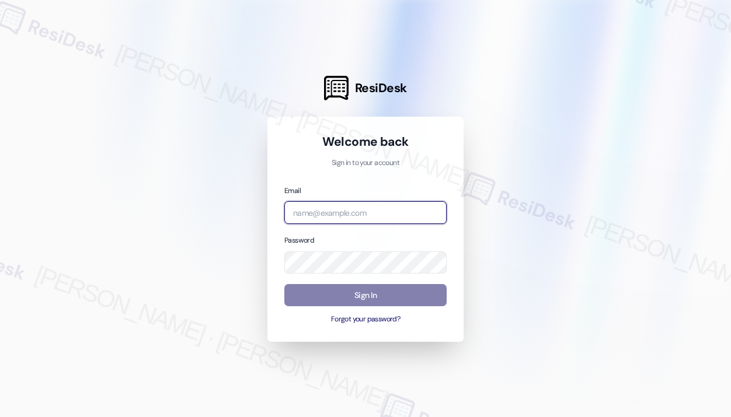
click at [388, 218] on input "email" at bounding box center [365, 212] width 162 height 23
click at [0, 417] on com-1password-button at bounding box center [0, 417] width 0 height 0
click at [336, 212] on input "email" at bounding box center [365, 212] width 162 height 23
type input "[EMAIL_ADDRESS][PERSON_NAME][DOMAIN_NAME]"
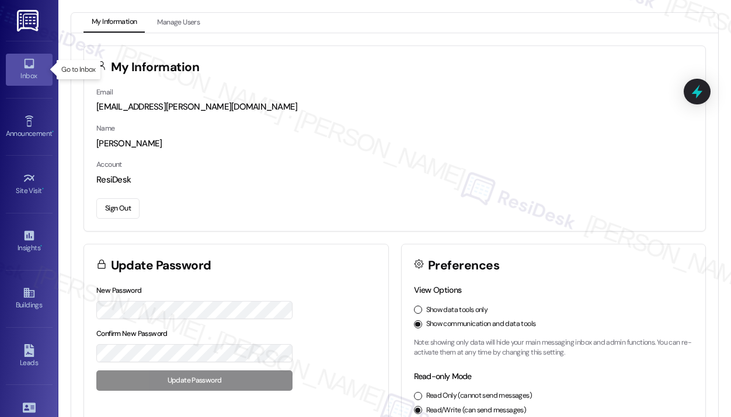
click at [30, 65] on icon at bounding box center [29, 64] width 10 height 10
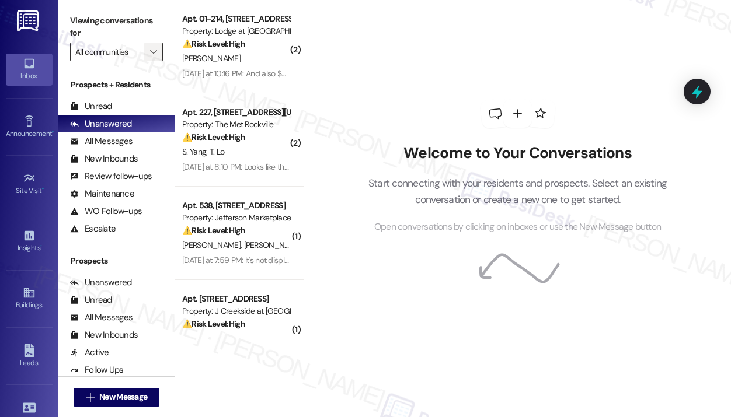
click at [154, 54] on icon "" at bounding box center [153, 51] width 6 height 9
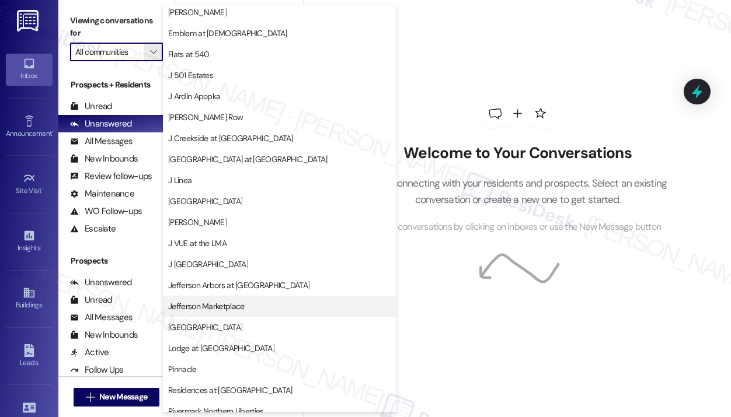
scroll to position [180, 0]
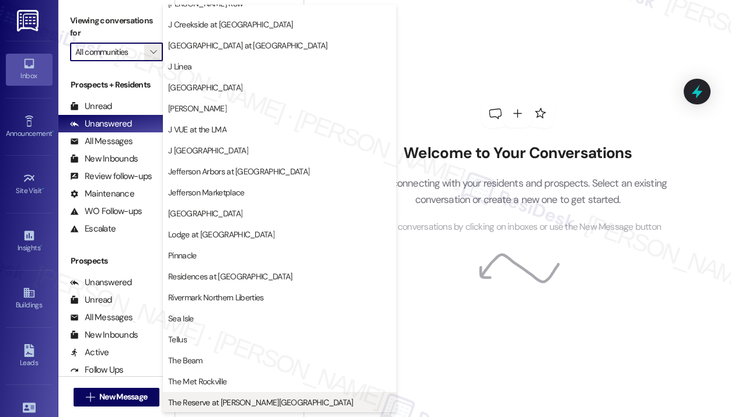
click at [235, 404] on span "The Reserve at [PERSON_NAME][GEOGRAPHIC_DATA]" at bounding box center [260, 403] width 185 height 12
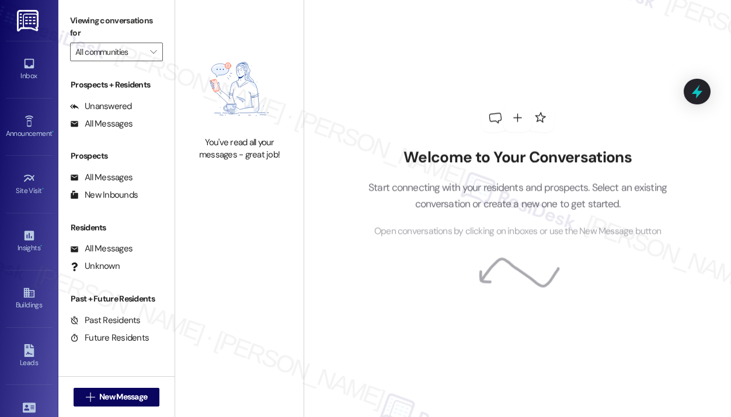
type input "The Reserve at [PERSON_NAME][GEOGRAPHIC_DATA]"
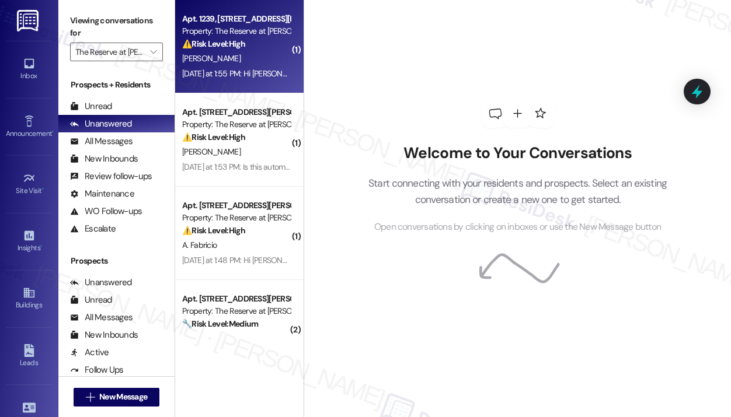
click at [239, 55] on div "J. Shumate" at bounding box center [236, 58] width 110 height 15
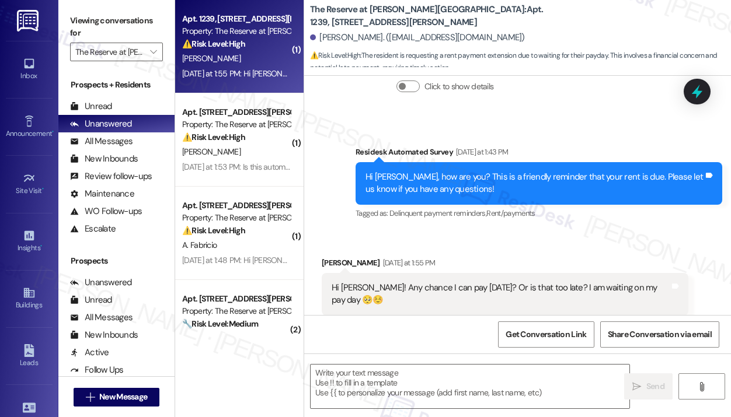
scroll to position [897, 0]
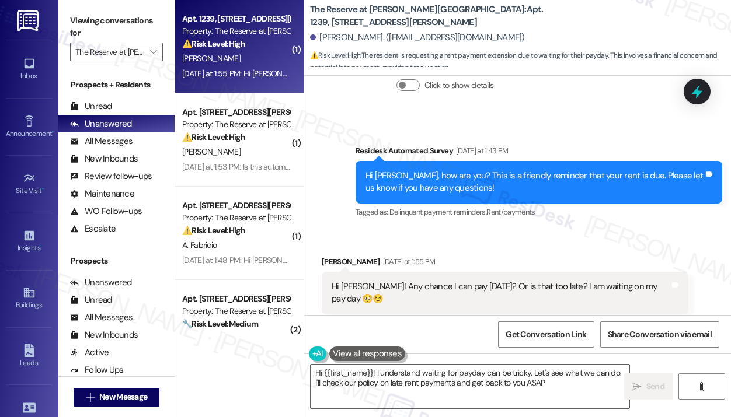
type textarea "Hi {{first_name}}! I understand waiting for payday can be tricky. Let's see wha…"
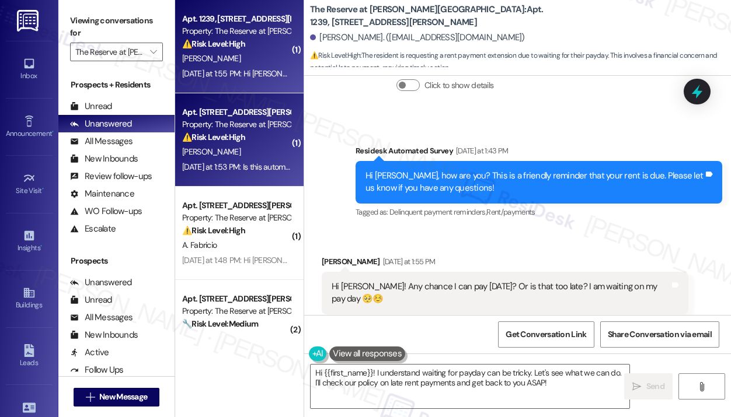
click at [245, 158] on div "J. Bayne" at bounding box center [236, 152] width 110 height 15
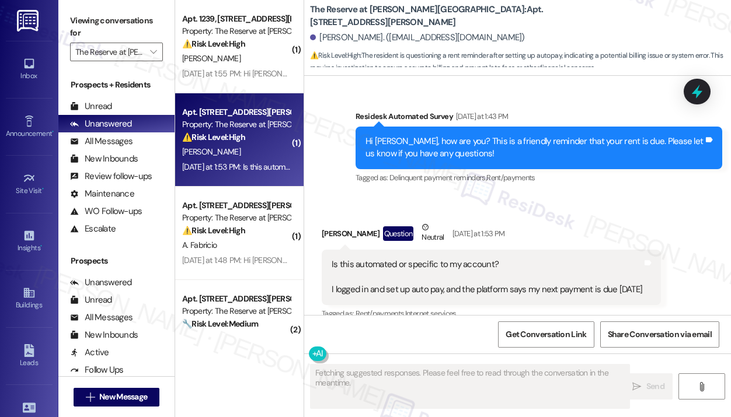
scroll to position [341, 0]
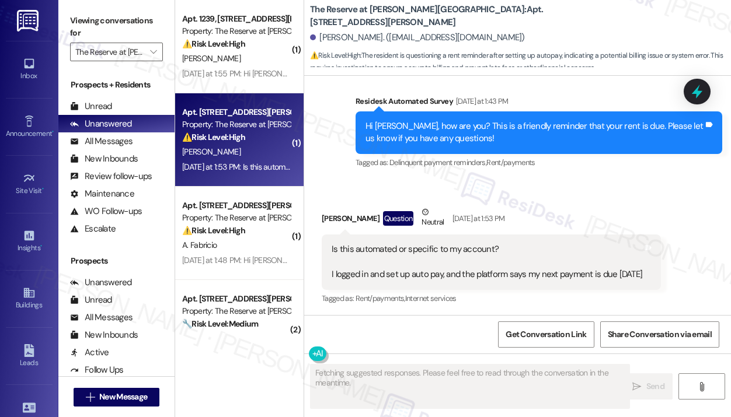
click at [589, 193] on div "Received via SMS James Bayne Question Neutral Yesterday at 1:53 PM Is this auto…" at bounding box center [517, 248] width 427 height 136
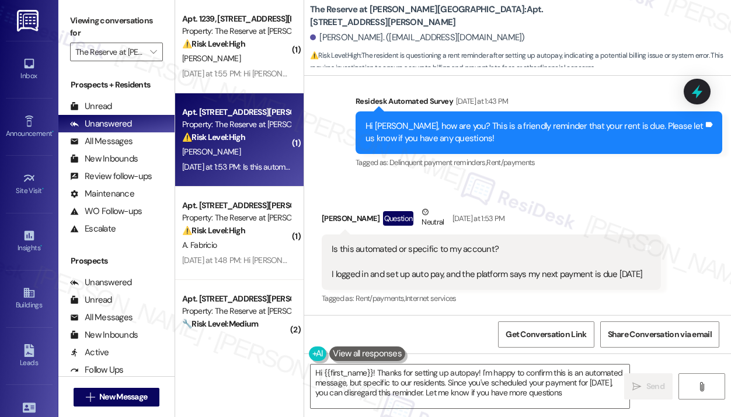
type textarea "Hi {{first_name}}! Thanks for setting up autopay! I'm happy to confirm this is …"
click at [615, 193] on div "Received via SMS James Bayne Question Neutral Yesterday at 1:53 PM Is this auto…" at bounding box center [517, 248] width 427 height 136
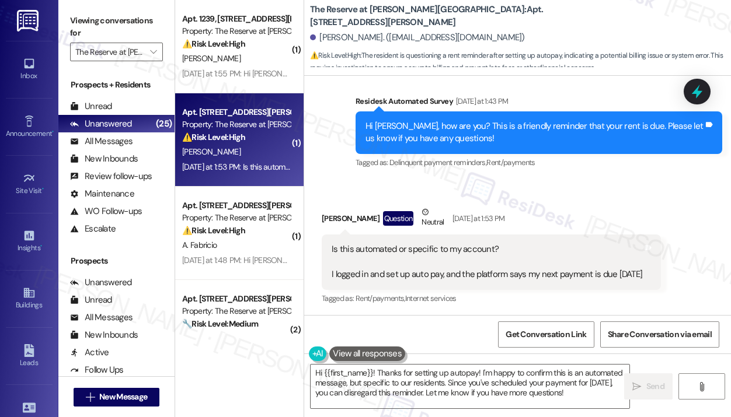
scroll to position [342, 0]
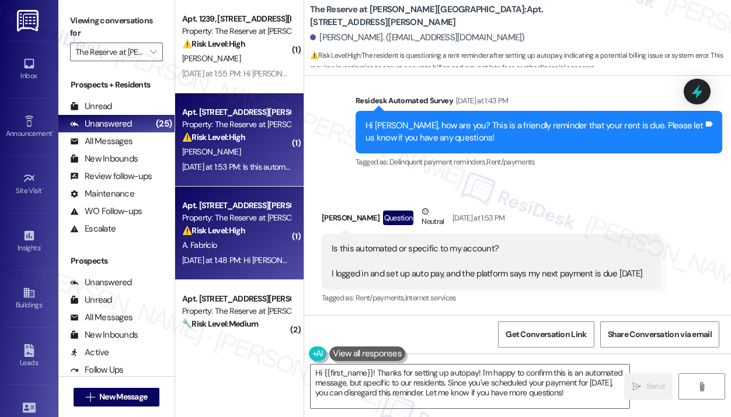
click at [231, 236] on div "⚠️ Risk Level: High The resident mentions being in the hospital and needing to …" at bounding box center [236, 231] width 108 height 12
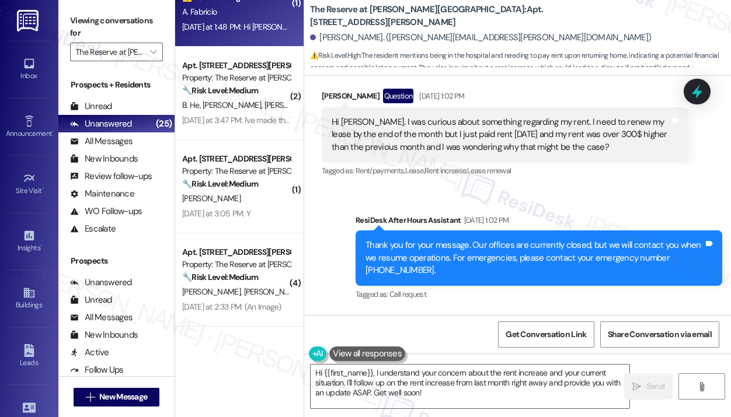
scroll to position [869, 0]
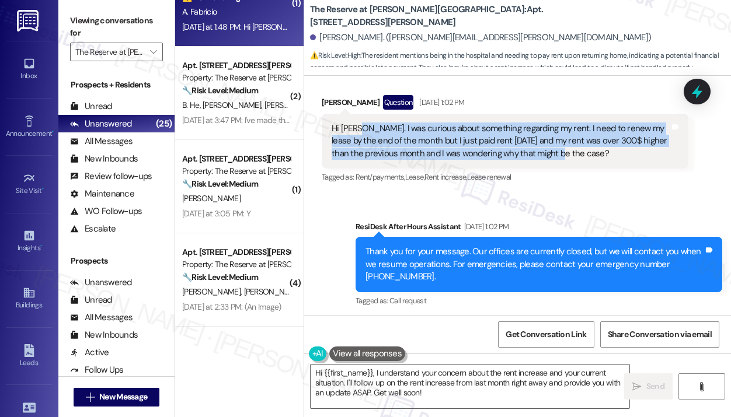
drag, startPoint x: 581, startPoint y: 141, endPoint x: 356, endPoint y: 117, distance: 226.7
click at [356, 123] on div "Hi Jay. I was curious about something regarding my rent. I need to renew my lea…" at bounding box center [501, 141] width 338 height 37
copy div "I was curious about something regarding my rent. I need to renew my lease by th…"
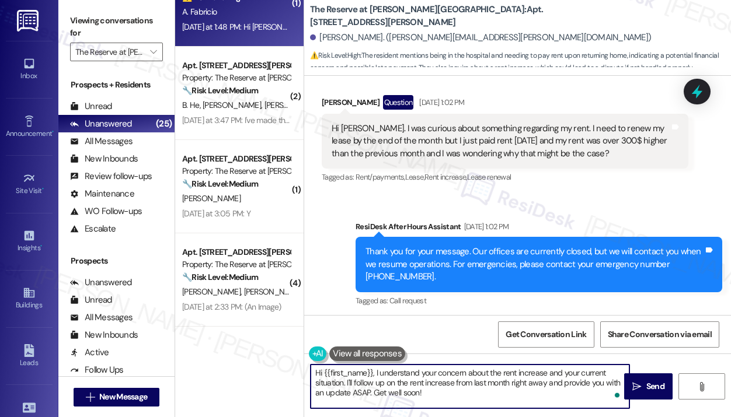
drag, startPoint x: 448, startPoint y: 396, endPoint x: 374, endPoint y: 370, distance: 78.7
click at [374, 370] on textarea "Hi {{first_name}}, I understand your concern about the rent increase and your c…" at bounding box center [470, 387] width 319 height 44
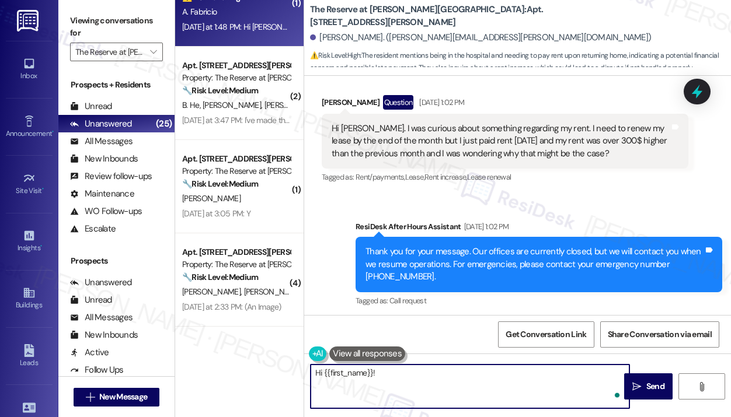
paste textarea "Thank you for reaching out — I understand you’re concerned because your rent pa…"
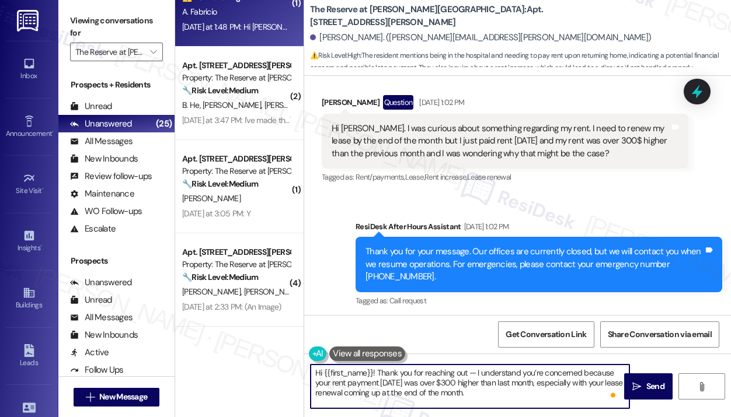
scroll to position [0, 0]
type textarea "Hi {{first_name}}! Thank you for reaching out — I understand you’re concerned b…"
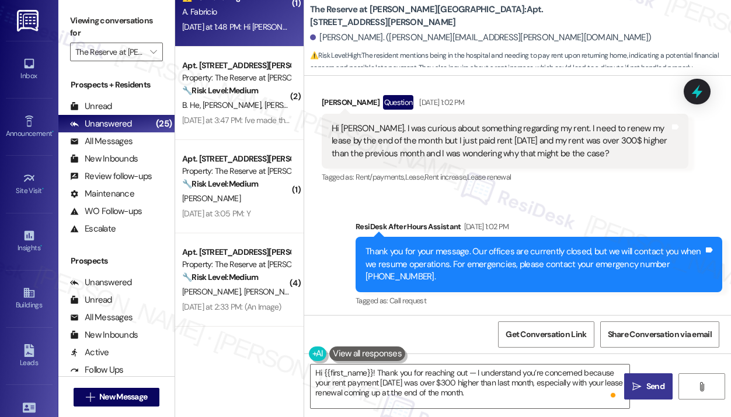
click at [640, 387] on icon "" at bounding box center [636, 386] width 9 height 9
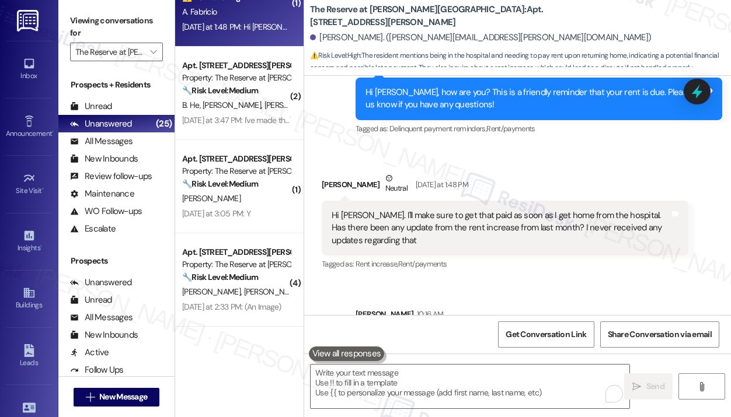
scroll to position [1959, 0]
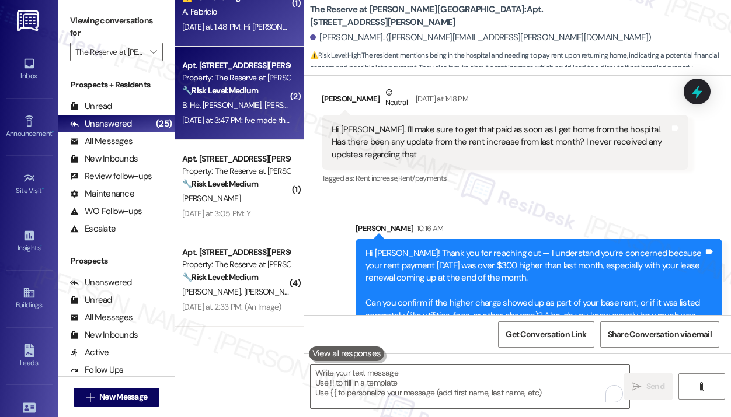
click at [258, 126] on div "Yesterday at 3:47 PM: I've made the payment already. Yesterday at 3:47 PM: I've…" at bounding box center [266, 120] width 169 height 11
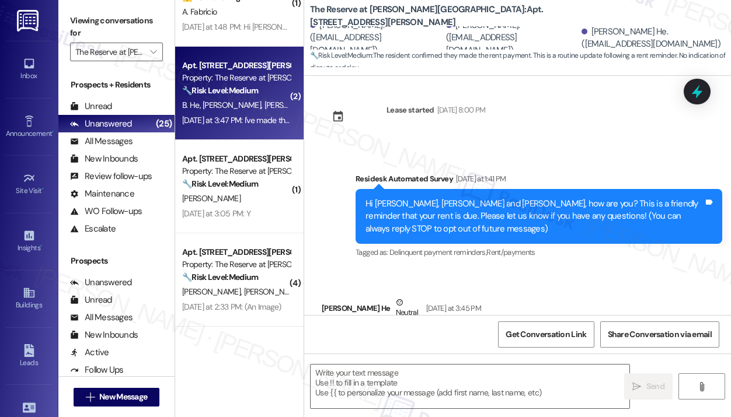
type textarea "Fetching suggested responses. Please feel free to read through the conversation…"
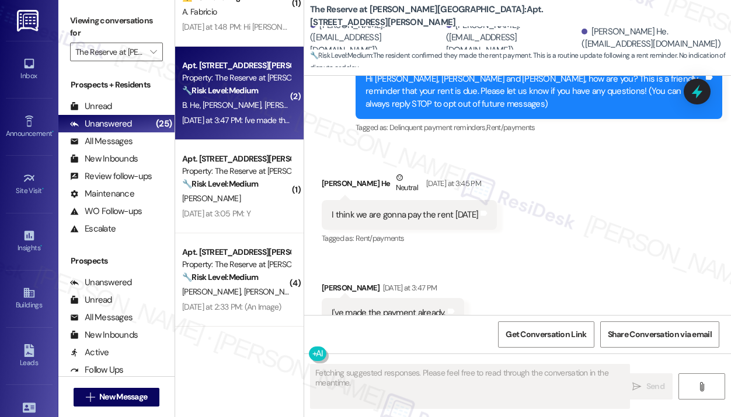
scroll to position [300, 0]
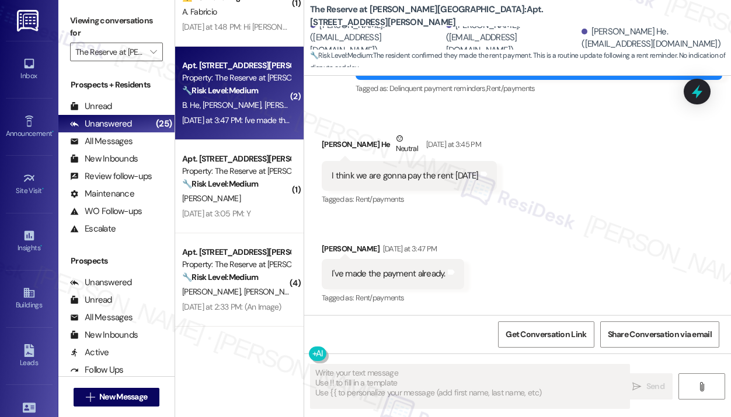
click at [570, 241] on div "Received via SMS Bowen He Neutral Yesterday at 3:45 PM I think we are gonna pay…" at bounding box center [517, 211] width 427 height 210
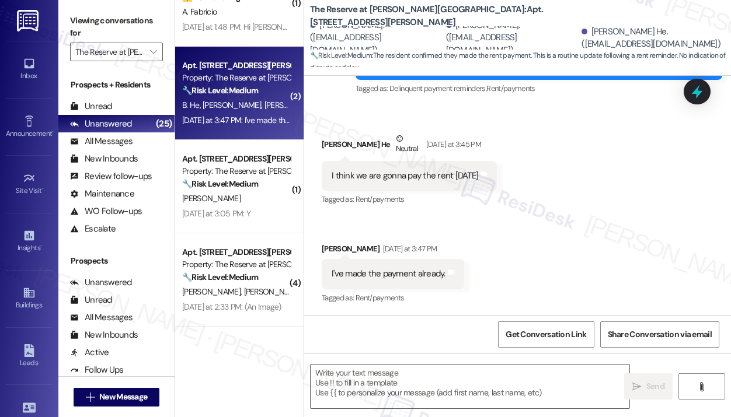
click at [570, 241] on div "Received via SMS Bowen He Neutral Yesterday at 3:45 PM I think we are gonna pay…" at bounding box center [517, 211] width 427 height 210
click at [544, 235] on div "Received via SMS Bowen He Neutral Yesterday at 3:45 PM I think we are gonna pay…" at bounding box center [517, 211] width 427 height 210
click at [360, 377] on textarea at bounding box center [470, 387] width 319 height 44
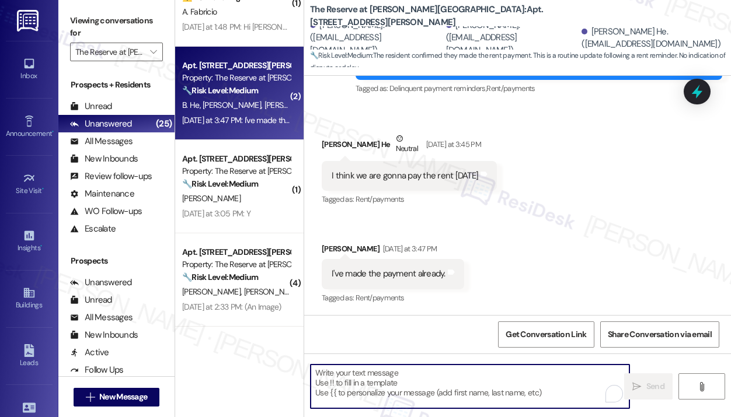
paste textarea "Thank you for letting me know — I really appreciate you making the payment!"
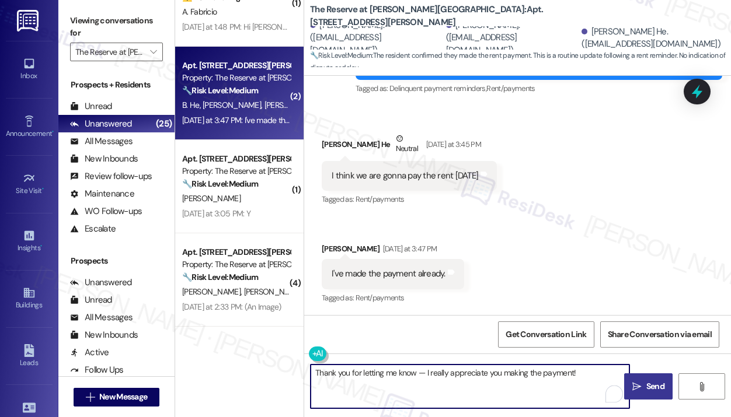
type textarea "Thank you for letting me know — I really appreciate you making the payment!"
click at [639, 385] on icon "" at bounding box center [636, 386] width 9 height 9
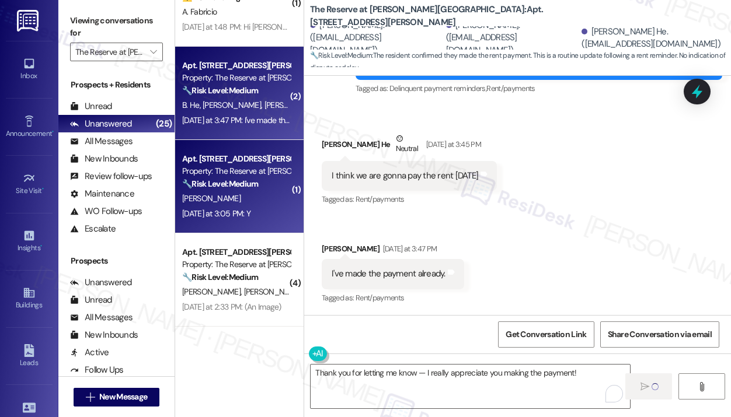
click at [283, 208] on div "Yesterday at 3:05 PM: Y Yesterday at 3:05 PM: Y" at bounding box center [236, 214] width 110 height 15
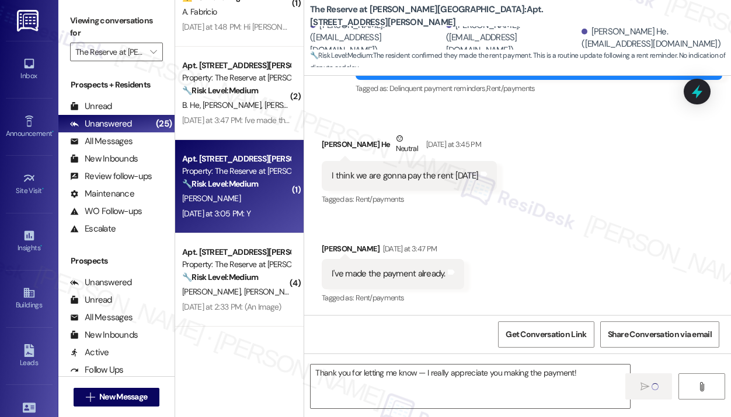
type textarea "Fetching suggested responses. Please feel free to read through the conversation…"
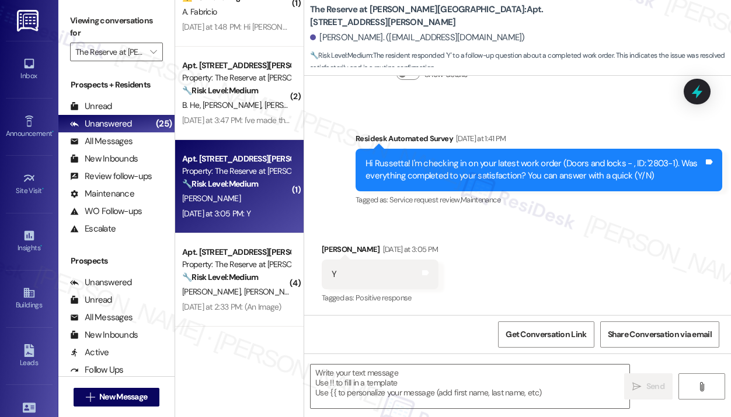
scroll to position [907, 0]
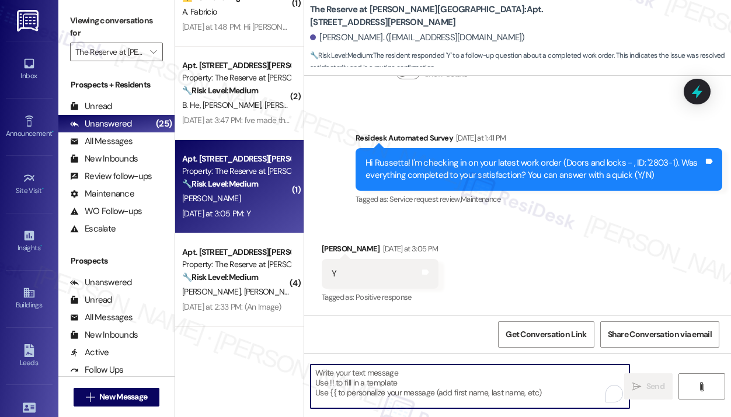
click at [406, 371] on textarea "To enrich screen reader interactions, please activate Accessibility in Grammarl…" at bounding box center [470, 387] width 319 height 44
paste textarea "That’s wonderful to hear! We’re so glad that you’re satisfied with the recent w…"
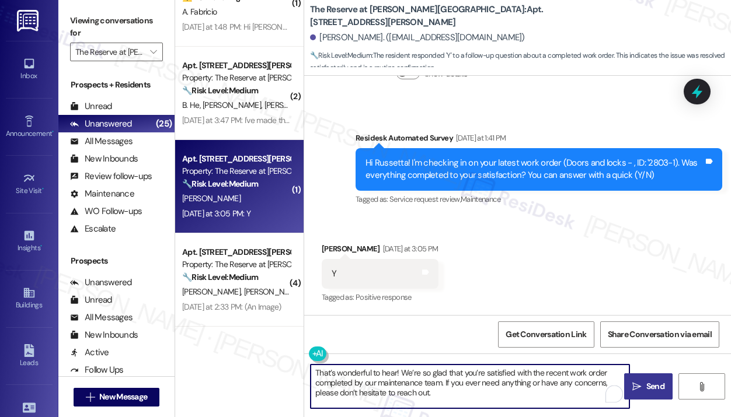
type textarea "That’s wonderful to hear! We’re so glad that you’re satisfied with the recent w…"
click at [649, 382] on span "Send" at bounding box center [655, 387] width 18 height 12
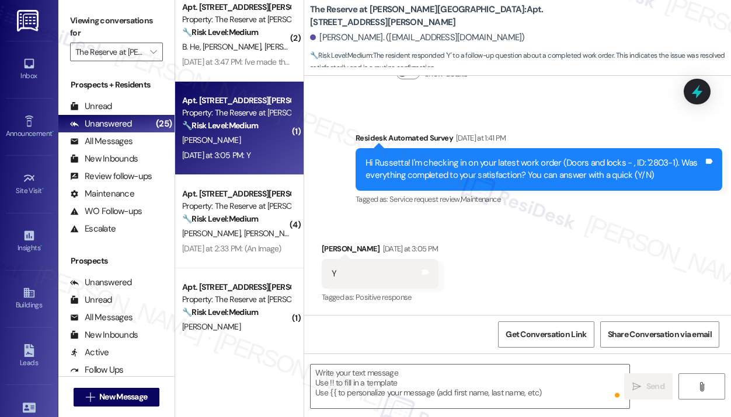
scroll to position [906, 0]
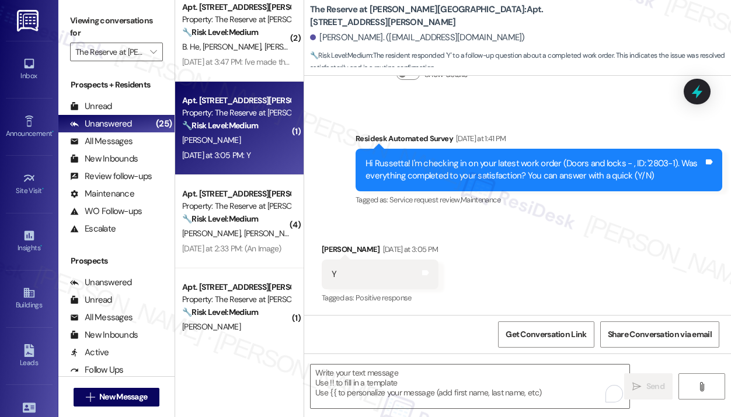
click at [495, 224] on div "Received via SMS Russetta Sauls Yesterday at 3:05 PM Y Tags and notes Tagged as…" at bounding box center [517, 266] width 427 height 99
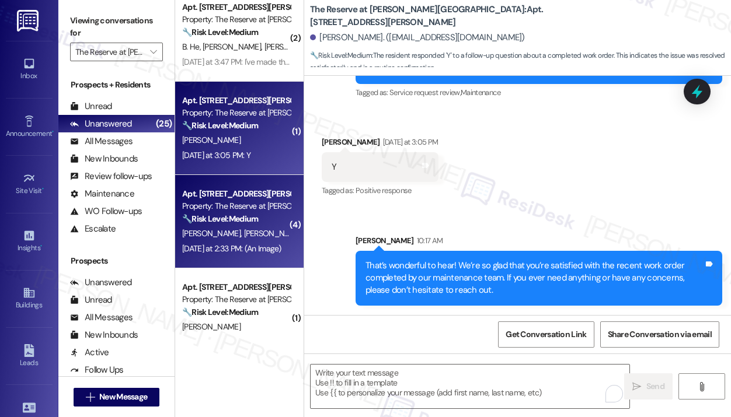
click at [241, 227] on div "A. Ferreira J. Cisneros" at bounding box center [236, 234] width 110 height 15
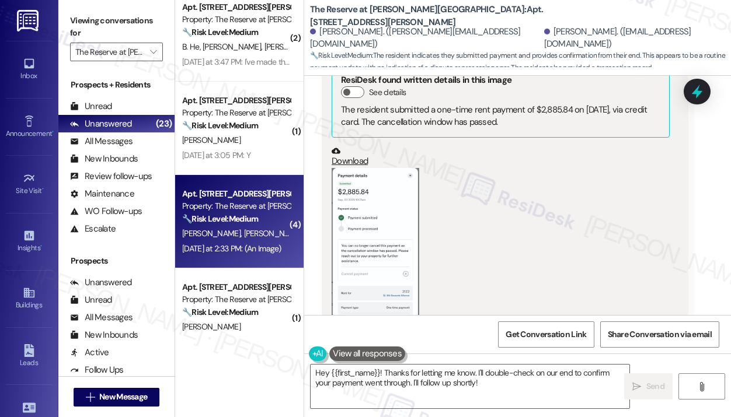
scroll to position [2352, 0]
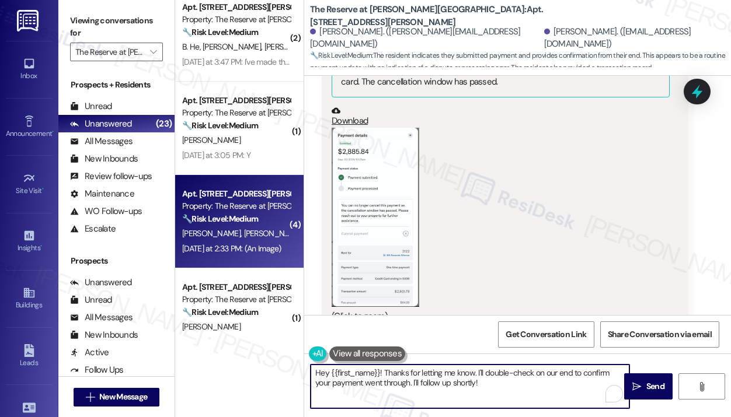
click at [500, 387] on textarea "Hey {{first_name}}! Thanks for letting me know. I'll double-check on our end to…" at bounding box center [470, 387] width 319 height 44
drag, startPoint x: 500, startPoint y: 387, endPoint x: 402, endPoint y: 388, distance: 98.7
click at [395, 374] on textarea "Hey {{first_name}}! Thanks for letting me know. I'll double-check on our end to…" at bounding box center [470, 387] width 319 height 44
paste textarea "t’s wonderful to hear! We’re so glad that you’re satisfied with the recent work…"
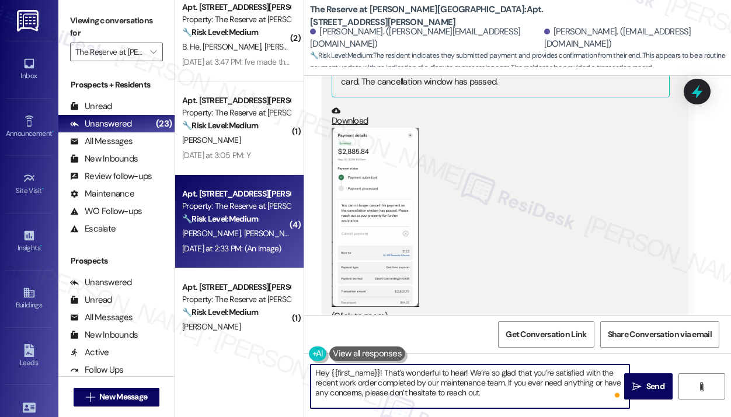
drag, startPoint x: 497, startPoint y: 401, endPoint x: 385, endPoint y: 372, distance: 115.7
click at [383, 371] on textarea "Hey {{first_name}}! That’s wonderful to hear! We’re so glad that you’re satisfi…" at bounding box center [470, 387] width 319 height 44
paste textarea "nk you for letting me know — I really appreciate you making the payment!"
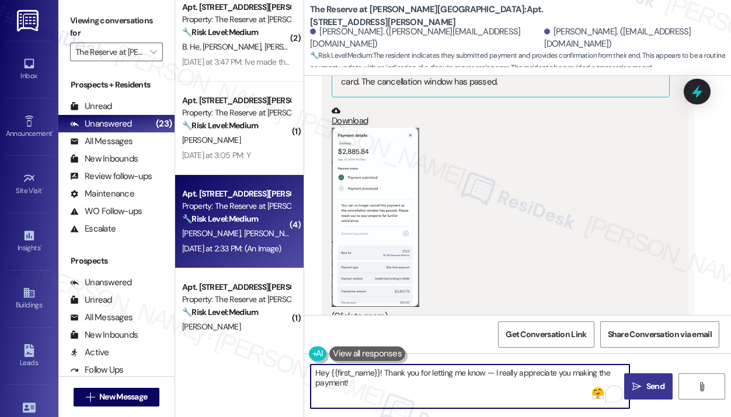
type textarea "Hey {{first_name}}! Thank you for letting me know — I really appreciate you mak…"
click at [640, 389] on icon "" at bounding box center [636, 386] width 9 height 9
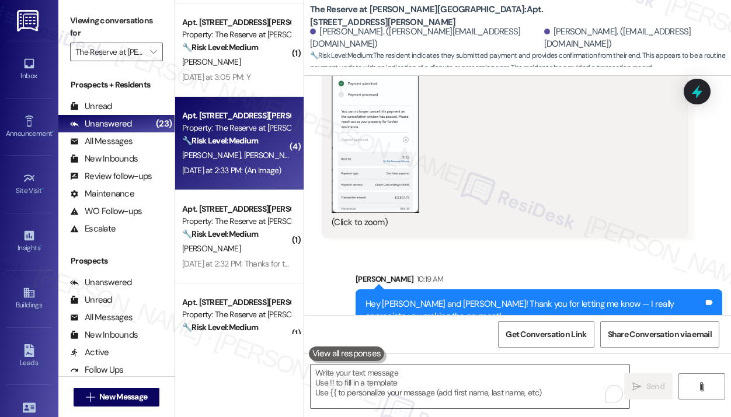
scroll to position [467, 0]
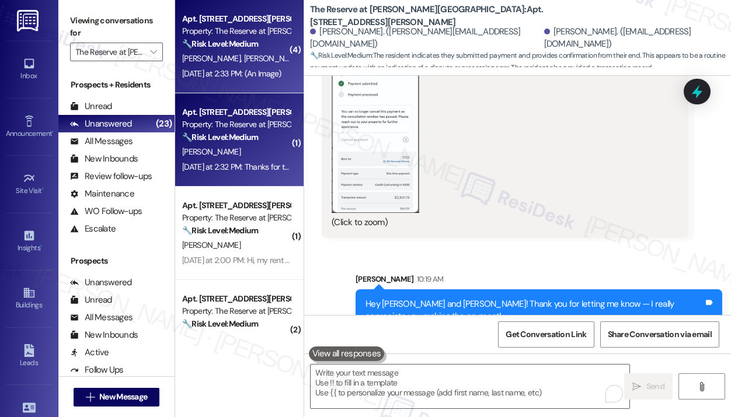
click at [228, 156] on div "B. Bruner" at bounding box center [236, 152] width 110 height 15
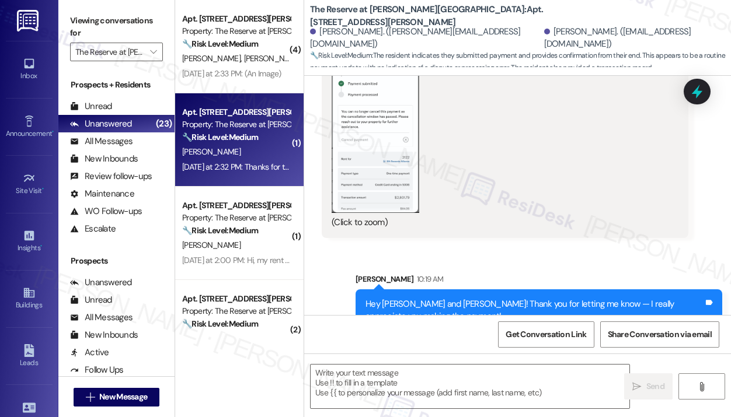
type textarea "Fetching suggested responses. Please feel free to read through the conversation…"
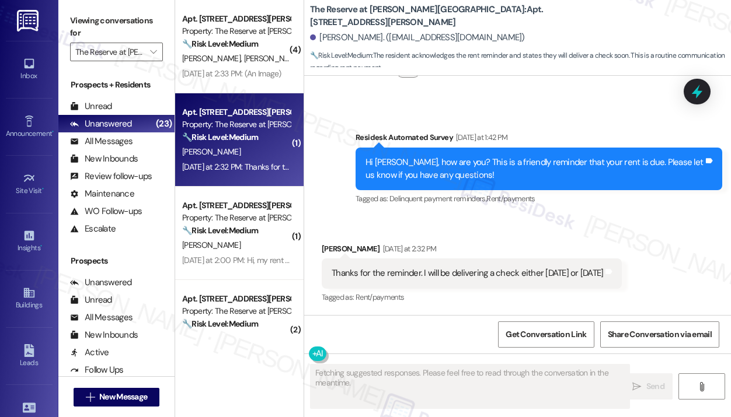
scroll to position [551, 0]
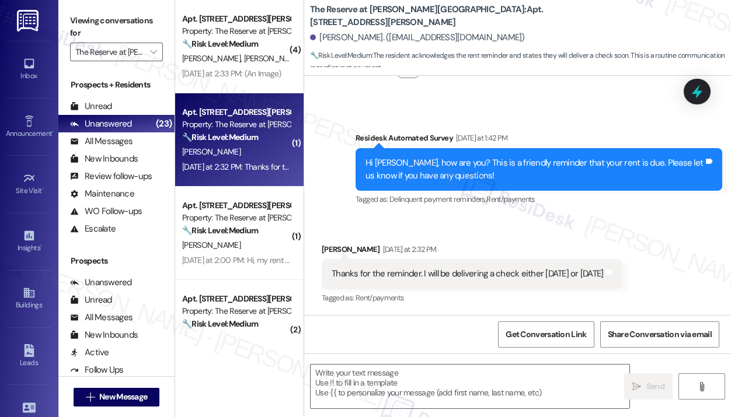
click at [551, 232] on div "Received via SMS Bailey Bruner Yesterday at 2:32 PM Thanks for the reminder. I …" at bounding box center [517, 266] width 427 height 99
click at [544, 274] on div "Thanks for the reminder. I will be delivering a check either today or tomorrow" at bounding box center [467, 274] width 271 height 12
copy div "Thanks for the reminder. I will be delivering a check either today or tomorrow …"
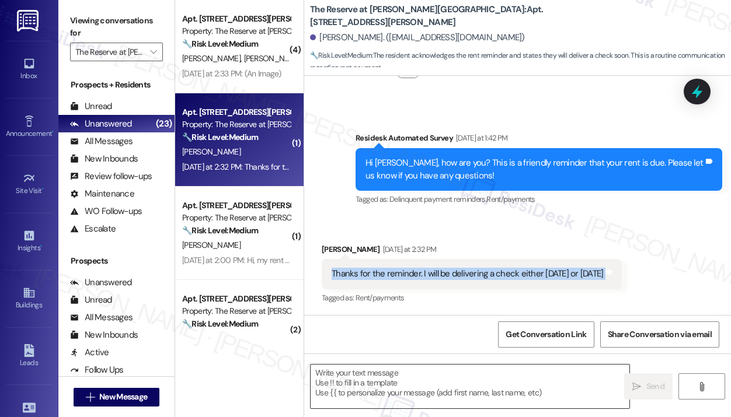
click at [388, 392] on textarea at bounding box center [470, 387] width 319 height 44
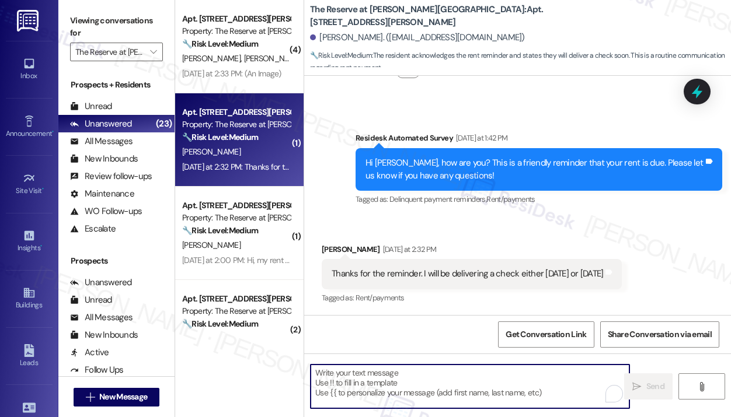
paste textarea "Thank you for reaching out — I understand you’ll be delivering a check today or…"
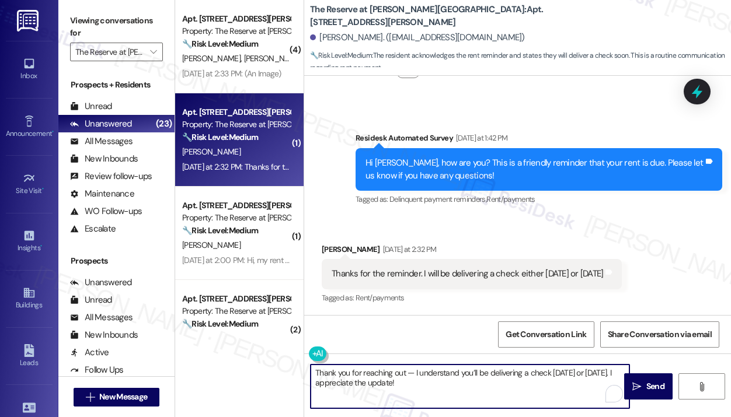
click at [614, 373] on textarea "Thank you for reaching out — I understand you’ll be delivering a check today or…" at bounding box center [470, 387] width 319 height 44
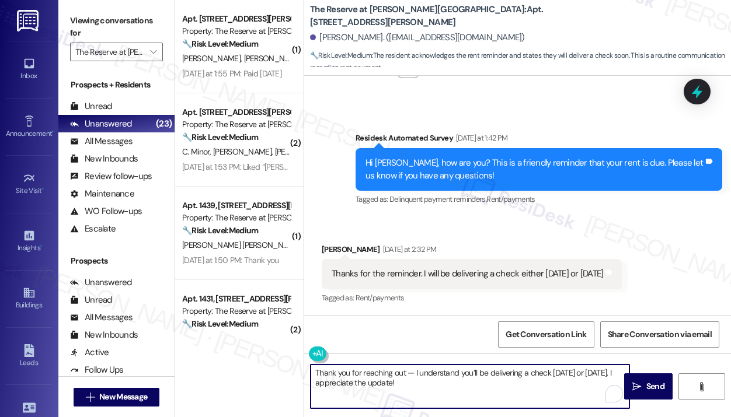
drag, startPoint x: 422, startPoint y: 386, endPoint x: 305, endPoint y: 371, distance: 117.8
click at [306, 371] on div "Thank you for reaching out — I understand you’ll be delivering a check today or…" at bounding box center [464, 386] width 320 height 45
paste textarea "Thank you for reaching out — I understand you planned to deliver a check today …"
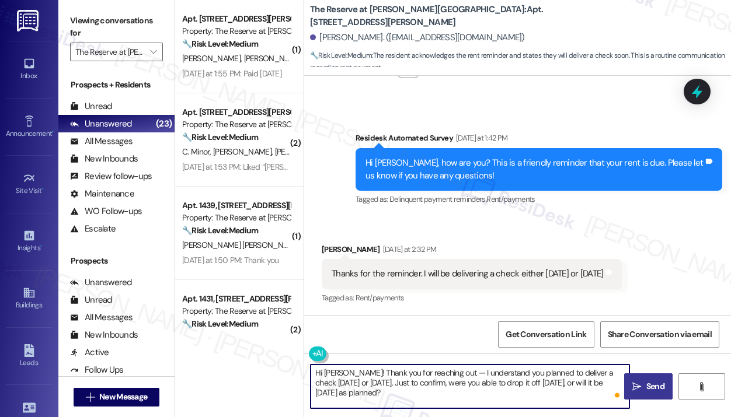
type textarea "Hi Bailey! Thank you for reaching out — I understand you planned to deliver a c…"
click at [656, 389] on span "Send" at bounding box center [655, 387] width 18 height 12
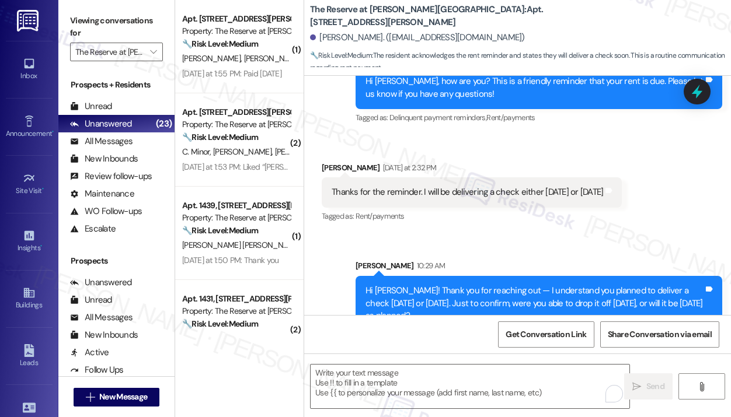
scroll to position [658, 0]
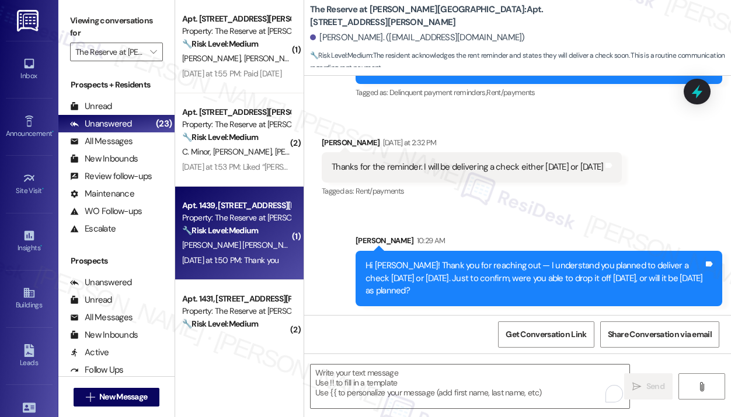
click at [248, 248] on span "I. Martinez Vazquez" at bounding box center [243, 245] width 122 height 11
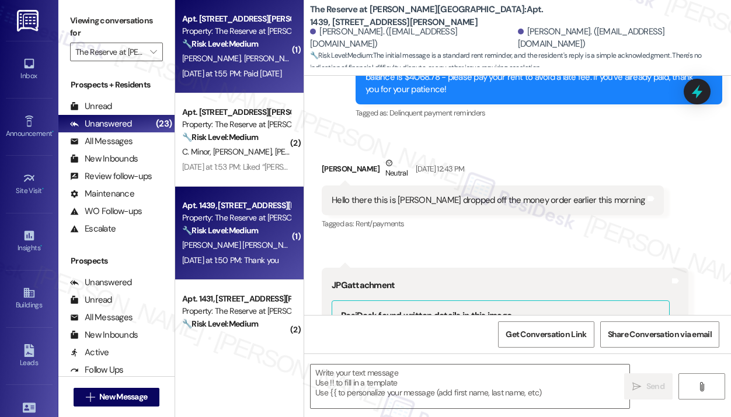
type textarea "Fetching suggested responses. Please feel free to read through the conversation…"
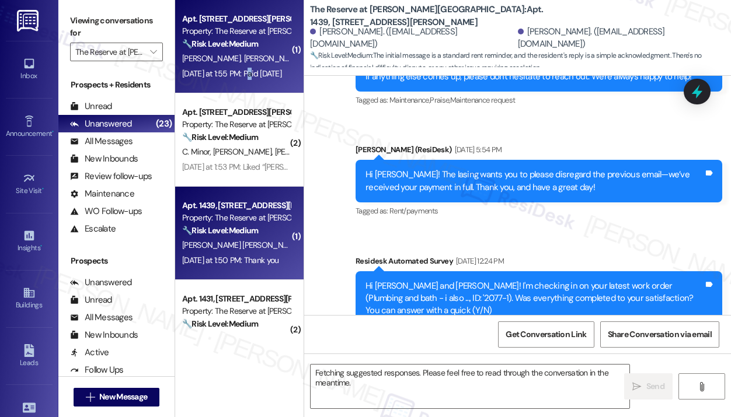
click at [252, 74] on div "Yesterday at 1:55 PM: Paid yesterday Yesterday at 1:55 PM: Paid yesterday" at bounding box center [231, 73] width 99 height 11
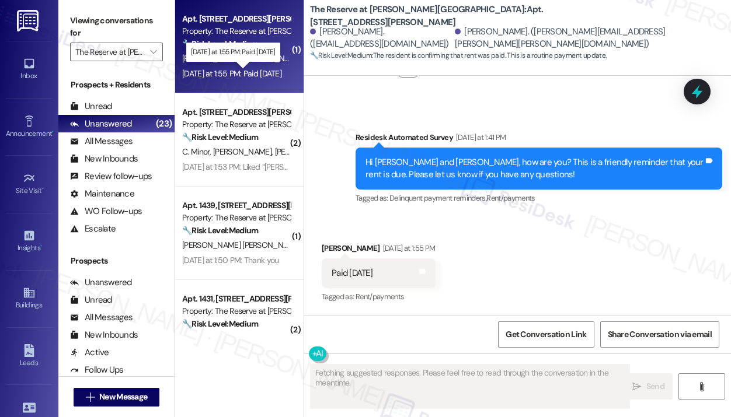
scroll to position [2879, 0]
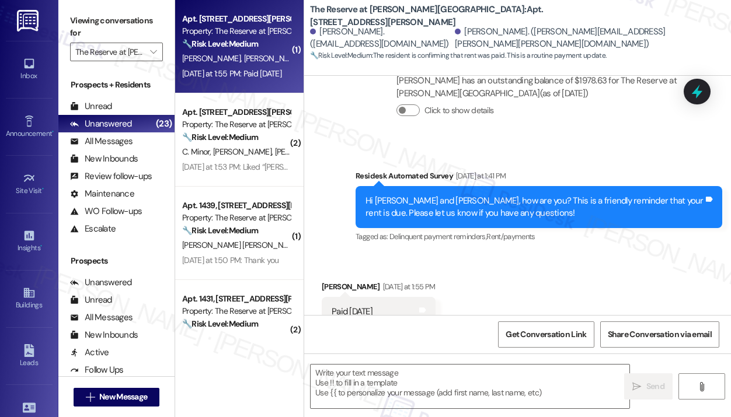
click at [558, 255] on div "Received via SMS Ellen Stone Yesterday at 1:55 PM Paid yesterday Tags and notes…" at bounding box center [517, 304] width 427 height 99
click at [427, 371] on textarea at bounding box center [470, 387] width 319 height 44
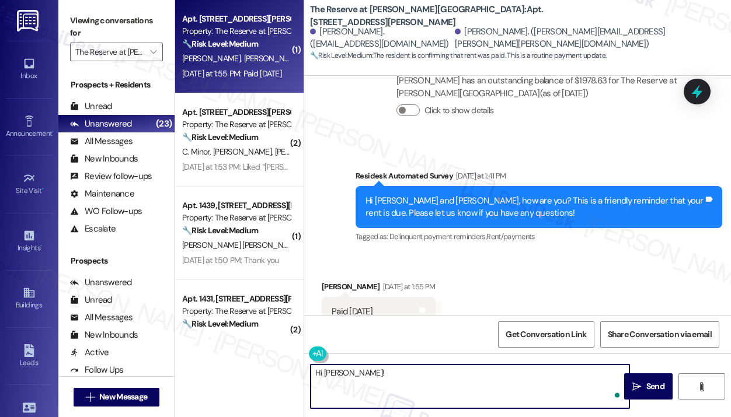
paste textarea "Thank you for letting me know — I really appreciate you making the payment!"
type textarea "Hi Ellen! Thank you for letting me know — I really appreciate you making the pa…"
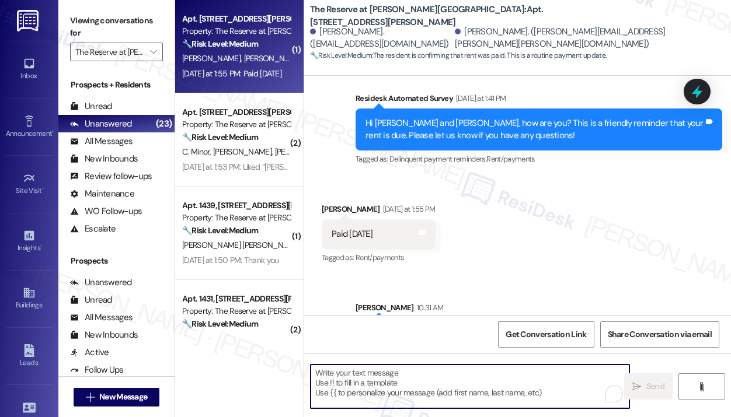
scroll to position [2961, 0]
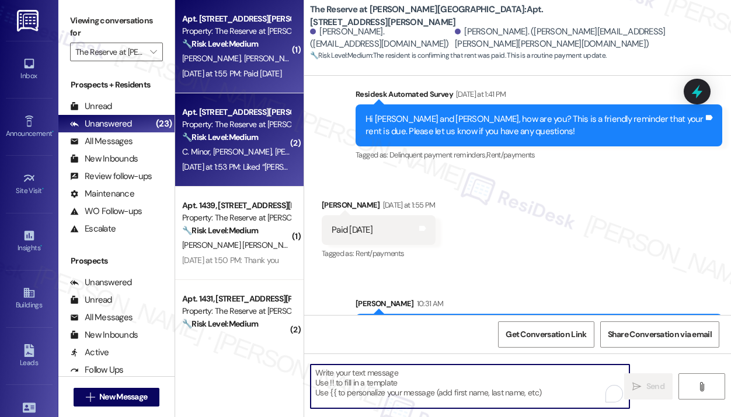
click at [262, 167] on div "Yesterday at 1:53 PM: Liked “Jay (The Reserve at Patterson Place): Hi Denise, C…" at bounding box center [634, 167] width 904 height 11
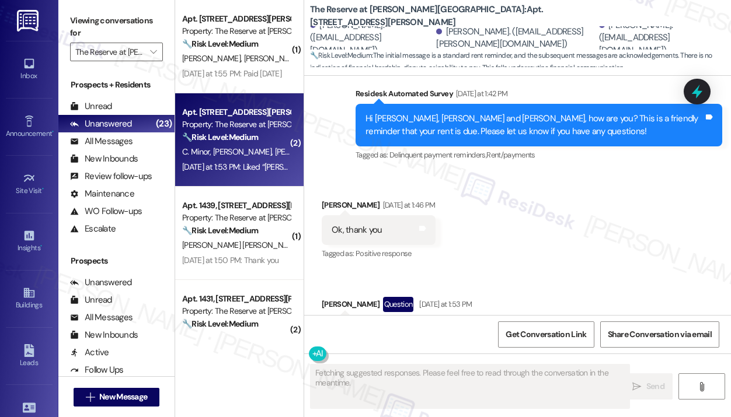
scroll to position [4202, 0]
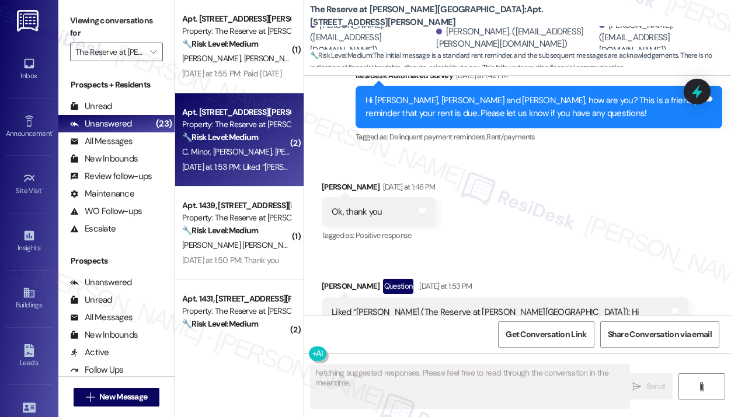
click at [583, 197] on div "Received via SMS Jessica Howerton Yesterday at 1:46 PM Ok, thank you Tags and n…" at bounding box center [517, 267] width 427 height 224
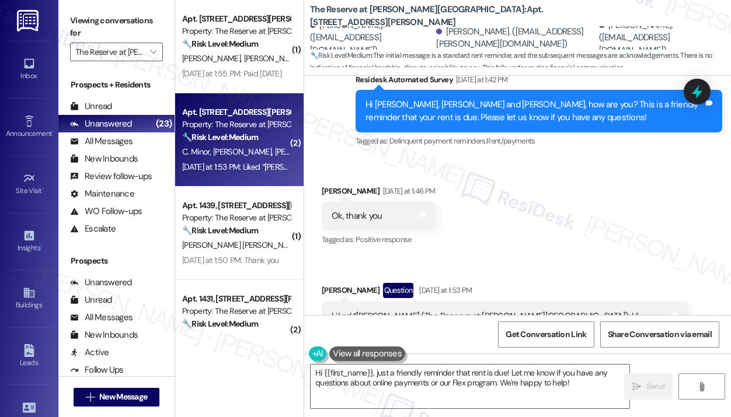
scroll to position [4202, 0]
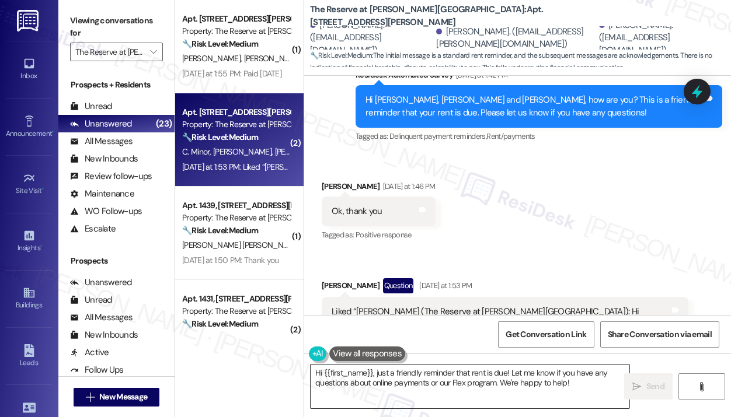
click at [525, 384] on textarea "Hi {{first_name}}, just a friendly reminder that rent is due! Let me know if yo…" at bounding box center [470, 387] width 319 height 44
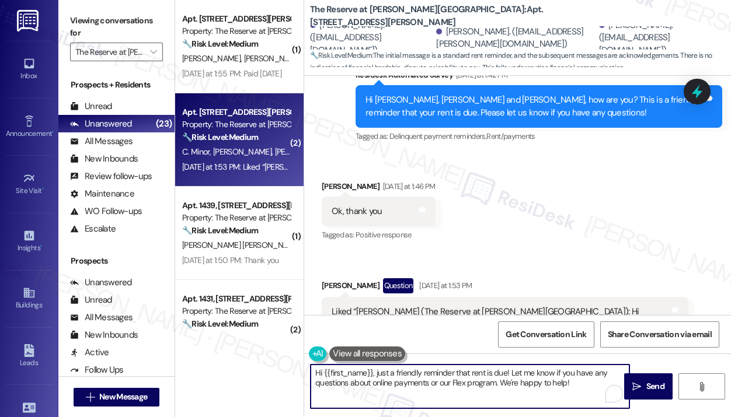
click at [525, 384] on textarea "Hi {{first_name}}, just a friendly reminder that rent is due! Let me know if yo…" at bounding box center [470, 387] width 319 height 44
click at [526, 385] on textarea "Hi {{first_name}}, just a friendly reminder that rent is due! Let me know if yo…" at bounding box center [470, 387] width 319 height 44
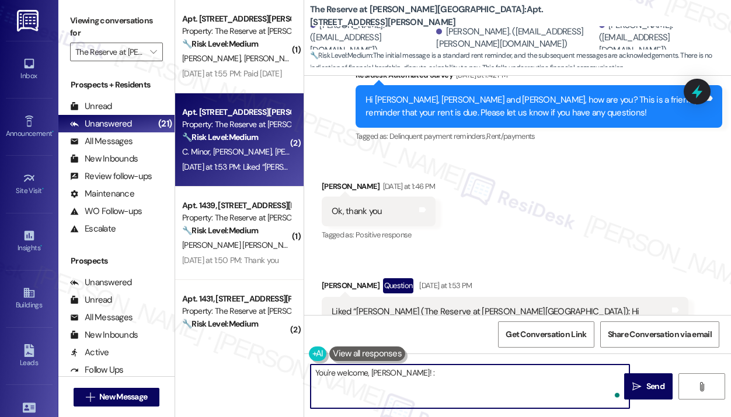
type textarea "You're welcome, Jessica! :)"
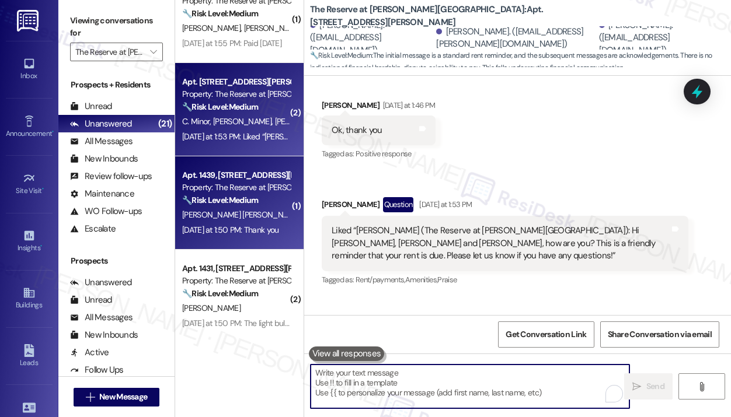
scroll to position [584, 0]
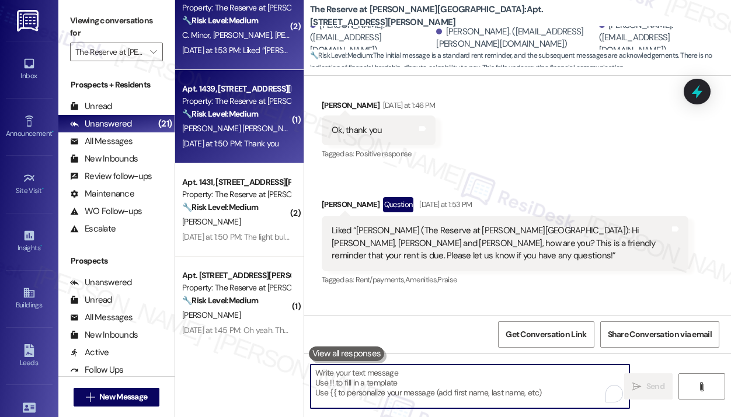
click at [220, 148] on div "Yesterday at 1:50 PM: Thank you Yesterday at 1:50 PM: Thank you" at bounding box center [230, 143] width 96 height 11
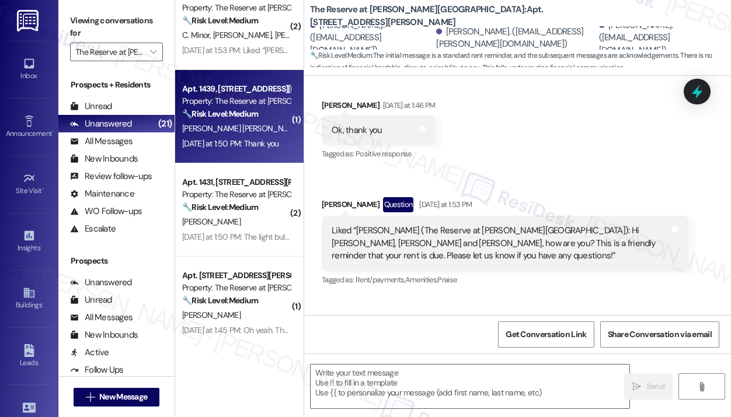
type textarea "Fetching suggested responses. Please feel free to read through the conversation…"
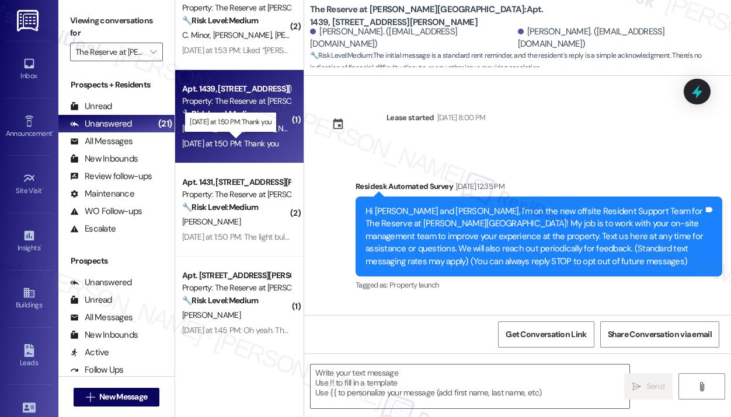
scroll to position [5966, 0]
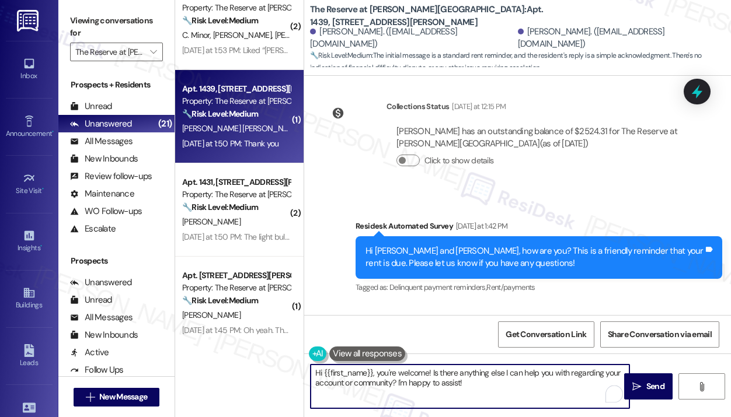
drag, startPoint x: 504, startPoint y: 396, endPoint x: 391, endPoint y: 385, distance: 113.7
click at [402, 391] on textarea "Hi {{first_name}}, you're welcome! Is there anything else I can help you with r…" at bounding box center [470, 387] width 319 height 44
click at [378, 373] on textarea "Hi {{first_name}}, you're welcome! Is there anything else I can help you with r…" at bounding box center [470, 387] width 319 height 44
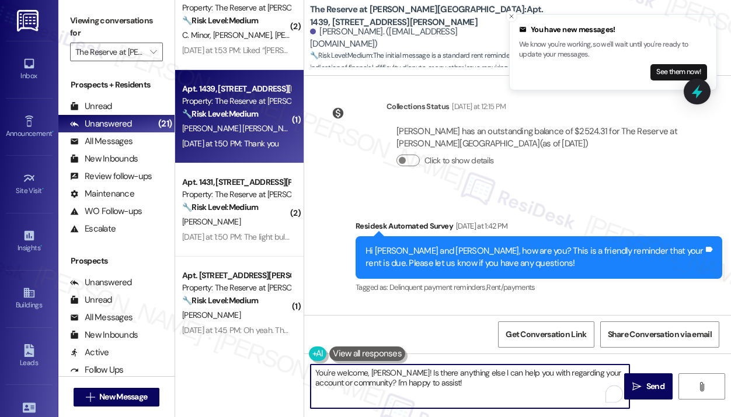
type textarea "You're welcome, Irving!"
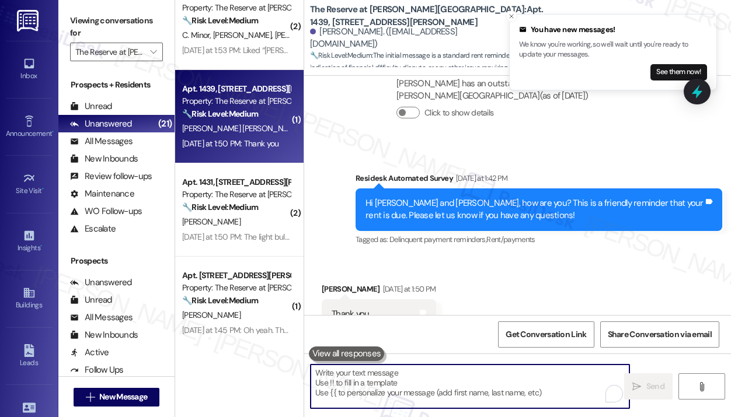
scroll to position [6047, 0]
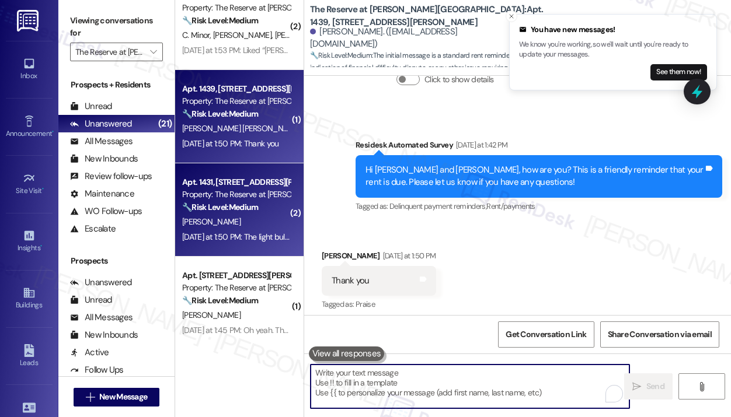
click at [281, 217] on div "R. Plzak" at bounding box center [236, 222] width 110 height 15
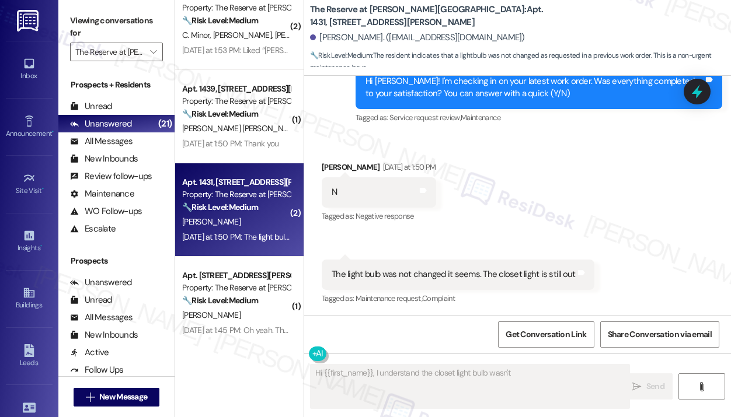
scroll to position [386, 0]
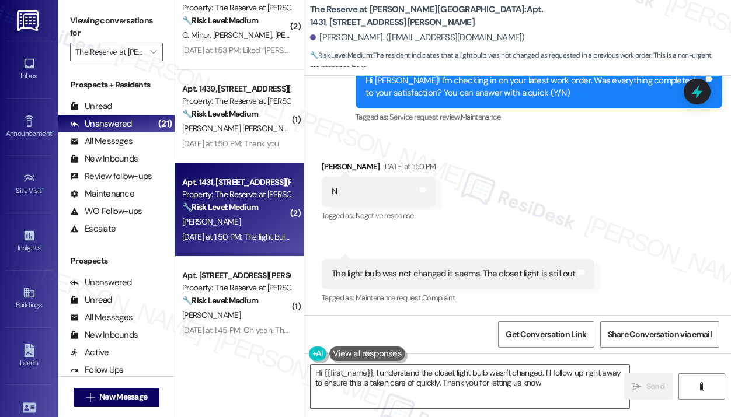
type textarea "Hi {{first_name}}, I understand the closet light bulb wasn't changed. I'll foll…"
click at [576, 201] on div "Received via SMS Rachel Plzak Yesterday at 1:50 PM N Tags and notes Tagged as: …" at bounding box center [517, 224] width 427 height 181
click at [560, 211] on div "Received via SMS Rachel Plzak Yesterday at 1:50 PM N Tags and notes Tagged as: …" at bounding box center [517, 224] width 427 height 181
click at [574, 209] on div "Received via SMS Rachel Plzak Yesterday at 1:50 PM N Tags and notes Tagged as: …" at bounding box center [517, 224] width 427 height 181
click at [682, 130] on div "Survey, sent via SMS Residesk Automated Survey Yesterday at 1:41 PM Hi Rachel! …" at bounding box center [539, 87] width 384 height 93
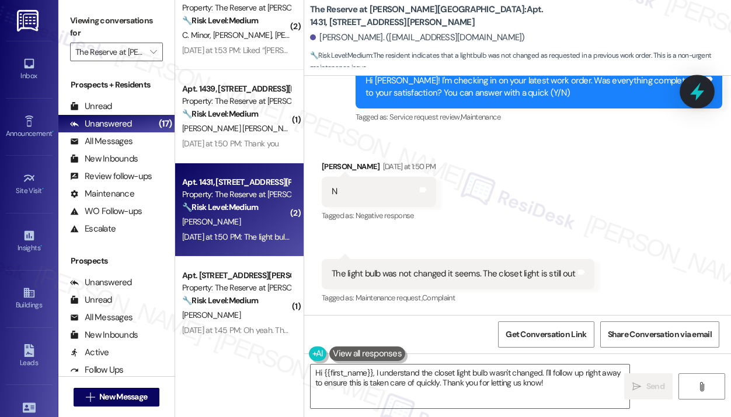
click at [699, 90] on icon at bounding box center [697, 92] width 20 height 20
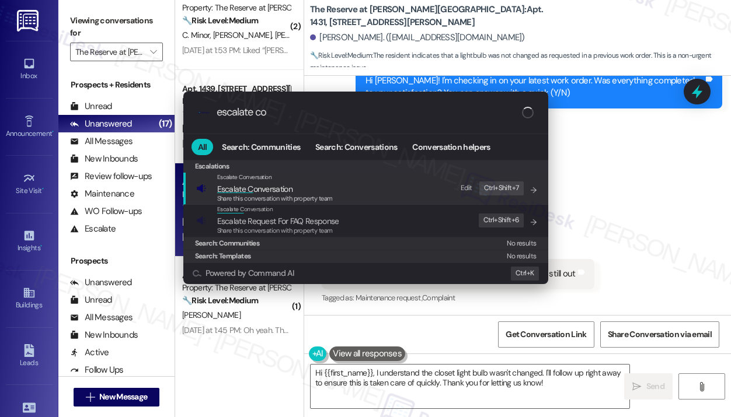
type input "escalate con"
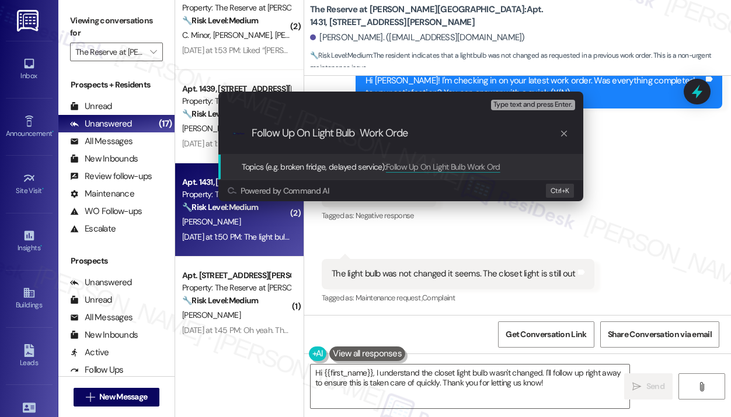
type input "Follow Up On Light Bulb Work Order"
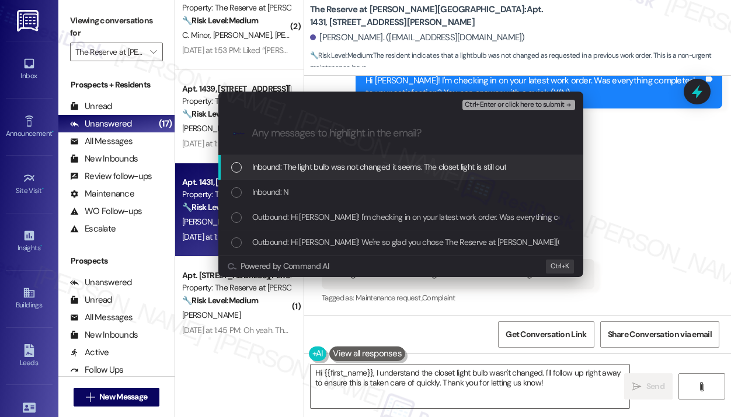
click at [411, 168] on span "Inbound: The light bulb was not changed it seems. The closet light is still out" at bounding box center [379, 167] width 255 height 13
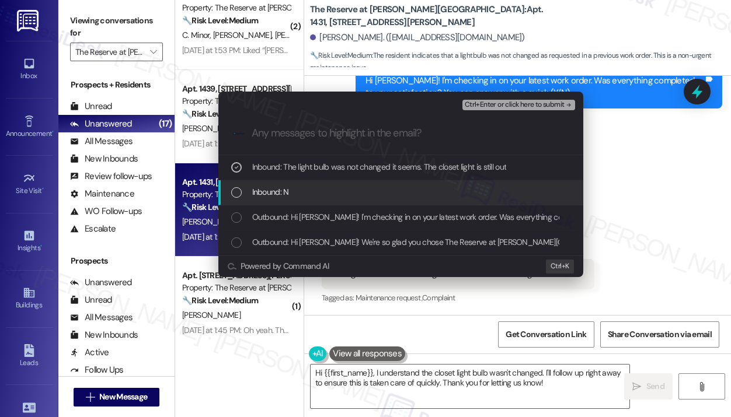
click at [410, 188] on div "Inbound: N" at bounding box center [402, 192] width 342 height 13
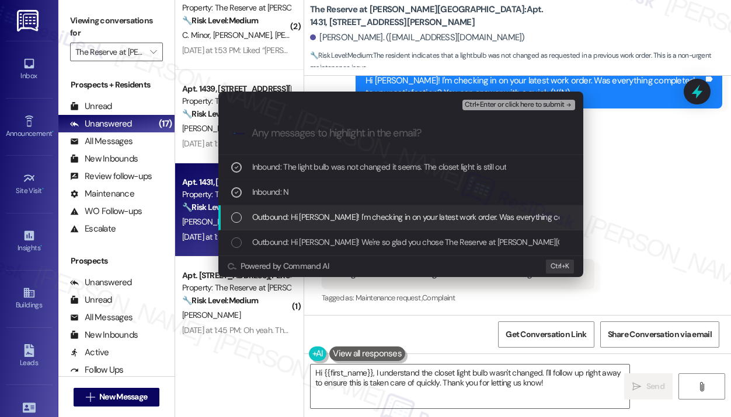
click at [418, 217] on span "Outbound: Hi Rachel! I'm checking in on your latest work order. Was everything …" at bounding box center [515, 217] width 526 height 13
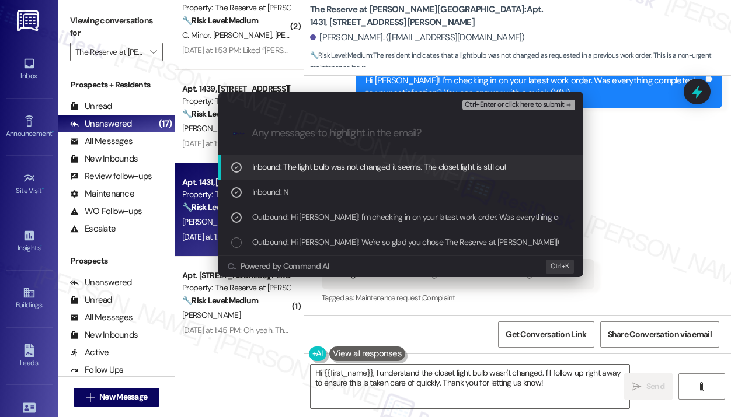
click at [513, 104] on span "Ctrl+Enter or click here to submit" at bounding box center [515, 105] width 100 height 8
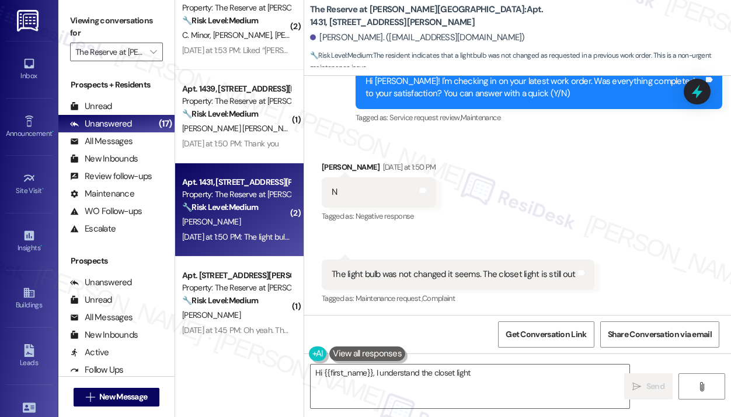
scroll to position [386, 0]
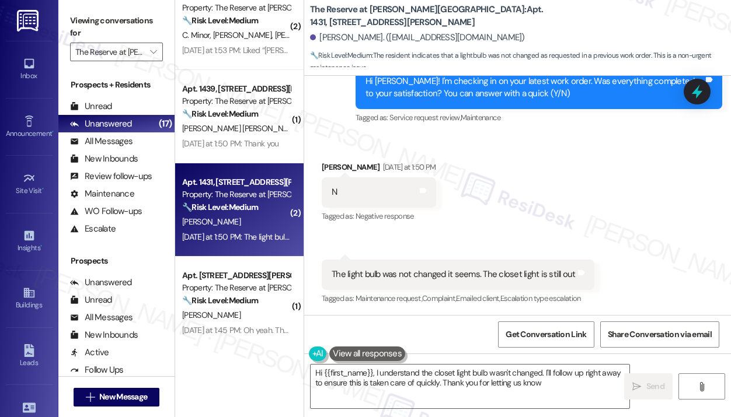
type textarea "Hi {{first_name}}, I understand the closet light bulb wasn't changed. I'll foll…"
click at [581, 386] on textarea "Hi {{first_name}}, I understand the closet light bulb wasn't changed. I'll foll…" at bounding box center [470, 387] width 319 height 44
click at [639, 386] on icon "" at bounding box center [636, 386] width 9 height 9
type textarea "Hi {{first_name}}, I understand the closet light bulb wasn't changed. I'll foll…"
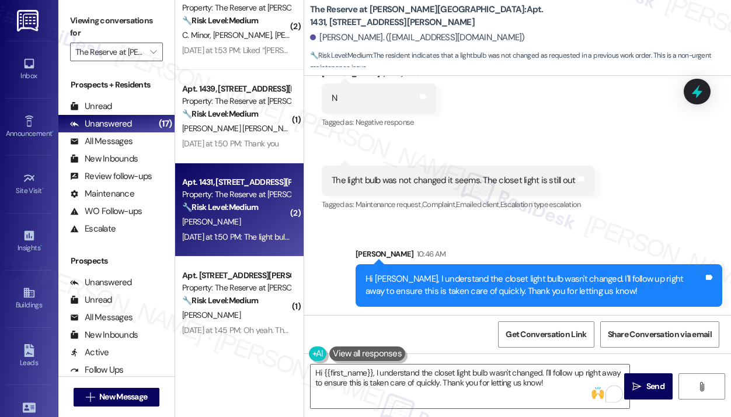
scroll to position [480, 0]
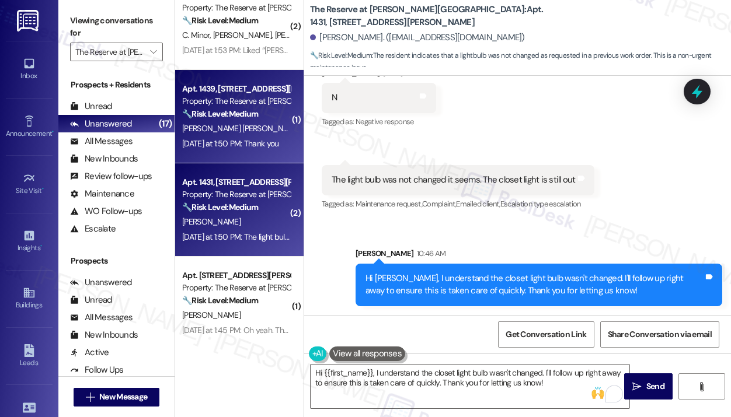
click at [236, 145] on div "Yesterday at 1:50 PM: Thank you Yesterday at 1:50 PM: Thank you" at bounding box center [230, 143] width 96 height 11
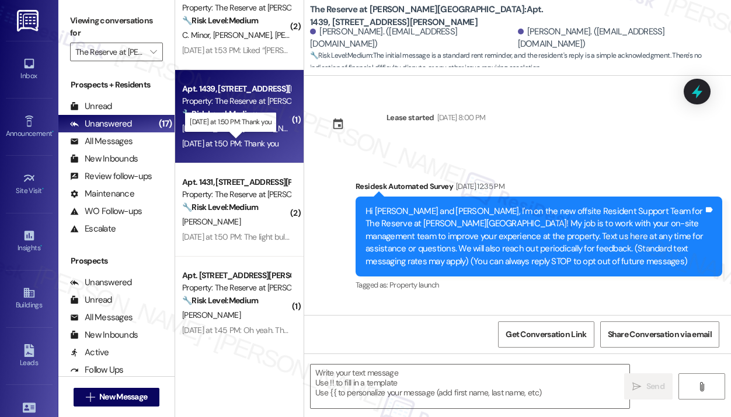
scroll to position [6064, 0]
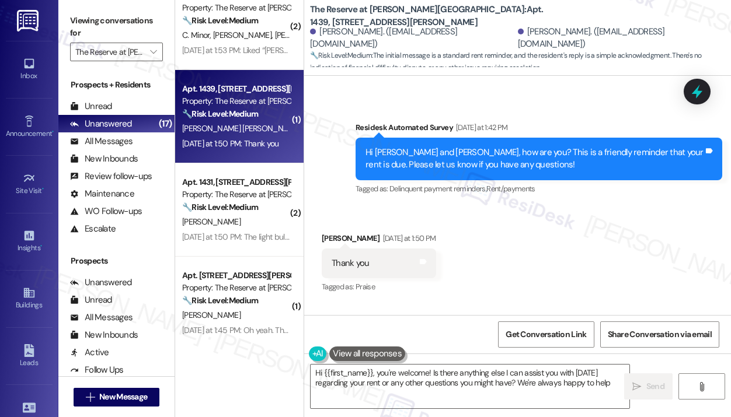
type textarea "Hi {{first_name}}, you're welcome! Is there anything else I can assist you with…"
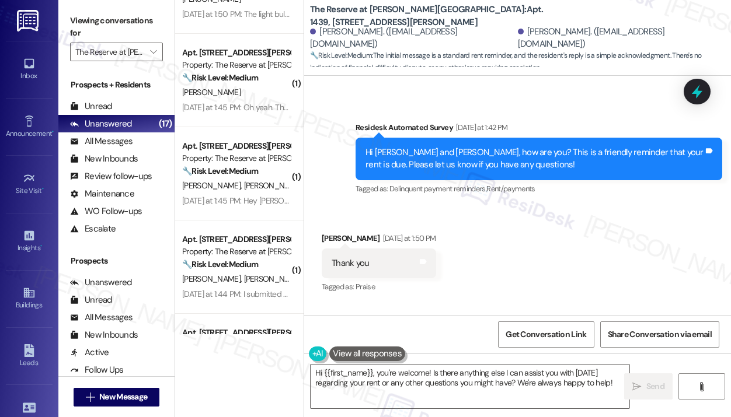
scroll to position [817, 0]
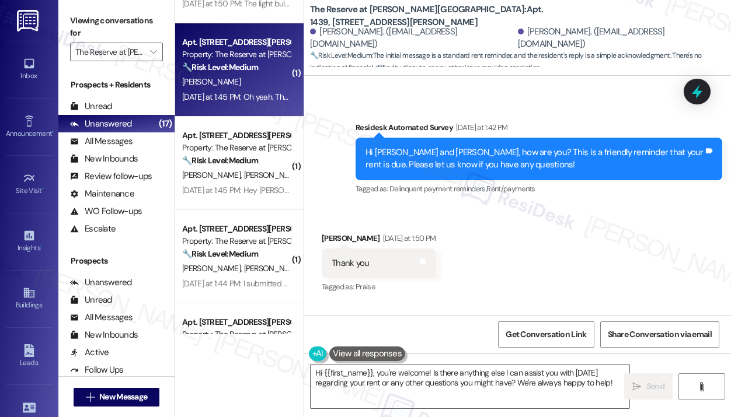
click at [272, 102] on div "Yesterday at 1:45 PM: Oh yeah. Thanks for reminding. I'll pay for it Yesterday …" at bounding box center [236, 97] width 110 height 15
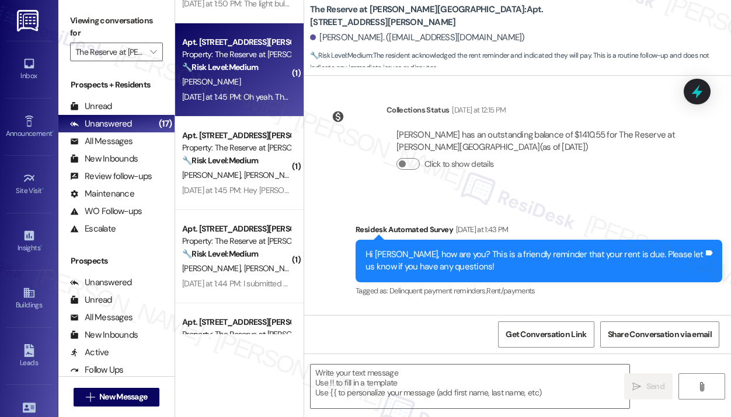
type textarea "Fetching suggested responses. Please feel free to read through the conversation…"
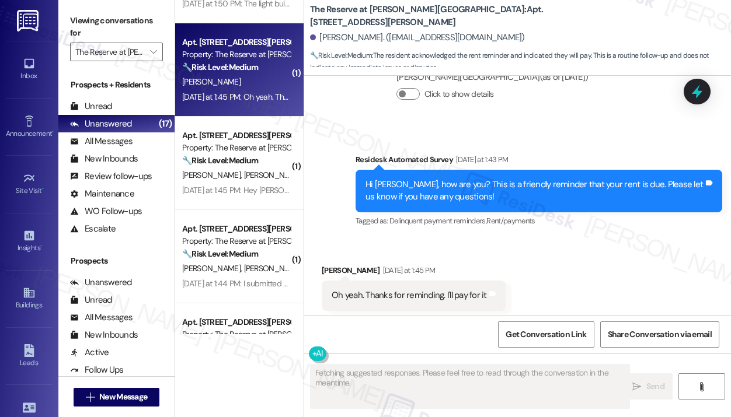
scroll to position [291, 0]
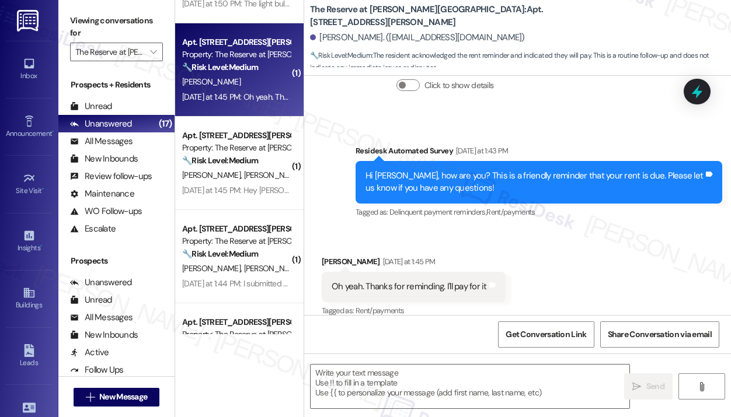
click at [556, 246] on div "Received via SMS Jiayi Yu Yesterday at 1:45 PM Oh yeah. Thanks for reminding. I…" at bounding box center [517, 278] width 427 height 99
click at [444, 281] on div "Oh yeah. Thanks for reminding. I'll pay for it" at bounding box center [409, 287] width 155 height 12
copy div "Oh yeah. Thanks for reminding. I'll pay for it Tags and notes"
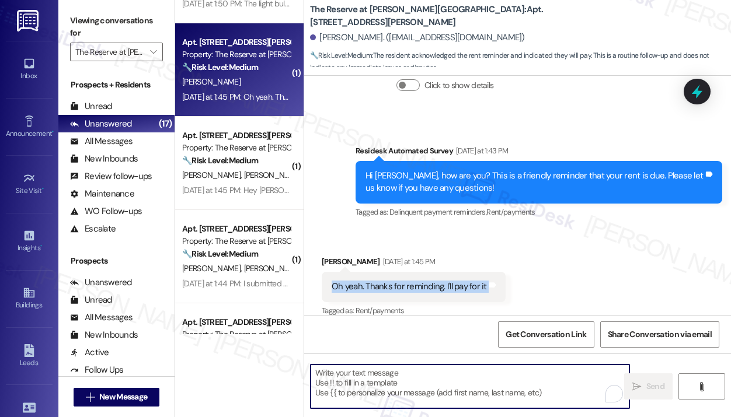
click at [350, 373] on textarea "To enrich screen reader interactions, please activate Accessibility in Grammarl…" at bounding box center [470, 387] width 319 height 44
paste textarea "Thank you for reaching out — I understand you’ll take care of the payment. I ap…"
type textarea "Thank you for reaching out — I understand you’ll take care of the payment. I ap…"
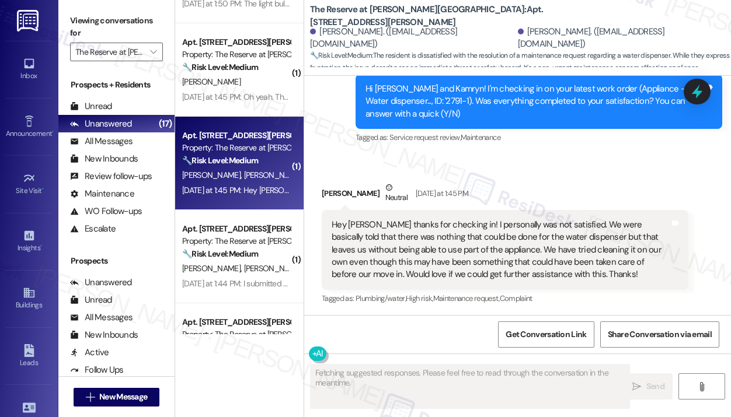
scroll to position [378, 0]
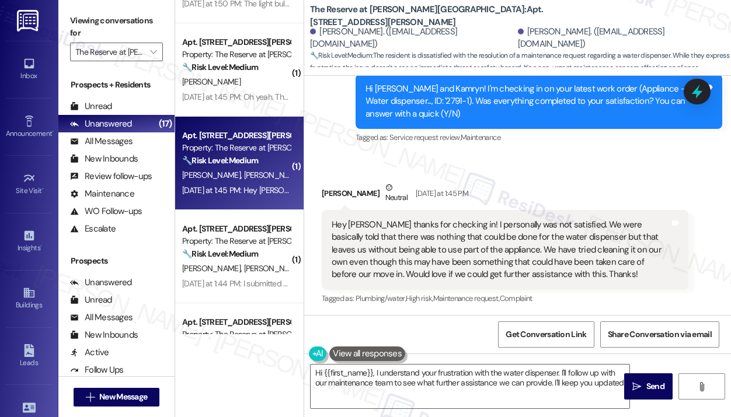
type textarea "Hi {{first_name}}, I understand your frustration with the water dispenser. I'll…"
drag, startPoint x: 216, startPoint y: 187, endPoint x: 528, endPoint y: 191, distance: 311.8
click at [528, 191] on div "Kamryn Mills Neutral Yesterday at 1:45 PM" at bounding box center [505, 196] width 367 height 29
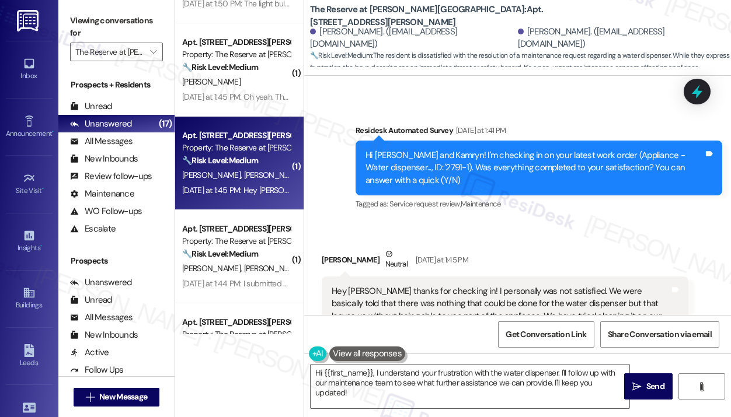
scroll to position [309, 0]
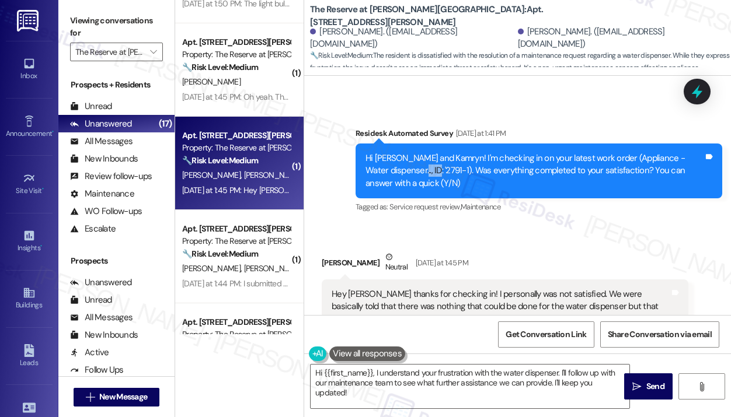
drag, startPoint x: 441, startPoint y: 170, endPoint x: 420, endPoint y: 173, distance: 20.6
click at [420, 173] on div "Hi Koku and Kamryn! I'm checking in on your latest work order (Appliance - Wate…" at bounding box center [534, 170] width 338 height 37
copy div "2791-1"
click at [699, 93] on icon at bounding box center [697, 92] width 14 height 18
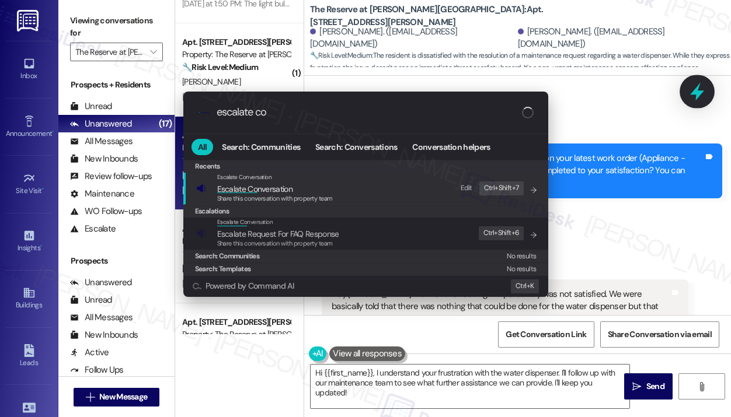
type input "escalate con"
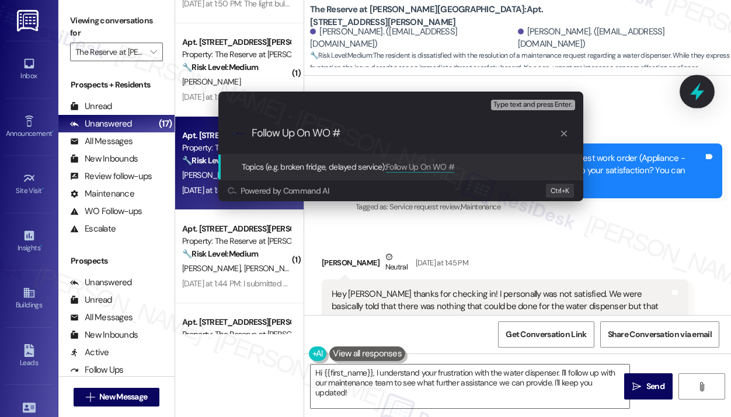
paste input "2791-1"
type input "Follow Up On WO #2791-1"
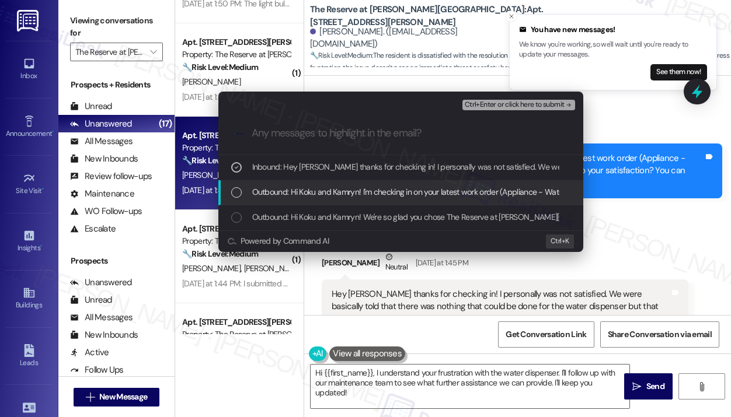
click at [388, 193] on span "Outbound: Hi Koku and Kamryn! I'm checking in on your latest work order (Applia…" at bounding box center [588, 192] width 673 height 13
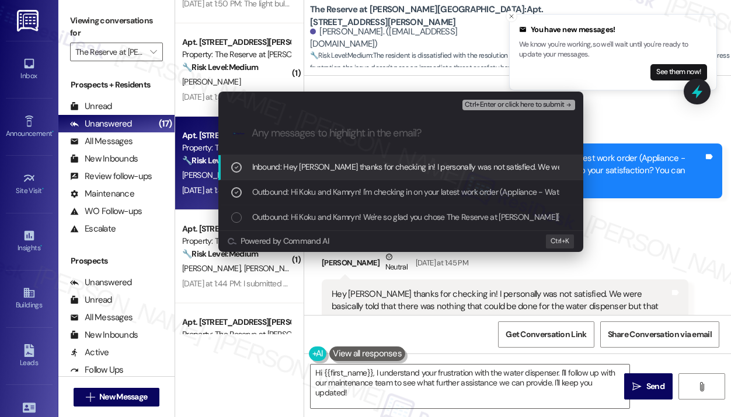
click at [489, 105] on span "Ctrl+Enter or click here to submit" at bounding box center [515, 105] width 100 height 8
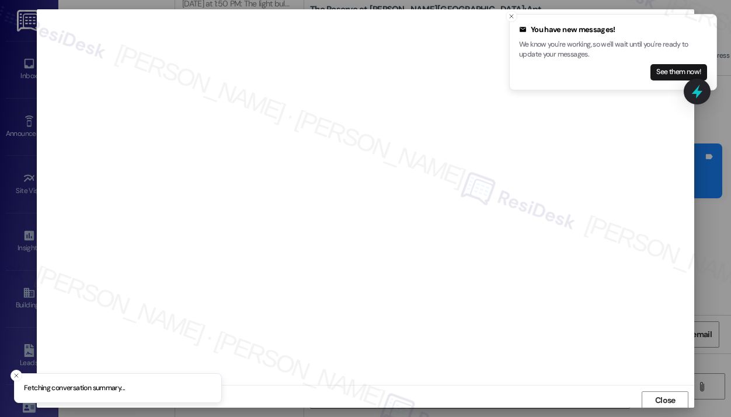
scroll to position [2, 0]
click at [511, 15] on icon "Close toast" at bounding box center [511, 16] width 7 height 7
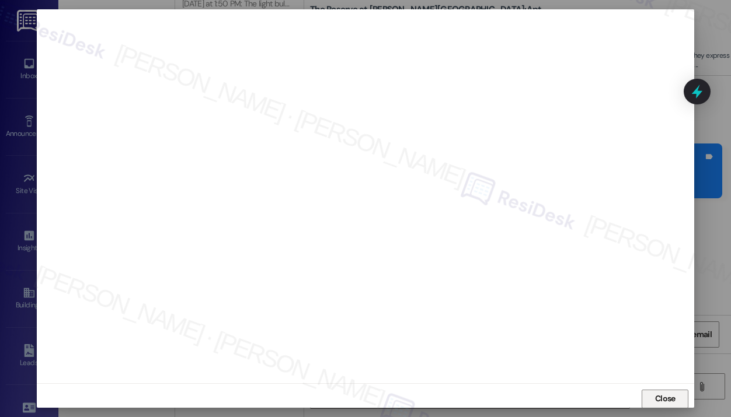
click at [649, 394] on button "Close" at bounding box center [665, 399] width 47 height 19
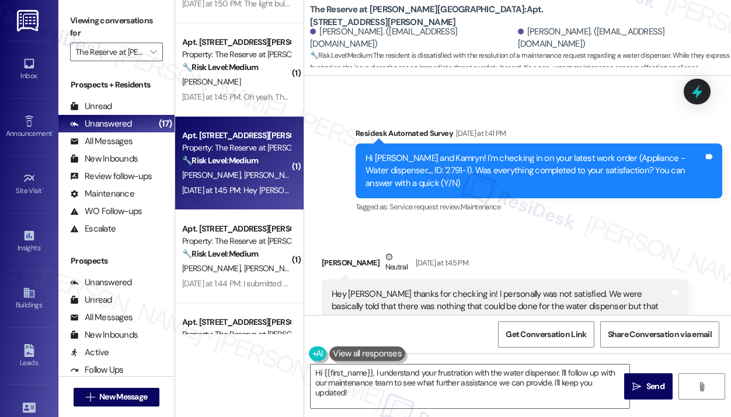
click at [547, 259] on div "Kamryn Mills Neutral Yesterday at 1:45 PM" at bounding box center [505, 265] width 367 height 29
click at [577, 222] on div "Survey, sent via SMS Residesk Automated Survey Yesterday at 1:41 PM Hi Koku and…" at bounding box center [539, 172] width 384 height 106
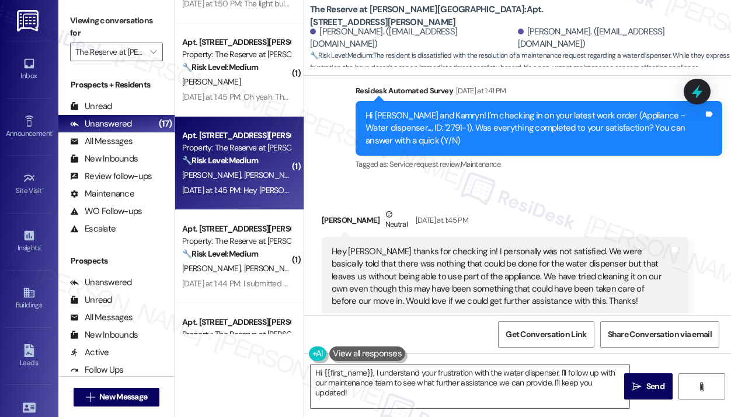
scroll to position [379, 0]
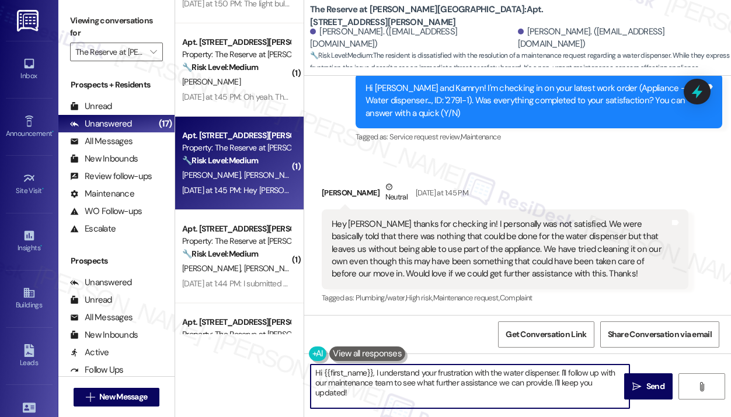
click at [486, 379] on textarea "Hi {{first_name}}, I understand your frustration with the water dispenser. I'll…" at bounding box center [470, 387] width 319 height 44
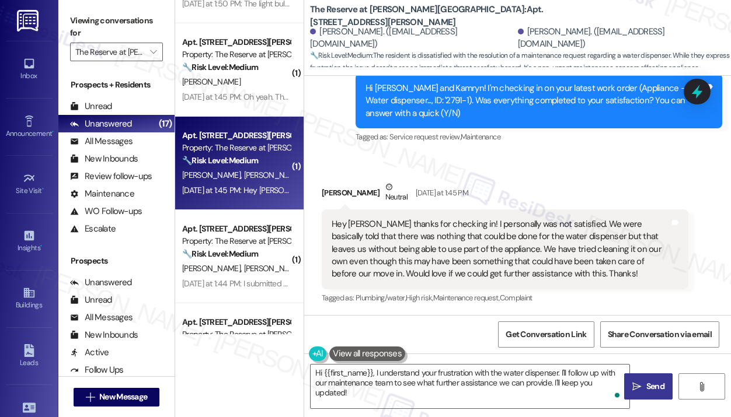
click at [655, 387] on span "Send" at bounding box center [655, 387] width 18 height 12
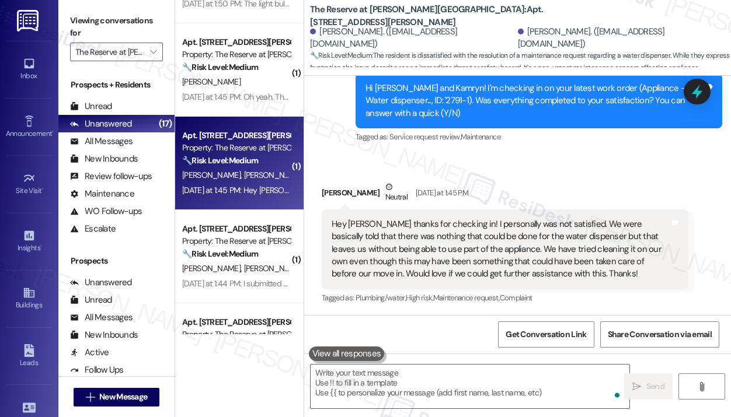
scroll to position [378, 0]
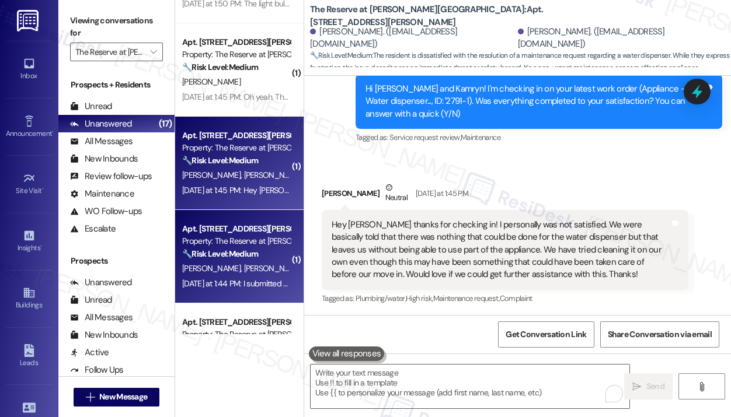
click at [255, 270] on div "D. Moran S. Moran" at bounding box center [236, 269] width 110 height 15
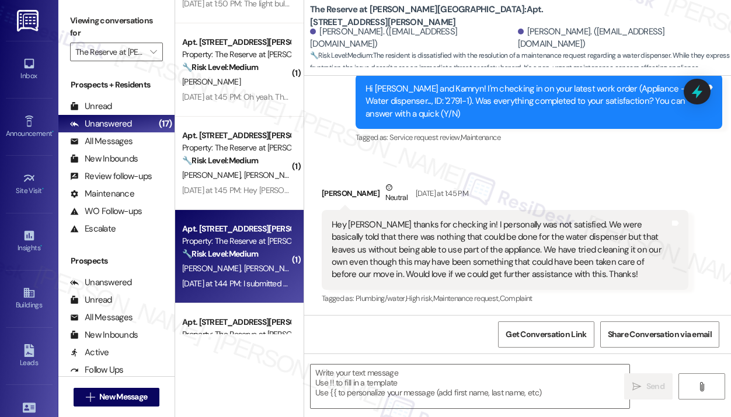
type textarea "Fetching suggested responses. Please feel free to read through the conversation…"
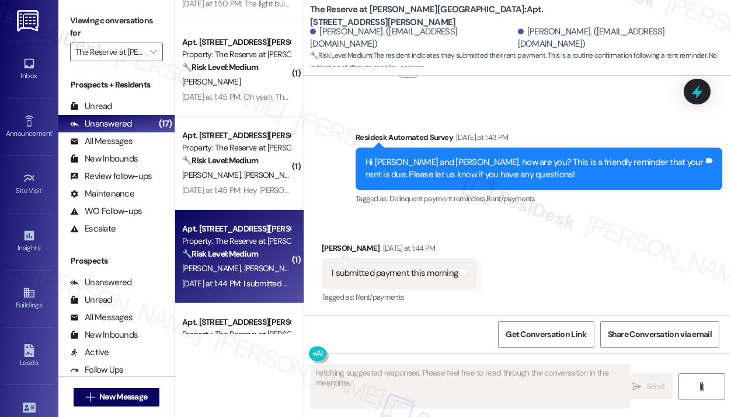
scroll to position [304, 0]
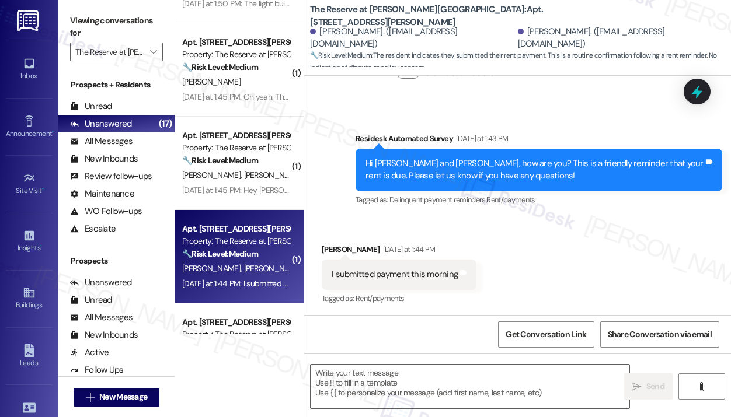
click at [522, 259] on div "Received via SMS Shawn Moran Yesterday at 1:44 PM I submitted payment this morn…" at bounding box center [517, 266] width 427 height 99
click at [623, 221] on div "Received via SMS Shawn Moran Yesterday at 1:44 PM I submitted payment this morn…" at bounding box center [517, 266] width 427 height 99
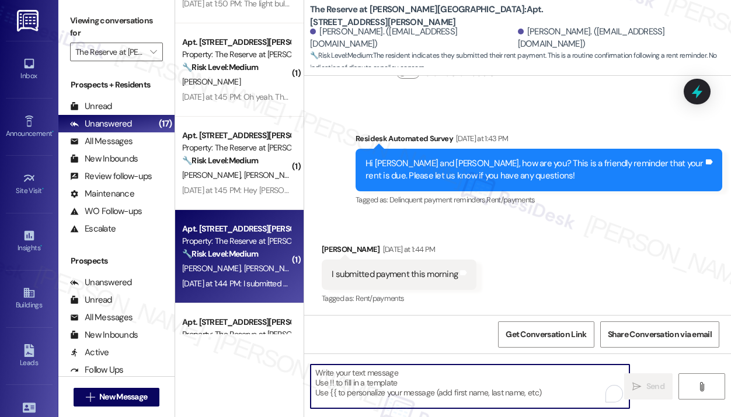
click at [368, 385] on textarea "To enrich screen reader interactions, please activate Accessibility in Grammarl…" at bounding box center [470, 387] width 319 height 44
paste textarea "Thank you for letting me know — I really appreciate you making the payment!"
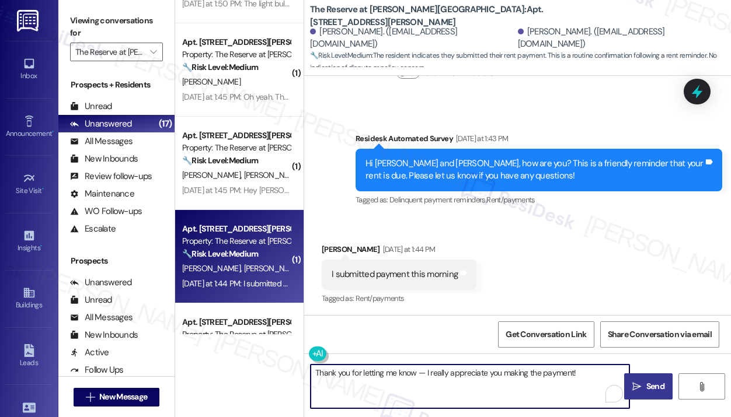
click at [415, 371] on textarea "Thank you for letting me know — I really appreciate you making the payment!" at bounding box center [470, 387] width 319 height 44
type textarea "Thank you for letting me know, Shawn — I really appreciate you making the payme…"
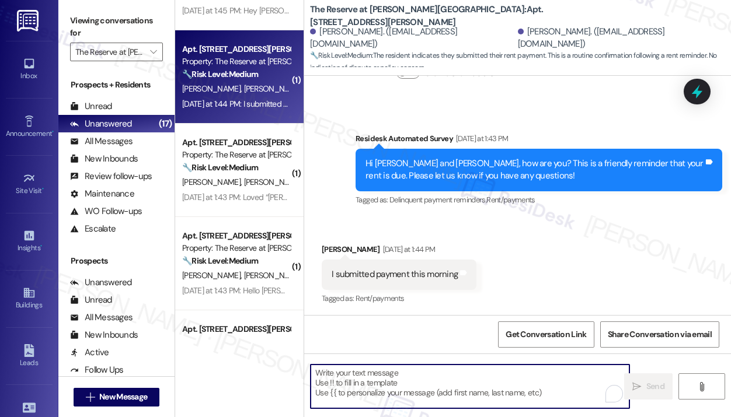
scroll to position [1005, 0]
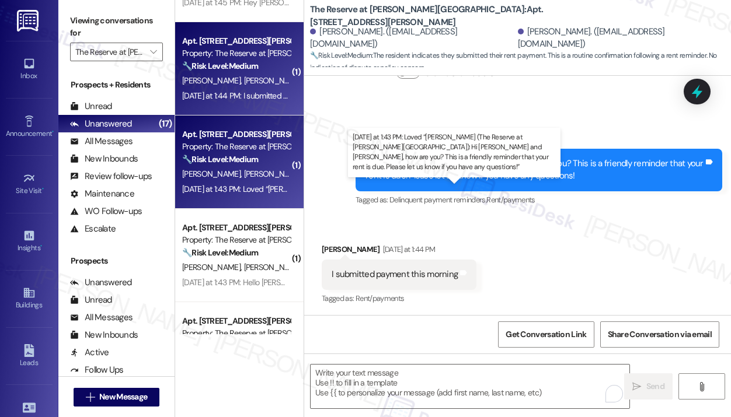
click at [255, 184] on div "Yesterday at 1:43 PM: Loved “Jay (The Reserve at Patterson Place): Hi David and…" at bounding box center [605, 189] width 847 height 11
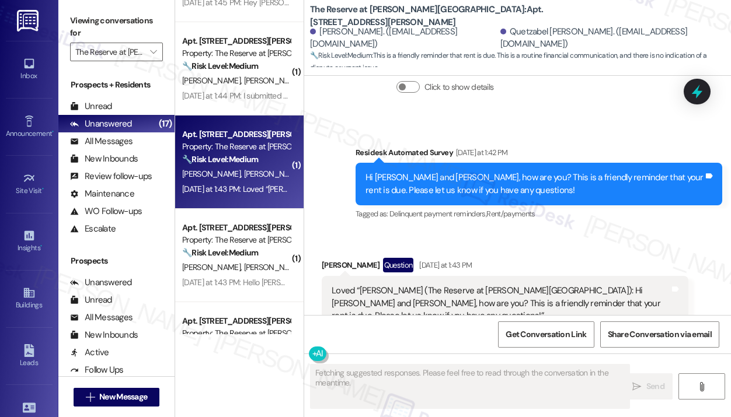
scroll to position [1047, 0]
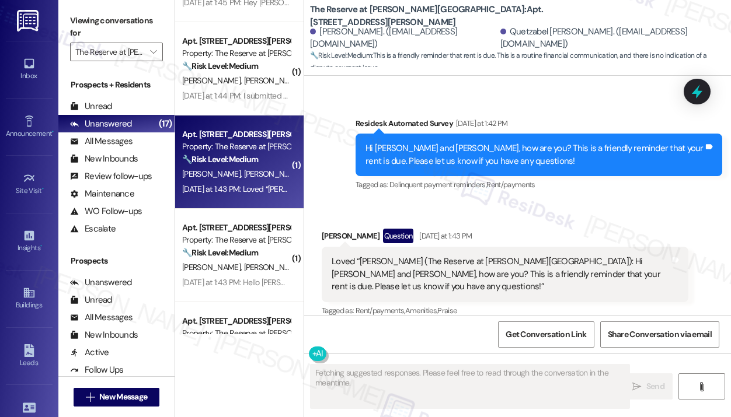
click at [406, 197] on div "Survey, sent via SMS Residesk Automated Survey Yesterday at 1:42 PM Hi David an…" at bounding box center [539, 155] width 384 height 93
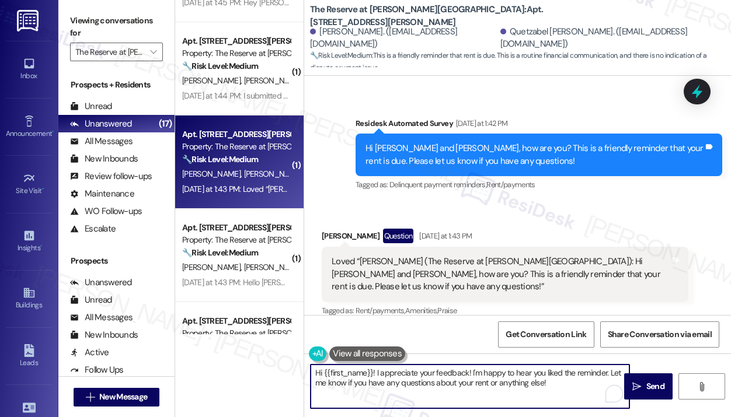
click at [559, 390] on textarea "Hi {{first_name}}! I appreciate your feedback! I'm happy to hear you liked the …" at bounding box center [470, 387] width 319 height 44
click at [539, 242] on div "David Roque Question Yesterday at 1:43 PM" at bounding box center [505, 238] width 367 height 19
drag, startPoint x: 552, startPoint y: 385, endPoint x: 305, endPoint y: 377, distance: 247.1
click at [305, 377] on div "Hi {{first_name}}! I appreciate your feedback! I'm happy to hear you liked the …" at bounding box center [464, 386] width 320 height 45
type textarea "Thank you for acknowledging the payment reminder, David! :)"
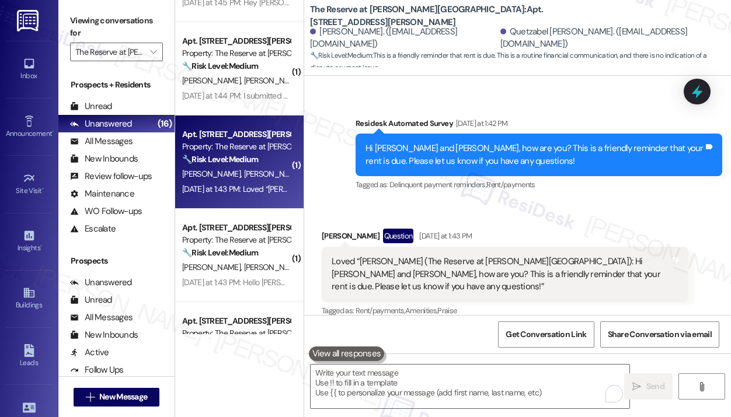
click at [571, 197] on div "Survey, sent via SMS Residesk Automated Survey Yesterday at 1:42 PM Hi David an…" at bounding box center [539, 155] width 384 height 93
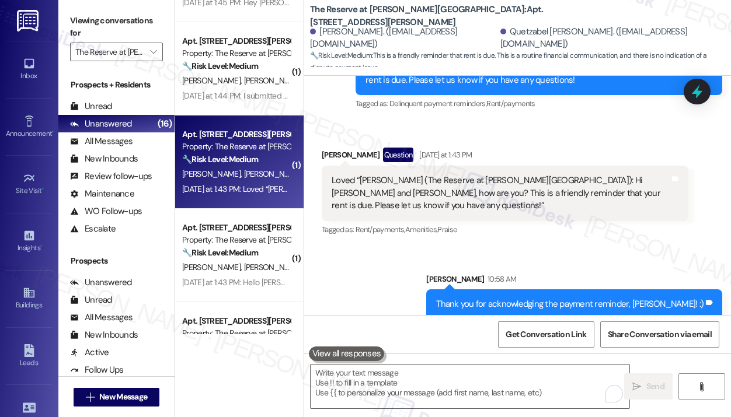
scroll to position [1130, 0]
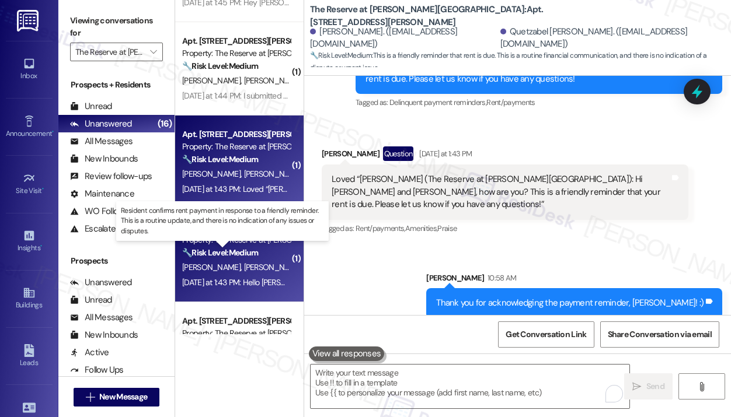
click at [242, 254] on strong "🔧 Risk Level: Medium" at bounding box center [220, 253] width 76 height 11
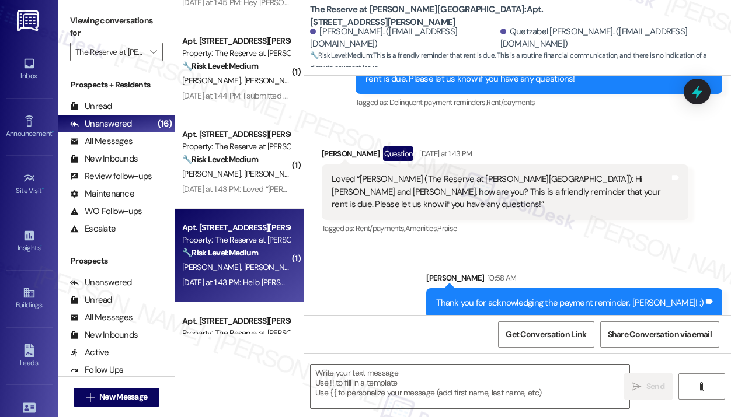
type textarea "Fetching suggested responses. Please feel free to read through the conversation…"
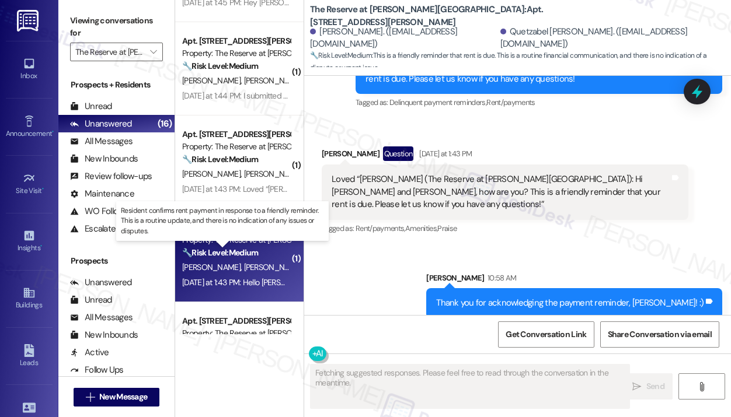
scroll to position [304, 0]
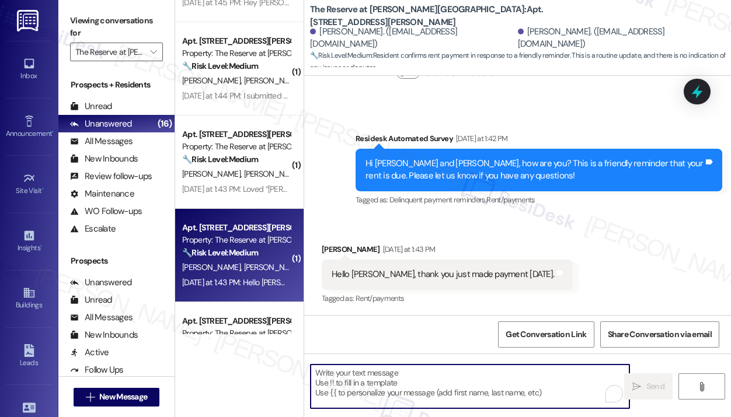
click at [378, 382] on textarea "To enrich screen reader interactions, please activate Accessibility in Grammarl…" at bounding box center [470, 387] width 319 height 44
paste textarea "Thank you for letting me know — I really appreciate you making the payment!"
type textarea "Thank you for letting me know — I really appreciate you making the payment!"
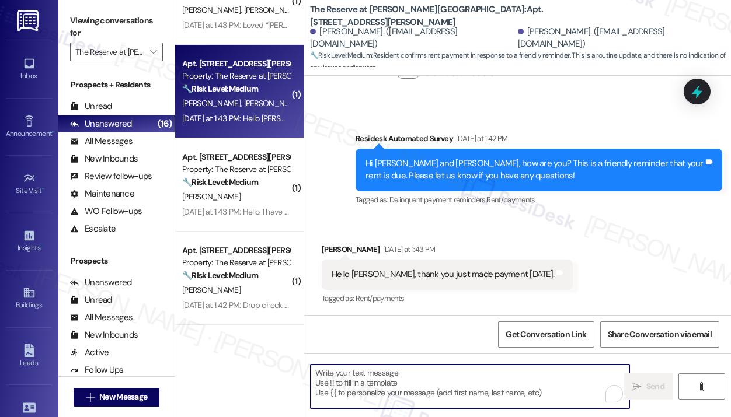
scroll to position [1172, 0]
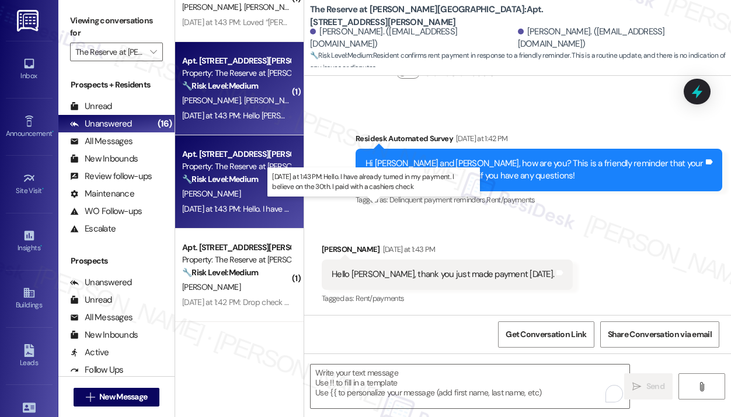
click at [264, 205] on div "Yesterday at 1:43 PM: Hello. I have already turned in my payment. I believe on …" at bounding box center [369, 209] width 375 height 11
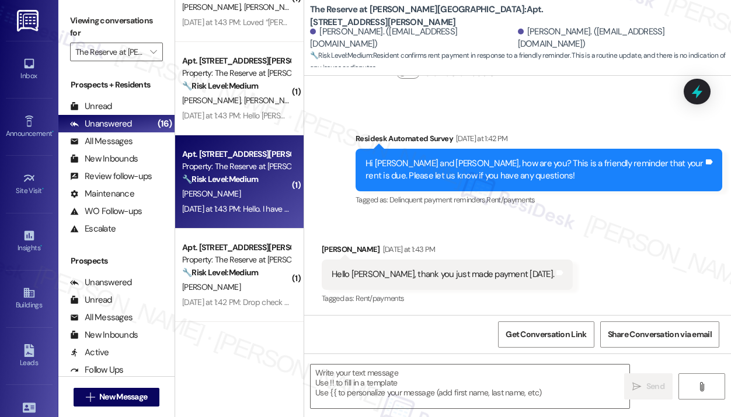
type textarea "Fetching suggested responses. Please feel free to read through the conversation…"
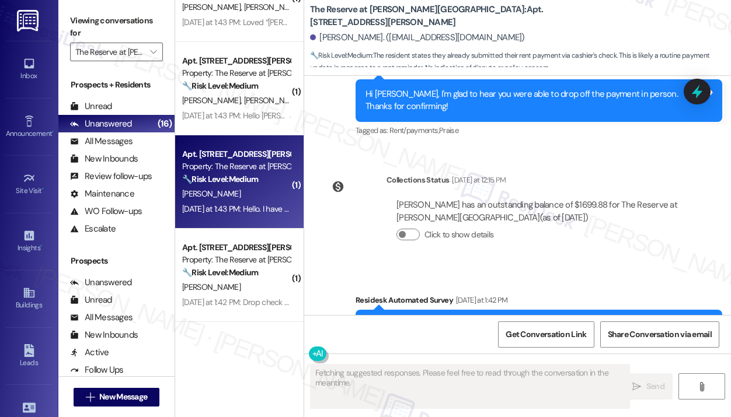
scroll to position [1318, 0]
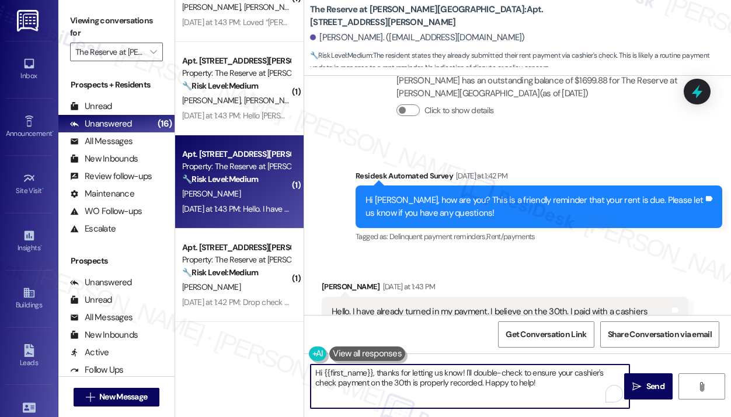
drag, startPoint x: 373, startPoint y: 371, endPoint x: 554, endPoint y: 392, distance: 182.2
click at [554, 392] on textarea "Hi {{first_name}}, thanks for letting us know! I'll double-check to ensure your…" at bounding box center [470, 387] width 319 height 44
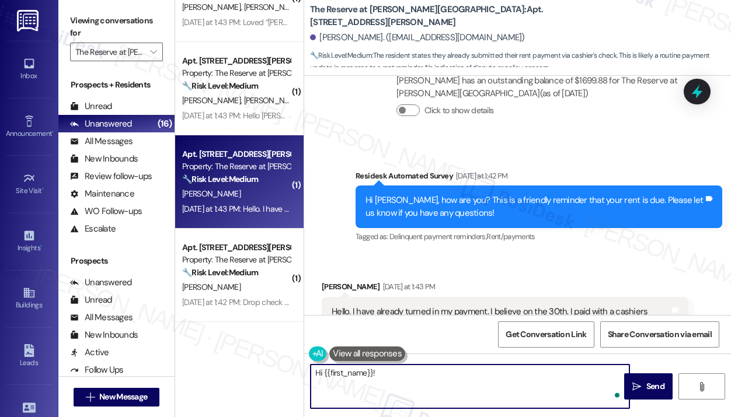
paste textarea "Thank you for letting me know — I really appreciate you making the payment!"
type textarea "Hi {{first_name}}! Thank you for letting me know — I really appreciate you maki…"
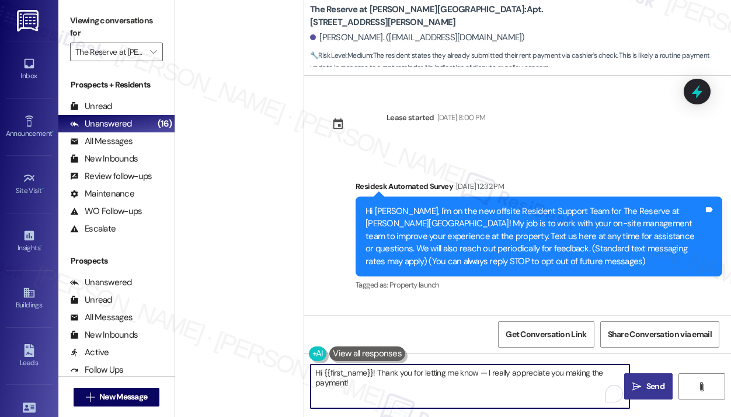
scroll to position [1318, 0]
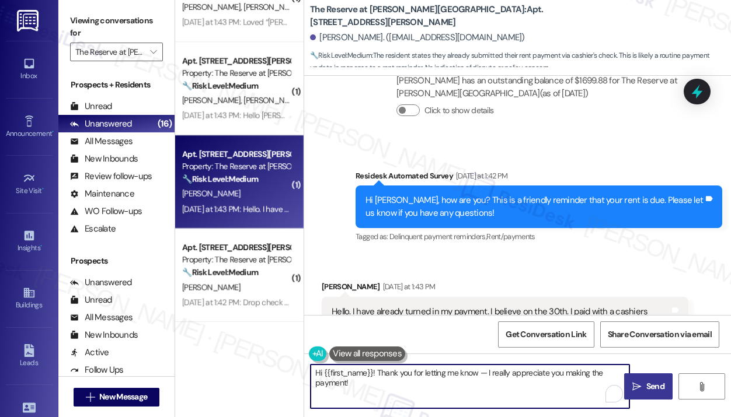
type textarea "Hi {{first_name}}! Thank you for letting me know — I really appreciate you maki…"
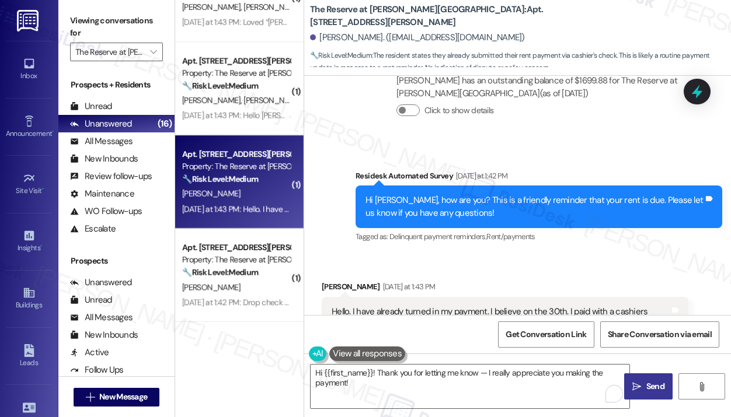
click at [637, 383] on icon "" at bounding box center [636, 386] width 9 height 9
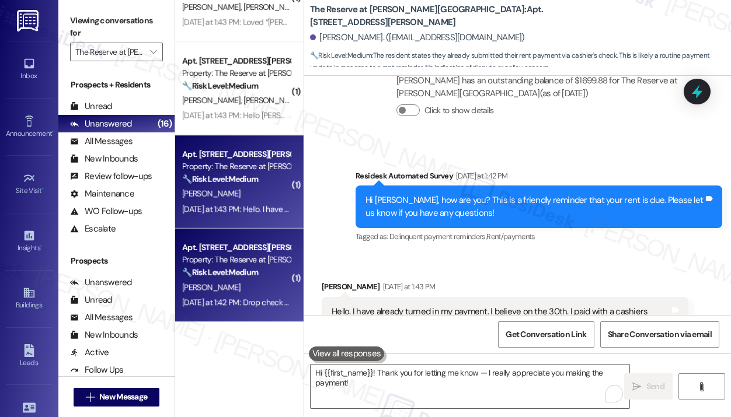
click at [252, 252] on div "Apt. [STREET_ADDRESS][PERSON_NAME]" at bounding box center [236, 248] width 108 height 12
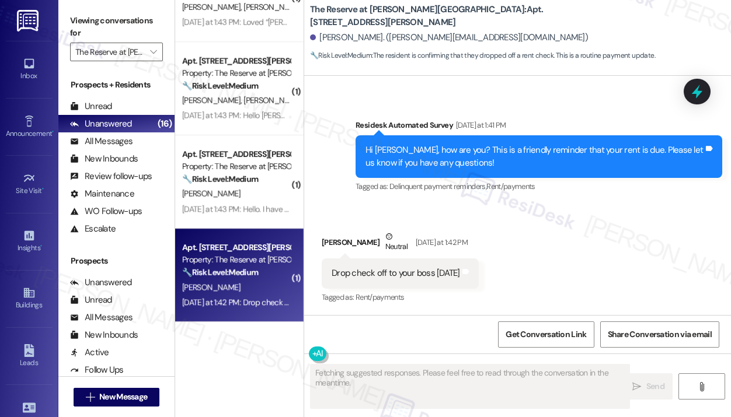
scroll to position [564, 0]
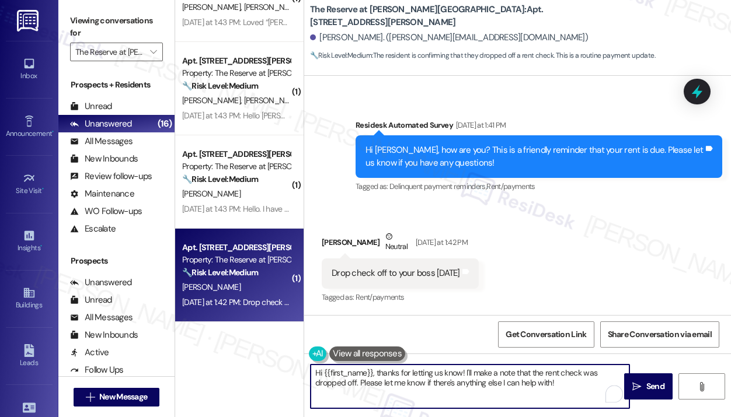
drag, startPoint x: 568, startPoint y: 385, endPoint x: 374, endPoint y: 376, distance: 194.0
click at [374, 376] on textarea "Hi {{first_name}}, thanks for letting us know! I'll make a note that the rent c…" at bounding box center [470, 387] width 319 height 44
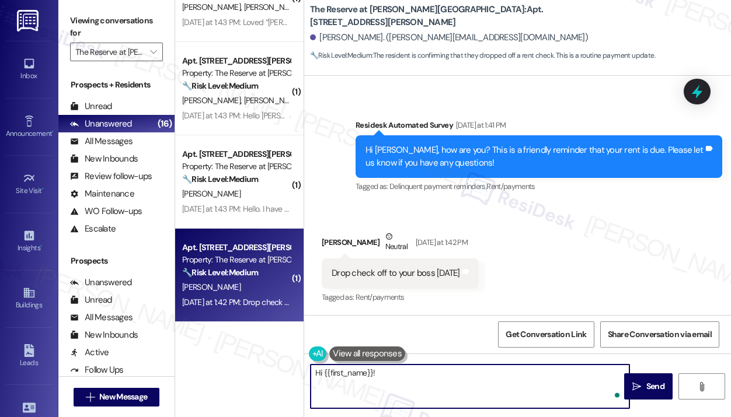
paste textarea "Thank you for letting me know — I really appreciate you making the payment!"
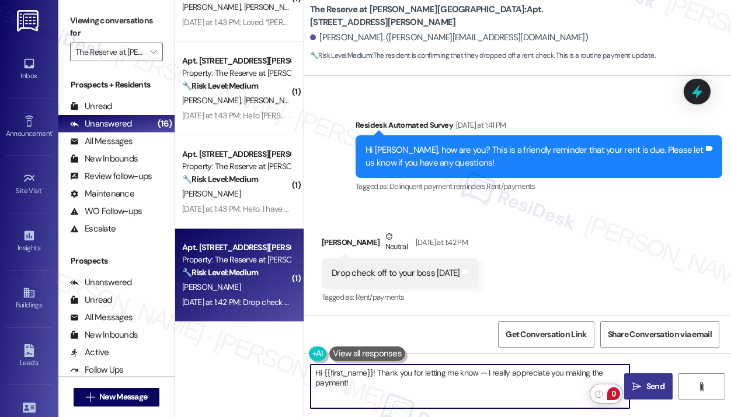
type textarea "Hi {{first_name}}! Thank you for letting me know — I really appreciate you maki…"
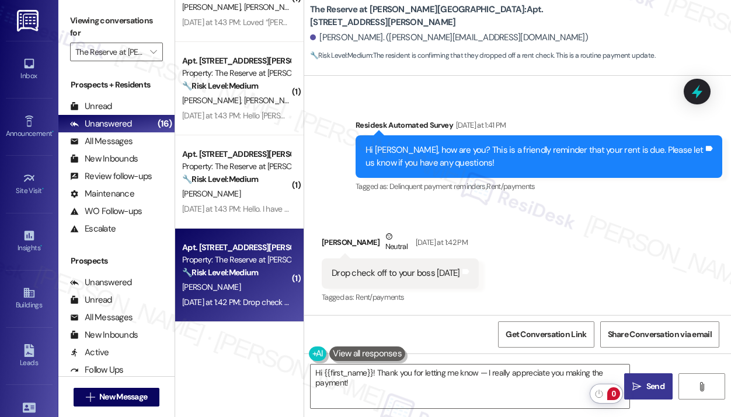
click at [646, 385] on span "Send" at bounding box center [655, 387] width 18 height 12
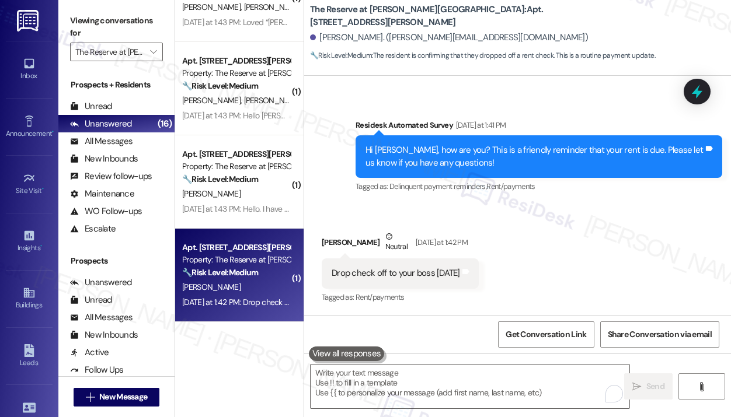
click at [639, 279] on div "Received via SMS George Robinson Neutral Yesterday at 1:42 PM Drop check off to…" at bounding box center [517, 259] width 427 height 111
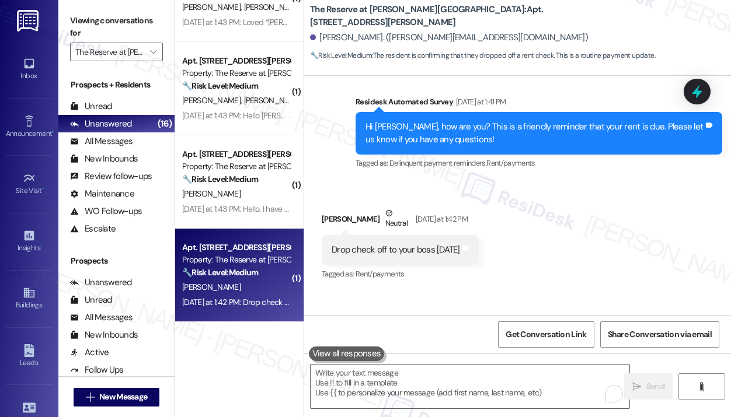
scroll to position [645, 0]
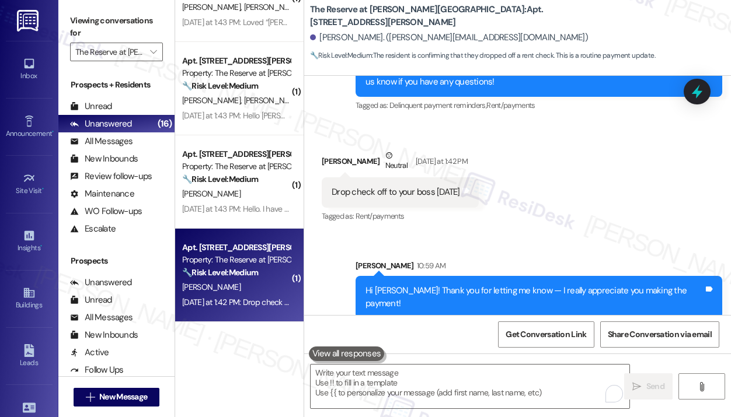
click at [639, 201] on div "Received via SMS George Robinson Neutral Yesterday at 1:42 PM Drop check off to…" at bounding box center [517, 178] width 427 height 111
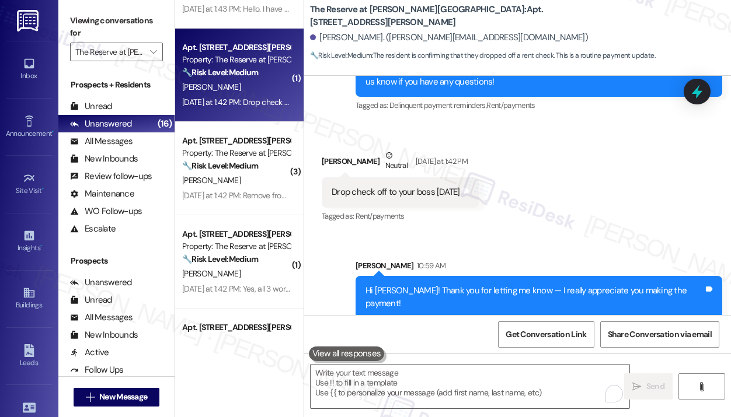
scroll to position [1424, 0]
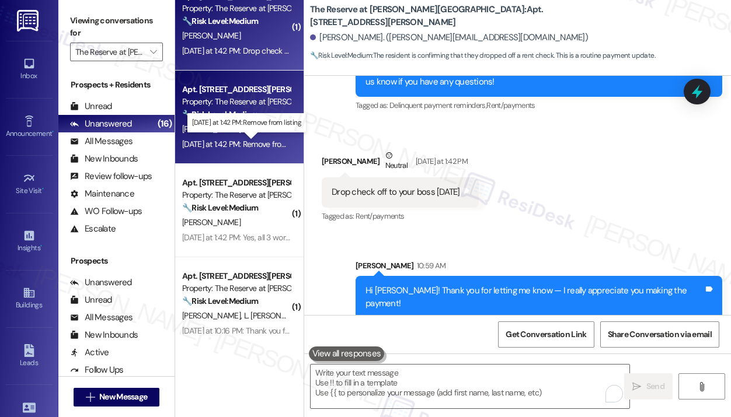
click at [258, 139] on div "Yesterday at 1:42 PM: Remove from listing Yesterday at 1:42 PM: Remove from lis…" at bounding box center [245, 144] width 126 height 11
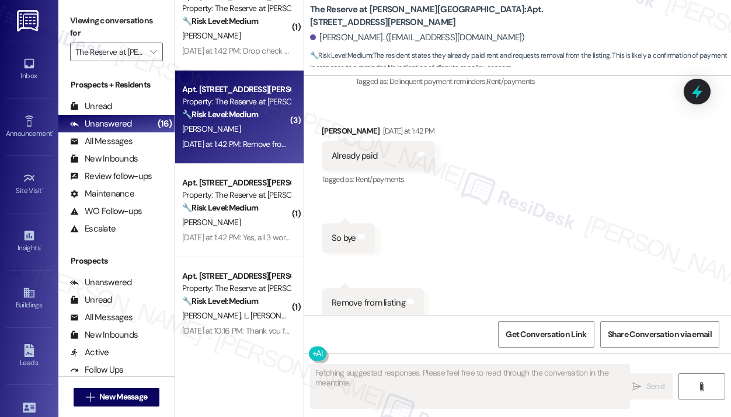
scroll to position [1032, 0]
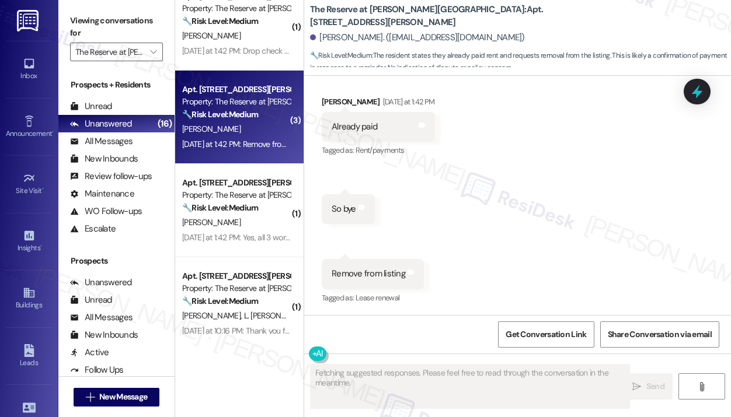
click at [507, 246] on div "Received via SMS Bria Mccullough Yesterday at 1:42 PM Already paid Tags and not…" at bounding box center [517, 192] width 427 height 246
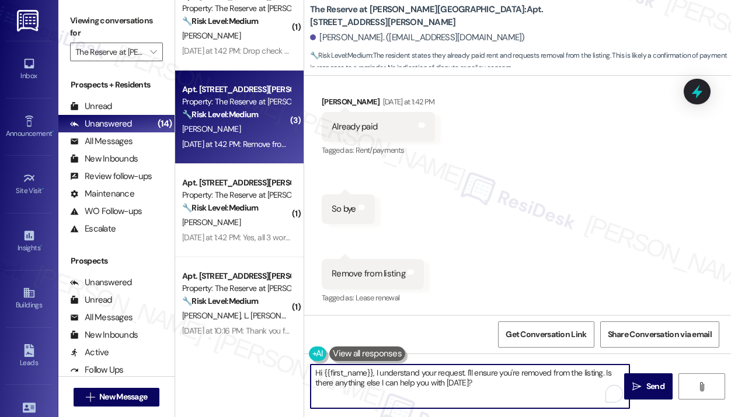
click at [417, 374] on textarea "Hi {{first_name}}, I understand your request. I'll ensure you're removed from t…" at bounding box center [470, 387] width 319 height 44
paste textarea "Sorry to bother you! Please reply STOP (all in capital letters) to opt-out of t…"
type textarea "Sorry to bother you! Please reply STOP (all in capital letters) to opt-out of t…"
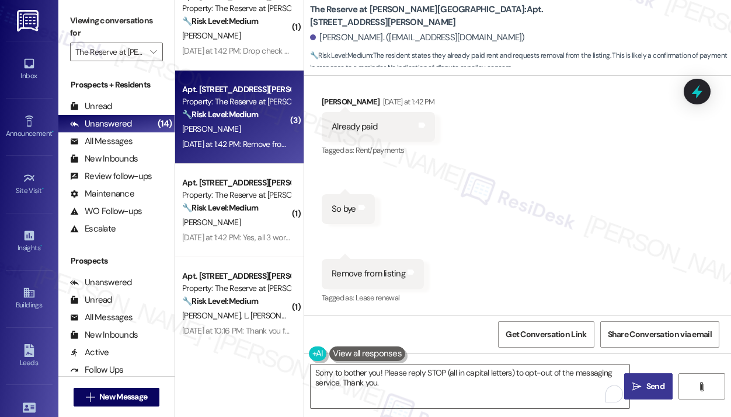
click at [638, 386] on icon "" at bounding box center [636, 386] width 9 height 9
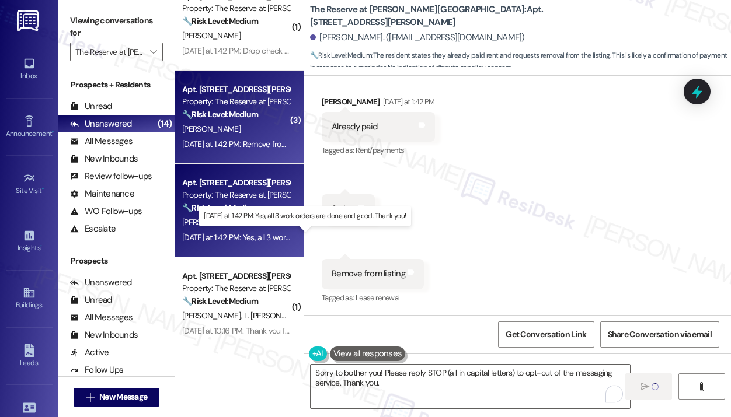
click at [266, 233] on div "Yesterday at 1:42 PM: Yes, all 3 work orders are done and good. Thank you! Yest…" at bounding box center [301, 237] width 238 height 11
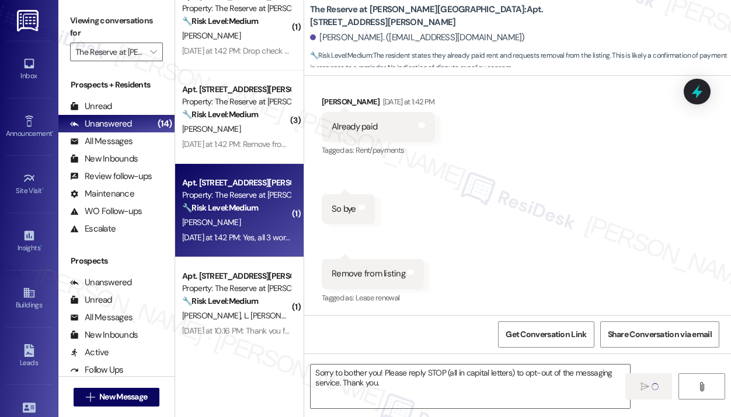
type textarea "Fetching suggested responses. Please feel free to read through the conversation…"
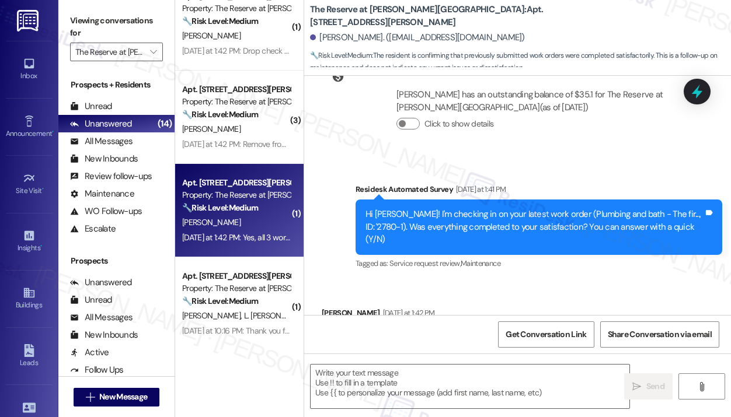
type textarea "Fetching suggested responses. Please feel free to read through the conversation…"
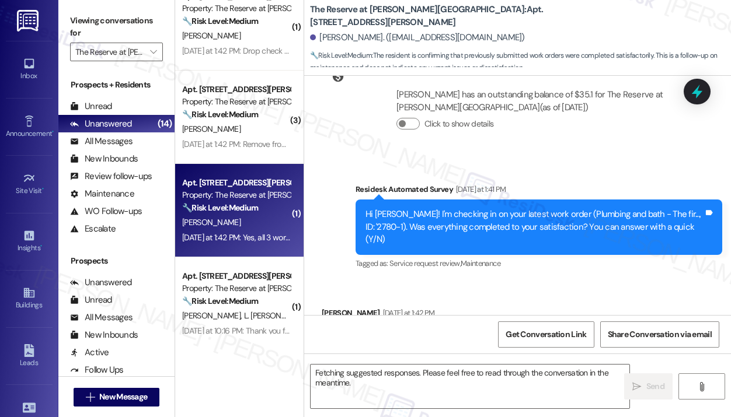
scroll to position [687, 0]
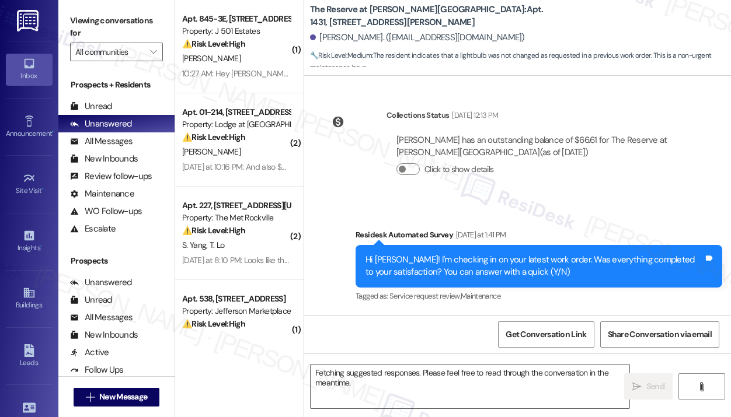
scroll to position [386, 0]
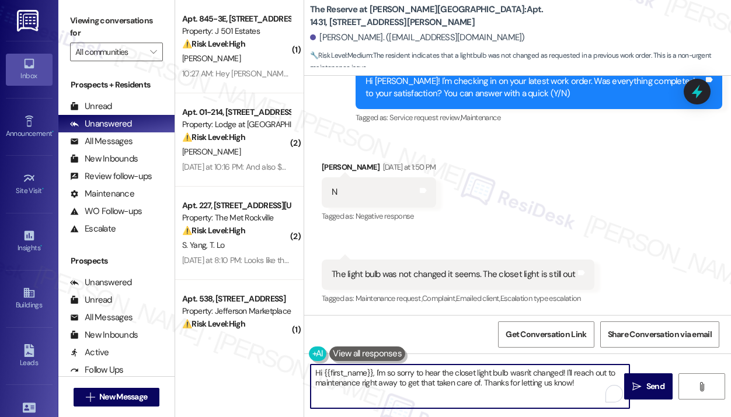
drag, startPoint x: 371, startPoint y: 375, endPoint x: 579, endPoint y: 386, distance: 208.1
click at [579, 386] on textarea "Hi {{first_name}}, I'm so sorry to hear the closet light bulb wasn't changed! I…" at bounding box center [470, 387] width 319 height 44
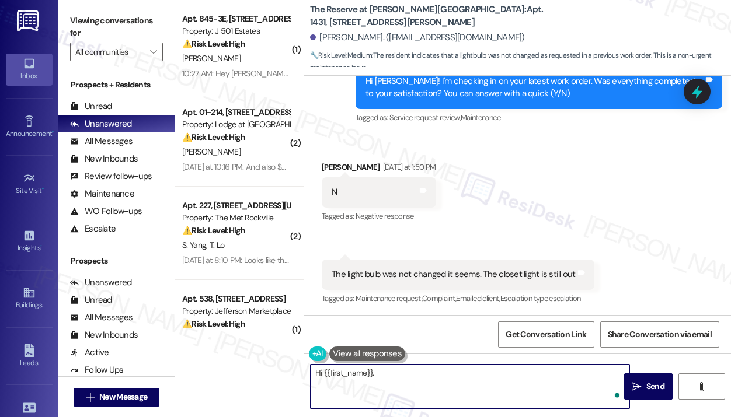
paste textarea "The site team asked me to share that they will let maintenance know."
click at [553, 383] on textarea "Hi {{first_name}}. The site team asked me to share that they will let maintenan…" at bounding box center [470, 387] width 319 height 44
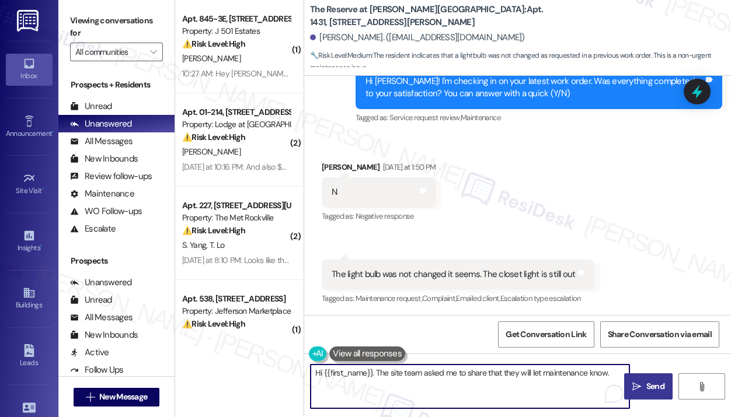
type textarea "Hi {{first_name}}. The site team asked me to share that they will let maintenan…"
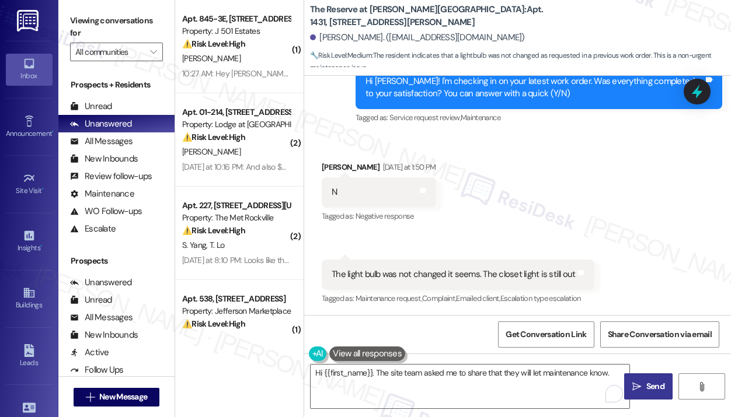
click at [636, 382] on icon "" at bounding box center [636, 386] width 9 height 9
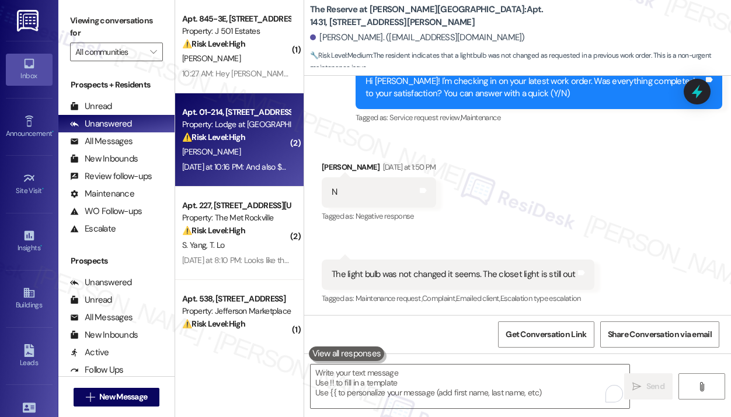
click at [262, 149] on div "[PERSON_NAME]" at bounding box center [236, 152] width 110 height 15
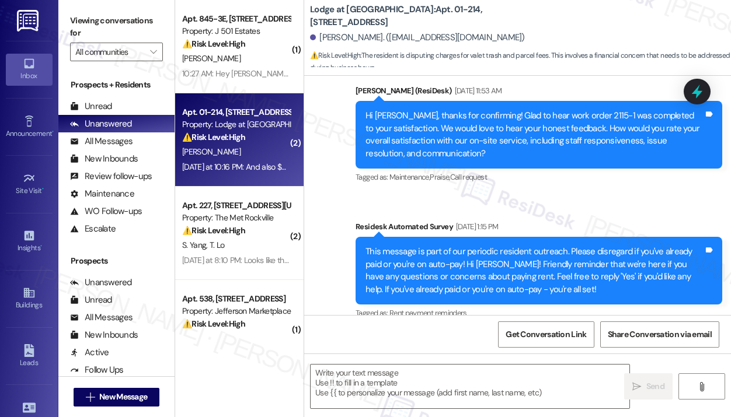
type textarea "Fetching suggested responses. Please feel free to read through the conversation…"
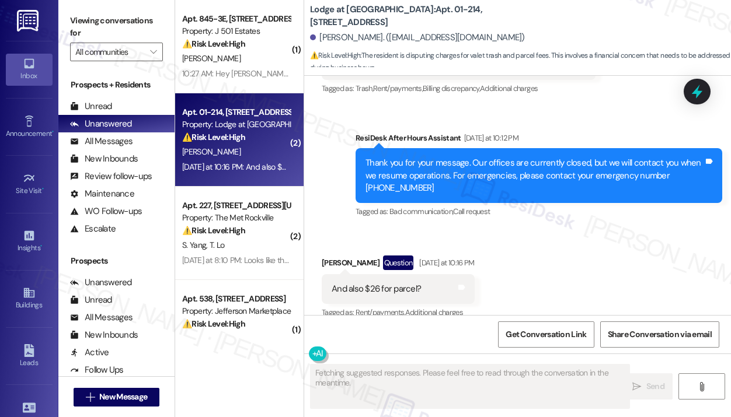
scroll to position [1958, 0]
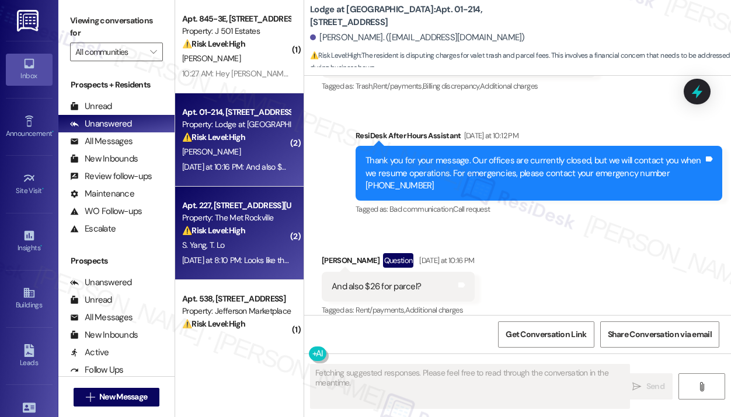
click at [226, 254] on div "Yesterday at 8:10 PM: Looks like there is another email today saying autopay is…" at bounding box center [236, 260] width 110 height 15
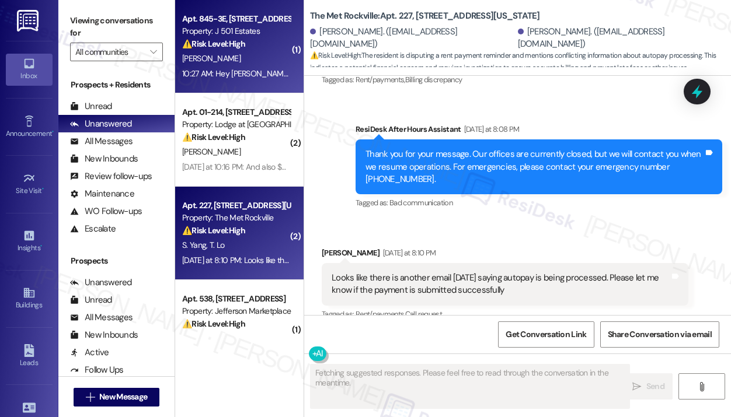
scroll to position [2545, 0]
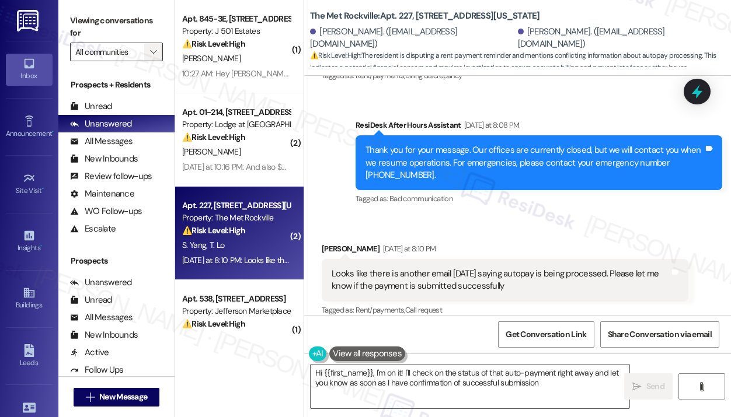
type textarea "Hi {{first_name}}, I'm on it! I'll check on the status of that auto-payment rig…"
click at [154, 54] on icon "" at bounding box center [153, 51] width 6 height 9
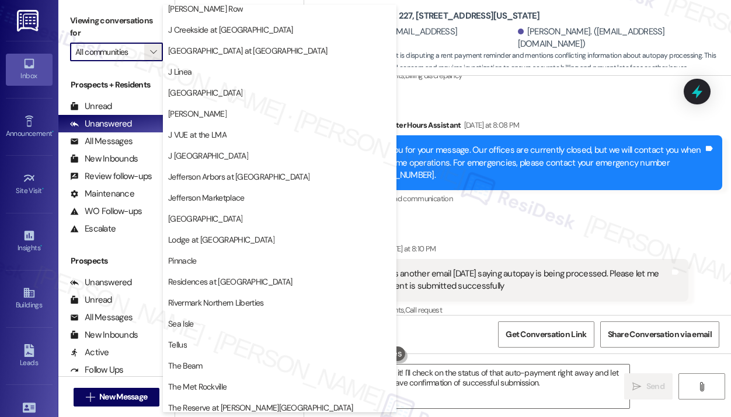
scroll to position [180, 0]
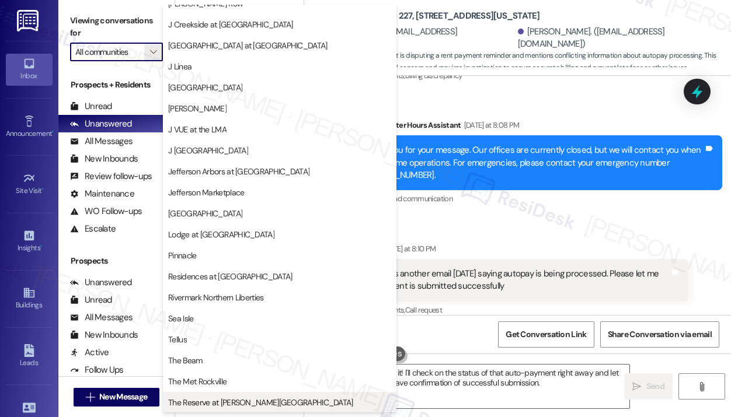
click at [287, 399] on span "The Reserve at [PERSON_NAME][GEOGRAPHIC_DATA]" at bounding box center [279, 403] width 223 height 12
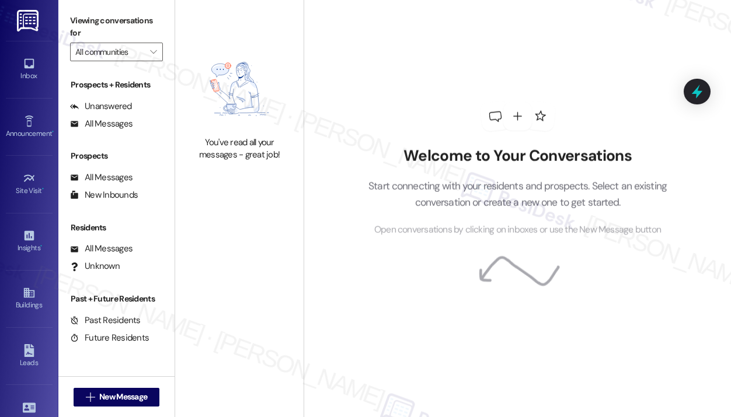
type input "The Reserve at [PERSON_NAME][GEOGRAPHIC_DATA]"
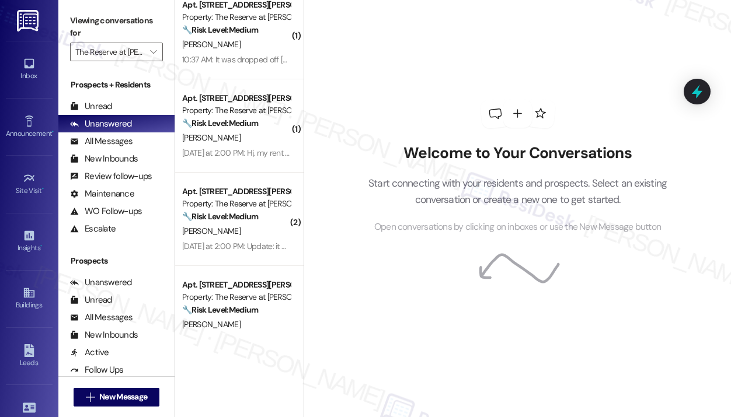
scroll to position [295, 0]
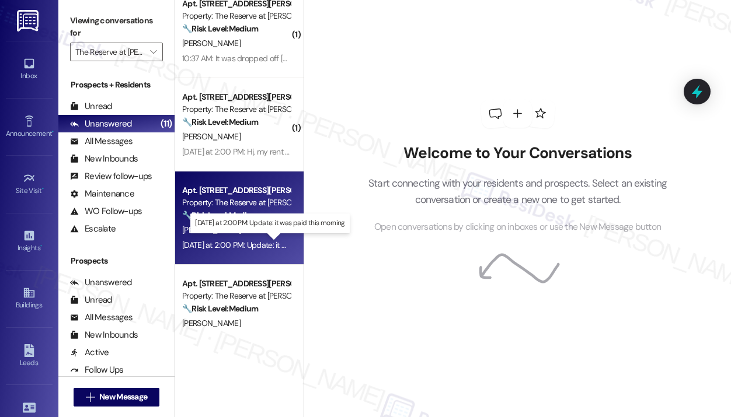
click at [244, 246] on div "Yesterday at 2:00 PM: Update: it was paid this morning Yesterday at 2:00 PM: Up…" at bounding box center [268, 245] width 173 height 11
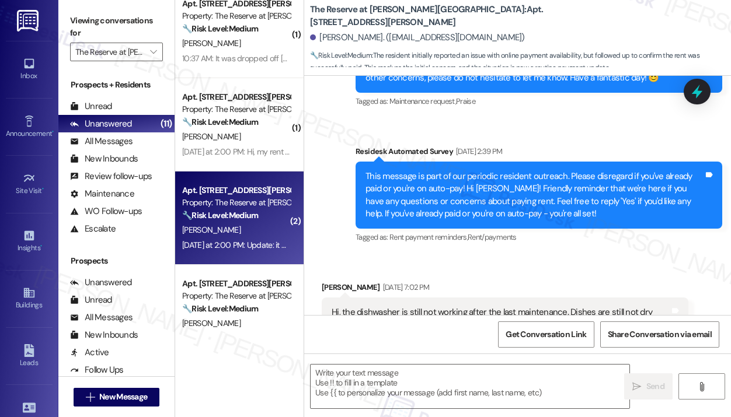
type textarea "Fetching suggested responses. Please feel free to read through the conversation…"
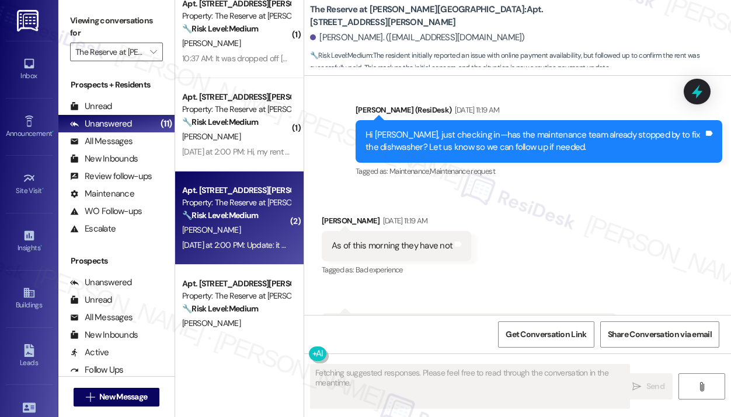
scroll to position [5280, 0]
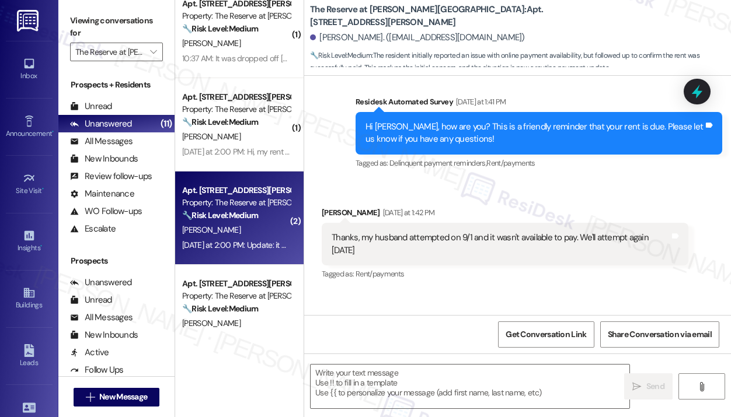
click at [458, 231] on div "Received via SMS Joseph Dayaa Yesterday at 1:42 PM Thanks, my husband attempted…" at bounding box center [517, 285] width 427 height 210
click at [347, 378] on textarea at bounding box center [470, 387] width 319 height 44
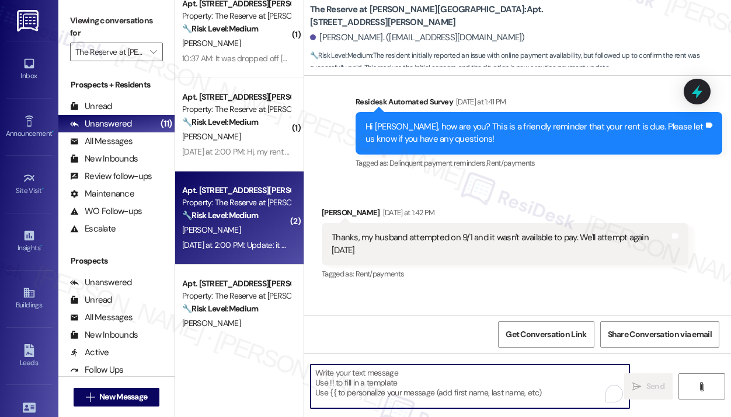
paste textarea "Thank you for letting me know — I really appreciate you making the payment!"
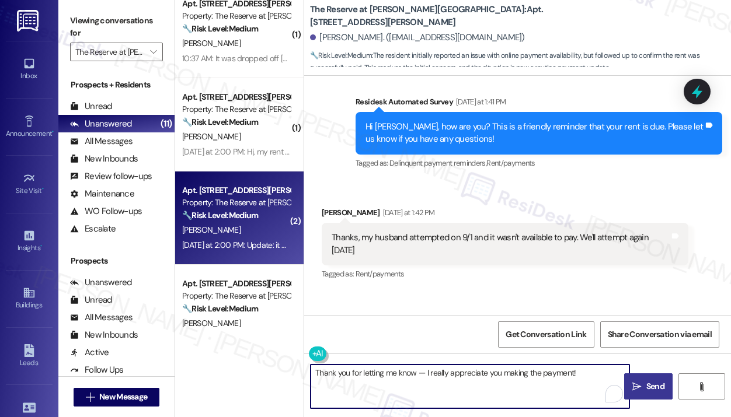
type textarea "Thank you for letting me know — I really appreciate you making the payment!"
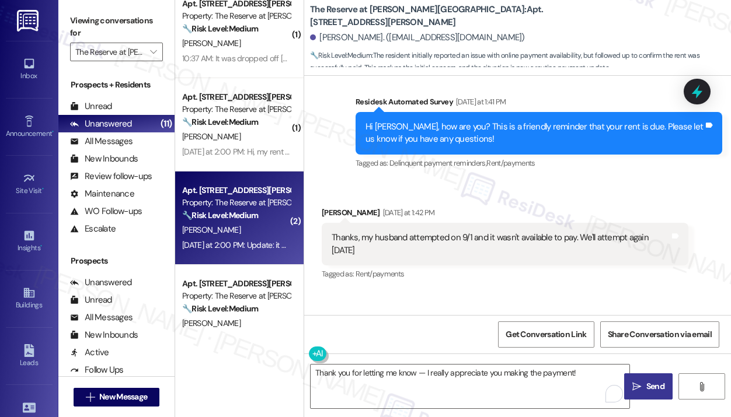
click at [639, 380] on button " Send" at bounding box center [648, 387] width 48 height 26
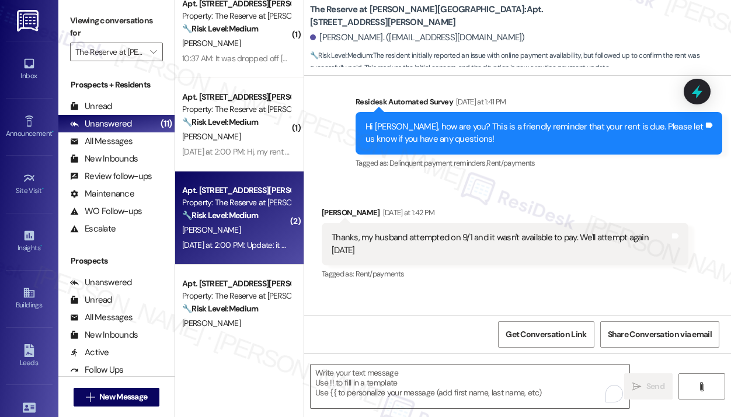
click at [628, 264] on div "Received via SMS Joseph Dayaa Yesterday at 1:42 PM Thanks, my husband attempted…" at bounding box center [517, 285] width 427 height 210
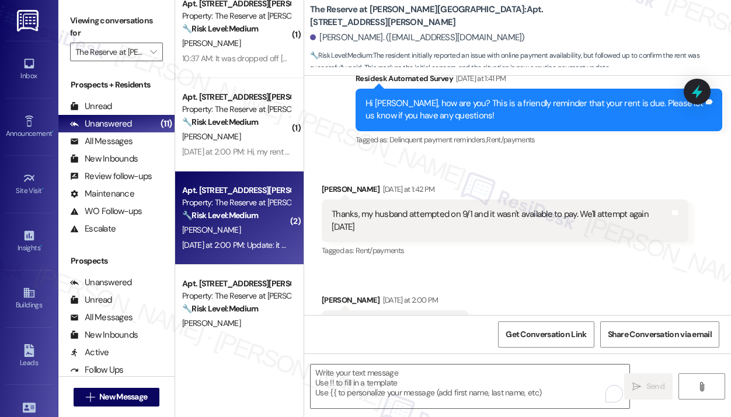
scroll to position [5361, 0]
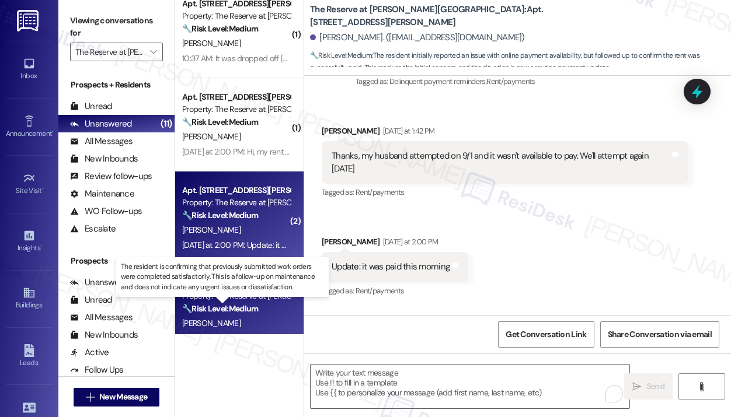
click at [239, 309] on strong "🔧 Risk Level: Medium" at bounding box center [220, 309] width 76 height 11
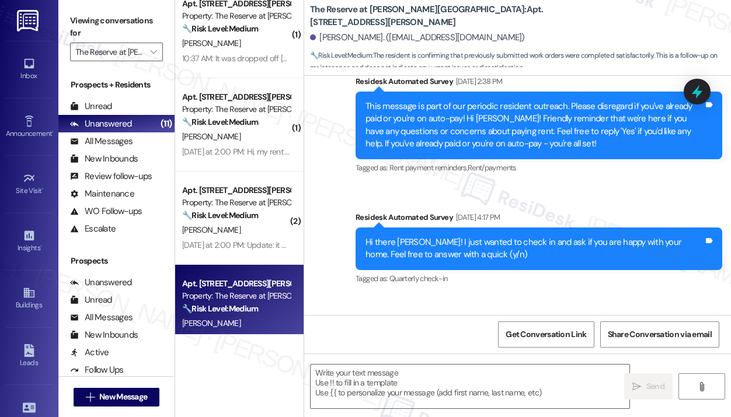
type textarea "Fetching suggested responses. Please feel free to read through the conversation…"
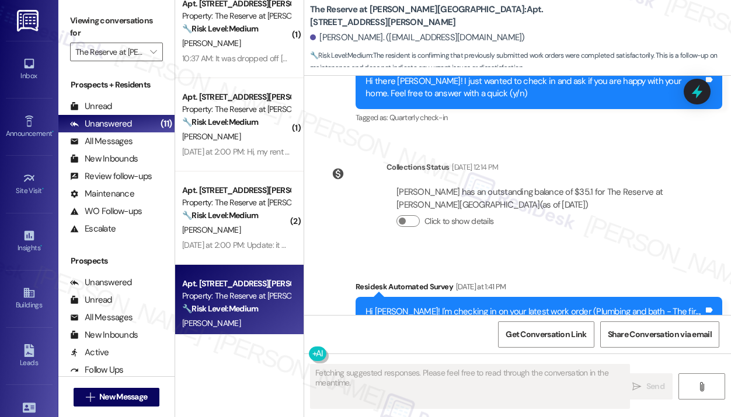
scroll to position [687, 0]
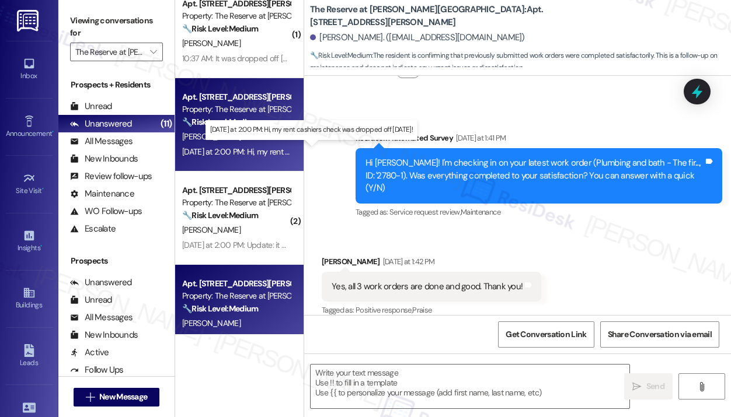
click at [245, 149] on div "Yesterday at 2:00 PM: Hi, my rent cashiers check was dropped off yesterday! Yes…" at bounding box center [301, 152] width 239 height 11
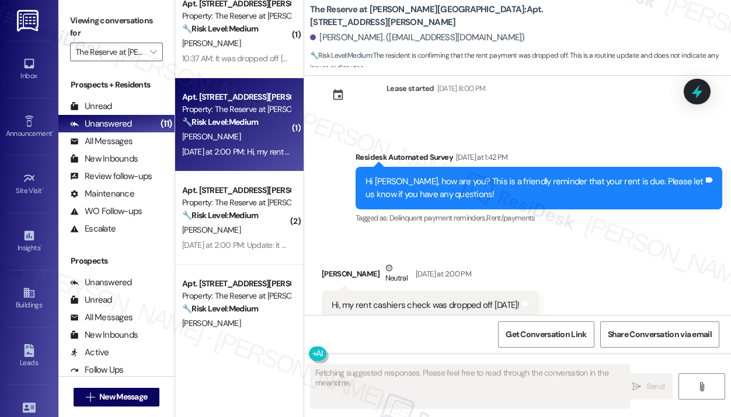
scroll to position [666, 0]
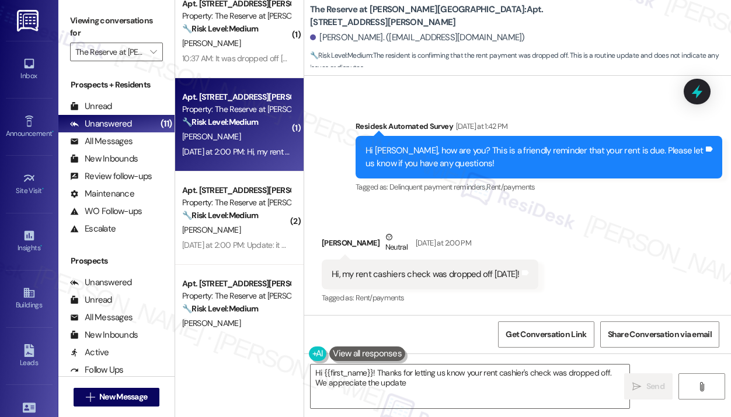
type textarea "Hi {{first_name}}! Thanks for letting us know your rent cashier's check was dro…"
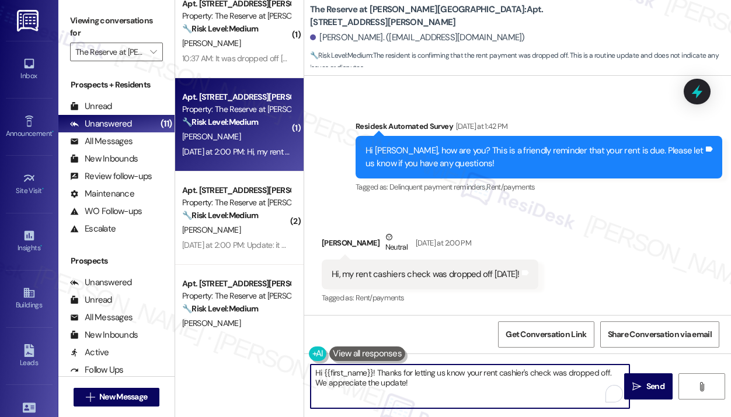
click at [566, 385] on textarea "Hi {{first_name}}! Thanks for letting us know your rent cashier's check was dro…" at bounding box center [470, 387] width 319 height 44
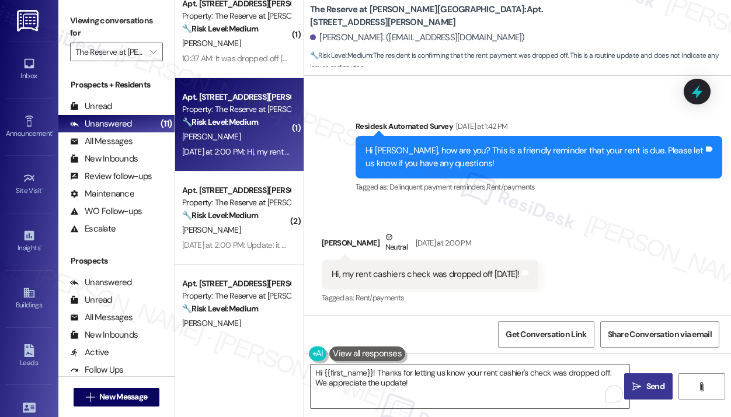
click at [654, 384] on span "Send" at bounding box center [655, 387] width 18 height 12
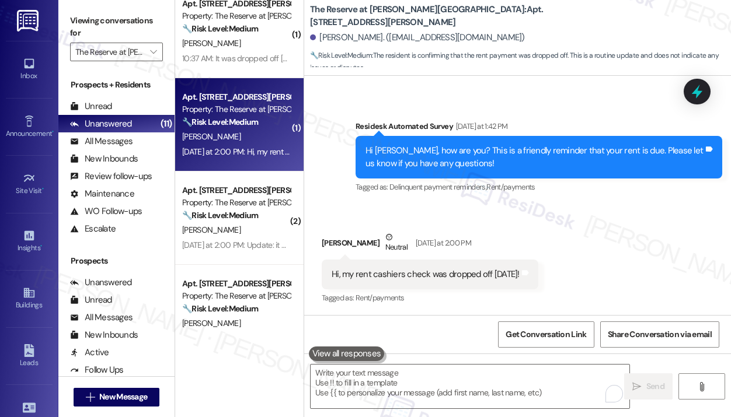
click at [668, 285] on div "Received via SMS Hannah Kankelfritz Neutral Yesterday at 2:00 PM Hi, my rent ca…" at bounding box center [517, 260] width 427 height 111
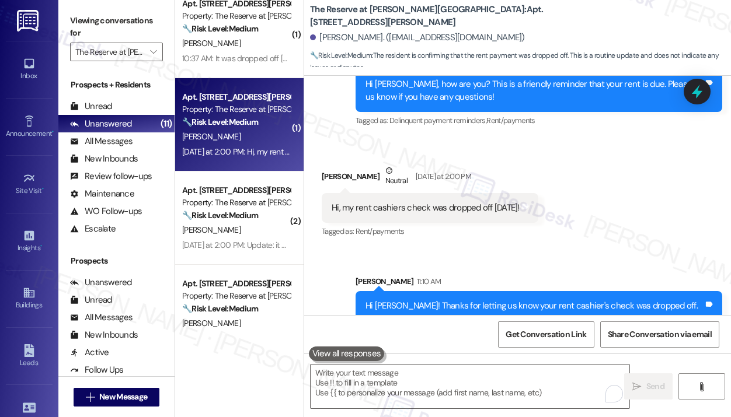
scroll to position [760, 0]
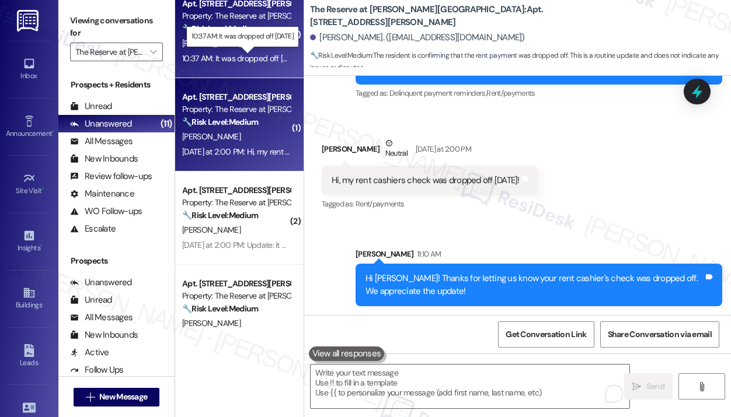
click at [269, 58] on div "10:37 AM: It was dropped off yesterday 10:37 AM: It was dropped off yesterday" at bounding box center [242, 58] width 120 height 11
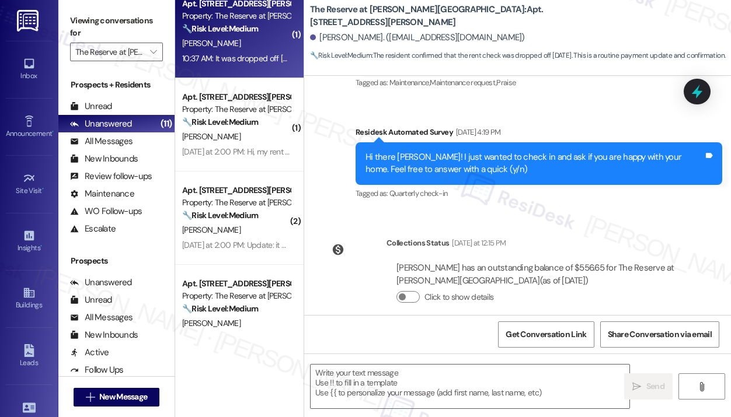
type textarea "Fetching suggested responses. Please feel free to read through the conversation…"
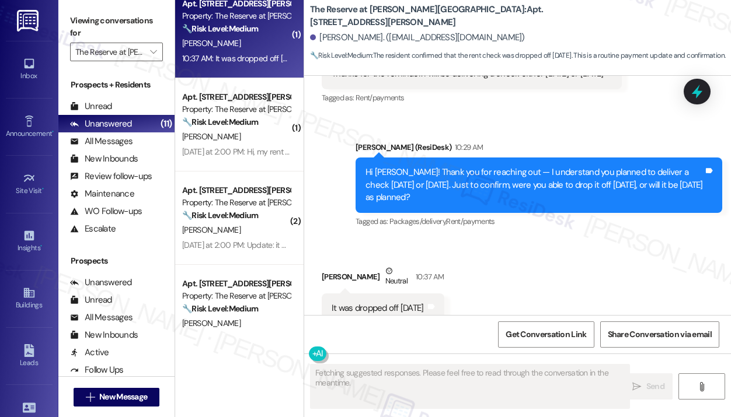
scroll to position [785, 0]
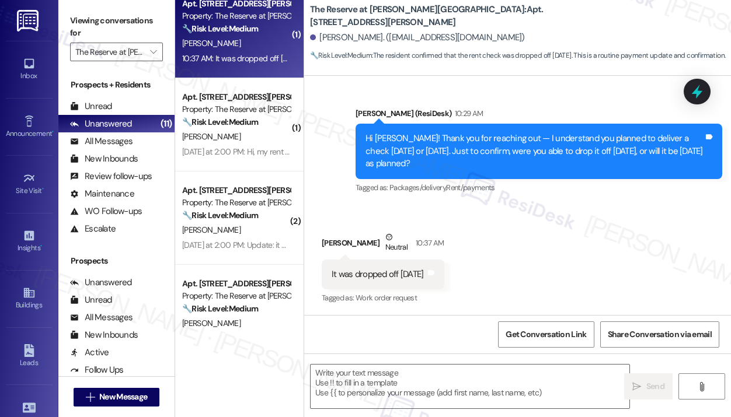
click at [507, 249] on div "Received via SMS Bailey Bruner Neutral 10:37 AM It was dropped off yesterday Ta…" at bounding box center [517, 260] width 427 height 111
click at [480, 282] on div "Received via SMS Bailey Bruner Neutral 10:37 AM It was dropped off yesterday Ta…" at bounding box center [517, 260] width 427 height 111
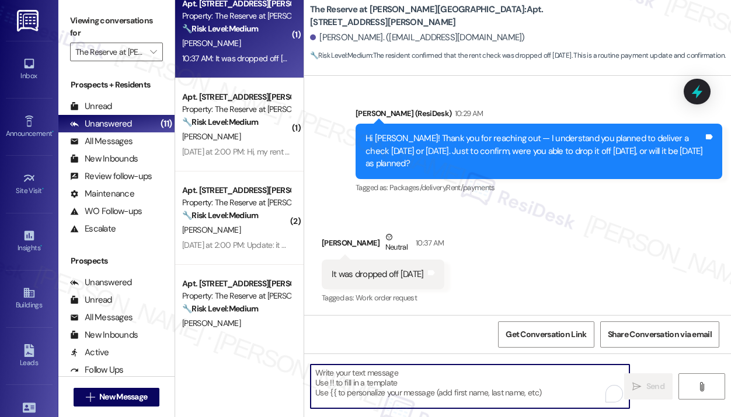
click at [422, 381] on textarea "To enrich screen reader interactions, please activate Accessibility in Grammarl…" at bounding box center [470, 387] width 319 height 44
paste textarea "Thank you for letting me know — I really appreciate you making the payment!"
type textarea "Thank you for letting me know — I really appreciate you making the payment!"
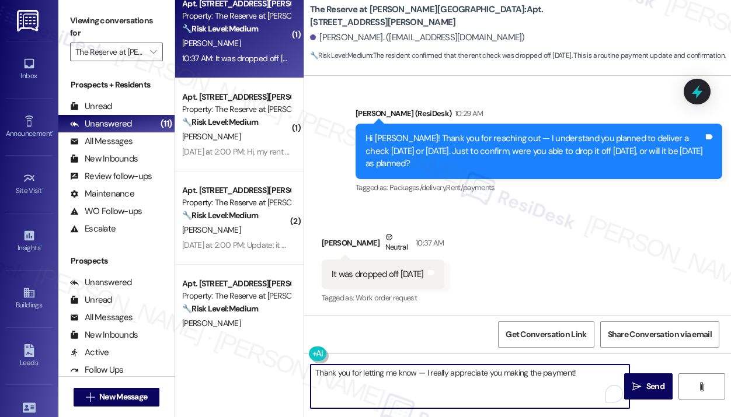
click at [415, 376] on textarea "Thank you for letting me know — I really appreciate you making the payment!" at bounding box center [470, 387] width 319 height 44
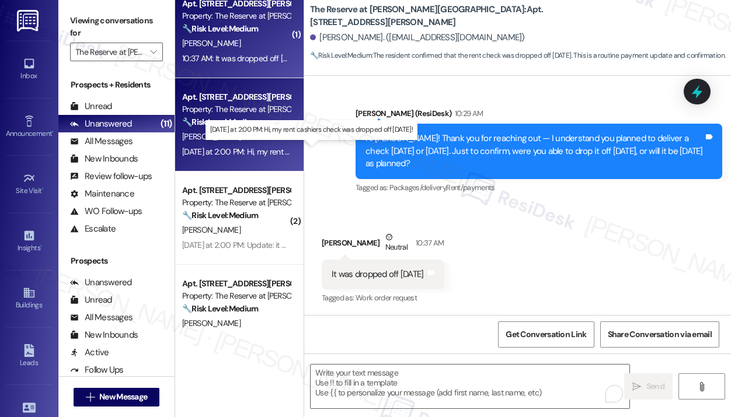
click at [267, 150] on div "Yesterday at 2:00 PM: Hi, my rent cashiers check was dropped off yesterday! Yes…" at bounding box center [301, 152] width 239 height 11
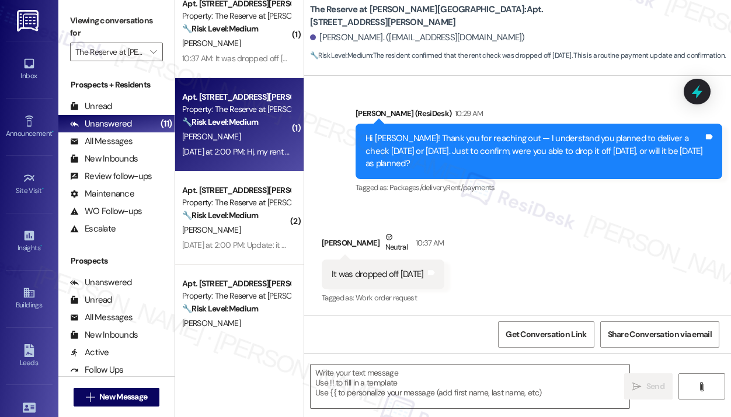
type textarea "Fetching suggested responses. Please feel free to read through the conversation…"
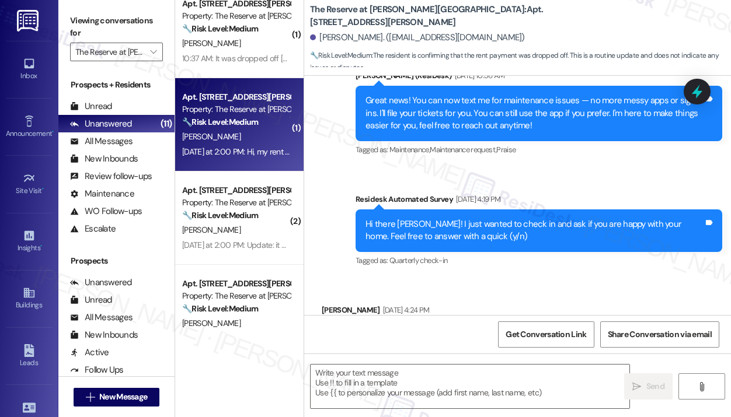
type textarea "Fetching suggested responses. Please feel free to read through the conversation…"
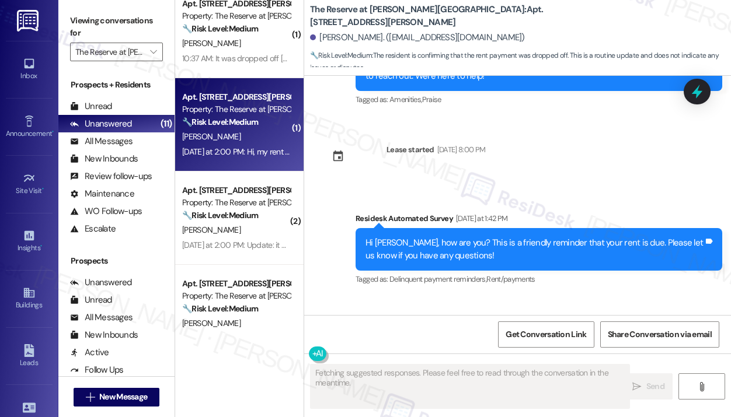
scroll to position [666, 0]
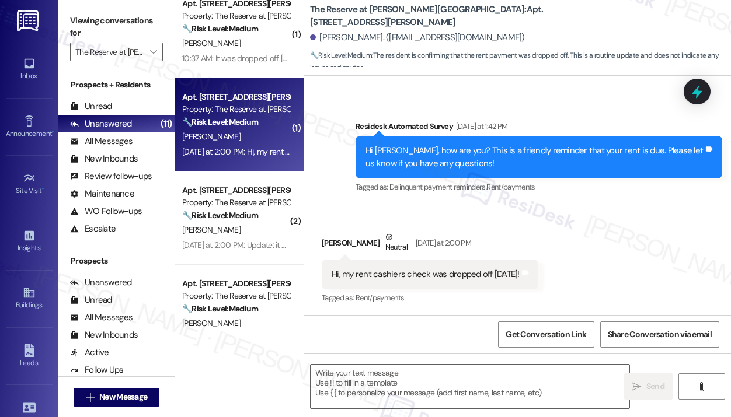
click at [511, 214] on div "Received via SMS Hannah Kankelfritz Neutral Yesterday at 2:00 PM Hi, my rent ca…" at bounding box center [517, 260] width 427 height 111
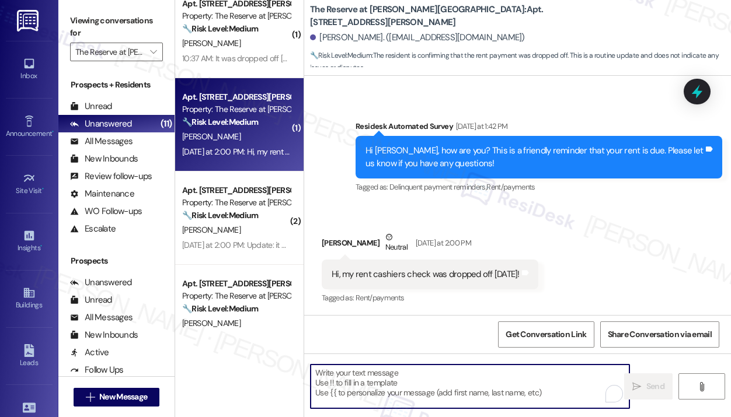
click at [355, 376] on textarea "To enrich screen reader interactions, please activate Accessibility in Grammarl…" at bounding box center [470, 387] width 319 height 44
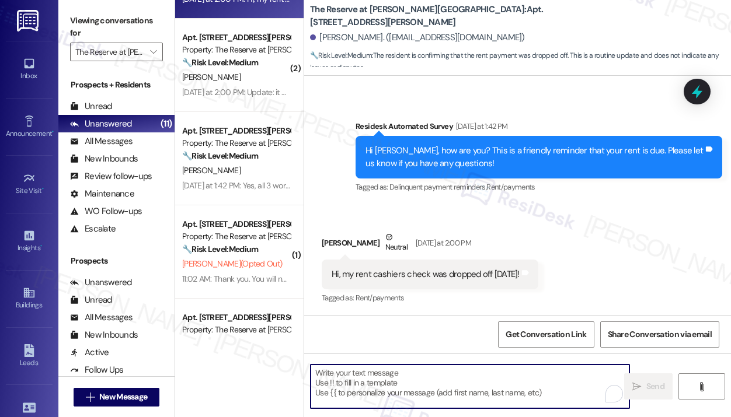
scroll to position [463, 0]
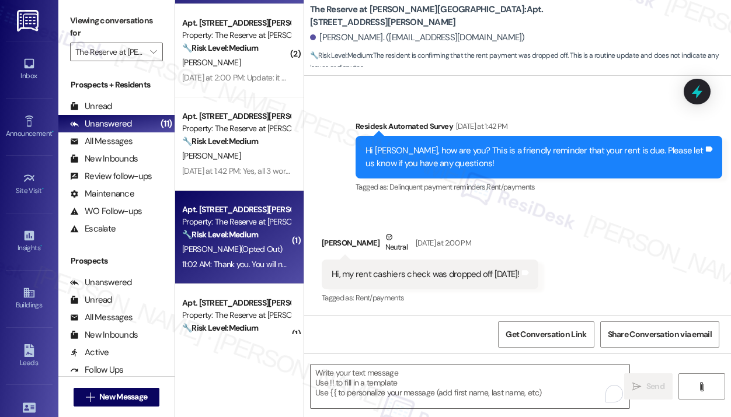
click at [238, 218] on div "Property: The Reserve at [PERSON_NAME][GEOGRAPHIC_DATA]" at bounding box center [236, 222] width 108 height 12
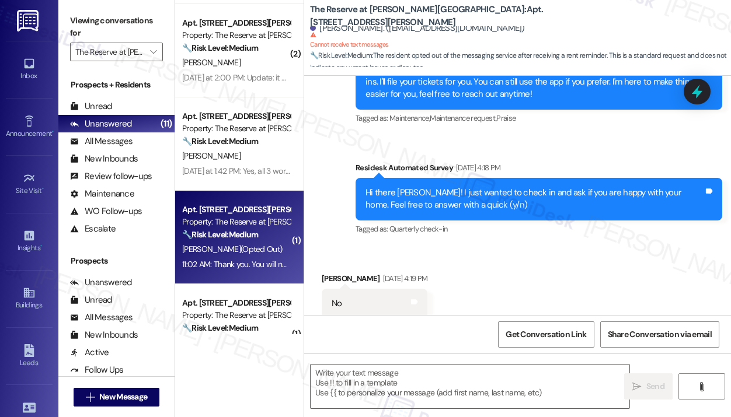
type textarea "Fetching suggested responses. Please feel free to read through the conversation…"
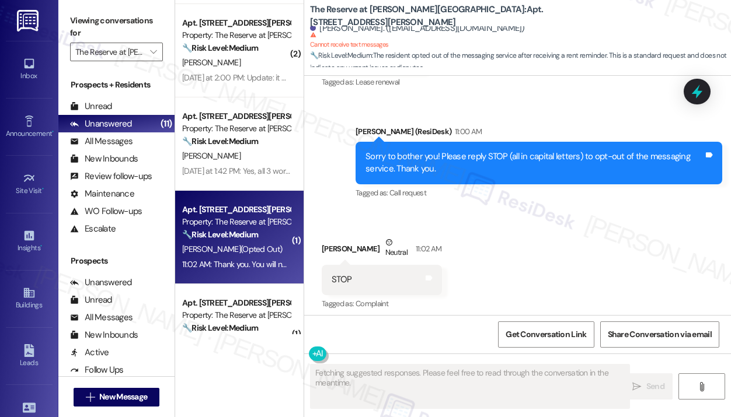
scroll to position [1253, 0]
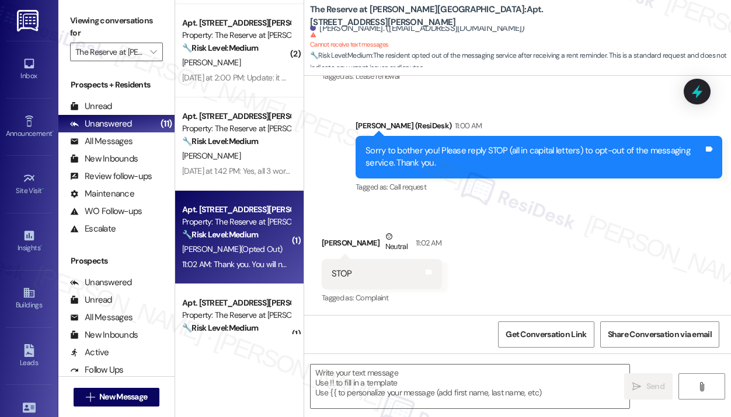
click at [508, 250] on div "Received via SMS Bria Mccullough Neutral 11:02 AM STOP Tags and notes Tagged as…" at bounding box center [517, 259] width 427 height 111
click at [523, 271] on div "Received via SMS Bria Mccullough Neutral 11:02 AM STOP Tags and notes Tagged as…" at bounding box center [517, 259] width 427 height 111
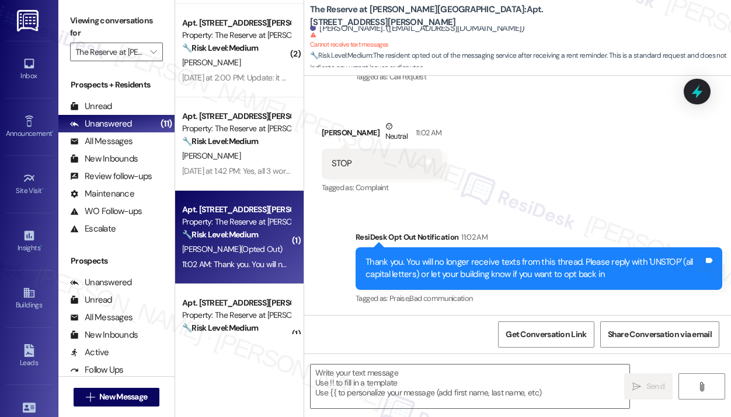
scroll to position [1365, 0]
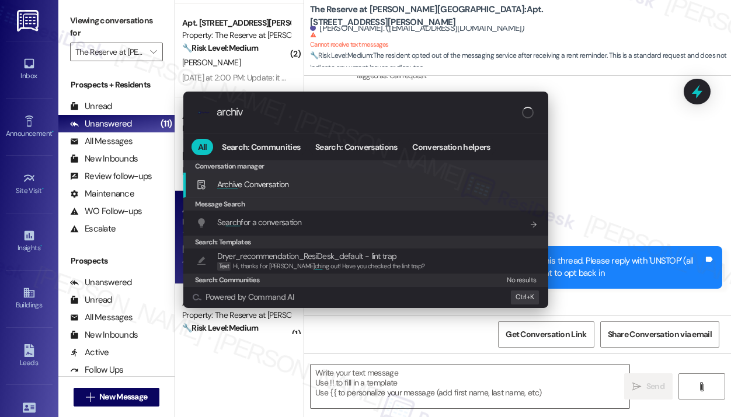
type input "archive"
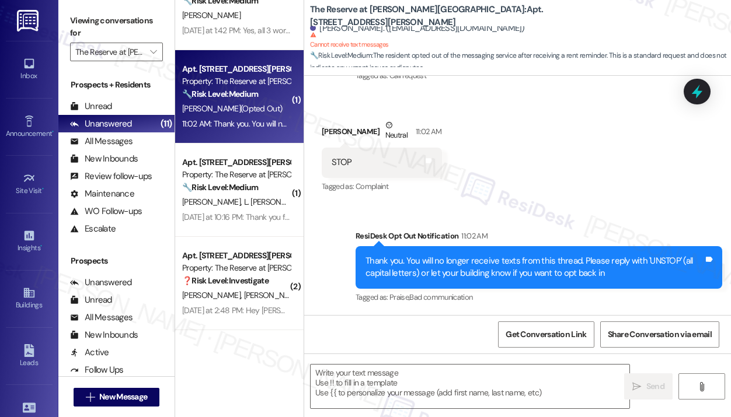
scroll to position [619, 0]
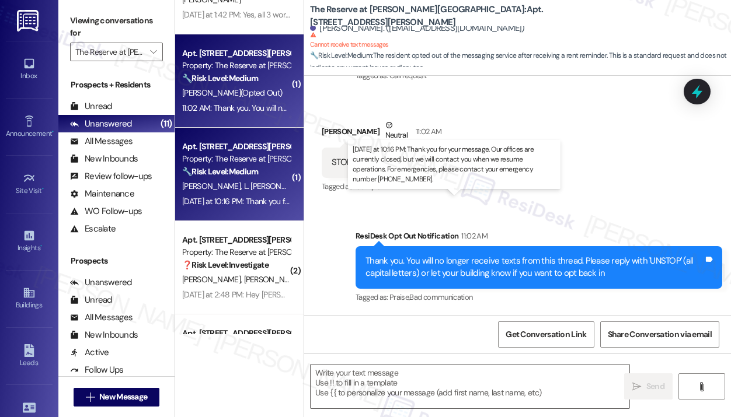
click at [241, 201] on div "Yesterday at 10:16 PM: Thank you for your message. Our offices are currently cl…" at bounding box center [540, 201] width 717 height 11
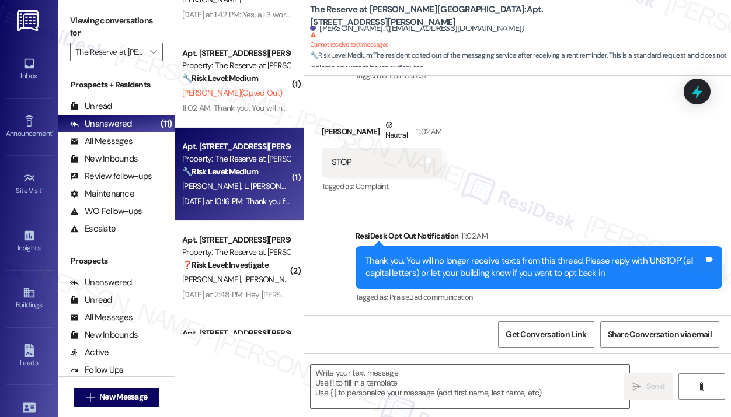
type textarea "Fetching suggested responses. Please feel free to read through the conversation…"
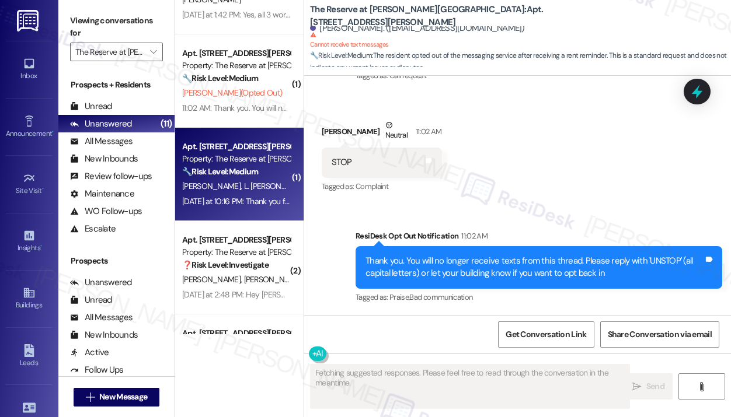
scroll to position [184, 0]
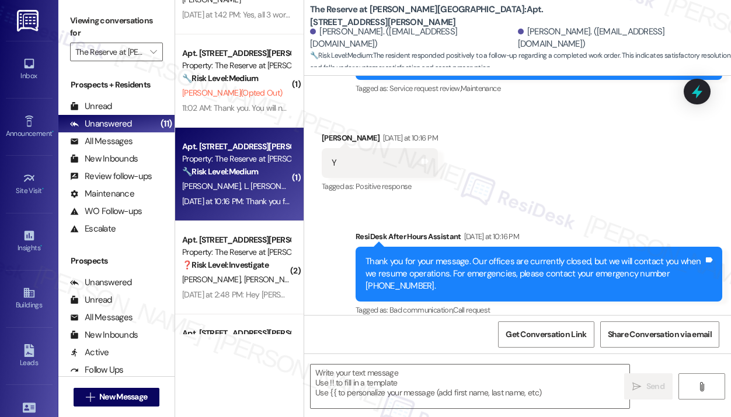
click at [479, 204] on div "Sent via SMS ResiDesk After Hours Assistant Yesterday at 10:16 PM Thank you for…" at bounding box center [517, 266] width 427 height 124
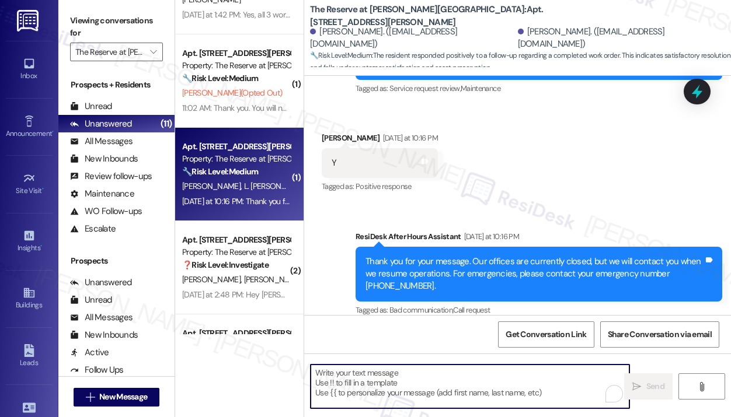
click at [365, 381] on textarea "To enrich screen reader interactions, please activate Accessibility in Grammarl…" at bounding box center [470, 387] width 319 height 44
paste textarea "That’s wonderful to hear! We’re so glad that you’re satisfied with the recent w…"
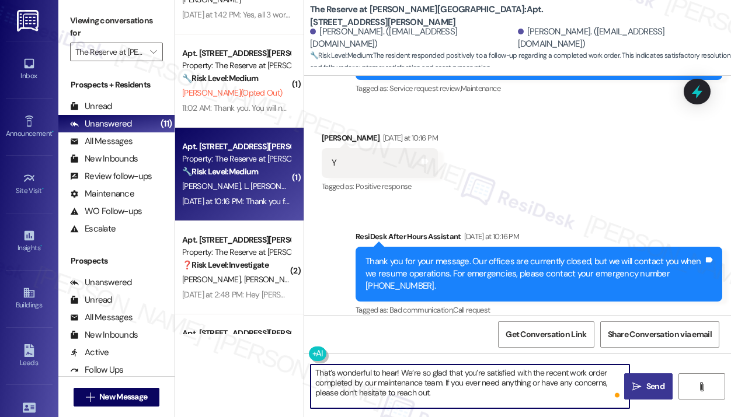
type textarea "That’s wonderful to hear! We’re so glad that you’re satisfied with the recent w…"
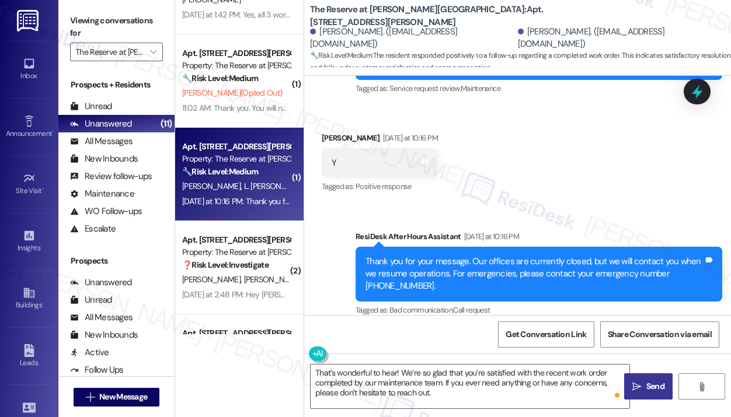
click at [635, 384] on icon "" at bounding box center [636, 386] width 9 height 9
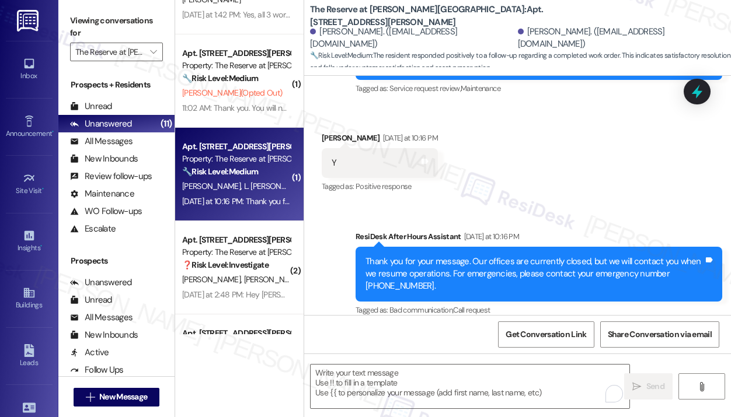
click at [552, 184] on div "Received via SMS Lara Van Rooyen Yesterday at 10:16 PM Y Tags and notes Tagged …" at bounding box center [517, 155] width 427 height 99
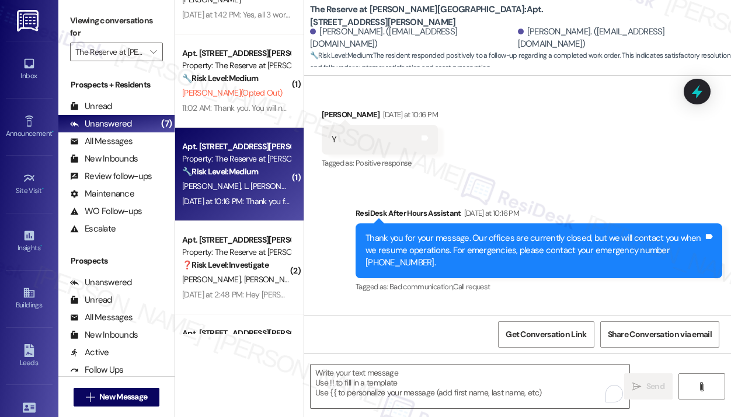
scroll to position [291, 0]
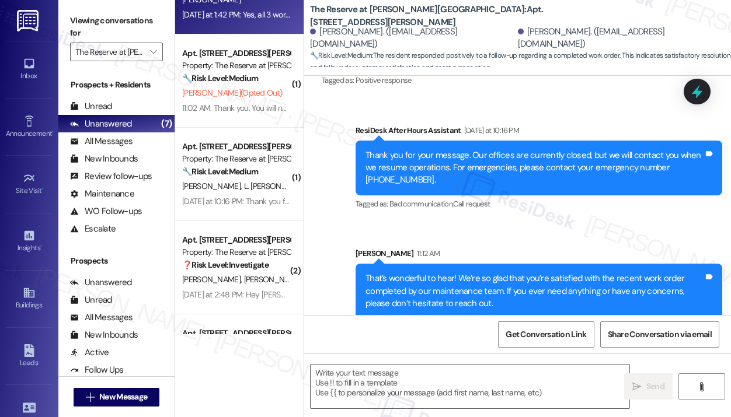
type textarea "Fetching suggested responses. Please feel free to read through the conversation…"
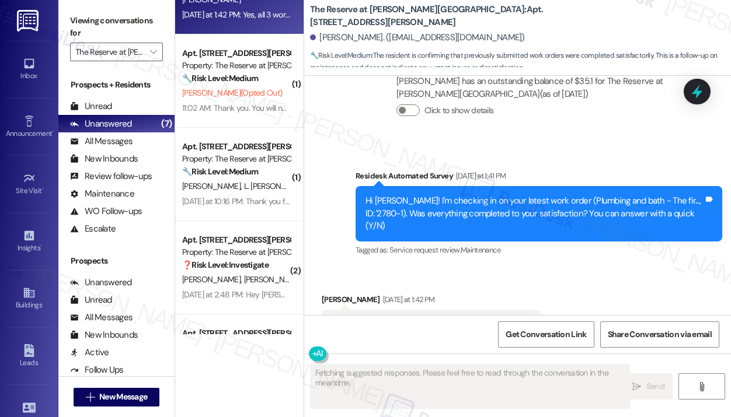
scroll to position [687, 0]
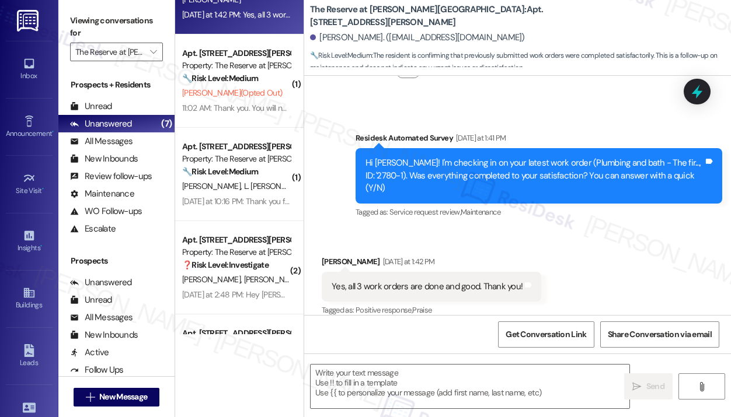
click at [526, 229] on div "Received via SMS Lance Powell Yesterday at 1:42 PM Yes, all 3 work orders are d…" at bounding box center [517, 278] width 427 height 99
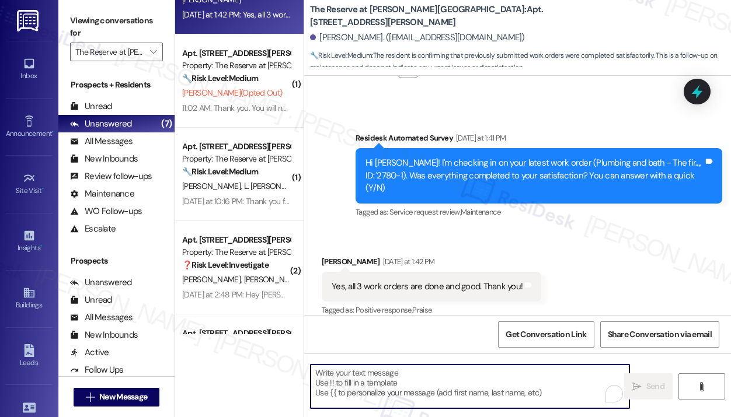
click at [399, 385] on textarea "To enrich screen reader interactions, please activate Accessibility in Grammarl…" at bounding box center [470, 387] width 319 height 44
paste textarea "That’s wonderful to hear! We’re so glad that you’re satisfied with the recent w…"
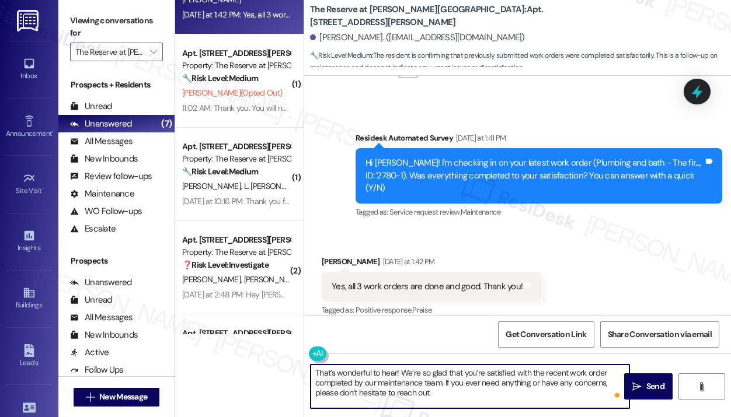
click at [603, 374] on textarea "That’s wonderful to hear! We’re so glad that you’re satisfied with the recent w…" at bounding box center [470, 387] width 319 height 44
type textarea "That’s wonderful to hear! We’re so glad that you’re satisfied with the recent w…"
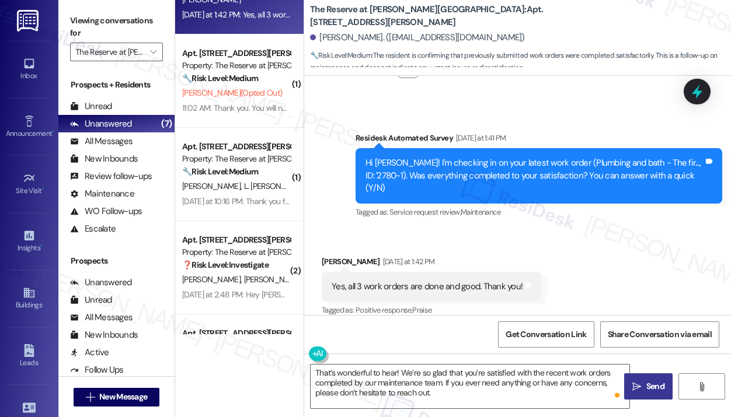
click at [659, 385] on span "Send" at bounding box center [655, 387] width 18 height 12
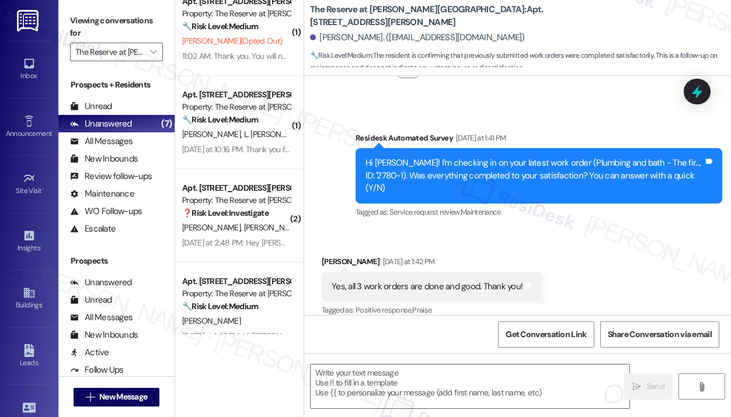
scroll to position [693, 0]
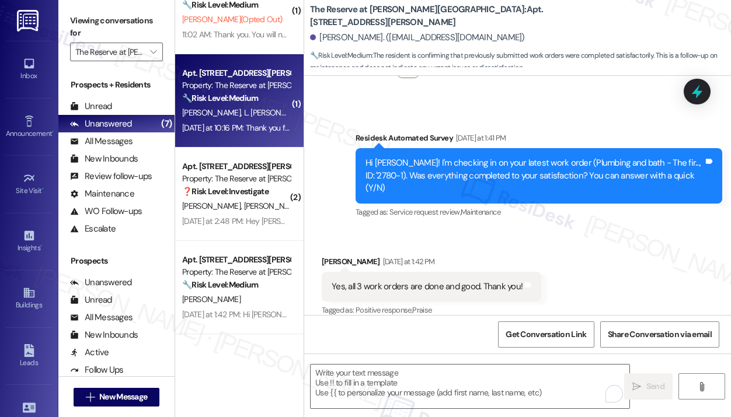
click at [253, 135] on div "Yesterday at 10:16 PM: Thank you for your message. Our offices are currently cl…" at bounding box center [236, 128] width 110 height 15
type textarea "Fetching suggested responses. Please feel free to read through the conversation…"
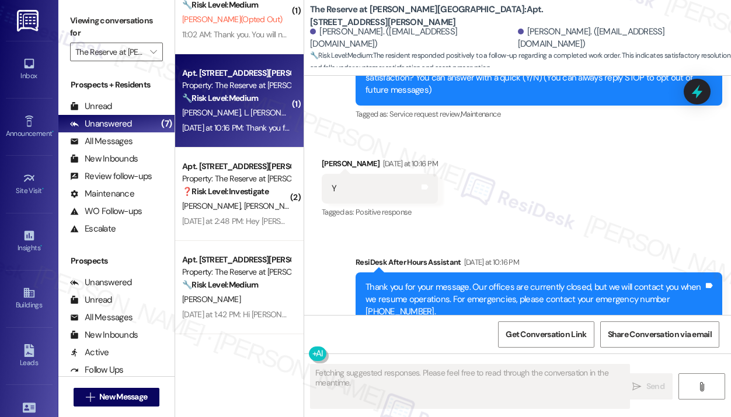
scroll to position [61, 0]
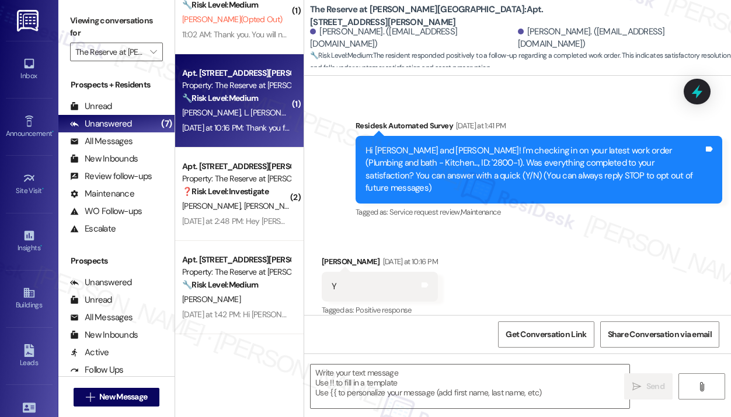
click at [462, 229] on div "Received via SMS Lara Van Rooyen Yesterday at 10:16 PM Y Tags and notes Tagged …" at bounding box center [517, 278] width 427 height 99
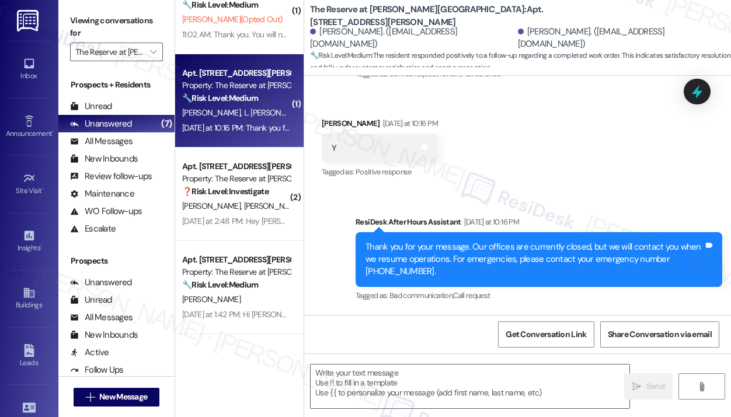
scroll to position [308, 0]
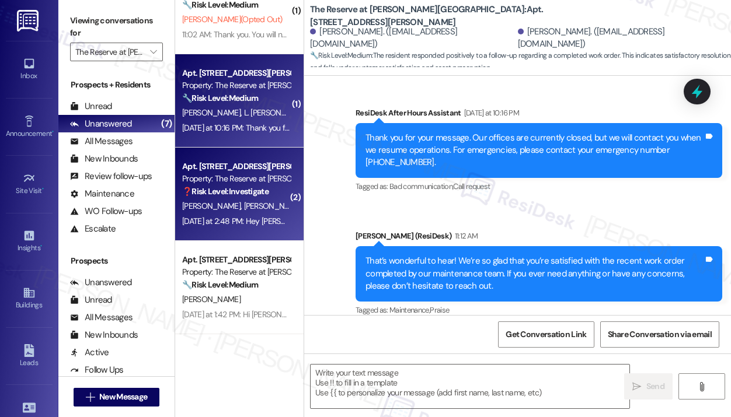
click at [270, 184] on div "Property: The Reserve at [PERSON_NAME][GEOGRAPHIC_DATA]" at bounding box center [236, 179] width 108 height 12
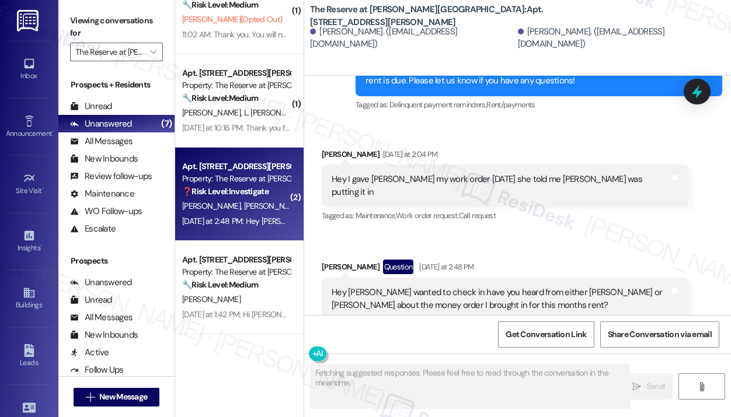
scroll to position [417, 0]
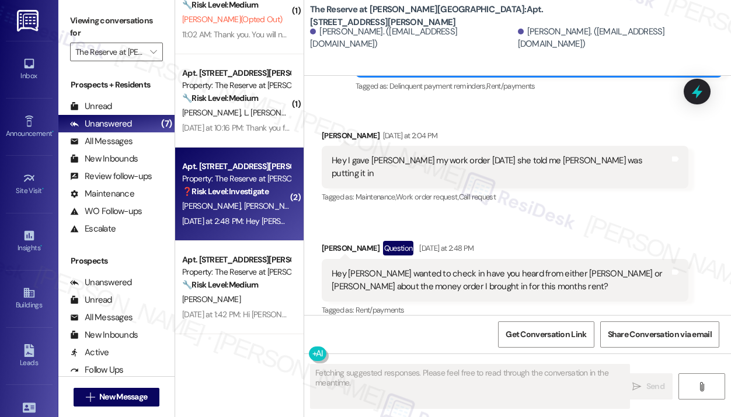
click at [412, 200] on div "Received via SMS Latifat Odetunde Yesterday at 2:04 PM Hey I gave Devyn my work…" at bounding box center [505, 167] width 384 height 93
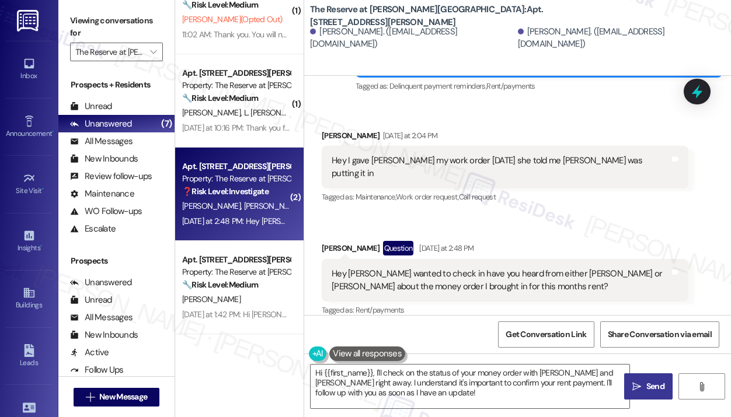
click at [413, 208] on div "Received via SMS Latifat Odetunde Yesterday at 2:04 PM Hey I gave Devyn my work…" at bounding box center [517, 215] width 427 height 224
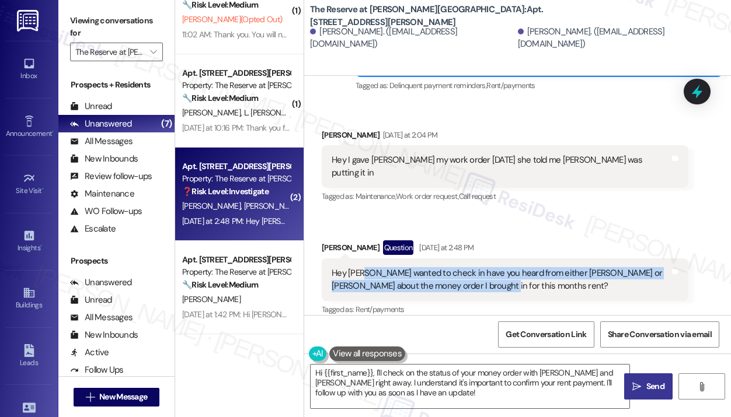
drag, startPoint x: 483, startPoint y: 273, endPoint x: 362, endPoint y: 259, distance: 121.7
click at [362, 267] on div "Hey Jay I wanted to check in have you heard from either Devyn or Brett about th…" at bounding box center [501, 279] width 338 height 25
copy div "I wanted to check in have you heard from either Devyn or Brett about the money …"
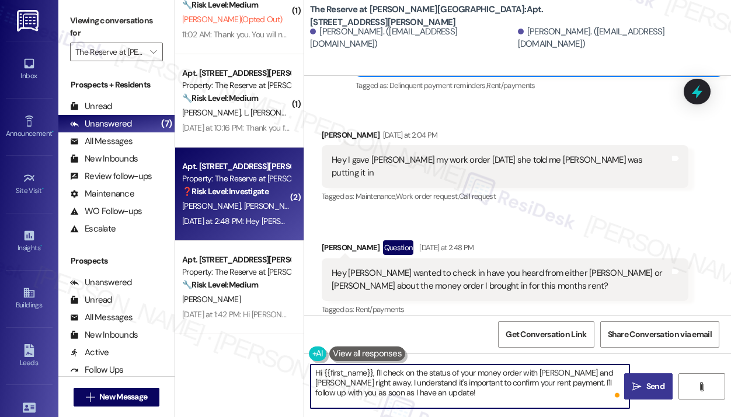
drag, startPoint x: 413, startPoint y: 395, endPoint x: 375, endPoint y: 373, distance: 44.2
click at [375, 373] on textarea "Hi {{first_name}}, I'll check on the status of your money order with Devyn and …" at bounding box center [470, 387] width 319 height 44
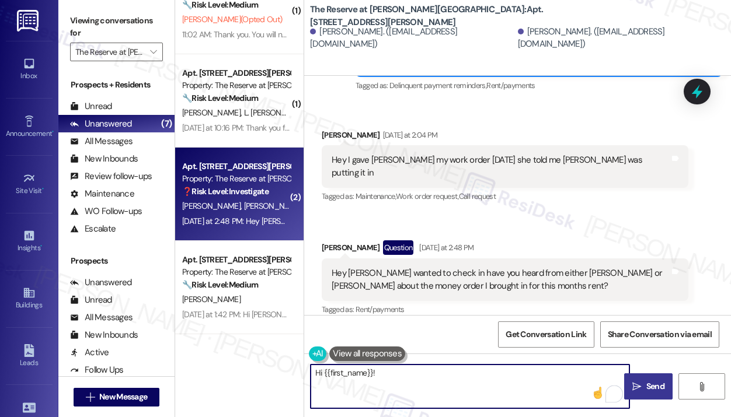
paste textarea "Thank you for reaching out — I understand you’re checking if there’s been any u…"
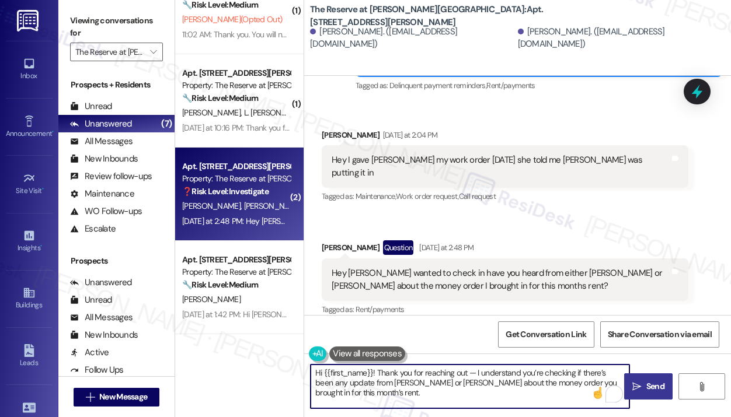
scroll to position [19, 0]
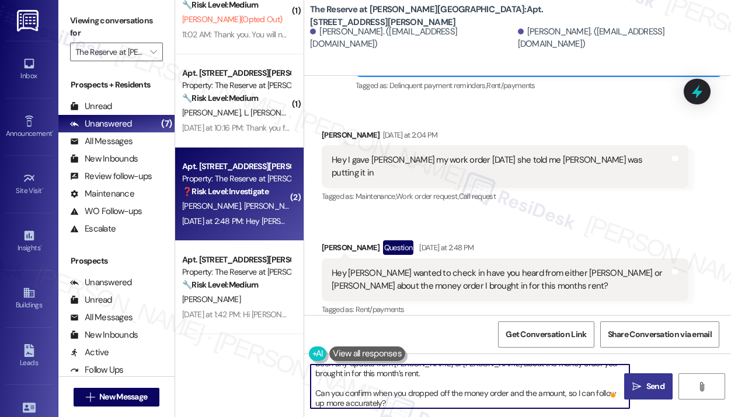
click at [467, 386] on textarea "Hi {{first_name}}! Thank you for reaching out — I understand you’re checking if…" at bounding box center [470, 387] width 319 height 44
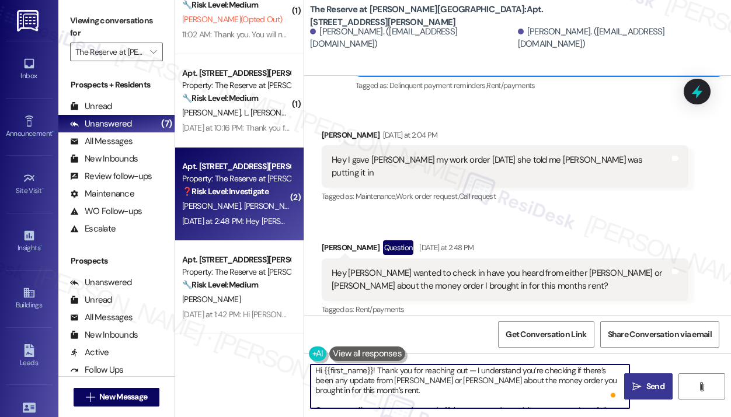
scroll to position [2, 0]
type textarea "Hi {{first_name}}! Thank you for reaching out — I understand you’re checking if…"
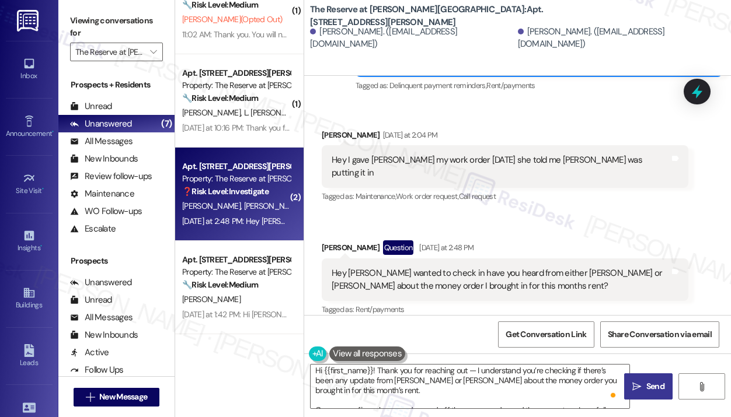
click at [644, 381] on span "Send" at bounding box center [655, 387] width 23 height 12
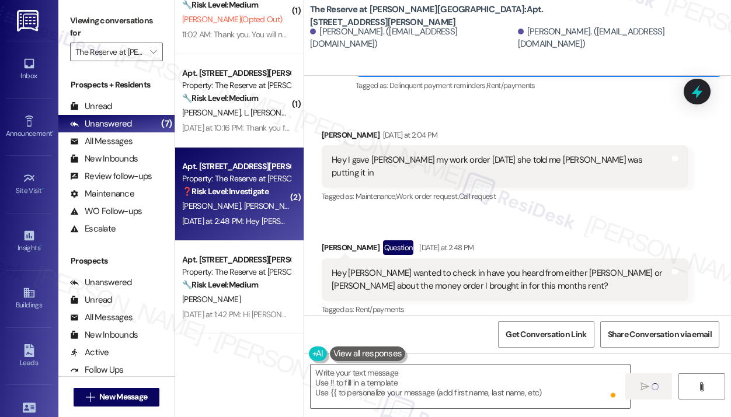
scroll to position [417, 0]
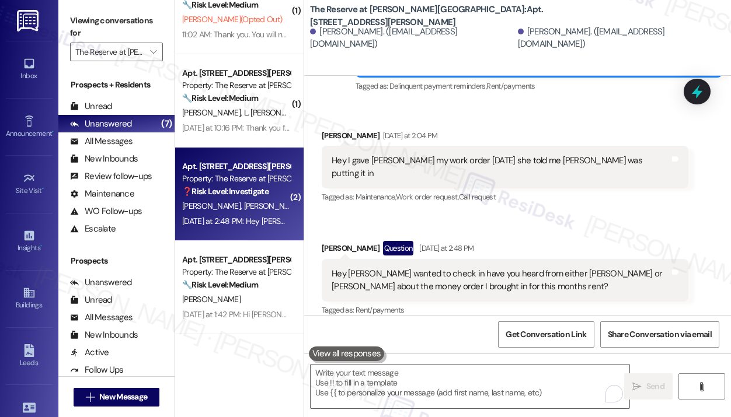
click at [668, 232] on div "Received via SMS Latifat Odetunde Question Yesterday at 2:48 PM Hey Jay I wante…" at bounding box center [505, 280] width 384 height 96
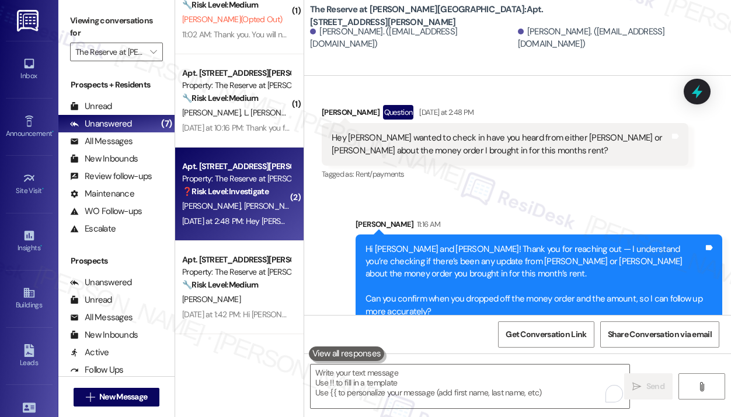
scroll to position [562, 0]
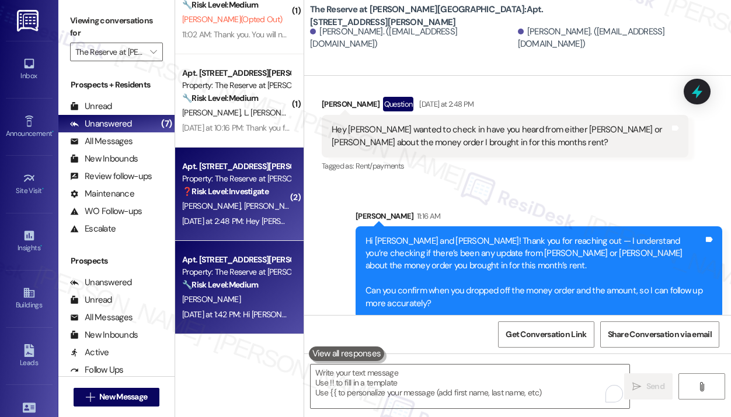
click at [273, 298] on div "J. Slone" at bounding box center [236, 299] width 110 height 15
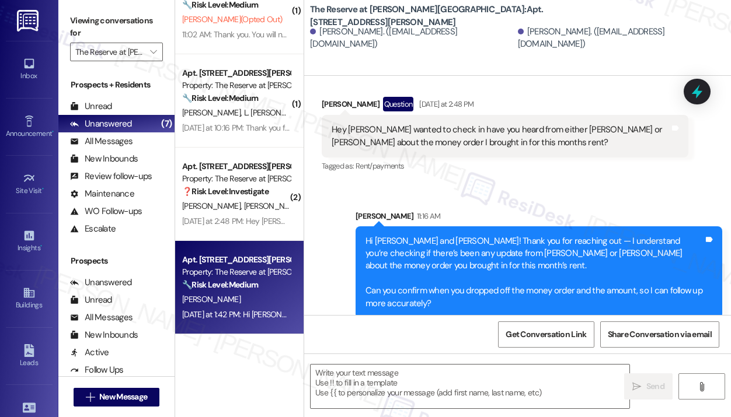
type textarea "Fetching suggested responses. Please feel free to read through the conversation…"
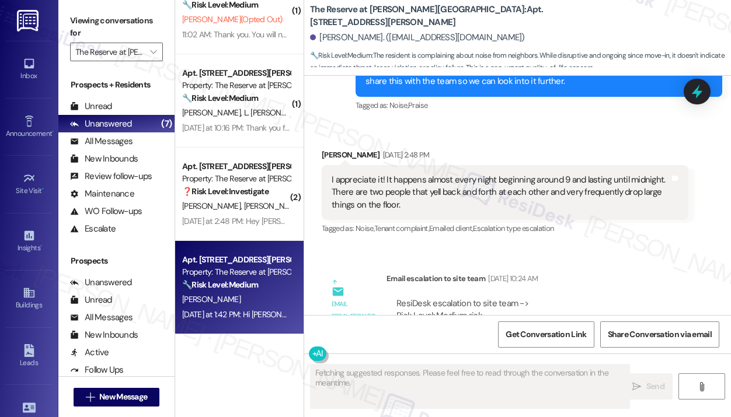
scroll to position [5163, 0]
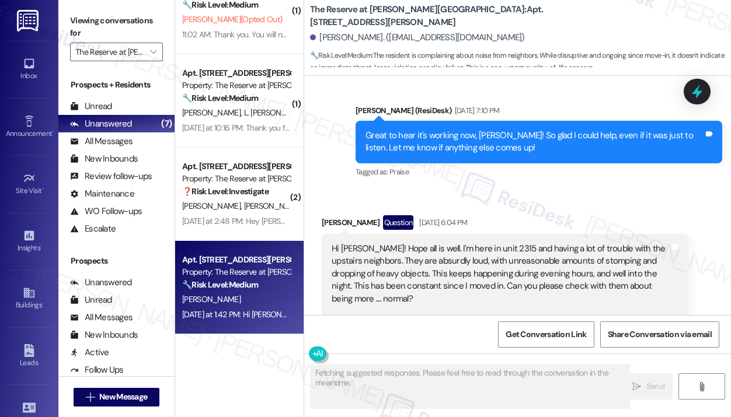
click at [551, 189] on div "Received via SMS Jacob Slone Question Sep 02, 2025 at 6:04 PM Hi Jay! Hope all …" at bounding box center [517, 283] width 427 height 189
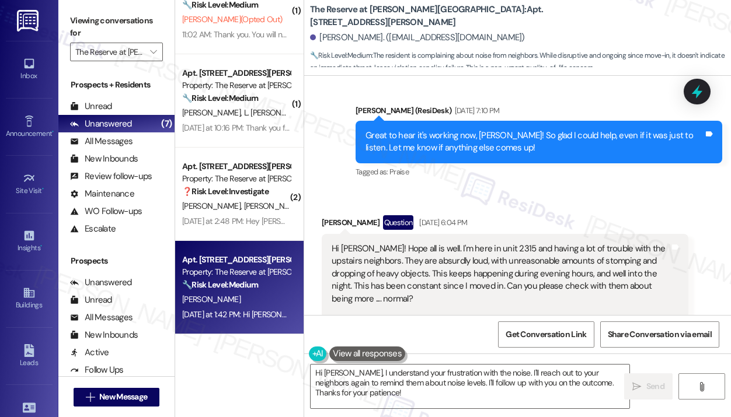
click at [520, 189] on div "Received via SMS Jacob Slone Question Sep 02, 2025 at 6:04 PM Hi Jay! Hope all …" at bounding box center [517, 283] width 427 height 189
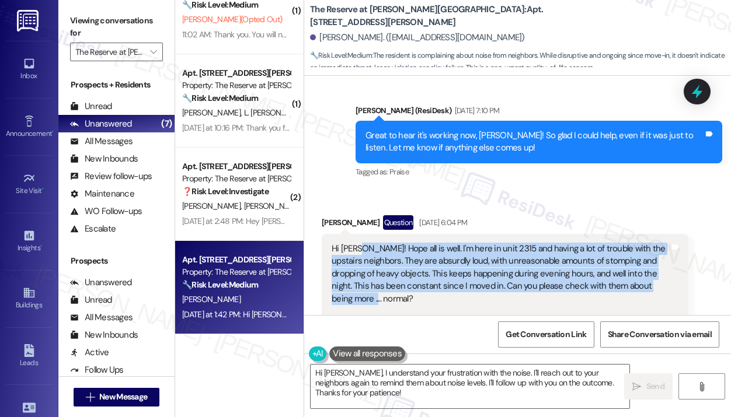
drag, startPoint x: 370, startPoint y: 233, endPoint x: 357, endPoint y: 186, distance: 49.0
click at [357, 243] on div "Hi Jay! Hope all is well. I'm here in unit 2315 and having a lot of trouble wit…" at bounding box center [501, 293] width 338 height 100
copy div "Hope all is well. I'm here in unit 2315 and having a lot of trouble with the up…"
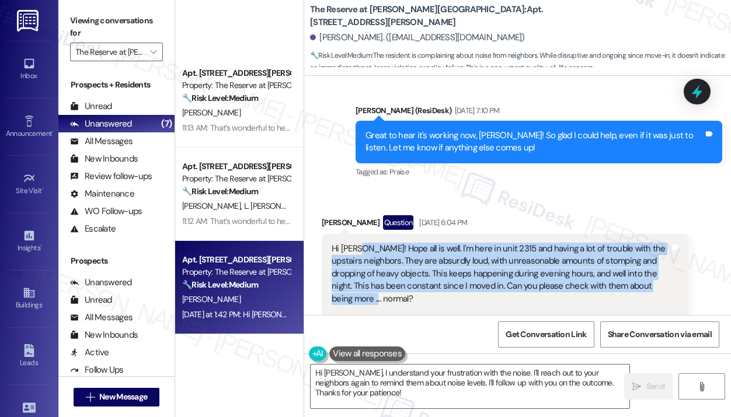
scroll to position [319, 0]
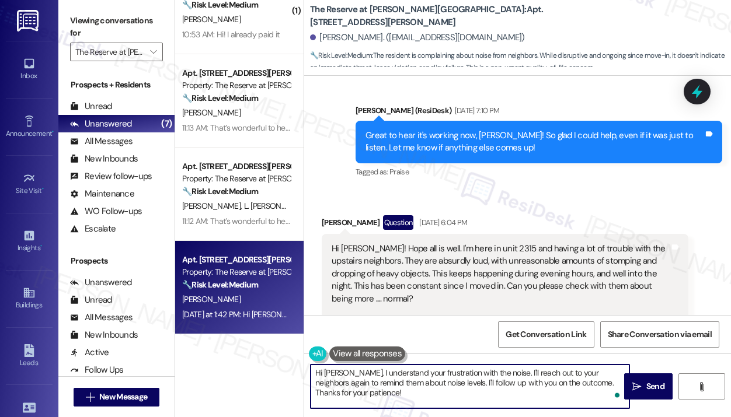
drag, startPoint x: 377, startPoint y: 395, endPoint x: 342, endPoint y: 377, distance: 39.2
click at [342, 377] on textarea "Hi Jake, I understand your frustration with the noise. I'll reach out to your n…" at bounding box center [470, 387] width 319 height 44
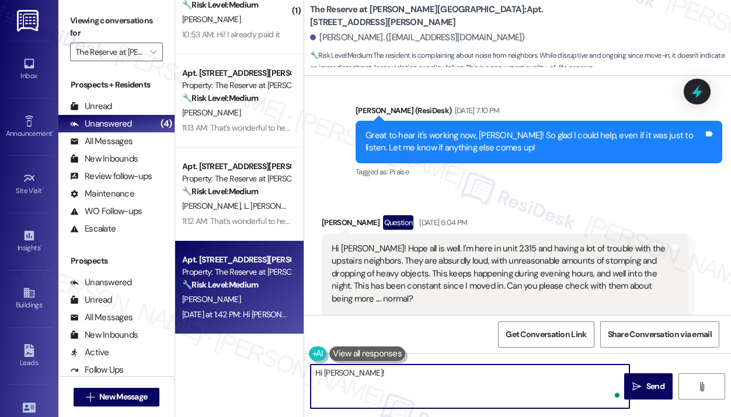
paste textarea "Thank you for reaching out — I understand you’ve been dealing with loud noise f…"
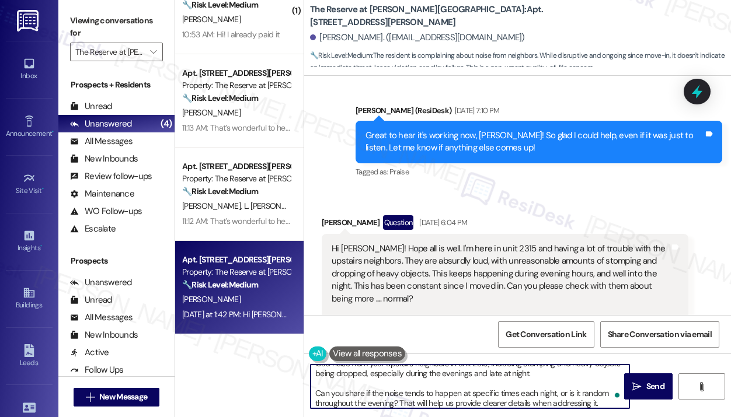
scroll to position [19, 0]
click at [350, 384] on textarea "Hi Jake! Thank you for reaching out — I understand you’ve been dealing with lou…" at bounding box center [470, 387] width 319 height 44
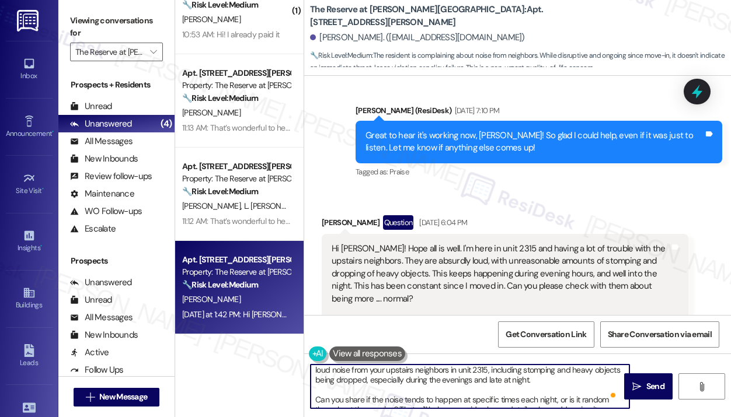
scroll to position [2, 0]
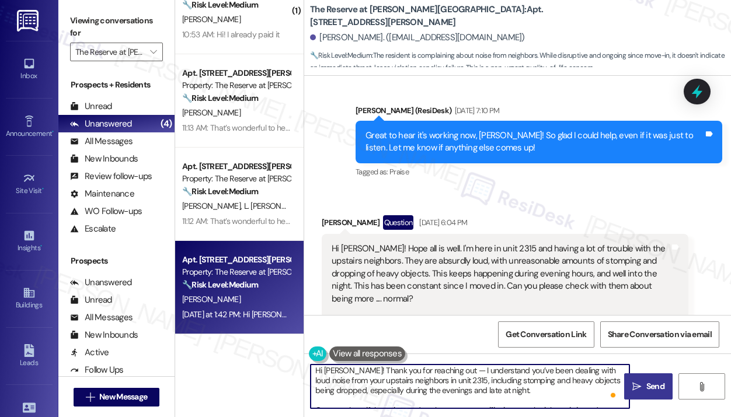
type textarea "Hi Jake! Thank you for reaching out — I understand you’ve been dealing with lou…"
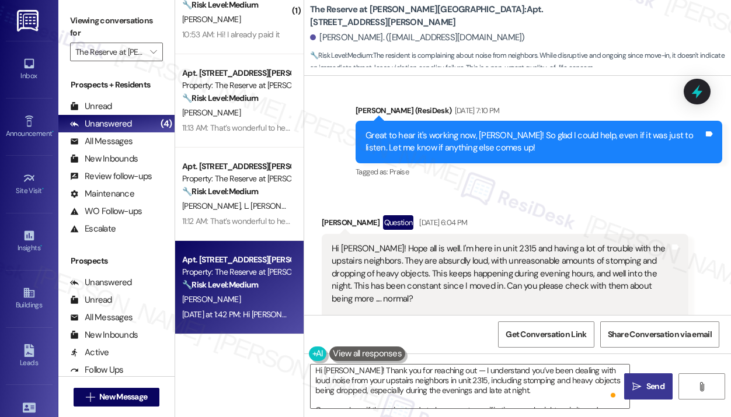
click at [649, 386] on span "Send" at bounding box center [655, 387] width 18 height 12
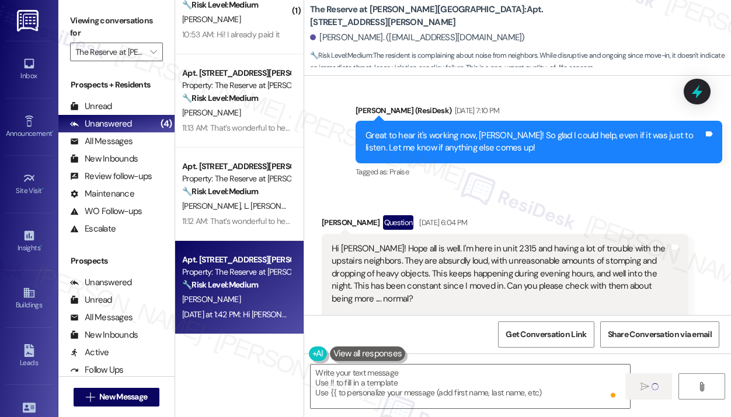
scroll to position [0, 0]
click at [496, 189] on div "Received via SMS Jacob Slone Question Sep 02, 2025 at 6:04 PM Hi Jay! Hope all …" at bounding box center [517, 283] width 427 height 189
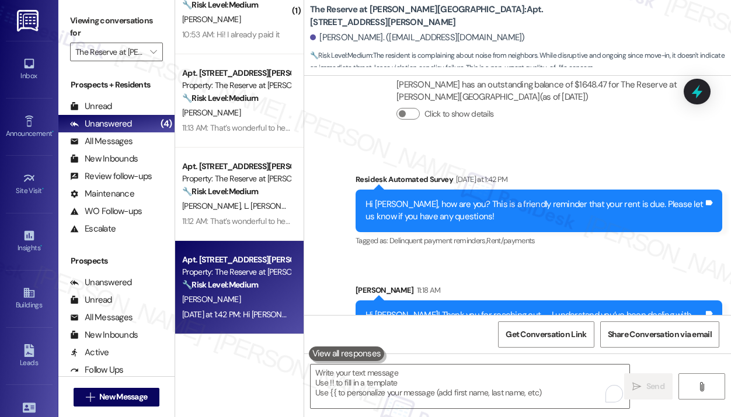
scroll to position [5539, 0]
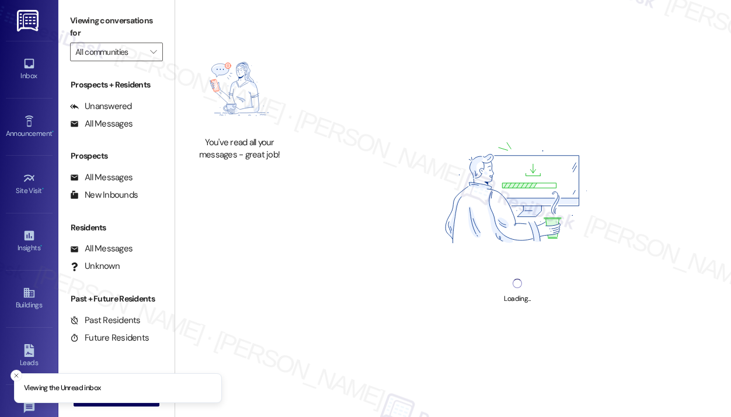
type input "The Reserve at [PERSON_NAME][GEOGRAPHIC_DATA]"
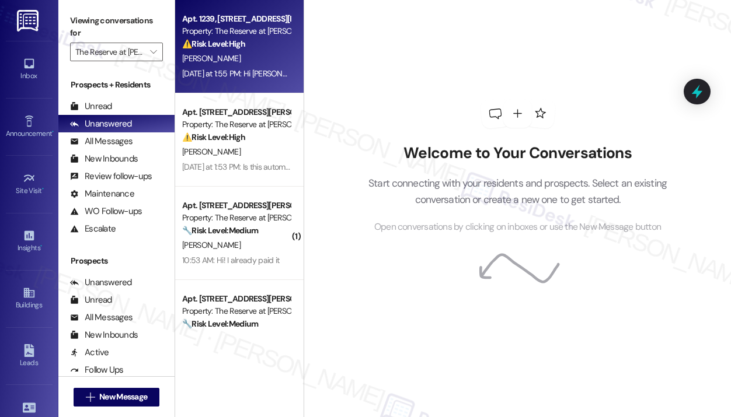
click at [229, 57] on div "[PERSON_NAME]" at bounding box center [236, 58] width 110 height 15
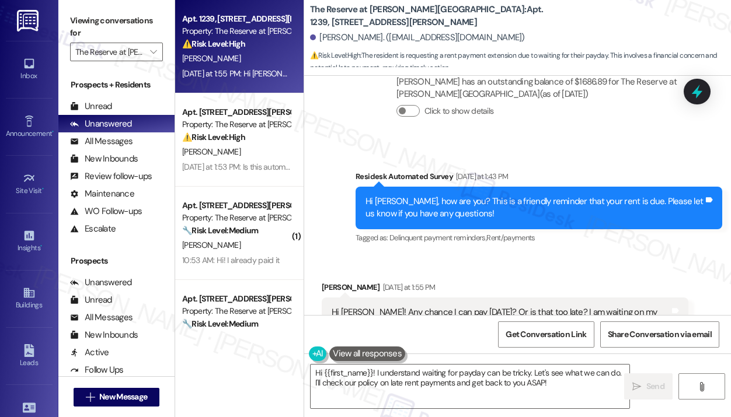
scroll to position [897, 0]
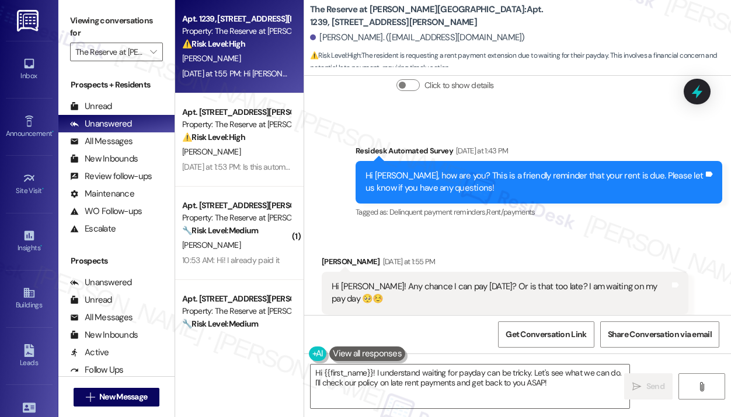
click at [501, 231] on div "Received via SMS Jordan Shumate Yesterday at 1:55 PM Hi Jay! Any chance I can p…" at bounding box center [517, 284] width 427 height 111
click at [500, 281] on div "Hi [PERSON_NAME]! Any chance I can pay [DATE]? Or is that too late? I am waitin…" at bounding box center [501, 293] width 338 height 25
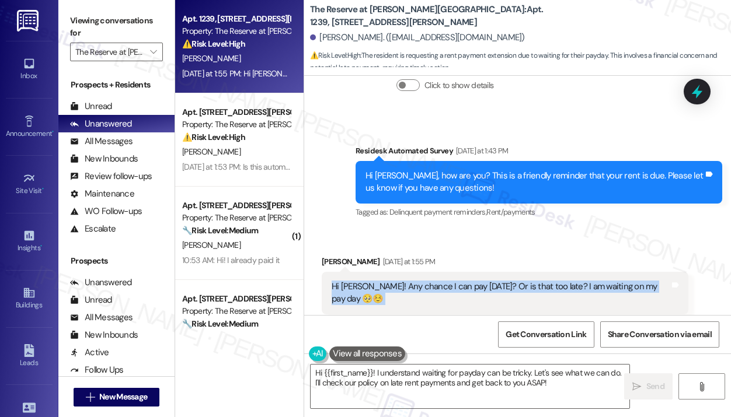
click at [500, 281] on div "Hi [PERSON_NAME]! Any chance I can pay [DATE]? Or is that too late? I am waitin…" at bounding box center [501, 293] width 338 height 25
copy div "Hi Jay! Any chance I can pay Friday? Or is that too late? I am waiting on my pa…"
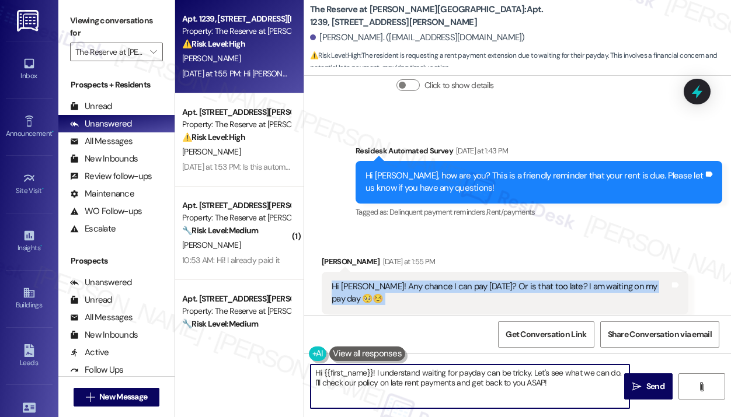
click at [397, 384] on textarea "Hi {{first_name}}! I understand waiting for payday can be tricky. Let's see wha…" at bounding box center [470, 387] width 319 height 44
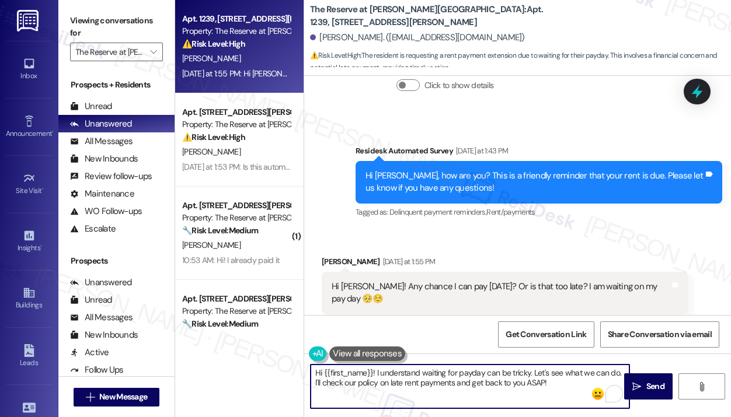
drag, startPoint x: 553, startPoint y: 385, endPoint x: 374, endPoint y: 376, distance: 179.4
click at [374, 376] on textarea "Hi {{first_name}}! I understand waiting for payday can be tricky. Let's see wha…" at bounding box center [470, 387] width 319 height 44
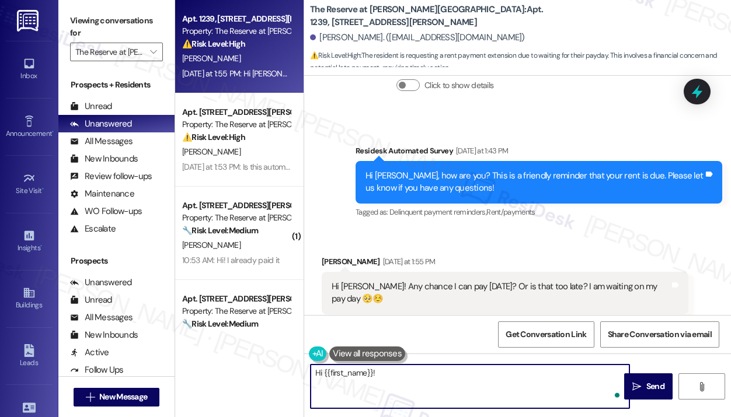
paste textarea "Thank you for reaching out — I understand you’re asking if it’s okay to make yo…"
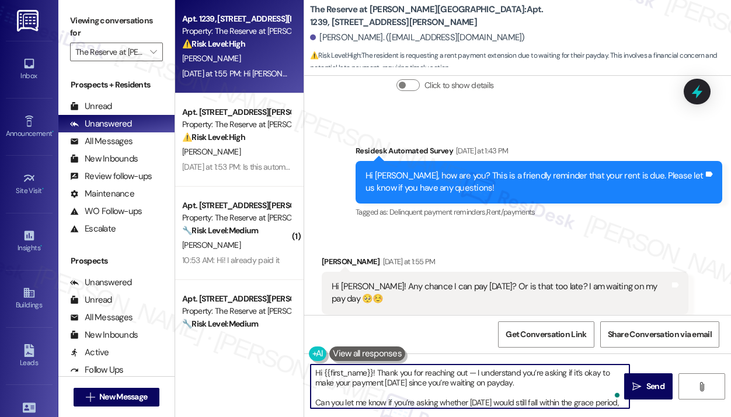
scroll to position [9, 0]
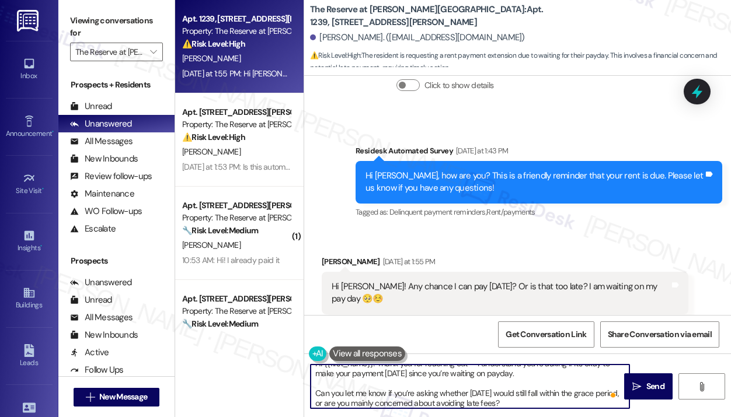
click at [385, 381] on textarea "Hi {{first_name}}! Thank you for reaching out — I understand you’re asking if i…" at bounding box center [470, 387] width 319 height 44
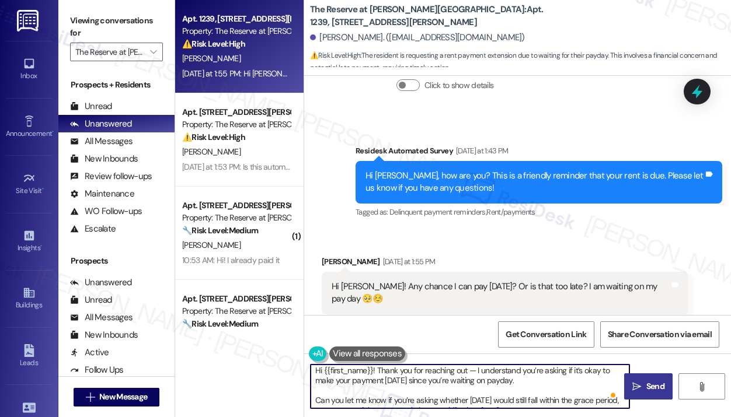
type textarea "Hi {{first_name}}! Thank you for reaching out — I understand you’re asking if i…"
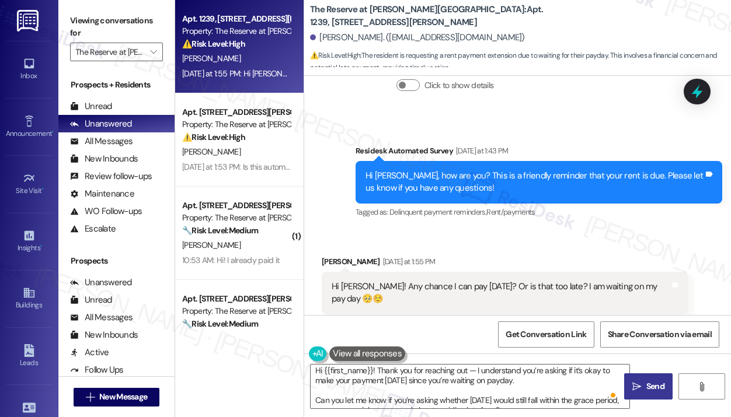
click at [635, 382] on icon "" at bounding box center [636, 386] width 9 height 9
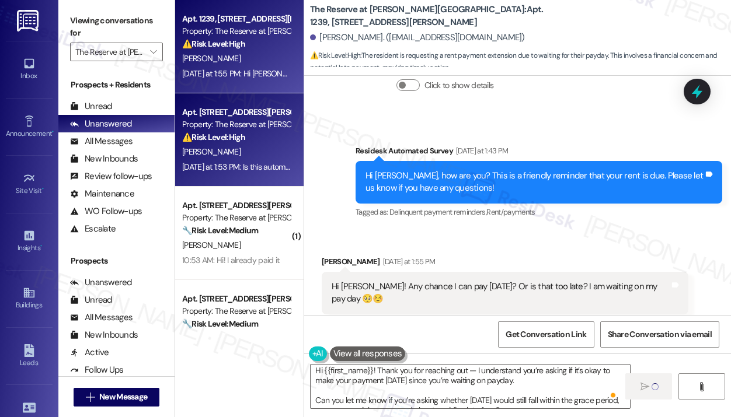
click at [270, 172] on div "Yesterday at 1:53 PM: Is this automated or specific to my account? I logged in …" at bounding box center [236, 167] width 110 height 15
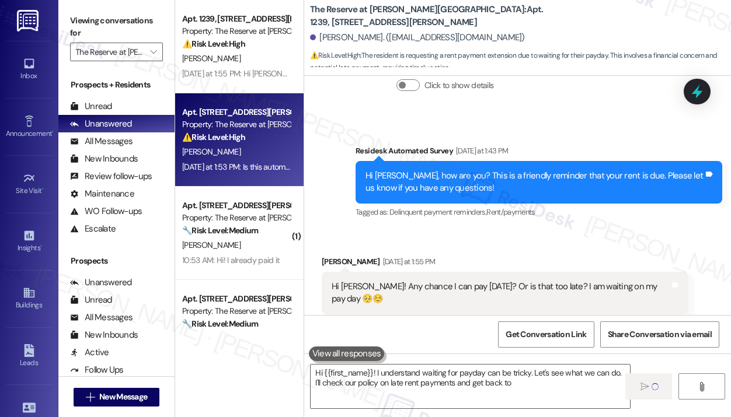
type textarea "Hi {{first_name}}! I understand waiting for payday can be tricky. Let's see wha…"
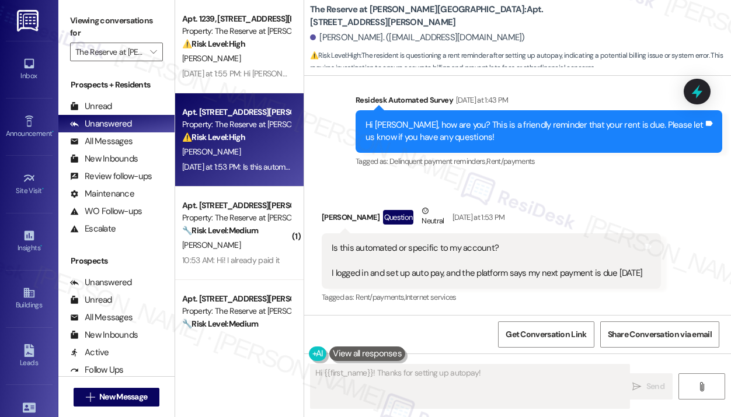
scroll to position [341, 0]
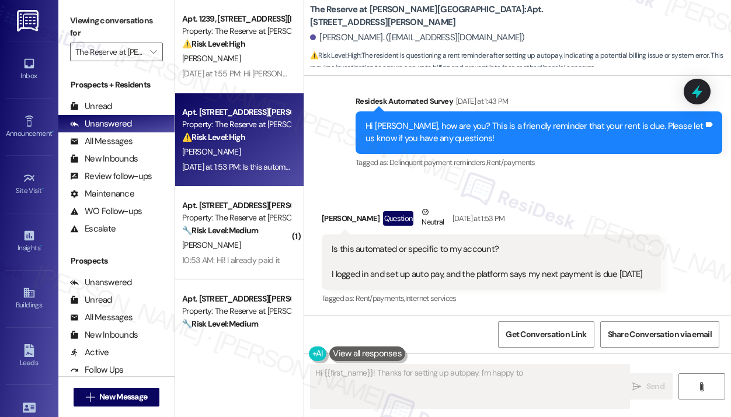
click at [507, 180] on div "Received via SMS [PERSON_NAME] Question Neutral [DATE] at 1:53 PM Is this autom…" at bounding box center [517, 248] width 427 height 136
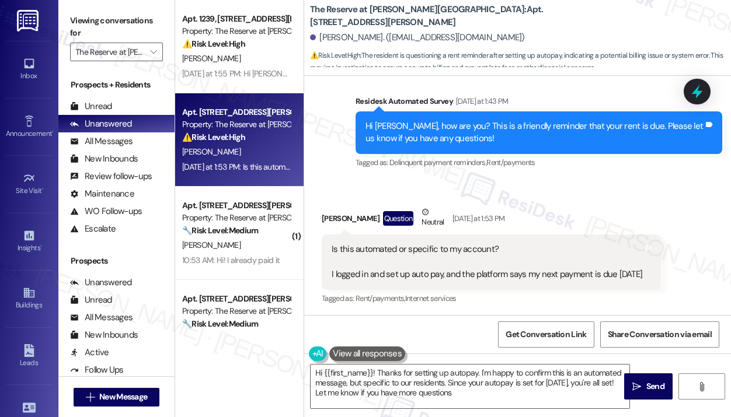
type textarea "Hi {{first_name}}! Thanks for setting up autopay. I'm happy to confirm this is …"
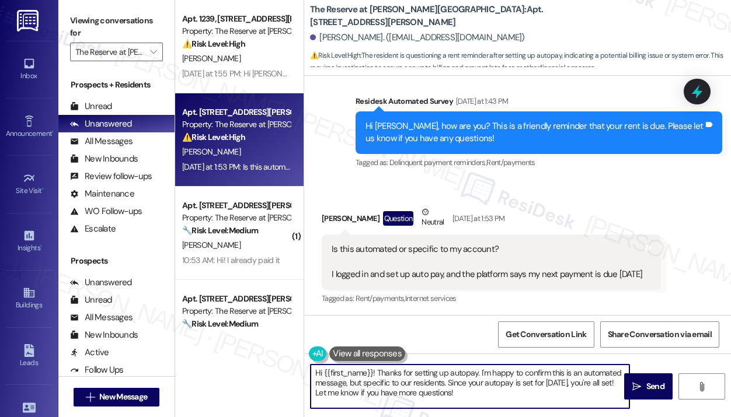
click at [483, 396] on textarea "Hi {{first_name}}! Thanks for setting up autopay. I'm happy to confirm this is …" at bounding box center [470, 387] width 319 height 44
click at [476, 394] on textarea "Hi {{first_name}}! Thanks for setting up autopay. I'm happy to confirm this is …" at bounding box center [470, 387] width 319 height 44
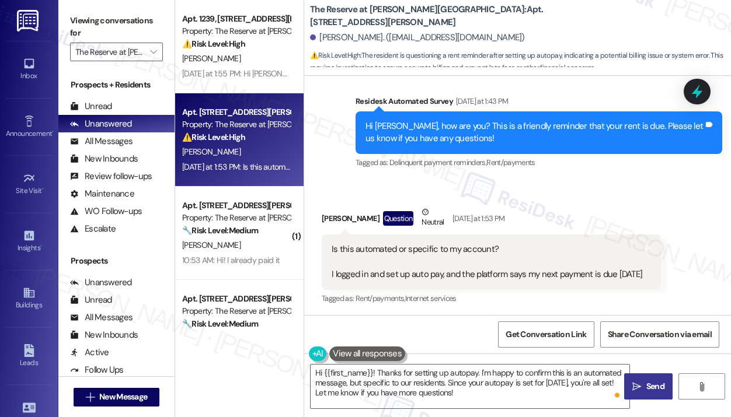
click at [636, 383] on icon "" at bounding box center [636, 386] width 9 height 9
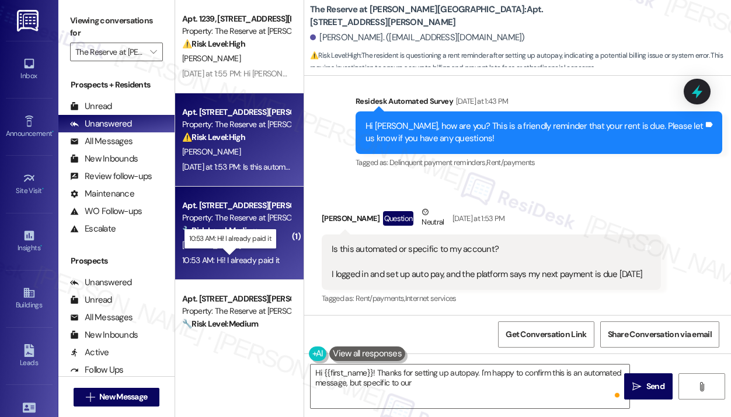
type textarea "Hi {{first_name}}! Thanks for setting up autopay. I'm happy to confirm this is …"
click at [270, 257] on div "10:53 AM: Hi! I already paid it 10:53 AM: Hi! I already paid it" at bounding box center [230, 260] width 97 height 11
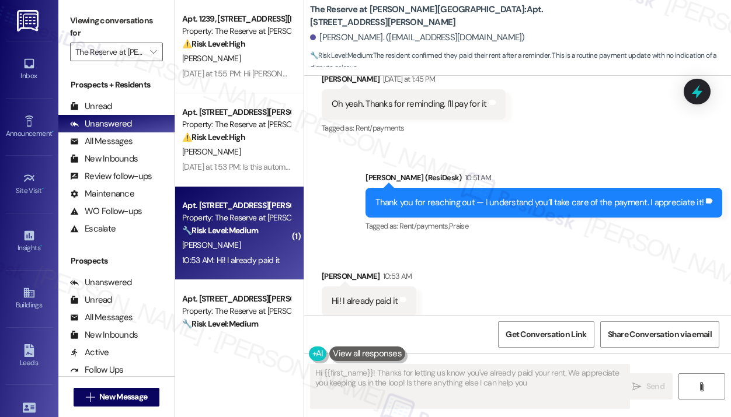
scroll to position [488, 0]
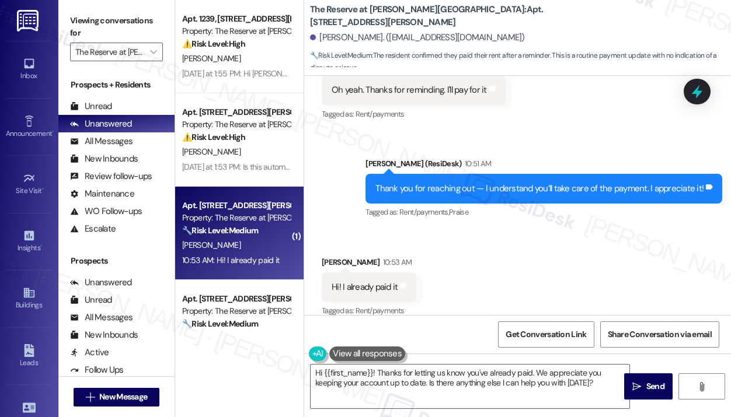
click at [538, 273] on div "Received via SMS Jiayi Yu 10:53 AM Hi! I already paid it Tags and notes Tagged …" at bounding box center [517, 279] width 427 height 99
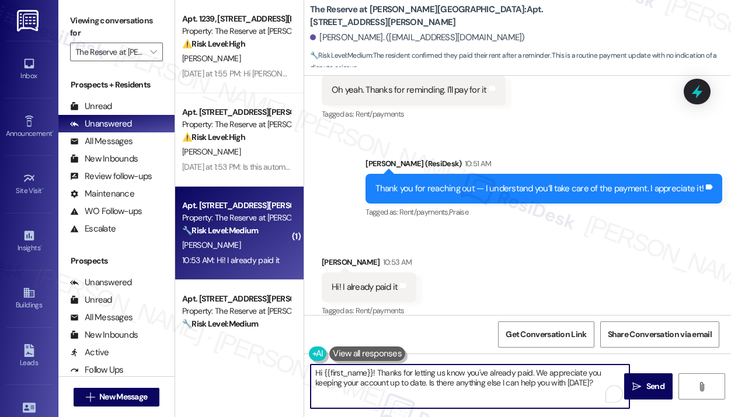
drag, startPoint x: 596, startPoint y: 384, endPoint x: 312, endPoint y: 376, distance: 283.8
click at [312, 376] on textarea "Hi {{first_name}}! Thanks for letting us know you've already paid. We appreciat…" at bounding box center [470, 387] width 319 height 44
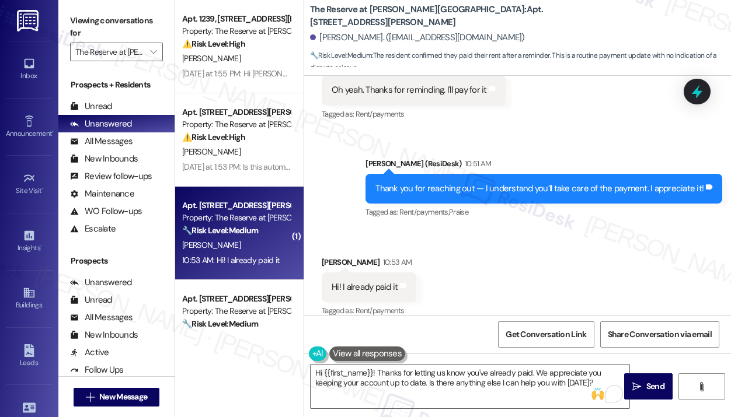
click at [496, 236] on div "Received via SMS Jiayi Yu 10:53 AM Hi! I already paid it Tags and notes Tagged …" at bounding box center [517, 279] width 427 height 99
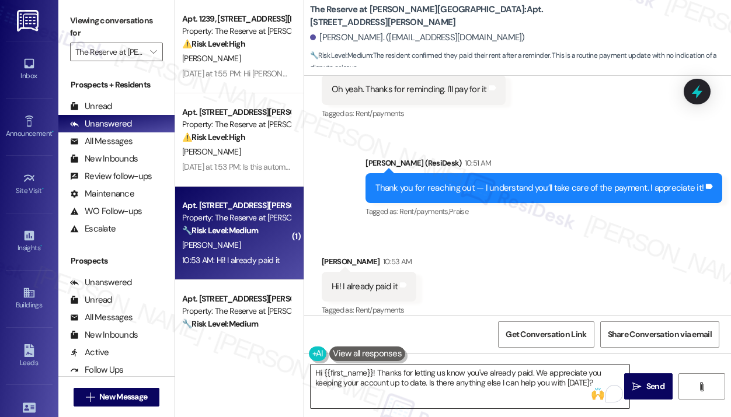
click at [597, 382] on textarea "Hi {{first_name}}! Thanks for letting us know you've already paid. We appreciat…" at bounding box center [470, 387] width 319 height 44
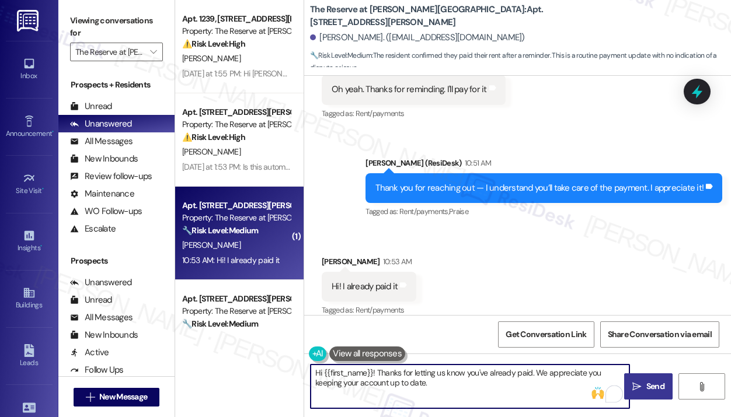
type textarea "Hi {{first_name}}! Thanks for letting us know you've already paid. We appreciat…"
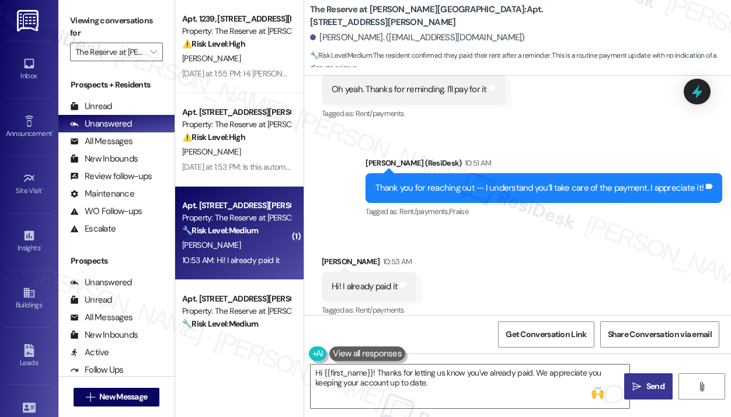
click at [652, 392] on span "Send" at bounding box center [655, 387] width 18 height 12
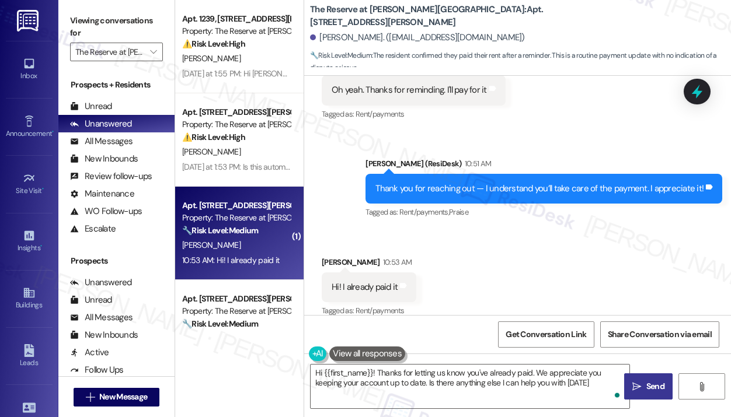
type textarea "Hi {{first_name}}! Thanks for letting us know you've already paid. We appreciat…"
click at [459, 245] on div "Received via SMS Jiayi Yu 10:53 AM Hi! I already paid it Tags and notes Tagged …" at bounding box center [517, 279] width 427 height 99
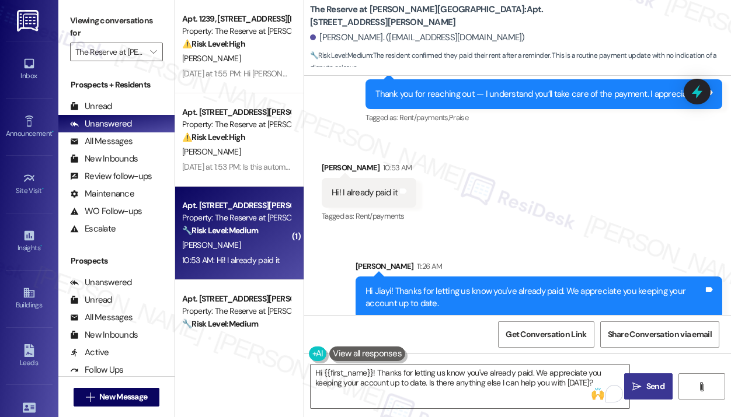
scroll to position [39, 0]
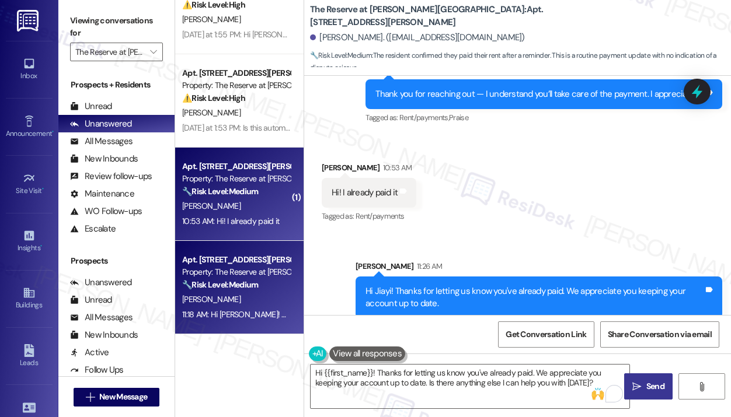
click at [269, 283] on div "🔧 Risk Level: Medium The resident is complaining about noise from neighbors. Wh…" at bounding box center [236, 285] width 108 height 12
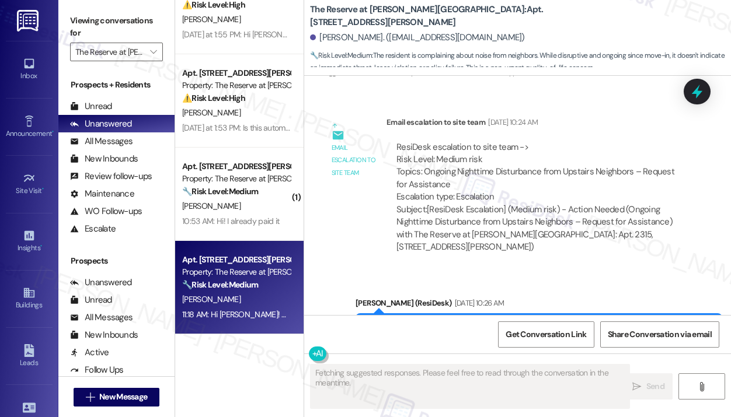
scroll to position [5163, 0]
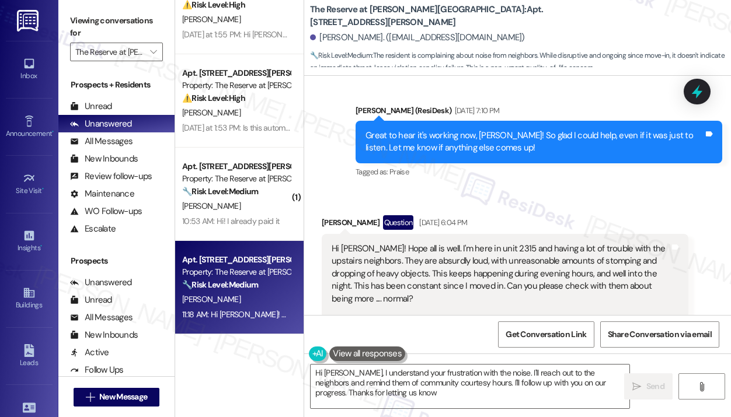
type textarea "Hi Jake, I understand your frustration with the noise. I'll reach out to the ne…"
click at [504, 189] on div "Received via SMS Jacob Slone Question Sep 02, 2025 at 6:04 PM Hi Jay! Hope all …" at bounding box center [517, 283] width 427 height 189
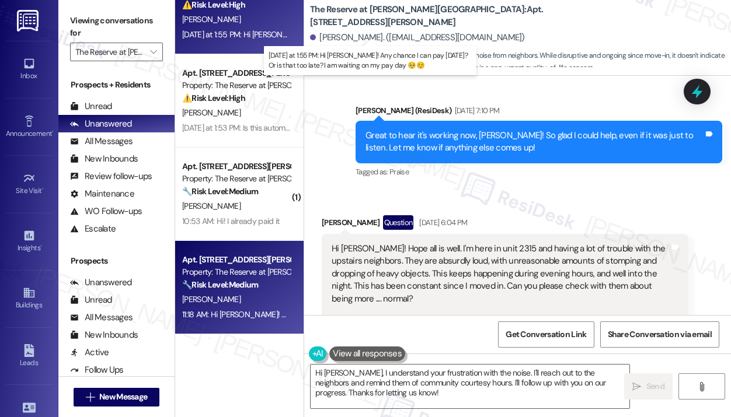
click at [259, 39] on div "Yesterday at 1:55 PM: Hi Jay! Any chance I can pay Friday? Or is that too late?…" at bounding box center [389, 34] width 414 height 11
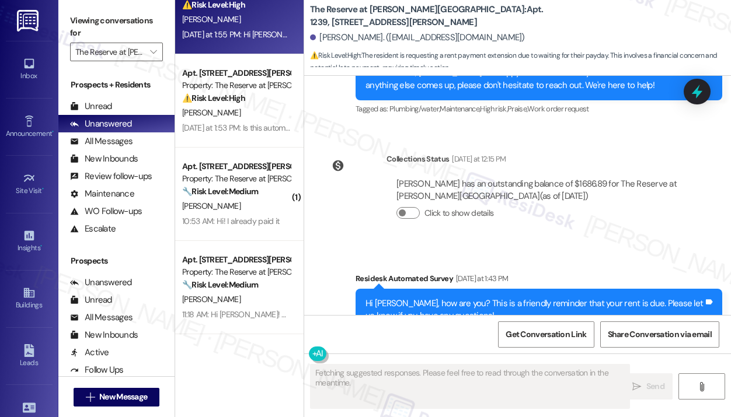
scroll to position [897, 0]
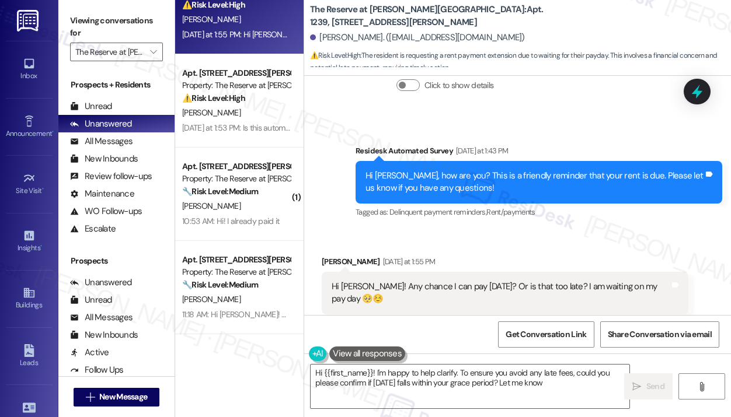
type textarea "Hi {{first_name}}! I'm happy to help clarify. To ensure you avoid any late fees…"
click at [476, 247] on div "Received via SMS Jordan Shumate Yesterday at 1:55 PM Hi Jay! Any chance I can p…" at bounding box center [505, 293] width 384 height 93
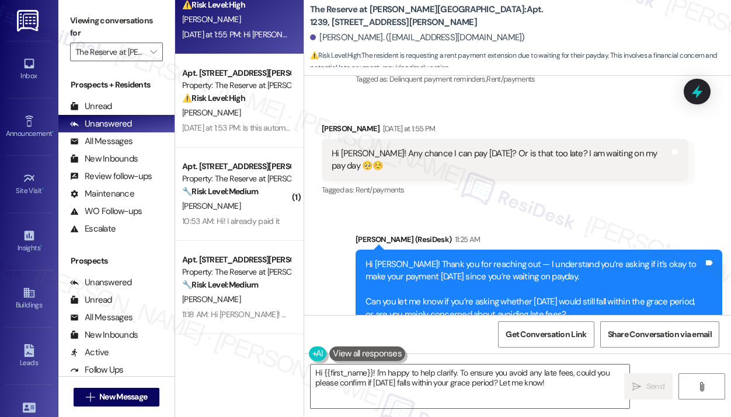
scroll to position [1046, 0]
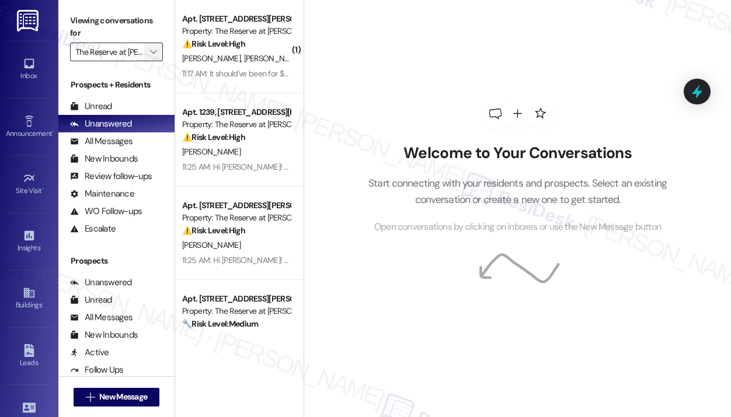
click at [154, 53] on icon "" at bounding box center [153, 51] width 6 height 9
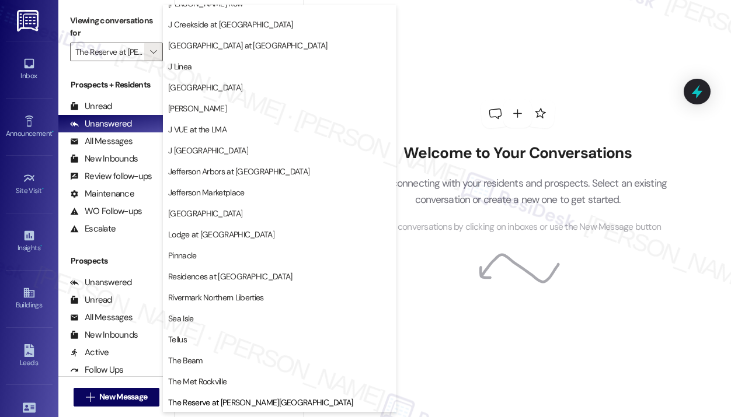
click at [451, 50] on div "Welcome to Your Conversations Start connecting with your residents and prospect…" at bounding box center [518, 167] width 350 height 334
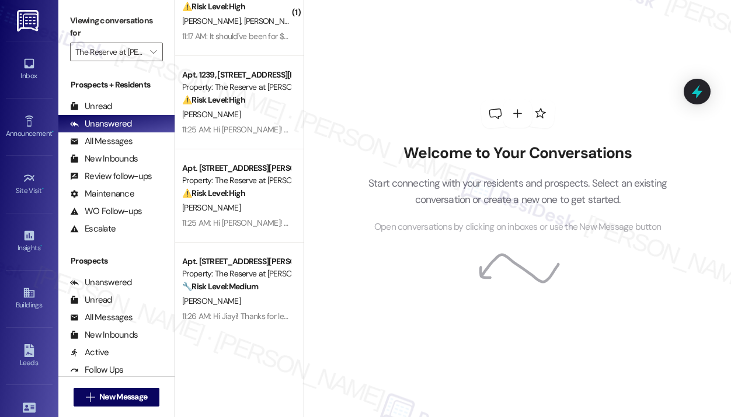
scroll to position [39, 0]
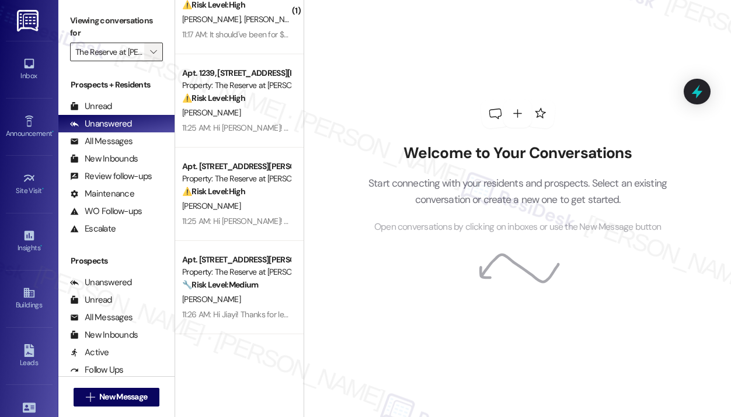
click at [154, 55] on icon "" at bounding box center [153, 51] width 6 height 9
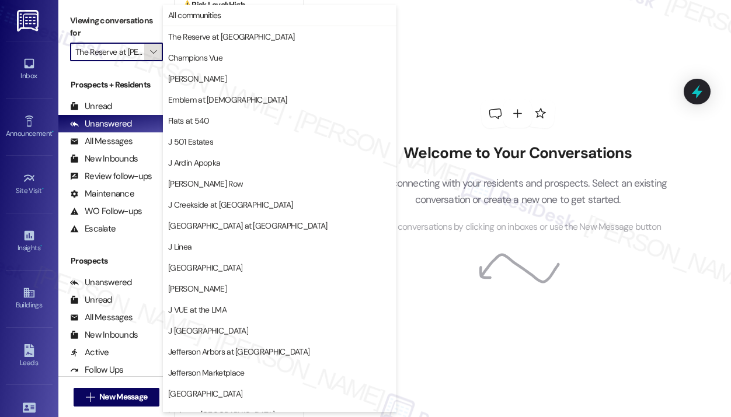
scroll to position [180, 0]
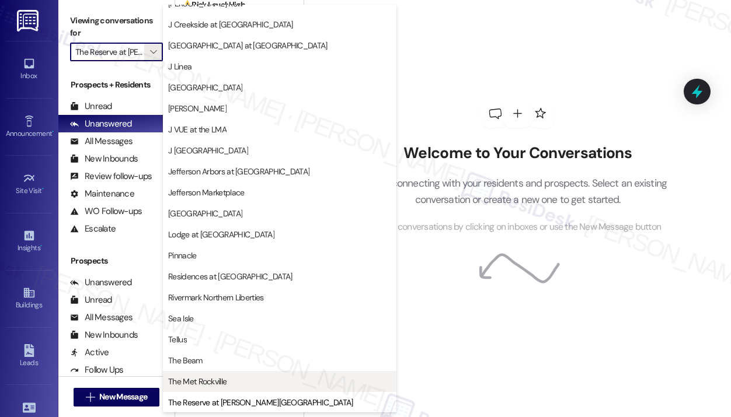
click at [204, 378] on span "The Met Rockville" at bounding box center [197, 382] width 58 height 12
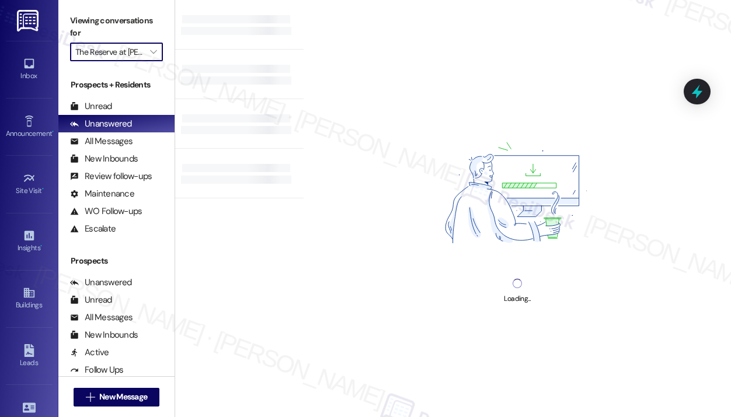
type input "The Met Rockville"
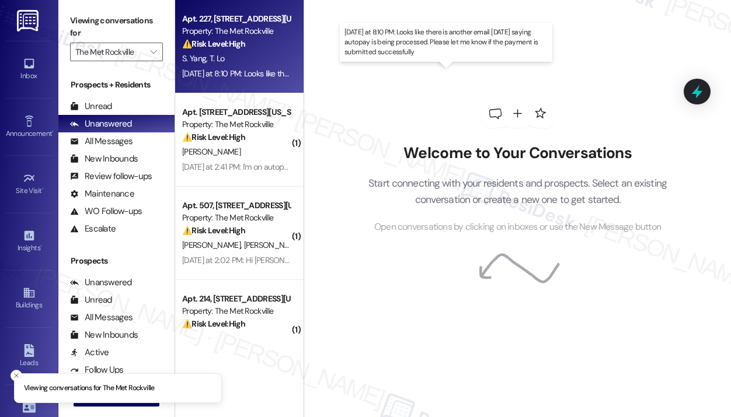
click at [260, 72] on div "[DATE] at 8:10 PM: Looks like there is another email [DATE] saying autopay is b…" at bounding box center [442, 73] width 520 height 11
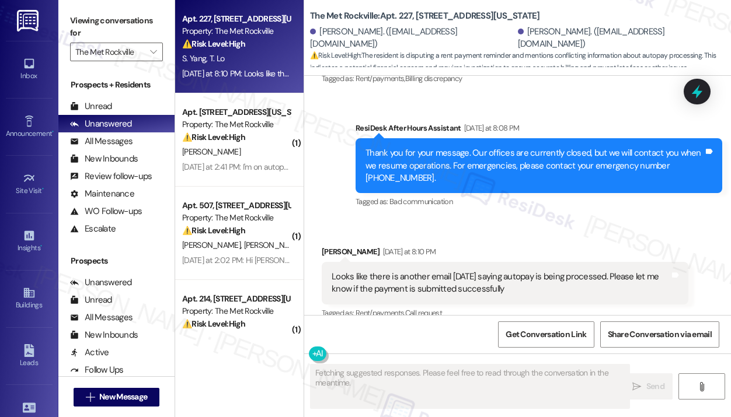
scroll to position [2545, 0]
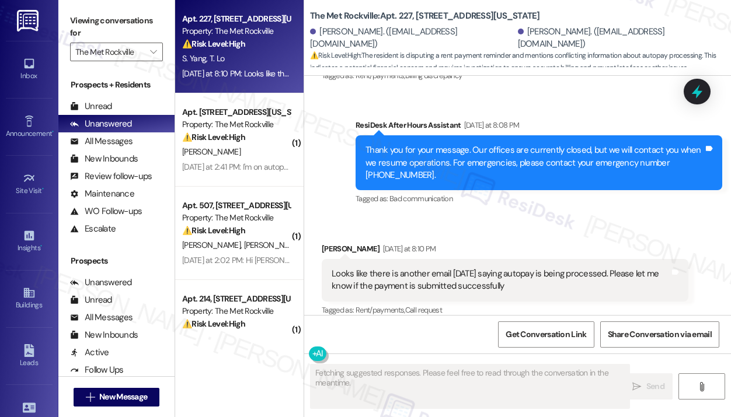
click at [476, 217] on div "Received via SMS [PERSON_NAME] [DATE] at 8:10 PM Looks like there is another em…" at bounding box center [517, 272] width 427 height 111
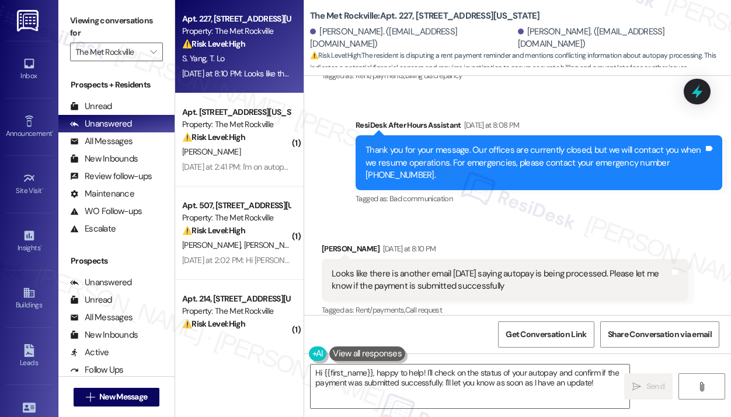
click at [556, 243] on div "[PERSON_NAME] [DATE] at 8:10 PM" at bounding box center [505, 251] width 367 height 16
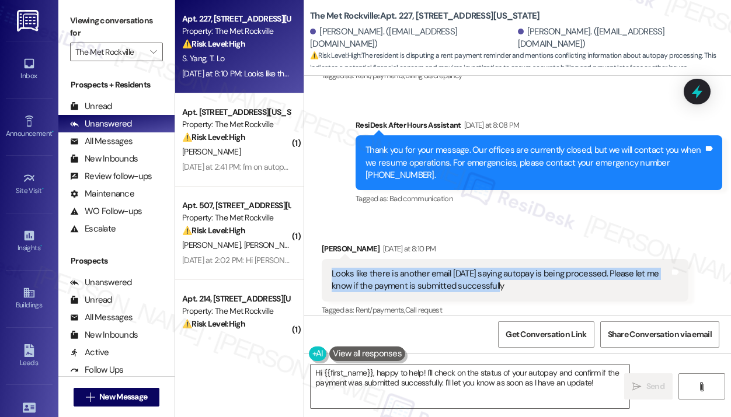
drag, startPoint x: 523, startPoint y: 274, endPoint x: 327, endPoint y: 261, distance: 196.0
click at [327, 261] on div "Looks like there is another email [DATE] saying autopay is being processed. Ple…" at bounding box center [505, 280] width 367 height 43
copy div "Looks like there is another email [DATE] saying autopay is being processed. Ple…"
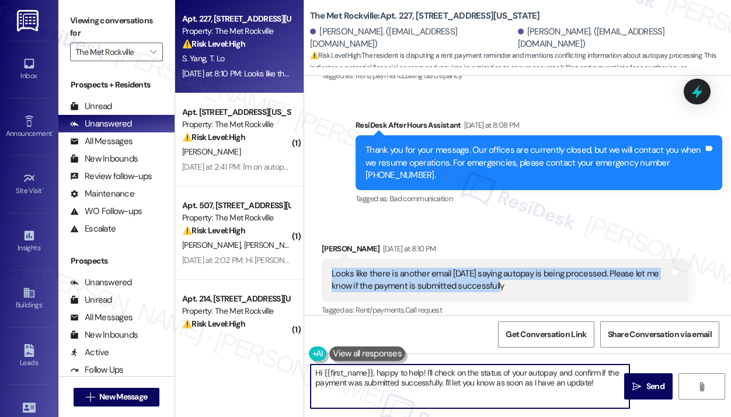
click at [385, 386] on textarea "Hi {{first_name}}, happy to help! I'll check on the status of your autopay and …" at bounding box center [470, 387] width 319 height 44
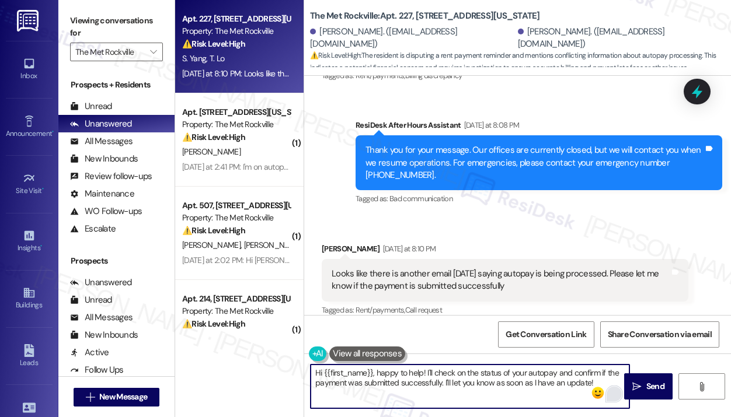
drag, startPoint x: 373, startPoint y: 373, endPoint x: 617, endPoint y: 387, distance: 243.9
click at [617, 387] on div "Hi {{first_name}}, happy to help! I'll check on the status of your autopay and …" at bounding box center [470, 386] width 320 height 45
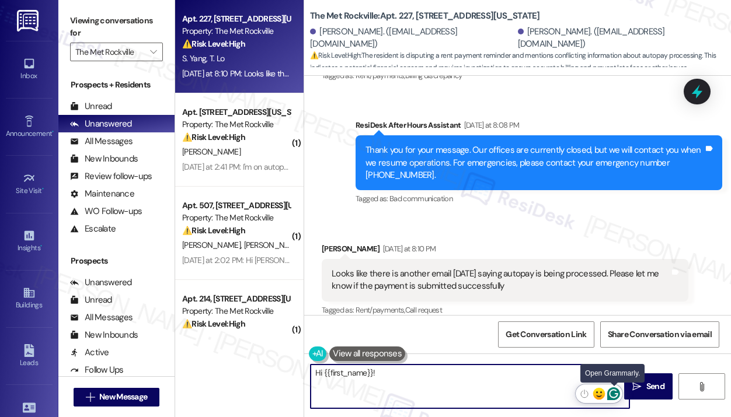
paste textarea "Thank you for reaching out — I understand you received another email saying aut…"
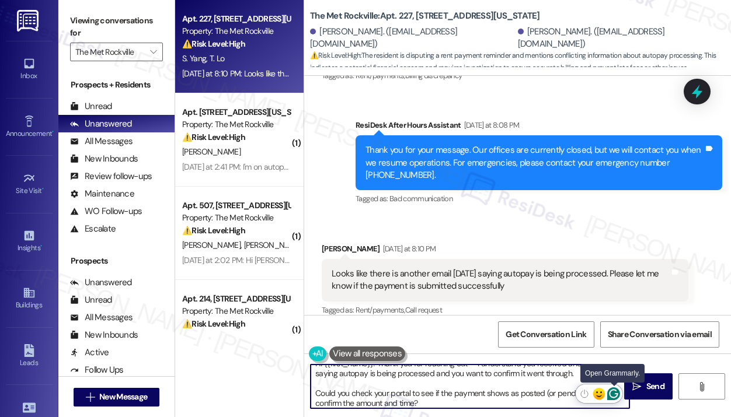
scroll to position [9, 0]
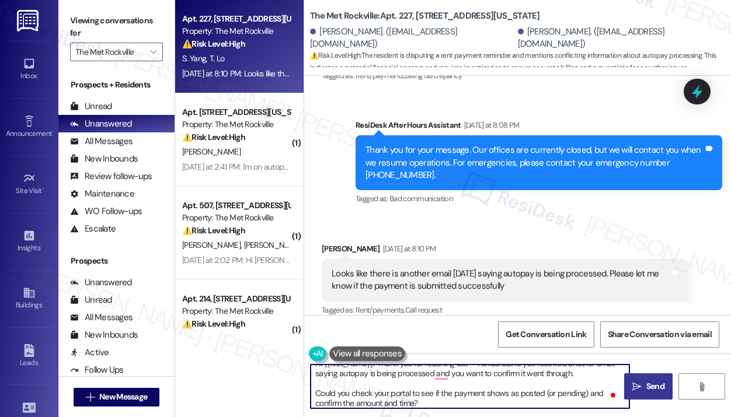
type textarea "Hi {{first_name}}! Thank you for reaching out — I understand you received anoth…"
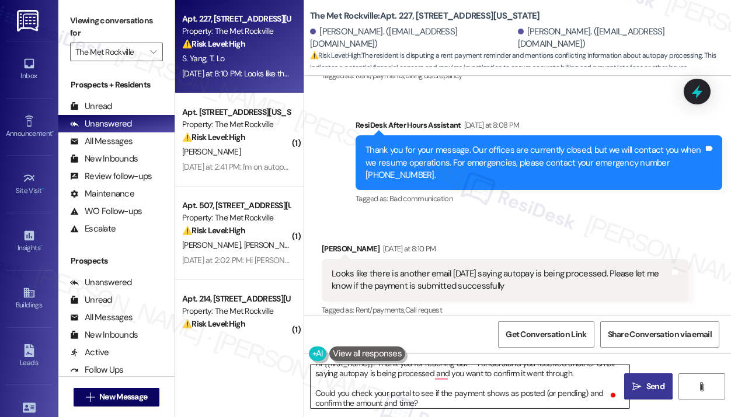
click at [649, 389] on span "Send" at bounding box center [655, 387] width 18 height 12
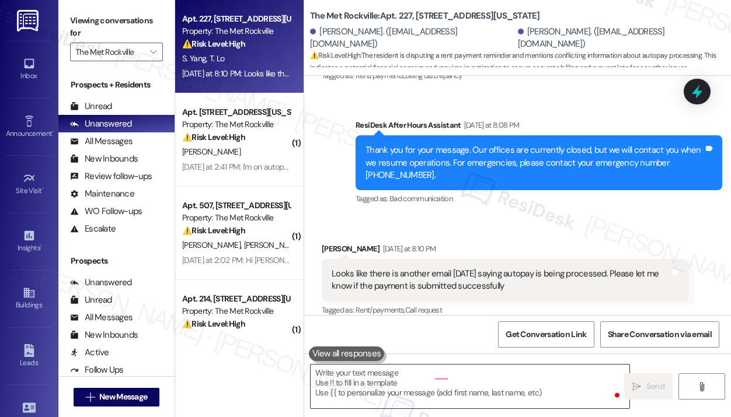
scroll to position [0, 0]
click at [332, 201] on div "Sent via SMS ResiDesk After Hours Assistant Yesterday at 8:08 PM Thank you for …" at bounding box center [517, 155] width 427 height 124
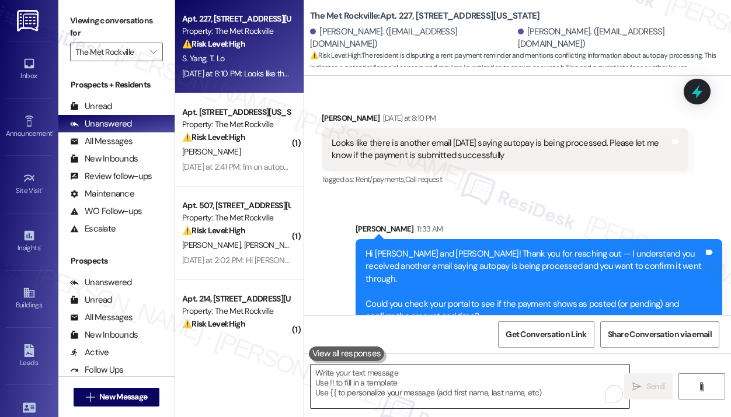
scroll to position [2677, 0]
click at [333, 200] on div "Sent via SMS Sarah 11:33 AM Hi Ting Yu and Steven! Thank you for reaching out —…" at bounding box center [517, 268] width 427 height 144
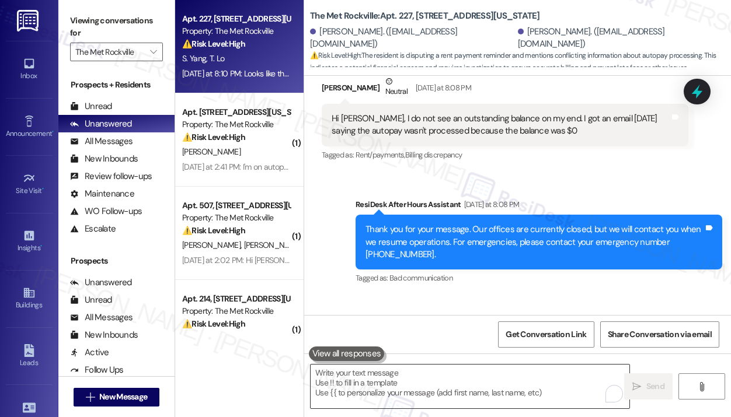
scroll to position [2467, 0]
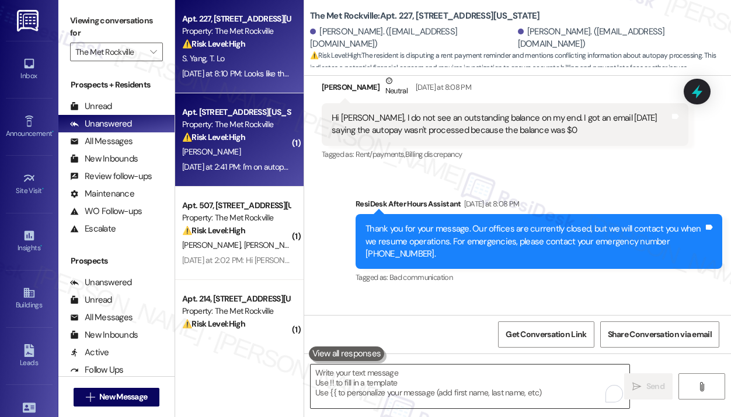
click at [256, 158] on div "K. Chapman" at bounding box center [236, 152] width 110 height 15
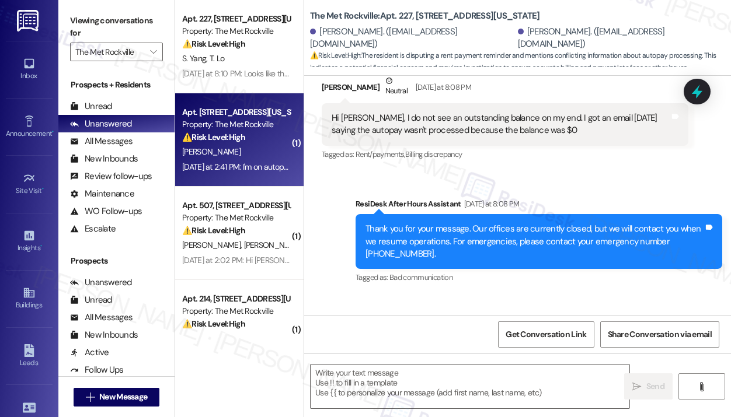
type textarea "Fetching suggested responses. Please feel free to read through the conversation…"
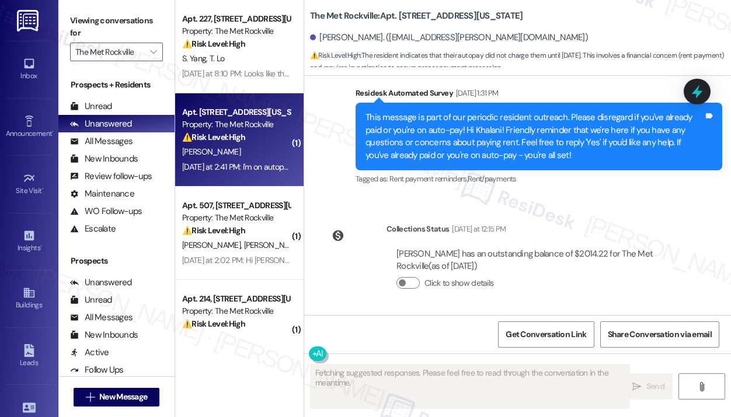
scroll to position [909, 0]
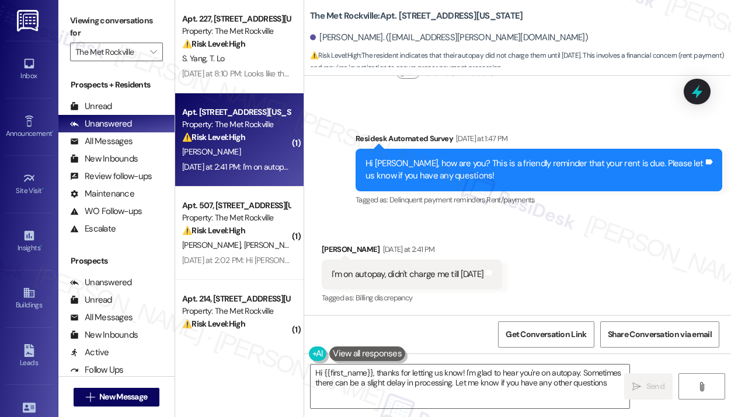
type textarea "Hi {{first_name}}, thanks for letting us know! I'm glad to hear you're on autop…"
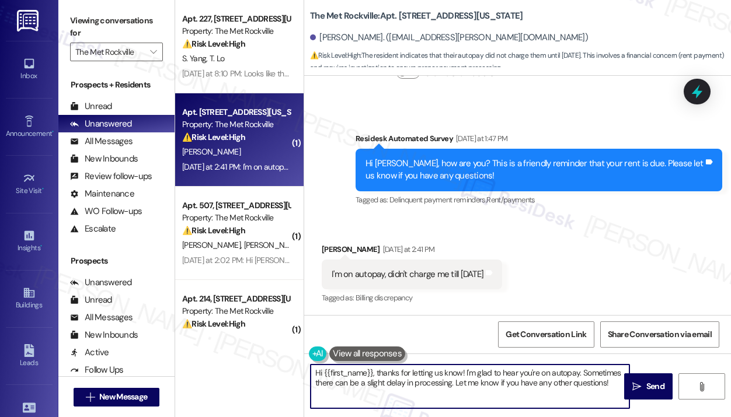
click at [493, 382] on textarea "Hi {{first_name}}, thanks for letting us know! I'm glad to hear you're on autop…" at bounding box center [470, 387] width 319 height 44
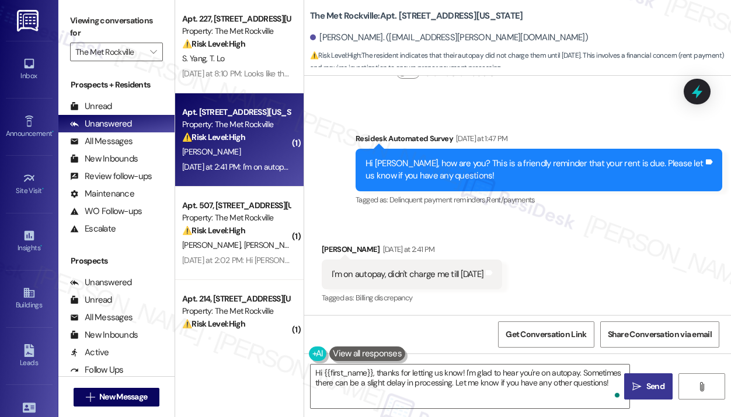
click at [642, 388] on span " Send" at bounding box center [648, 387] width 37 height 12
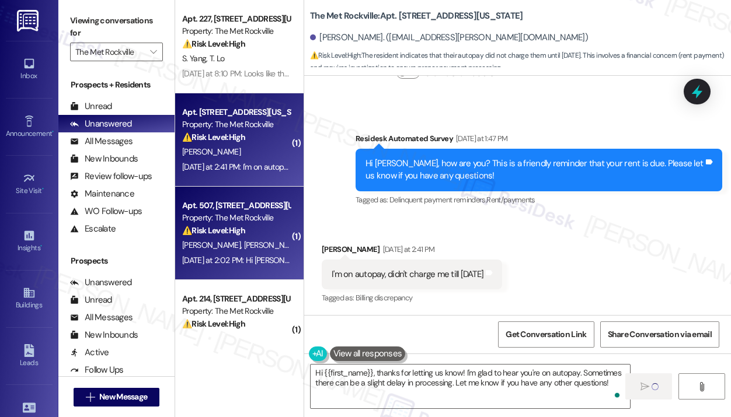
click at [244, 249] on span "[PERSON_NAME]" at bounding box center [273, 245] width 58 height 11
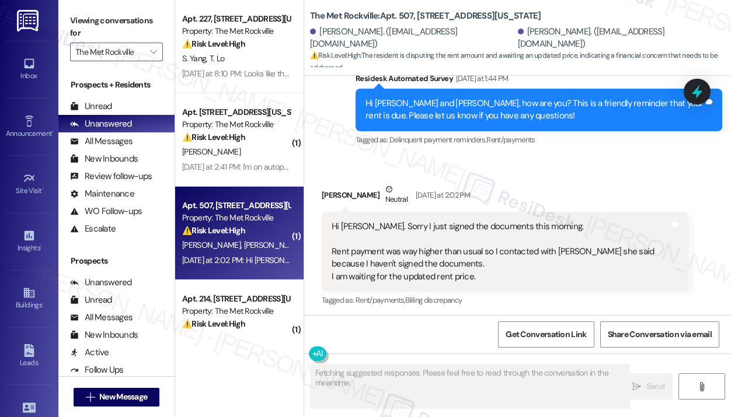
scroll to position [626, 0]
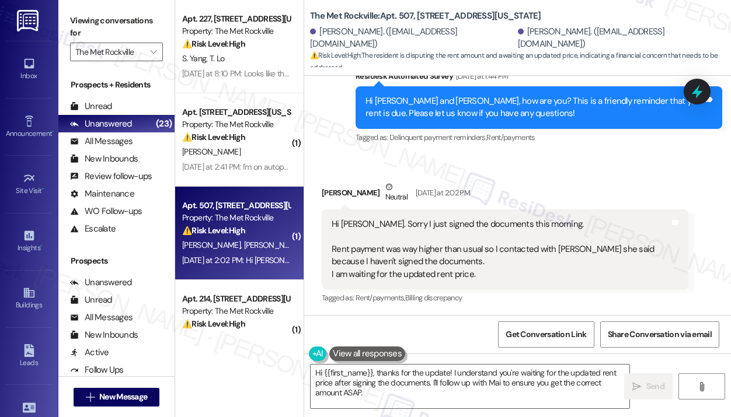
click at [486, 170] on div "Received via SMS Reika Williams Neutral Yesterday at 2:02 PM Hi Jay. Sorry I ju…" at bounding box center [517, 235] width 427 height 161
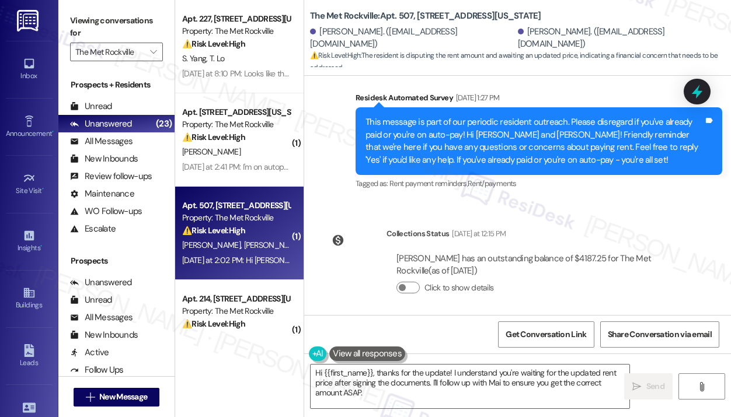
scroll to position [346, 0]
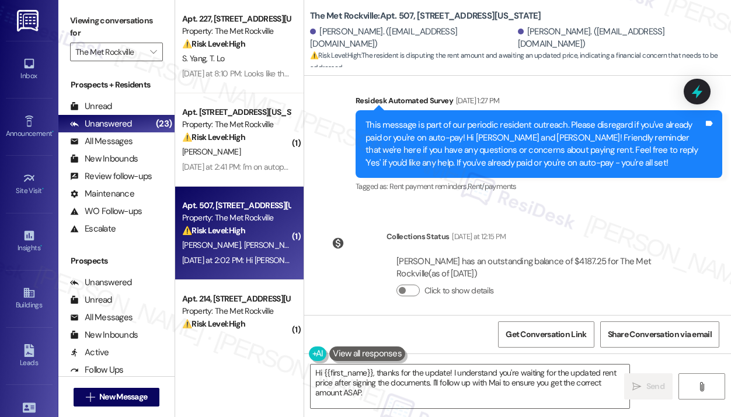
click at [357, 217] on div "Lease started Jun 16, 2024 at 8:00 PM Survey, sent via SMS Residesk Automated S…" at bounding box center [517, 195] width 427 height 239
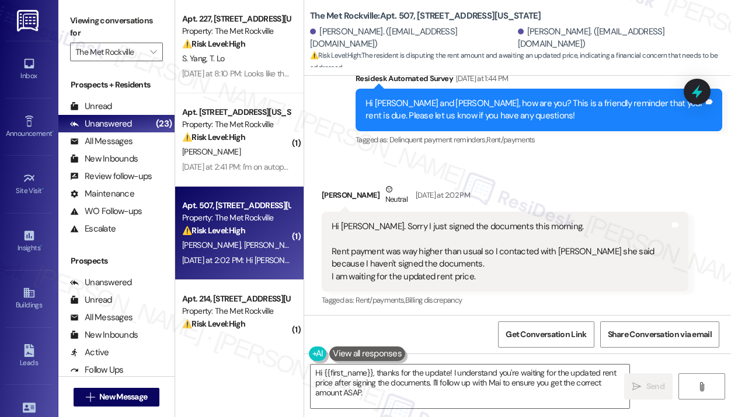
scroll to position [626, 0]
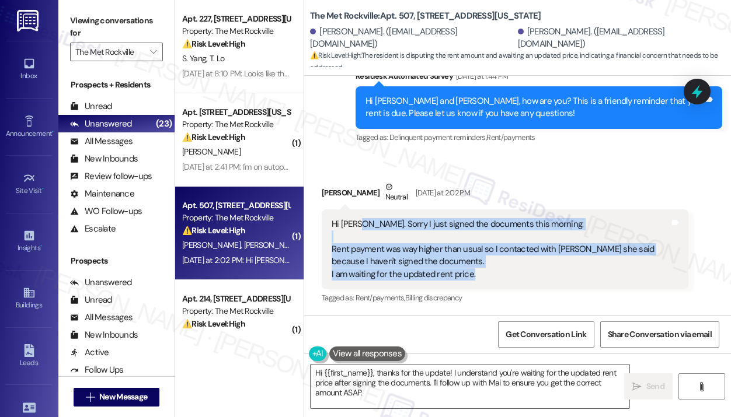
drag, startPoint x: 486, startPoint y: 277, endPoint x: 356, endPoint y: 224, distance: 141.4
click at [356, 224] on div "Hi Jay. Sorry I just signed the documents this morning. Rent payment was way hi…" at bounding box center [501, 249] width 338 height 62
copy div "Sorry I just signed the documents this morning. Rent payment was way higher tha…"
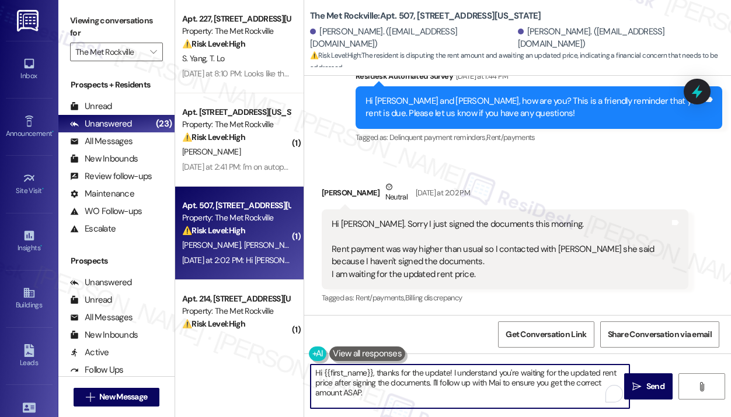
drag, startPoint x: 379, startPoint y: 396, endPoint x: 375, endPoint y: 372, distance: 25.0
click at [375, 372] on textarea "Hi {{first_name}}, thanks for the update! I understand you're waiting for the u…" at bounding box center [470, 387] width 319 height 44
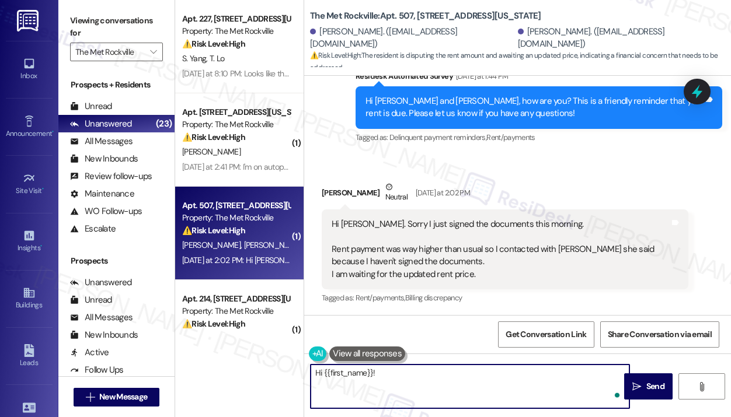
paste textarea "Thank you for reaching out — I understand Mai said the higher rent was showing …"
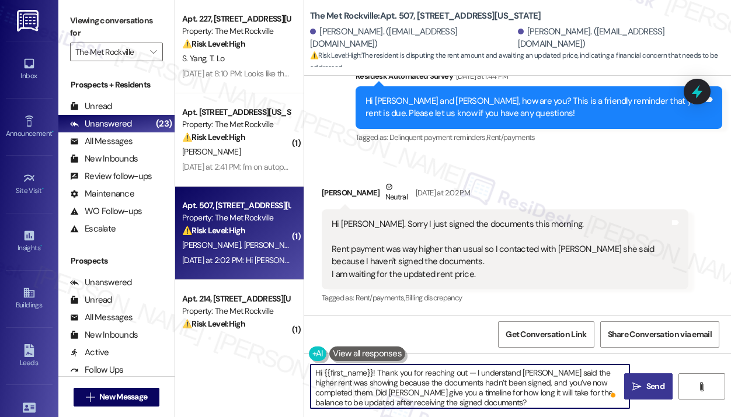
type textarea "Hi {{first_name}}! Thank you for reaching out — I understand Mai said the highe…"
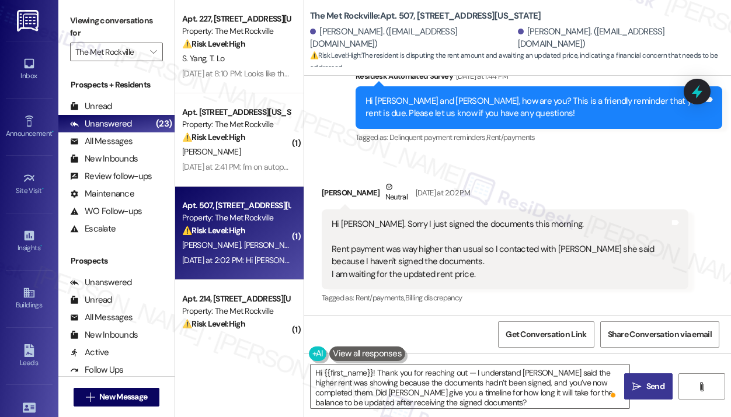
click at [645, 390] on span "Send" at bounding box center [655, 387] width 23 height 12
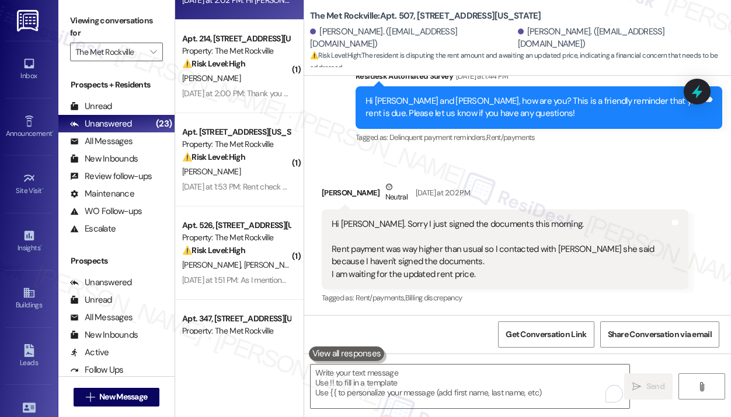
scroll to position [282, 0]
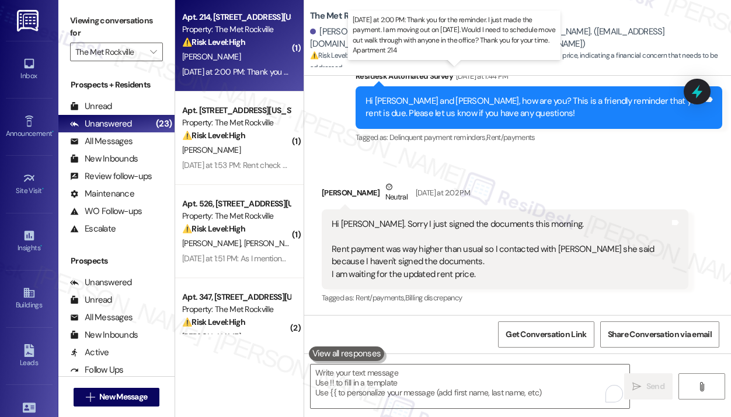
click at [240, 70] on div "Yesterday at 2:00 PM: Thank you for the reminder. I just made the payment. I am…" at bounding box center [543, 72] width 723 height 11
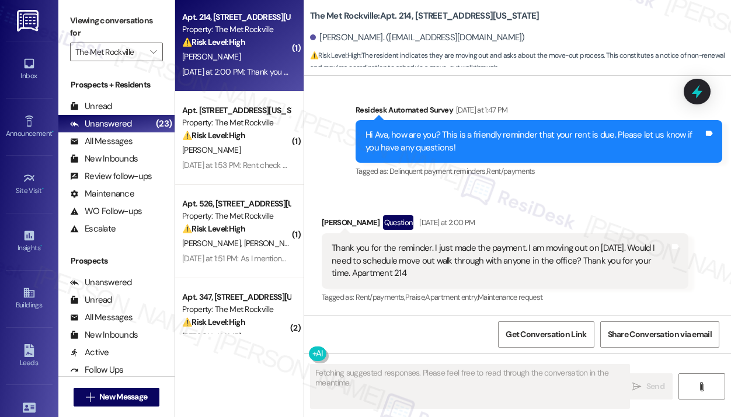
scroll to position [443, 0]
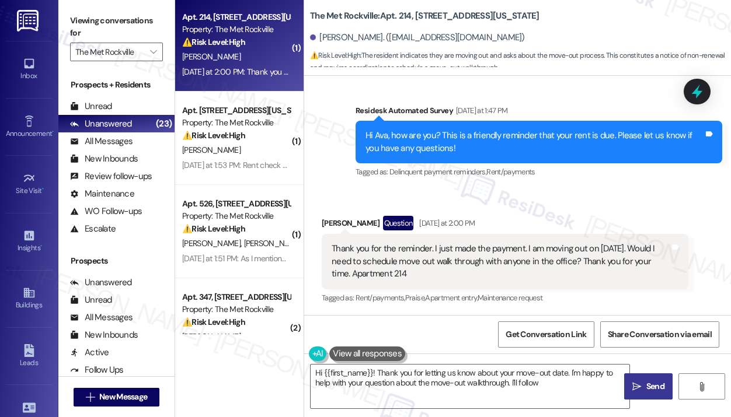
click at [483, 184] on div "Survey, sent via SMS Residesk Automated Survey Yesterday at 1:47 PM Hi Ava, how…" at bounding box center [539, 142] width 384 height 93
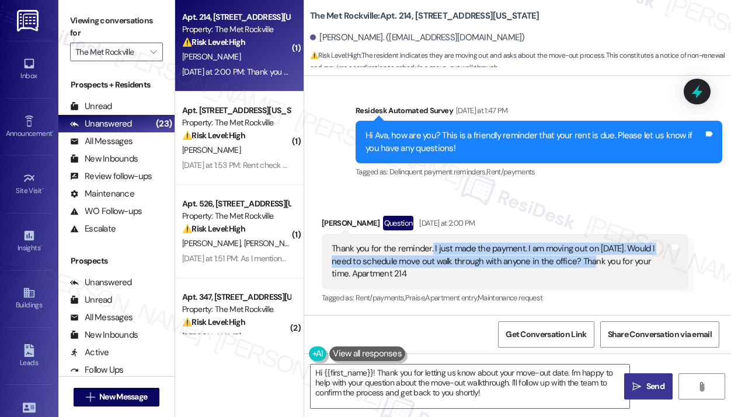
drag, startPoint x: 576, startPoint y: 261, endPoint x: 431, endPoint y: 252, distance: 144.5
click at [431, 252] on div "Thank you for the reminder. I just made the payment. I am moving out on 9/24/20…" at bounding box center [501, 261] width 338 height 37
copy div "I just made the payment. I am moving out on 9/24/2025. Would I need to schedule…"
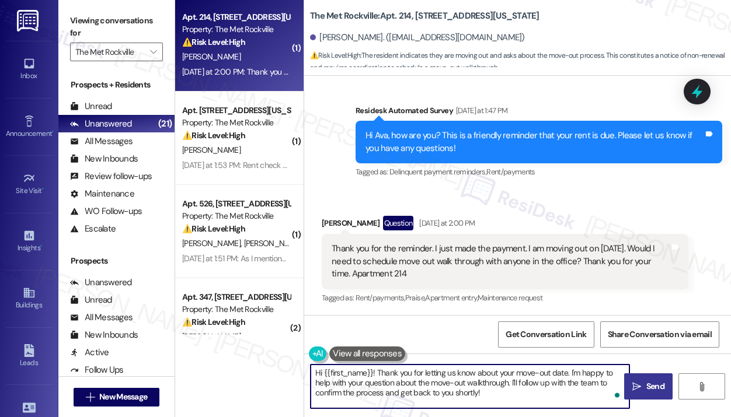
drag, startPoint x: 487, startPoint y: 398, endPoint x: 377, endPoint y: 375, distance: 113.2
click at [377, 375] on textarea "Hi {{first_name}}! Thank you for letting us know about your move-out date. I'm …" at bounding box center [470, 387] width 319 height 44
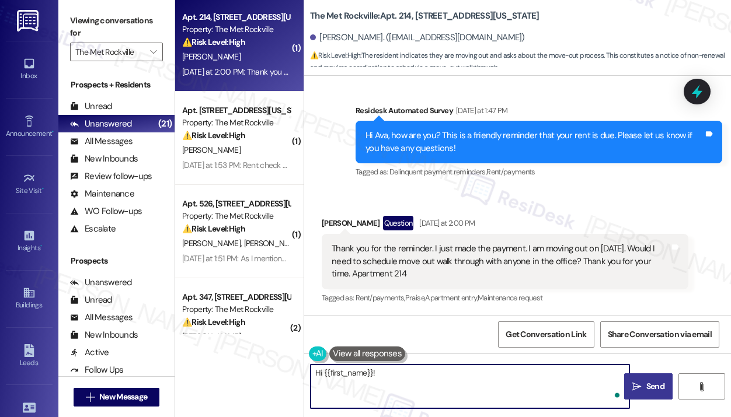
paste textarea "Thank you for reaching out — I understand you’ve made your payment and are plan…"
type textarea "Hi {{first_name}}! Thank you for reaching out — I understand you’ve made your p…"
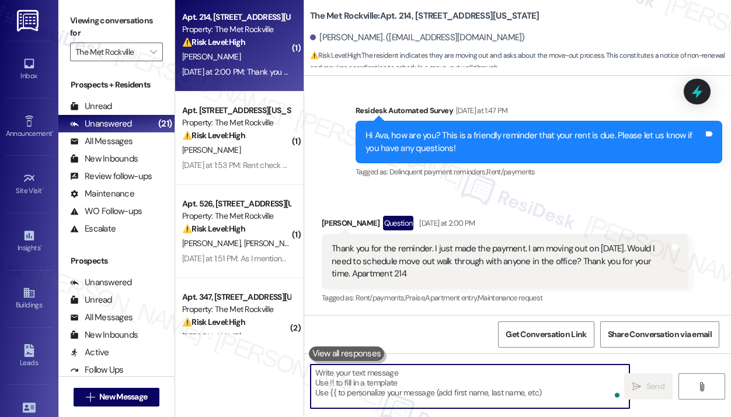
scroll to position [0, 0]
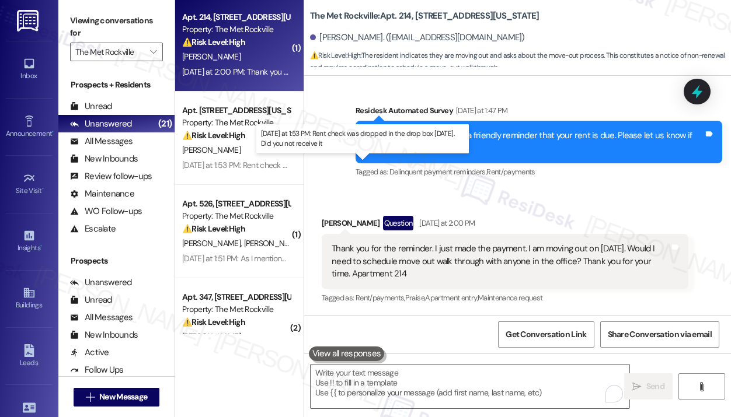
click at [249, 161] on div "Yesterday at 1:53 PM: Rent check was dropped in the drop box Saturday August 30…" at bounding box center [331, 165] width 298 height 11
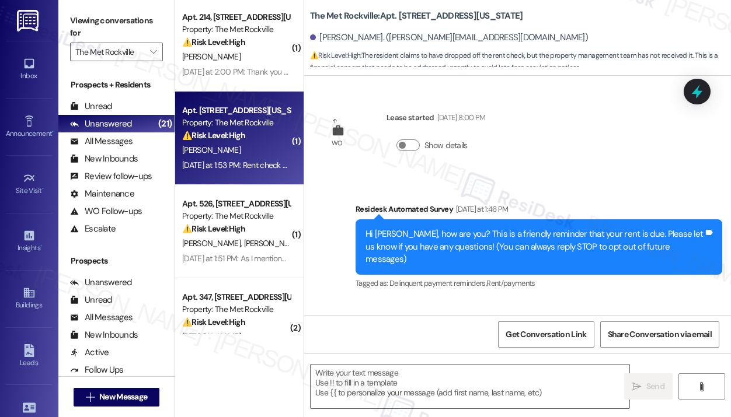
scroll to position [83, 0]
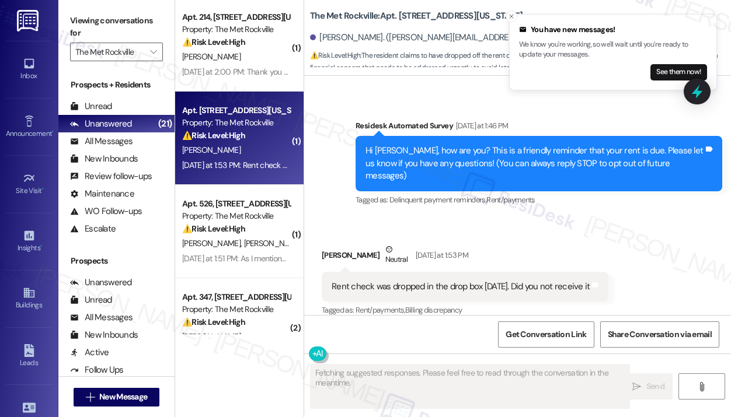
click at [448, 235] on div "Received via SMS Justin Lummiss Neutral Yesterday at 1:53 PM Rent check was dro…" at bounding box center [465, 281] width 304 height 93
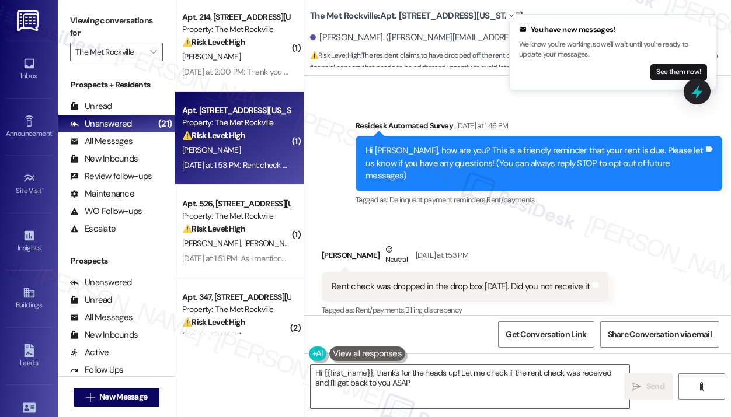
type textarea "Hi {{first_name}}, thanks for the heads up! Let me check if the rent check was …"
click at [565, 243] on div "Justin Lummiss Neutral Yesterday at 1:53 PM" at bounding box center [465, 257] width 287 height 29
click at [492, 281] on div "Rent check was dropped in the drop box Saturday August 30th. Did you not receiv…" at bounding box center [461, 287] width 258 height 12
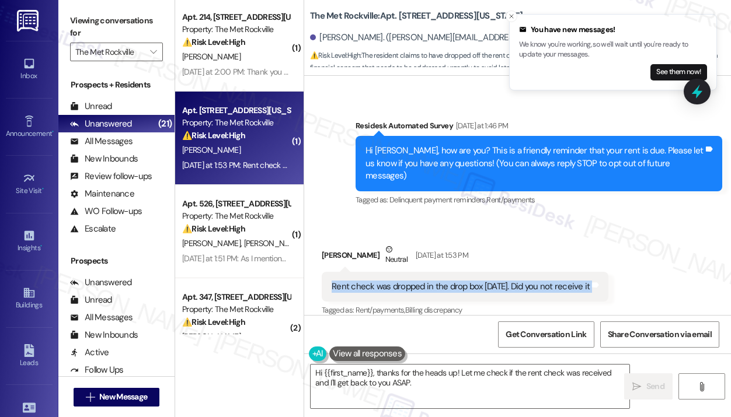
copy div "Rent check was dropped in the drop box Saturday August 30th. Did you not receiv…"
click at [696, 93] on icon at bounding box center [697, 92] width 14 height 18
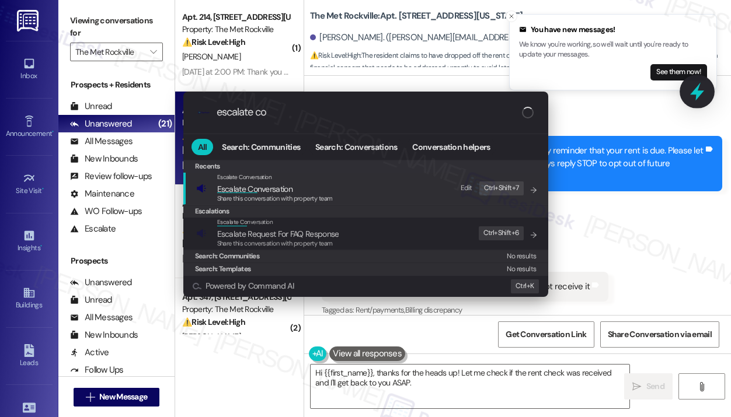
type input "escalate con"
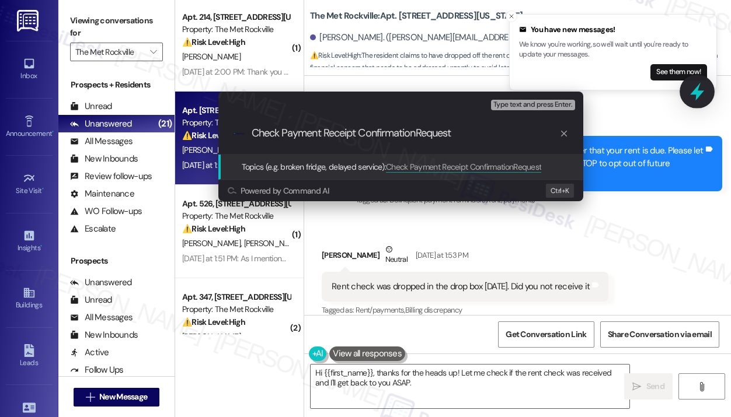
type input "Check Payment Receipt Confirmation Request"
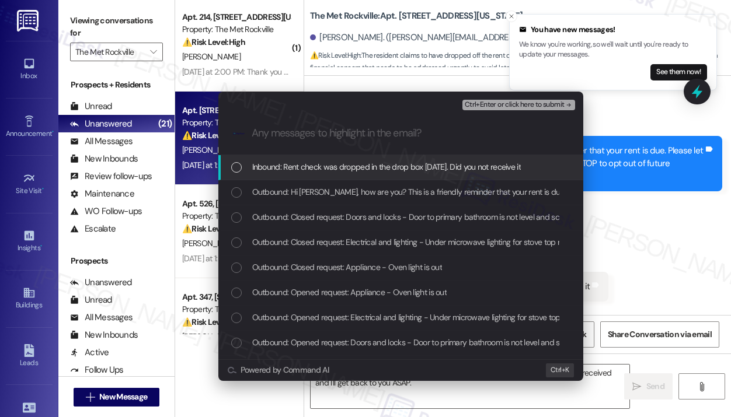
click at [401, 167] on span "Inbound: Rent check was dropped in the drop box Saturday August 30th. Did you n…" at bounding box center [386, 167] width 269 height 13
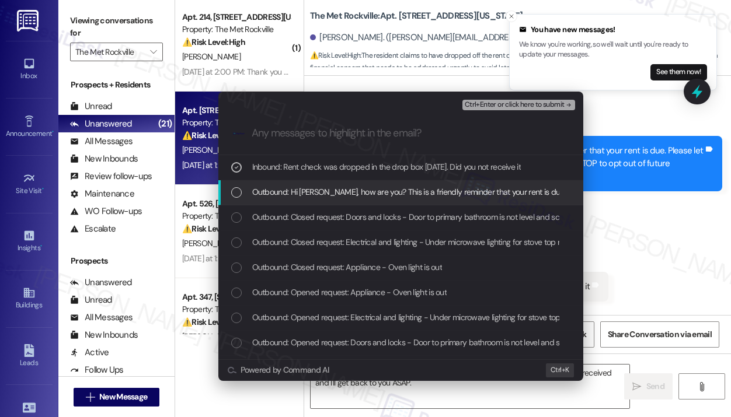
click at [342, 198] on span "Outbound: Hi Justin, how are you? This is a friendly reminder that your rent is…" at bounding box center [587, 192] width 670 height 13
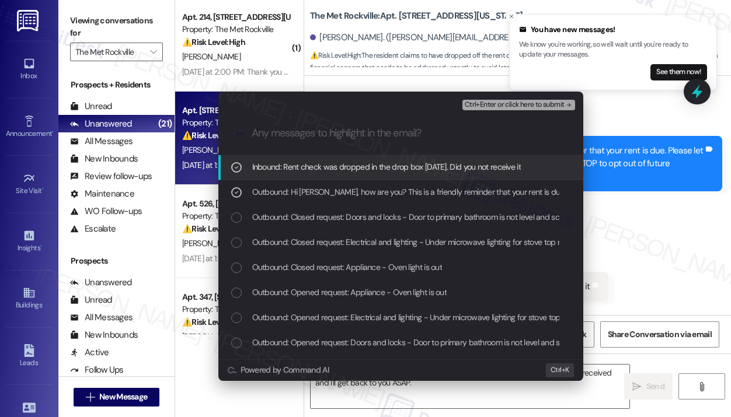
click at [487, 102] on span "Ctrl+Enter or click here to submit" at bounding box center [515, 105] width 100 height 8
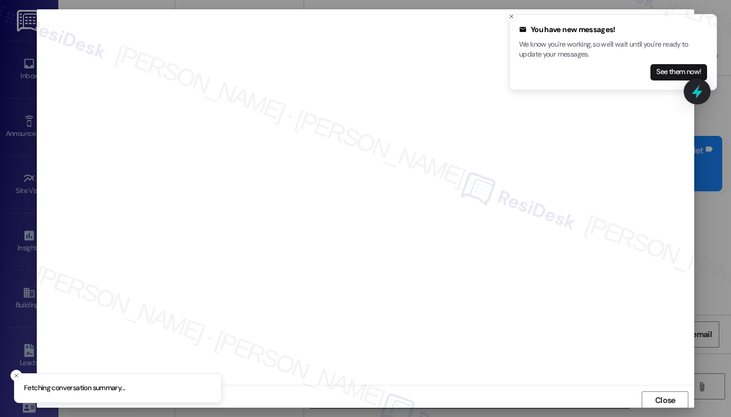
scroll to position [2, 0]
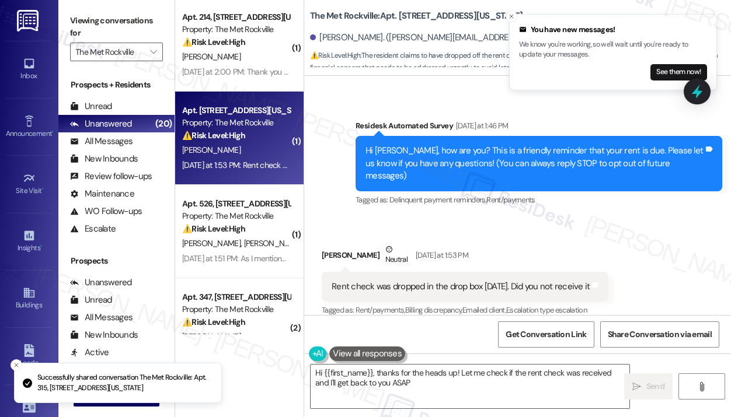
type textarea "Hi {{first_name}}, thanks for the heads up! Let me check if the rent check was …"
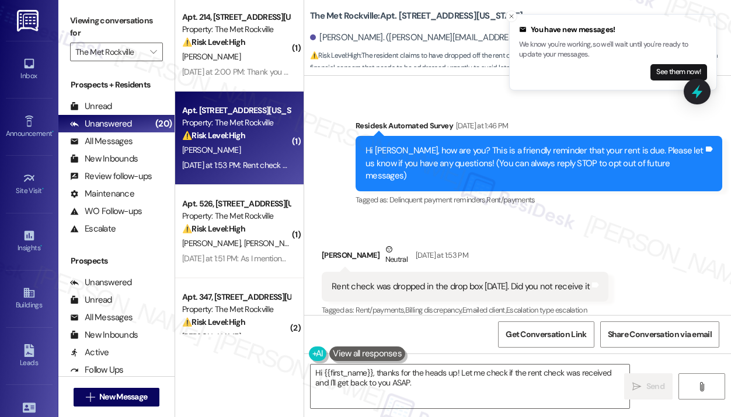
click at [544, 243] on div "Justin Lummiss Neutral Yesterday at 1:53 PM" at bounding box center [465, 257] width 287 height 29
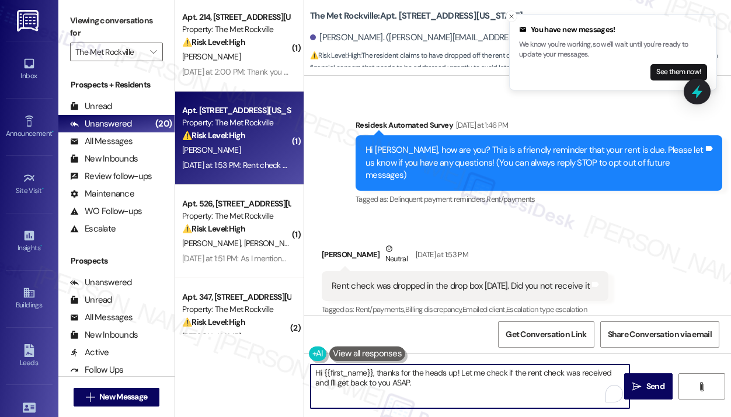
click at [504, 372] on textarea "Hi {{first_name}}, thanks for the heads up! Let me check if the rent check was …" at bounding box center [470, 387] width 319 height 44
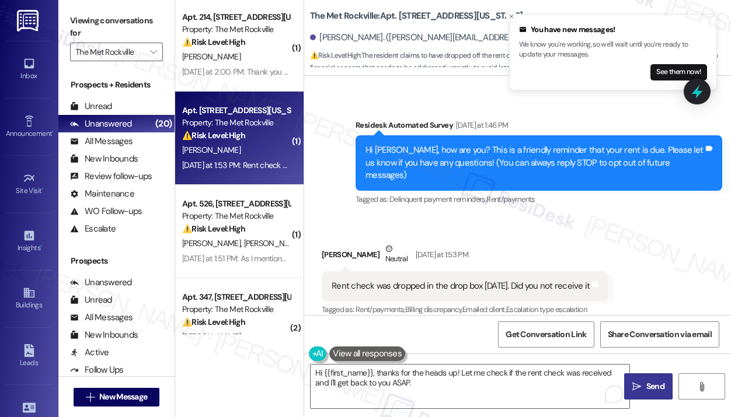
click at [639, 385] on icon "" at bounding box center [636, 386] width 9 height 9
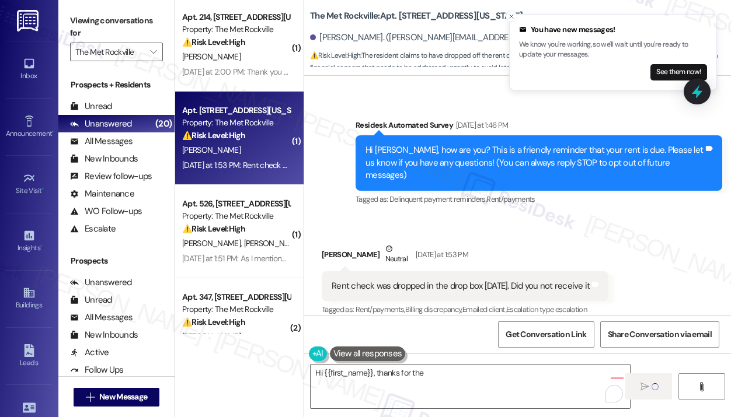
scroll to position [83, 0]
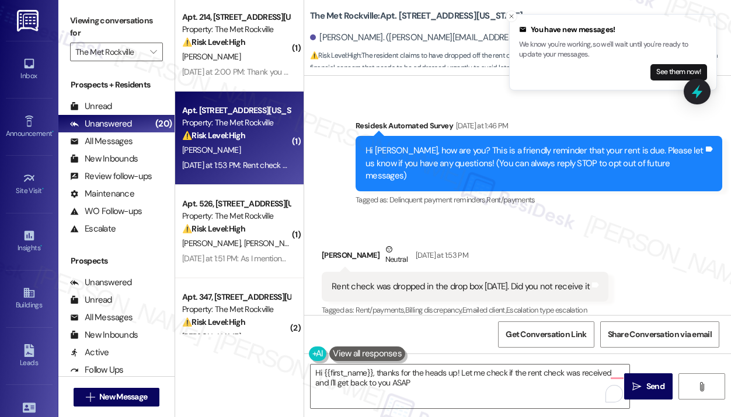
type textarea "Hi {{first_name}}, thanks for the heads up! Let me check if the rent check was …"
click at [500, 220] on div "Received via SMS Justin Lummiss Neutral Yesterday at 1:53 PM Rent check was dro…" at bounding box center [517, 272] width 427 height 111
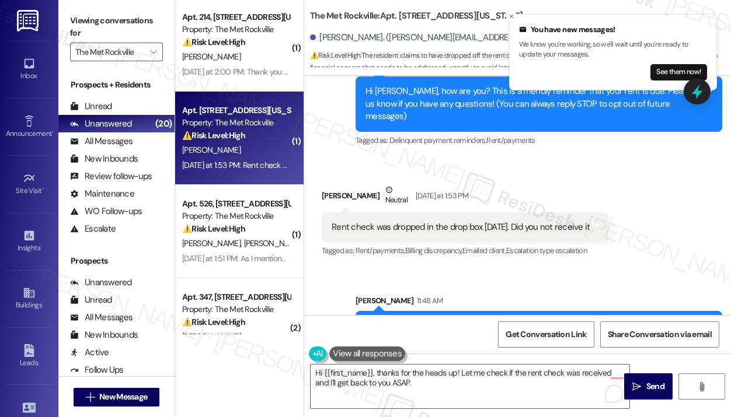
scroll to position [177, 0]
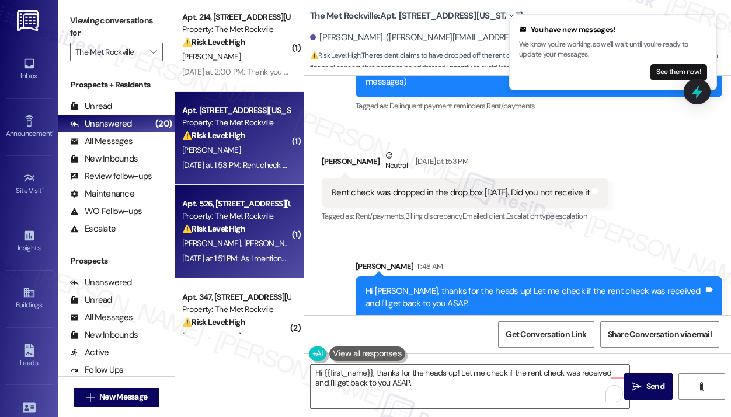
click at [231, 237] on div "S. Wang C. Yang" at bounding box center [236, 243] width 110 height 15
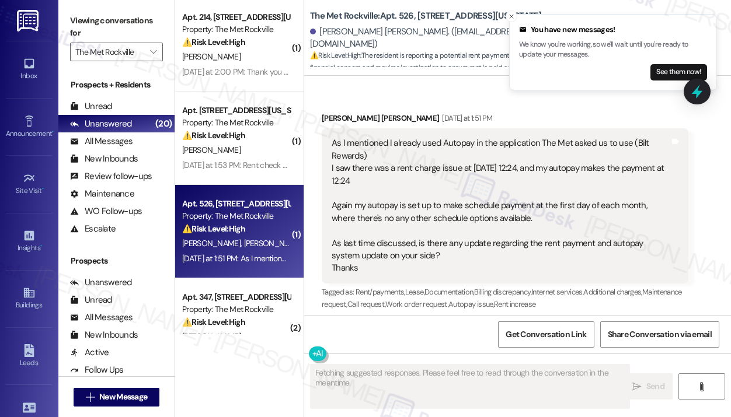
scroll to position [1649, 0]
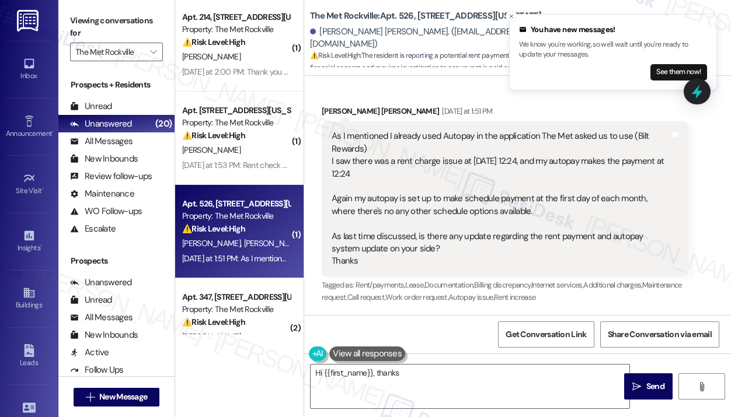
click at [487, 95] on div "Received via SMS Chun Liang Yang Yesterday at 1:51 PM As I mentioned I already …" at bounding box center [517, 197] width 427 height 236
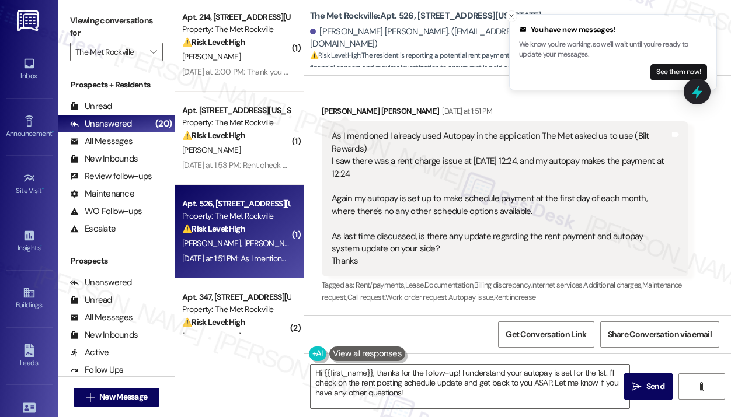
click at [482, 97] on div "Received via SMS Chun Liang Yang Yesterday at 1:51 PM As I mentioned I already …" at bounding box center [505, 205] width 384 height 218
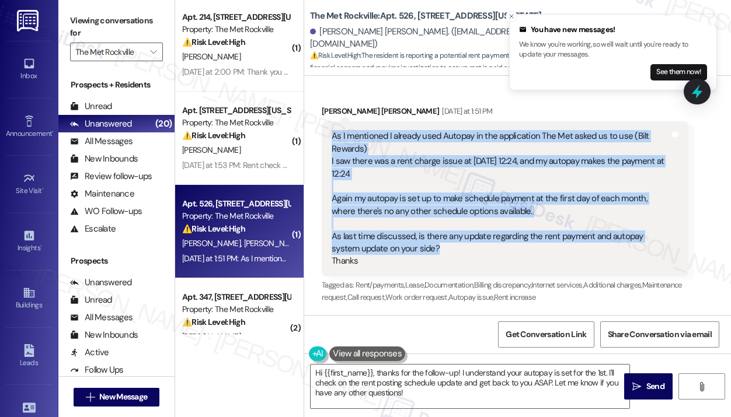
drag, startPoint x: 418, startPoint y: 249, endPoint x: 330, endPoint y: 137, distance: 142.6
click at [330, 137] on div "As I mentioned I already used Autopay in the application The Met asked us to us…" at bounding box center [500, 199] width 340 height 138
copy div "As I mentioned I already used Autopay in the application The Met asked us to us…"
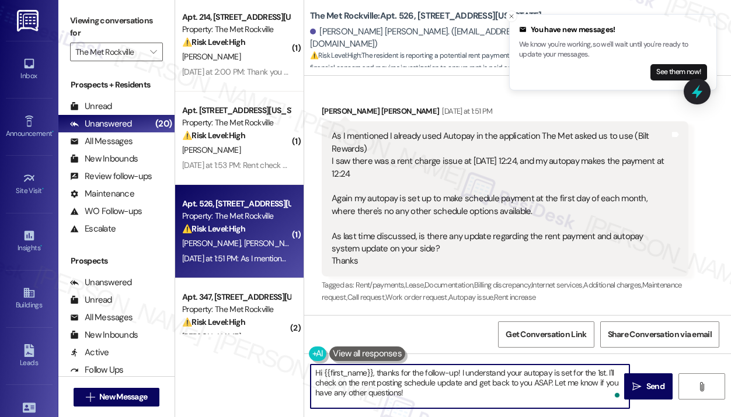
drag, startPoint x: 421, startPoint y: 395, endPoint x: 375, endPoint y: 369, distance: 52.6
click at [375, 369] on textarea "Hi {{first_name}}, thanks for the follow-up! I understand your autopay is set f…" at bounding box center [470, 387] width 319 height 44
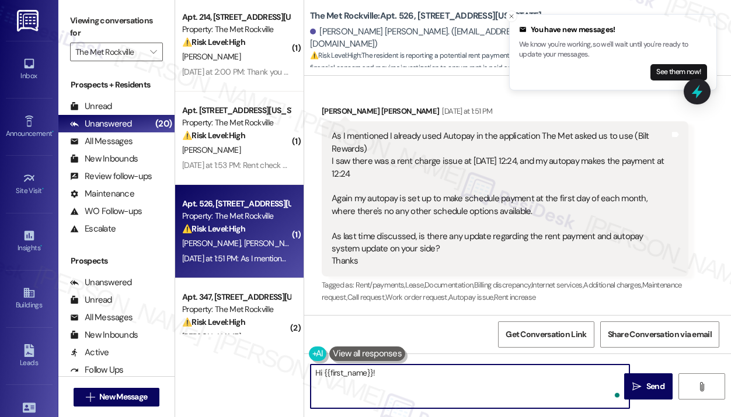
paste textarea "Thank you for reaching out — I understand you’ve been using Autopay through Bil…"
type textarea "Hi {{first_name}}! Thank you for reaching out — I understand you’ve been using …"
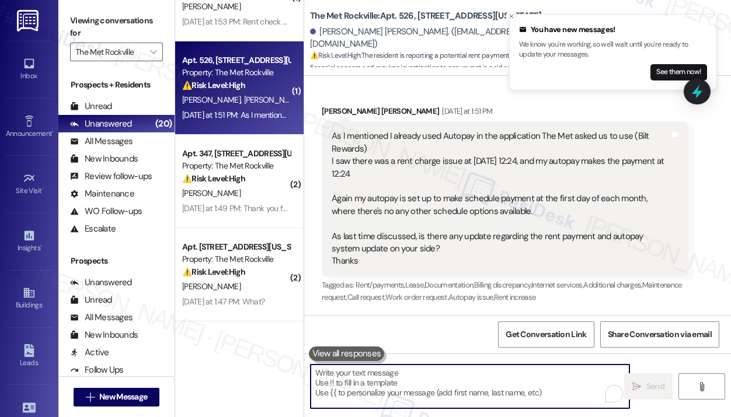
scroll to position [476, 0]
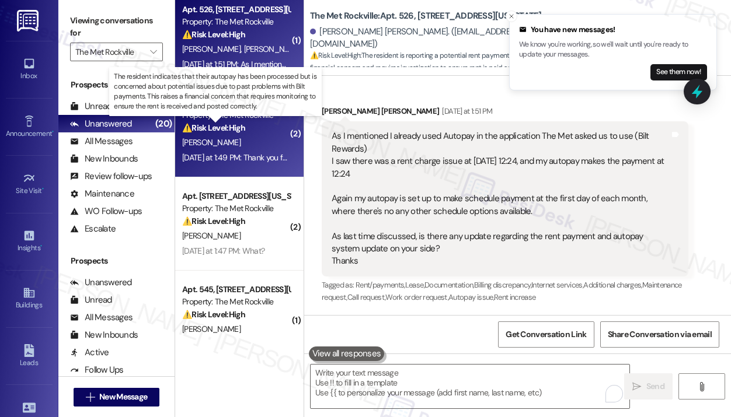
click at [245, 132] on strong "⚠️ Risk Level: High" at bounding box center [213, 128] width 63 height 11
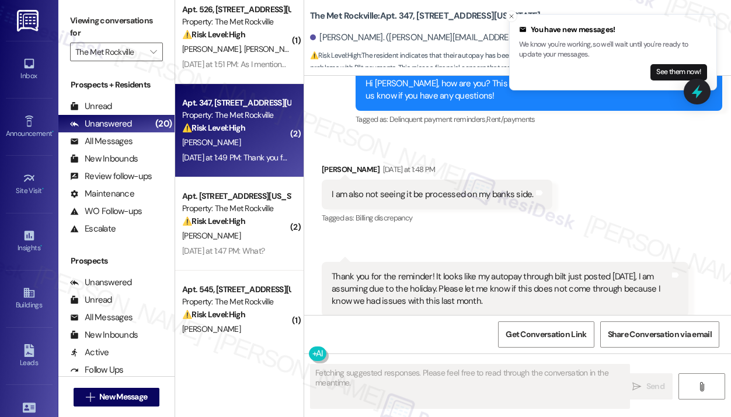
scroll to position [2543, 0]
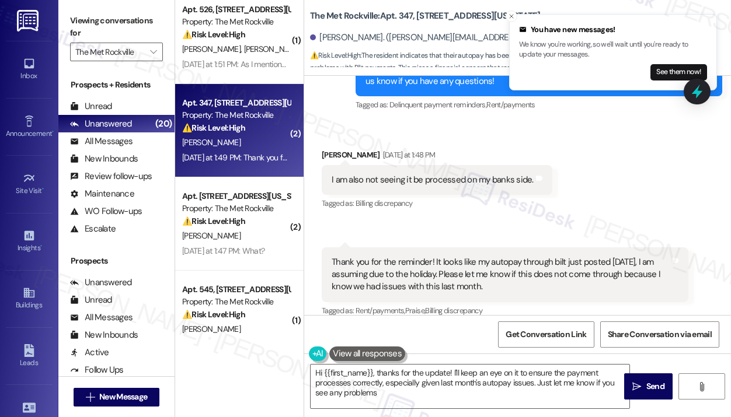
type textarea "Hi {{first_name}}, thanks for the update! I'll keep an eye on it to ensure the …"
click at [410, 140] on div "Received via SMS Manya Sankaran Yesterday at 1:48 PM I am also not seeing it be…" at bounding box center [437, 180] width 248 height 81
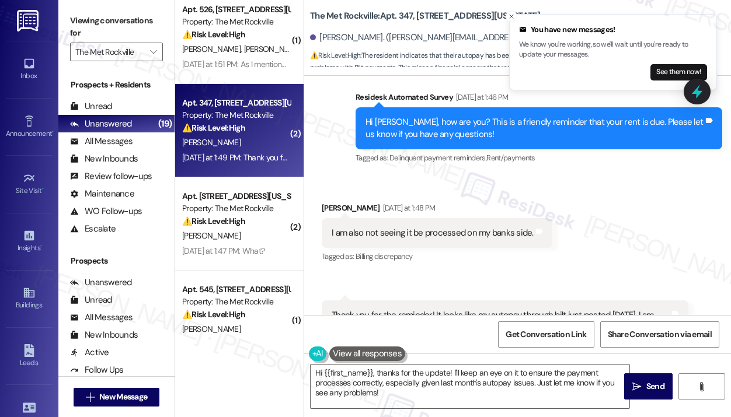
scroll to position [2544, 0]
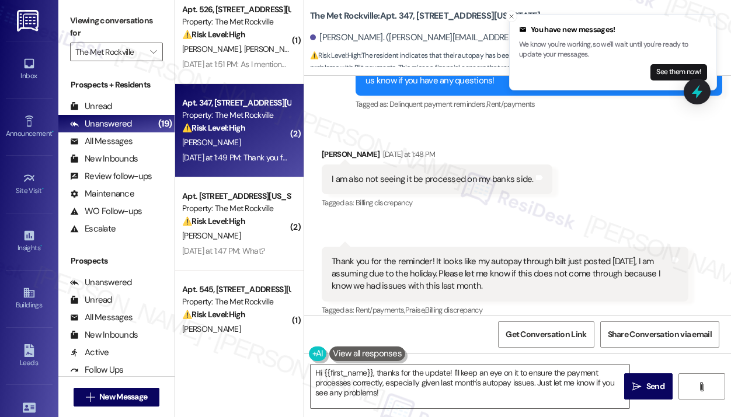
click at [640, 156] on div "Received via SMS Manya Sankaran Yesterday at 1:48 PM I am also not seeing it be…" at bounding box center [517, 225] width 427 height 206
click at [607, 184] on div "Received via SMS Manya Sankaran Yesterday at 1:48 PM I am also not seeing it be…" at bounding box center [517, 225] width 427 height 206
click at [697, 91] on icon at bounding box center [697, 92] width 14 height 18
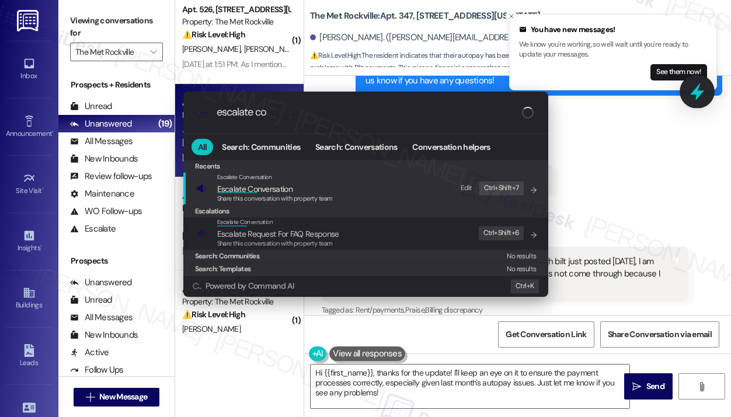
type input "escalate con"
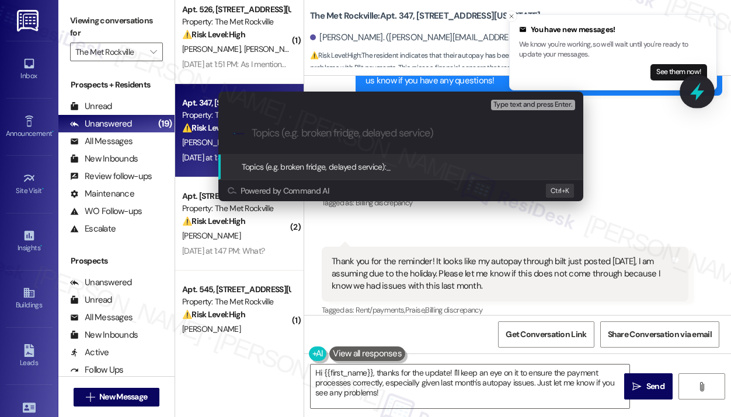
paste input "Thank you for reaching out — I understand you’ve been using Autopay through Bil…"
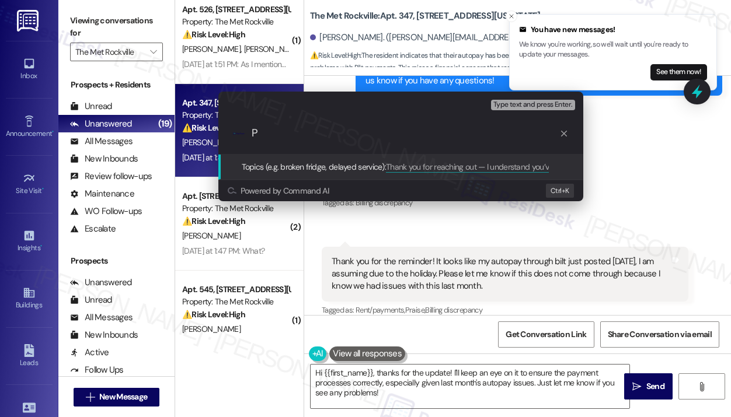
scroll to position [0, 0]
type input "P"
type input "Rent Payment Receipt Confirmation Request"
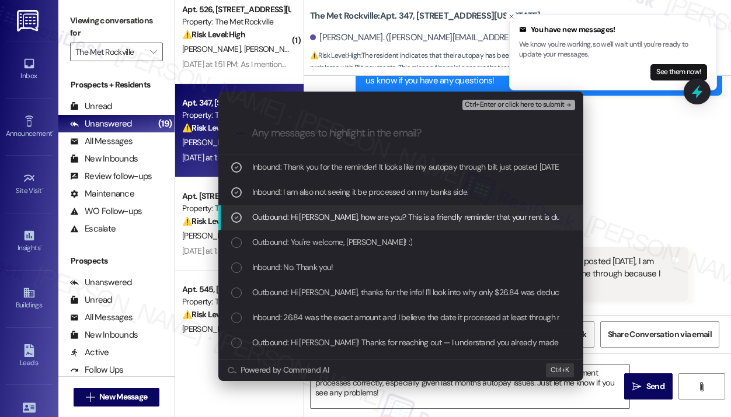
click at [487, 104] on span "Ctrl+Enter or click here to submit" at bounding box center [515, 105] width 100 height 8
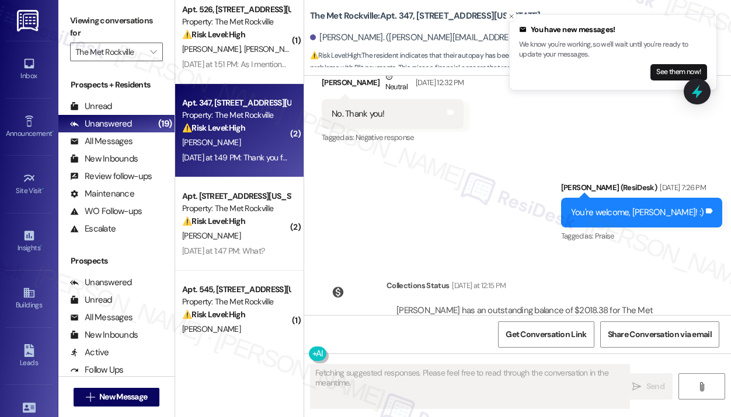
scroll to position [2543, 0]
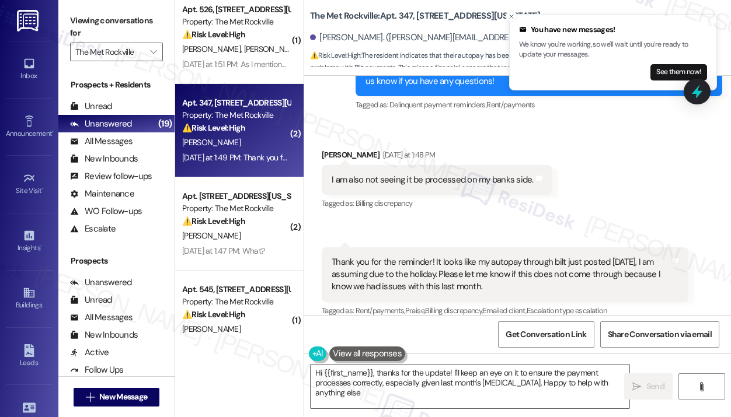
type textarea "Hi {{first_name}}, thanks for the update! I'll keep an eye on it to ensure the …"
click at [511, 14] on icon "Close toast" at bounding box center [511, 16] width 7 height 7
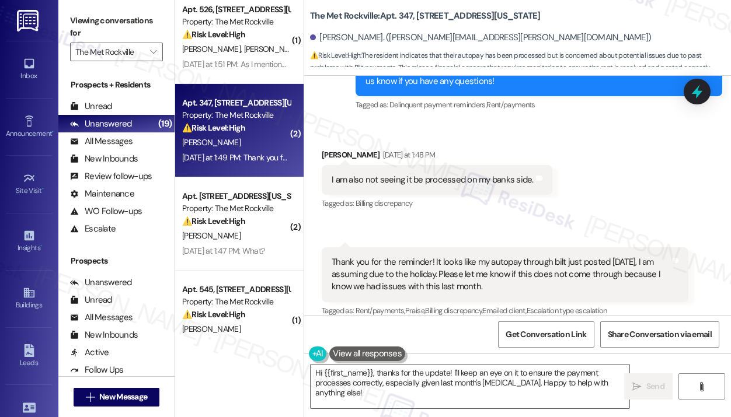
click at [610, 161] on div "Received via SMS Manya Sankaran Yesterday at 1:48 PM I am also not seeing it be…" at bounding box center [517, 226] width 427 height 206
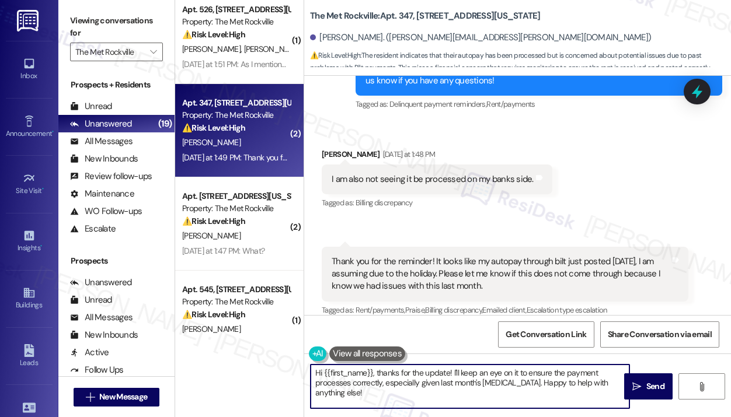
click at [532, 384] on textarea "Hi {{first_name}}, thanks for the update! I'll keep an eye on it to ensure the …" at bounding box center [470, 387] width 319 height 44
click at [572, 389] on textarea "Hi {{first_name}}, thanks for the update! I'll keep an eye on it to ensure the …" at bounding box center [470, 387] width 319 height 44
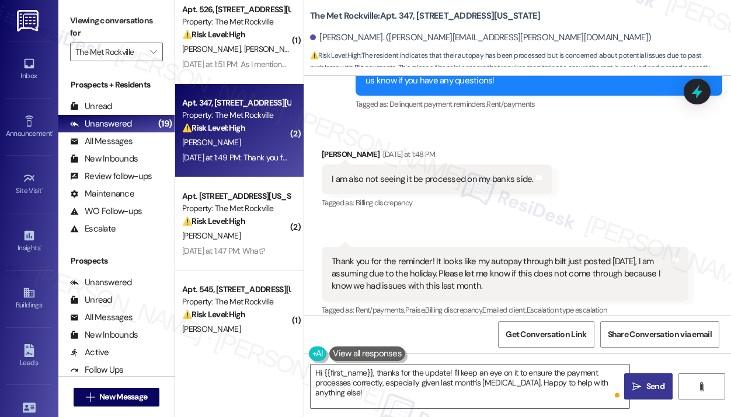
click at [636, 382] on icon "" at bounding box center [636, 386] width 9 height 9
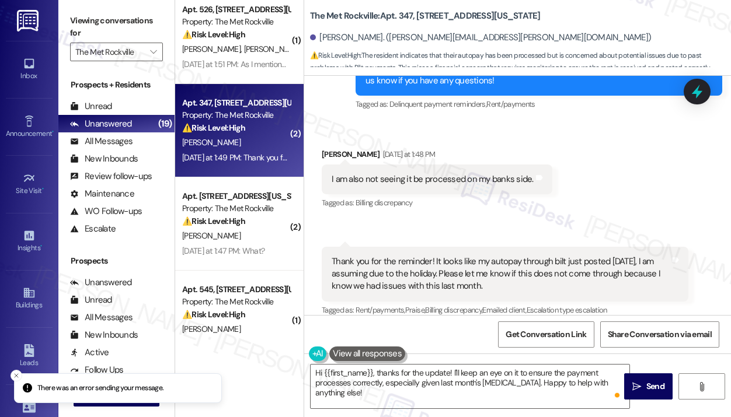
scroll to position [2543, 0]
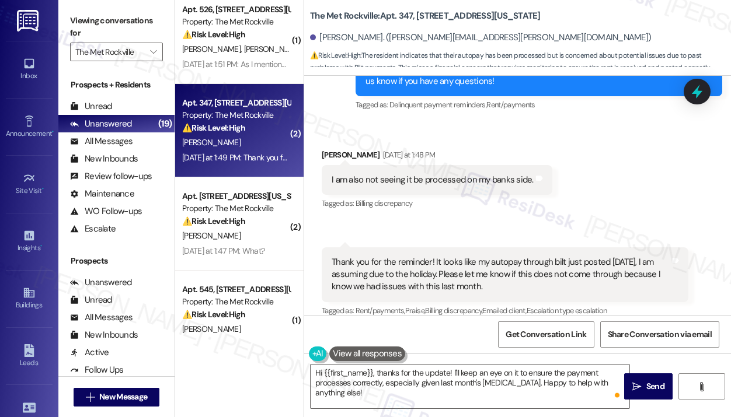
click at [648, 256] on div "Thank you for the reminder! It looks like my autopay through bilt just posted t…" at bounding box center [501, 274] width 338 height 37
click at [641, 204] on div "Received via SMS Manya Sankaran Yesterday at 1:48 PM I am also not seeing it be…" at bounding box center [517, 226] width 427 height 206
click at [699, 246] on div "Received via SMS Manya Sankaran Yesterday at 1:48 PM I am also not seeing it be…" at bounding box center [517, 226] width 427 height 206
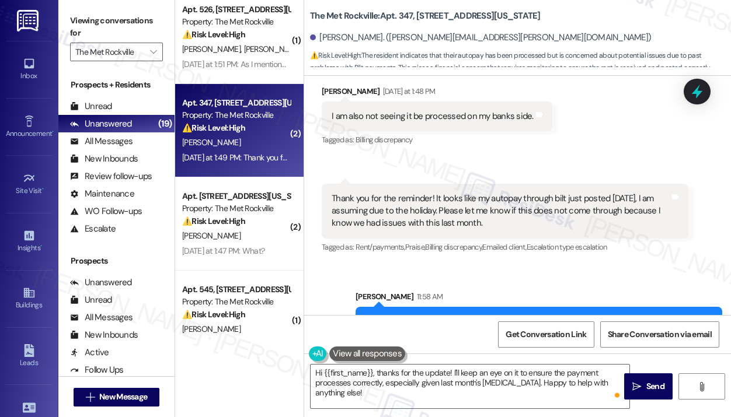
scroll to position [2638, 0]
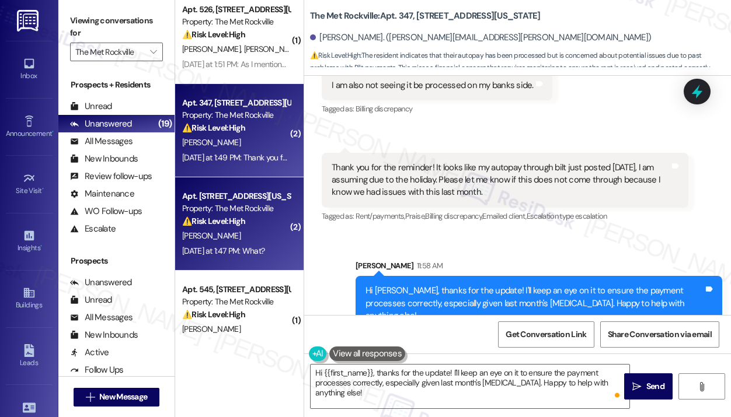
click at [256, 232] on div "[PERSON_NAME]" at bounding box center [236, 236] width 110 height 15
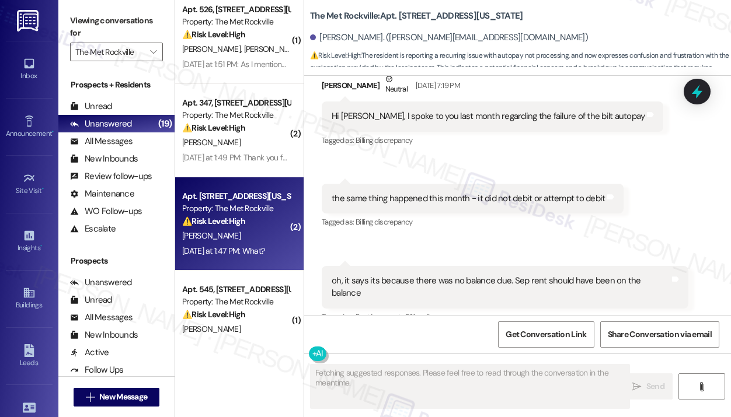
scroll to position [2400, 0]
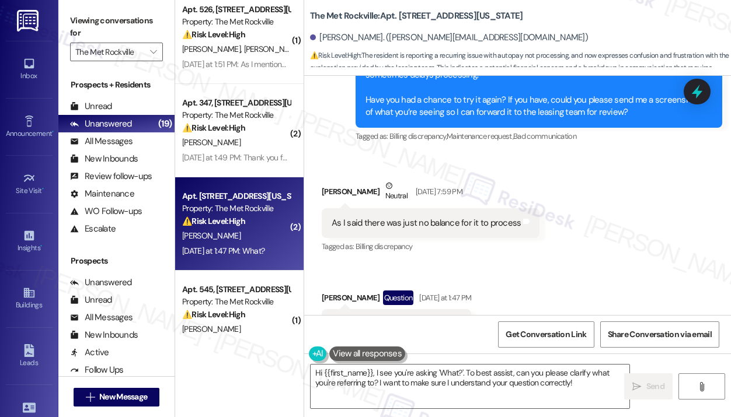
click at [590, 231] on div "Received via SMS Gregory Mueller Neutral Sep 02, 2025 at 7:59 PM As I said ther…" at bounding box center [517, 260] width 427 height 212
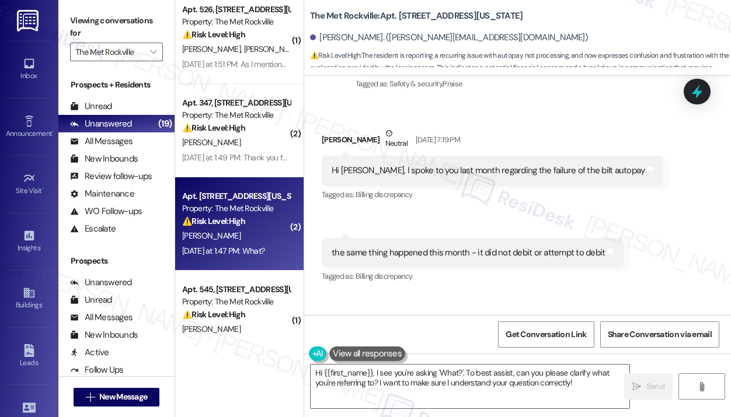
scroll to position [1980, 0]
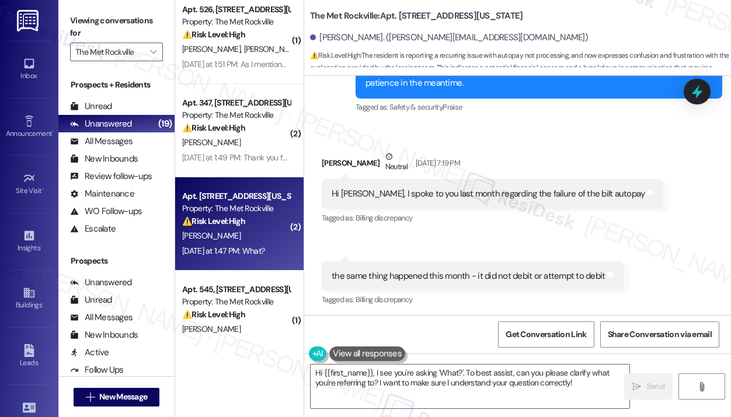
click at [658, 193] on div "Received via SMS Gregory Mueller Neutral Sep 01, 2025 at 7:19 PM Hi Jay, I spok…" at bounding box center [517, 268] width 427 height 288
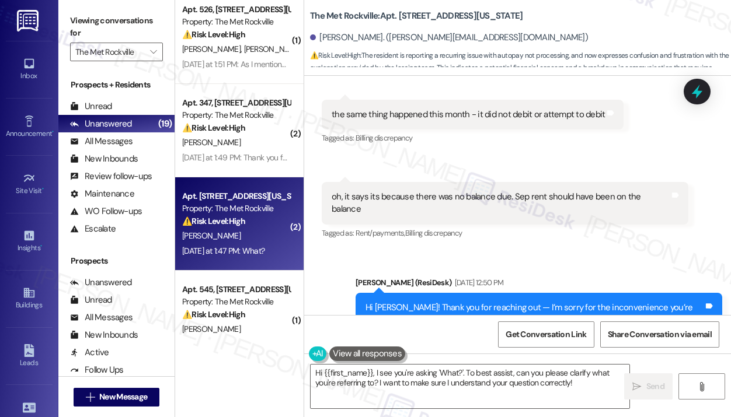
scroll to position [2120, 0]
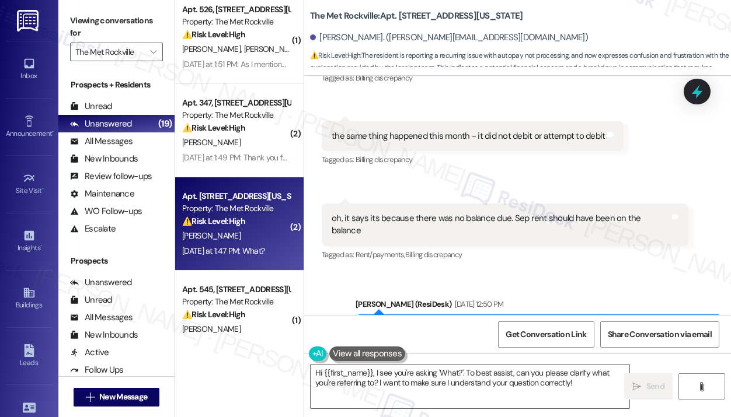
click at [524, 23] on div "The Met Rockville: Apt. 602, 225 N Washington St" at bounding box center [427, 16] width 234 height 15
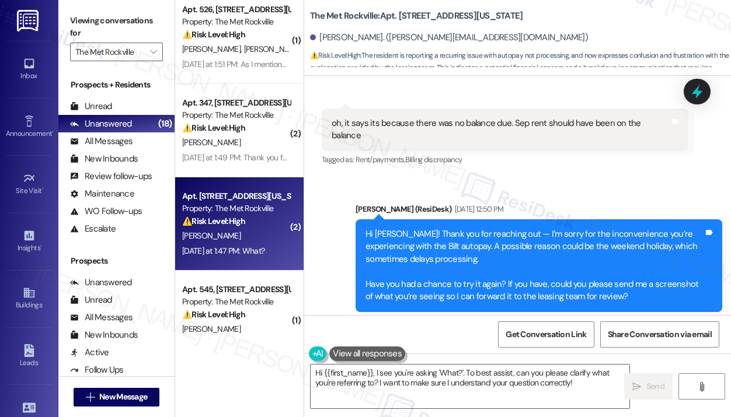
scroll to position [2354, 0]
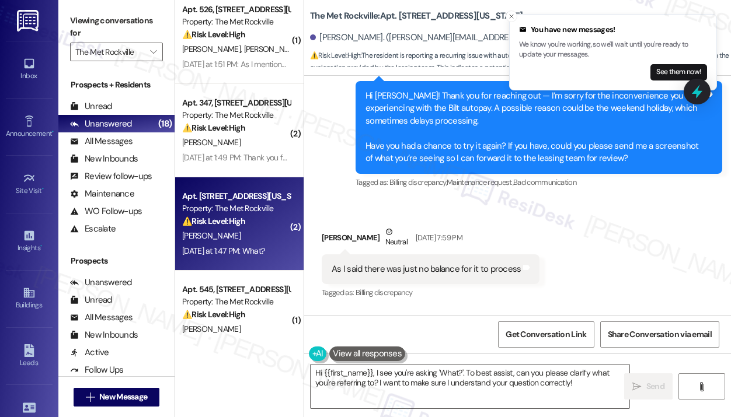
click at [490, 263] on div "As I said there was just no balance for it to process" at bounding box center [426, 269] width 189 height 12
copy div "As I said there was just no balance for it to process Tags and notes"
click at [423, 383] on textarea "Hi {{first_name}}, I see you're asking 'What?'. To best assist, can you please …" at bounding box center [470, 387] width 319 height 44
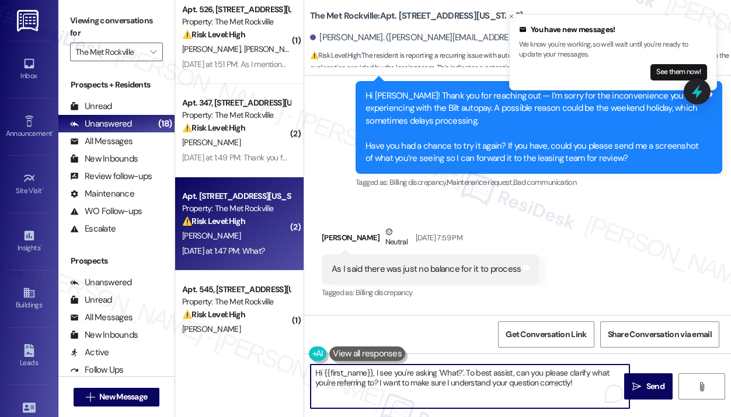
click at [423, 383] on textarea "Hi {{first_name}}, I see you're asking 'What?'. To best assist, can you please …" at bounding box center [470, 387] width 319 height 44
drag, startPoint x: 590, startPoint y: 385, endPoint x: 256, endPoint y: 359, distance: 335.0
click at [257, 360] on div "( 1 ) Apt. 214, 225 N Washington St Property: The Met Rockville ⚠️ Risk Level: …" at bounding box center [453, 208] width 556 height 417
paste textarea "I understand you mentioned there was no balance for the autopay to process. The…"
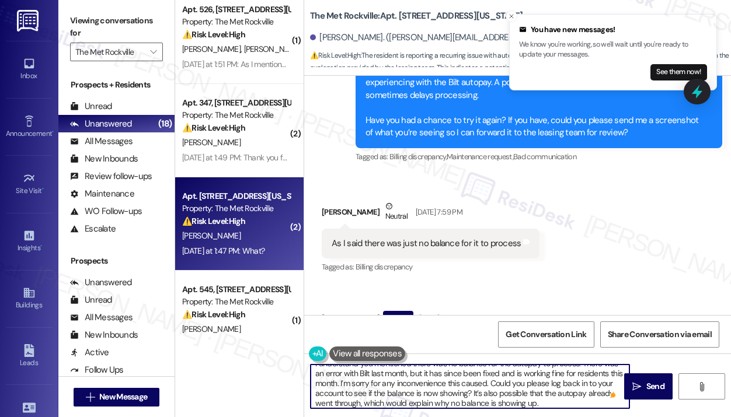
scroll to position [2401, 0]
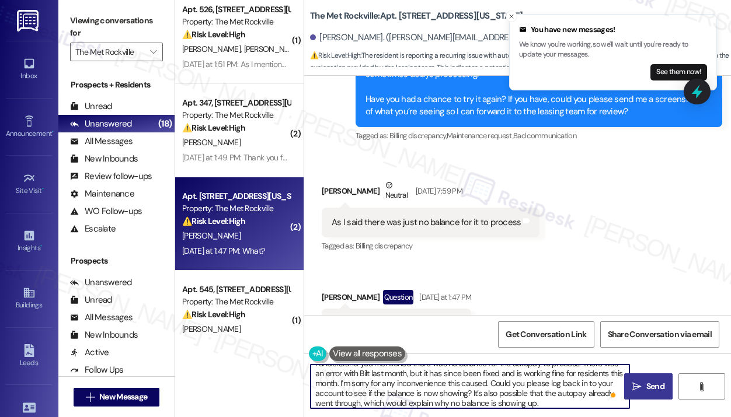
type textarea "I understand you mentioned there was no balance for the autopay to process. The…"
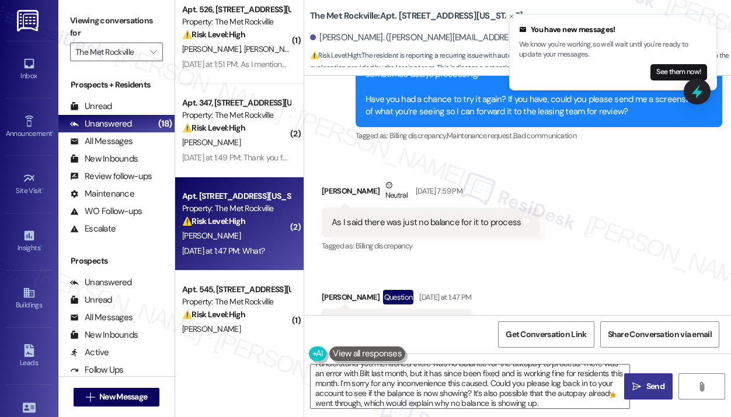
click at [647, 385] on span "Send" at bounding box center [655, 387] width 18 height 12
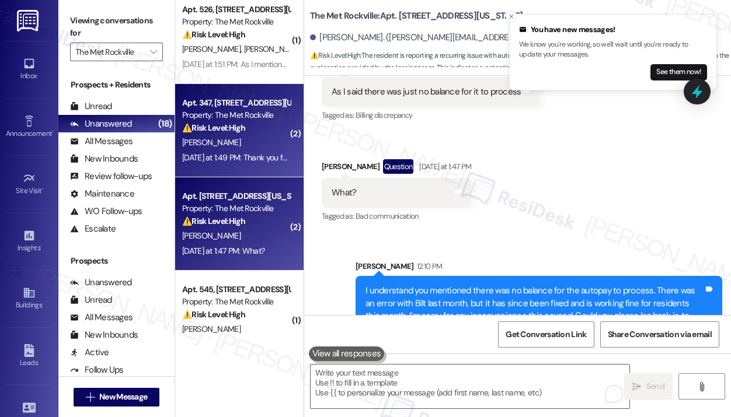
scroll to position [593, 0]
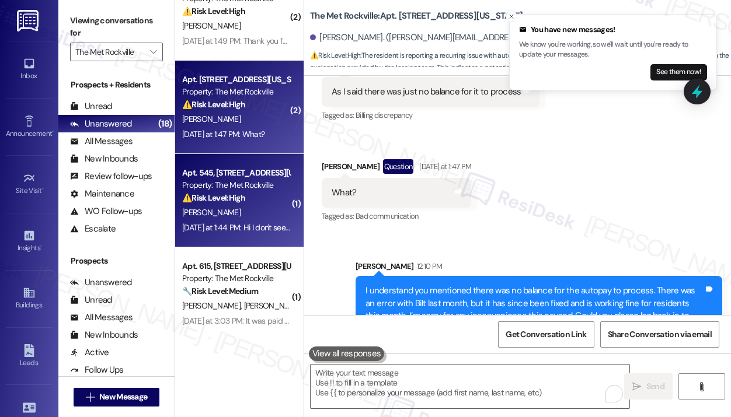
click at [250, 202] on div "⚠️ Risk Level: High The resident is stating that they do not see the rent amoun…" at bounding box center [236, 198] width 108 height 12
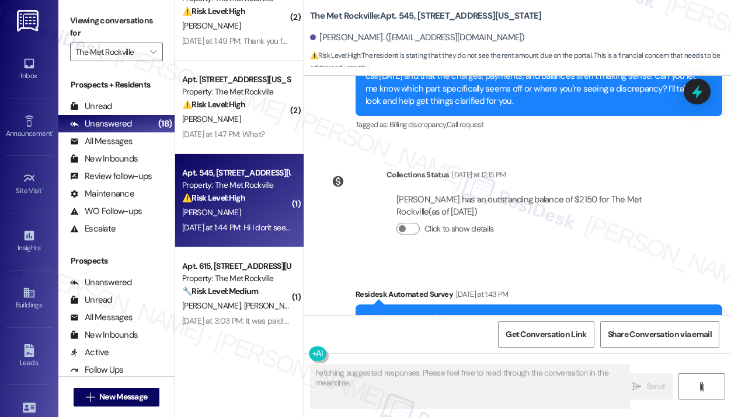
scroll to position [810, 0]
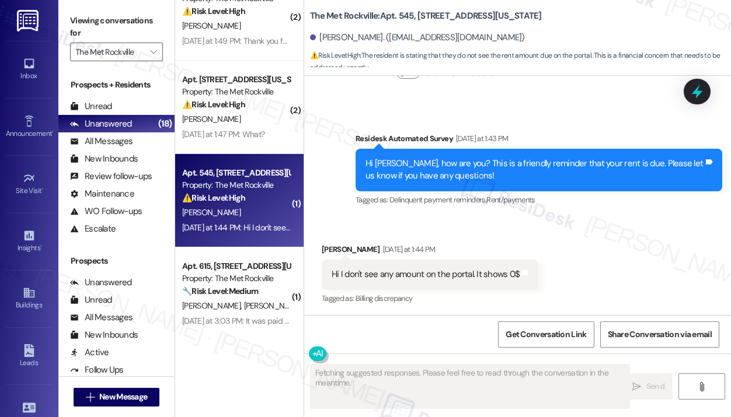
click at [596, 268] on div "Received via SMS Roshan Sivakumar Yesterday at 1:44 PM Hi I don't see any amoun…" at bounding box center [517, 266] width 427 height 99
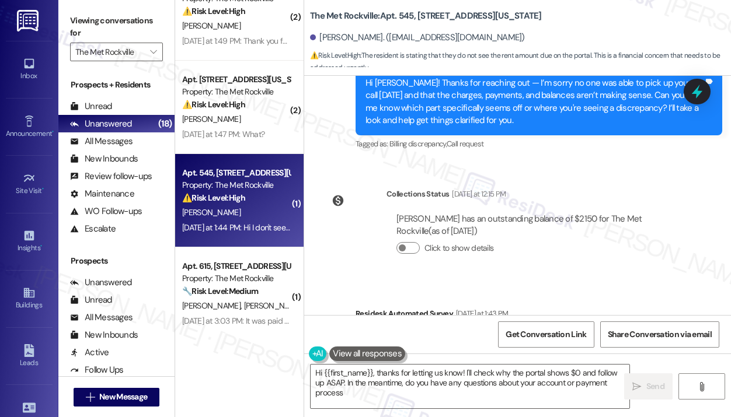
type textarea "Hi {{first_name}}, thanks for letting us know! I'll check why the portal shows …"
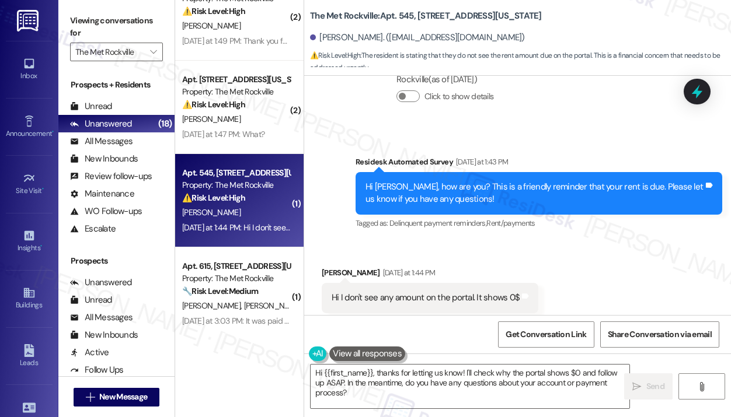
scroll to position [811, 0]
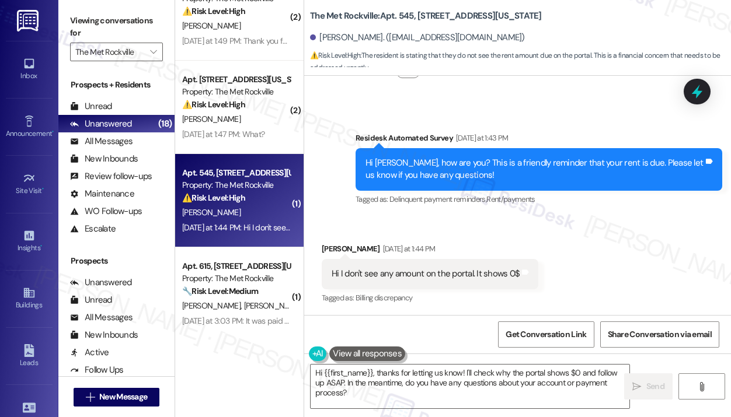
drag, startPoint x: 440, startPoint y: 274, endPoint x: 643, endPoint y: 287, distance: 203.0
click at [643, 287] on div "Received via SMS Roshan Sivakumar Yesterday at 1:44 PM Hi I don't see any amoun…" at bounding box center [517, 266] width 427 height 99
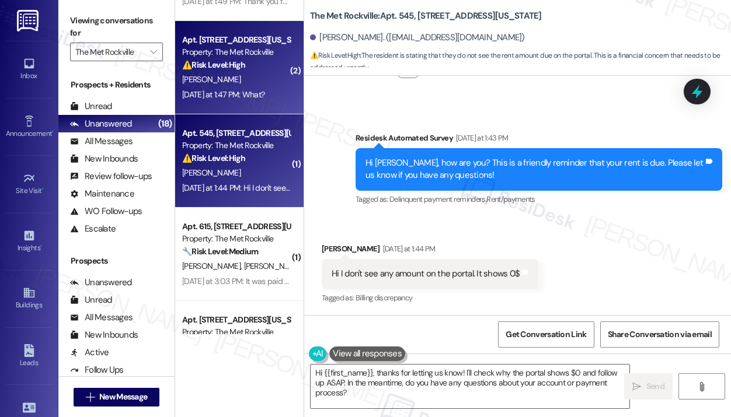
scroll to position [710, 0]
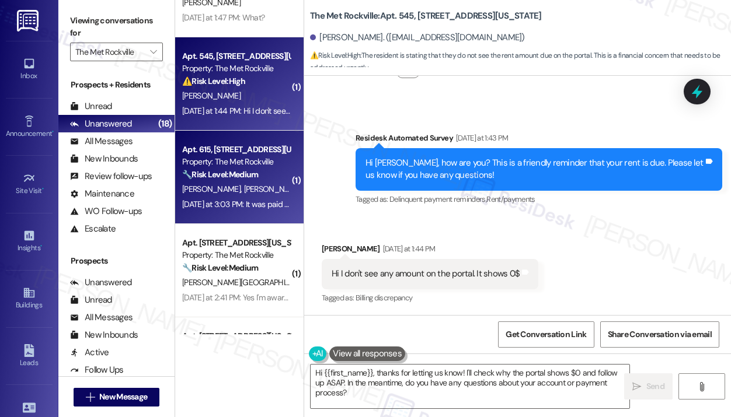
click at [248, 185] on div "S. Lavon D. Lavon" at bounding box center [236, 189] width 110 height 15
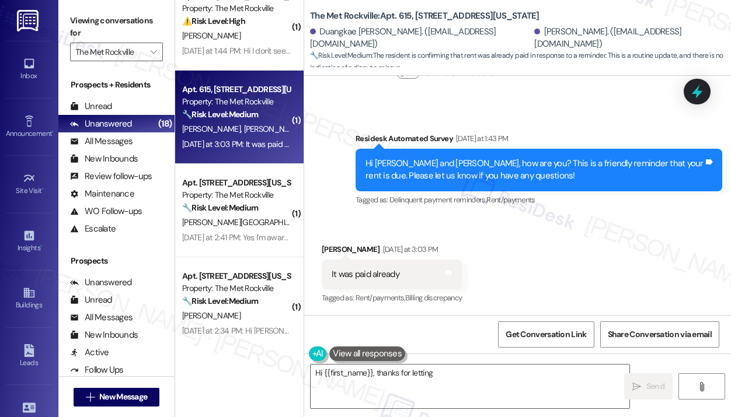
scroll to position [827, 0]
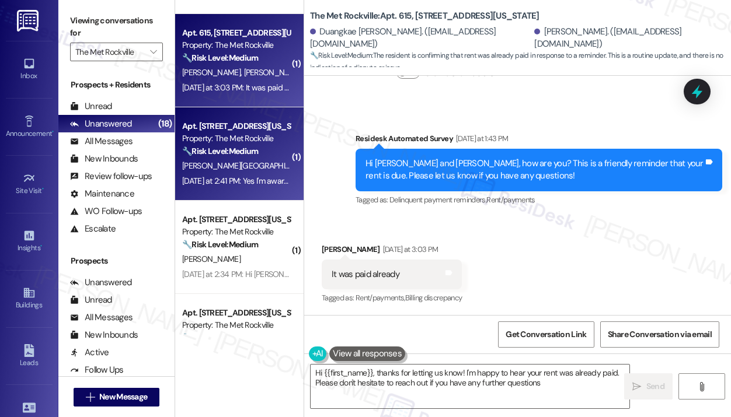
type textarea "Hi {{first_name}}, thanks for letting us know! I'm happy to hear your rent was …"
click at [250, 180] on div "Yesterday at 2:41 PM: Yes I'm aware, it hasn't been posted until today so I cou…" at bounding box center [364, 181] width 365 height 11
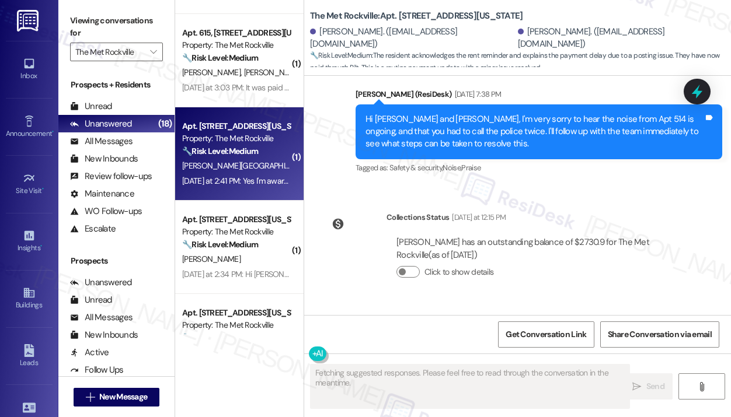
scroll to position [2827, 0]
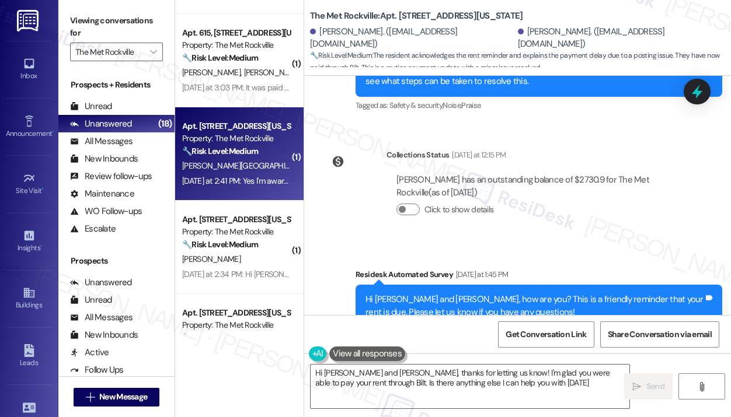
type textarea "Hi Shino and Yasuyuki, thanks for letting us know! I'm glad you were able to pa…"
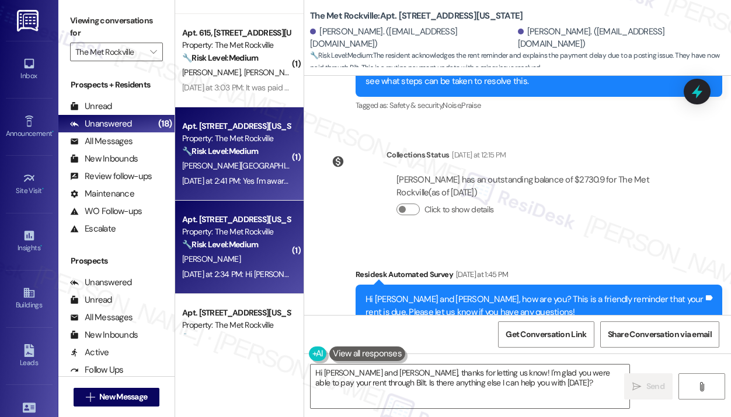
click at [255, 229] on div "Property: The Met Rockville" at bounding box center [236, 232] width 108 height 12
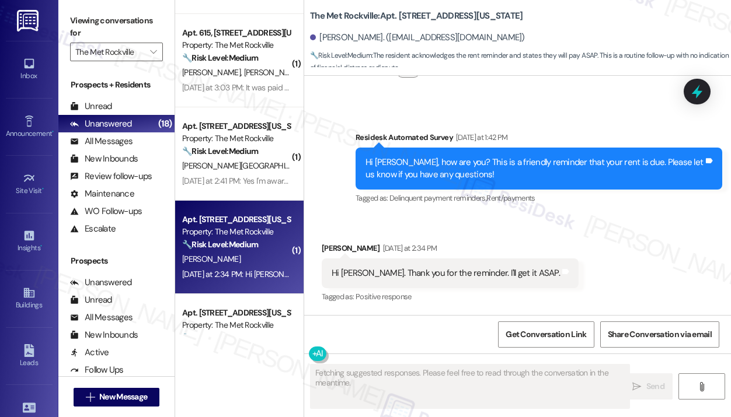
scroll to position [1528, 0]
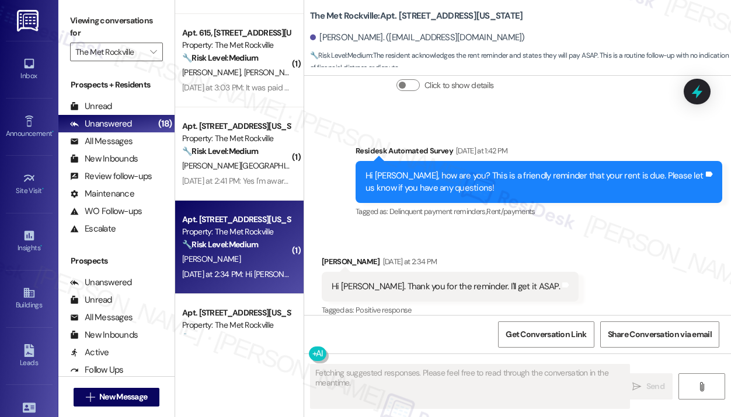
click at [594, 229] on div "Received via SMS Tara Dale Yesterday at 2:34 PM Hi Jay. Thank you for the remin…" at bounding box center [517, 278] width 427 height 99
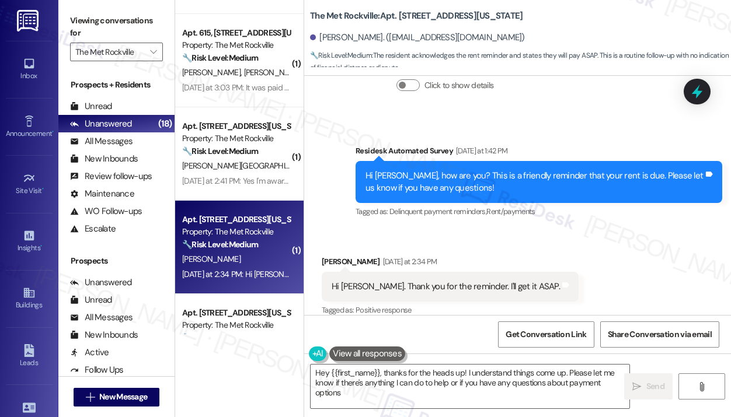
type textarea "Hey {{first_name}}, thanks for the heads up! I understand things come up. Pleas…"
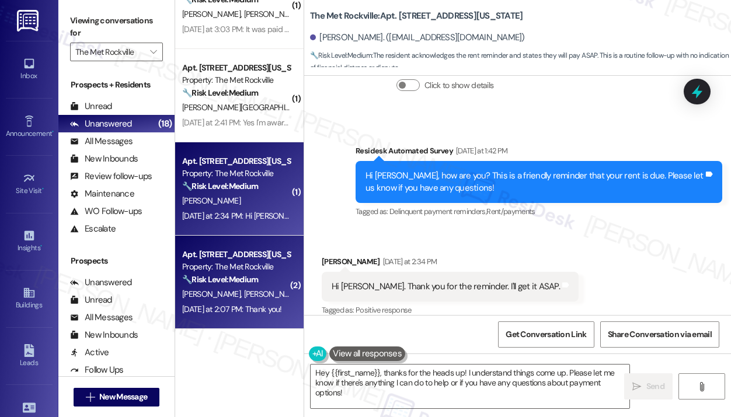
click at [238, 287] on div "Apt. 318, 225 N Washington St Property: The Met Rockville 🔧 Risk Level: Medium …" at bounding box center [236, 268] width 110 height 40
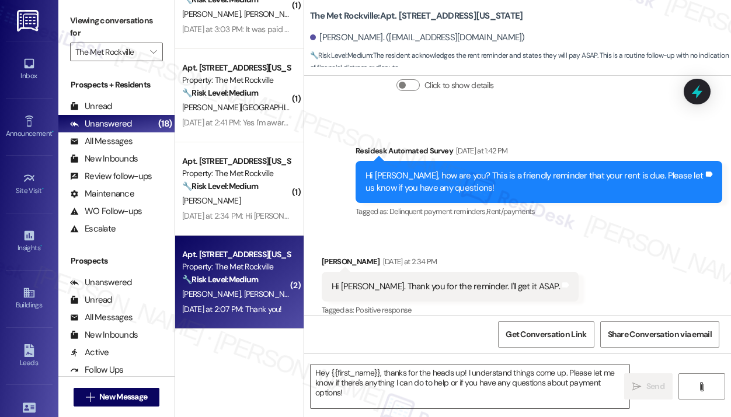
type textarea "Fetching suggested responses. Please feel free to read through the conversation…"
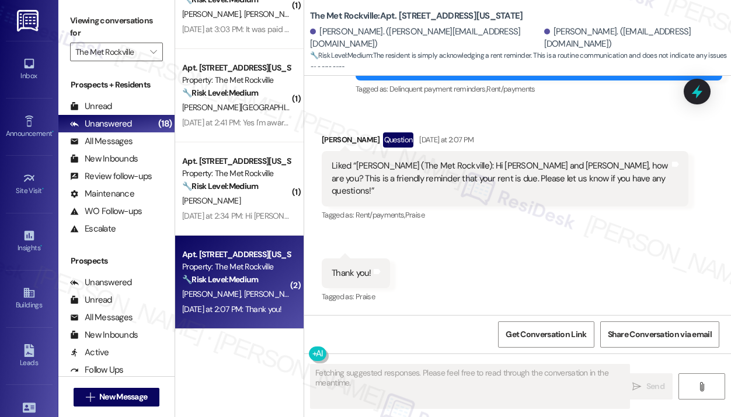
scroll to position [388, 0]
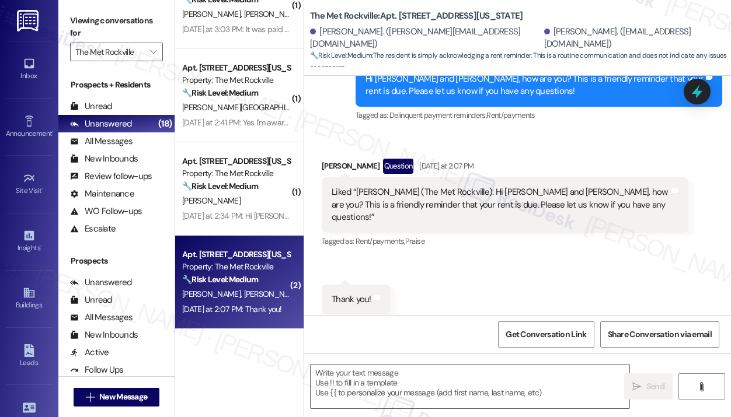
click at [486, 268] on div "Received via SMS Robert Smith Question Yesterday at 2:07 PM Liked “Jay (The Met…" at bounding box center [517, 237] width 427 height 208
click at [413, 381] on textarea at bounding box center [470, 387] width 319 height 44
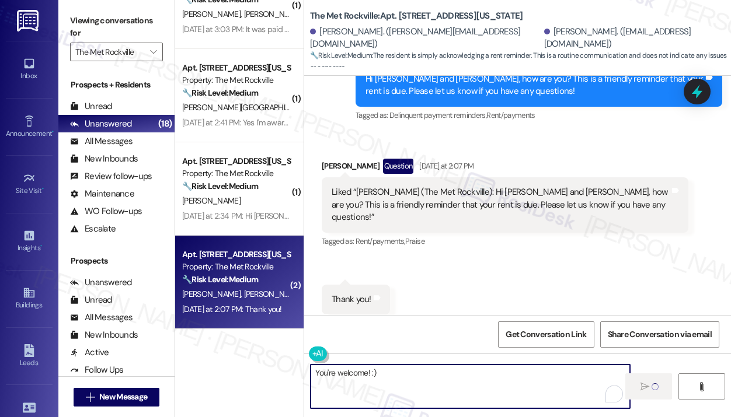
type textarea "You're welcome! :)"
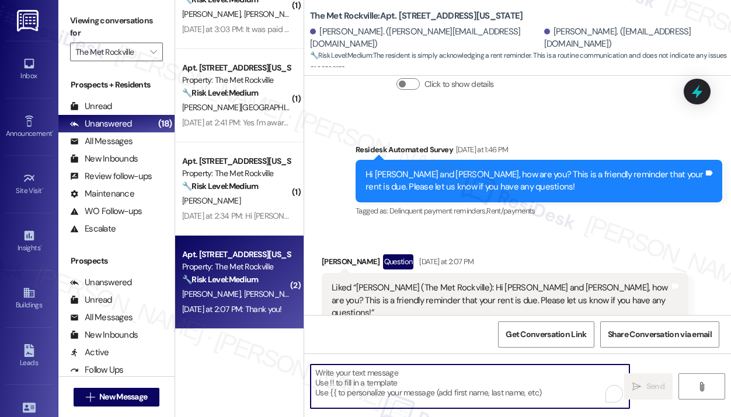
scroll to position [237, 0]
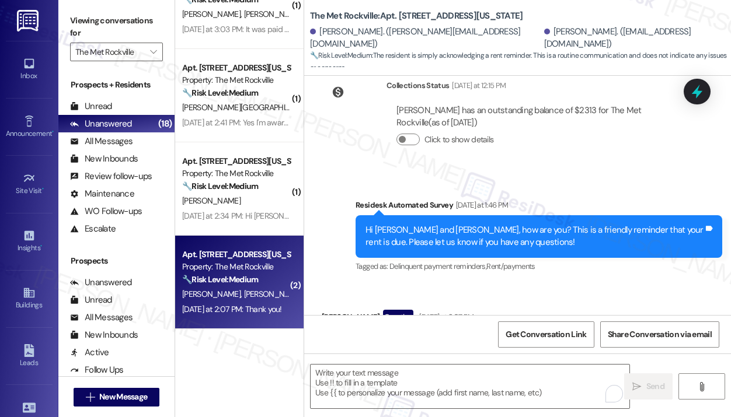
click at [571, 173] on div "Survey, sent via SMS Residesk Automated Survey Yesterday at 1:46 PM Hi Barbara …" at bounding box center [517, 228] width 427 height 111
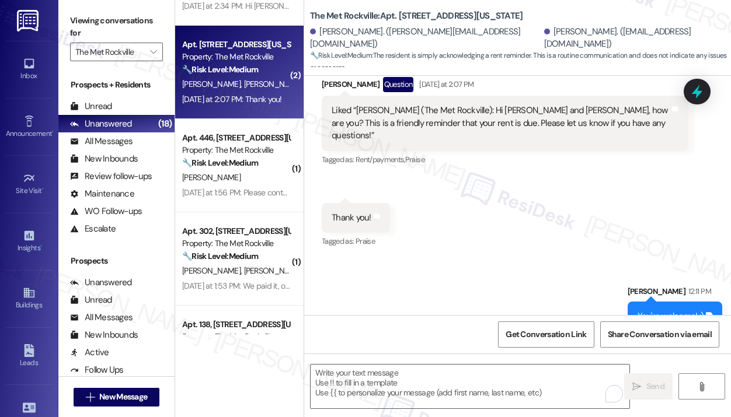
scroll to position [1119, 0]
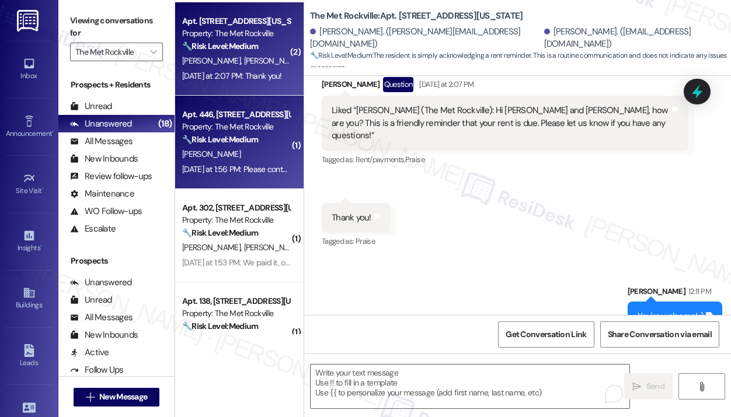
click at [262, 161] on div "V. Palmer" at bounding box center [236, 154] width 110 height 15
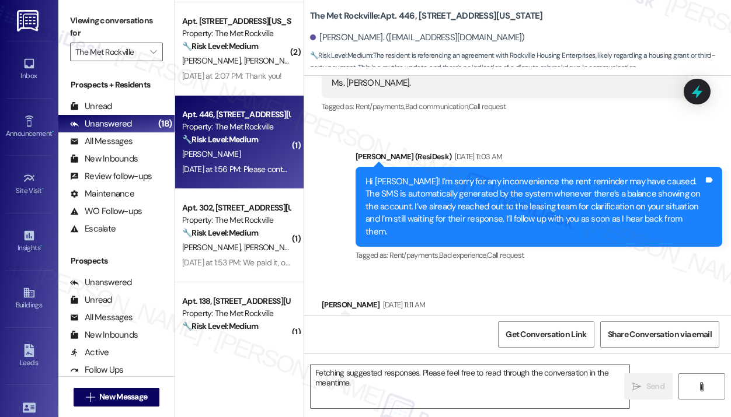
scroll to position [2148, 0]
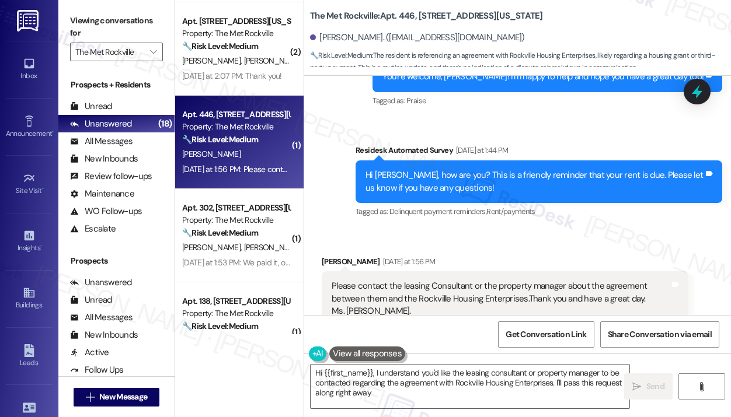
type textarea "Hi {{first_name}}, I understand you'd like the leasing consultant or property m…"
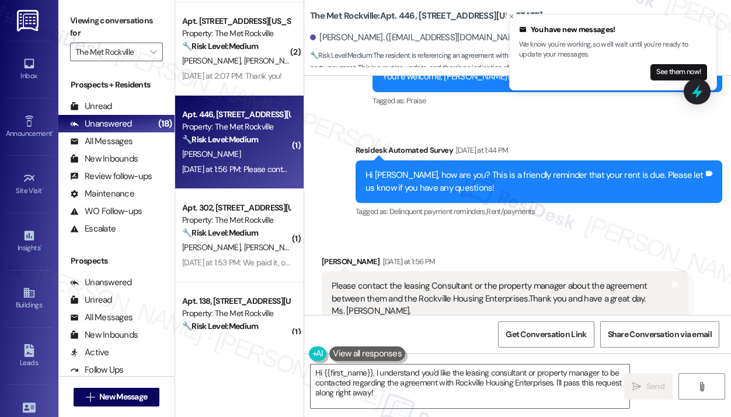
click at [490, 229] on div "Received via SMS Veronica Palmer Yesterday at 1:56 PM Please contact the leasin…" at bounding box center [517, 291] width 427 height 124
click at [510, 16] on icon "Close toast" at bounding box center [511, 16] width 7 height 7
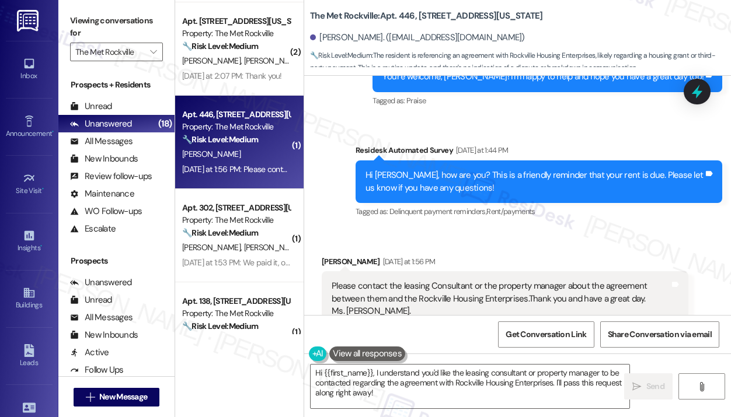
click at [548, 247] on div "Received via SMS Veronica Palmer Yesterday at 1:56 PM Please contact the leasin…" at bounding box center [505, 300] width 384 height 106
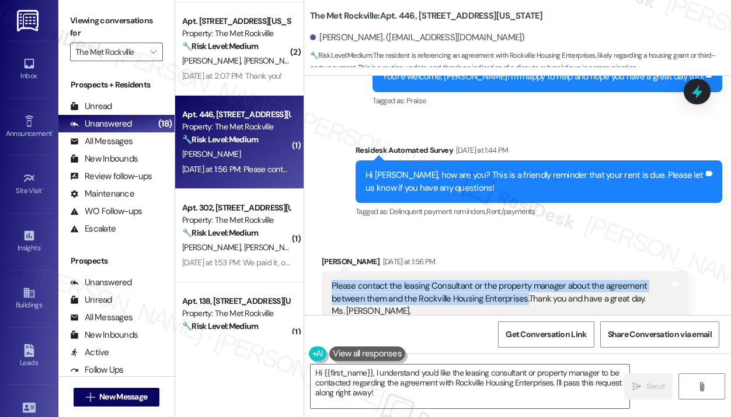
drag, startPoint x: 525, startPoint y: 261, endPoint x: 332, endPoint y: 243, distance: 194.1
click at [332, 280] on div "Please contact the leasing Consultant or the property manager about the agreeme…" at bounding box center [501, 298] width 338 height 37
copy div "Please contact the leasing Consultant or the property manager about the agreeme…"
click at [696, 92] on icon at bounding box center [697, 92] width 14 height 18
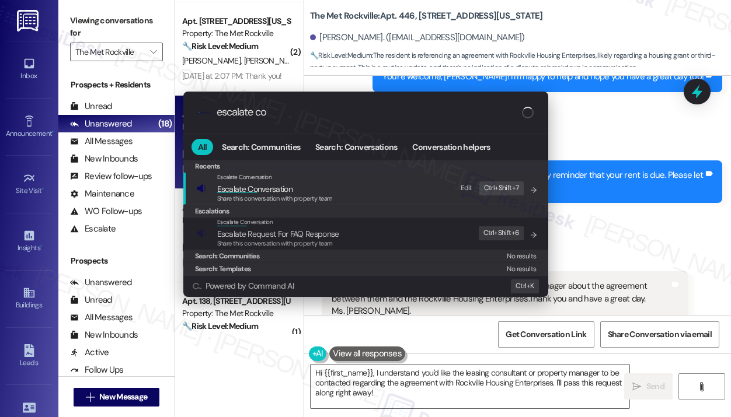
type input "escalate con"
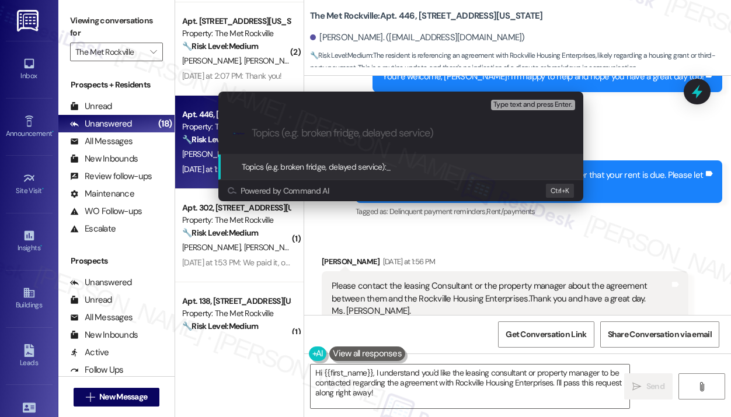
click at [675, 198] on div "Escalate Conversation Medium risk Topics (e.g. broken fridge, delayed service) …" at bounding box center [365, 208] width 731 height 417
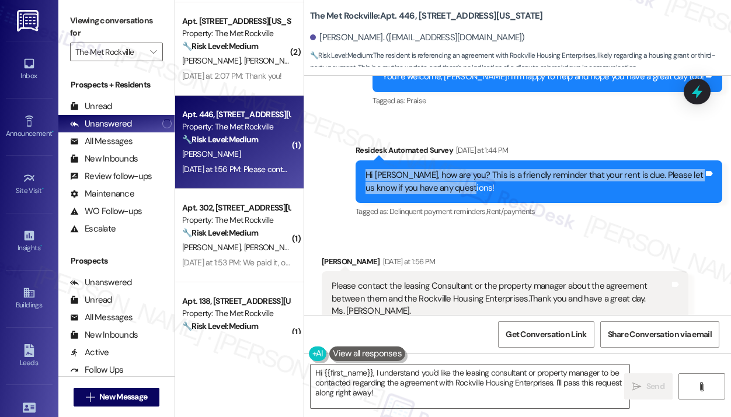
drag, startPoint x: 494, startPoint y: 154, endPoint x: 364, endPoint y: 139, distance: 130.4
click at [364, 169] on div "Hi Veronica, how are you? This is a friendly reminder that your rent is due. Pl…" at bounding box center [534, 181] width 340 height 25
copy div "Hi Veronica, how are you? This is a friendly reminder that your rent is due. Pl…"
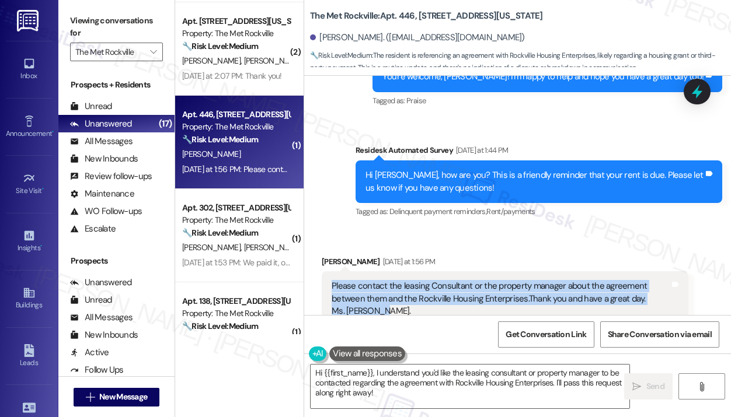
drag, startPoint x: 409, startPoint y: 274, endPoint x: 329, endPoint y: 247, distance: 84.4
click at [329, 271] on div "Please contact the leasing Consultant or the property manager about the agreeme…" at bounding box center [505, 298] width 367 height 55
copy div "Please contact the leasing Consultant or the property manager about the agreeme…"
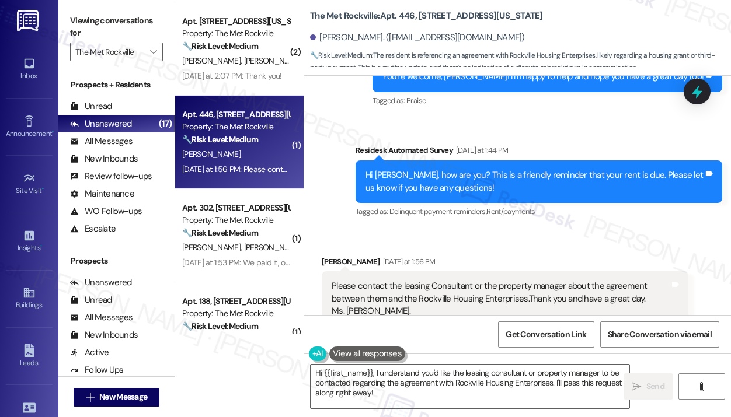
click at [639, 229] on div "Received via SMS Veronica Palmer Yesterday at 1:56 PM Please contact the leasin…" at bounding box center [517, 291] width 427 height 124
click at [702, 90] on icon at bounding box center [697, 92] width 20 height 20
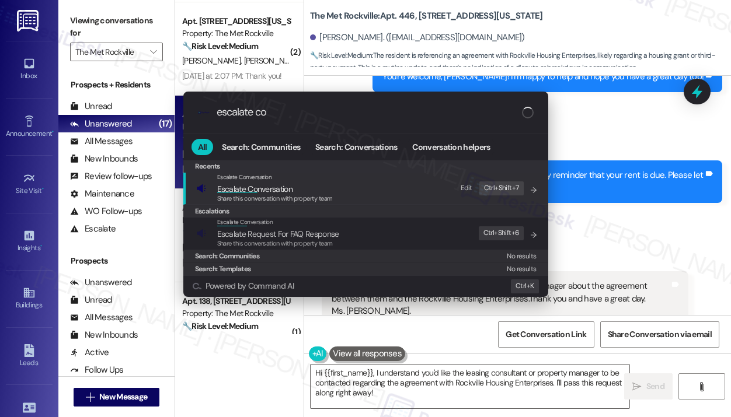
type input "escalate con"
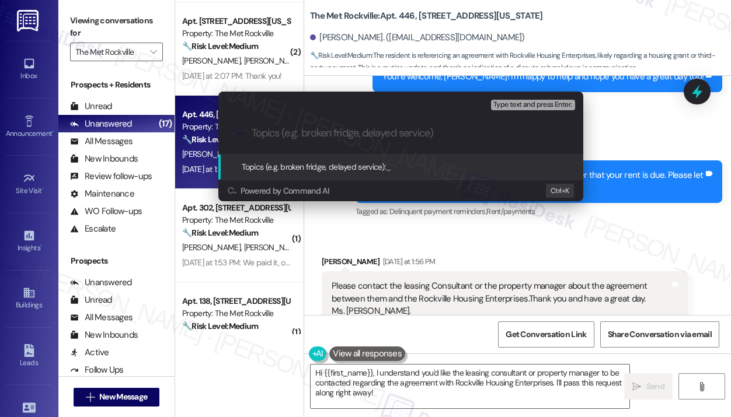
paste input "Agreement with Rockville Housing Enterprises"
type input "Agreement with Rockville Housing Enterprises"
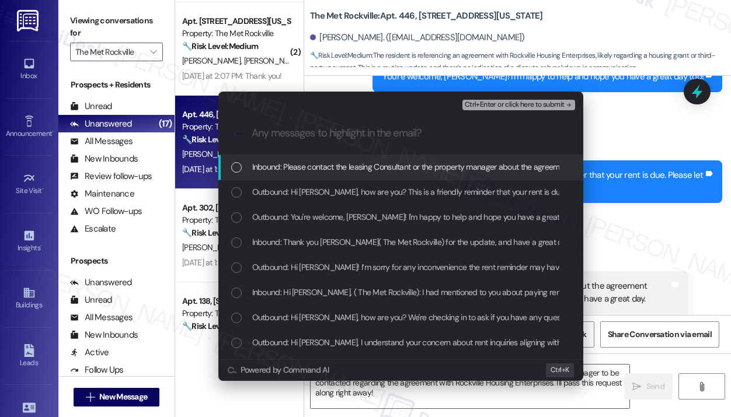
click at [299, 163] on span "Inbound: Please contact the leasing Consultant or the property manager about th…" at bounding box center [594, 167] width 685 height 13
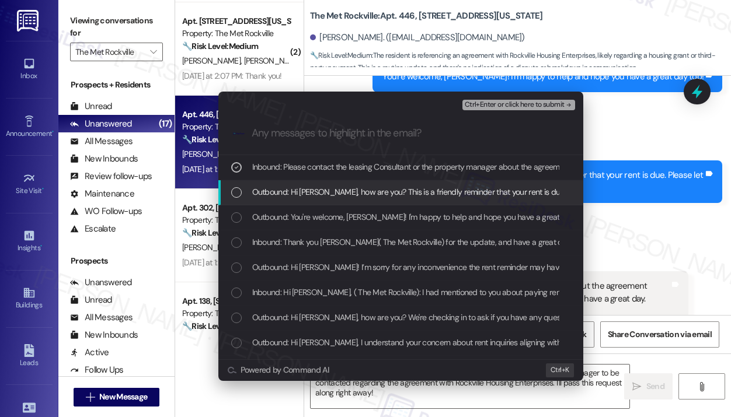
click at [311, 194] on span "Outbound: Hi Veronica, how are you? This is a friendly reminder that your rent …" at bounding box center [486, 192] width 468 height 13
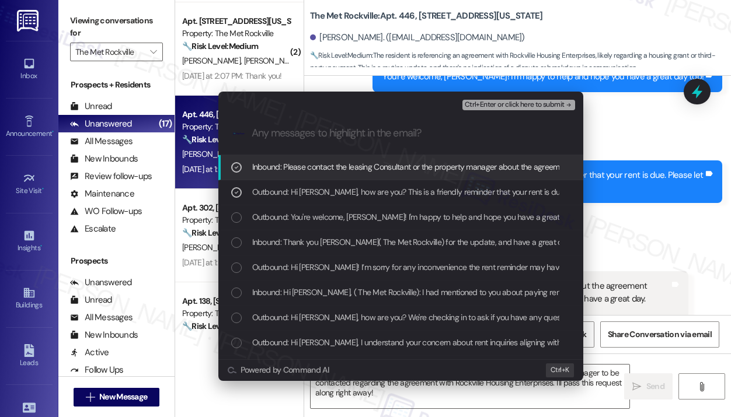
click at [486, 106] on span "Ctrl+Enter or click here to submit" at bounding box center [515, 105] width 100 height 8
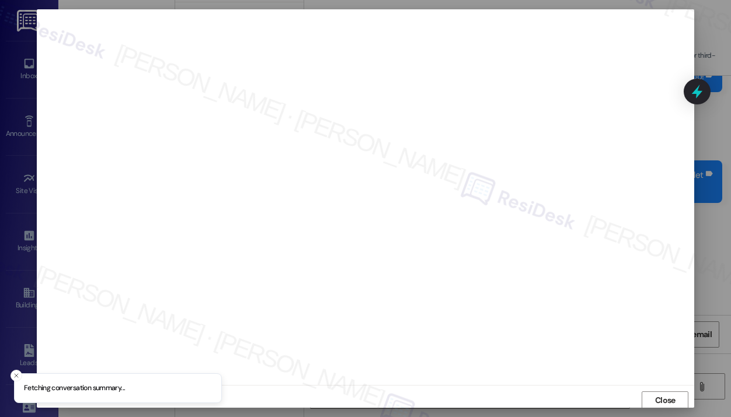
scroll to position [2, 0]
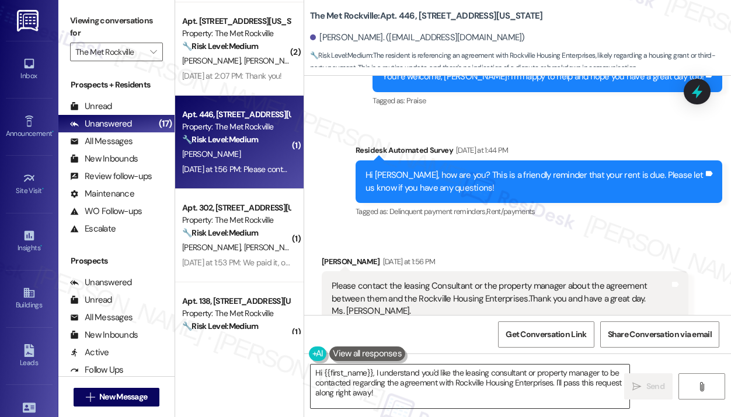
click at [451, 391] on textarea "Hi {{first_name}}, I understand you'd like the leasing consultant or property m…" at bounding box center [470, 387] width 319 height 44
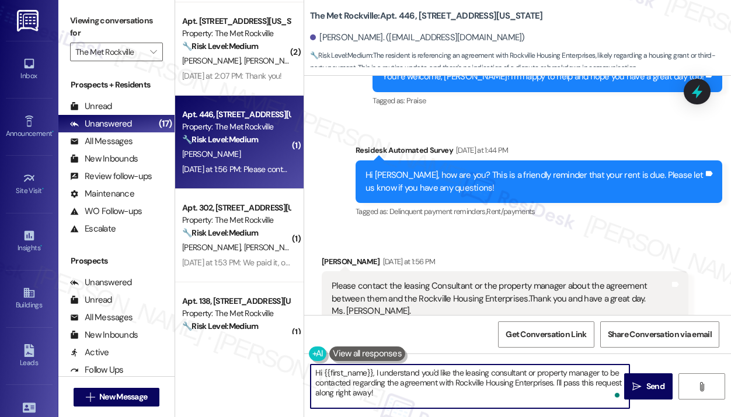
click at [451, 391] on textarea "Hi {{first_name}}, I understand you'd like the leasing consultant or property m…" at bounding box center [470, 387] width 319 height 44
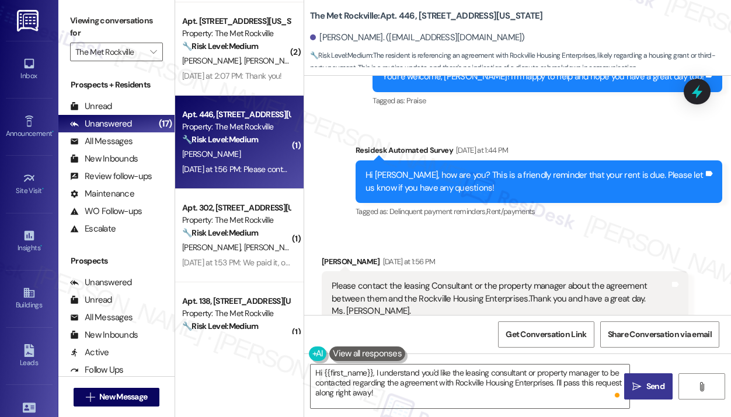
click at [649, 389] on span "Send" at bounding box center [655, 387] width 18 height 12
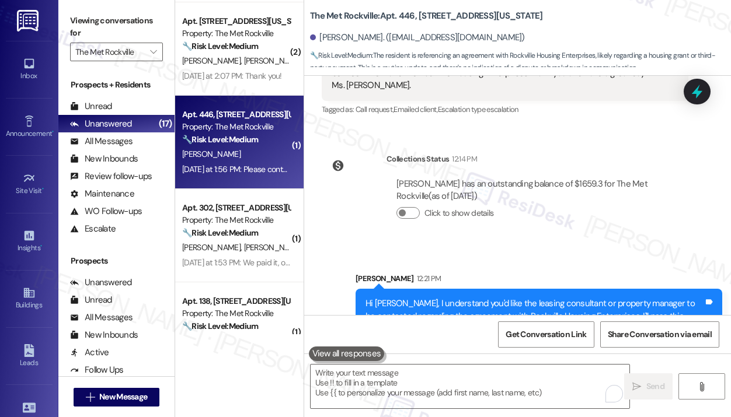
scroll to position [2374, 0]
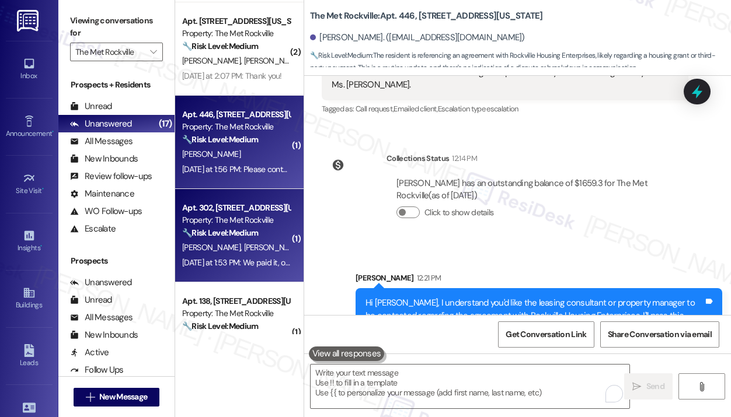
click at [269, 241] on div "L. Ferro M. Conner" at bounding box center [236, 248] width 110 height 15
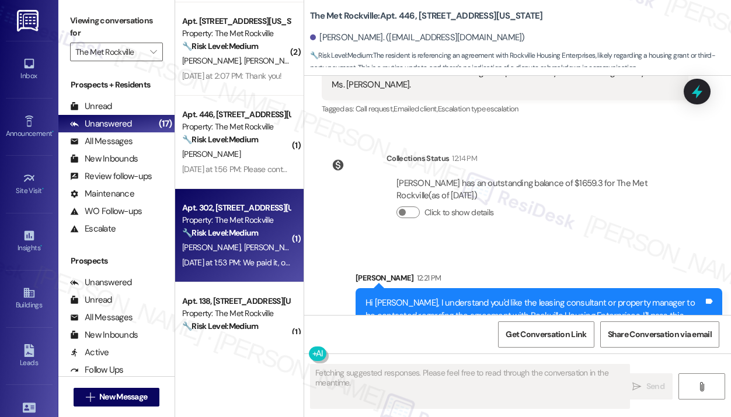
scroll to position [551, 0]
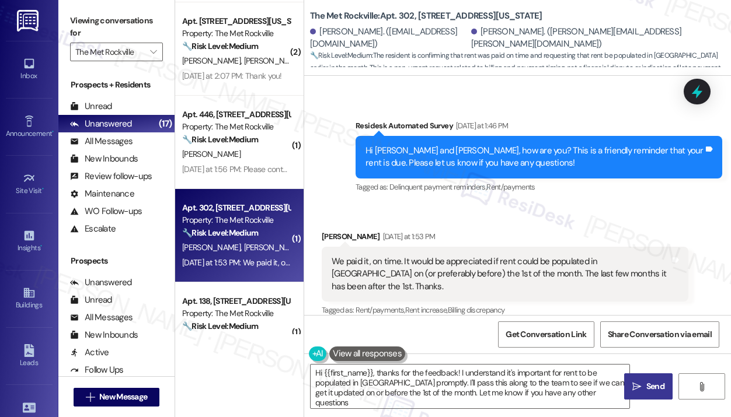
type textarea "Hi {{first_name}}, thanks for the feedback! I understand it's important for ren…"
click at [595, 233] on div "Lynn Ferro Yesterday at 1:53 PM" at bounding box center [505, 239] width 367 height 16
click at [587, 224] on div "Received via SMS Lynn Ferro Yesterday at 1:53 PM We paid it, on time. It would …" at bounding box center [505, 275] width 384 height 106
click at [549, 270] on div "We paid it, on time. It would be appreciated if rent could be populated in Bilt…" at bounding box center [501, 274] width 338 height 37
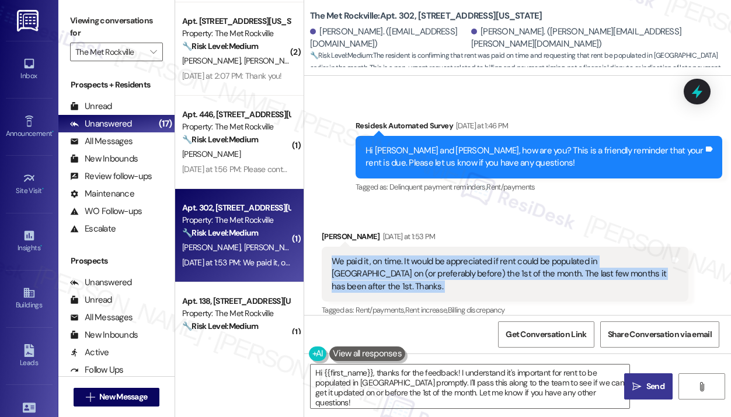
click at [549, 270] on div "We paid it, on time. It would be appreciated if rent could be populated in Bilt…" at bounding box center [501, 274] width 338 height 37
copy div "We paid it, on time. It would be appreciated if rent could be populated in Bilt…"
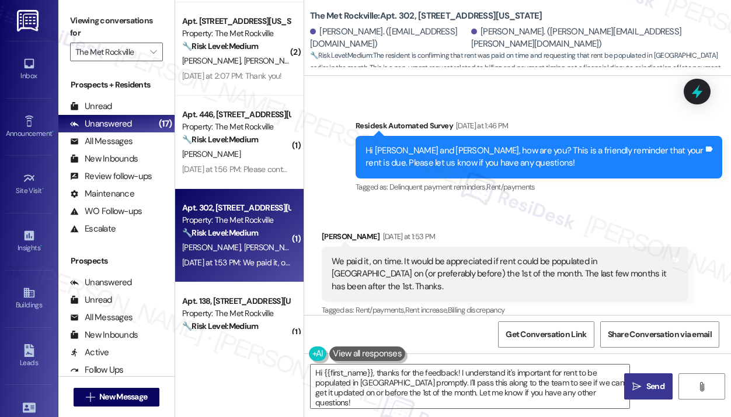
click at [551, 107] on div "Survey, sent via SMS Residesk Automated Survey Yesterday at 1:46 PM Hi Matthew …" at bounding box center [517, 148] width 427 height 111
click at [691, 91] on icon at bounding box center [697, 92] width 20 height 20
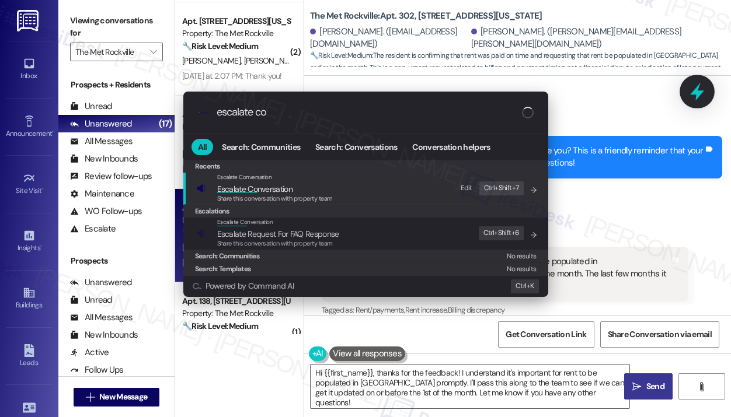
type input "escalate con"
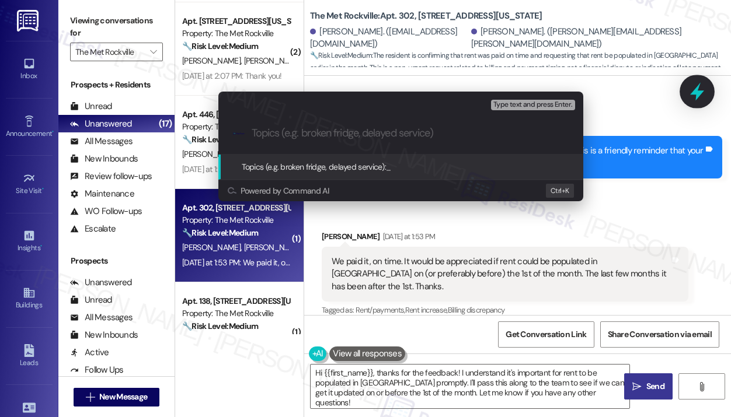
paste input "Request to Have Rent Populated in Bilt by the 1st of Each Month"
type input "Request to Have Rent Populated in Bilt by the 1st of Each Month"
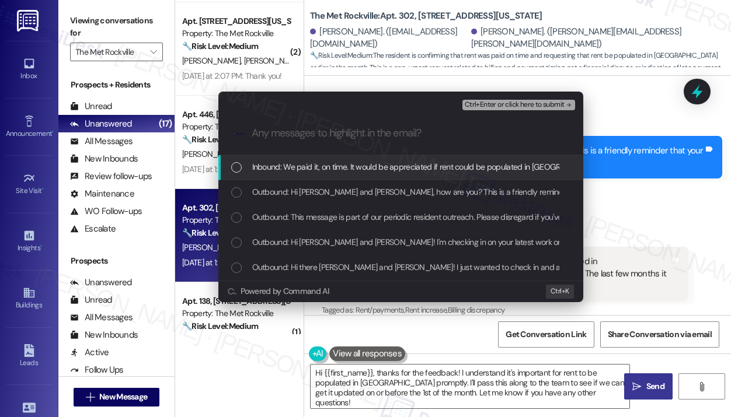
click at [367, 170] on span "Inbound: We paid it, on time. It would be appreciated if rent could be populate…" at bounding box center [597, 167] width 690 height 13
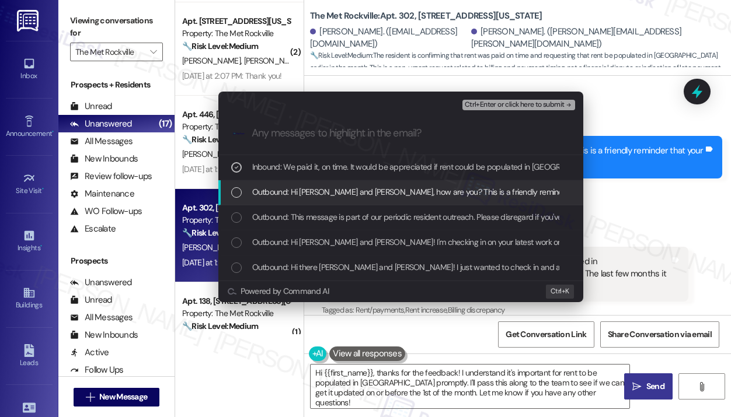
click at [363, 190] on span "Outbound: Hi Matthew and Lynn, how are you? This is a friendly reminder that yo…" at bounding box center [524, 192] width 544 height 13
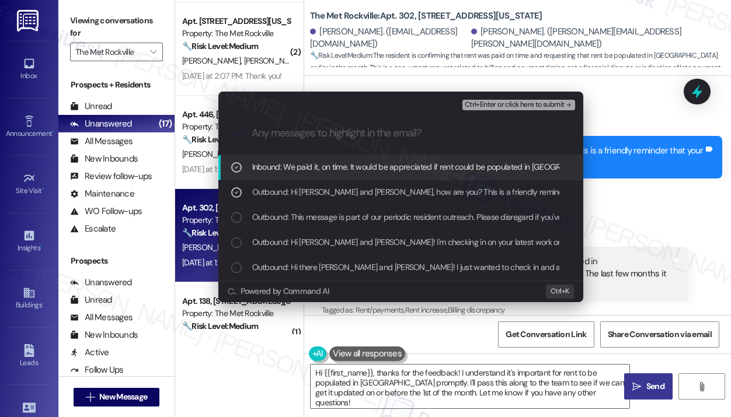
click at [477, 101] on span "Ctrl+Enter or click here to submit" at bounding box center [515, 105] width 100 height 8
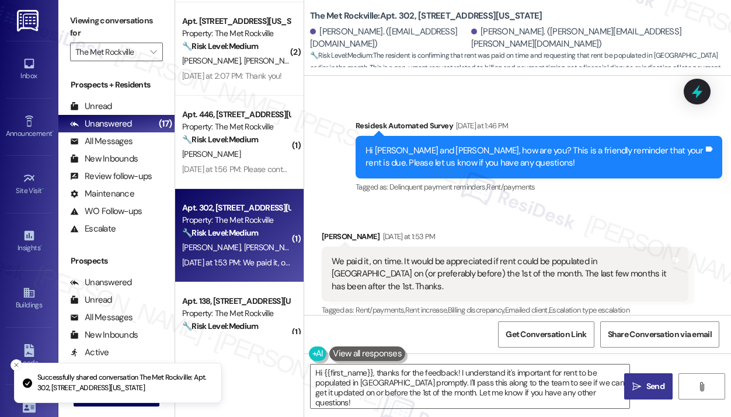
click at [638, 207] on div "Received via SMS Lynn Ferro Yesterday at 1:53 PM We paid it, on time. It would …" at bounding box center [517, 266] width 427 height 124
click at [556, 376] on textarea "Hi {{first_name}}, thanks for the feedback! I understand it's important for ren…" at bounding box center [470, 387] width 319 height 44
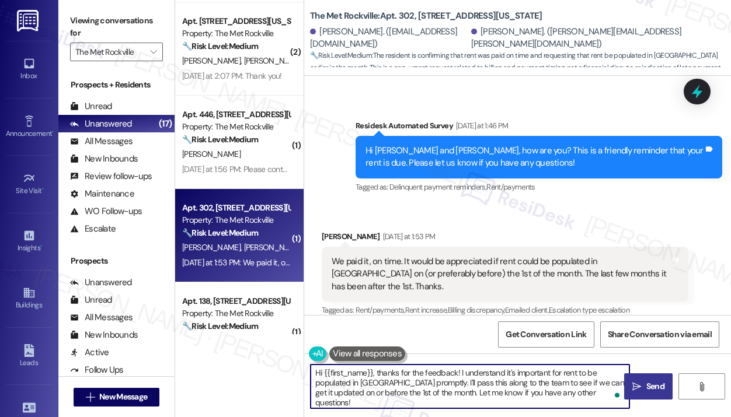
click at [556, 376] on textarea "Hi {{first_name}}, thanks for the feedback! I understand it's important for ren…" at bounding box center [470, 387] width 319 height 44
click at [552, 384] on textarea "Hi {{first_name}}, thanks for the feedback! I understand it's important for ren…" at bounding box center [470, 387] width 319 height 44
click at [638, 384] on icon "" at bounding box center [636, 386] width 9 height 9
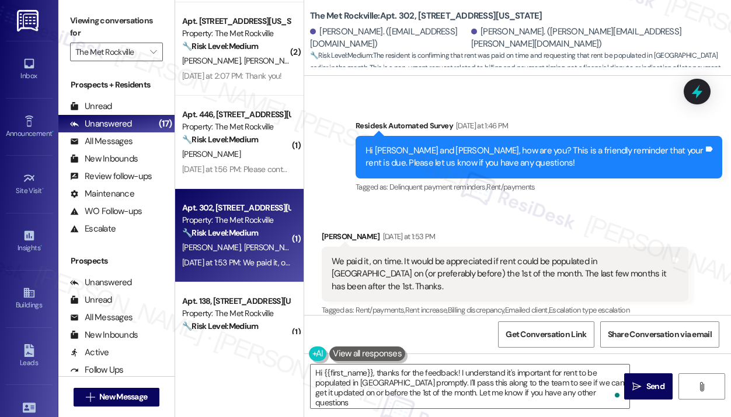
type textarea "Hi {{first_name}}, thanks for the feedback! I understand it's important for ren…"
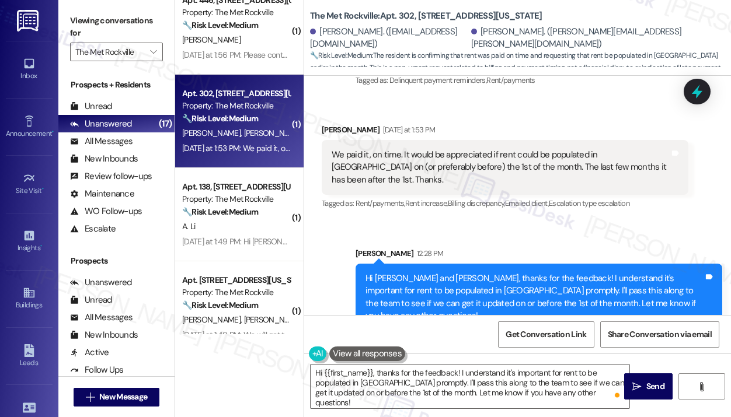
scroll to position [1235, 0]
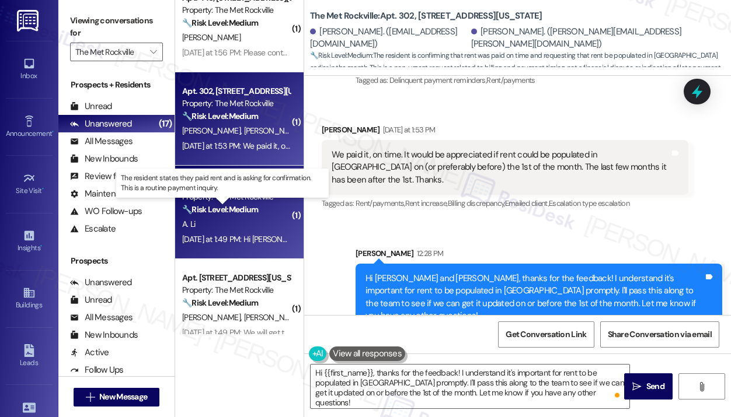
click at [243, 206] on strong "🔧 Risk Level: Medium" at bounding box center [220, 209] width 76 height 11
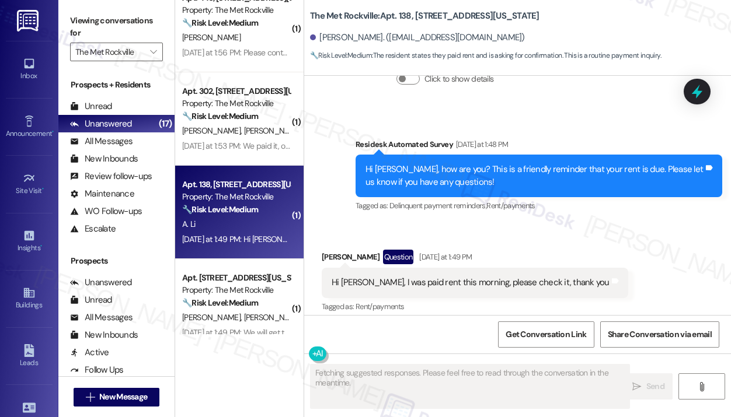
scroll to position [1478, 0]
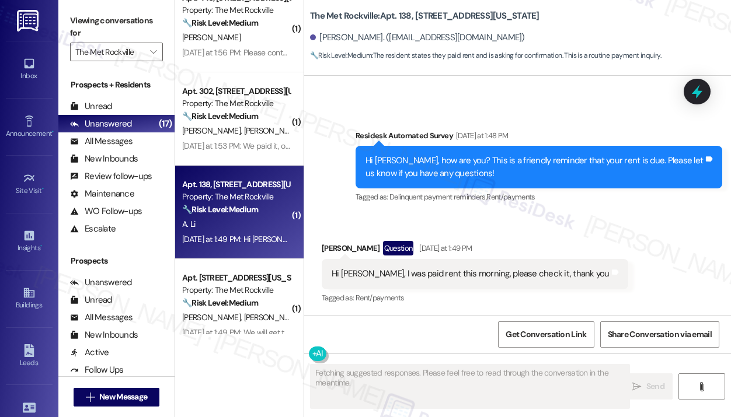
click at [516, 237] on div "Received via SMS Aixi Li Question Yesterday at 1:49 PM Hi Jay, I was paid rent …" at bounding box center [475, 273] width 324 height 83
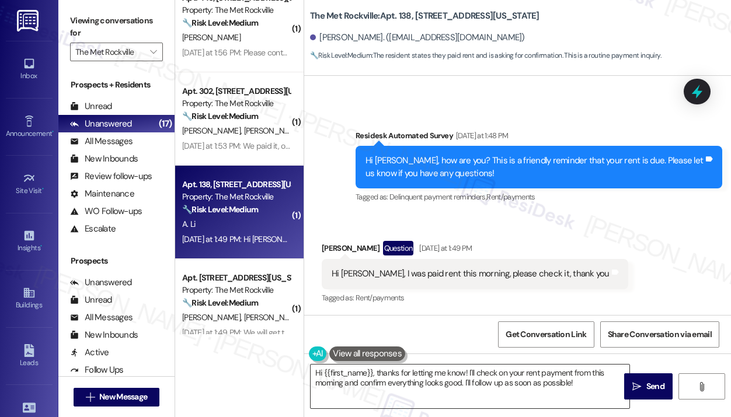
click at [462, 389] on textarea "Hi {{first_name}}, thanks for letting me know! I'll check on your rent payment …" at bounding box center [470, 387] width 319 height 44
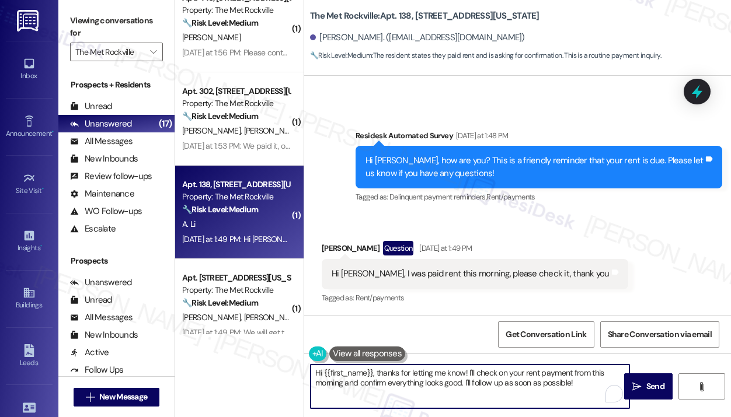
paste textarea "! Thanks for letting us know you've already paid. We appreciate you keeping you…"
click at [462, 388] on textarea "Hi {{first_name}}! Thanks for letting us know you've already paid. We appreciat…" at bounding box center [470, 387] width 319 height 44
type textarea "Hi {{first_name}}! Thanks for letting us know you've already paid. We appreciat…"
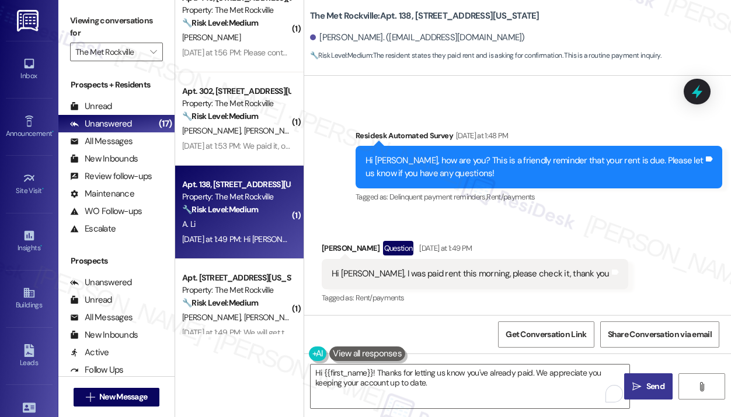
click at [638, 385] on icon "" at bounding box center [636, 386] width 9 height 9
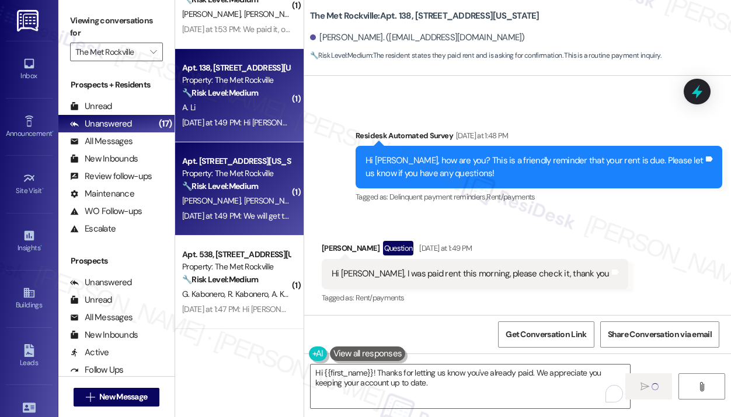
click at [269, 220] on div "Yesterday at 1:49 PM: We will get to it. Yesterday at 1:49 PM: We will get to i…" at bounding box center [238, 216] width 113 height 11
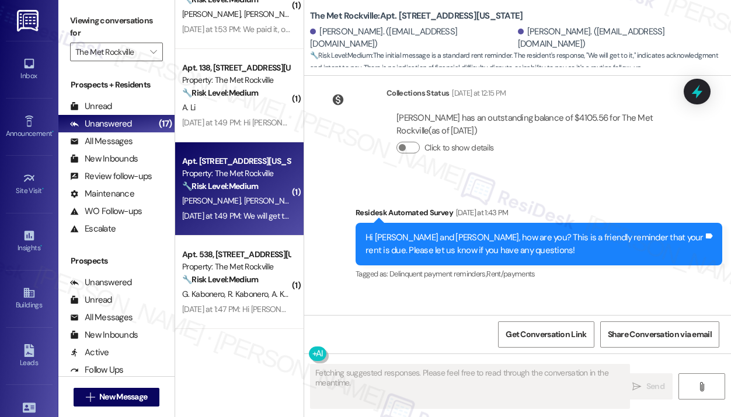
scroll to position [1553, 0]
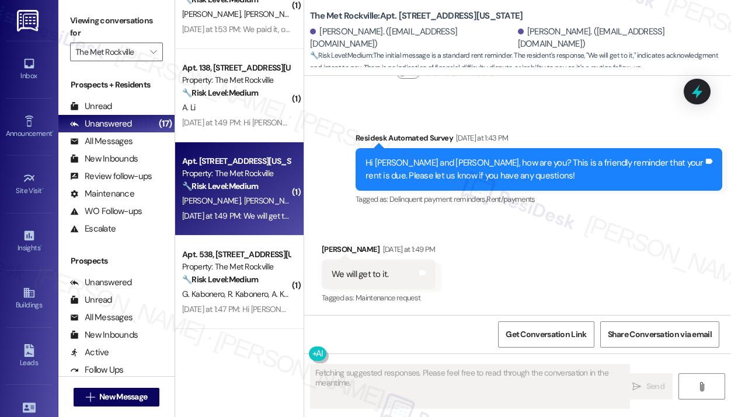
click at [546, 229] on div "Received via SMS Michael Ippolito Yesterday at 1:49 PM We will get to it. Tags …" at bounding box center [517, 266] width 427 height 99
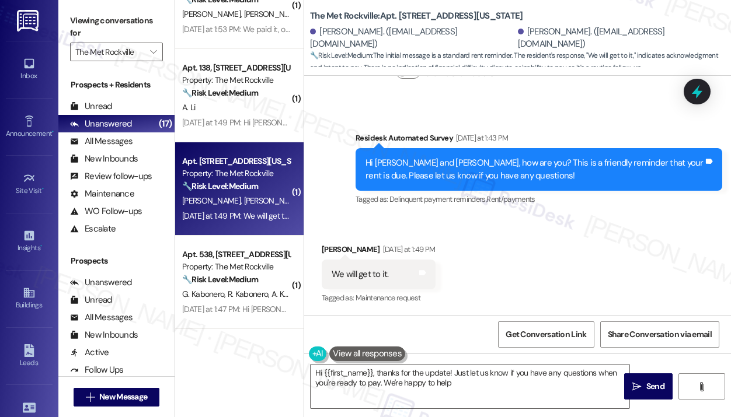
type textarea "Hi {{first_name}}, thanks for the update! Just let us know if you have any ques…"
click at [512, 380] on textarea "Hi {{first_name}}, thanks for the update! Just let us know if you have any ques…" at bounding box center [470, 387] width 319 height 44
click at [646, 382] on span "Send" at bounding box center [655, 387] width 18 height 12
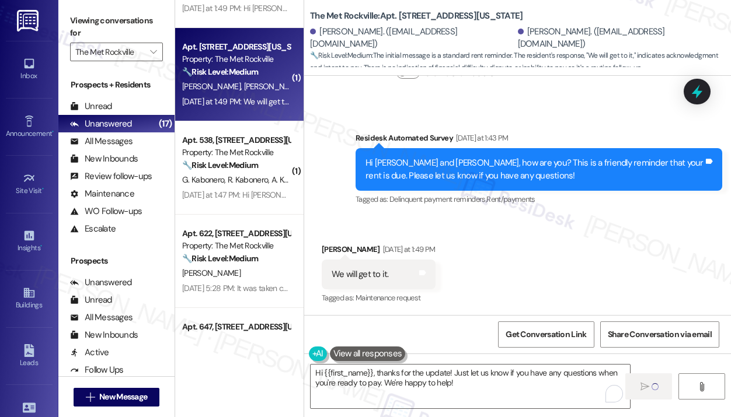
scroll to position [1469, 0]
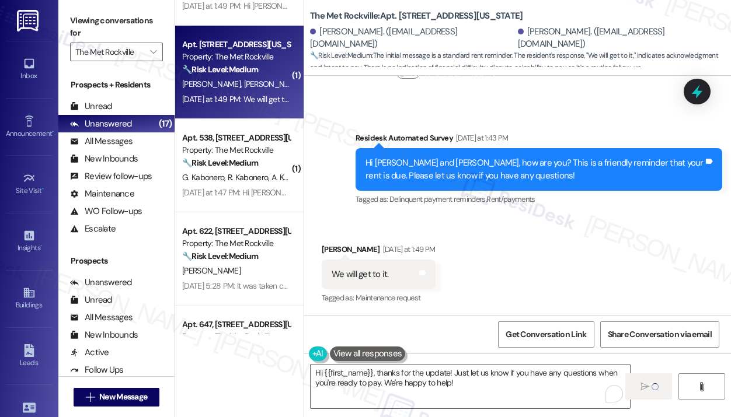
click at [234, 172] on div "G. Kabonero R. Kabonero A. Kabonero" at bounding box center [236, 177] width 110 height 15
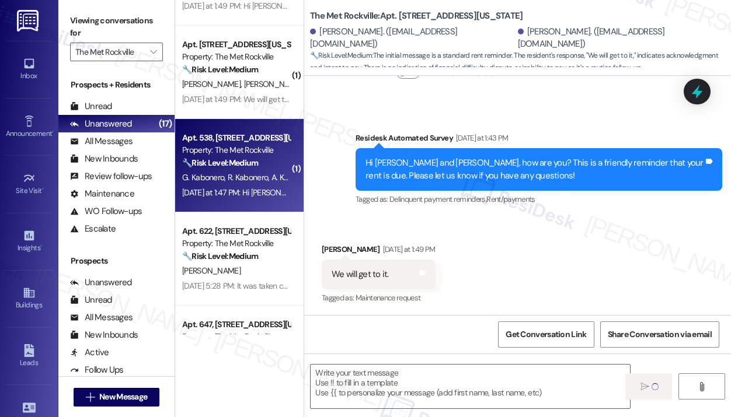
type textarea "Fetching suggested responses. Please feel free to read through the conversation…"
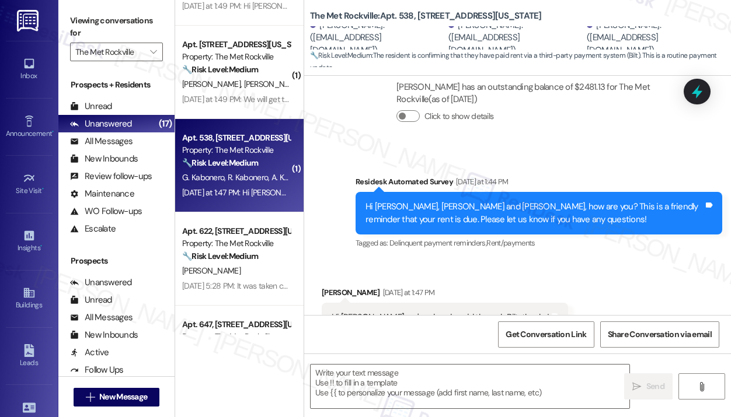
type textarea "Fetching suggested responses. Please feel free to read through the conversation…"
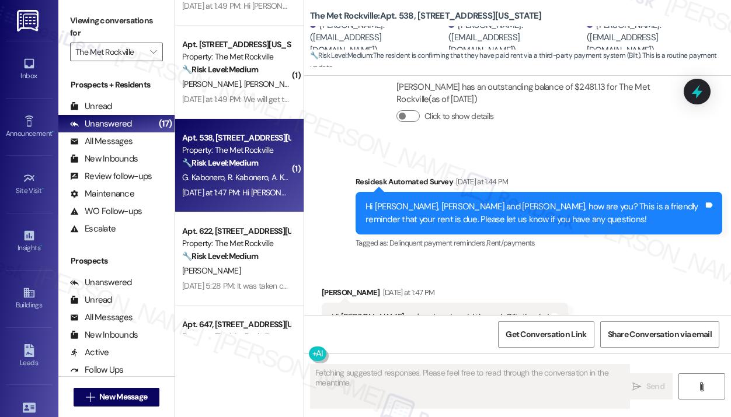
scroll to position [563, 0]
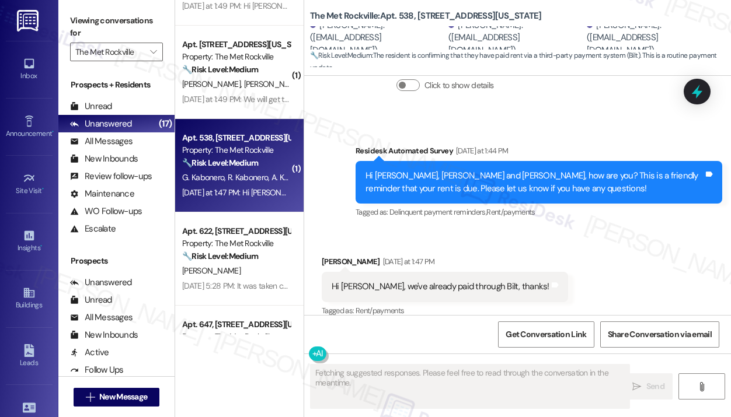
click at [558, 232] on div "Received via SMS Amanda Kabonero Yesterday at 1:47 PM Hi Jay, we've already pai…" at bounding box center [517, 278] width 427 height 99
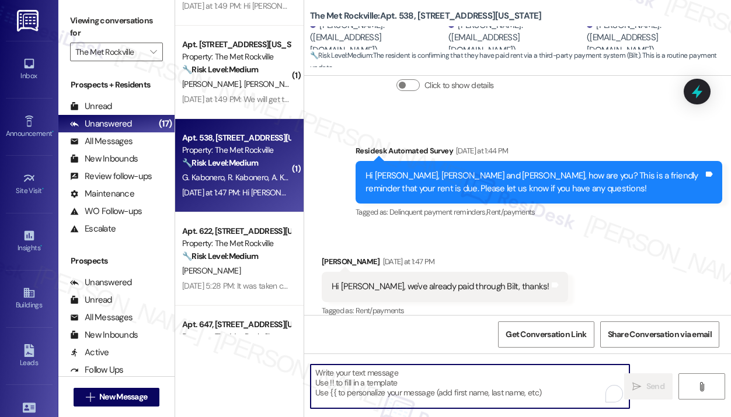
click at [446, 371] on textarea "To enrich screen reader interactions, please activate Accessibility in Grammarl…" at bounding box center [470, 387] width 319 height 44
paste textarea "Hi {{first_name}}! Thanks for letting us know you've already paid. We appreciat…"
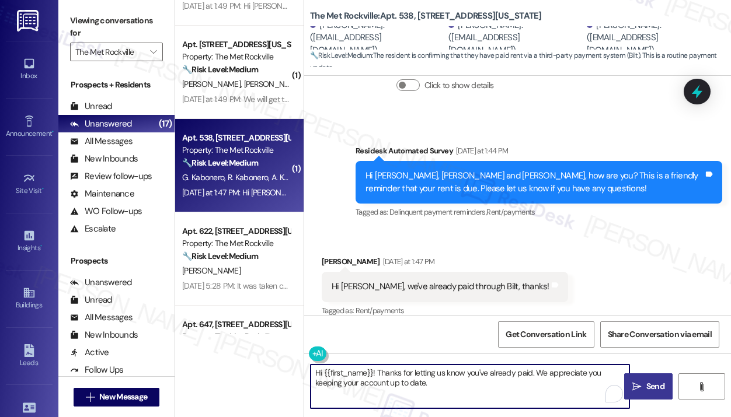
type textarea "Hi {{first_name}}! Thanks for letting us know you've already paid. We appreciat…"
click at [635, 384] on icon "" at bounding box center [636, 386] width 9 height 9
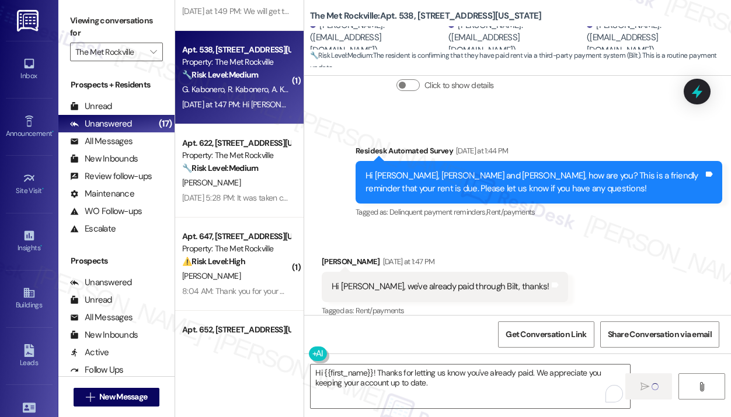
scroll to position [1586, 0]
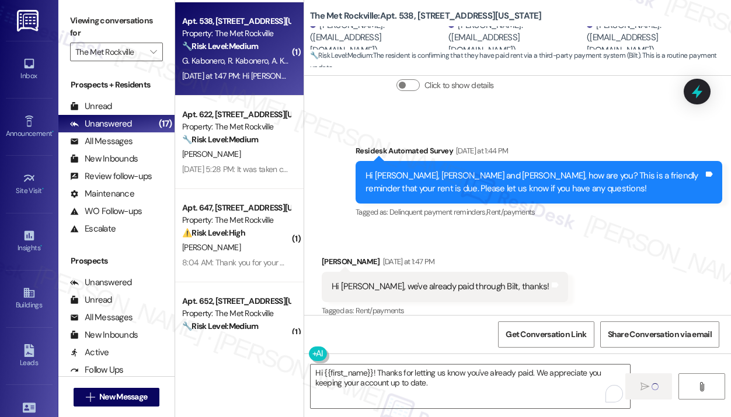
click at [271, 163] on div "Sep 02, 2025 at 5:28 PM: It was taken care of thanks Sep 02, 2025 at 5:28 PM: I…" at bounding box center [236, 169] width 110 height 15
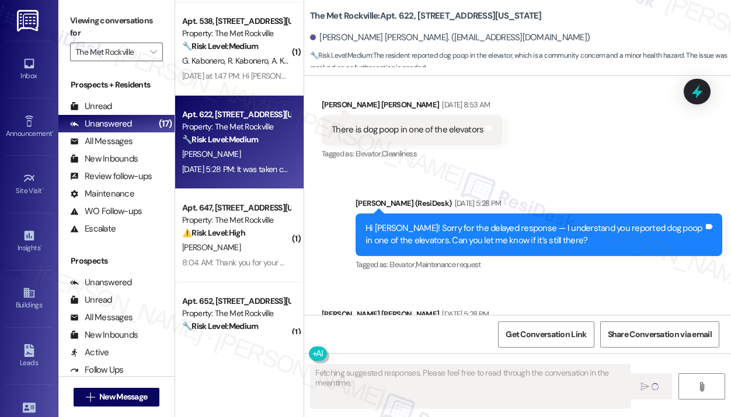
scroll to position [1532, 0]
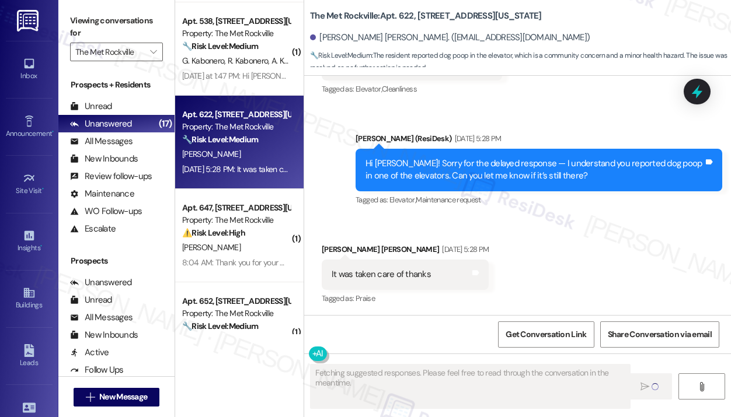
click at [594, 258] on div "Received via SMS Hudson Roth Sep 02, 2025 at 5:28 PM It was taken care of thank…" at bounding box center [517, 266] width 427 height 99
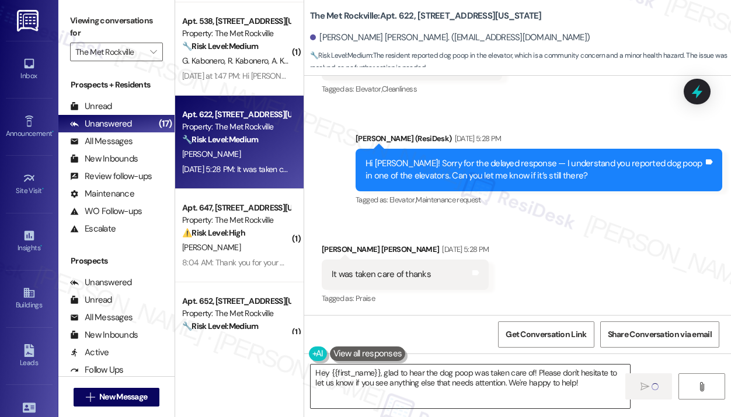
click at [524, 378] on textarea "Hey {{first_name}}, glad to hear the dog poop was taken care of! Please don't h…" at bounding box center [470, 387] width 319 height 44
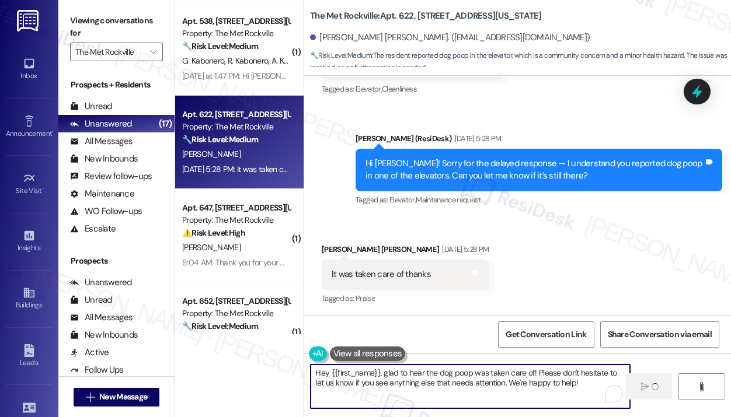
paste textarea "i {{first_name}}! Thanks for letting us know you've already paid. We appreciate…"
click at [552, 386] on textarea "Hi {{first_name}}! Thanks for letting us know you've already paid. We appreciat…" at bounding box center [470, 387] width 319 height 44
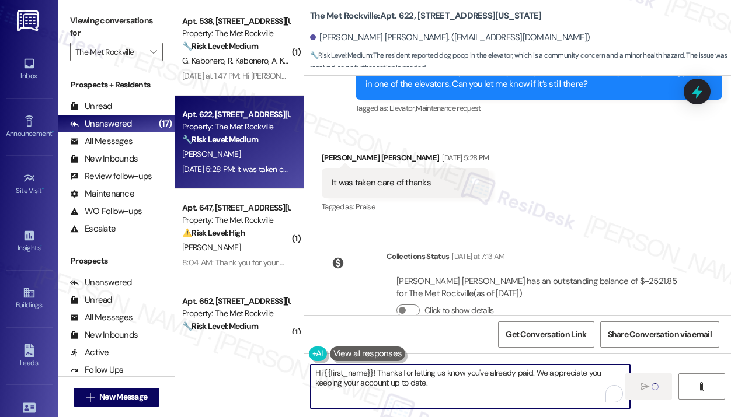
scroll to position [1653, 0]
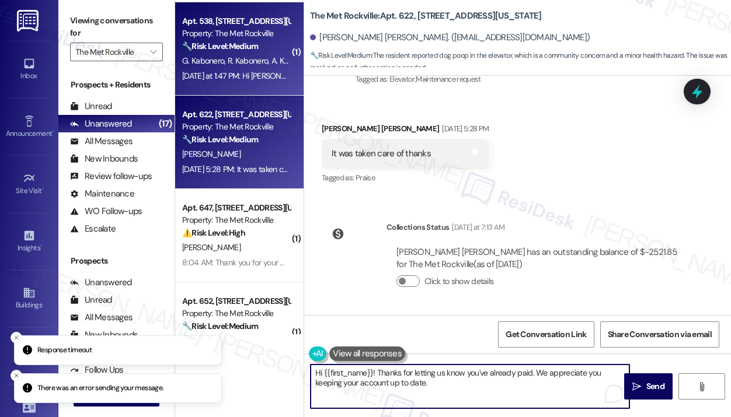
type textarea "Hi {{first_name}}! Thanks for letting us know you've already paid. We appreciat…"
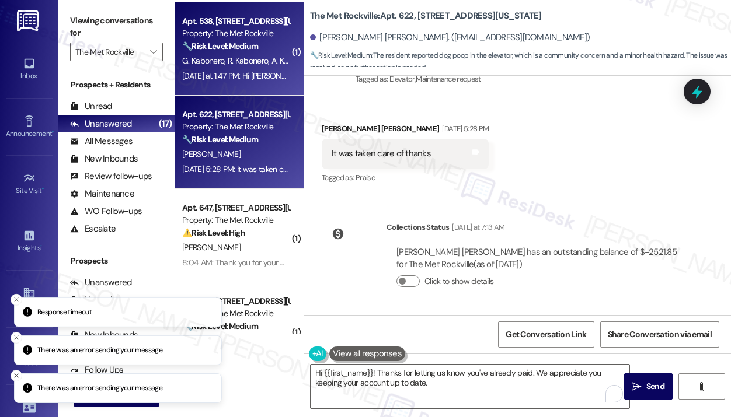
click at [273, 74] on div "Yesterday at 1:47 PM: Hi Jay, we've already paid through Bilt, thanks! Yesterda…" at bounding box center [313, 76] width 262 height 11
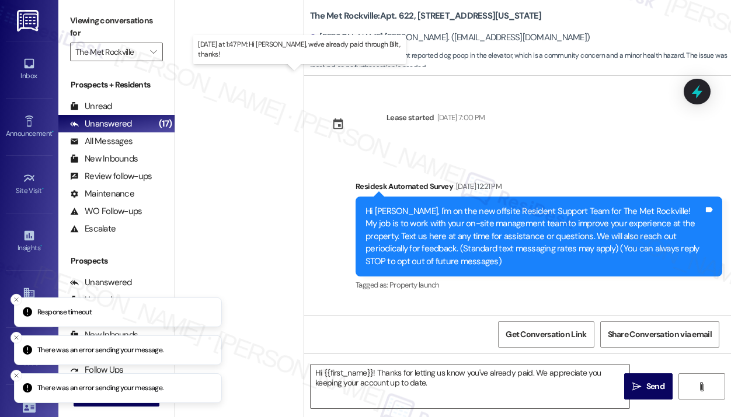
scroll to position [1586, 0]
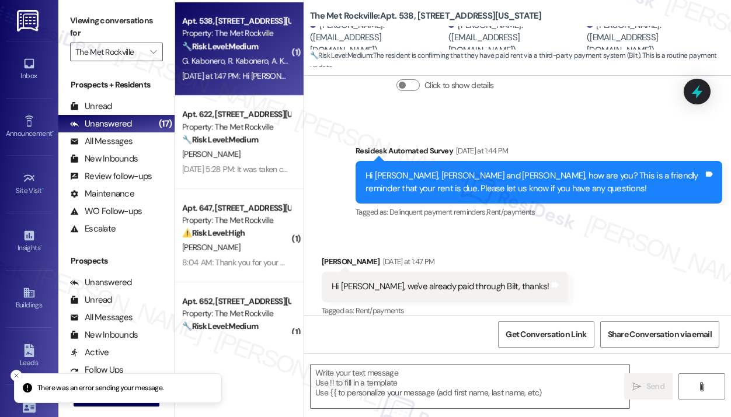
type textarea "Fetching suggested responses. Please feel free to read through the conversation…"
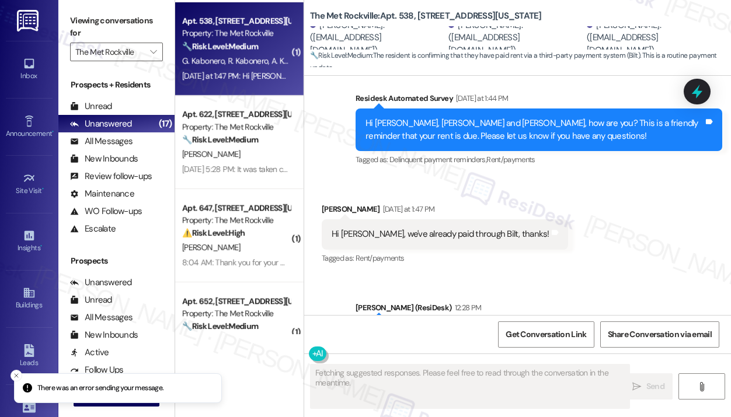
scroll to position [658, 0]
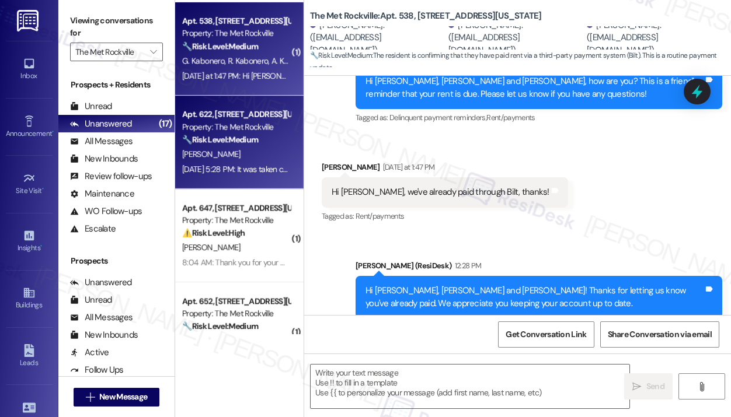
click at [264, 161] on div "[PERSON_NAME]" at bounding box center [236, 154] width 110 height 15
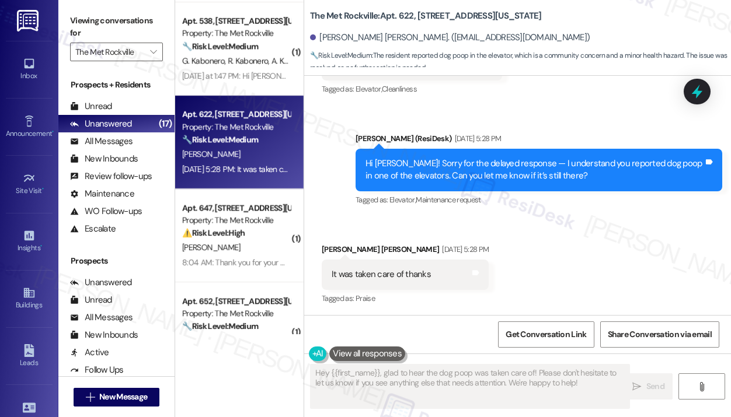
scroll to position [1653, 0]
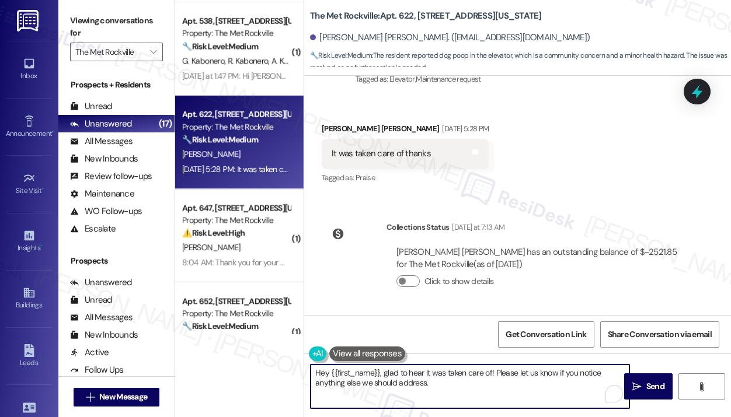
click at [516, 392] on textarea "Hey {{first_name}}, glad to hear it was taken care of! Please let us know if yo…" at bounding box center [470, 387] width 319 height 44
drag, startPoint x: 517, startPoint y: 392, endPoint x: 313, endPoint y: 361, distance: 206.7
click at [313, 364] on div "Hey {{first_name}}, glad to hear it was taken care of! Please let us know if yo…" at bounding box center [464, 386] width 320 height 45
paste textarea "i {{first_name}}! Thanks for letting us know you've already paid. We appreciate…"
type textarea "Hi {{first_name}}! Thanks for letting us know you've already paid. We appreciat…"
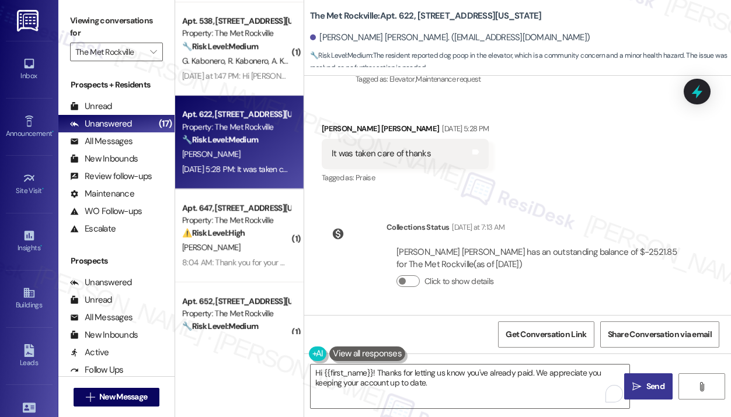
click at [649, 383] on span "Send" at bounding box center [655, 387] width 18 height 12
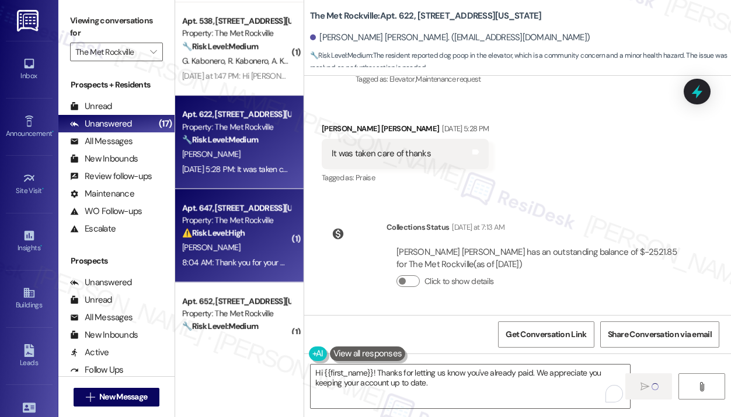
click at [276, 266] on div "8:04 AM: Thank you for your message. Our offices are currently closed, but we w…" at bounding box center [525, 262] width 686 height 11
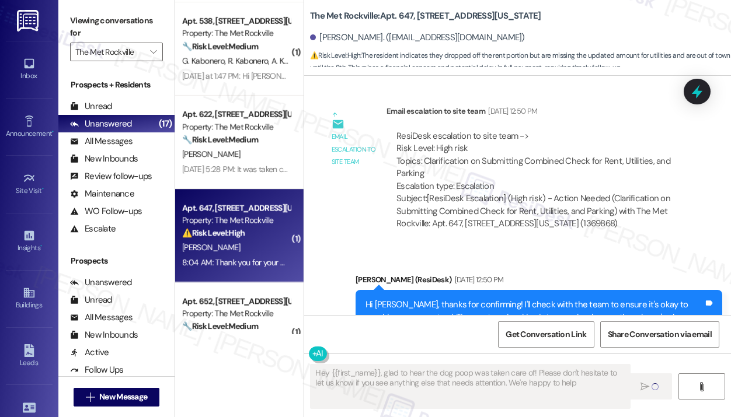
type textarea "Hey {{first_name}}, glad to hear the dog poop was taken care of! Please don't h…"
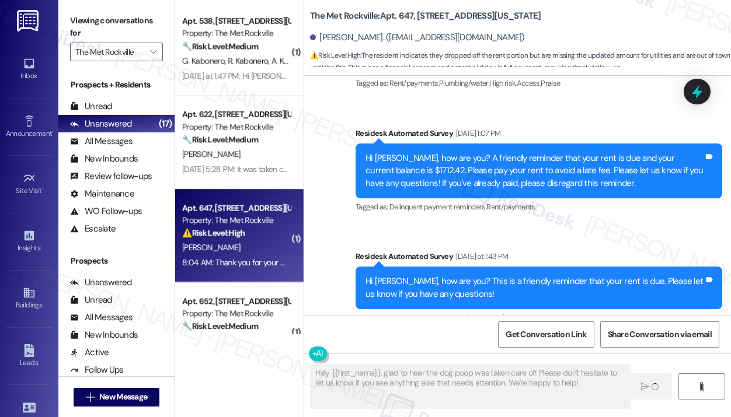
scroll to position [4505, 0]
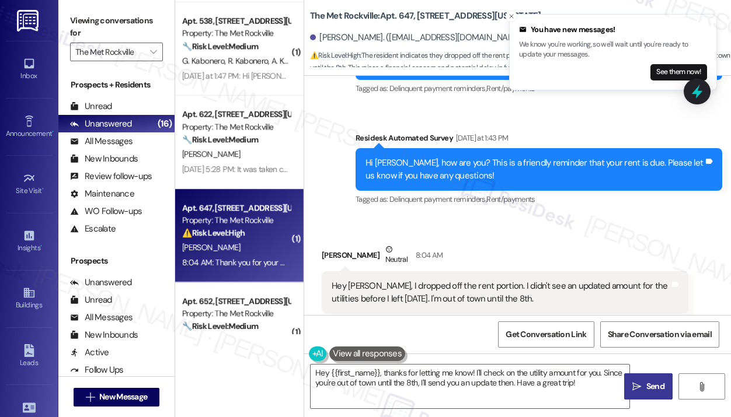
click at [552, 188] on div "Survey, sent via SMS Residesk Automated Survey Yesterday at 1:43 PM Hi Corey, h…" at bounding box center [539, 169] width 384 height 93
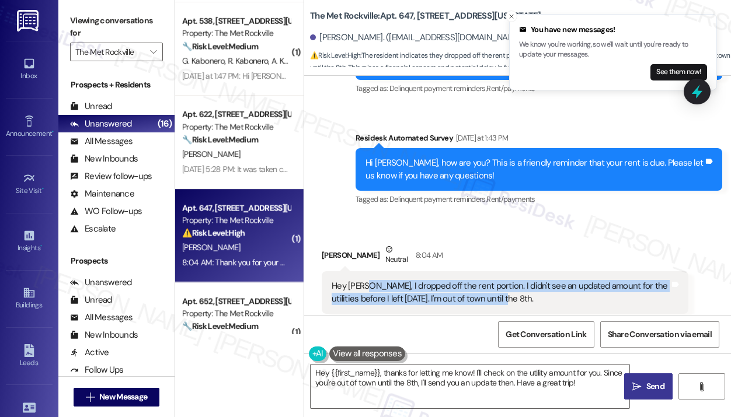
drag, startPoint x: 507, startPoint y: 276, endPoint x: 364, endPoint y: 263, distance: 143.6
click at [363, 280] on div "Hey Jay, I dropped off the rent portion. I didn't see an updated amount for the…" at bounding box center [501, 292] width 338 height 25
copy div "I dropped off the rent portion. I didn't see an updated amount for the utilitie…"
click at [431, 378] on textarea "Hey {{first_name}}, thanks for letting me know! I'll check on the utility amoun…" at bounding box center [470, 387] width 319 height 44
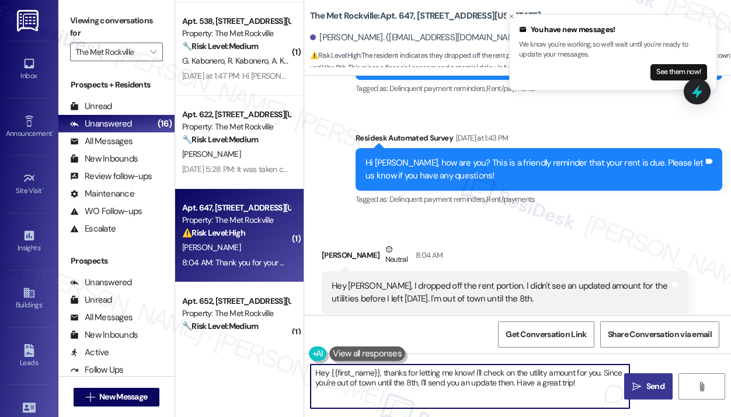
drag, startPoint x: 379, startPoint y: 373, endPoint x: 591, endPoint y: 406, distance: 214.4
click at [591, 406] on textarea "Hey {{first_name}}, thanks for letting me know! I'll check on the utility amoun…" at bounding box center [470, 387] width 319 height 44
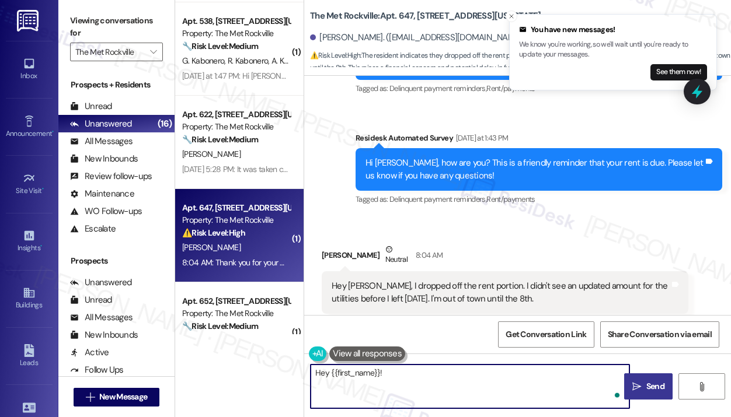
paste textarea "Thank you for reaching out — I understand you dropped off the rent portion but …"
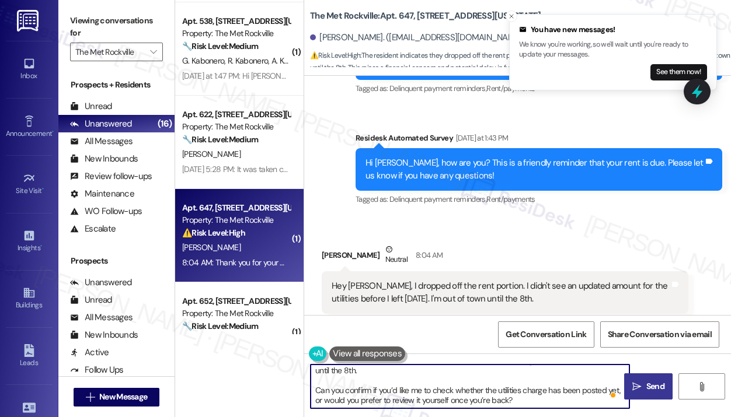
scroll to position [23, 0]
type textarea "Hey {{first_name}}! Thank you for reaching out — I understand you dropped off t…"
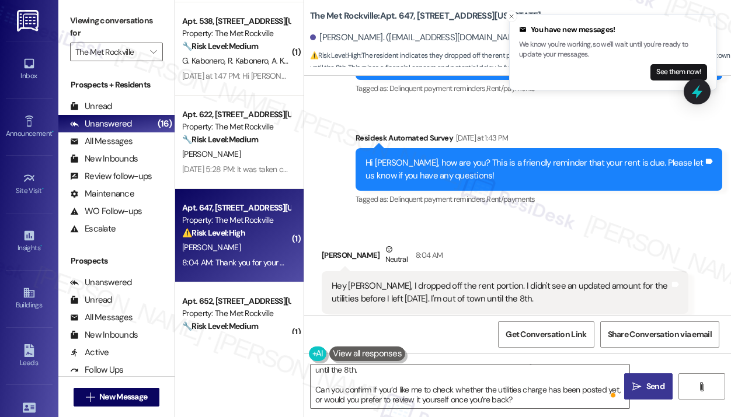
drag, startPoint x: 653, startPoint y: 388, endPoint x: 578, endPoint y: 354, distance: 82.6
click at [653, 388] on span "Send" at bounding box center [655, 387] width 18 height 12
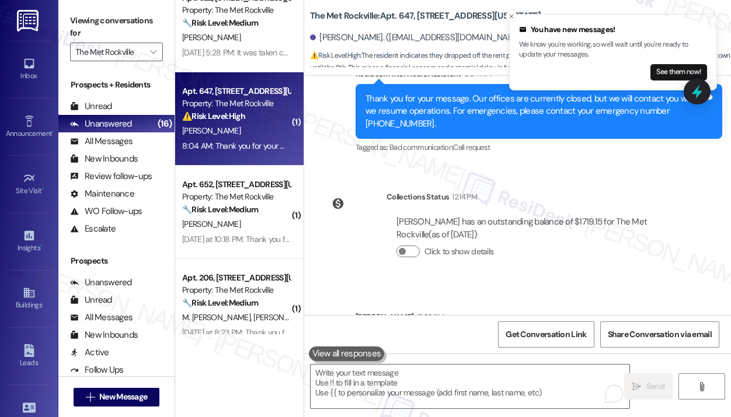
scroll to position [4880, 0]
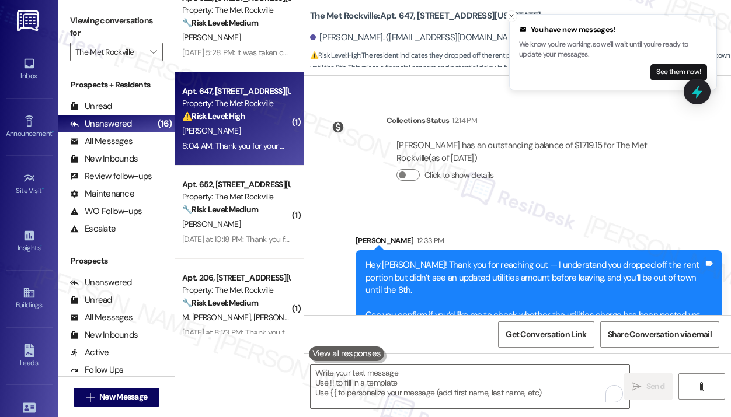
click at [254, 203] on div "Property: The Met Rockville" at bounding box center [236, 197] width 108 height 12
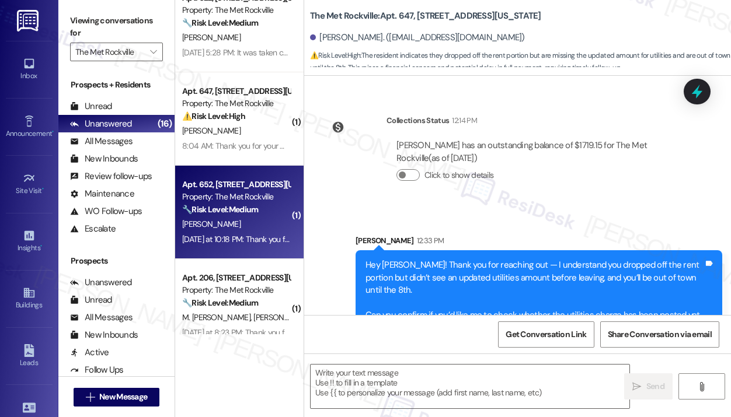
type textarea "Fetching suggested responses. Please feel free to read through the conversation…"
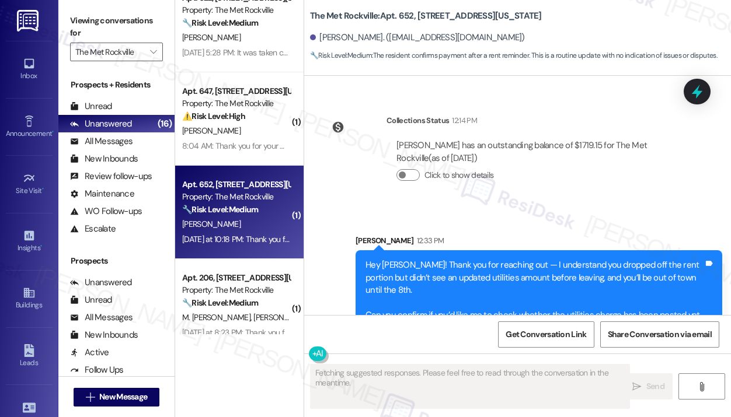
scroll to position [897, 0]
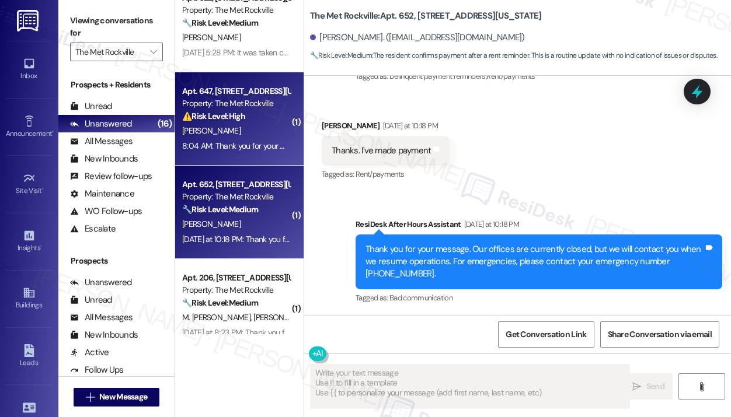
click at [253, 146] on div "8:04 AM: Thank you for your message. Our offices are currently closed, but we w…" at bounding box center [525, 146] width 686 height 11
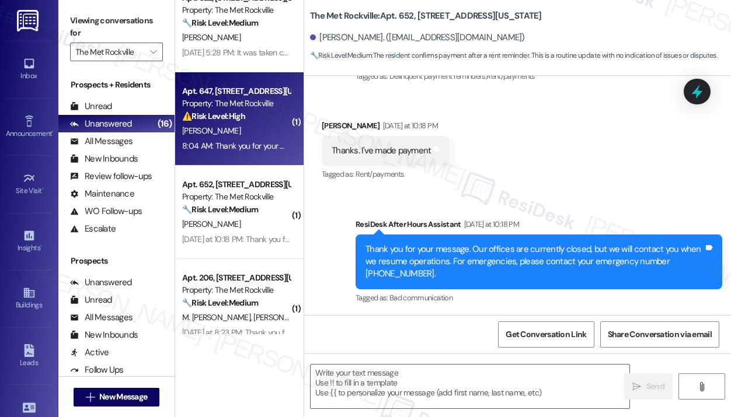
type textarea "Fetching suggested responses. Please feel free to read through the conversation…"
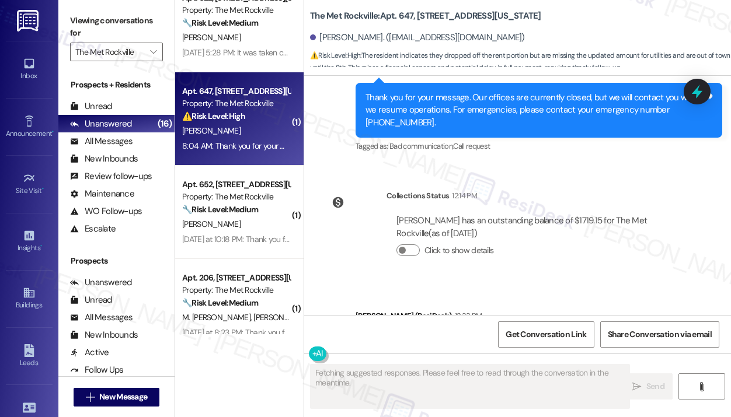
scroll to position [4897, 0]
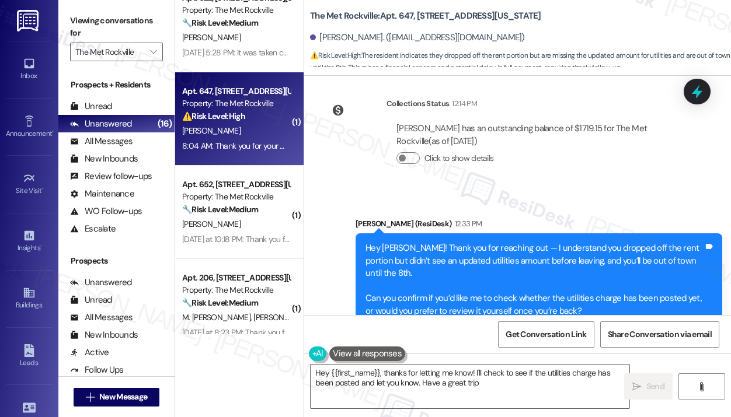
type textarea "Hey {{first_name}}, thanks for letting me know! I'll check to see if the utilit…"
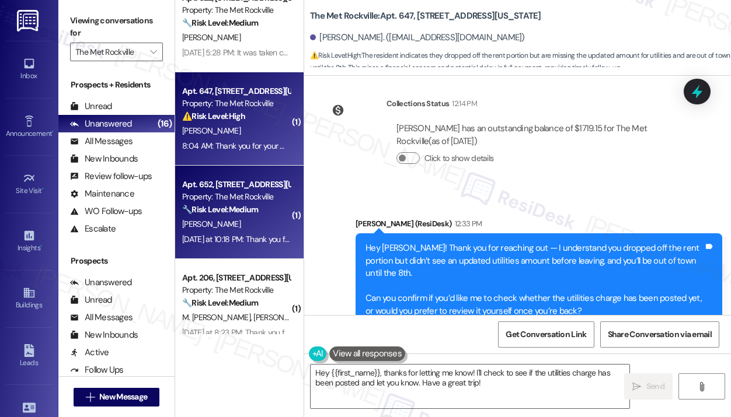
click at [278, 210] on div "🔧 Risk Level: Medium The resident confirms payment after a rent reminder. This …" at bounding box center [236, 210] width 108 height 12
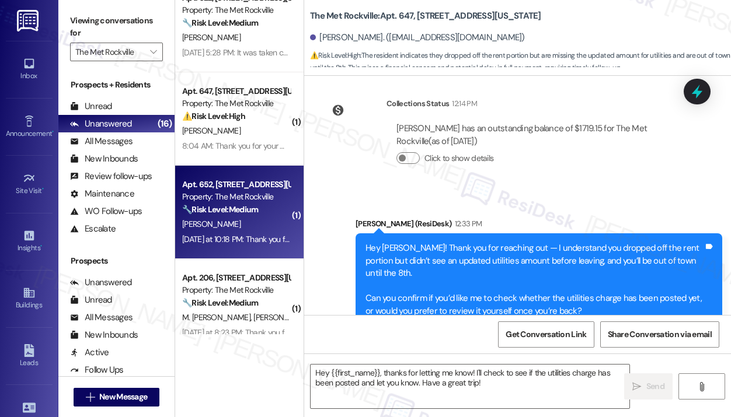
type textarea "Fetching suggested responses. Please feel free to read through the conversation…"
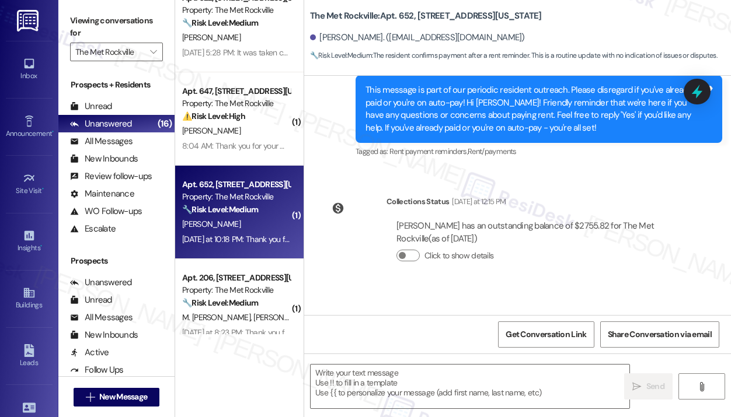
type textarea "Fetching suggested responses. Please feel free to read through the conversation…"
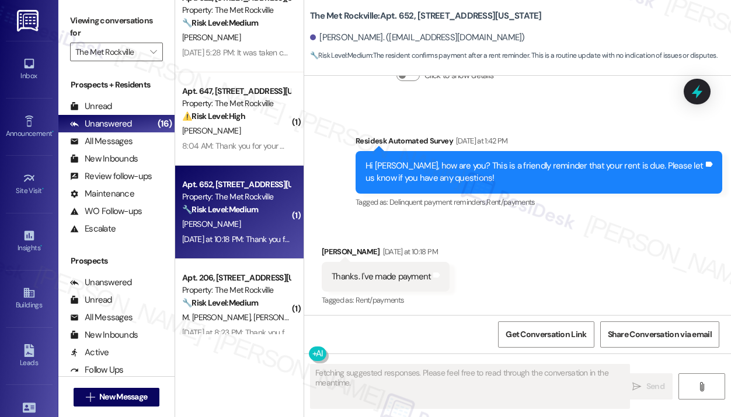
scroll to position [773, 0]
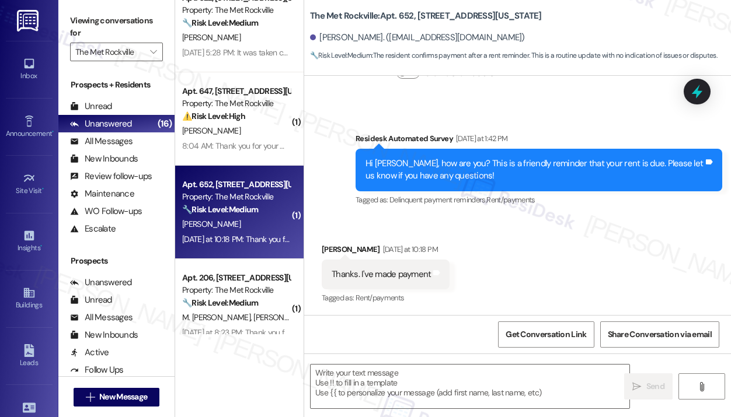
click at [601, 224] on div "Received via SMS Zhengzheng Zhang Yesterday at 10:18 PM Thanks. I've made payme…" at bounding box center [517, 266] width 427 height 99
click at [379, 371] on textarea at bounding box center [470, 387] width 319 height 44
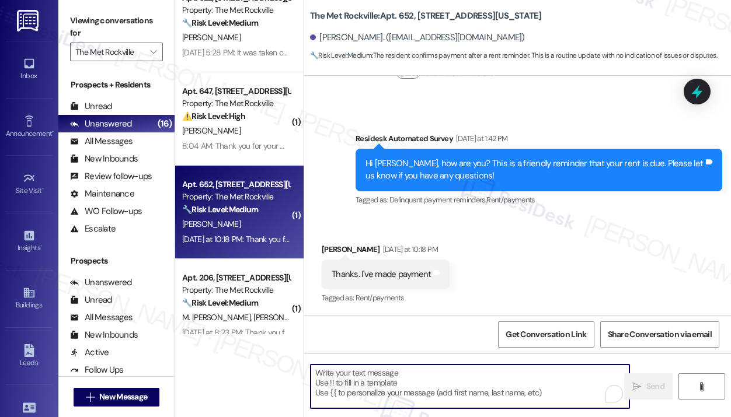
paste textarea "Hi {{first_name}}! Thanks for letting us know you've already paid. We appreciat…"
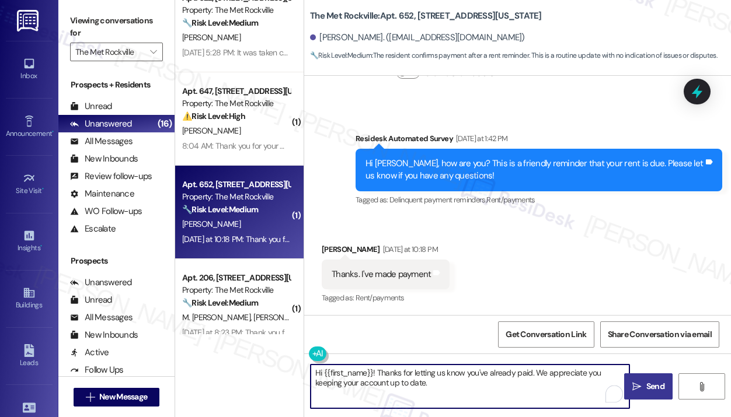
type textarea "Hi {{first_name}}! Thanks for letting us know you've already paid. We appreciat…"
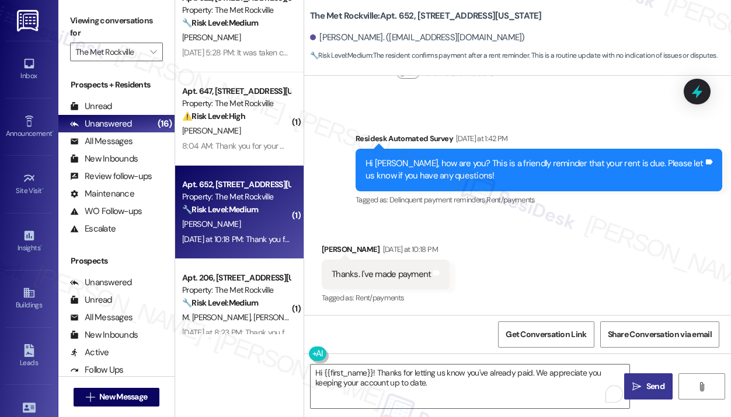
click at [654, 391] on span "Send" at bounding box center [655, 387] width 18 height 12
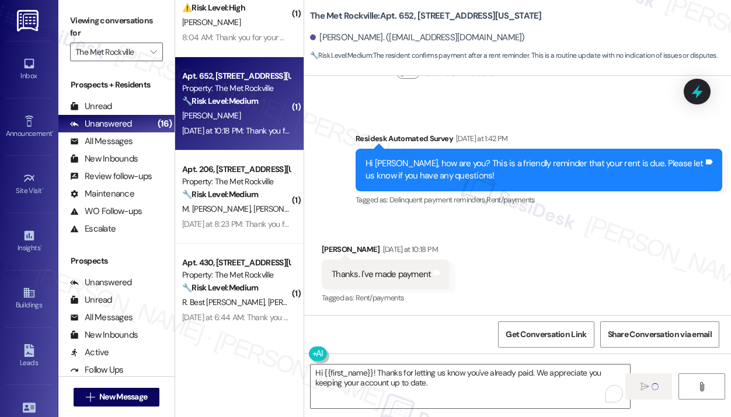
scroll to position [1814, 0]
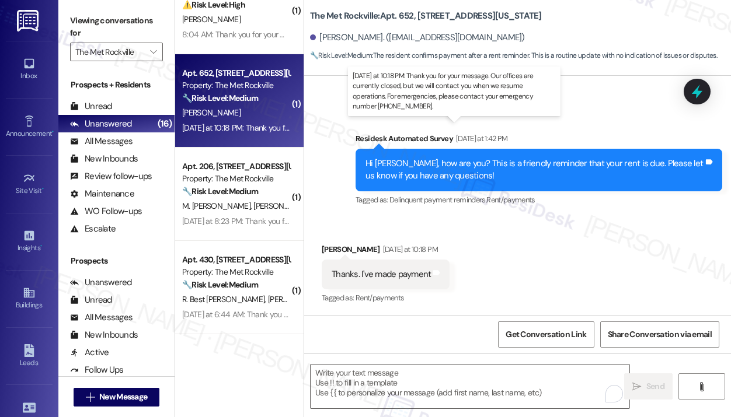
click at [263, 126] on div "Yesterday at 10:18 PM: Thank you for your message. Our offices are currently cl…" at bounding box center [540, 128] width 717 height 11
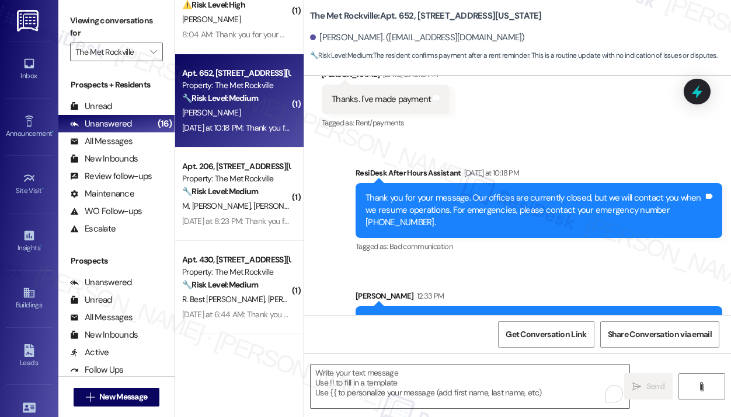
scroll to position [991, 0]
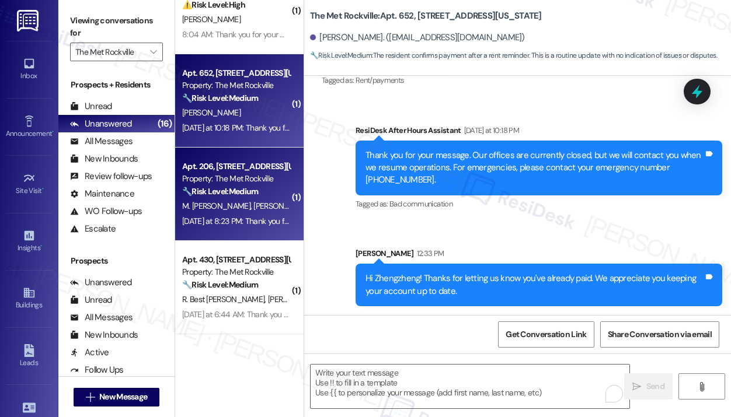
click at [288, 214] on div "Apt. 206, 225 N Washington St Property: The Met Rockville 🔧 Risk Level: Medium …" at bounding box center [239, 194] width 128 height 93
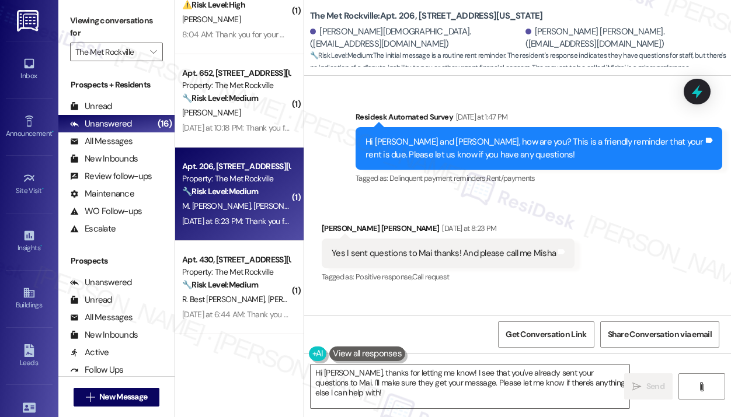
scroll to position [6764, 0]
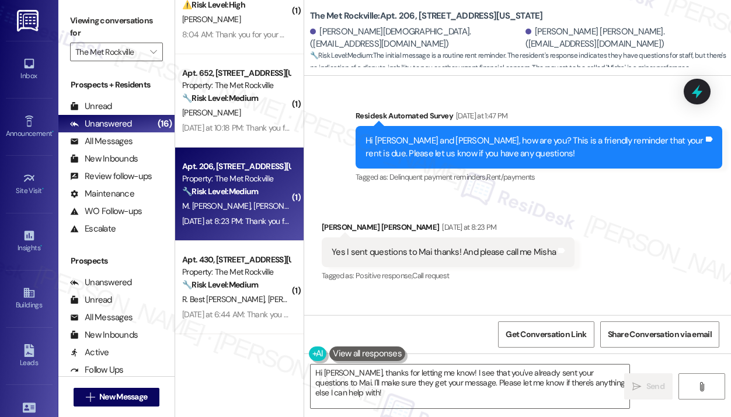
click at [443, 246] on div "Yes I sent questions to Mai thanks! And please call me Misha" at bounding box center [444, 252] width 224 height 12
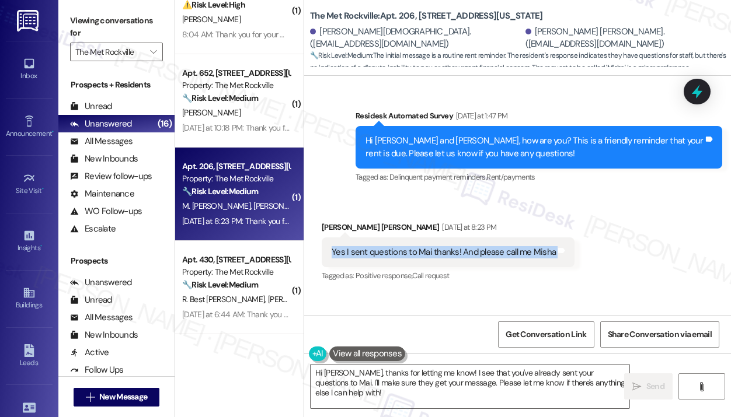
click at [443, 246] on div "Yes I sent questions to Mai thanks! And please call me Misha" at bounding box center [444, 252] width 224 height 12
copy div "Yes I sent questions to Mai thanks! And please call me Misha Tags and notes"
click at [433, 393] on textarea "Hi Misha, thanks for letting me know! I see that you've already sent your quest…" at bounding box center [470, 387] width 319 height 44
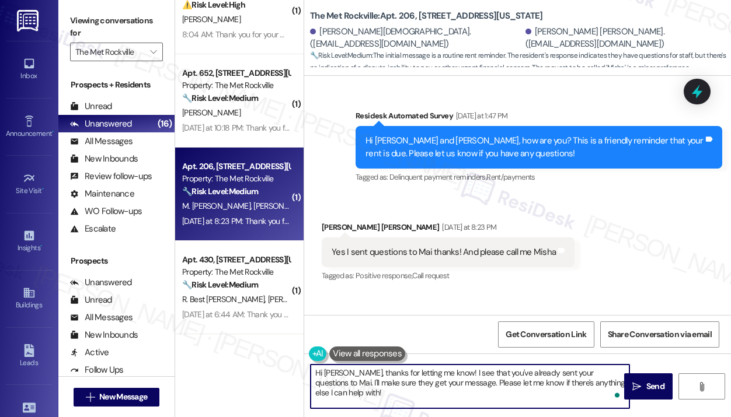
paste textarea "Thank you for reaching out, Misha — I understand you’ve already sent your quest…"
click at [561, 393] on textarea "Thank you for reaching out, Misha — I understand you’ve already sent your quest…" at bounding box center [470, 387] width 319 height 44
type textarea "Thank you for reaching out, Misha — I understand you’ve already sent your quest…"
click at [654, 382] on span "Send" at bounding box center [655, 387] width 18 height 12
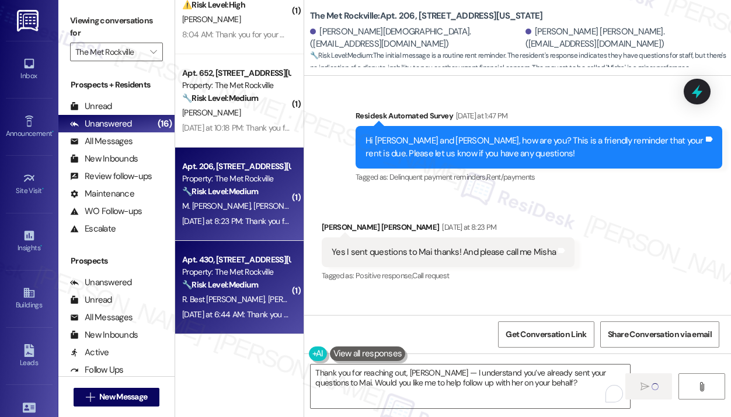
click at [258, 288] on strong "🔧 Risk Level: Medium" at bounding box center [220, 285] width 76 height 11
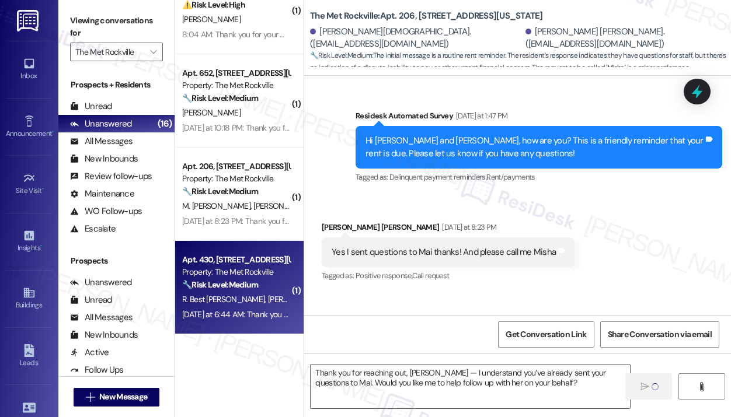
type textarea "Fetching suggested responses. Please feel free to read through the conversation…"
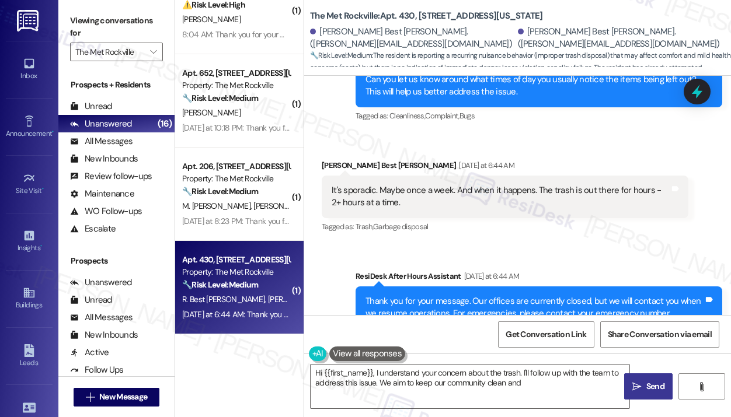
scroll to position [1056, 0]
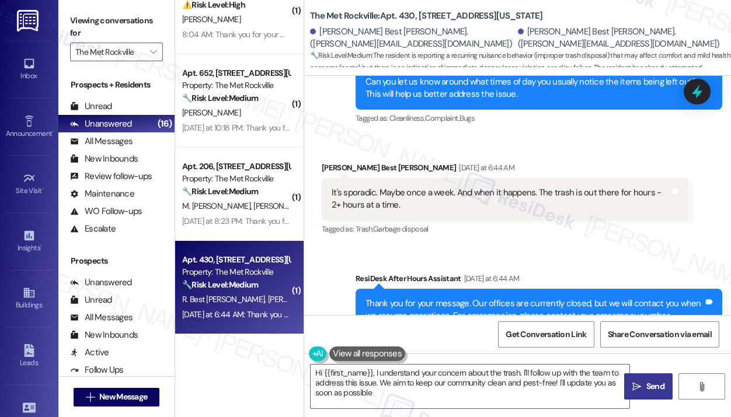
type textarea "Hi {{first_name}}, I understand your concern about the trash. I'll follow up wi…"
click at [533, 241] on div "Received via SMS Raylynn Best James Yesterday at 6:44 AM It's sporadic. Maybe o…" at bounding box center [505, 199] width 384 height 93
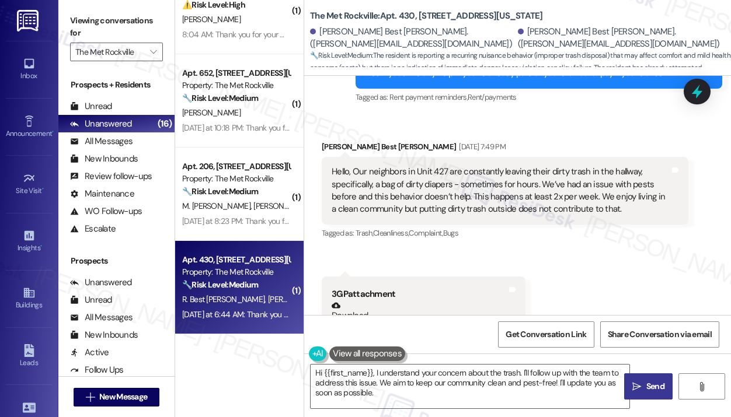
scroll to position [530, 0]
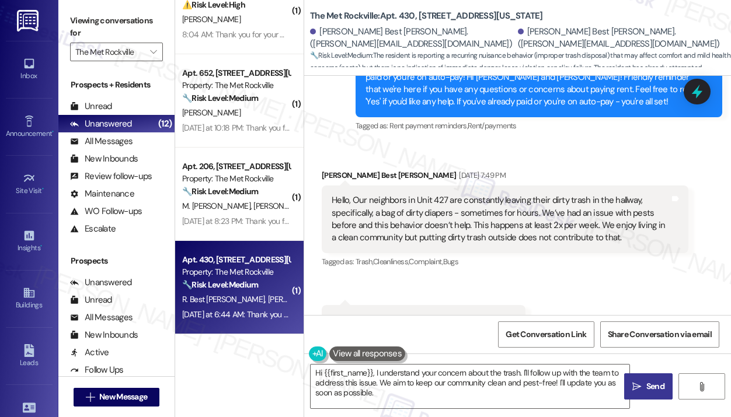
click at [574, 145] on div "Received via SMS Raylynn Best James Sep 01, 2025 at 7:49 PM Hello, Our neighbor…" at bounding box center [517, 321] width 427 height 357
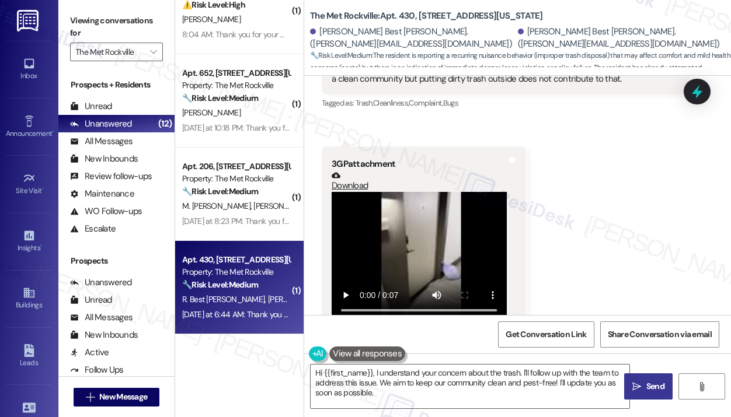
scroll to position [647, 0]
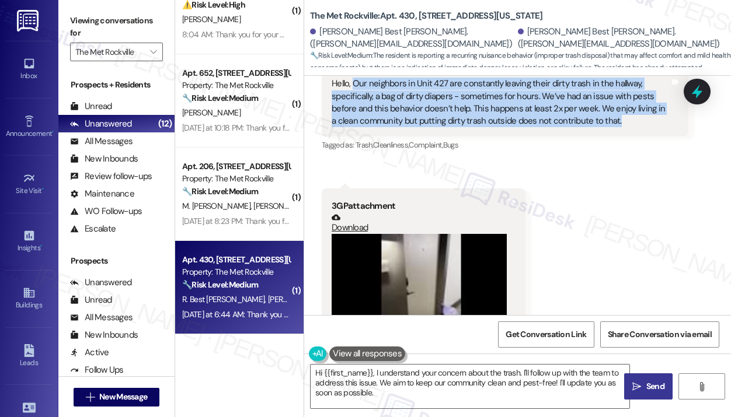
drag, startPoint x: 617, startPoint y: 124, endPoint x: 354, endPoint y: 89, distance: 264.5
click at [354, 89] on div "Hello, Our neighbors in Unit 427 are constantly leaving their dirty trash in th…" at bounding box center [501, 103] width 338 height 50
copy div "Our neighbors in Unit 427 are constantly leaving their dirty trash in the hallw…"
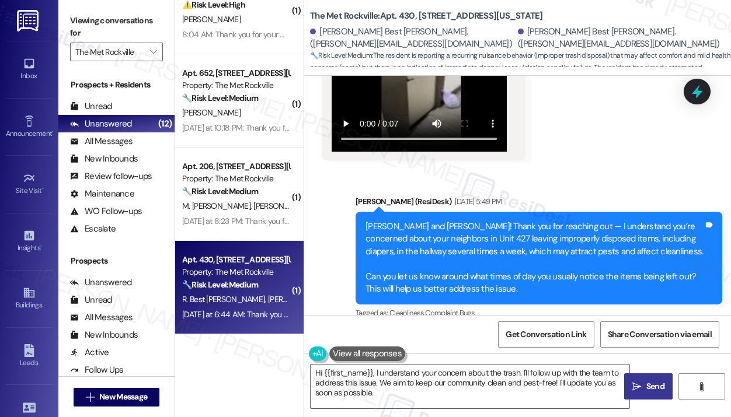
scroll to position [1056, 0]
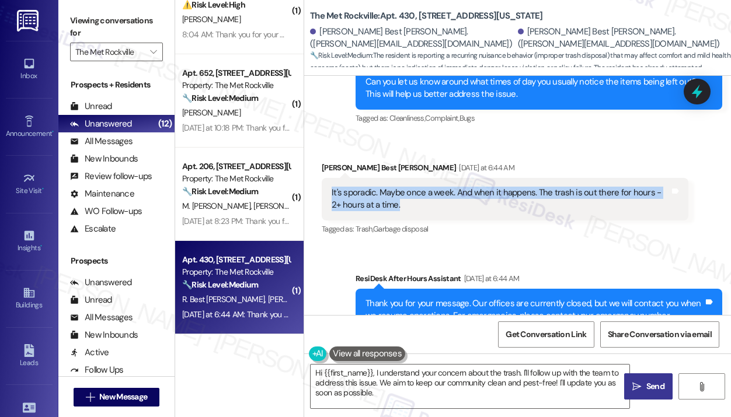
drag, startPoint x: 417, startPoint y: 210, endPoint x: 328, endPoint y: 191, distance: 91.3
click at [328, 191] on div "It's sporadic. Maybe once a week. And when it happens. The trash is out there f…" at bounding box center [505, 199] width 367 height 43
copy div "It's sporadic. Maybe once a week. And when it happens. The trash is out there f…"
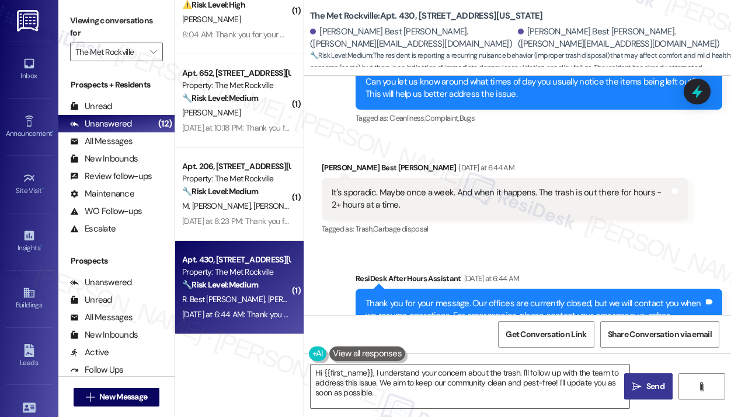
click at [593, 244] on div "Received via SMS Raylynn Best James Yesterday at 6:44 AM It's sporadic. Maybe o…" at bounding box center [505, 199] width 384 height 93
click at [697, 89] on icon at bounding box center [697, 92] width 14 height 18
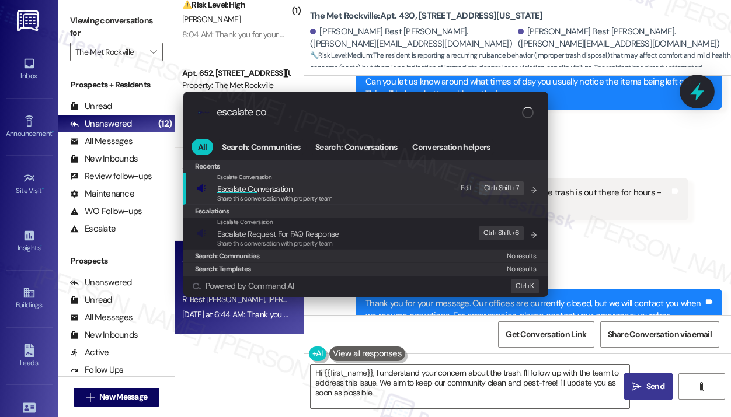
type input "escalate con"
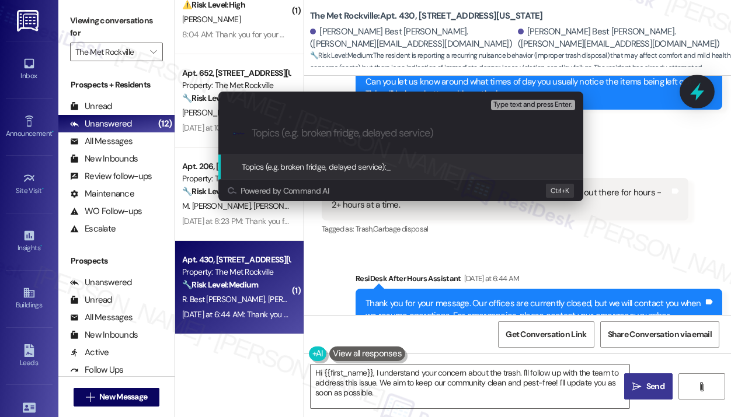
paste input "Concern About Neighbors in Unit 427 Leaving Trash in Hallway"
type input "Concern About Neighbors in Unit 427 Leaving Trash in Hallway"
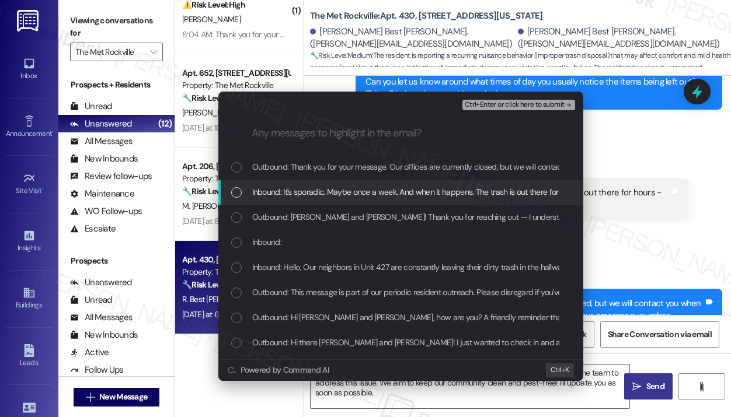
click at [464, 198] on span "Inbound: It's sporadic. Maybe once a week. And when it happens. The trash is ou…" at bounding box center [451, 192] width 398 height 13
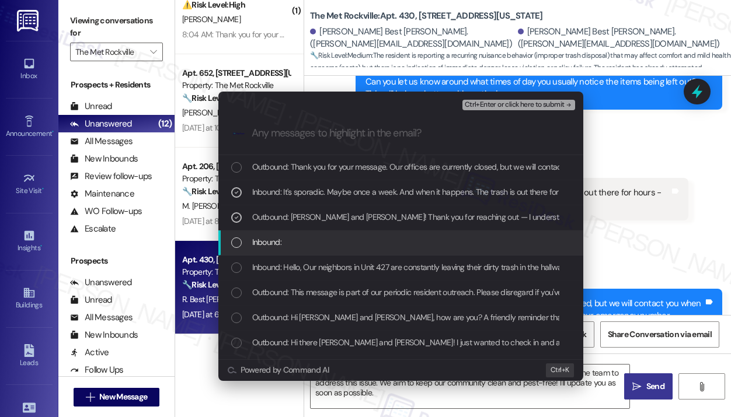
click at [460, 245] on div "Inbound:" at bounding box center [402, 242] width 342 height 13
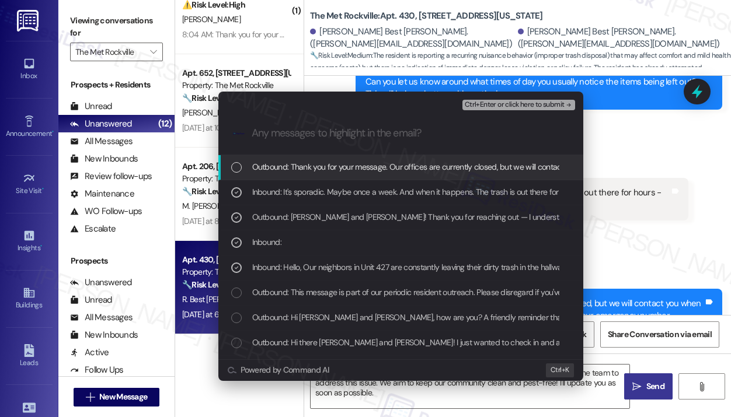
click at [522, 109] on button "Ctrl+Enter or click here to submit" at bounding box center [518, 105] width 113 height 11
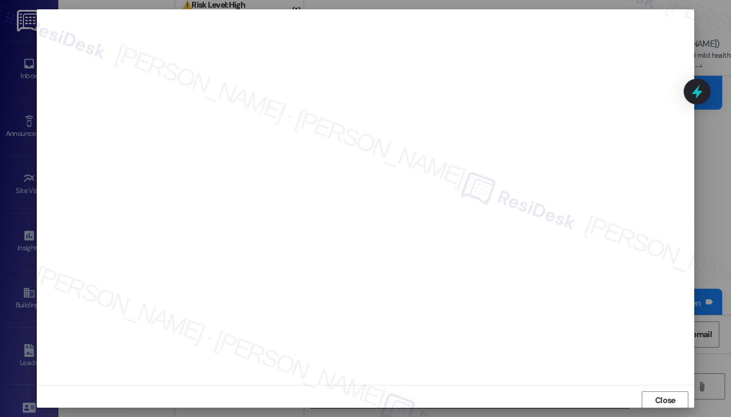
scroll to position [2, 0]
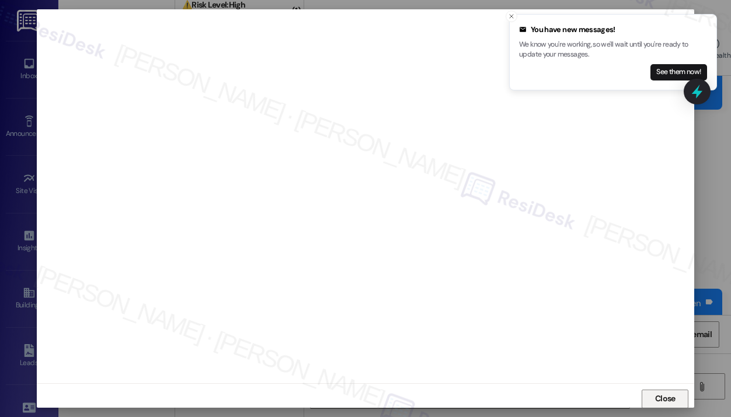
click at [661, 399] on span "Close" at bounding box center [665, 399] width 20 height 12
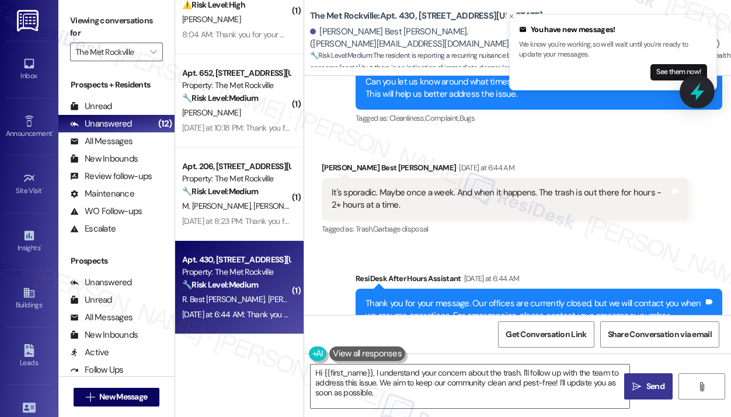
click at [695, 92] on icon at bounding box center [697, 92] width 14 height 18
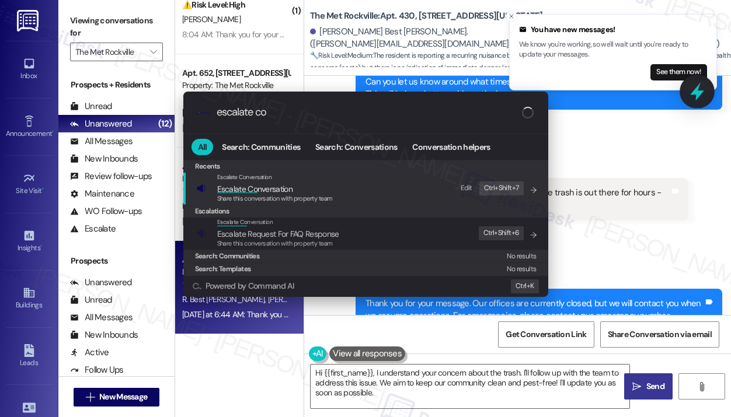
type input "escalate con"
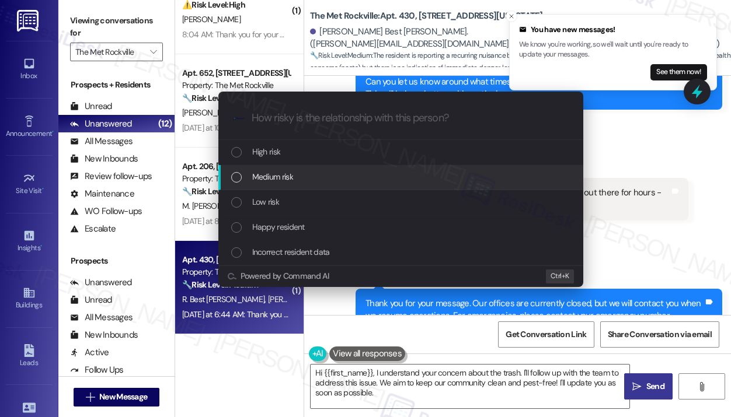
click at [291, 183] on span "Medium risk" at bounding box center [272, 176] width 41 height 13
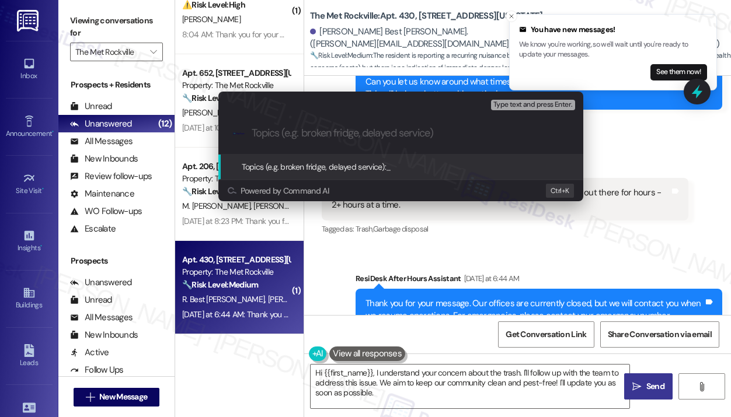
paste input "Concern About Neighbors in Unit 427 Leaving Trash in Hallway"
type input "Concern About Neighbors in Unit 427 Leaving Trash in Hallway"
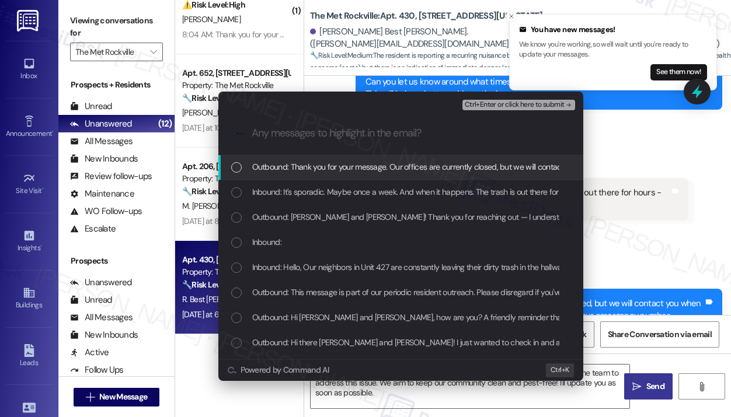
click at [291, 183] on div "Inbound: It's sporadic. Maybe once a week. And when it happens. The trash is ou…" at bounding box center [400, 192] width 365 height 25
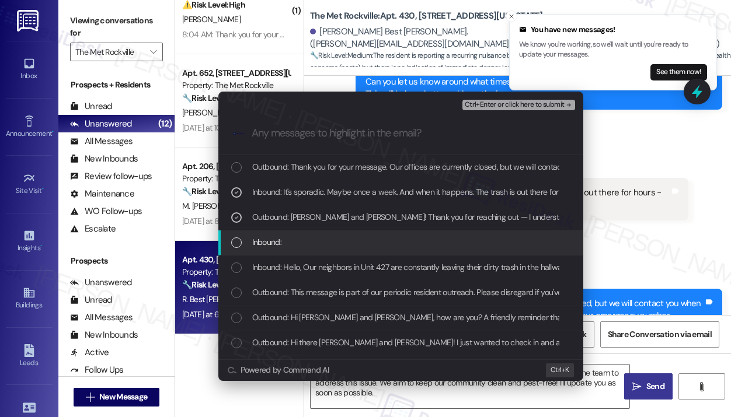
click at [278, 240] on span "Inbound:" at bounding box center [266, 242] width 29 height 13
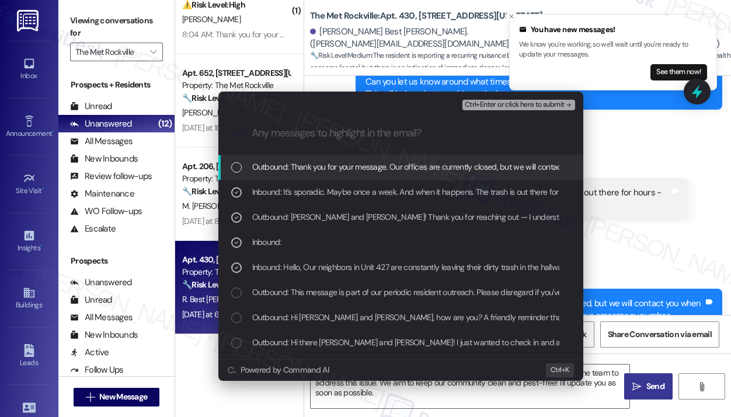
click at [477, 108] on span "Ctrl+Enter or click here to submit" at bounding box center [515, 105] width 100 height 8
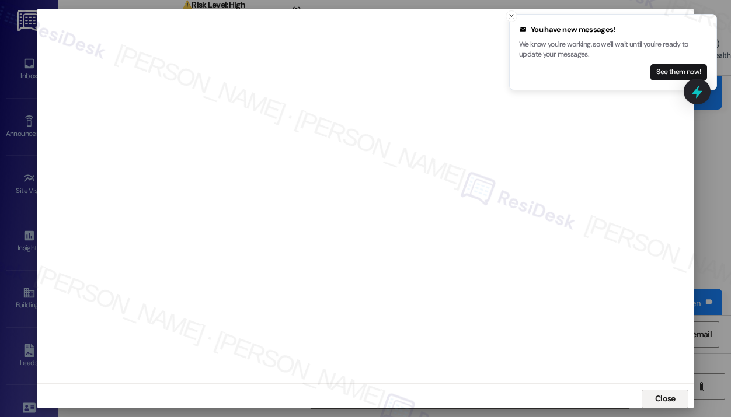
click at [646, 396] on button "Close" at bounding box center [665, 399] width 47 height 19
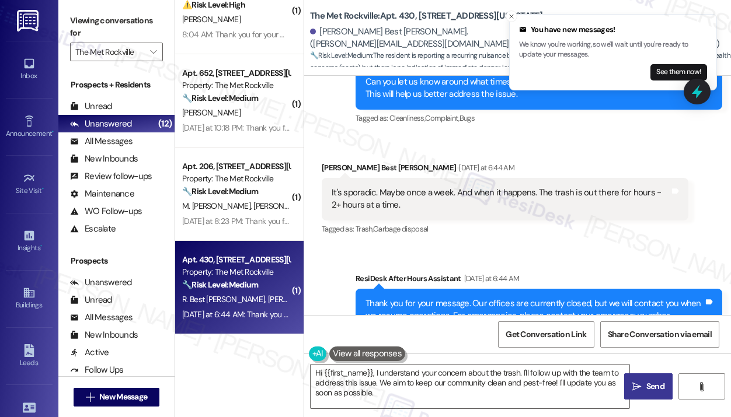
click at [638, 255] on div "Sent via SMS ResiDesk After Hours Assistant Yesterday at 6:44 AM Thank you for …" at bounding box center [517, 308] width 427 height 124
click at [686, 90] on div at bounding box center [697, 91] width 35 height 33
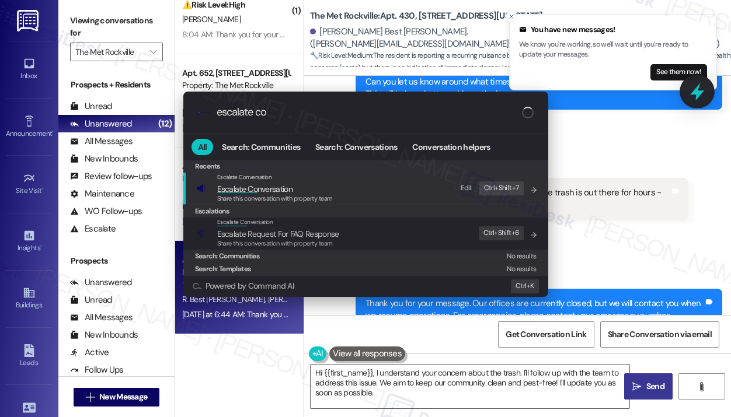
type input "escalate con"
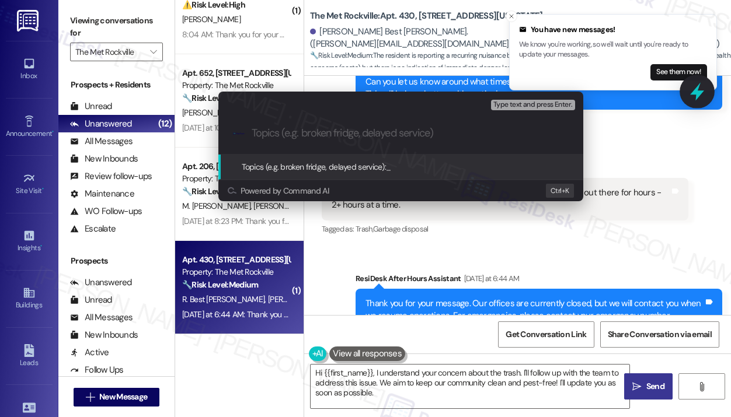
paste input "Concern About Neighbors in Unit 427 Leaving Trash in Hallway"
type input "Concern About Neighbors in Unit 427 Leaving Trash in Hallway"
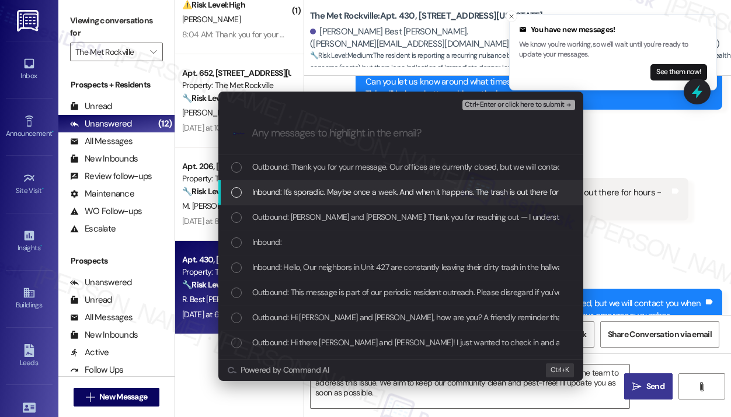
click at [473, 200] on div "Inbound: It's sporadic. Maybe once a week. And when it happens. The trash is ou…" at bounding box center [400, 192] width 365 height 25
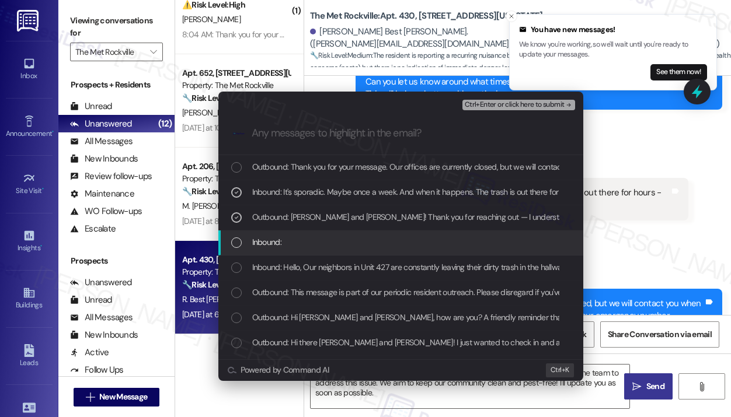
click at [461, 236] on div "Inbound:" at bounding box center [402, 242] width 342 height 13
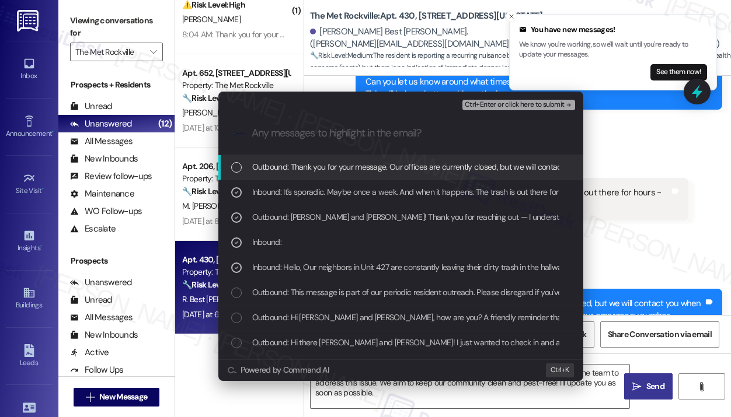
click at [525, 105] on span "Ctrl+Enter or click here to submit" at bounding box center [515, 105] width 100 height 8
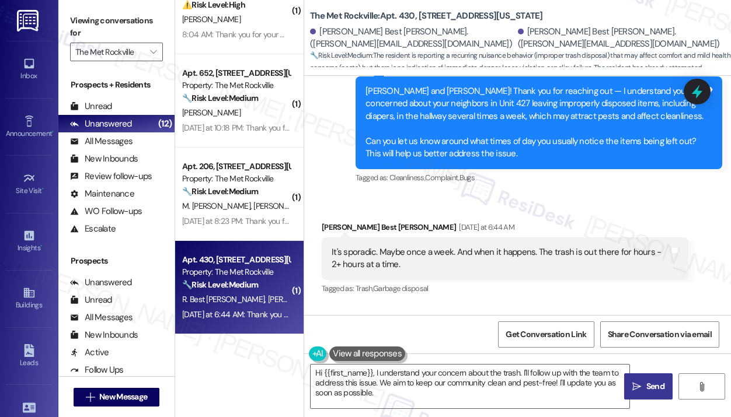
scroll to position [987, 0]
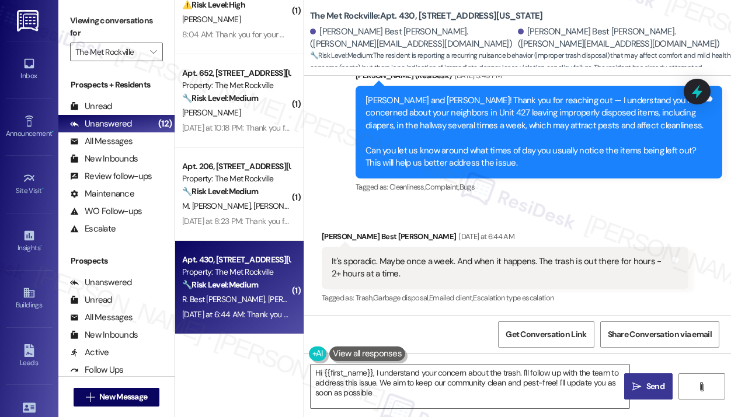
type textarea "Hi {{first_name}}, I understand your concern about the trash. I'll follow up wi…"
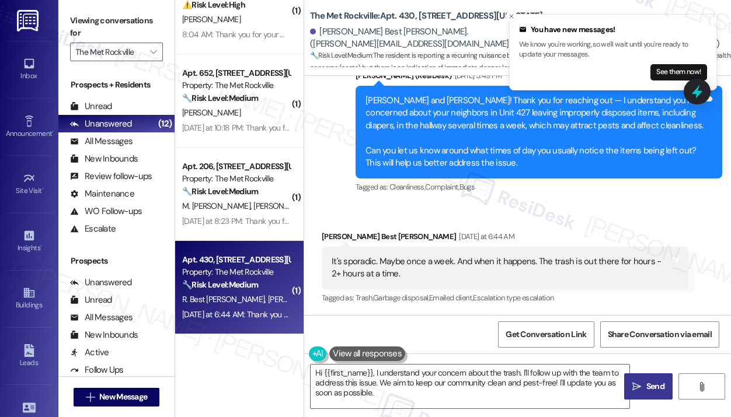
scroll to position [1231, 0]
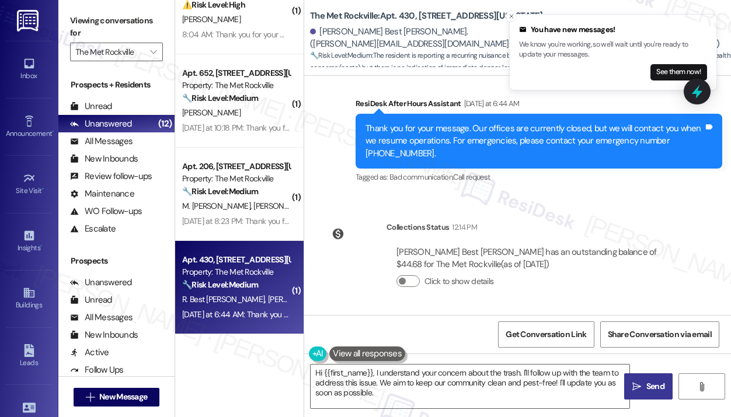
click at [649, 382] on span "Send" at bounding box center [655, 387] width 18 height 12
type textarea "Hi {{first_name}}, I understand your concern about the trash. I'll follow up wi…"
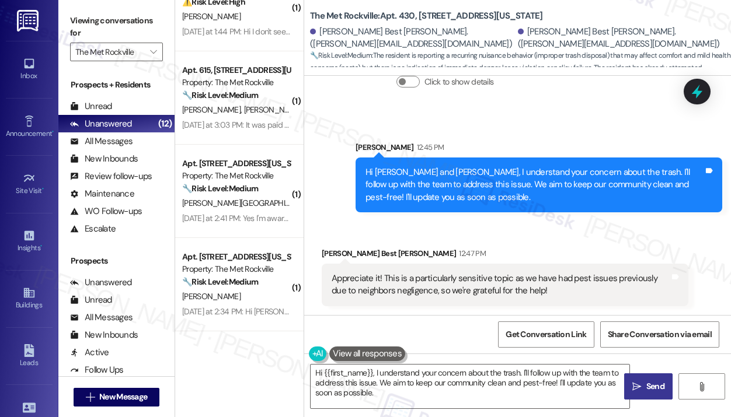
scroll to position [646, 0]
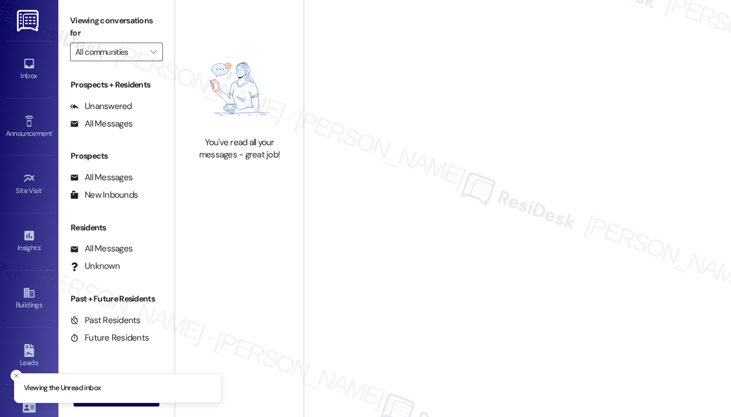
type input "The Met Rockville"
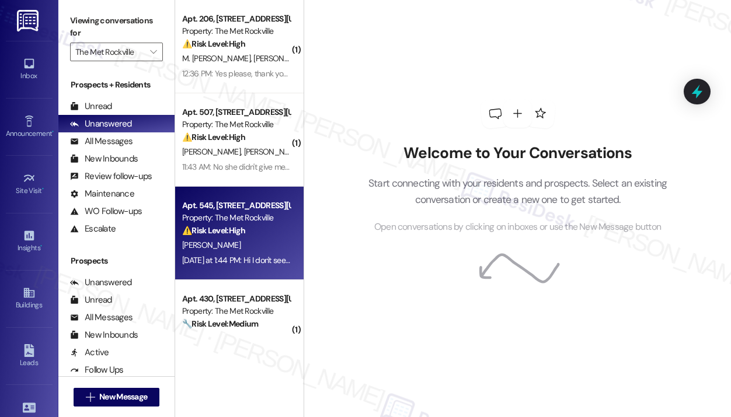
click at [232, 235] on strong "⚠️ Risk Level: High" at bounding box center [213, 230] width 63 height 11
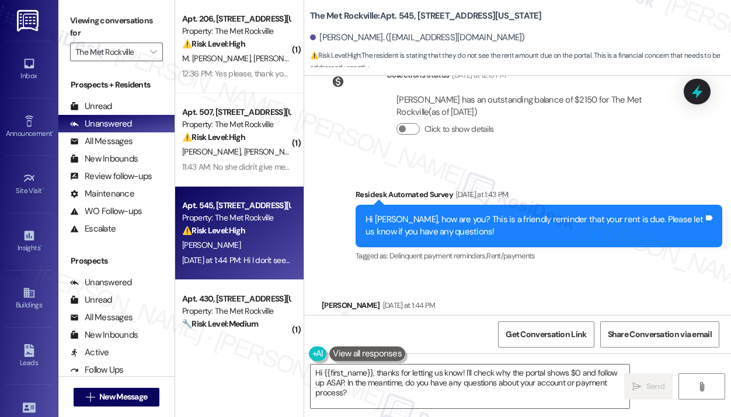
scroll to position [810, 0]
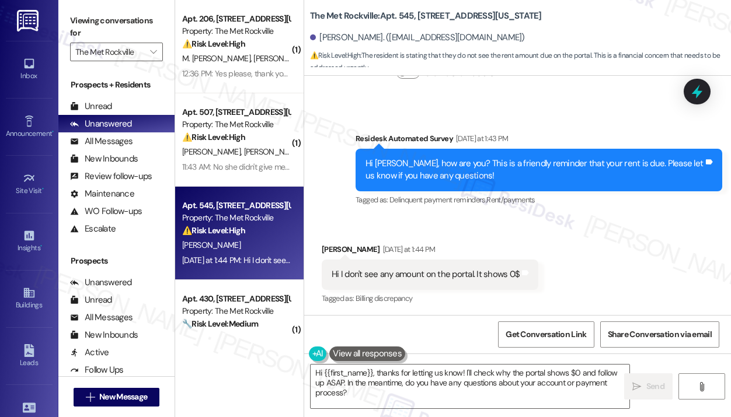
click at [476, 221] on div "Received via SMS [PERSON_NAME] [DATE] at 1:44 PM Hi I don't see any amount on t…" at bounding box center [517, 266] width 427 height 99
click at [455, 274] on div "Hi I don't see any amount on the portal. It shows 0$" at bounding box center [426, 275] width 188 height 12
copy div "Hi I don't see any amount on the portal. It shows 0$ Tags and notes"
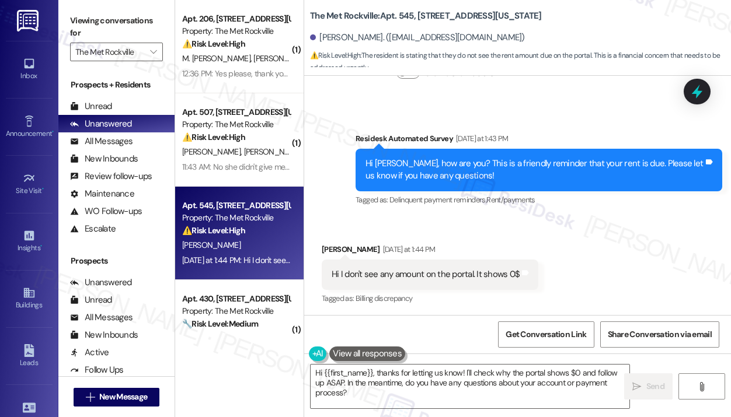
click at [445, 224] on div "Received via SMS [PERSON_NAME] [DATE] at 1:44 PM Hi I don't see any amount on t…" at bounding box center [517, 266] width 427 height 99
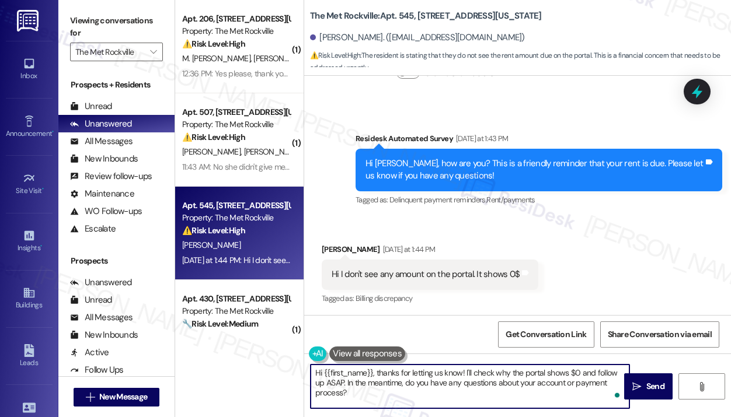
drag, startPoint x: 377, startPoint y: 396, endPoint x: 376, endPoint y: 375, distance: 21.6
click at [376, 375] on textarea "Hi {{first_name}}, thanks for letting us know! I'll check why the portal shows …" at bounding box center [470, 387] width 319 height 44
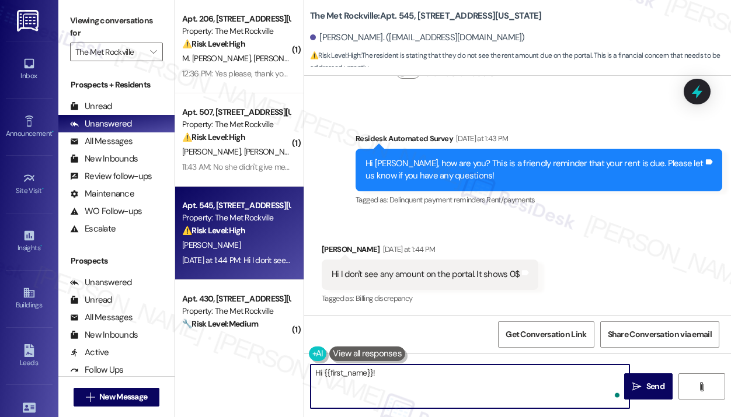
paste textarea "Thank you for reaching out — I understand the portal is showing a $0 balance. C…"
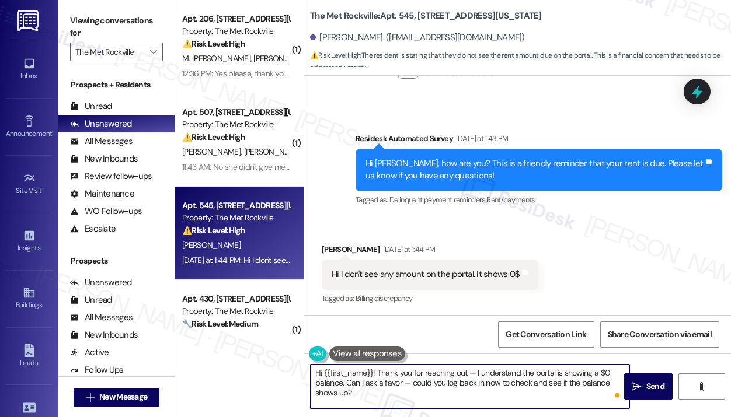
click at [341, 386] on textarea "Hi {{first_name}}! Thank you for reaching out — I understand the portal is show…" at bounding box center [470, 387] width 319 height 44
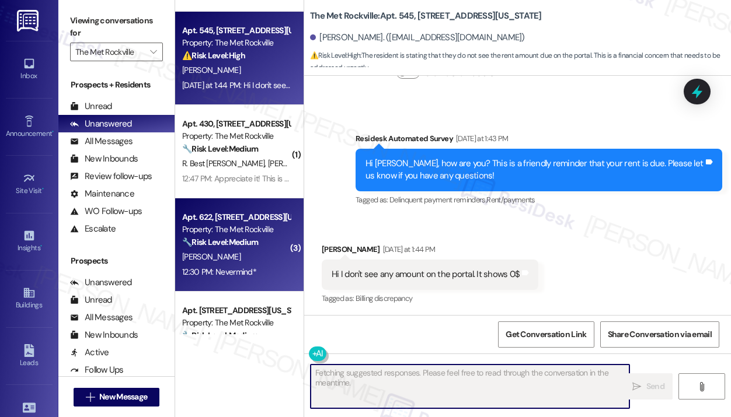
scroll to position [292, 0]
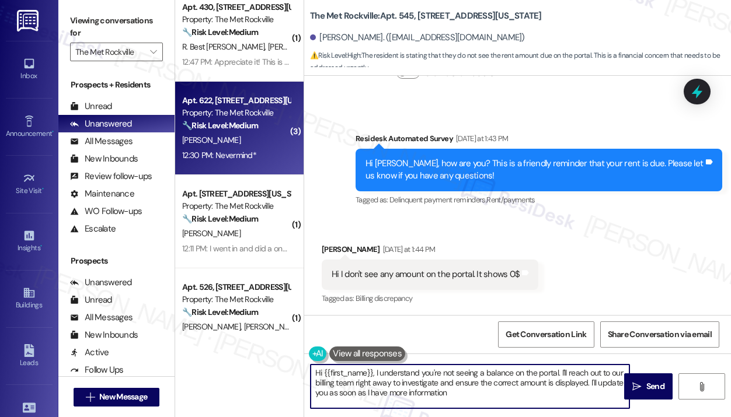
type textarea "Hi {{first_name}}, I understand you're not seeing a balance on the portal. I'll…"
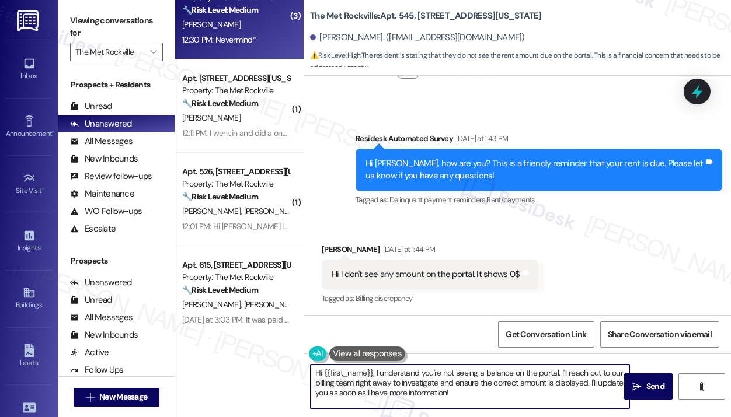
scroll to position [409, 0]
click at [262, 40] on div "12:30 PM: Nevermind* 12:30 PM: Nevermind*" at bounding box center [236, 39] width 110 height 15
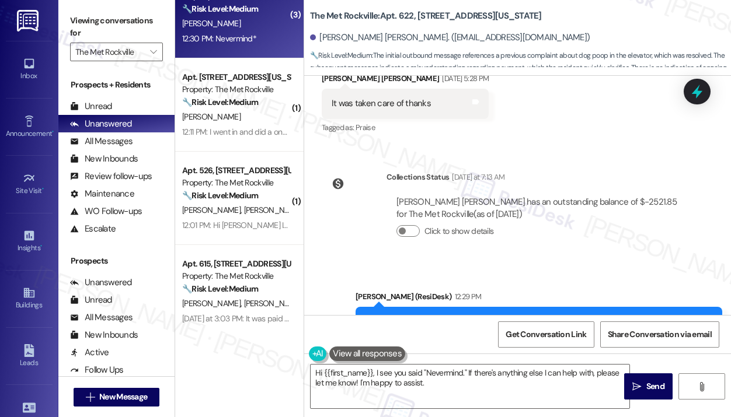
scroll to position [1586, 0]
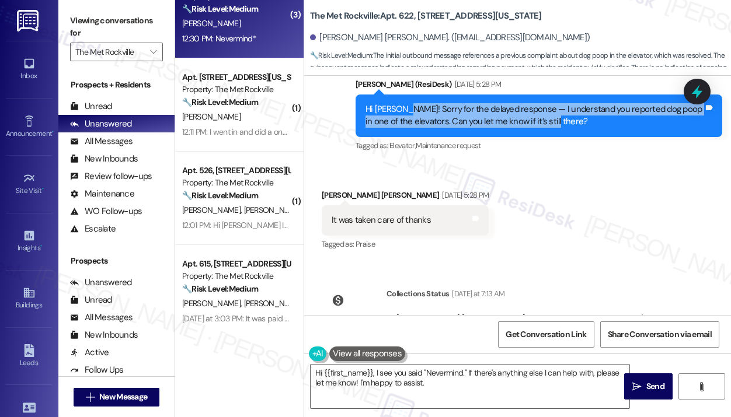
drag, startPoint x: 567, startPoint y: 123, endPoint x: 407, endPoint y: 110, distance: 161.1
click at [407, 110] on div "Hi [PERSON_NAME]! Sorry for the delayed response — I understand you reported do…" at bounding box center [534, 115] width 338 height 25
copy div "Sorry for the delayed response — I understand you reported dog poop in one of t…"
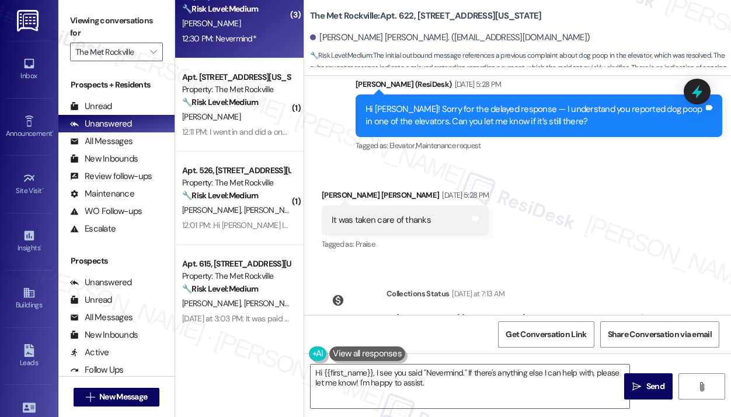
click at [401, 222] on div "It was taken care of thanks" at bounding box center [381, 220] width 99 height 12
copy div "It was taken care of thanks Tags and notes"
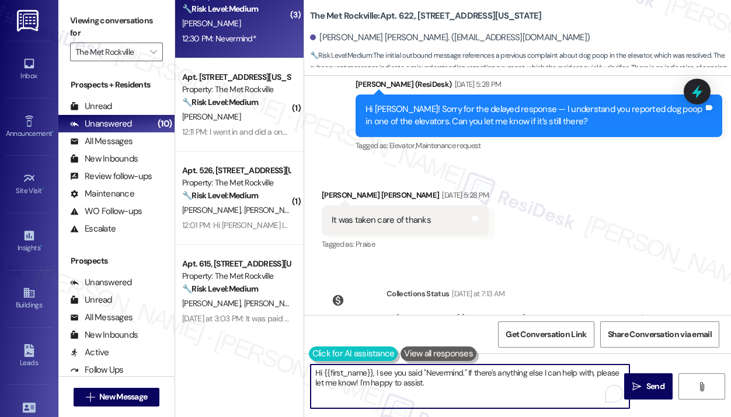
drag, startPoint x: 461, startPoint y: 385, endPoint x: 308, endPoint y: 363, distance: 154.0
click at [308, 363] on div "Hi {{first_name}}, I see you said "Nevermind." If there's anything else I can h…" at bounding box center [517, 398] width 427 height 88
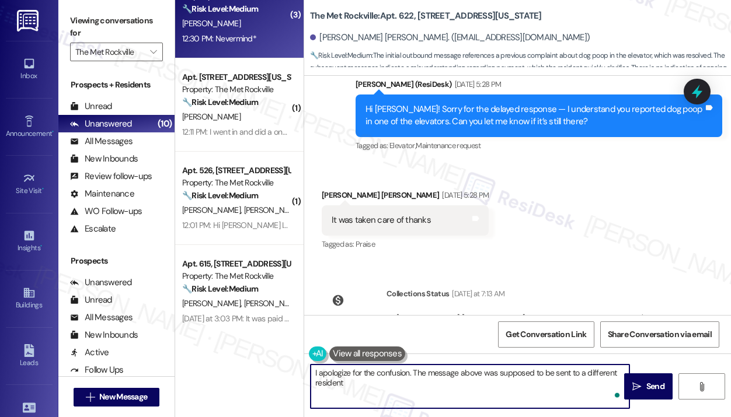
type textarea "I apologize for the confusion. The message above was supposed to be sent to a d…"
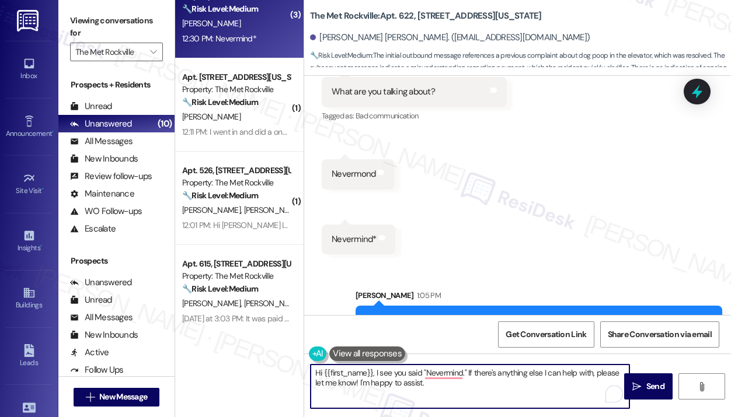
scroll to position [2088, 0]
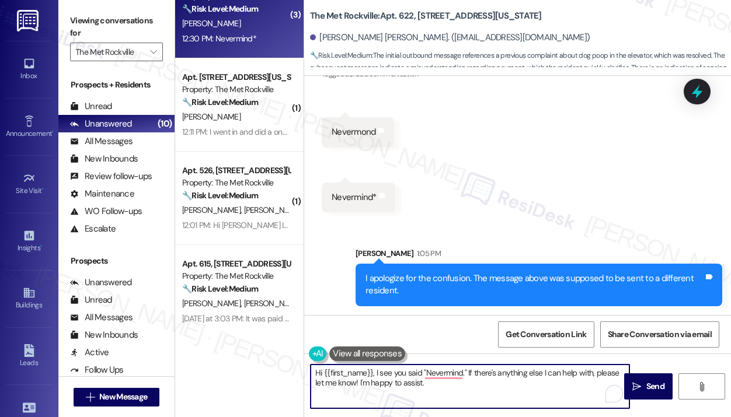
drag, startPoint x: 454, startPoint y: 385, endPoint x: 306, endPoint y: 375, distance: 148.6
click at [306, 375] on div "Hi {{first_name}}, I see you said "Nevermind." If there's anything else I can h…" at bounding box center [464, 386] width 320 height 45
paste textarea "Thank you for letting me know — I’m glad to hear it’s been taken care of!"
click at [488, 374] on textarea "Thank you for letting me know — I’m glad to hear it’s been taken care of!" at bounding box center [470, 387] width 319 height 44
click at [315, 375] on textarea "Thank you for letting me know — I’m glad to hear it’s been taken care of!" at bounding box center [470, 387] width 319 height 44
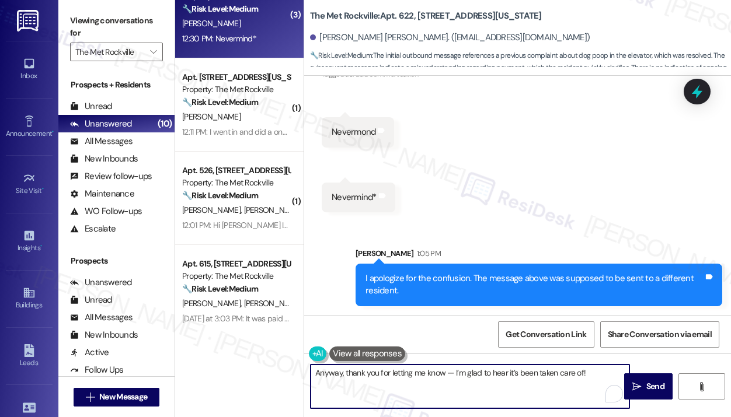
click at [593, 373] on textarea "Anyway, thank you for letting me know — I’m glad to hear it’s been taken care o…" at bounding box center [470, 387] width 319 height 44
drag, startPoint x: 455, startPoint y: 372, endPoint x: 601, endPoint y: 374, distance: 146.6
click at [601, 374] on textarea "Anyway, thank you for letting me know — I’m glad to hear it’s been taken care o…" at bounding box center [470, 387] width 319 height 44
paste textarea "the dog poop in the elevator ha"
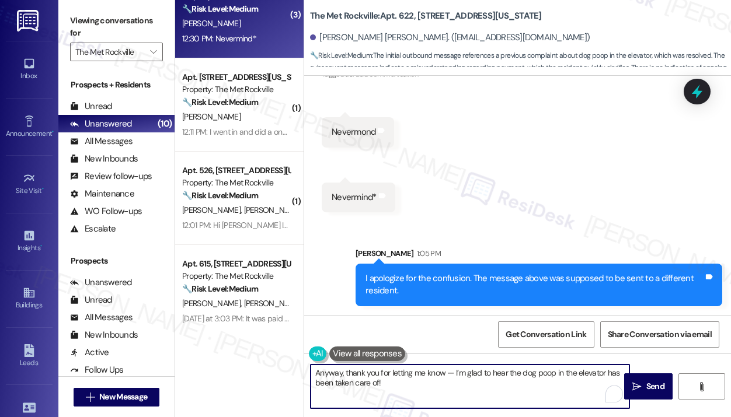
click at [537, 387] on textarea "Anyway, thank you for letting me know — I’m glad to hear the dog poop in the el…" at bounding box center [470, 387] width 319 height 44
type textarea "Anyway, thank you for letting me know — I’m glad to hear the dog poop in the el…"
click at [653, 386] on span "Send" at bounding box center [655, 387] width 18 height 12
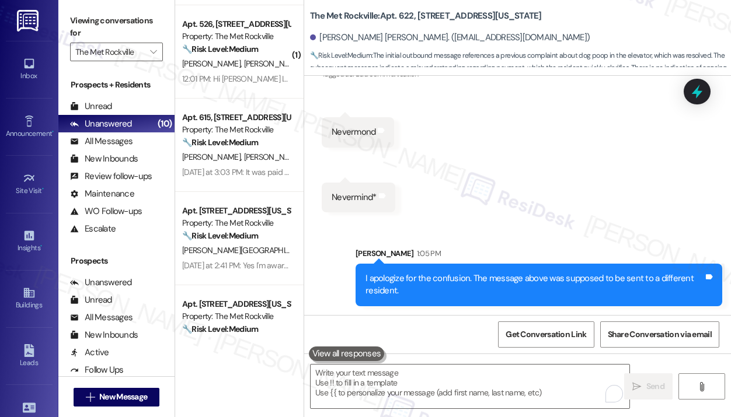
scroll to position [584, 0]
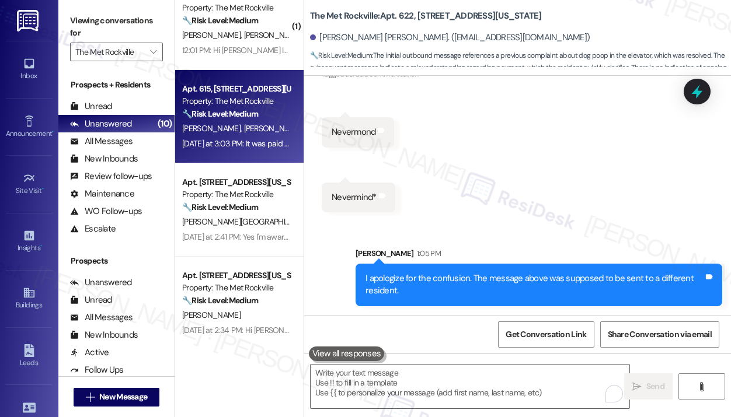
click at [239, 145] on div "[DATE] at 3:03 PM: It was paid already [DATE] at 3:03 PM: It was paid already" at bounding box center [246, 143] width 128 height 11
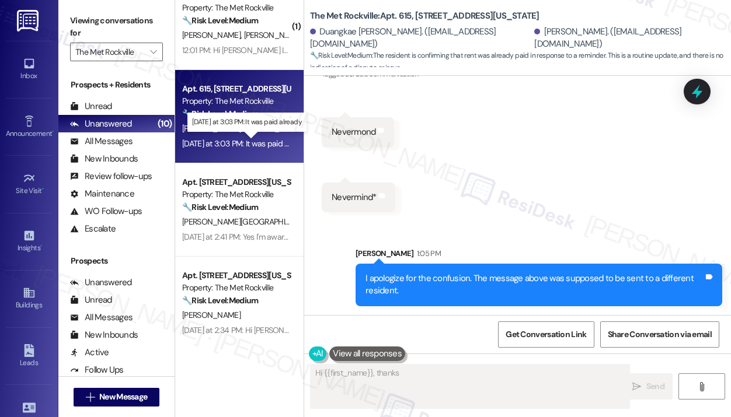
scroll to position [1253, 0]
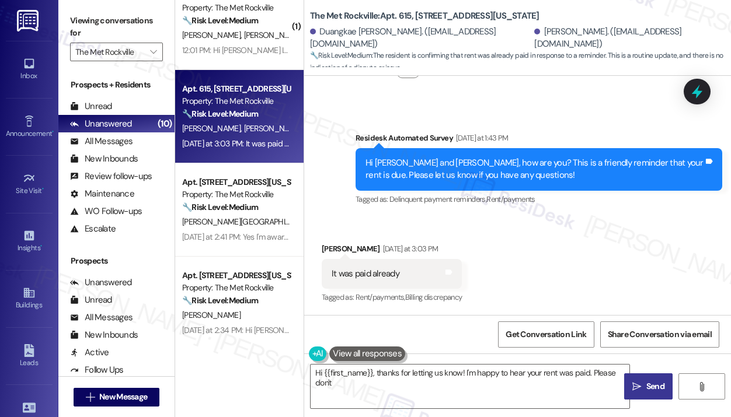
click at [528, 234] on div "Received via SMS [PERSON_NAME] [DATE] at 3:03 PM It was paid already Tags and n…" at bounding box center [517, 266] width 427 height 99
type textarea "Hi {{first_name}}, thanks for letting us know! I'm happy to hear your rent was …"
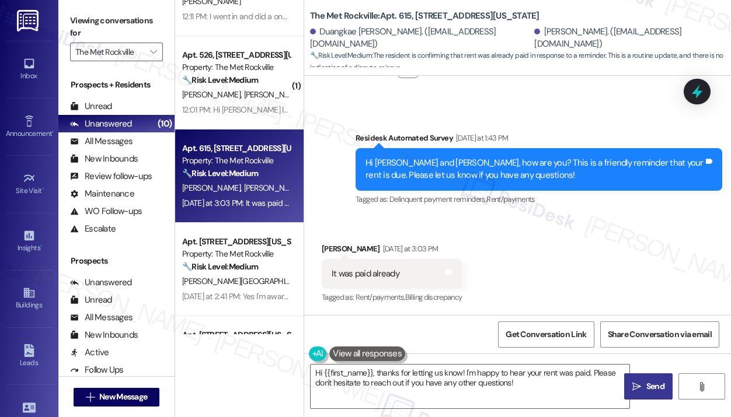
scroll to position [350, 0]
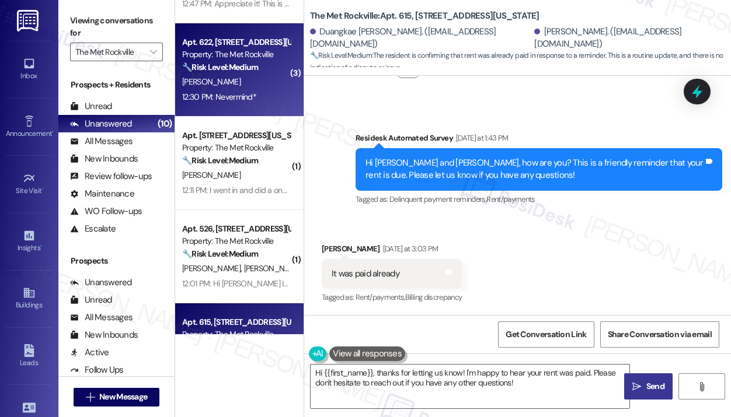
click at [252, 93] on div "12:30 PM: Nevermind* 12:30 PM: Nevermind*" at bounding box center [219, 97] width 74 height 11
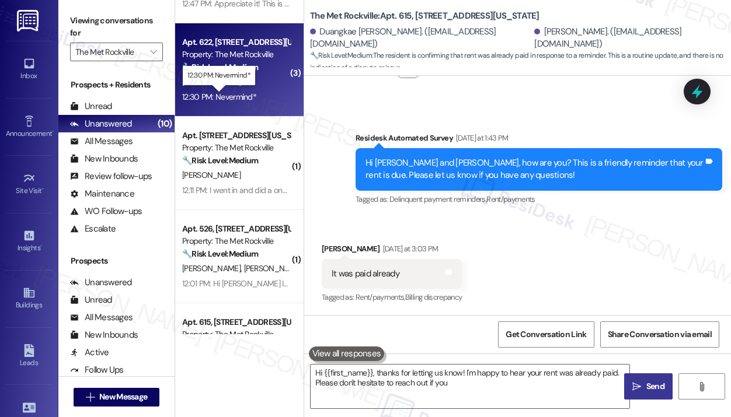
type textarea "Hi {{first_name}}, thanks for letting us know! I'm happy to hear your rent was …"
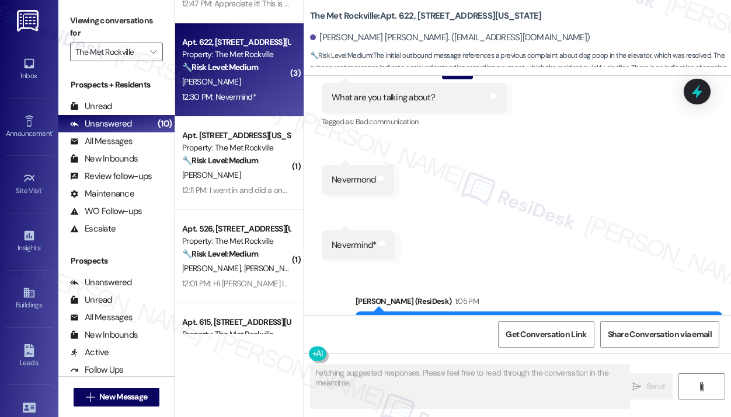
scroll to position [2106, 0]
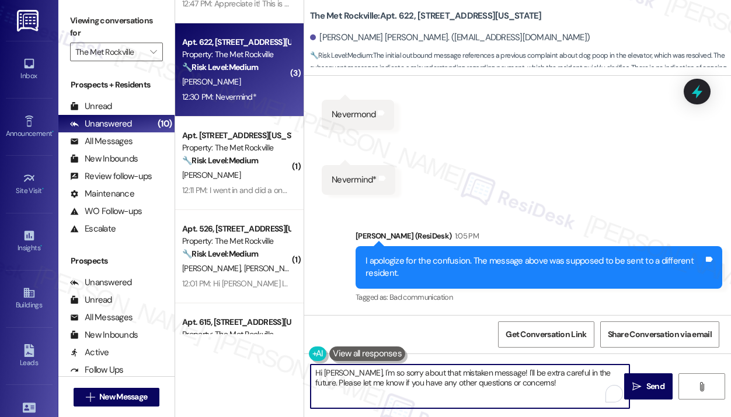
click at [364, 392] on textarea "Hi [PERSON_NAME], I'm so sorry about that mistaken message! I'll be extra caref…" at bounding box center [470, 387] width 319 height 44
click at [441, 380] on textarea "Hi [PERSON_NAME], I'm so sorry about that mistaken message! I'll be extra caref…" at bounding box center [470, 387] width 319 height 44
click at [450, 384] on textarea "Hi [PERSON_NAME], I'm so sorry about that mistaken message! I'll be extra caref…" at bounding box center [470, 387] width 319 height 44
drag, startPoint x: 520, startPoint y: 385, endPoint x: 308, endPoint y: 369, distance: 212.5
click at [308, 369] on div "Hi [PERSON_NAME], I'm so sorry about that mistaken message! I'll be extra caref…" at bounding box center [464, 386] width 320 height 45
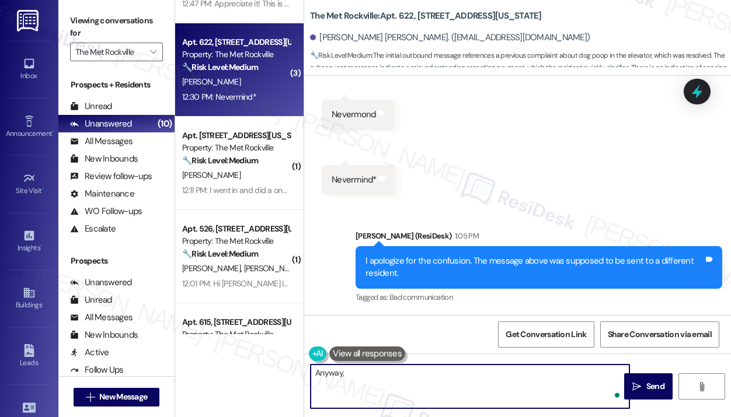
paste textarea "[PERSON_NAME] you for letting me know — I’m glad to hear the dog poop in the el…"
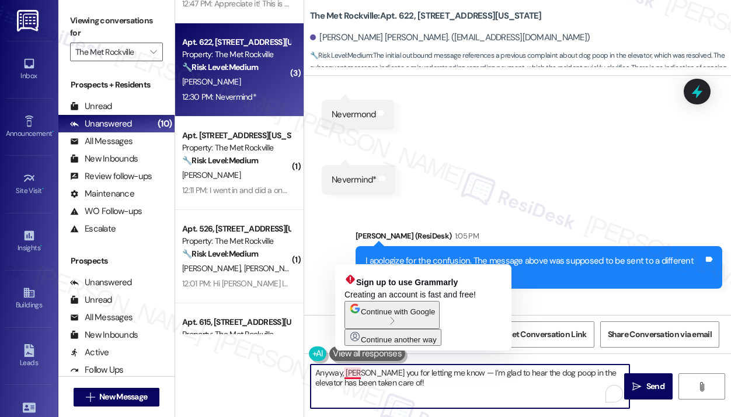
click at [345, 376] on textarea "Anyway, [PERSON_NAME] you for letting me know — I’m glad to hear the dog poop i…" at bounding box center [470, 387] width 319 height 44
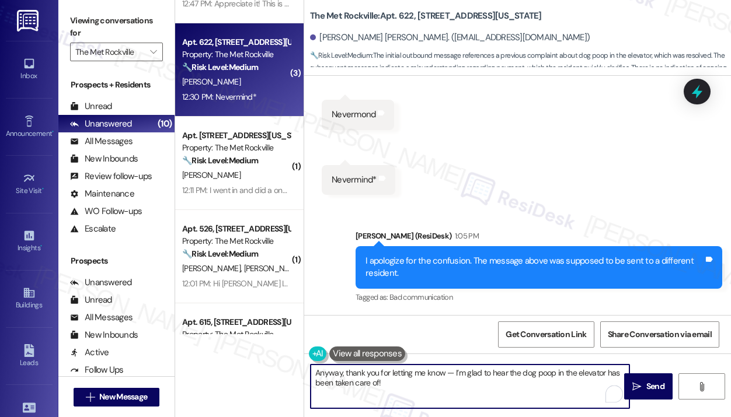
click at [399, 379] on textarea "Anyway, thank you for letting me know — I’m glad to hear the dog poop in the el…" at bounding box center [470, 387] width 319 height 44
click at [514, 389] on textarea "Anyway, thank you for letting me know — I’m glad to hear the dog poop in the el…" at bounding box center [470, 387] width 319 height 44
type textarea "Anyway, thank you for letting me know — I’m glad to hear the dog poop in the el…"
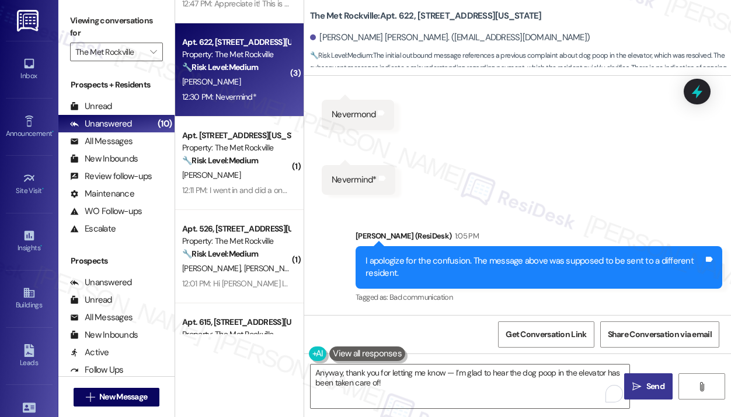
click at [644, 386] on span "Send" at bounding box center [655, 387] width 23 height 12
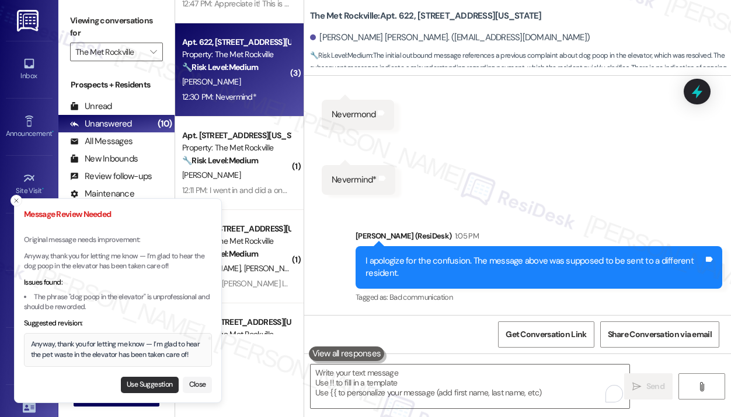
click at [163, 382] on button "Use Suggestion" at bounding box center [150, 385] width 58 height 16
type textarea "Anyway, thank you for letting me know — I’m glad to hear the pet waste in the e…"
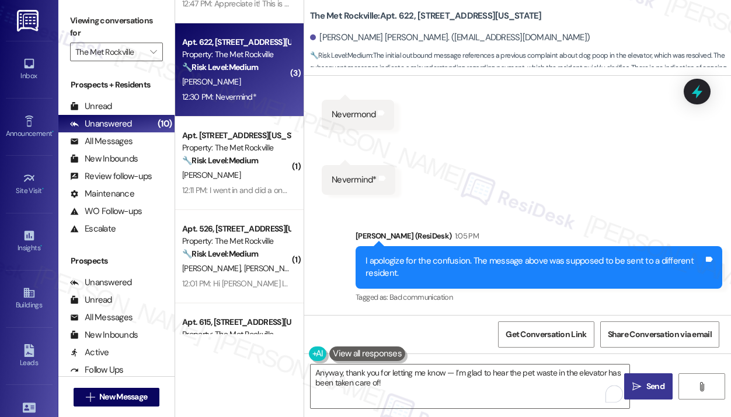
click at [637, 386] on icon "" at bounding box center [636, 386] width 9 height 9
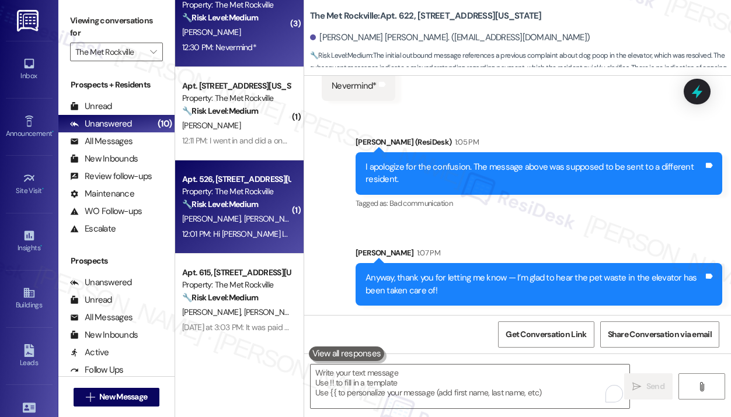
scroll to position [467, 0]
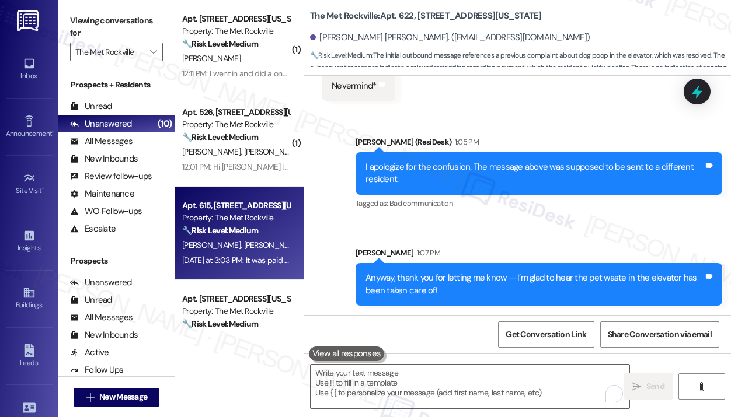
click at [241, 240] on div "S. [PERSON_NAME]" at bounding box center [236, 245] width 110 height 15
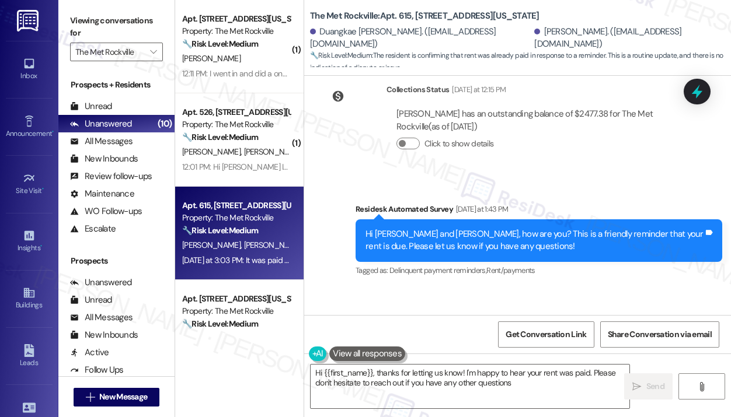
scroll to position [1252, 0]
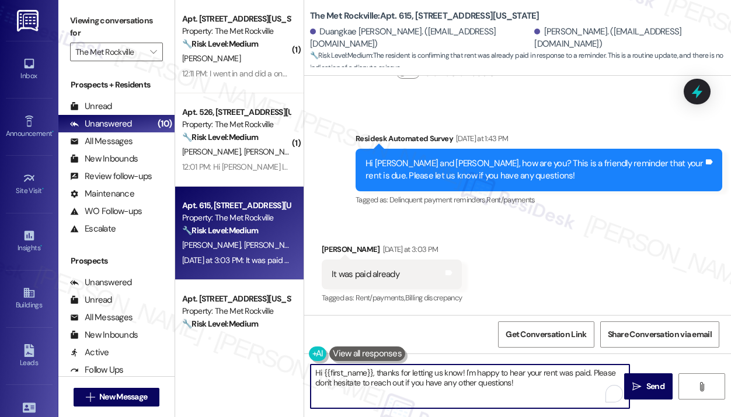
click at [456, 389] on textarea "Hi {{first_name}}, thanks for letting us know! I'm happy to hear your rent was …" at bounding box center [470, 387] width 319 height 44
paste textarea "! Thanks for letting us know you've already paid. We appreciate you keeping you…"
type textarea "Hi {{first_name}}! Thanks for letting us know you've already paid. We appreciat…"
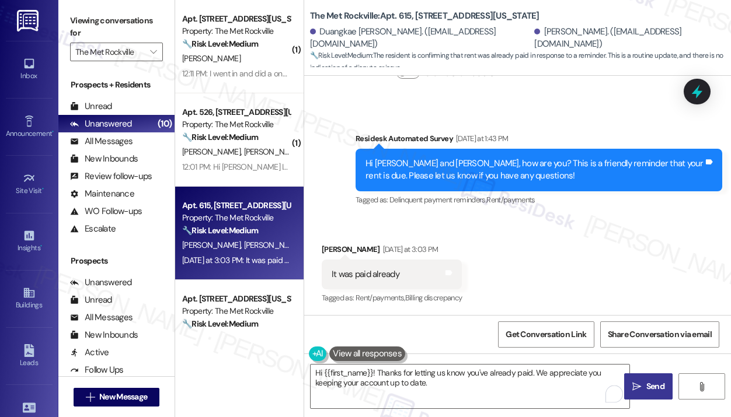
click at [644, 389] on span "Send" at bounding box center [655, 387] width 23 height 12
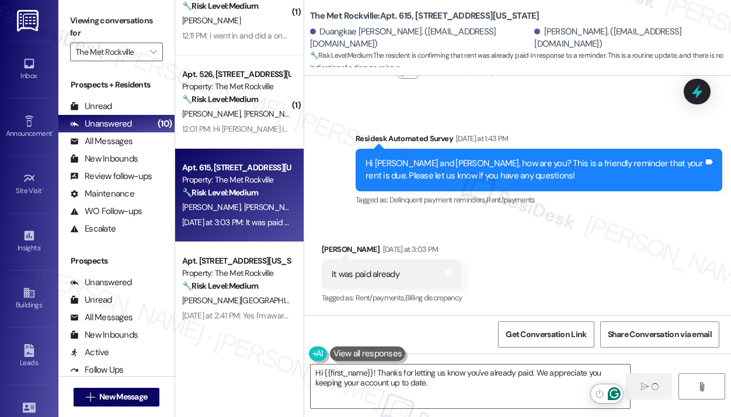
scroll to position [525, 0]
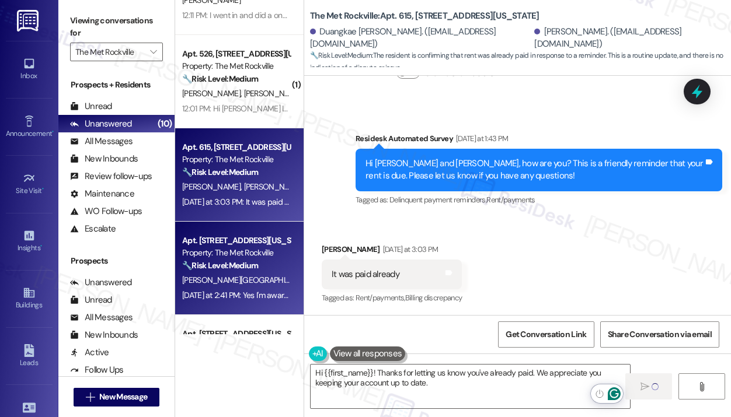
click at [260, 273] on div "Apt. [STREET_ADDRESS][US_STATE] Property: The Met Rockville 🔧 Risk Level: Mediu…" at bounding box center [236, 254] width 110 height 40
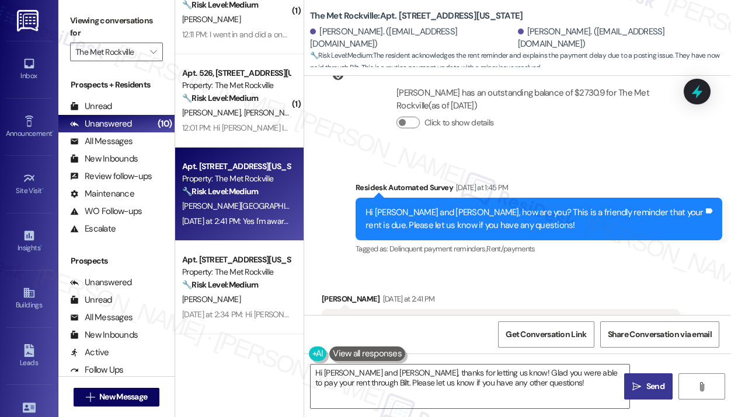
scroll to position [2914, 0]
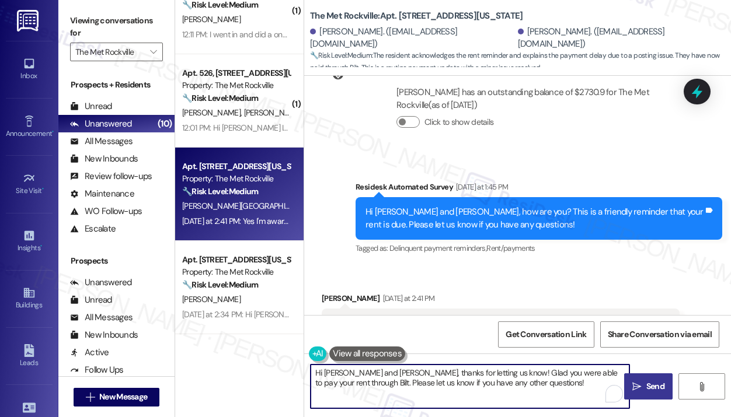
click at [537, 381] on textarea "Hi [PERSON_NAME] and [PERSON_NAME], thanks for letting us know! Glad you were a…" at bounding box center [470, 387] width 319 height 44
click at [388, 373] on textarea "Hi [PERSON_NAME] and [PERSON_NAME], thanks for letting us know! Glad you were a…" at bounding box center [470, 387] width 319 height 44
type textarea "Hi [PERSON_NAME], thanks for letting us know! Glad you were able to pay your re…"
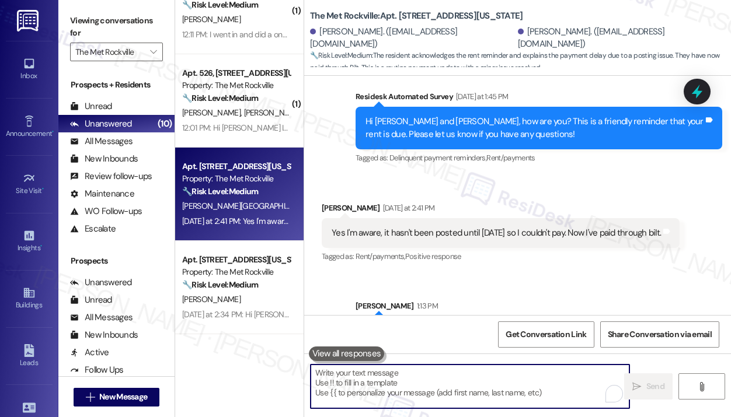
scroll to position [3008, 0]
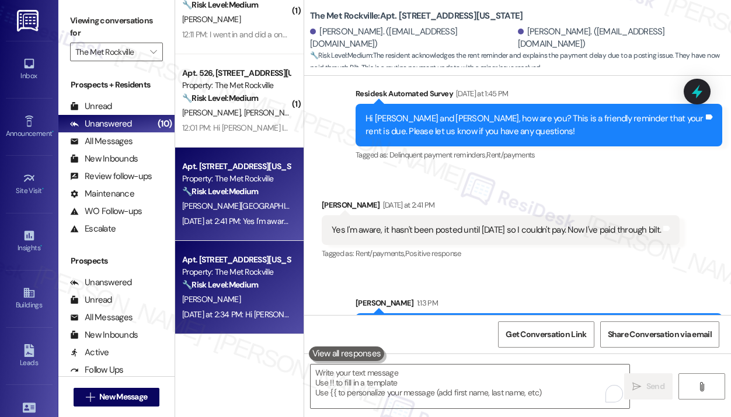
click at [274, 276] on div "Property: The Met Rockville" at bounding box center [236, 272] width 108 height 12
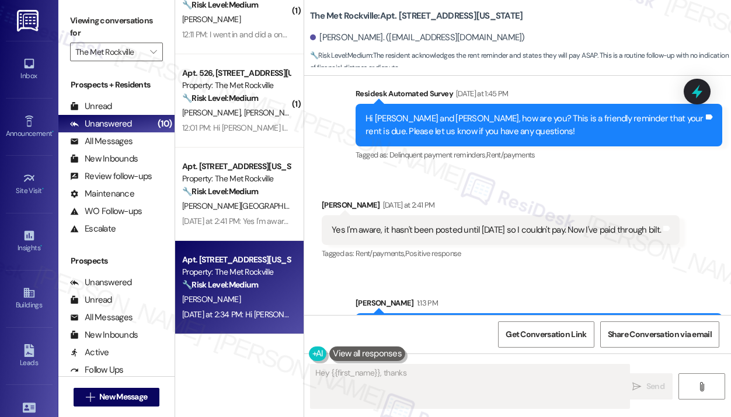
scroll to position [1528, 0]
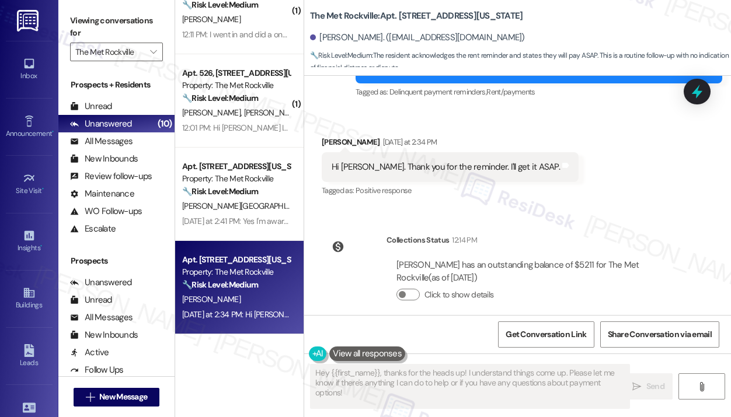
click at [621, 206] on div "Survey, sent via SMS Residesk Automated Survey [DATE] 12:29 PM Hi [PERSON_NAME]…" at bounding box center [517, 195] width 427 height 239
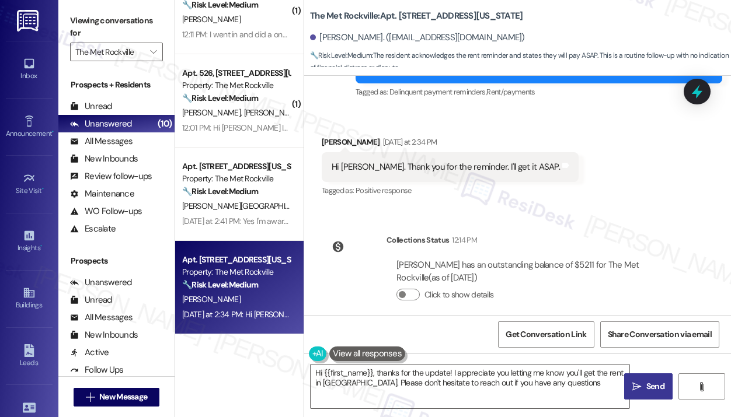
type textarea "Hi {{first_name}}, thanks for the update! I appreciate you letting me know you'…"
click at [553, 387] on textarea "Hi {{first_name}}, thanks for the update! I appreciate you letting me know you'…" at bounding box center [470, 387] width 319 height 44
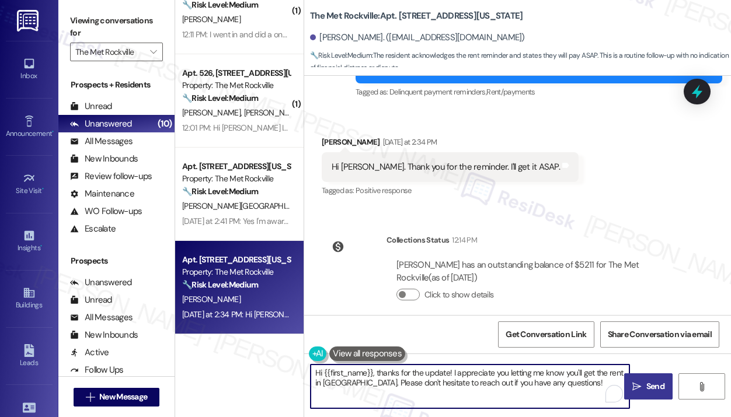
click at [553, 387] on textarea "Hi {{first_name}}, thanks for the update! I appreciate you letting me know you'…" at bounding box center [470, 387] width 319 height 44
click at [649, 385] on span "Send" at bounding box center [655, 387] width 18 height 12
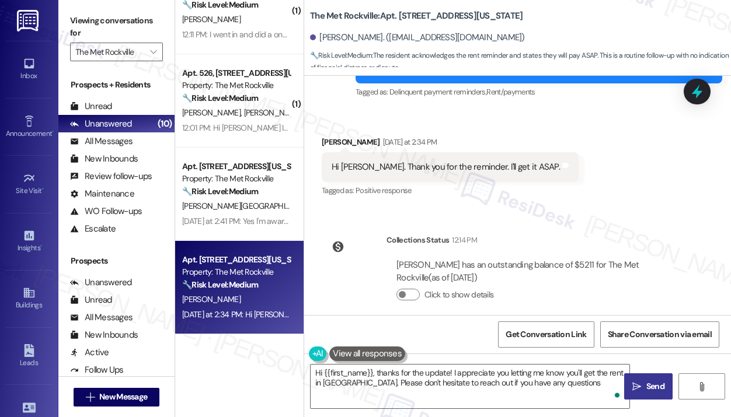
type textarea "Hi {{first_name}}, thanks for the update! I appreciate you letting me know you'…"
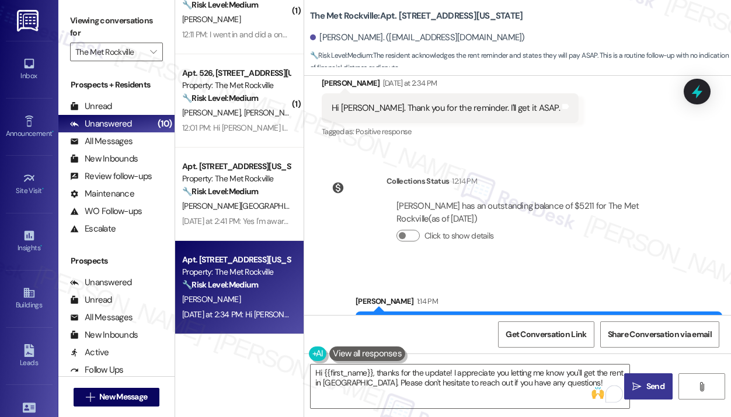
scroll to position [1622, 0]
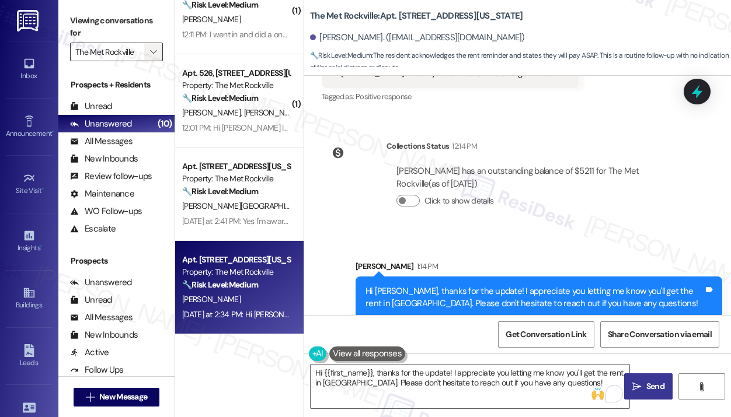
click at [152, 54] on icon "" at bounding box center [153, 51] width 6 height 9
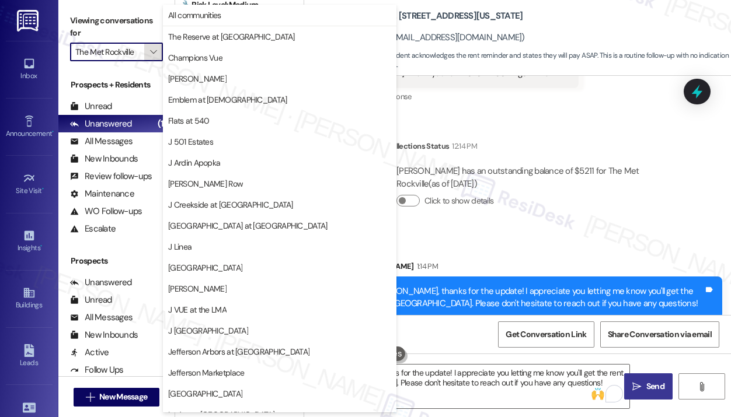
scroll to position [180, 0]
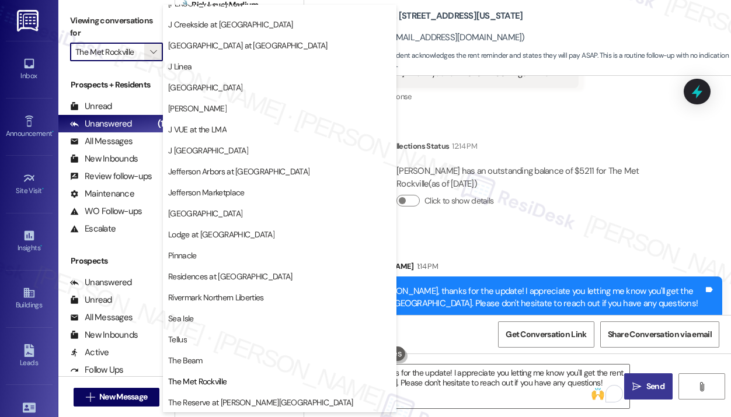
click at [206, 355] on span "The Beam" at bounding box center [279, 361] width 223 height 12
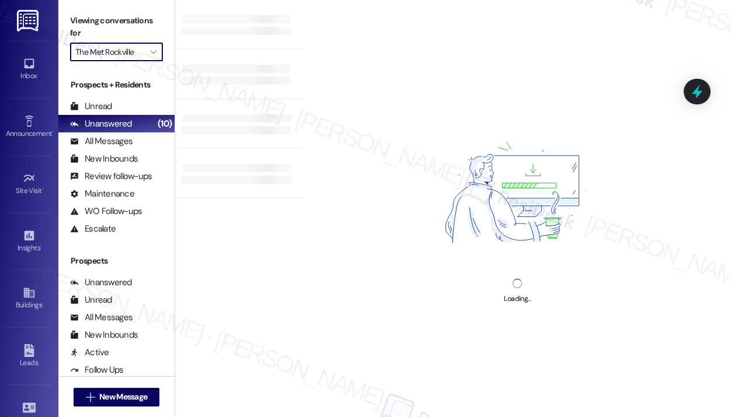
type input "The Beam"
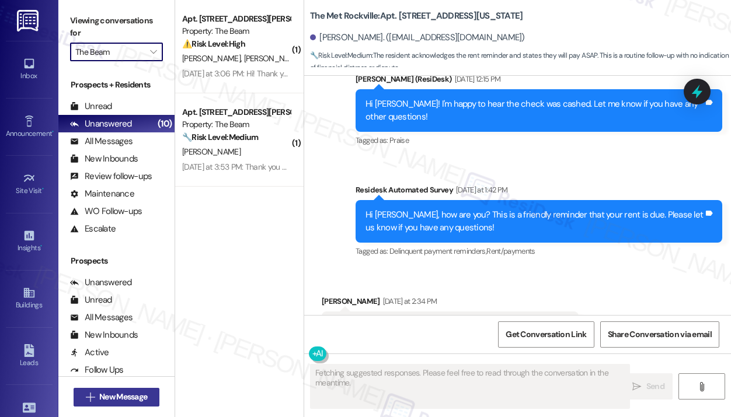
scroll to position [1408, 0]
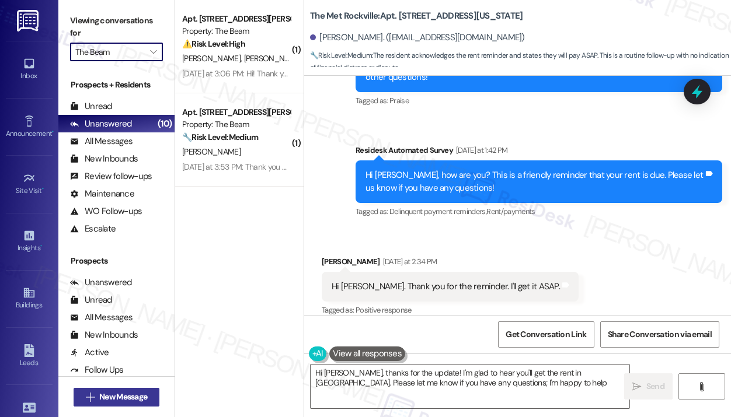
type textarea "Hi [PERSON_NAME], thanks for the update! I'm glad to hear you'll get the rent i…"
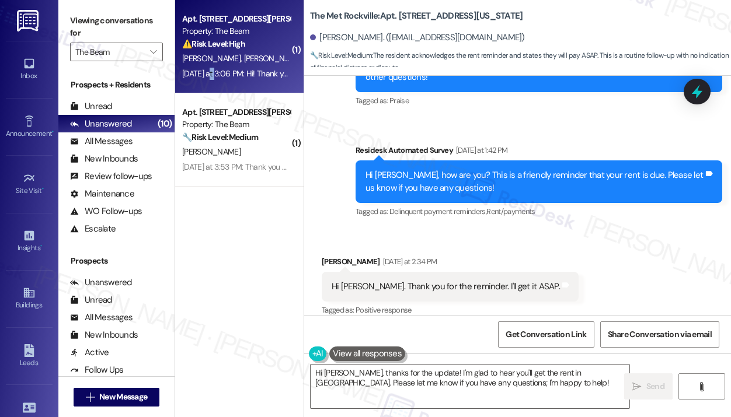
click at [217, 67] on div "[DATE] at 3:06 PM: Hi! Thank you, we don't seem to be getting the notifications…" at bounding box center [236, 74] width 110 height 15
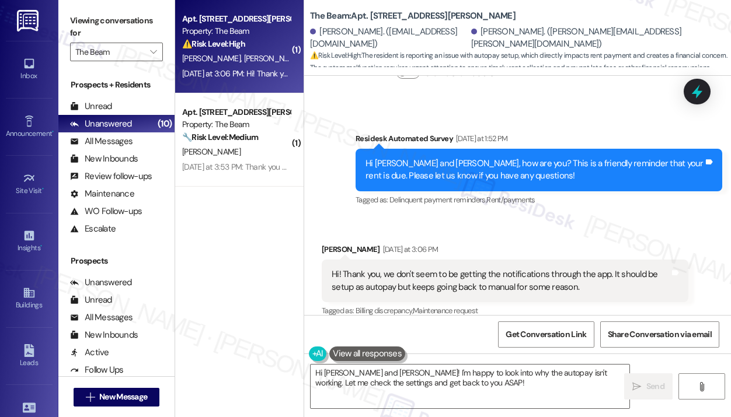
scroll to position [304, 0]
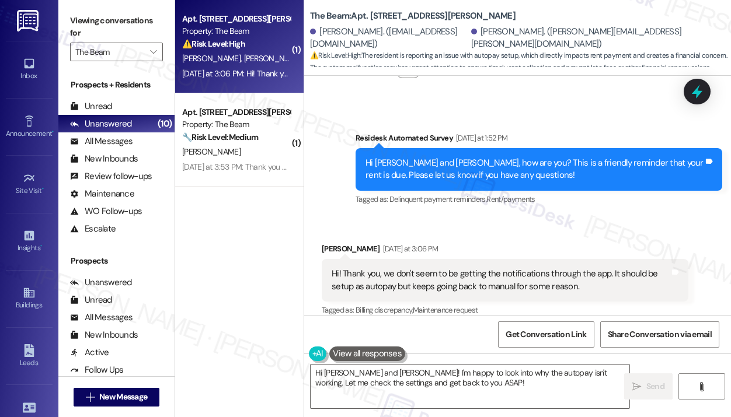
click at [617, 218] on div "Received via SMS [PERSON_NAME] [DATE] at 3:06 PM Hi! Thank you, we don't seem t…" at bounding box center [517, 272] width 427 height 111
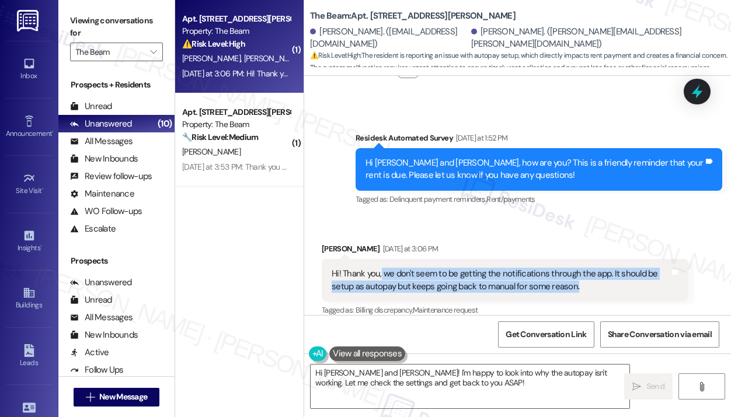
drag, startPoint x: 597, startPoint y: 277, endPoint x: 381, endPoint y: 256, distance: 217.0
click at [381, 268] on div "Hi! Thank you, we don't seem to be getting the notifications through the app. I…" at bounding box center [501, 280] width 338 height 25
copy div "we don't seem to be getting the notifications through the app. It should be set…"
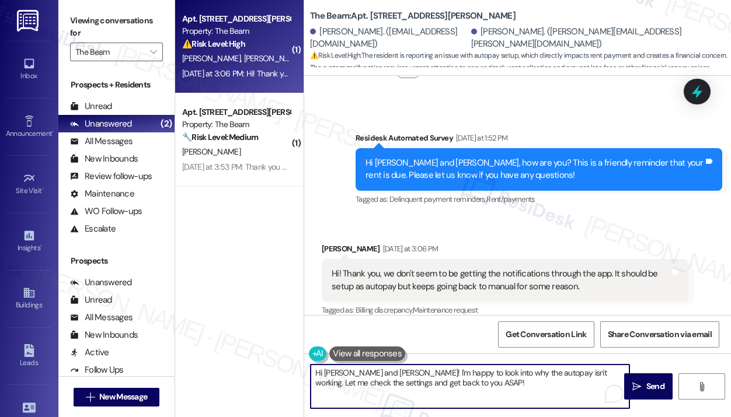
drag, startPoint x: 453, startPoint y: 382, endPoint x: 346, endPoint y: 372, distance: 107.9
click at [346, 372] on textarea "Hi [PERSON_NAME] and [PERSON_NAME]! I'm happy to look into why the autopay isn'…" at bounding box center [470, 387] width 319 height 44
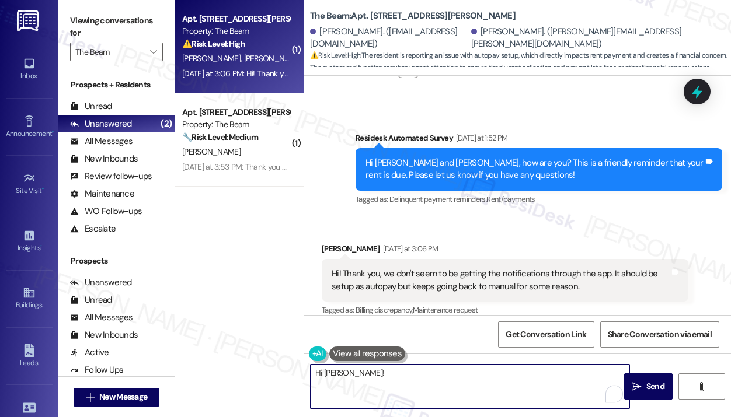
paste textarea "Thank you for reaching out — I understand you’re not receiving notifications th…"
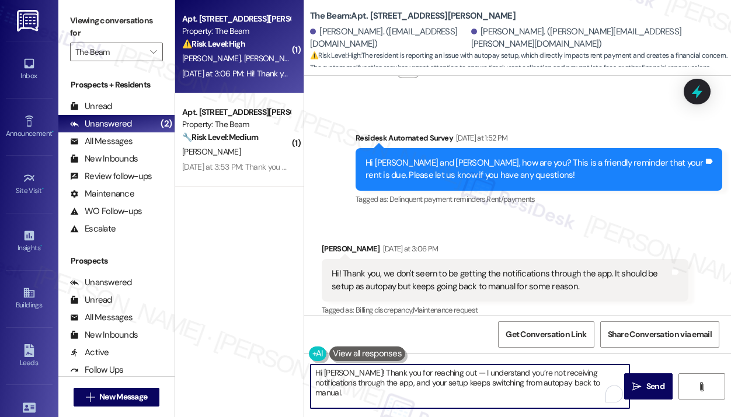
scroll to position [19, 0]
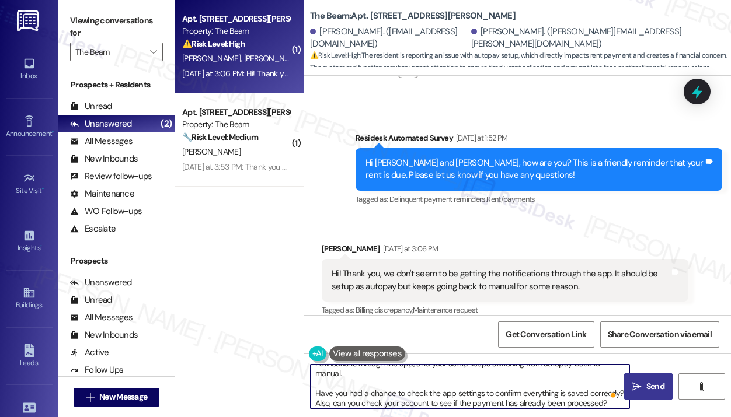
type textarea "Hi [PERSON_NAME]! Thank you for reaching out — I understand you’re not receivin…"
click at [640, 391] on icon "" at bounding box center [636, 386] width 9 height 9
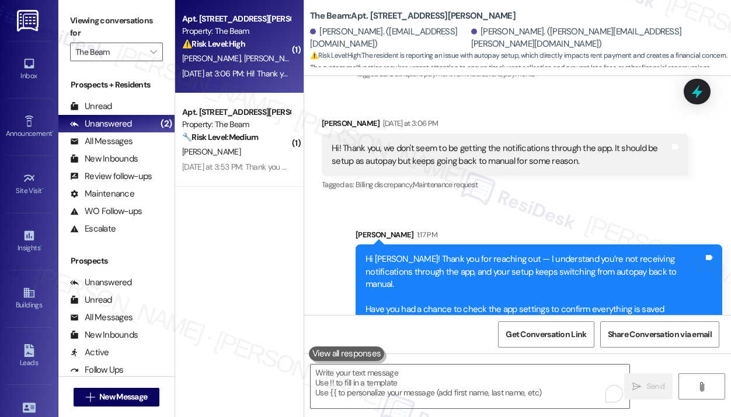
scroll to position [436, 0]
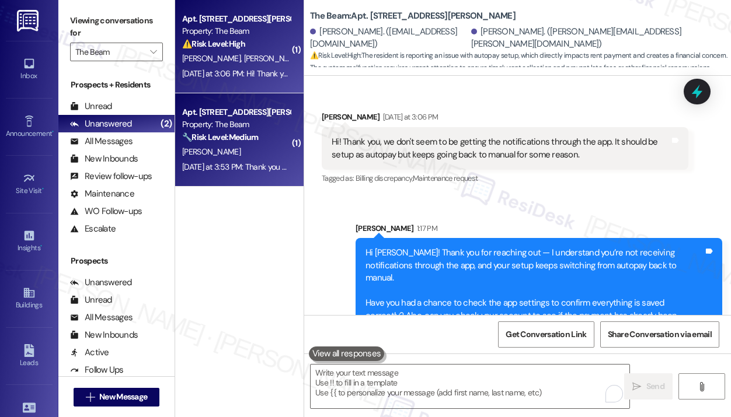
click at [280, 160] on div "[DATE] at 3:53 PM: Thank you 🙂 [DATE] at 3:53 PM: Thank you 🙂" at bounding box center [236, 167] width 110 height 15
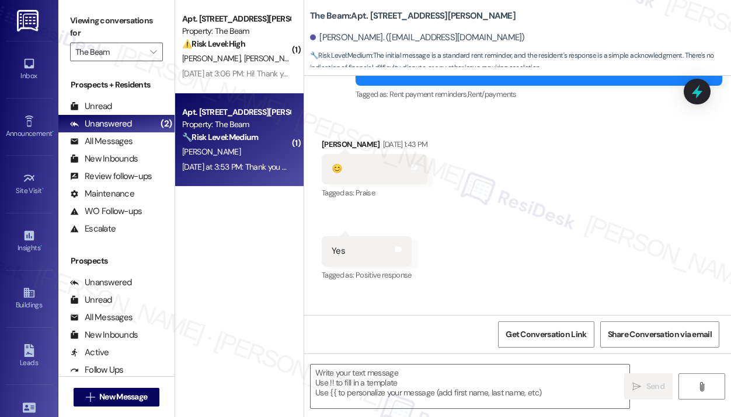
type textarea "Fetching suggested responses. Please feel free to read through the conversation…"
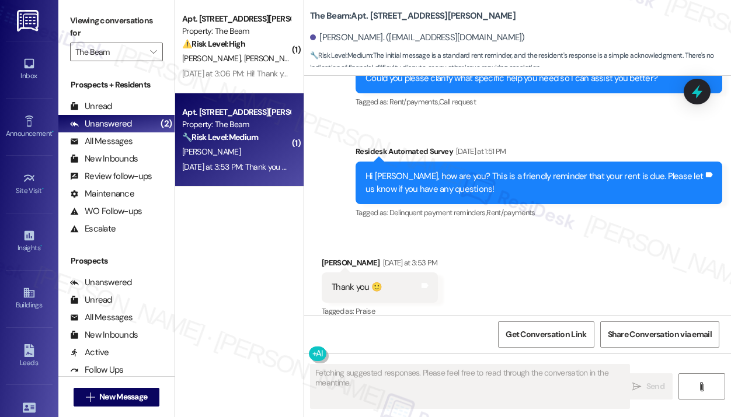
scroll to position [600, 0]
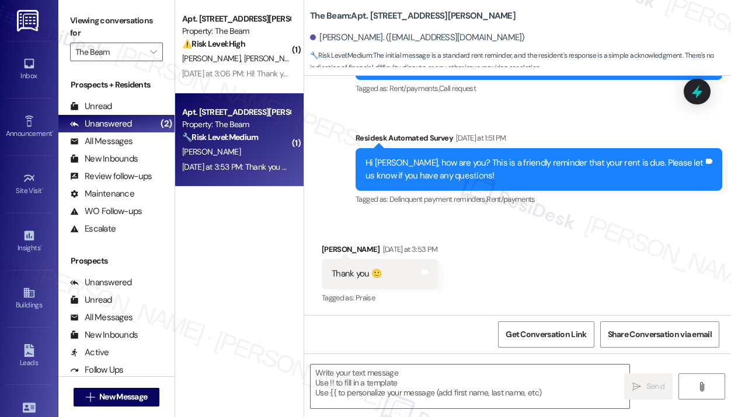
click at [554, 266] on div "Received via SMS [PERSON_NAME] [DATE] at 3:53 PM Thank you 🙂 Tags and notes Tag…" at bounding box center [517, 266] width 427 height 99
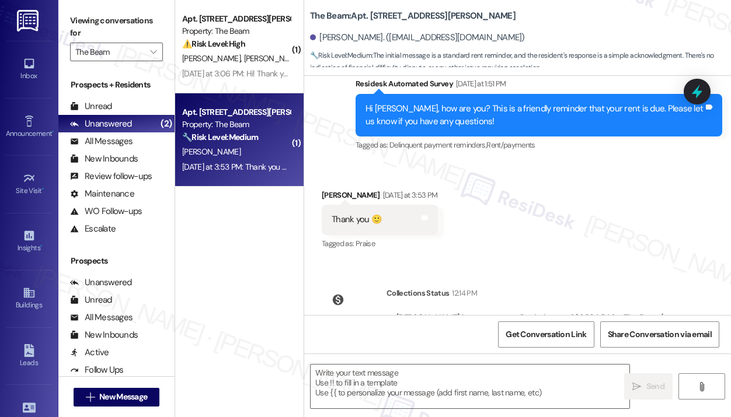
scroll to position [720, 0]
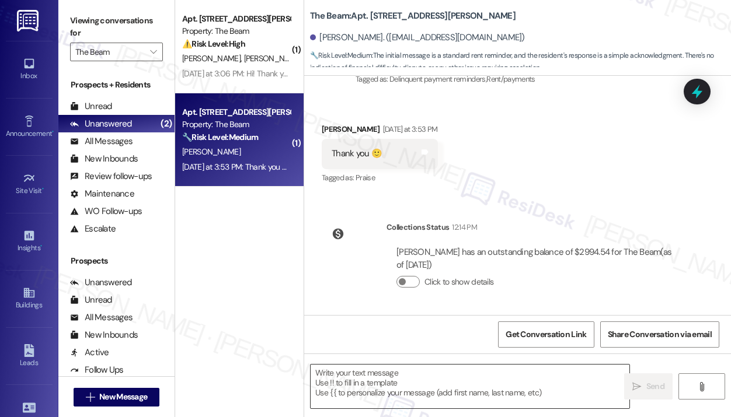
click at [406, 377] on textarea at bounding box center [470, 387] width 319 height 44
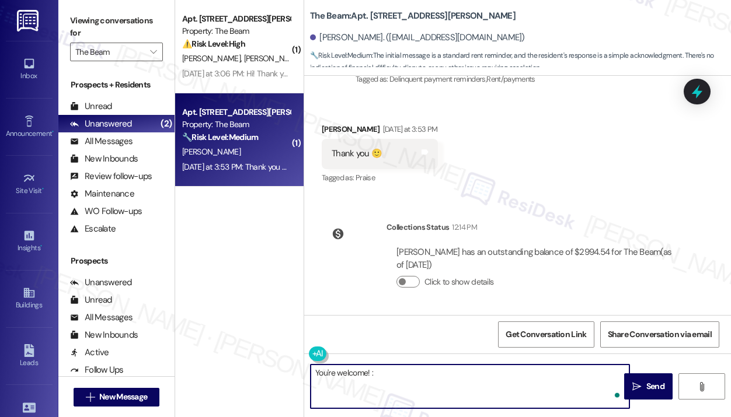
type textarea "You're welcome! :)"
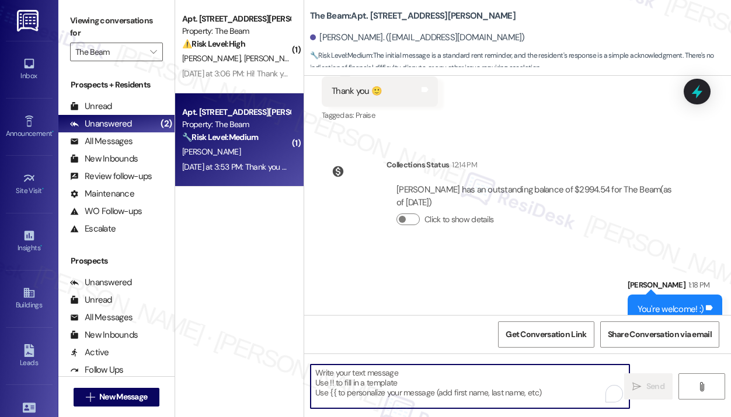
scroll to position [801, 0]
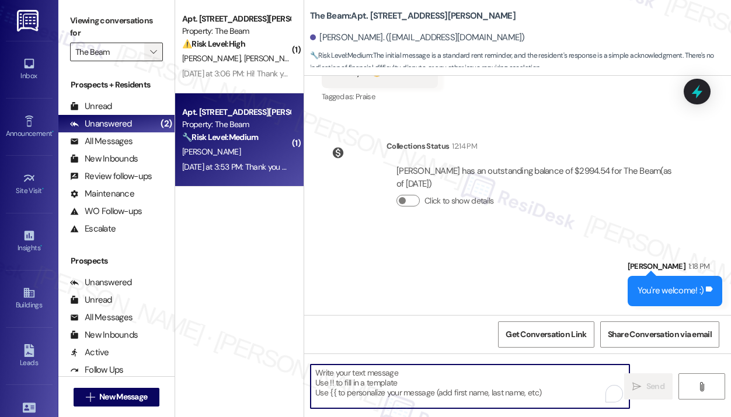
click at [146, 55] on button "" at bounding box center [153, 52] width 19 height 19
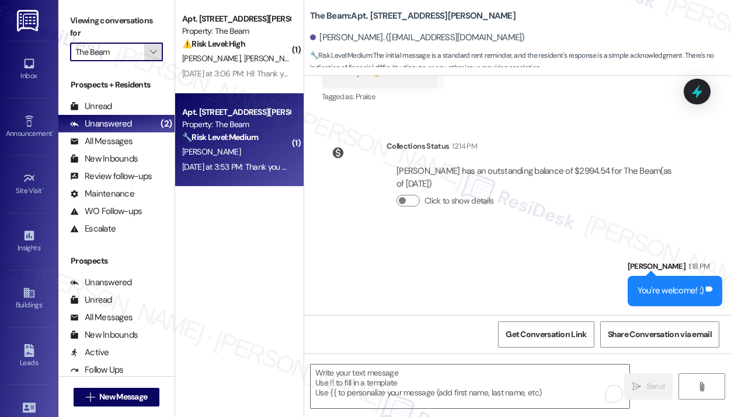
scroll to position [180, 0]
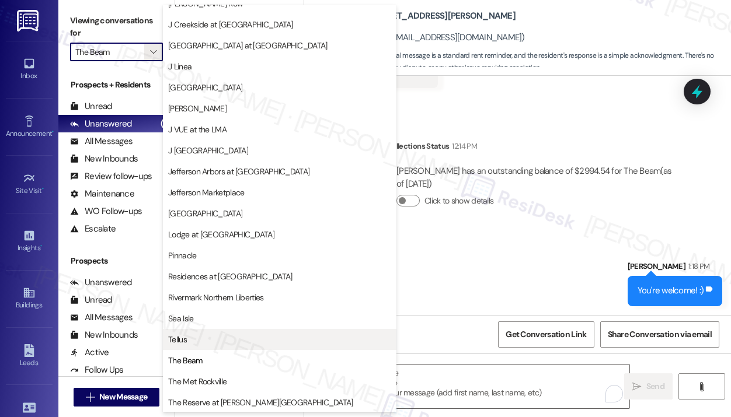
click at [183, 340] on span "Tellus" at bounding box center [177, 340] width 19 height 12
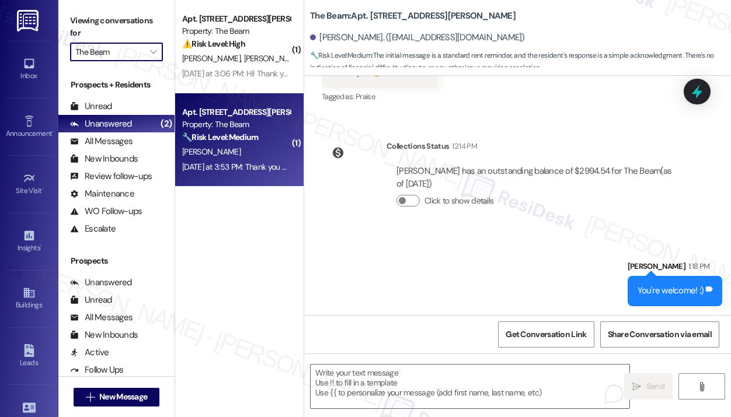
type input "Tellus"
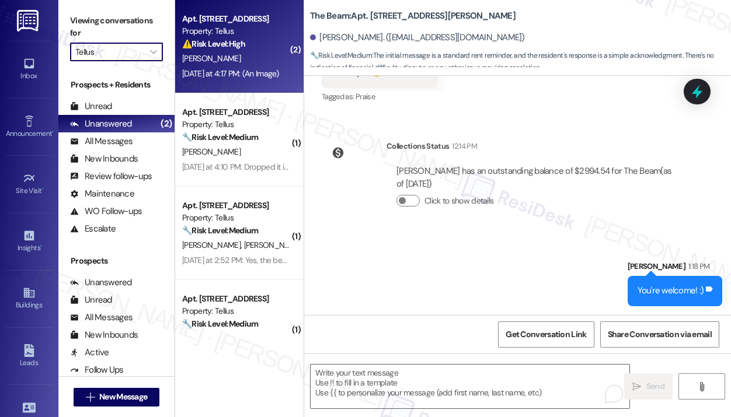
click at [204, 86] on div "Apt. 1004, [STREET_ADDRESS] Property: Tellus ⚠️ Risk Level: High The resident i…" at bounding box center [239, 46] width 128 height 93
type textarea "Fetching suggested responses. Please feel free to read through the conversation…"
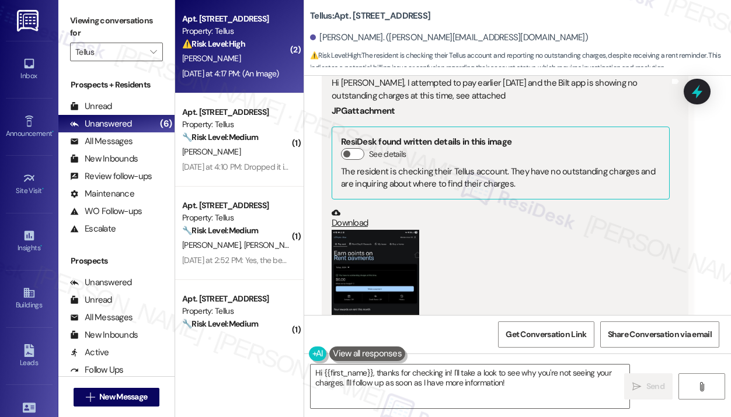
scroll to position [5643, 0]
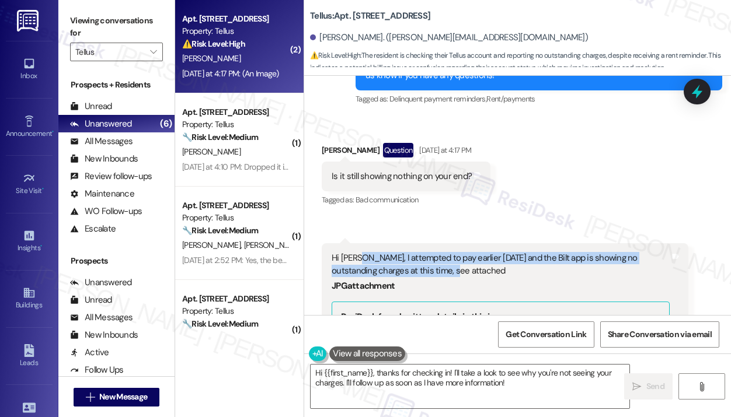
drag, startPoint x: 436, startPoint y: 197, endPoint x: 355, endPoint y: 184, distance: 82.1
click at [355, 252] on div "Hi [PERSON_NAME], I attempted to pay earlier [DATE] and the Bilt app is showing…" at bounding box center [501, 264] width 338 height 25
copy div "I attempted to pay earlier [DATE] and the Bilt app is showing no outstanding ch…"
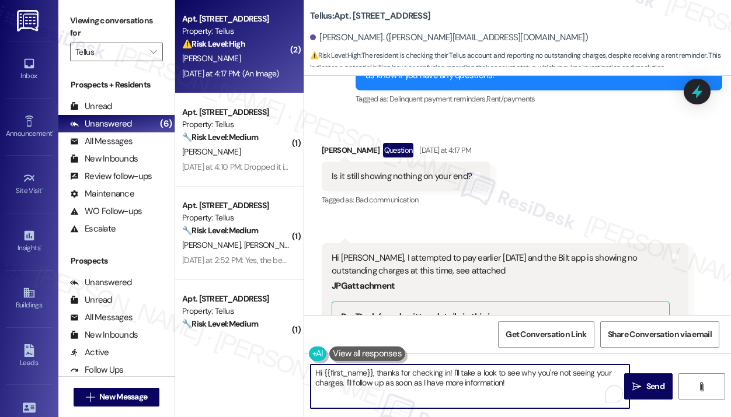
drag, startPoint x: 533, startPoint y: 382, endPoint x: 376, endPoint y: 371, distance: 157.4
click at [376, 371] on textarea "Hi {{first_name}}, thanks for checking in! I'll take a look to see why you're n…" at bounding box center [470, 387] width 319 height 44
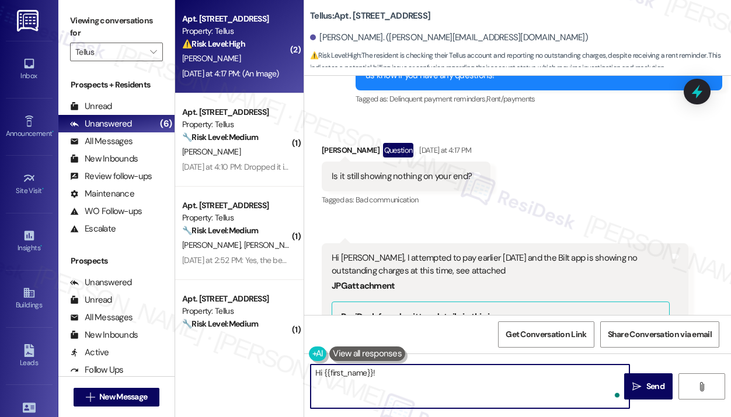
paste textarea "Thank you for reaching out — I understand the Bilt app is showing no outstandin…"
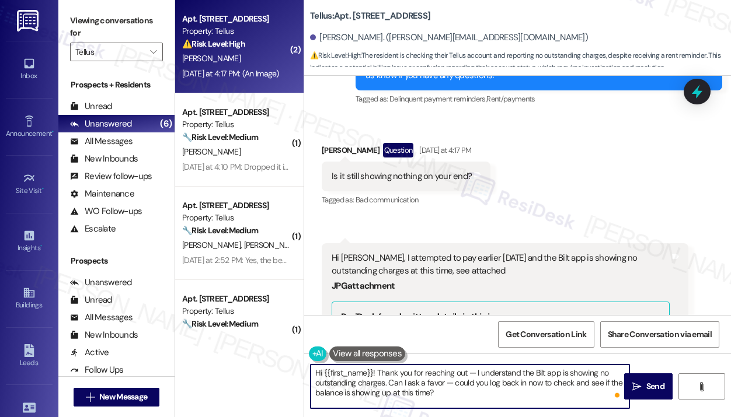
click at [556, 389] on textarea "Hi {{first_name}}! Thank you for reaching out — I understand the Bilt app is sh…" at bounding box center [470, 387] width 319 height 44
type textarea "Hi {{first_name}}! Thank you for reaching out — I understand the Bilt app is sh…"
click at [640, 387] on icon "" at bounding box center [636, 386] width 9 height 9
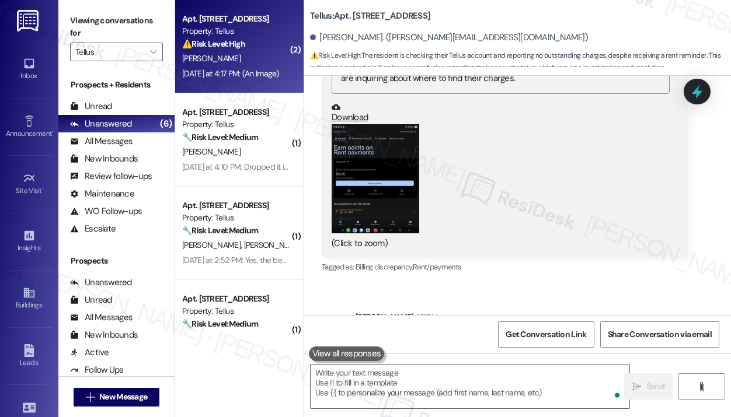
scroll to position [5925, 0]
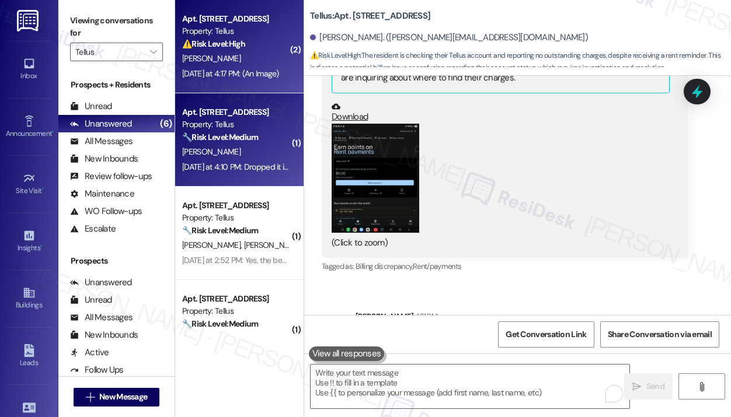
click at [252, 127] on div "Property: Tellus" at bounding box center [236, 125] width 108 height 12
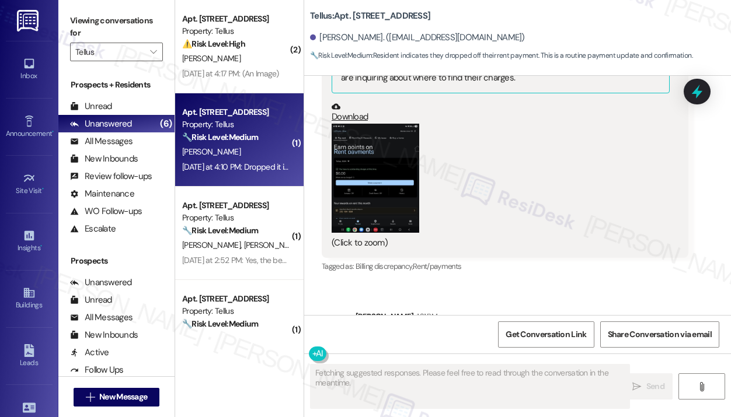
scroll to position [3123, 0]
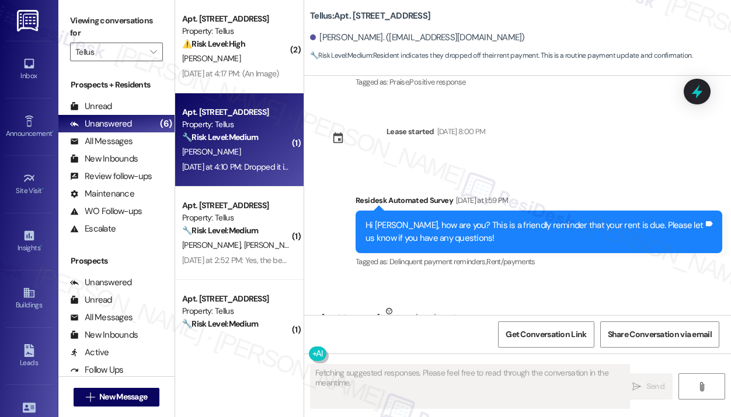
click at [548, 279] on div "Received via SMS [PERSON_NAME] Neutral [DATE] at 4:10 PM Dropped it in the bin …" at bounding box center [517, 334] width 427 height 111
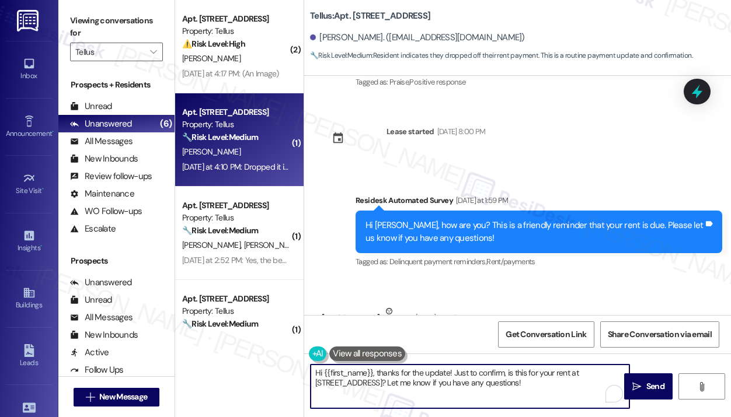
click at [369, 381] on textarea "Hi {{first_name}}, thanks for the update! Just to confirm, is this for your ren…" at bounding box center [470, 387] width 319 height 44
type textarea "Hi {{first_name}}, thanks for the update! Let me know if you have any questions!"
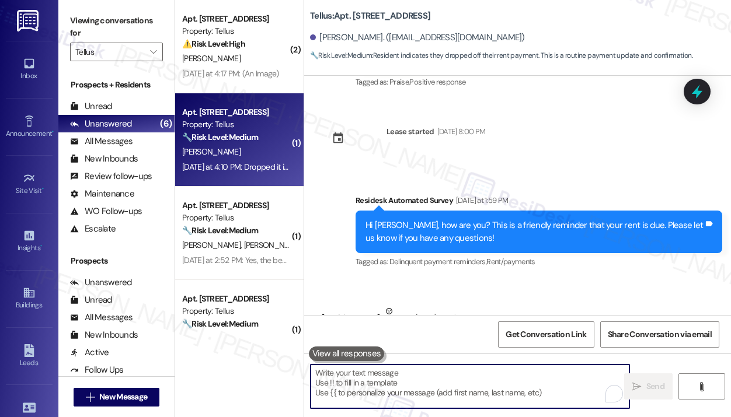
scroll to position [117, 0]
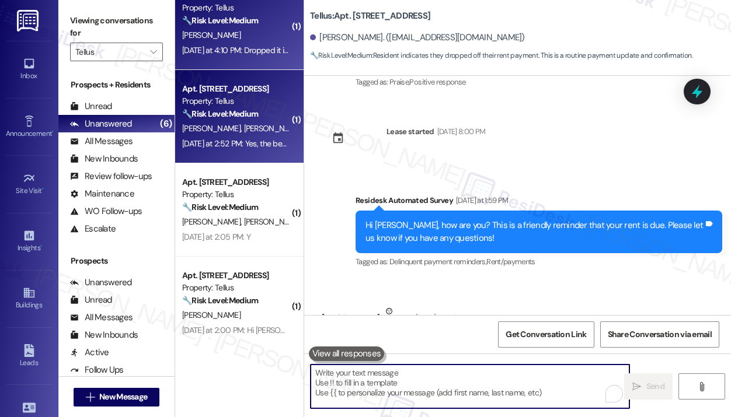
click at [255, 134] on span "[PERSON_NAME]" at bounding box center [273, 128] width 58 height 11
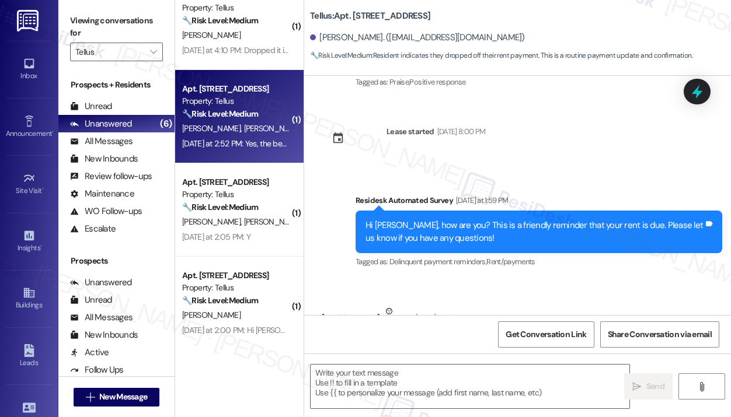
type textarea "Fetching suggested responses. Please feel free to read through the conversation…"
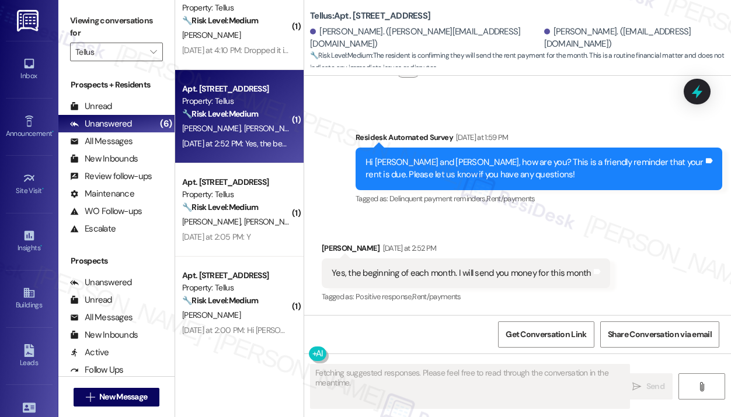
scroll to position [416, 0]
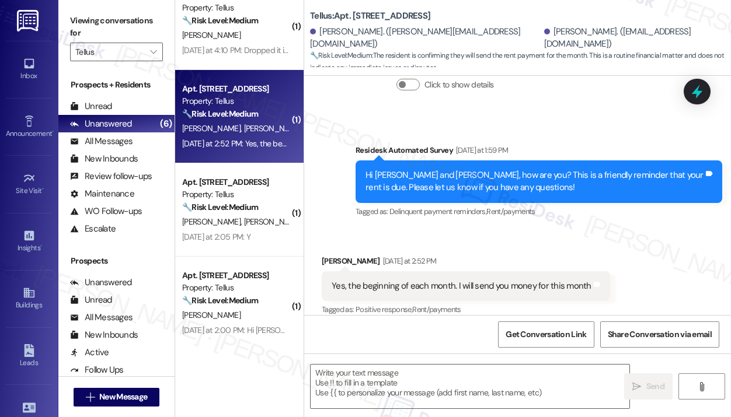
click at [601, 229] on div "Received via SMS [PERSON_NAME] [DATE] at 2:52 PM Yes, the beginning of each mon…" at bounding box center [517, 278] width 427 height 99
click at [533, 280] on div "Yes, the beginning of each month. I will send you money for this month" at bounding box center [462, 286] width 260 height 12
click at [535, 280] on div "Yes, the beginning of each month. I will send you money for this month" at bounding box center [462, 286] width 260 height 12
click at [536, 280] on div "Yes, the beginning of each month. I will send you money for this month" at bounding box center [462, 286] width 260 height 12
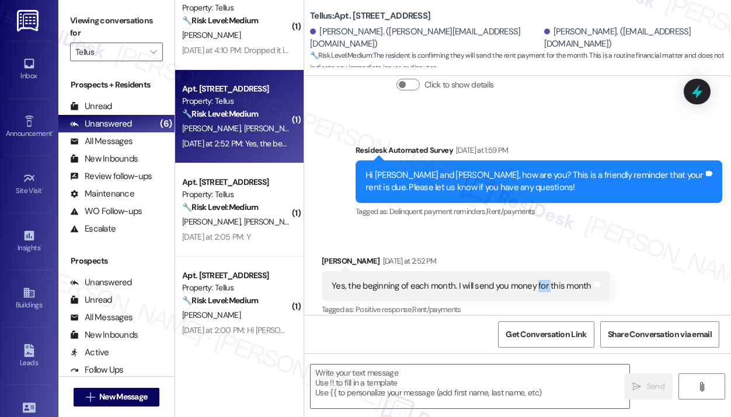
click at [536, 280] on div "Yes, the beginning of each month. I will send you money for this month" at bounding box center [462, 286] width 260 height 12
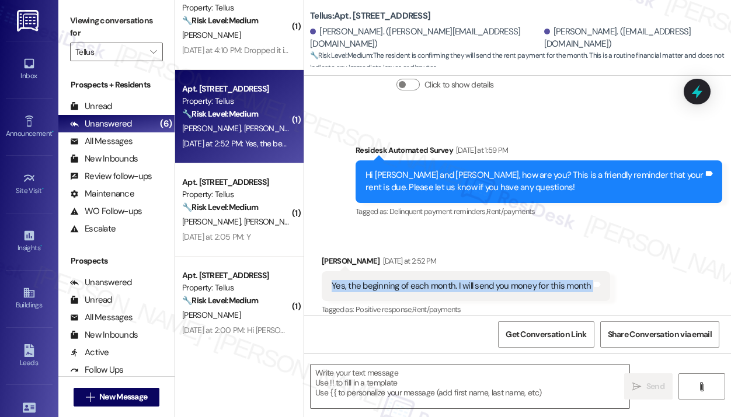
click at [536, 280] on div "Yes, the beginning of each month. I will send you money for this month" at bounding box center [462, 286] width 260 height 12
click at [472, 384] on textarea at bounding box center [470, 387] width 319 height 44
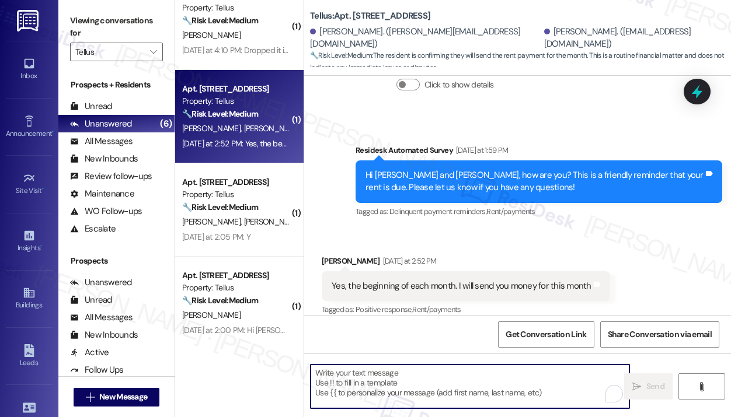
paste textarea "Thank you for reaching out — I understand you’ll be sending the payment for thi…"
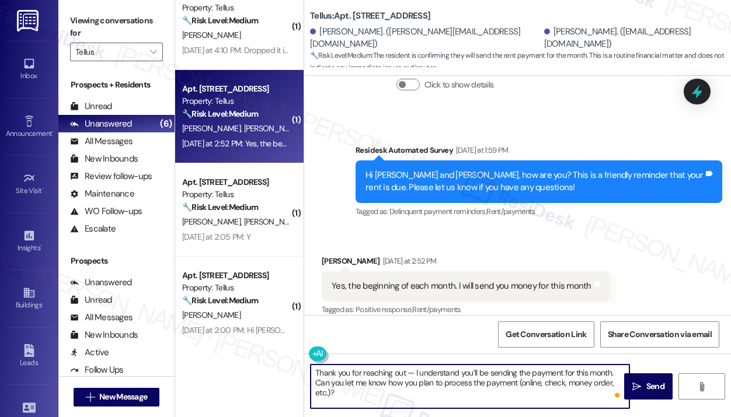
click at [404, 371] on textarea "Thank you for reaching out — I understand you’ll be sending the payment for thi…" at bounding box center [470, 387] width 319 height 44
type textarea "Thank you for reaching out, [PERSON_NAME] — I understand you’ll be sending the …"
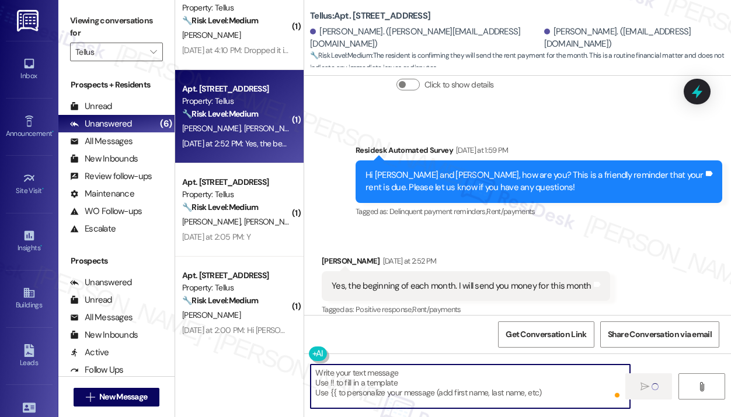
scroll to position [522, 0]
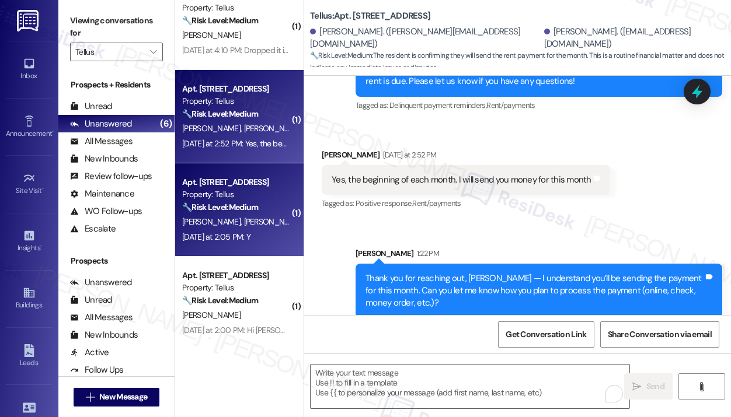
click at [234, 199] on div "Property: Tellus" at bounding box center [236, 195] width 108 height 12
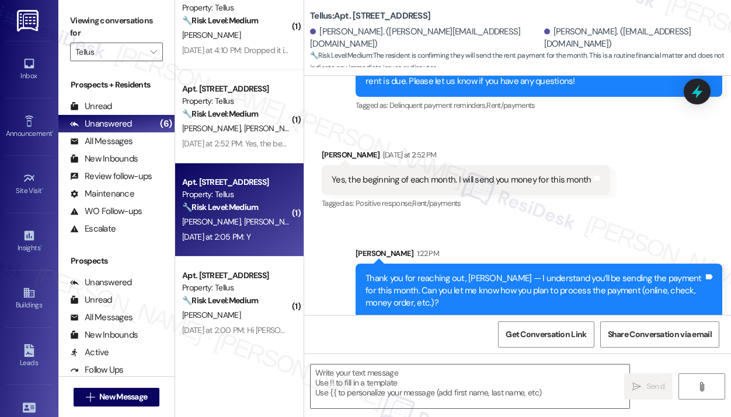
type textarea "Fetching suggested responses. Please feel free to read through the conversation…"
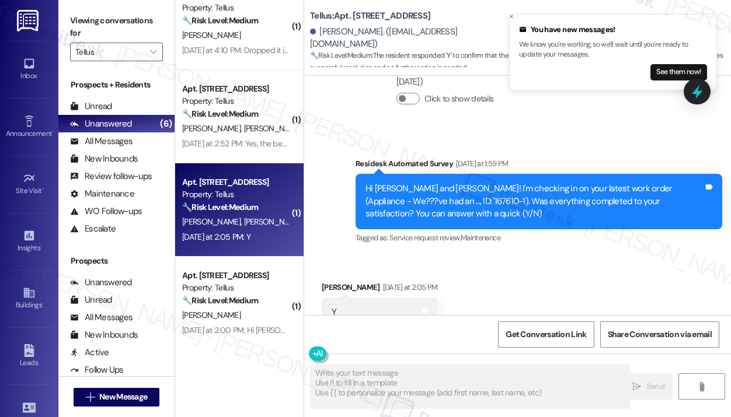
scroll to position [1774, 0]
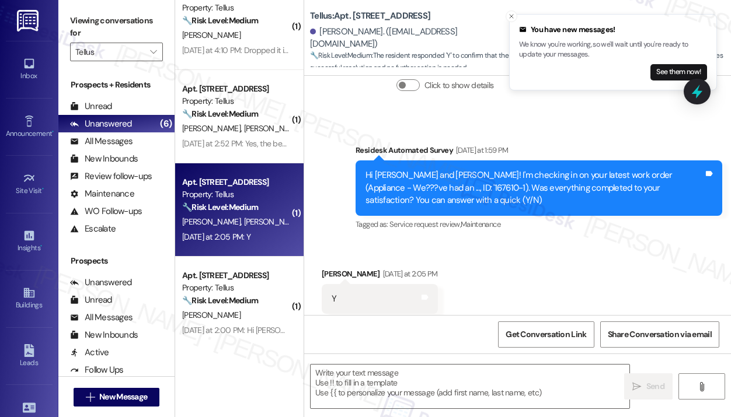
click at [619, 242] on div "Received via SMS [PERSON_NAME] [DATE] at 2:05 PM Y Tags and notes Tagged as: Po…" at bounding box center [517, 291] width 427 height 99
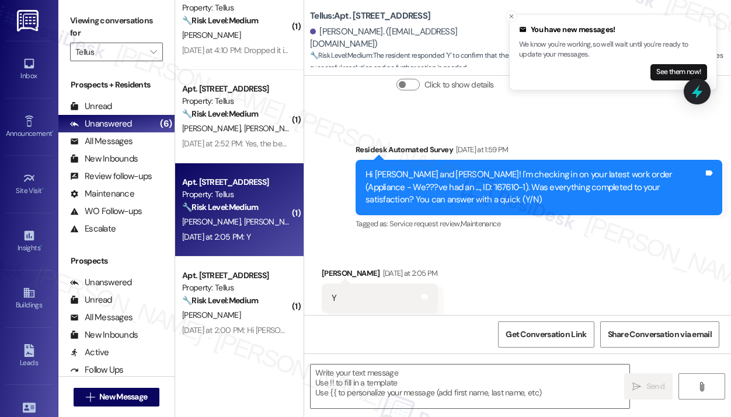
click at [612, 241] on div "Received via SMS [PERSON_NAME] [DATE] at 2:05 PM Y Tags and notes Tagged as: Po…" at bounding box center [517, 290] width 427 height 99
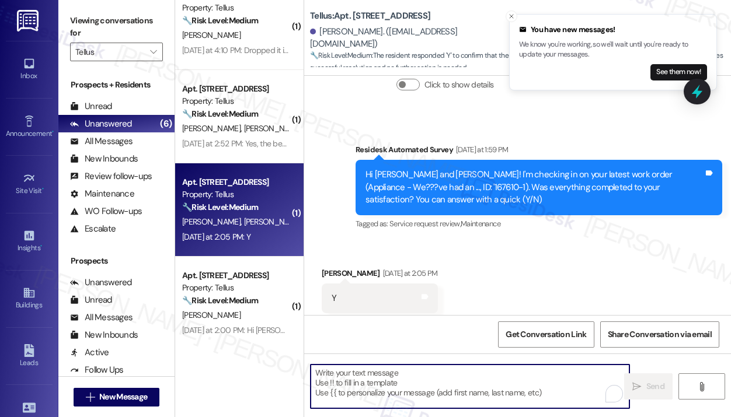
click at [416, 381] on textarea "To enrich screen reader interactions, please activate Accessibility in Grammarl…" at bounding box center [470, 387] width 319 height 44
paste textarea "That’s wonderful to hear! We’re so glad that you’re satisfied with the recent w…"
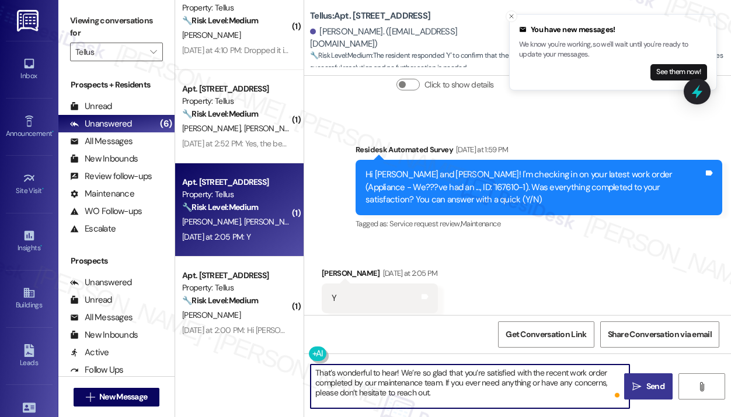
type textarea "That’s wonderful to hear! We’re so glad that you’re satisfied with the recent w…"
click at [638, 391] on icon "" at bounding box center [636, 386] width 9 height 9
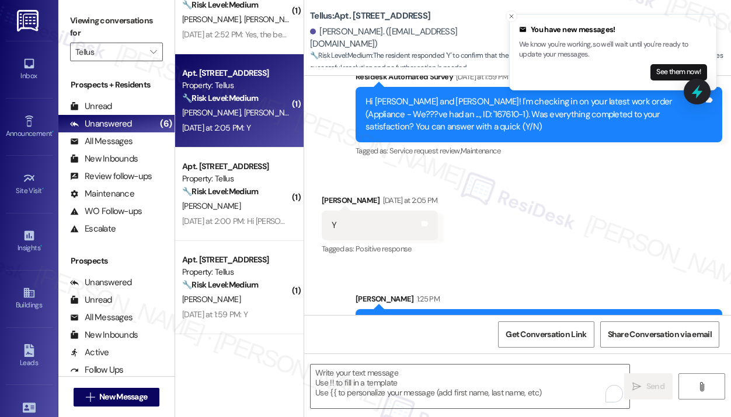
scroll to position [1881, 0]
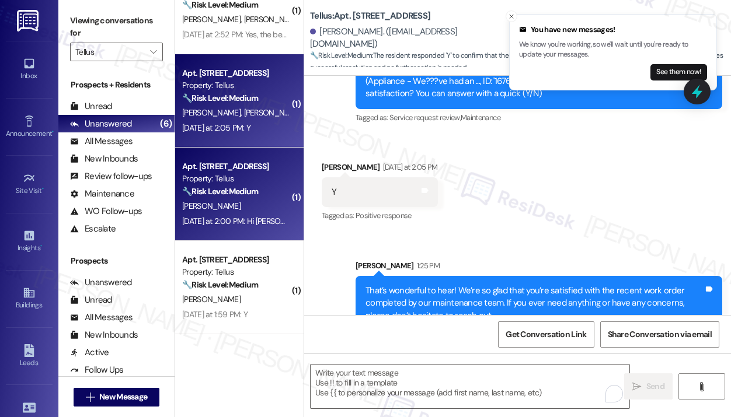
click at [226, 220] on div "[DATE] at 2:00 PM: Hi [PERSON_NAME] submitted my payment [DATE] do you still se…" at bounding box center [352, 221] width 341 height 11
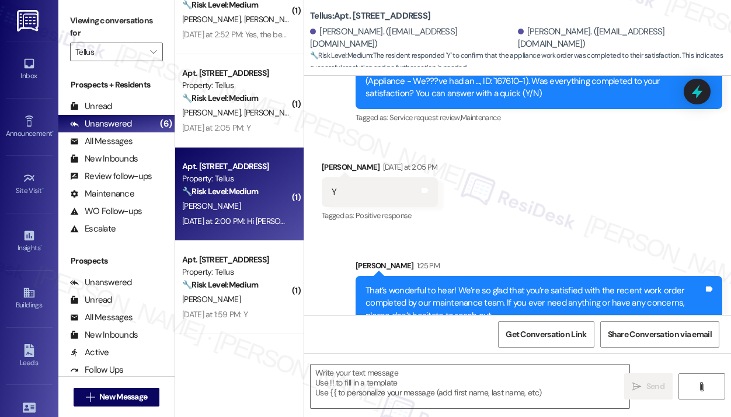
type textarea "Fetching suggested responses. Please feel free to read through the conversation…"
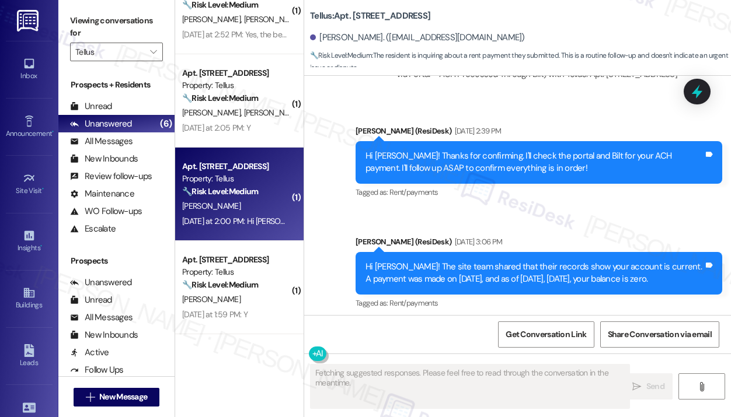
scroll to position [9181, 0]
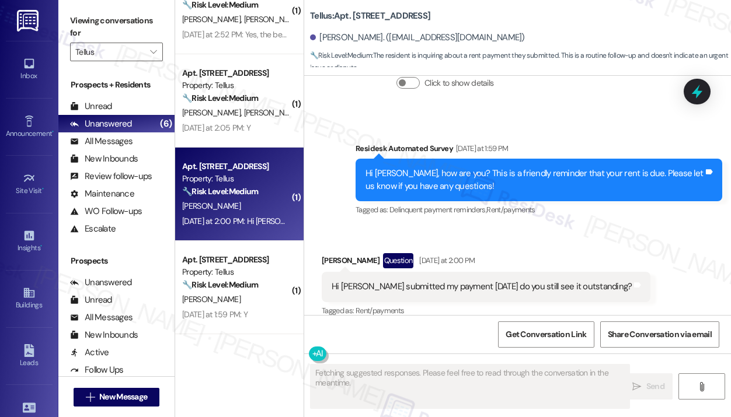
click at [583, 211] on div "Survey, sent via SMS Residesk Automated Survey Yesterday at 1:59 PM Hi Silvia, …" at bounding box center [539, 180] width 384 height 93
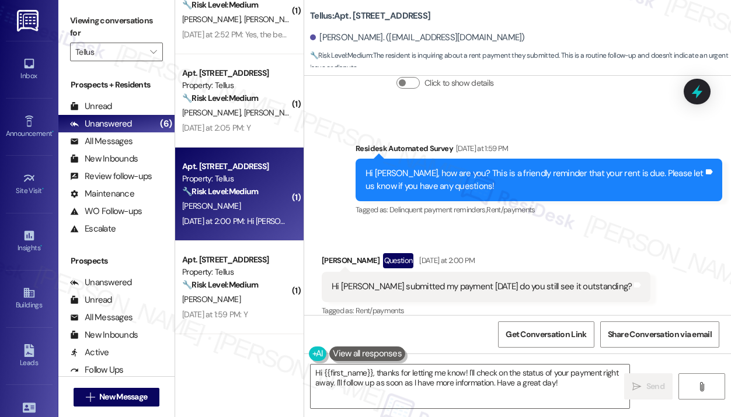
click at [563, 228] on div "Received via SMS Silvia Dominguez Question Yesterday at 2:00 PM Hi Jay I submit…" at bounding box center [517, 277] width 427 height 101
click at [563, 227] on div "Received via SMS Silvia Dominguez Question Yesterday at 2:00 PM Hi Jay I submit…" at bounding box center [517, 277] width 427 height 101
click at [556, 227] on div "Received via SMS Silvia Dominguez Question Yesterday at 2:00 PM Hi Jay I submit…" at bounding box center [517, 277] width 427 height 101
click at [556, 228] on div "Received via SMS Silvia Dominguez Question Yesterday at 2:00 PM Hi Jay I submit…" at bounding box center [517, 277] width 427 height 101
click at [558, 227] on div "Received via SMS Silvia Dominguez Question Yesterday at 2:00 PM Hi Jay I submit…" at bounding box center [517, 277] width 427 height 101
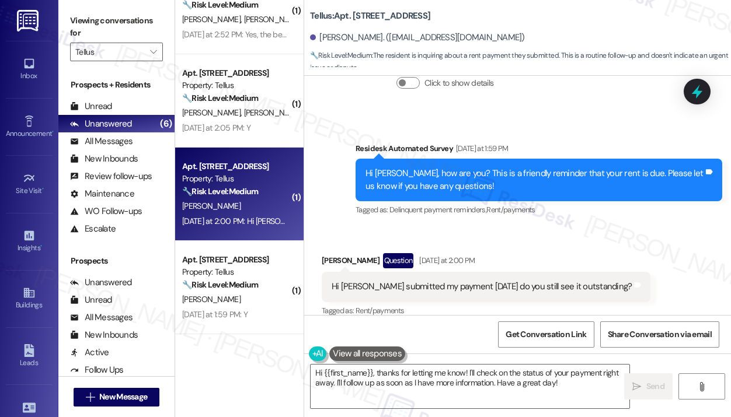
click at [668, 250] on div "Received via SMS Silvia Dominguez Question Yesterday at 2:00 PM Hi Jay I submit…" at bounding box center [517, 277] width 427 height 101
click at [564, 227] on div "Received via SMS Silvia Dominguez Question Yesterday at 2:00 PM Hi Jay I submit…" at bounding box center [517, 277] width 427 height 101
click at [551, 228] on div "Received via SMS Silvia Dominguez Question Yesterday at 2:00 PM Hi Jay I submit…" at bounding box center [517, 277] width 427 height 101
click at [549, 227] on div "Received via SMS Silvia Dominguez Question Yesterday at 2:00 PM Hi Jay I submit…" at bounding box center [517, 277] width 427 height 101
click at [605, 231] on div "Received via SMS Silvia Dominguez Question Yesterday at 2:00 PM Hi Jay I submit…" at bounding box center [517, 277] width 427 height 101
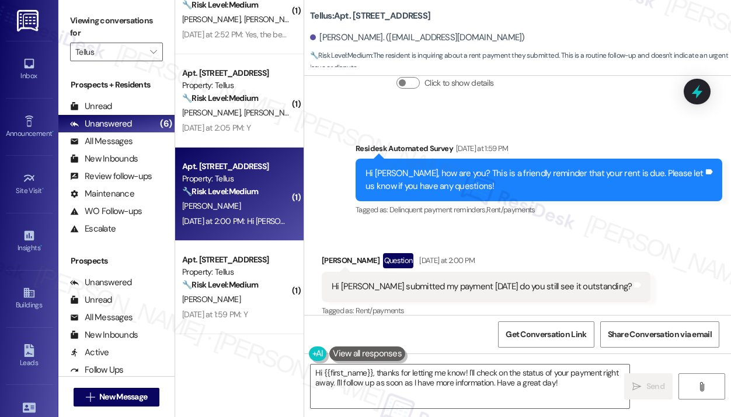
click at [603, 231] on div "Received via SMS Silvia Dominguez Question Yesterday at 2:00 PM Hi Jay I submit…" at bounding box center [517, 277] width 427 height 101
click at [591, 245] on div "Received via SMS Silvia Dominguez Question Yesterday at 2:00 PM Hi Jay I submit…" at bounding box center [486, 286] width 346 height 83
click at [593, 245] on div "Received via SMS Silvia Dominguez Question Yesterday at 2:00 PM Hi Jay I submit…" at bounding box center [486, 286] width 346 height 83
click at [698, 97] on icon at bounding box center [697, 92] width 20 height 20
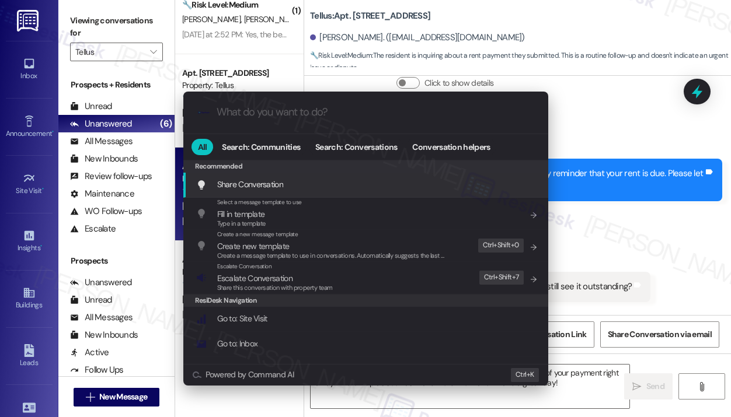
click at [684, 234] on div ".cls-1{fill:#0a055f;}.cls-2{fill:#0cc4c4;} resideskLogoBlueOrange All Search: C…" at bounding box center [365, 208] width 731 height 417
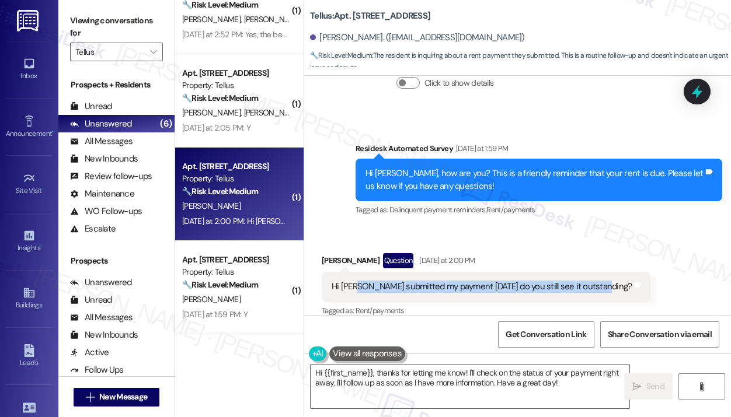
drag, startPoint x: 358, startPoint y: 276, endPoint x: 593, endPoint y: 278, distance: 235.3
click at [593, 281] on div "Hi Jay I submitted my payment yesterday do you still see it outstanding?" at bounding box center [482, 287] width 300 height 12
copy div "I submitted my payment yesterday do you still see it outstanding?"
click at [490, 387] on textarea "Hi {{first_name}}, thanks for letting me know! I'll check on the status of your…" at bounding box center [470, 387] width 319 height 44
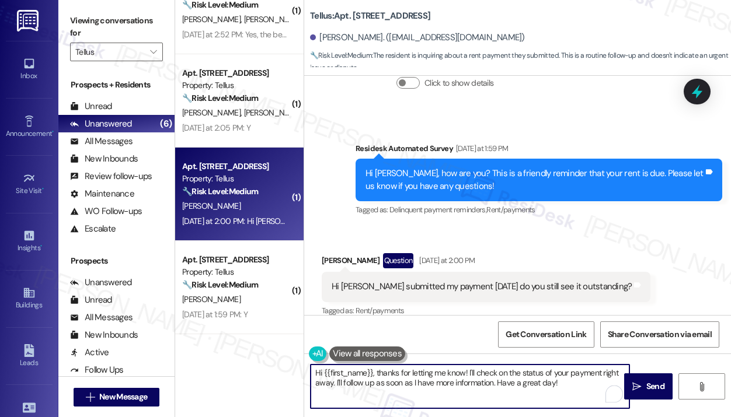
drag, startPoint x: 561, startPoint y: 384, endPoint x: 378, endPoint y: 373, distance: 183.0
click at [378, 373] on textarea "Hi {{first_name}}, thanks for letting me know! I'll check on the status of your…" at bounding box center [470, 387] width 319 height 44
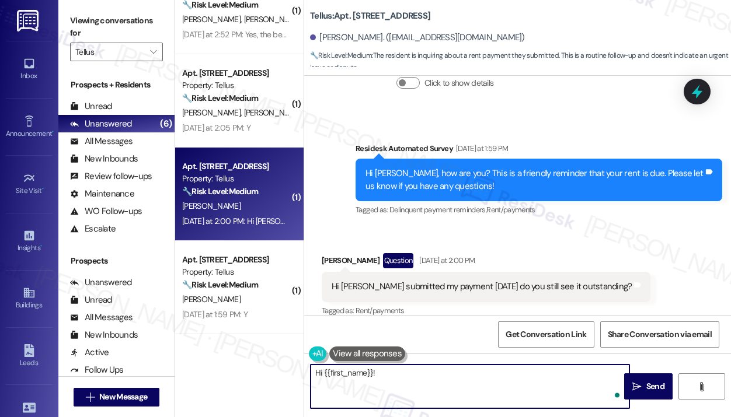
paste textarea "Thank you for reaching out — I understand you submitted your payment yesterday …"
type textarea "Hi {{first_name}}! Thank you for reaching out — I understand you submitted your…"
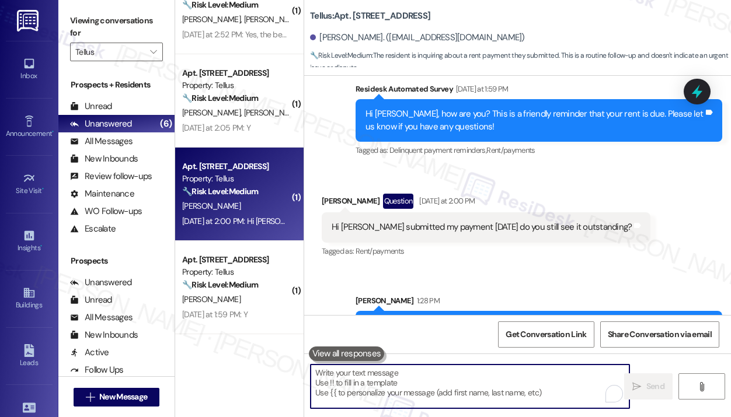
scroll to position [9288, 0]
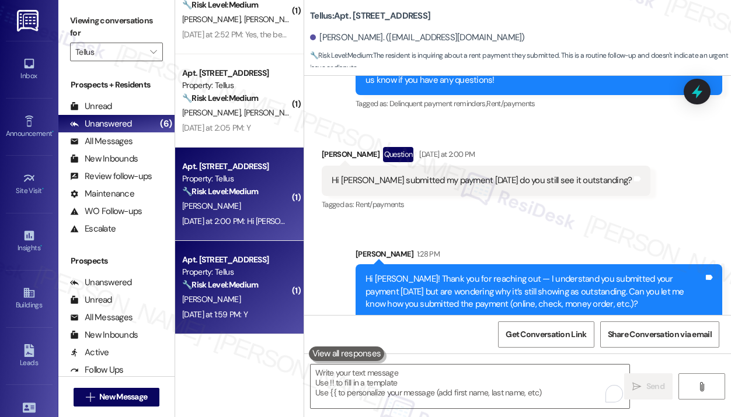
click at [273, 281] on div "🔧 Risk Level: Medium The resident responded positively to a check-in regarding …" at bounding box center [236, 285] width 108 height 12
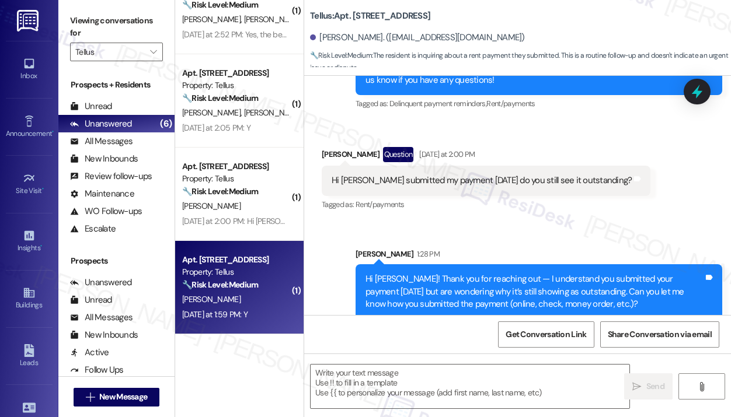
type textarea "Fetching suggested responses. Please feel free to read through the conversation…"
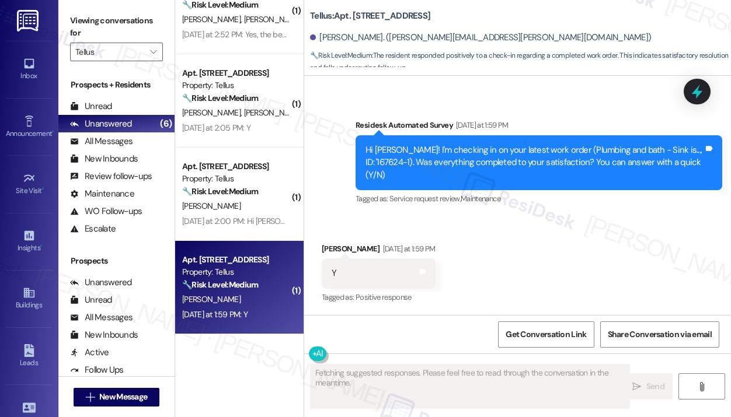
scroll to position [1789, 0]
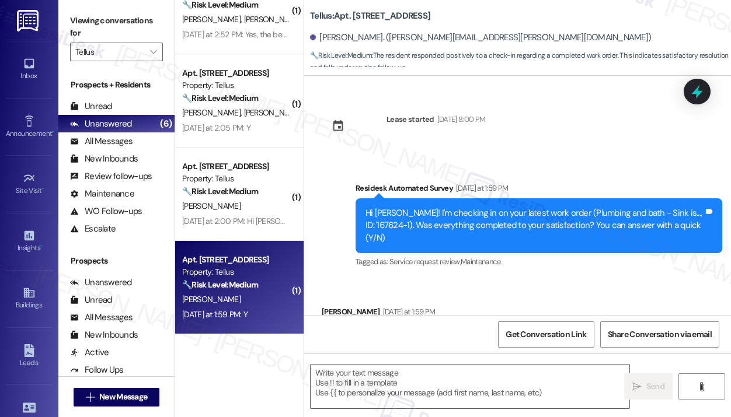
click at [586, 280] on div "Received via SMS Daniel Nance Yesterday at 1:59 PM Y Tags and notes Tagged as: …" at bounding box center [517, 329] width 427 height 99
click at [365, 381] on textarea at bounding box center [470, 387] width 319 height 44
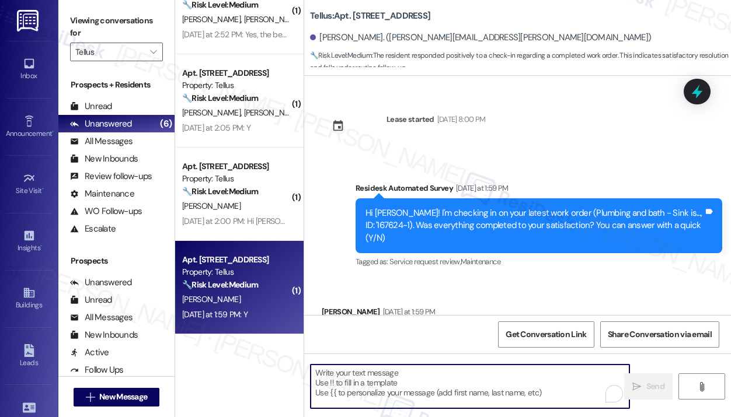
paste textarea "That’s wonderful to hear! We’re so glad that you’re satisfied with the recent w…"
type textarea "That’s wonderful to hear! We’re so glad that you’re satisfied with the recent w…"
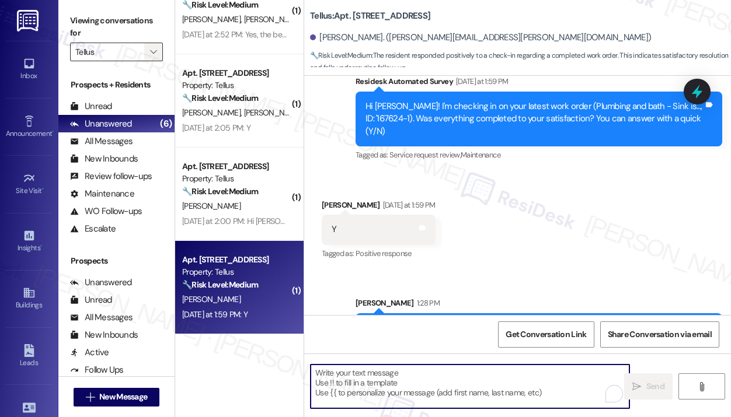
click at [155, 49] on icon "" at bounding box center [153, 51] width 6 height 9
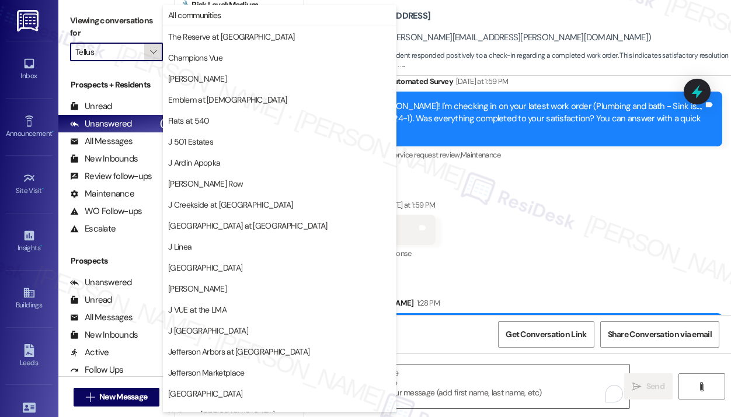
scroll to position [180, 0]
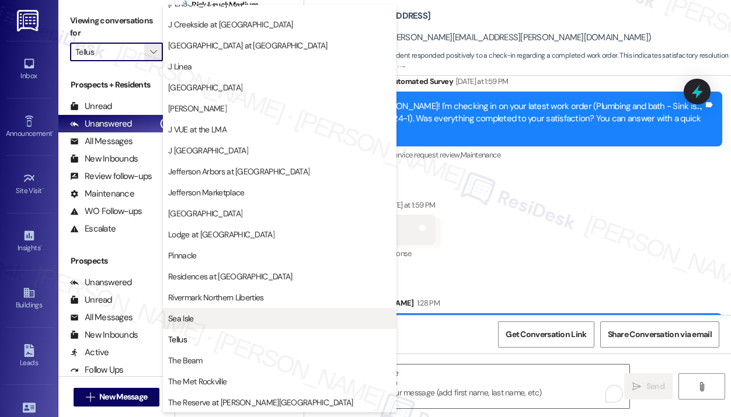
click at [201, 313] on span "Sea Isle" at bounding box center [279, 319] width 223 height 12
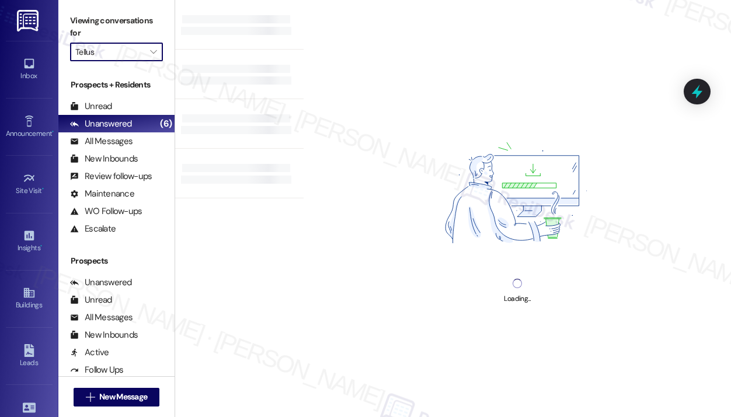
type input "Sea Isle"
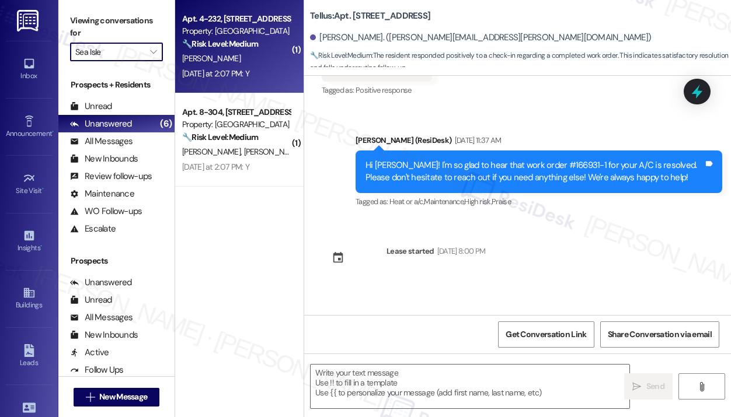
type textarea "Fetching suggested responses. Please feel free to read through the conversation…"
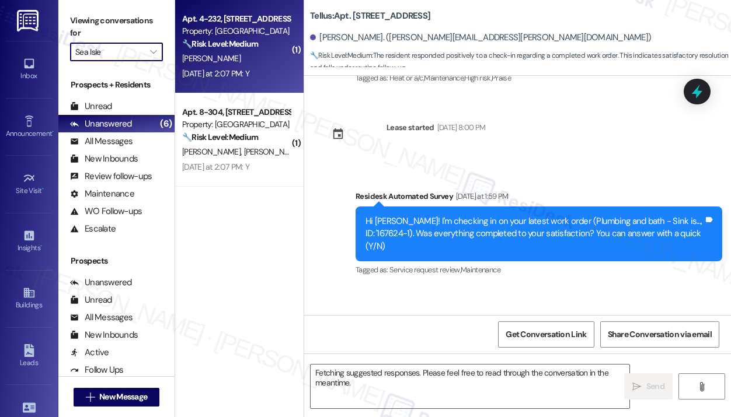
click at [249, 79] on div "Yesterday at 2:07 PM: Y Yesterday at 2:07 PM: Y" at bounding box center [215, 73] width 67 height 11
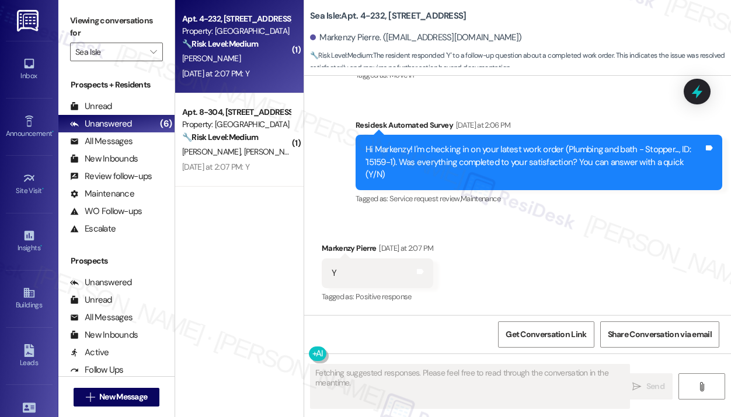
scroll to position [172, 0]
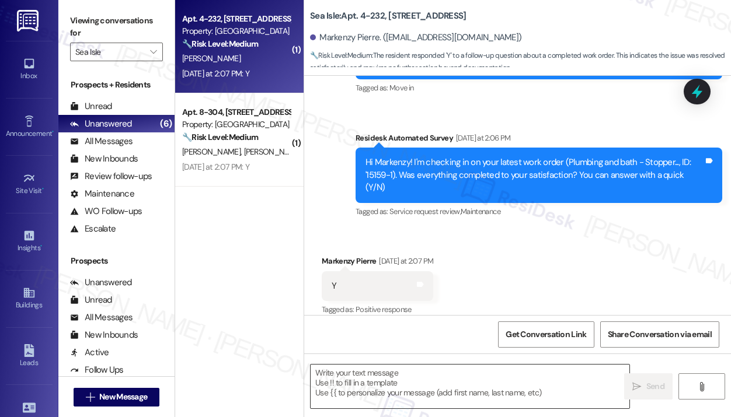
click at [424, 384] on textarea at bounding box center [470, 387] width 319 height 44
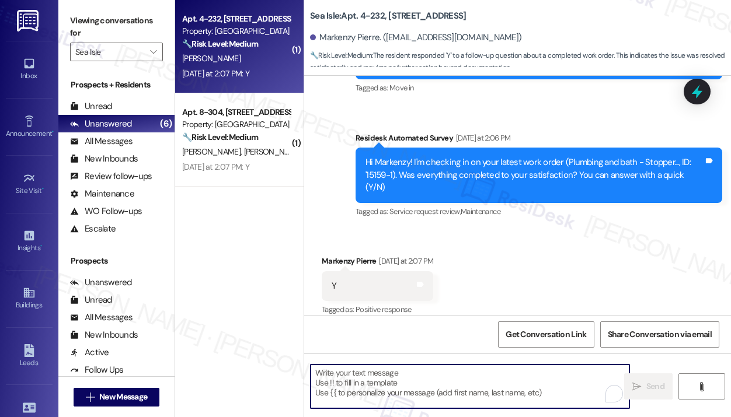
paste textarea "That’s wonderful to hear! We’re so glad that you’re satisfied with the recent w…"
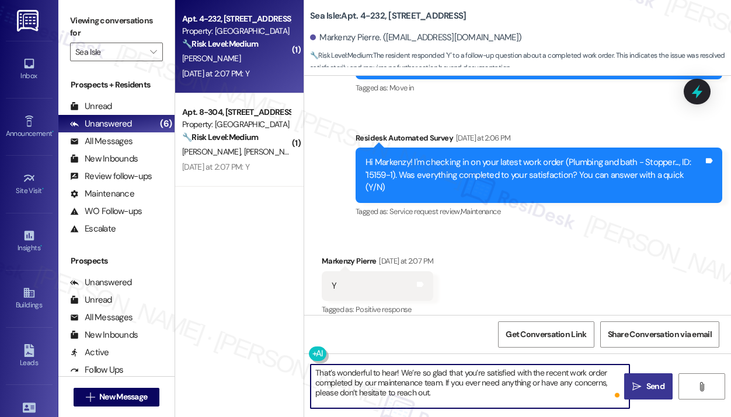
type textarea "That’s wonderful to hear! We’re so glad that you’re satisfied with the recent w…"
click at [646, 382] on span "Send" at bounding box center [655, 387] width 18 height 12
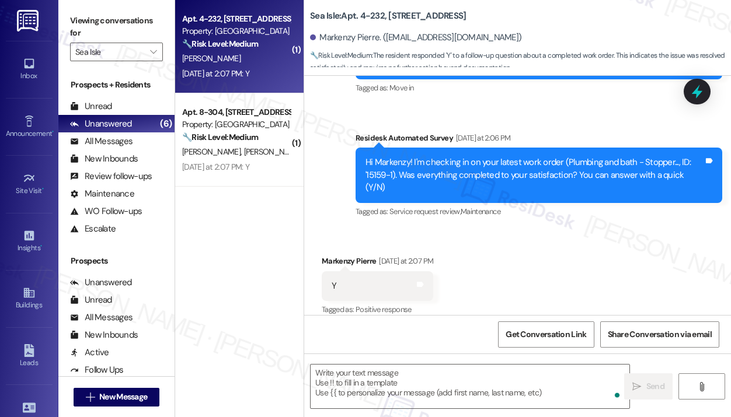
scroll to position [278, 0]
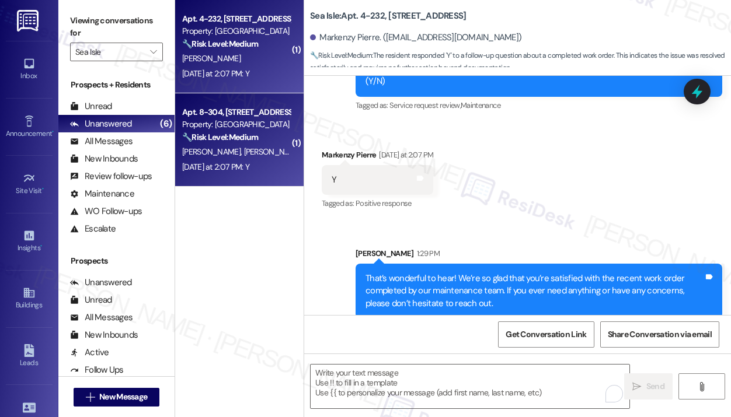
click at [287, 144] on div "🔧 Risk Level: Medium The resident responded 'Y' to a follow-up question about a…" at bounding box center [236, 137] width 108 height 12
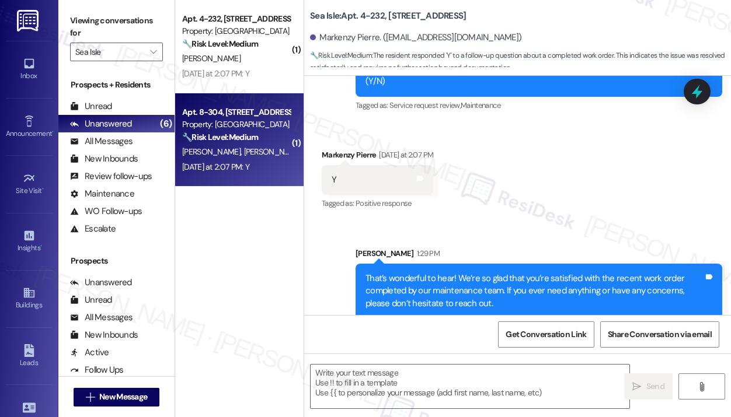
type textarea "Fetching suggested responses. Please feel free to read through the conversation…"
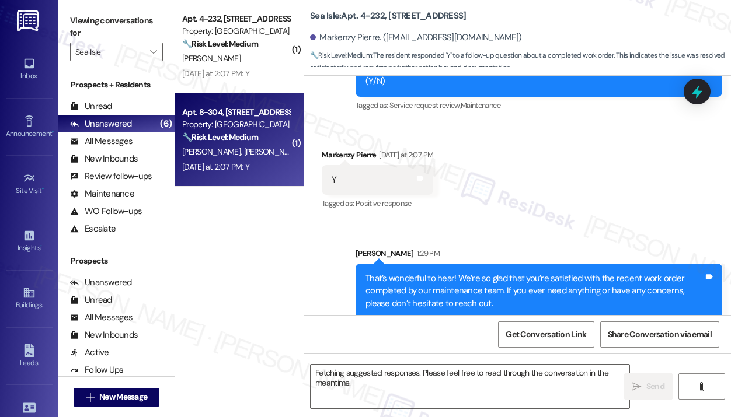
scroll to position [209, 0]
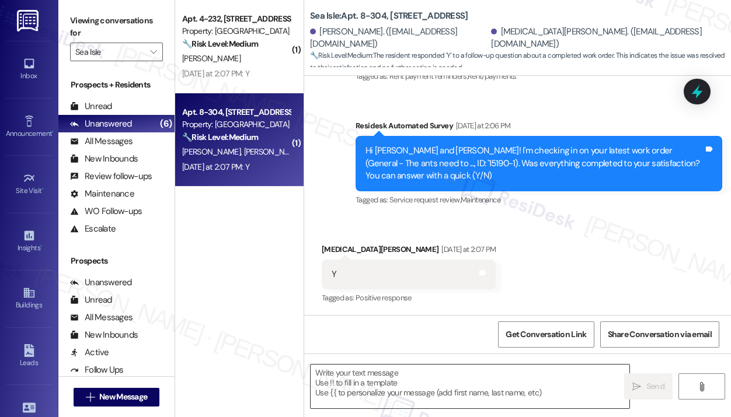
click at [451, 368] on textarea at bounding box center [470, 387] width 319 height 44
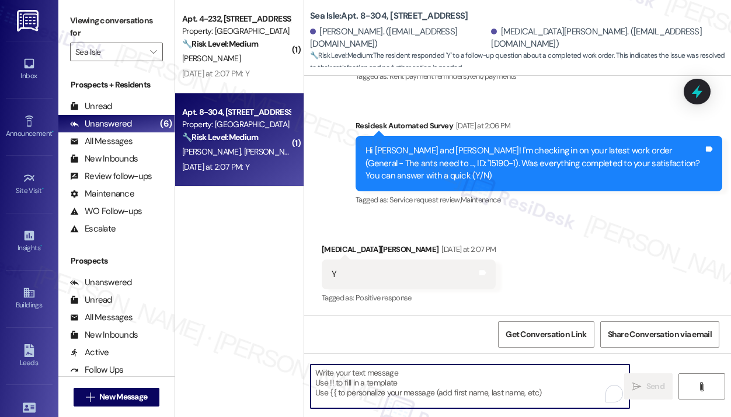
paste textarea "That’s wonderful to hear! We’re so glad that you’re satisfied with the recent w…"
type textarea "That’s wonderful to hear! We’re so glad that you’re satisfied with the recent w…"
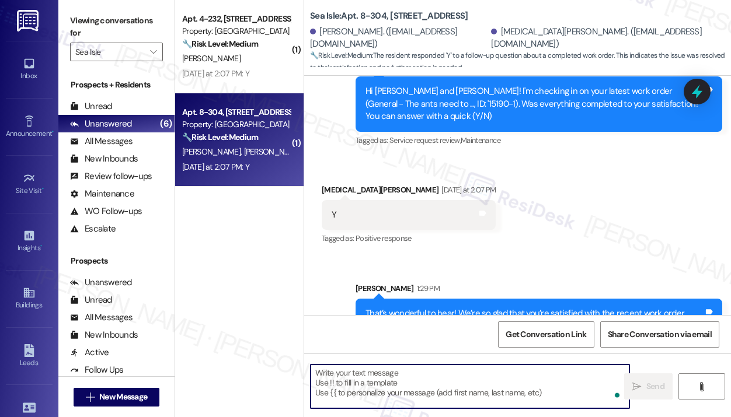
scroll to position [316, 0]
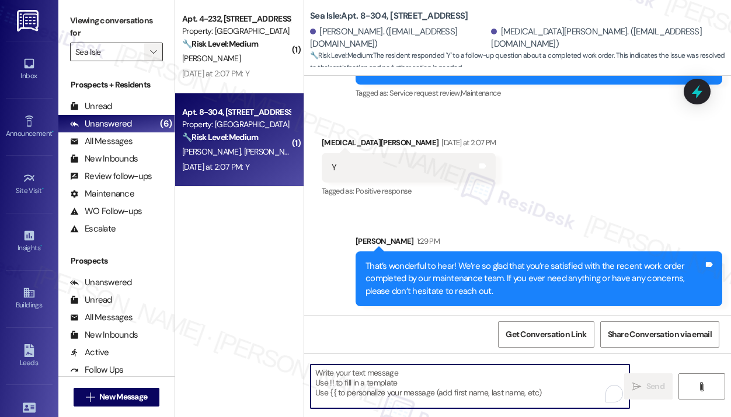
click at [152, 55] on icon "" at bounding box center [153, 51] width 6 height 9
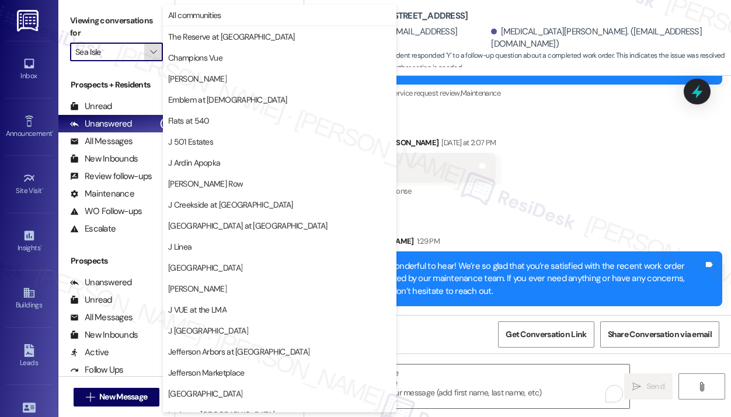
scroll to position [180, 0]
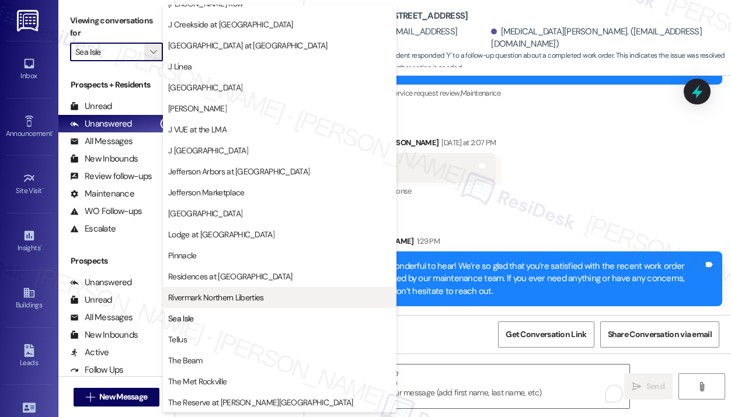
click at [195, 294] on span "Rivermark Northern Liberties" at bounding box center [215, 298] width 95 height 12
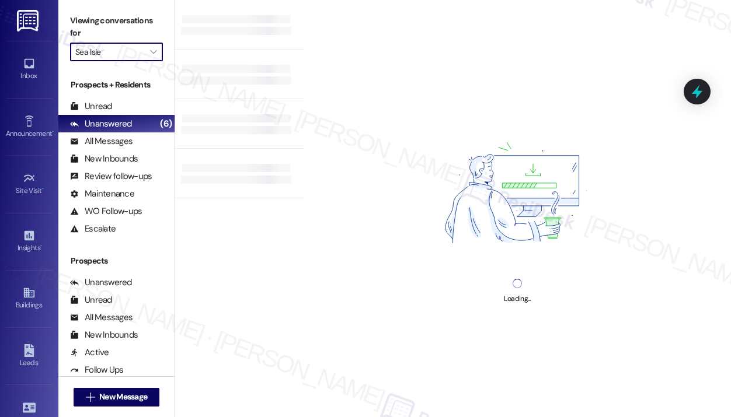
type input "Rivermark Northern Liberties"
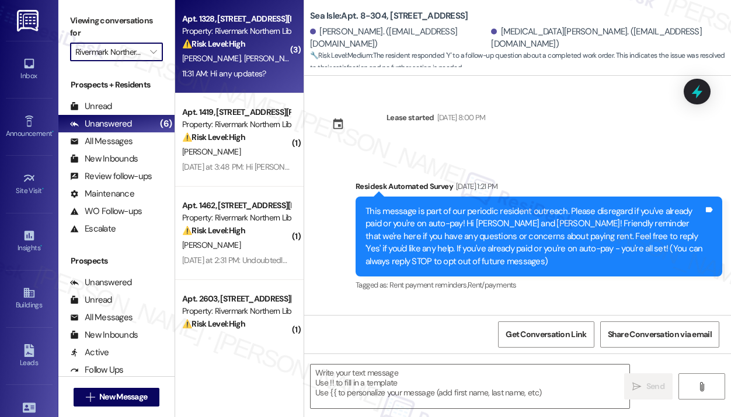
scroll to position [209, 0]
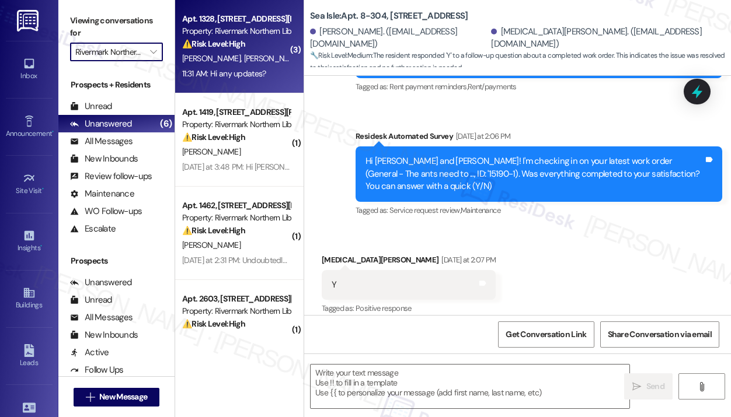
type textarea "Fetching suggested responses. Please feel free to read through the conversation…"
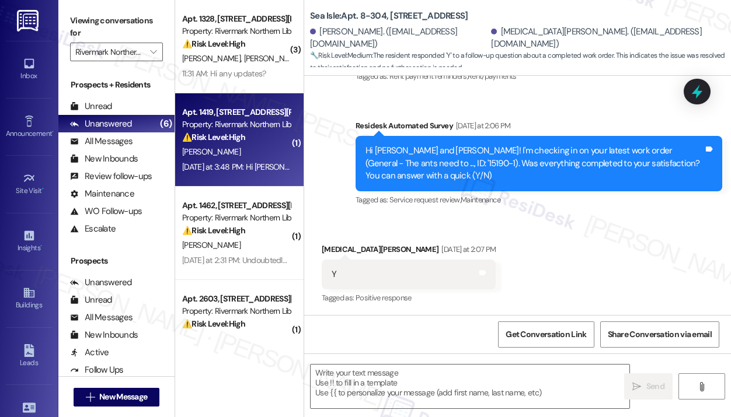
click at [224, 157] on div "A. Whitten" at bounding box center [236, 152] width 110 height 15
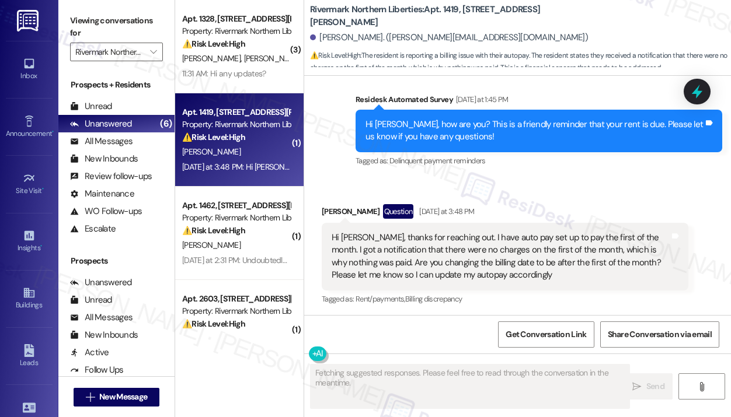
scroll to position [603, 0]
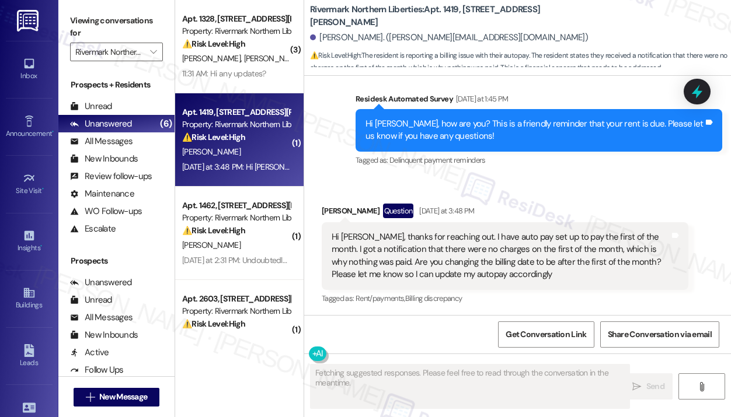
click at [478, 189] on div "Received via SMS Andrew Whitten Question Yesterday at 3:48 PM Hi Jay, thanks fo…" at bounding box center [517, 246] width 427 height 138
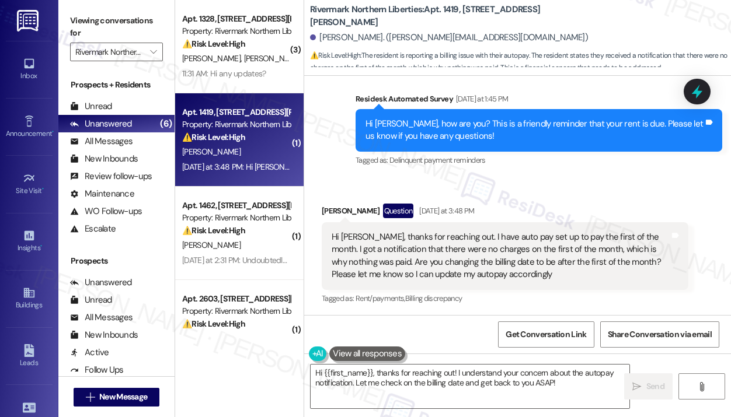
click at [527, 196] on div "Received via SMS Andrew Whitten Question Yesterday at 3:48 PM Hi Jay, thanks fo…" at bounding box center [505, 255] width 384 height 121
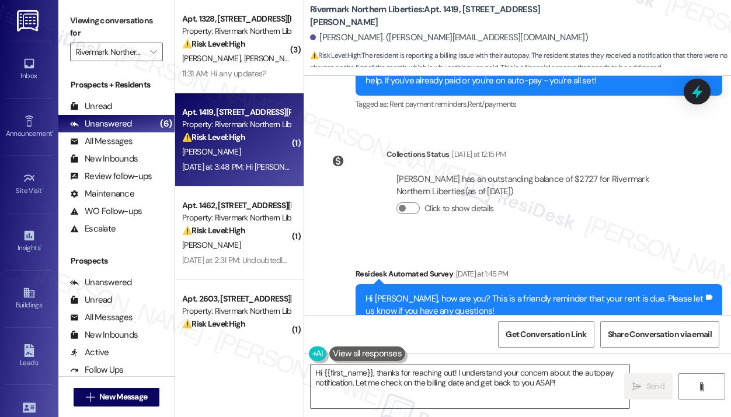
scroll to position [604, 0]
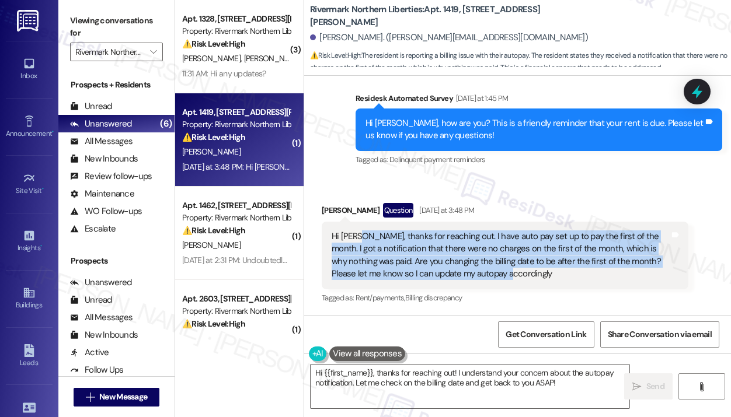
drag, startPoint x: 506, startPoint y: 276, endPoint x: 357, endPoint y: 236, distance: 154.8
click at [357, 236] on div "Hi Jay, thanks for reaching out. I have auto pay set up to pay the first of the…" at bounding box center [501, 256] width 338 height 50
copy div "thanks for reaching out. I have auto pay set up to pay the first of the month. …"
click at [413, 378] on textarea "Hi {{first_name}}, thanks for reaching out! I understand your concern about the…" at bounding box center [470, 387] width 319 height 44
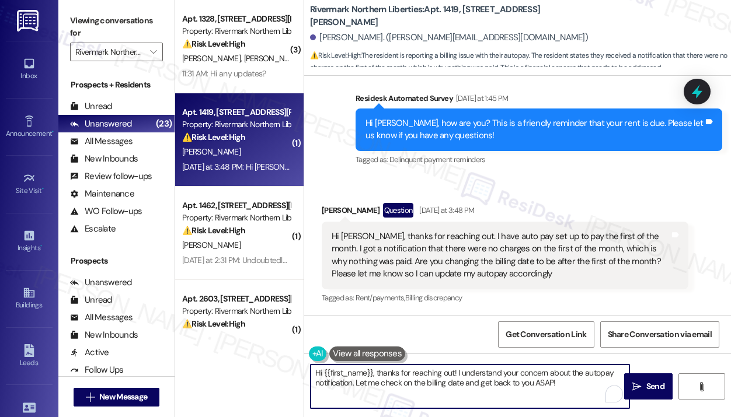
drag, startPoint x: 372, startPoint y: 372, endPoint x: 580, endPoint y: 389, distance: 209.1
click at [580, 389] on textarea "Hi {{first_name}}, thanks for reaching out! I understand your concern about the…" at bounding box center [470, 387] width 319 height 44
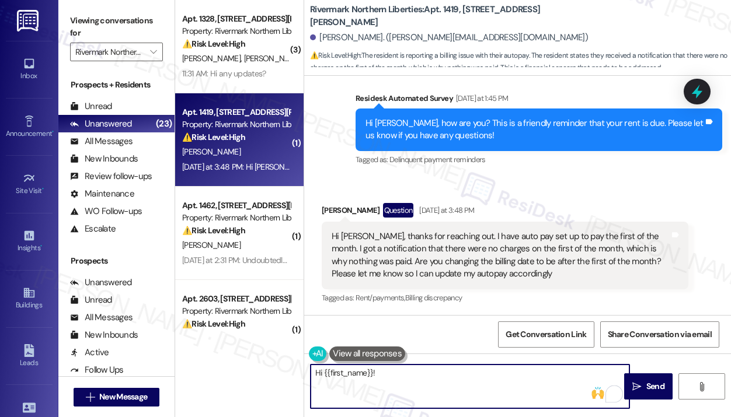
type textarea "Hi {{first_name}}!"
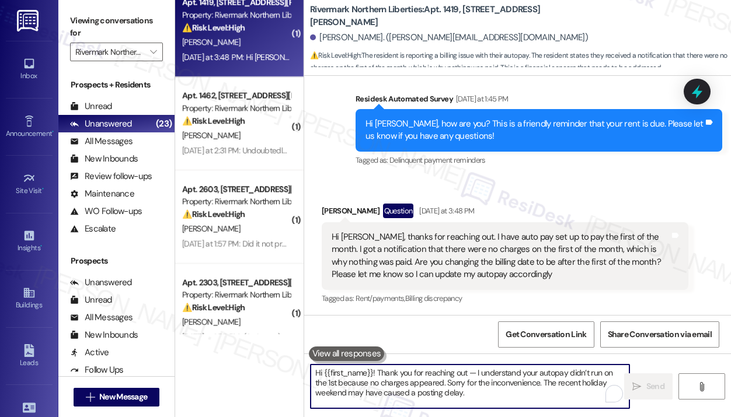
scroll to position [117, 0]
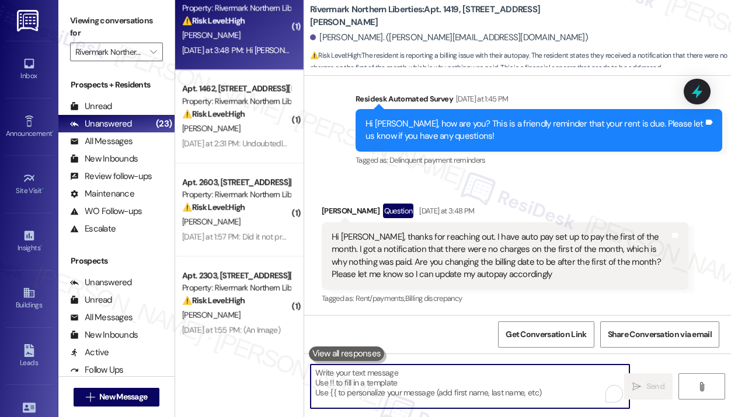
click at [253, 131] on div "[PERSON_NAME]" at bounding box center [236, 128] width 110 height 15
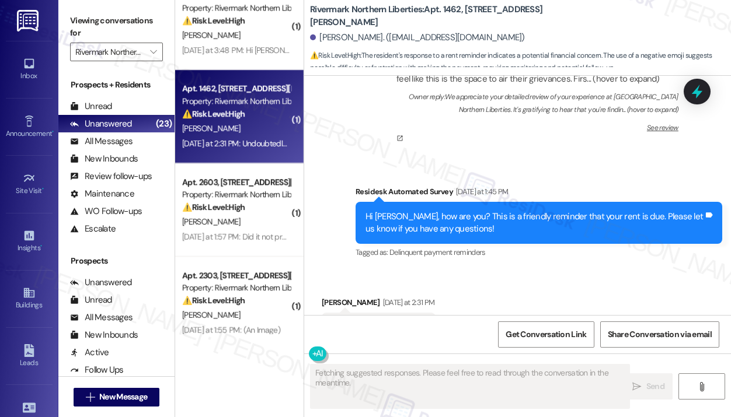
scroll to position [887, 0]
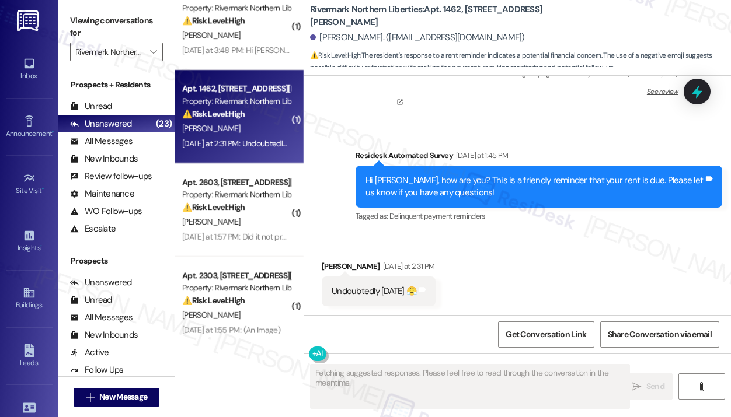
click at [322, 187] on div "Survey, sent via SMS Residesk Automated Survey [DATE] at 1:45 PM Hi [PERSON_NAM…" at bounding box center [517, 178] width 427 height 111
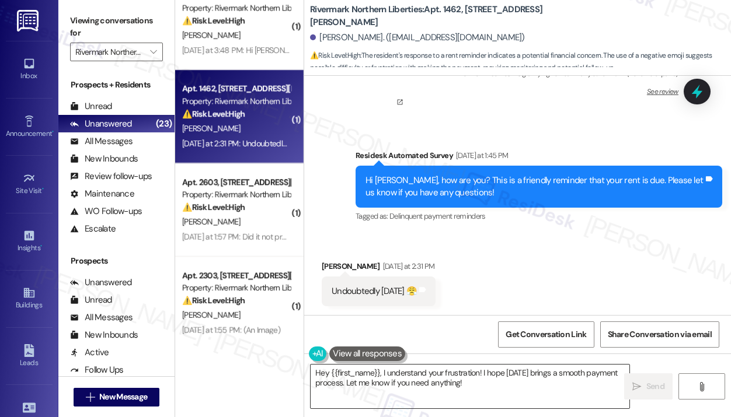
click at [528, 387] on textarea "Hey {{first_name}}, I understand your frustration! I hope [DATE] brings a smoot…" at bounding box center [470, 387] width 319 height 44
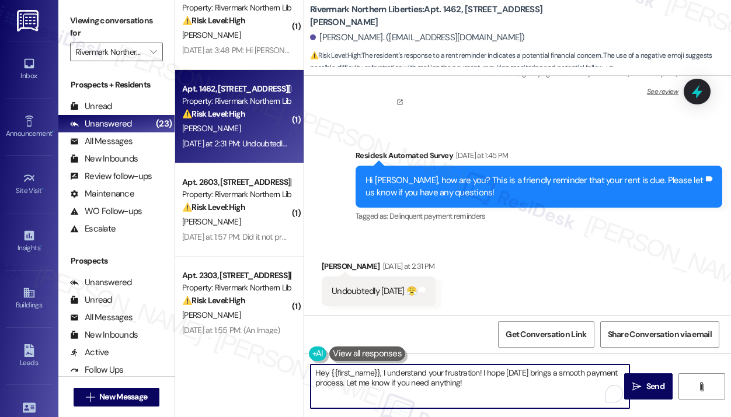
click at [537, 374] on textarea "Hey {{first_name}}, I understand your frustration! I hope [DATE] brings a smoot…" at bounding box center [470, 387] width 319 height 44
type textarea "Hey {{first_name}}, I understand your frustration! I hope [DATE] brings a smoot…"
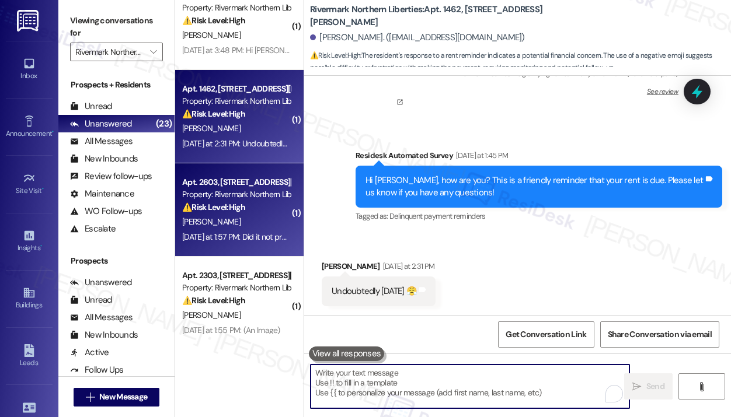
click at [252, 189] on div "Property: Rivermark Northern Liberties" at bounding box center [236, 195] width 108 height 12
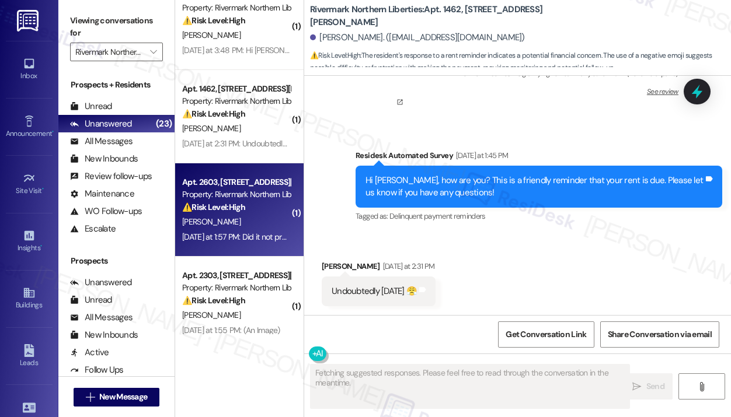
scroll to position [566, 0]
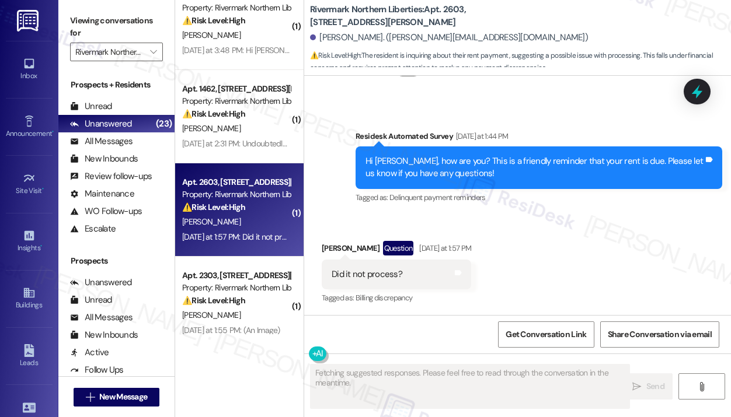
click at [591, 249] on div "Received via SMS [PERSON_NAME] Question [DATE] at 1:57 PM Did it not process? T…" at bounding box center [517, 265] width 427 height 101
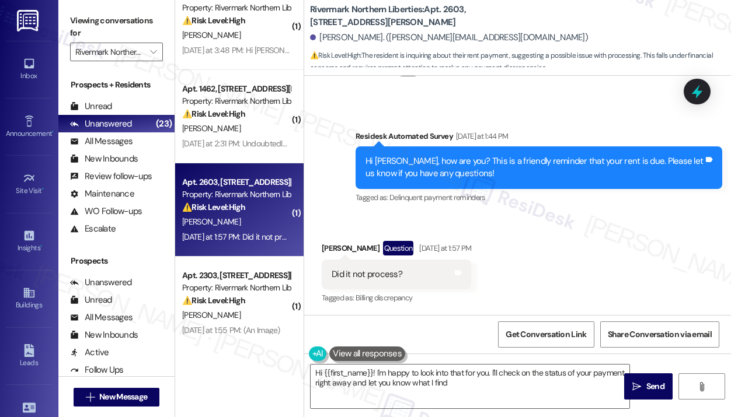
type textarea "Hi {{first_name}}! I'm happy to look into that for you. I'll check on the statu…"
click at [586, 248] on div "Received via SMS [PERSON_NAME] Question [DATE] at 1:57 PM Did it not process? T…" at bounding box center [517, 265] width 427 height 101
click at [584, 235] on div "Received via SMS [PERSON_NAME] Question [DATE] at 1:57 PM Did it not process? T…" at bounding box center [517, 265] width 427 height 101
click at [585, 234] on div "Received via SMS [PERSON_NAME] Question [DATE] at 1:57 PM Did it not process? T…" at bounding box center [517, 265] width 427 height 101
click at [378, 276] on div "Did it not process?" at bounding box center [367, 275] width 71 height 12
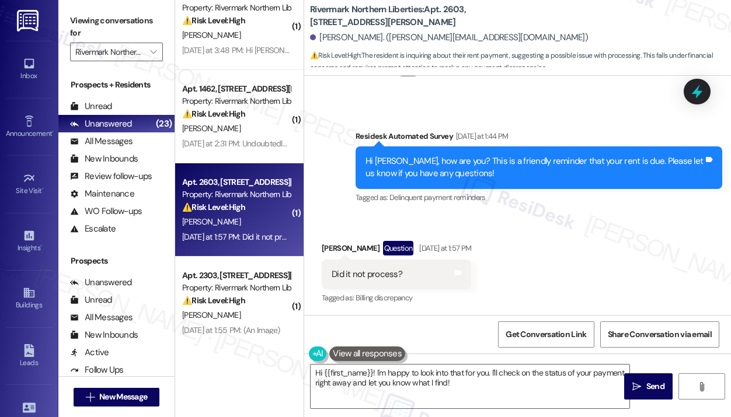
click at [380, 277] on div "Did it not process?" at bounding box center [367, 275] width 71 height 12
click at [381, 276] on div "Did it not process?" at bounding box center [367, 275] width 71 height 12
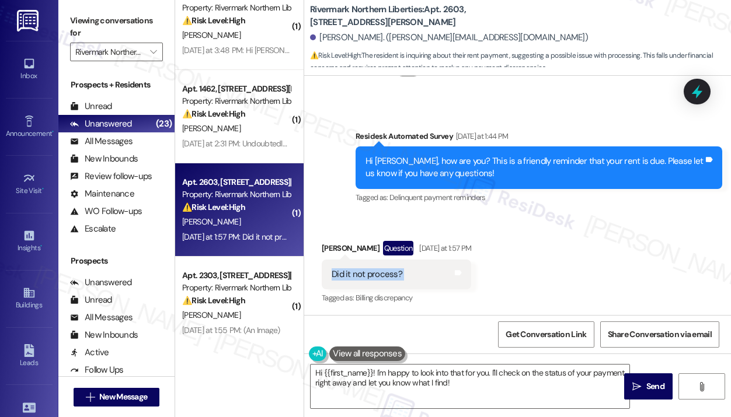
drag, startPoint x: 377, startPoint y: 276, endPoint x: 619, endPoint y: 264, distance: 243.2
click at [619, 264] on div "Received via SMS [PERSON_NAME] Question [DATE] at 1:57 PM Did it not process? T…" at bounding box center [517, 265] width 427 height 101
click at [696, 101] on icon at bounding box center [697, 92] width 20 height 20
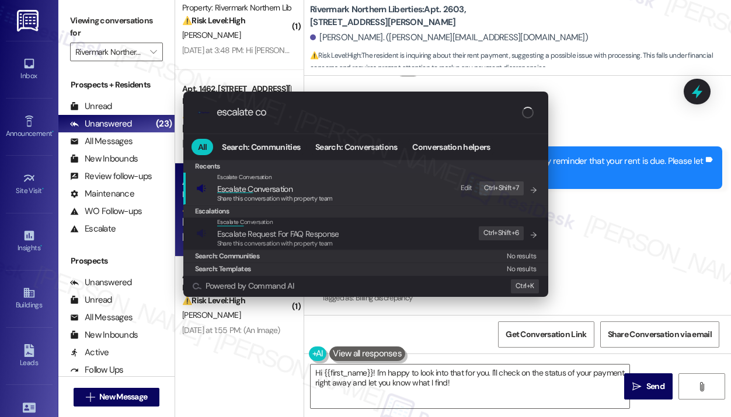
type input "escalate con"
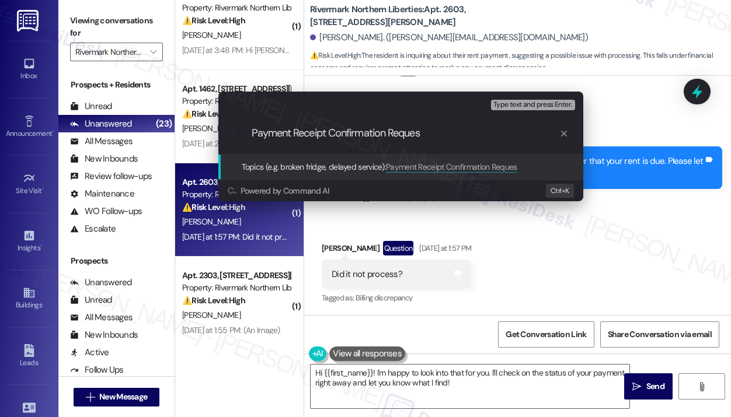
type input "Payment Receipt Confirmation Request"
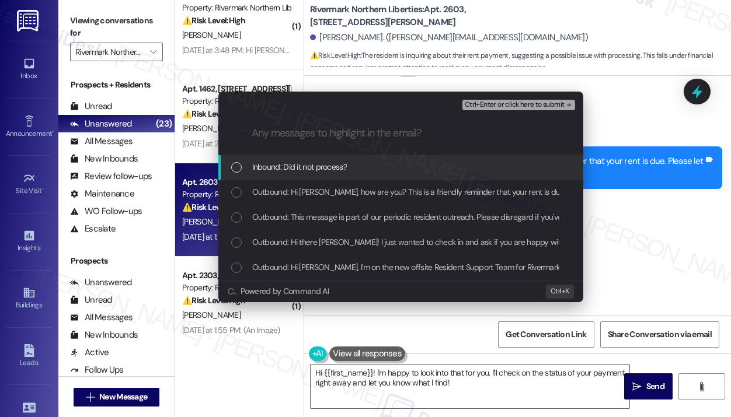
click at [328, 165] on span "Inbound: Did it not process?" at bounding box center [299, 167] width 95 height 13
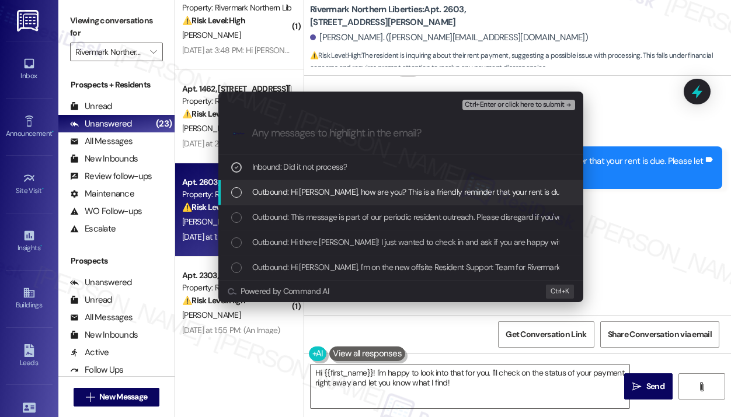
click at [340, 193] on span "Outbound: Hi [PERSON_NAME], how are you? This is a friendly reminder that your …" at bounding box center [486, 192] width 468 height 13
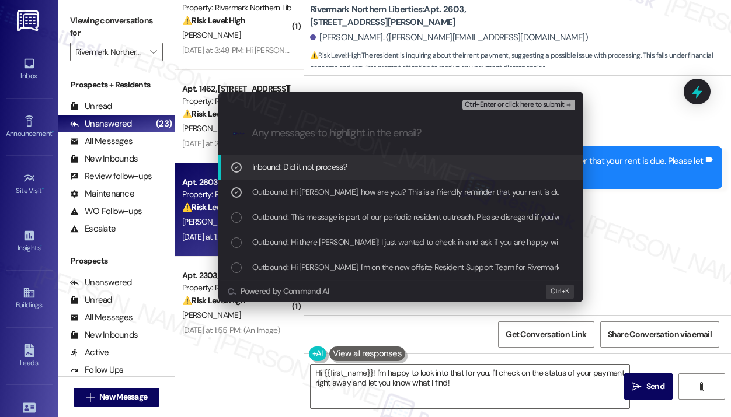
click at [497, 103] on span "Ctrl+Enter or click here to submit" at bounding box center [515, 105] width 100 height 8
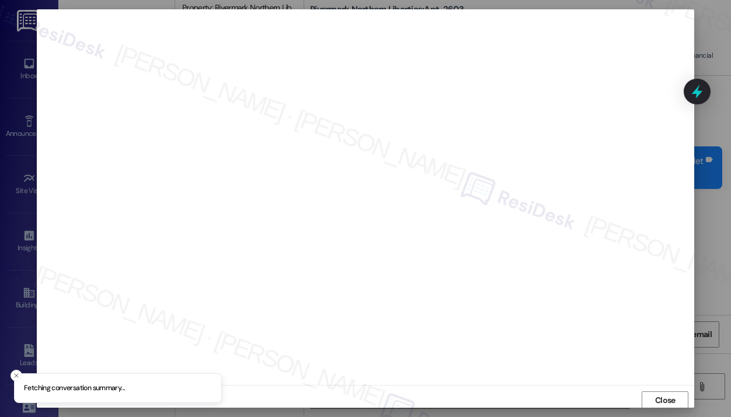
scroll to position [2, 0]
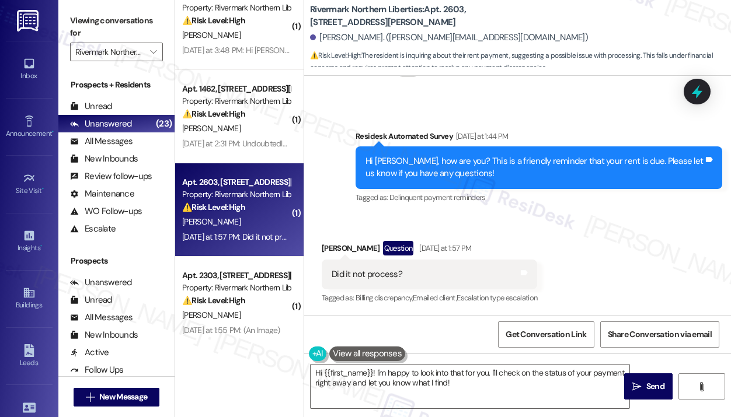
click at [619, 272] on div "Received via SMS [PERSON_NAME] Question [DATE] at 1:57 PM Did it not process? T…" at bounding box center [517, 265] width 427 height 101
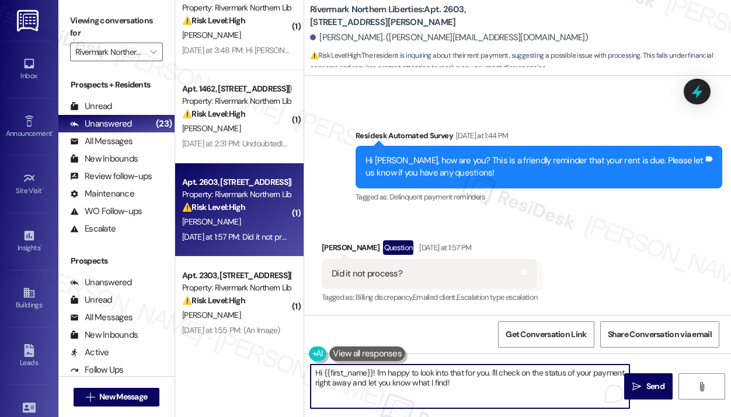
click at [560, 389] on textarea "Hi {{first_name}}! I'm happy to look into that for you. I'll check on the statu…" at bounding box center [470, 387] width 319 height 44
click at [645, 385] on span "Send" at bounding box center [655, 387] width 23 height 12
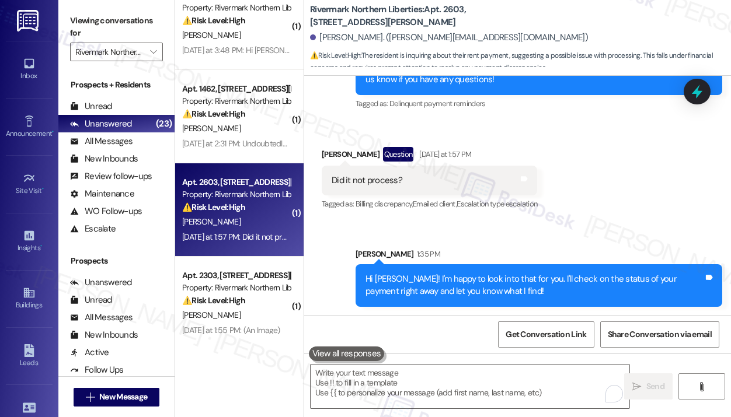
scroll to position [660, 0]
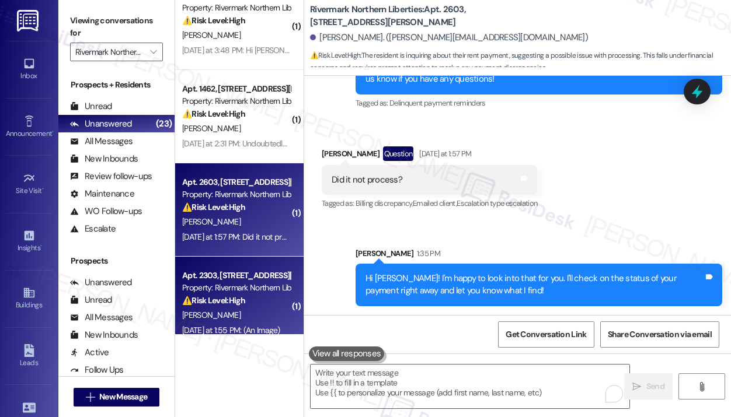
click at [238, 283] on div "Property: Rivermark Northern Liberties" at bounding box center [236, 288] width 108 height 12
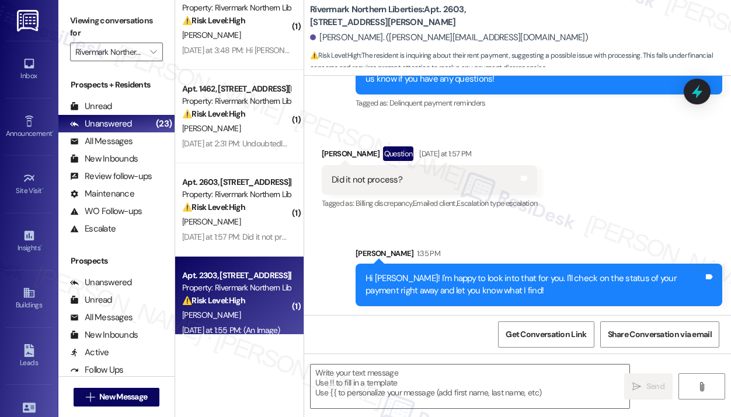
type textarea "Fetching suggested responses. Please feel free to read through the conversation…"
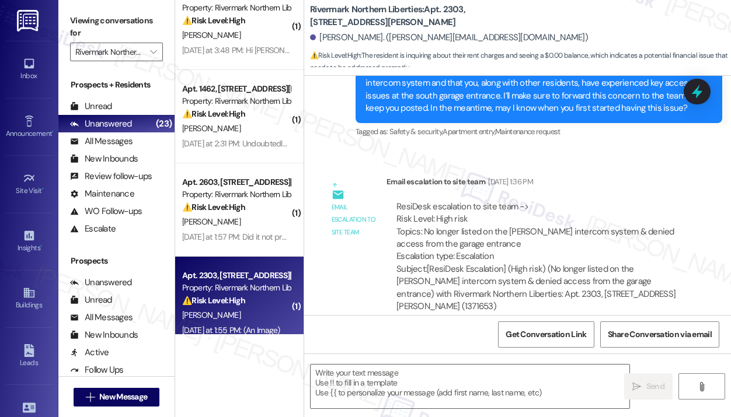
type textarea "Fetching suggested responses. Please feel free to read through the conversation…"
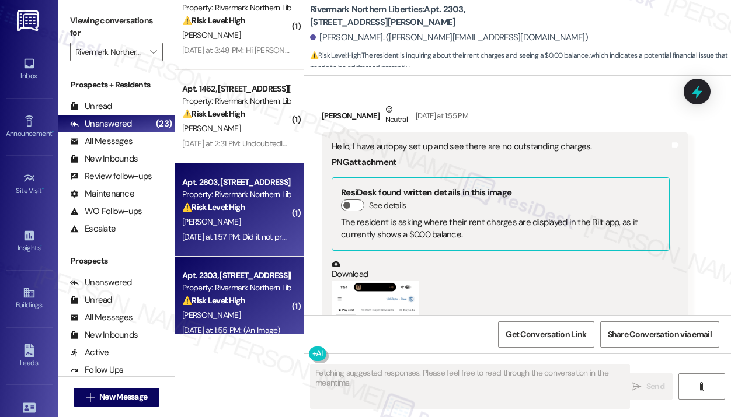
click at [238, 242] on div "[DATE] at 1:57 PM: Did it not process? [DATE] at 1:57 PM: Did it not process?" at bounding box center [236, 237] width 110 height 15
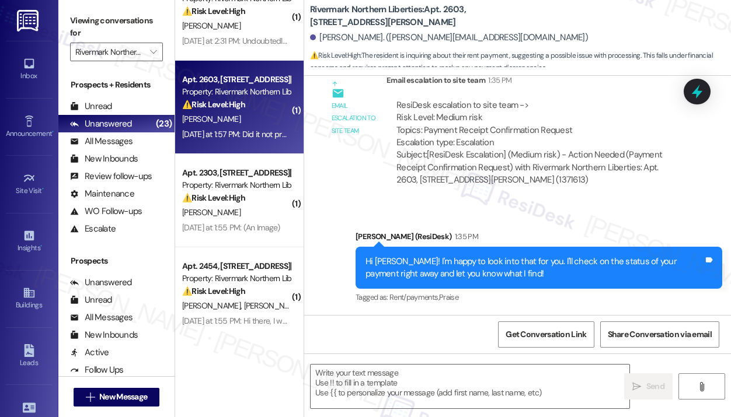
scroll to position [234, 0]
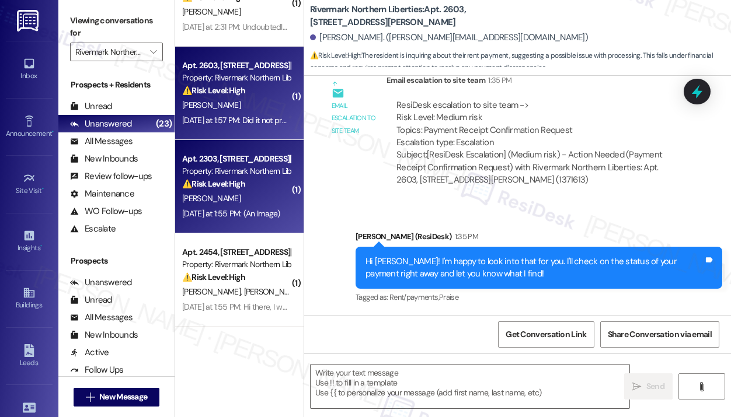
click at [251, 190] on div "⚠️ Risk Level: High The resident is inquiring about their rent charges and seei…" at bounding box center [236, 184] width 108 height 12
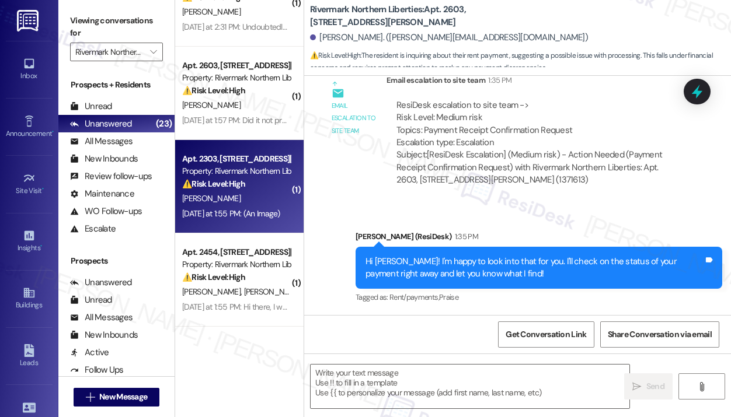
type textarea "Fetching suggested responses. Please feel free to read through the conversation…"
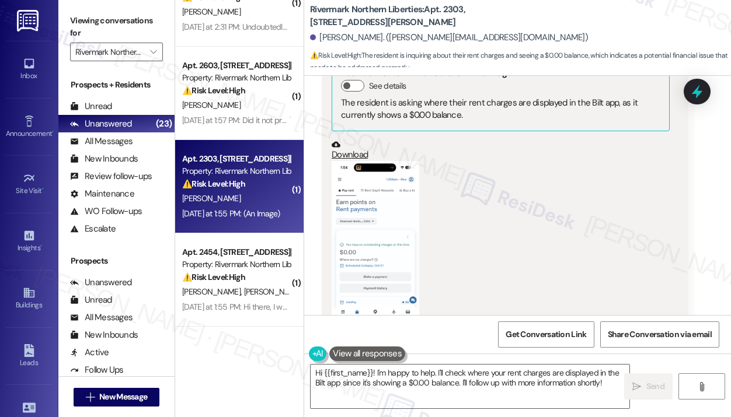
scroll to position [2103, 0]
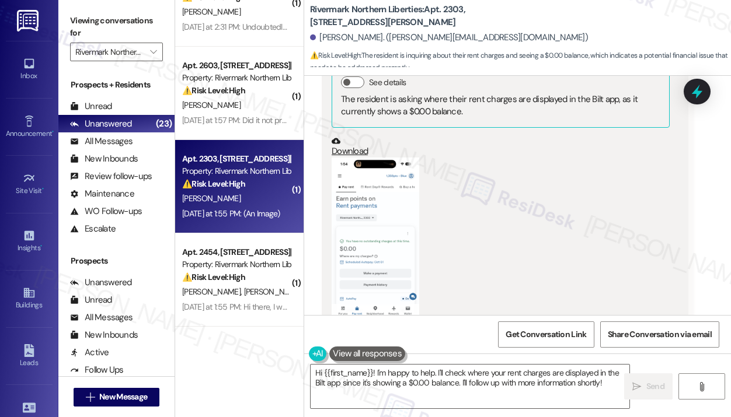
click at [389, 233] on button "Zoom image" at bounding box center [376, 253] width 88 height 190
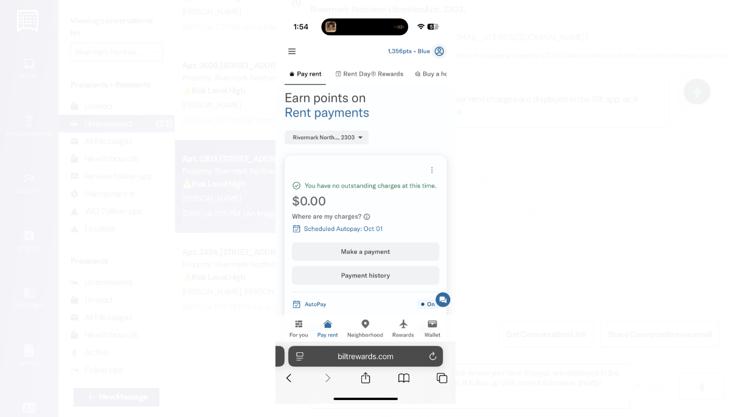
click at [574, 214] on button "Unzoom image" at bounding box center [365, 208] width 731 height 417
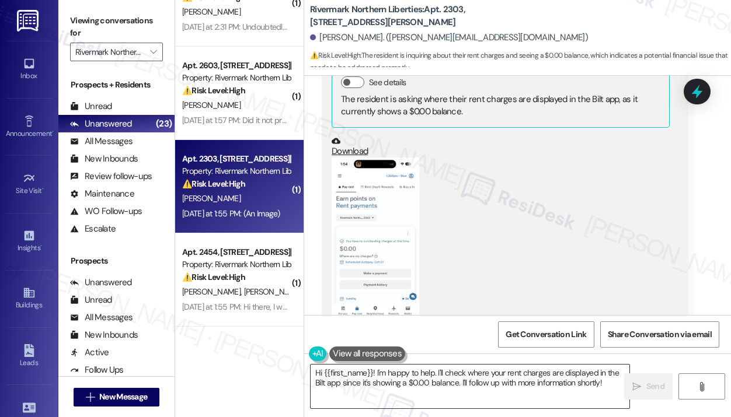
click at [535, 378] on textarea "Hi {{first_name}}! I'm happy to help. I'll check where your rent charges are di…" at bounding box center [470, 387] width 319 height 44
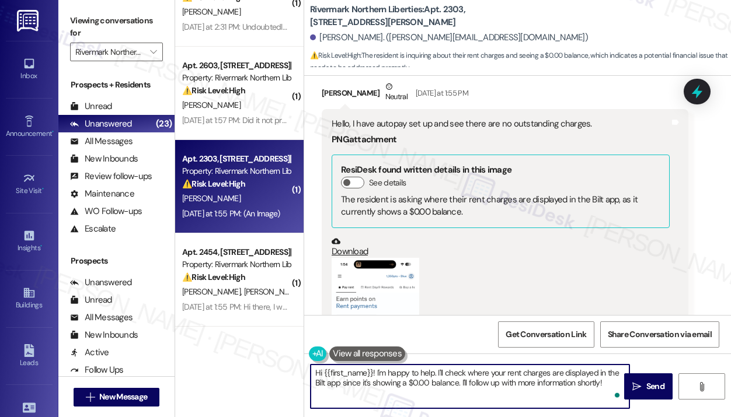
scroll to position [1928, 0]
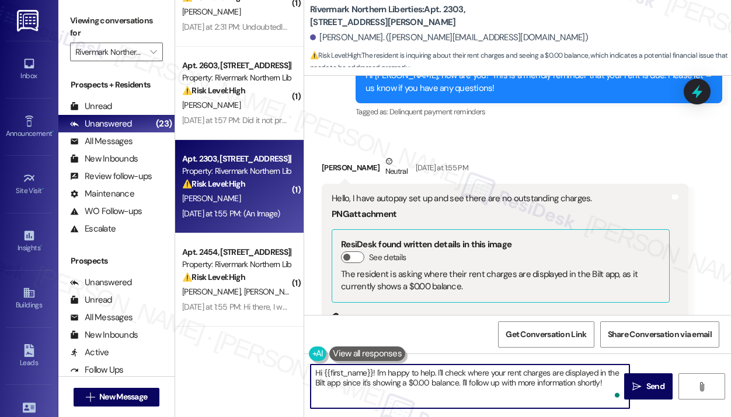
click at [532, 193] on div "Hello, I have autopay set up and see there are no outstanding charges." at bounding box center [501, 199] width 338 height 12
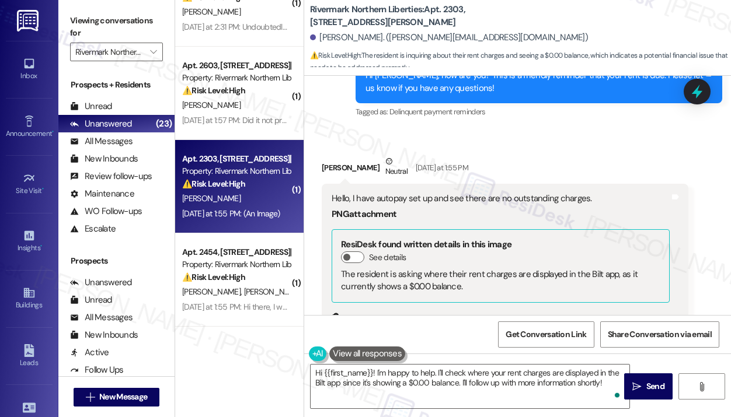
click at [532, 193] on div "Hello, I have autopay set up and see there are no outstanding charges." at bounding box center [501, 199] width 338 height 12
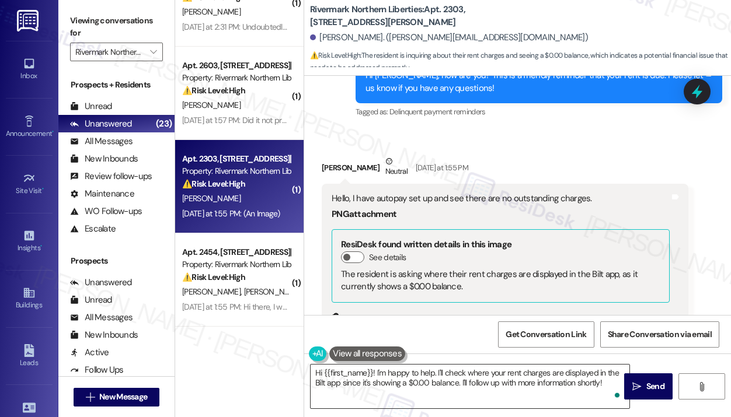
click at [459, 373] on textarea "Hi {{first_name}}! I'm happy to help. I'll check where your rent charges are di…" at bounding box center [470, 387] width 319 height 44
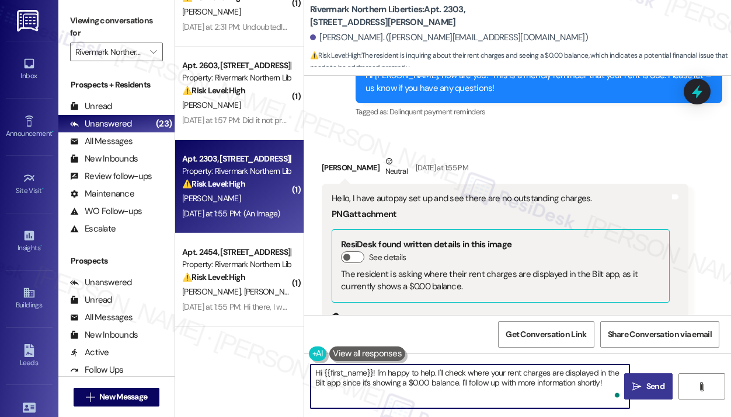
drag, startPoint x: 376, startPoint y: 371, endPoint x: 625, endPoint y: 392, distance: 250.2
click at [625, 392] on div "Hi {{first_name}}! I'm happy to help. I'll check where your rent charges are di…" at bounding box center [517, 398] width 427 height 88
paste textarea "Thank you for reaching out — I see no outstanding charges on your account, and …"
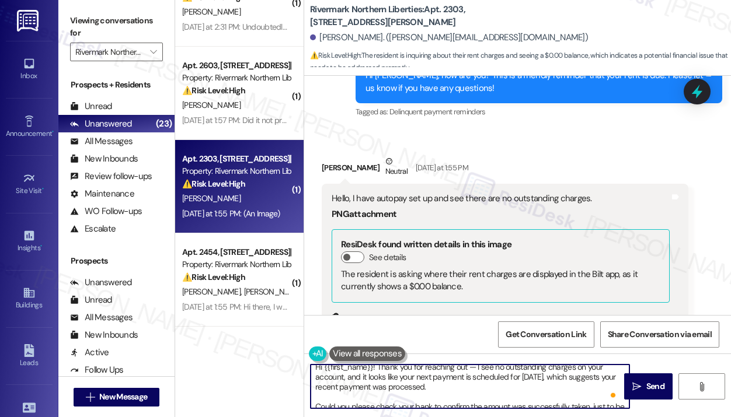
scroll to position [0, 0]
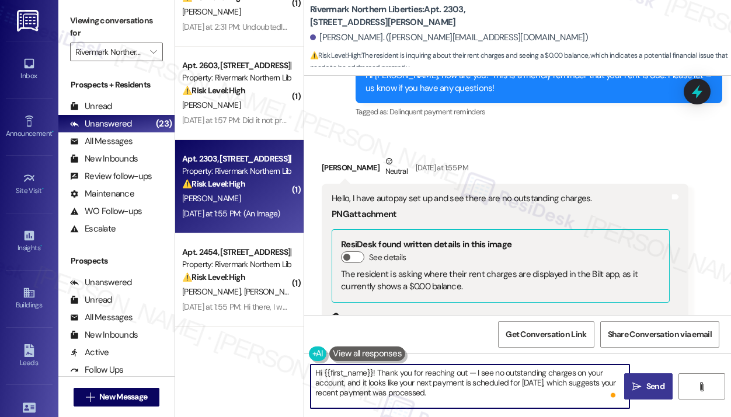
type textarea "Hi {{first_name}}! Thank you for reaching out — I see no outstanding charges on…"
click at [640, 389] on icon "" at bounding box center [636, 386] width 9 height 9
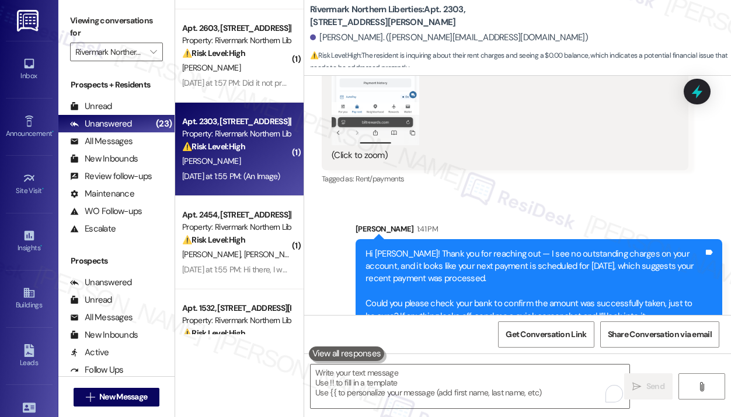
scroll to position [350, 0]
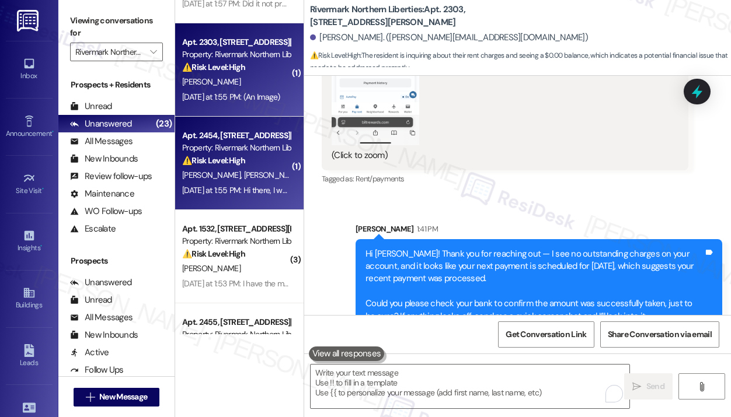
click at [253, 186] on div "[DATE] at 1:55 PM: Hi there, I was told that the $500 deposit that I paid would…" at bounding box center [610, 190] width 856 height 11
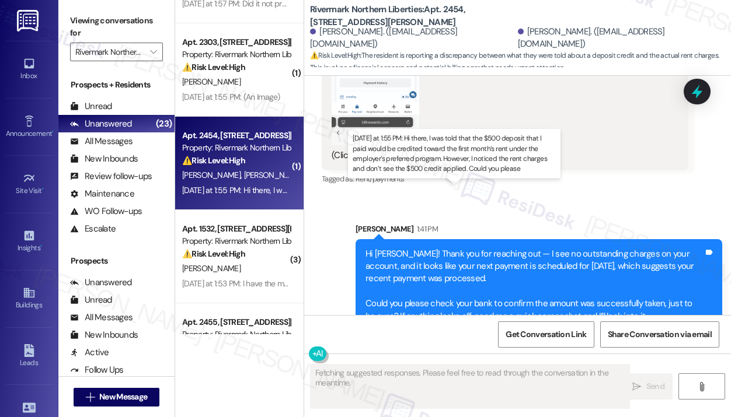
scroll to position [240, 0]
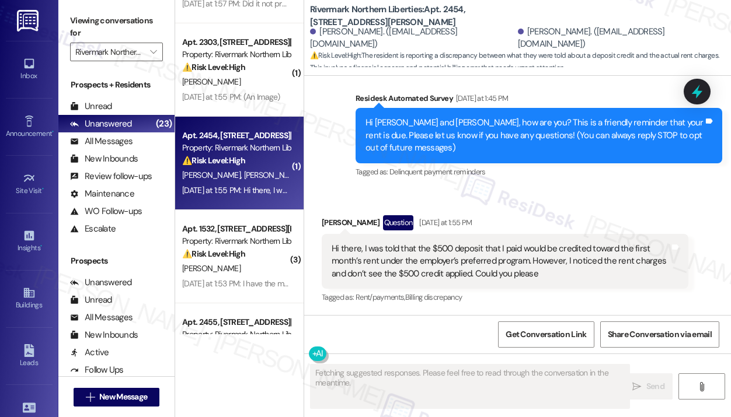
click at [521, 207] on div "Received via SMS [PERSON_NAME] Question [DATE] at 1:55 PM Hi there, I was told …" at bounding box center [505, 261] width 384 height 109
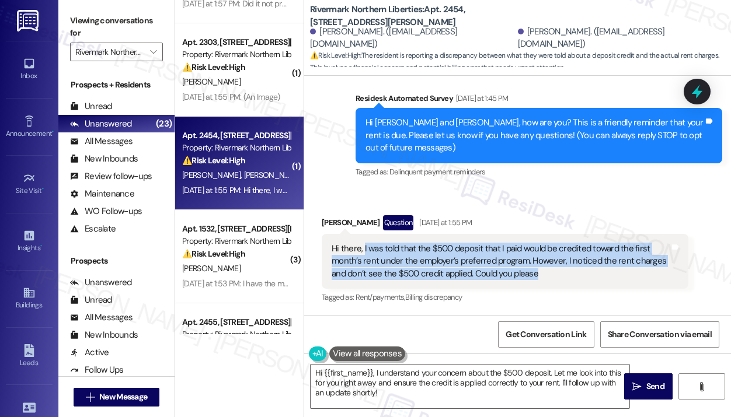
drag, startPoint x: 546, startPoint y: 276, endPoint x: 363, endPoint y: 248, distance: 185.4
click at [363, 248] on div "Hi there, I was told that the $500 deposit that I paid would be credited toward…" at bounding box center [501, 261] width 338 height 37
copy div "I was told that the $500 deposit that I paid would be credited toward the first…"
click at [699, 95] on icon at bounding box center [697, 92] width 11 height 14
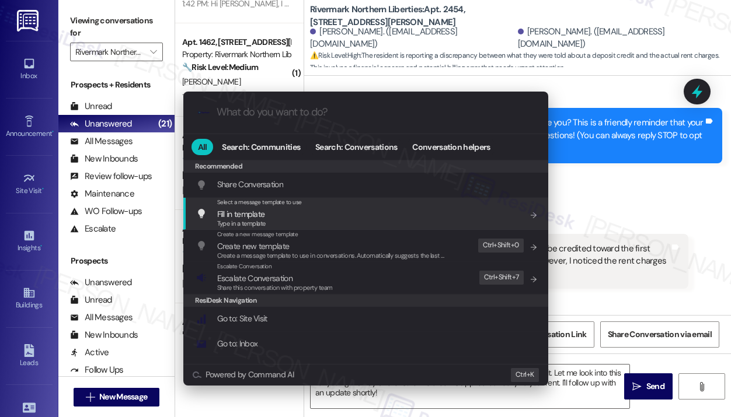
click at [664, 202] on div ".cls-1{fill:#0a055f;}.cls-2{fill:#0cc4c4;} resideskLogoBlueOrange All Search: C…" at bounding box center [365, 208] width 731 height 417
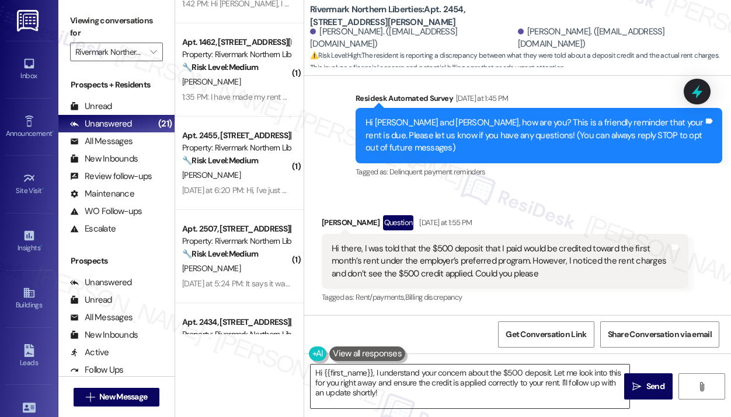
click at [464, 388] on textarea "Hi {{first_name}}, I understand your concern about the $500 deposit. Let me loo…" at bounding box center [470, 387] width 319 height 44
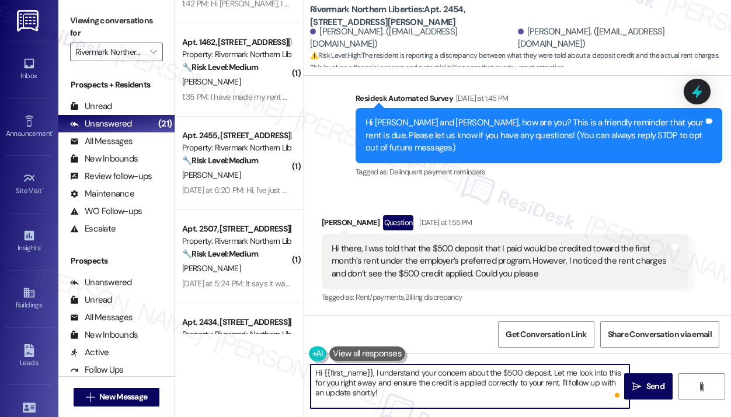
drag, startPoint x: 451, startPoint y: 395, endPoint x: 375, endPoint y: 372, distance: 78.9
click at [375, 372] on textarea "Hi {{first_name}}, I understand your concern about the $500 deposit. Let me loo…" at bounding box center [470, 387] width 319 height 44
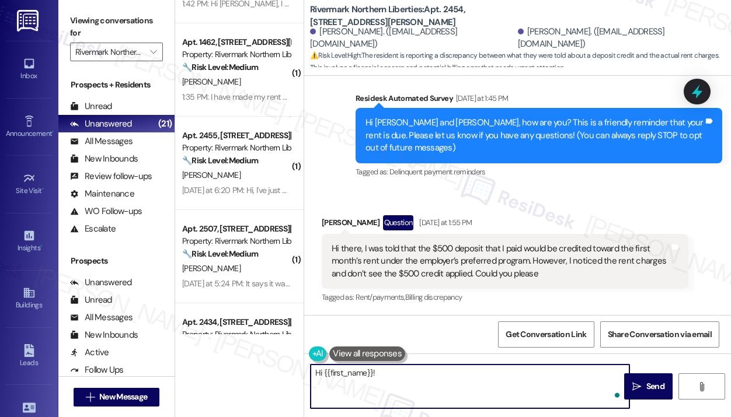
paste textarea "Thank you for reaching out — I understand you were told the $500 deposit would …"
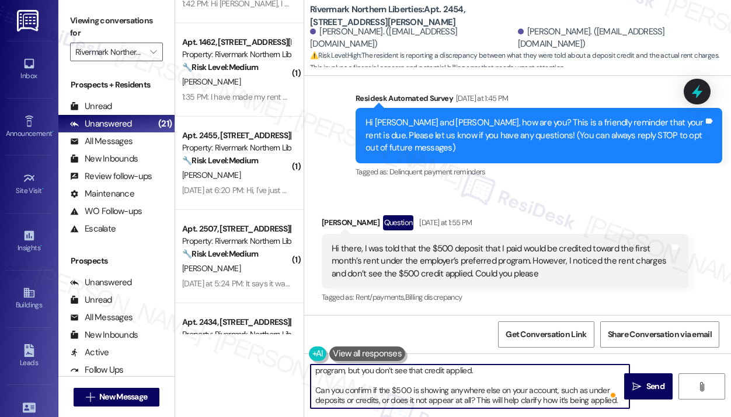
scroll to position [23, 0]
click at [517, 381] on textarea "Hi {{first_name}}! Thank you for reaching out — I understand you were told the …" at bounding box center [470, 387] width 319 height 44
click at [545, 388] on textarea "Hi {{first_name}}! Thank you for reaching out — I understand you were told the …" at bounding box center [470, 387] width 319 height 44
type textarea "Hi {{first_name}}! Thank you for reaching out — I understand you were told the …"
click at [636, 387] on icon "" at bounding box center [636, 386] width 9 height 9
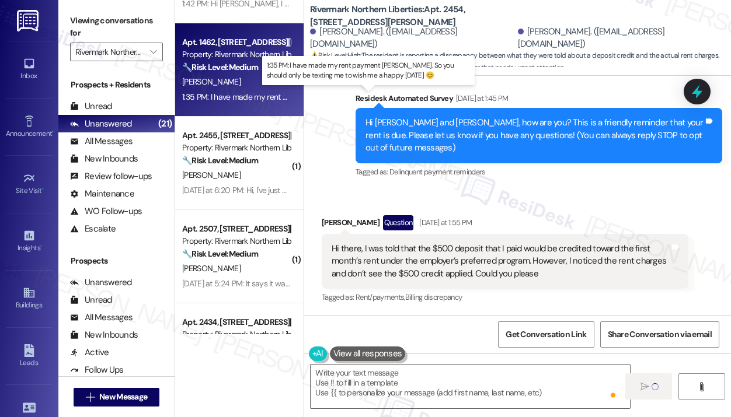
scroll to position [0, 0]
click at [254, 98] on div "1:35 PM: I have made my rent payment [PERSON_NAME]. So you should only be texti…" at bounding box center [387, 97] width 410 height 11
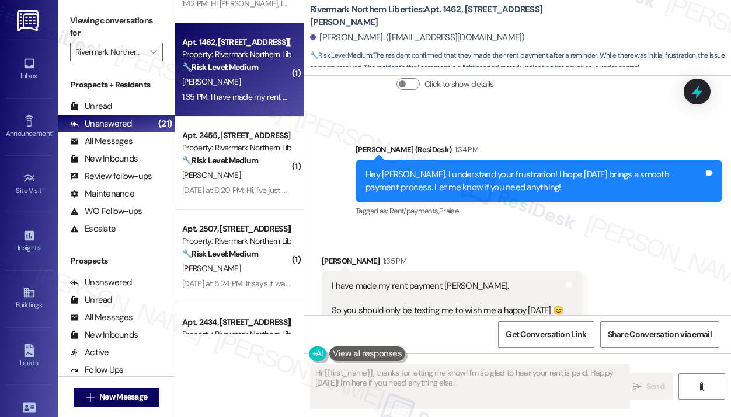
scroll to position [1241, 0]
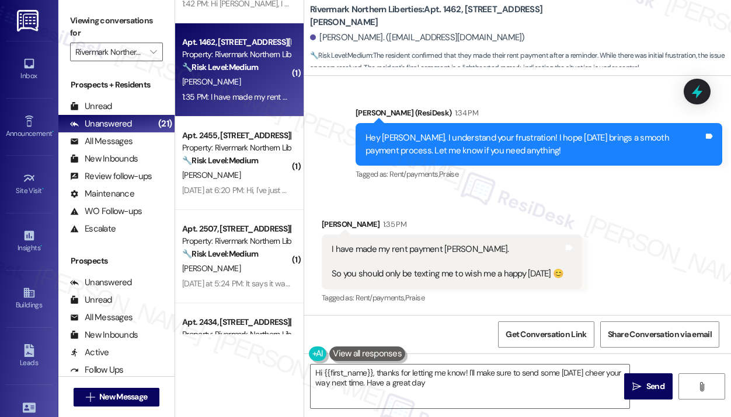
type textarea "Hi {{first_name}}, thanks for letting me know! I'll make sure to send some [DAT…"
click at [487, 387] on textarea "Hi {{first_name}}, thanks for letting me know! I'll make sure to send some [DAT…" at bounding box center [470, 387] width 319 height 44
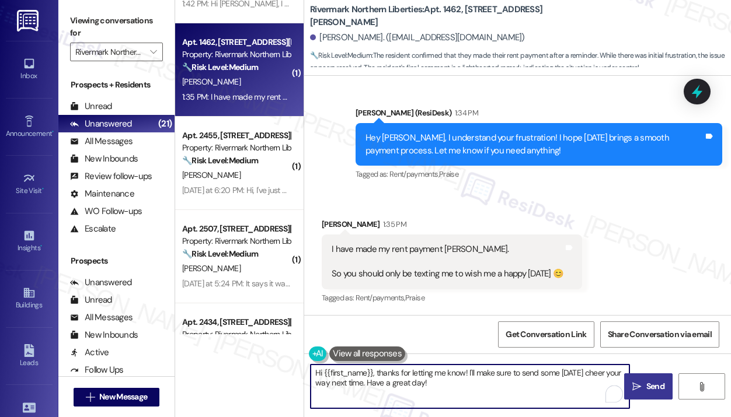
click at [642, 388] on span " Send" at bounding box center [648, 387] width 37 height 12
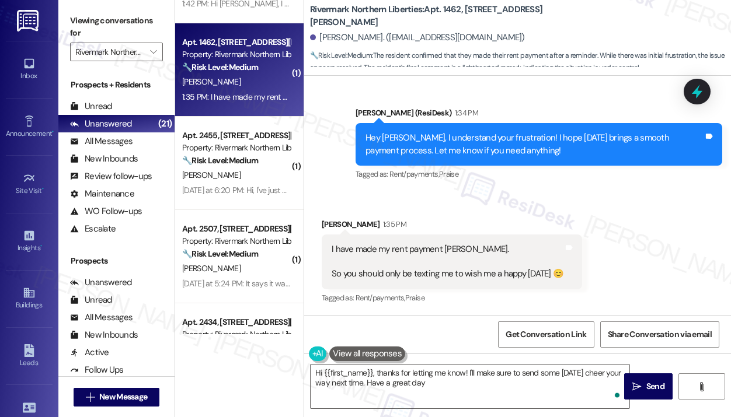
type textarea "Hi {{first_name}}, thanks for letting me know! I'll make sure to send some [DAT…"
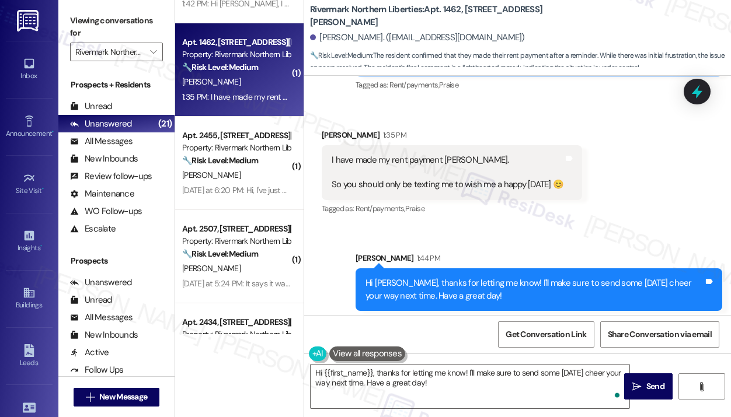
scroll to position [1336, 0]
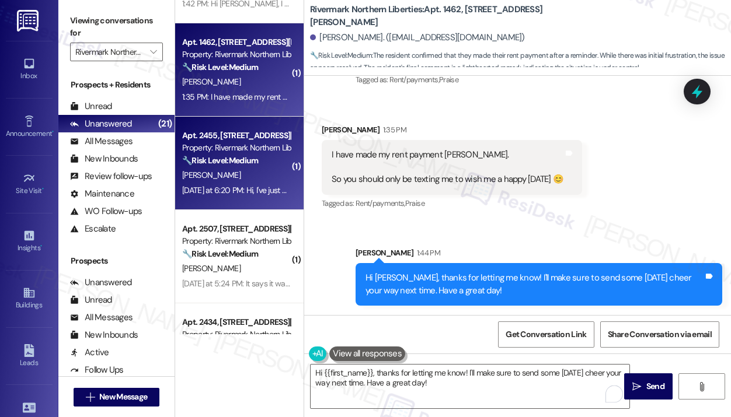
click at [258, 180] on div "[PERSON_NAME]" at bounding box center [236, 175] width 110 height 15
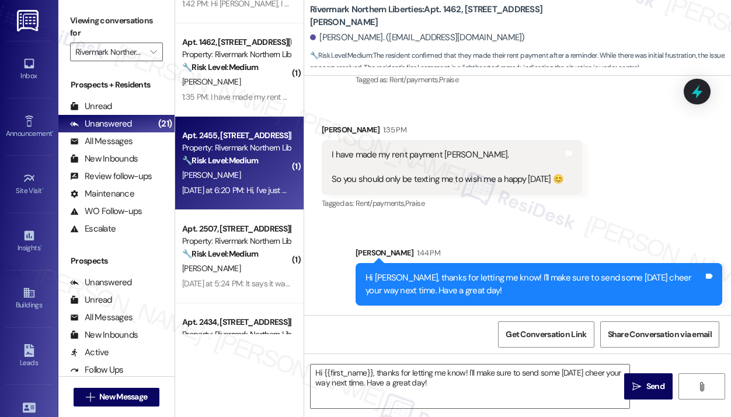
type textarea "Fetching suggested responses. Please feel free to read through the conversation…"
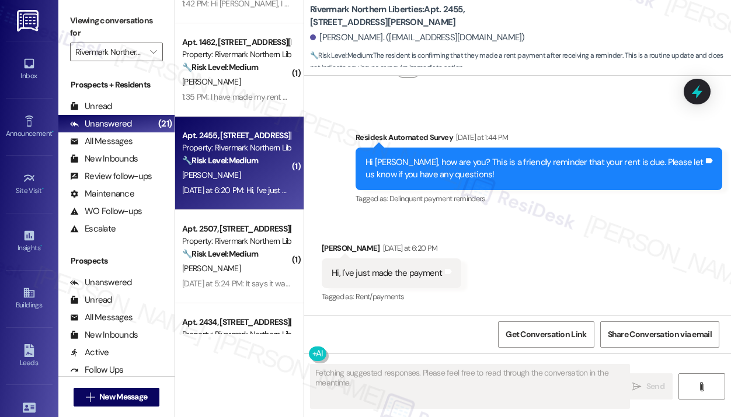
scroll to position [910, 0]
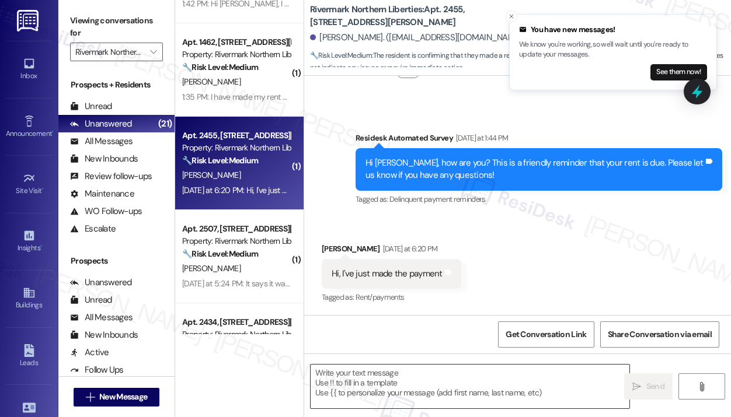
click at [421, 377] on textarea at bounding box center [470, 387] width 319 height 44
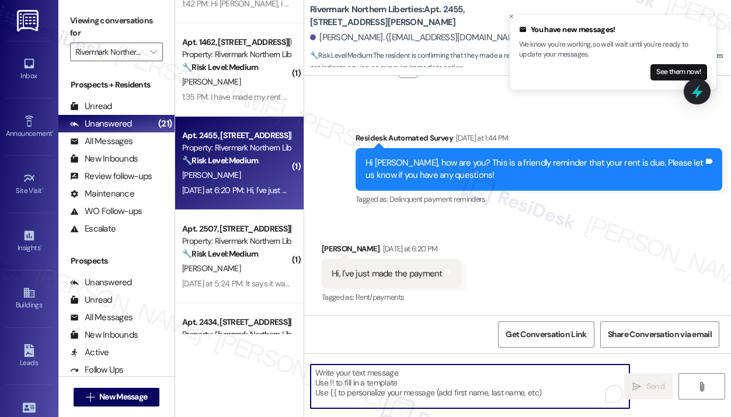
paste textarea "Hi {{first_name}}! Thanks for letting us know you've already paid. We appreciat…"
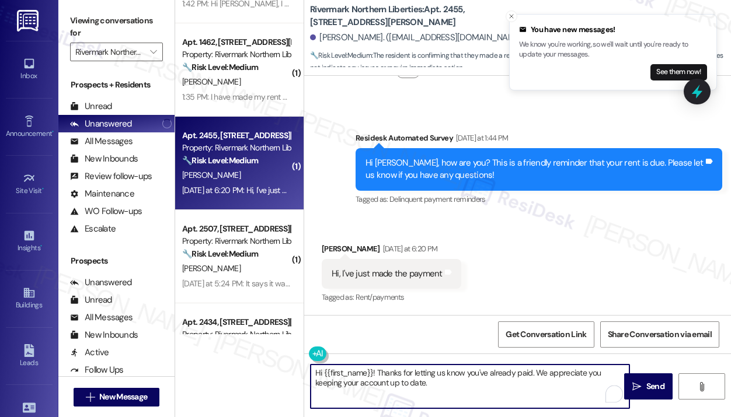
click at [515, 379] on textarea "Hi {{first_name}}! Thanks for letting us know you've already paid. We appreciat…" at bounding box center [470, 387] width 319 height 44
type textarea "Hi {{first_name}}! Thanks for letting us know you've already paid. We appreciat…"
click at [650, 385] on span "Send" at bounding box center [655, 387] width 18 height 12
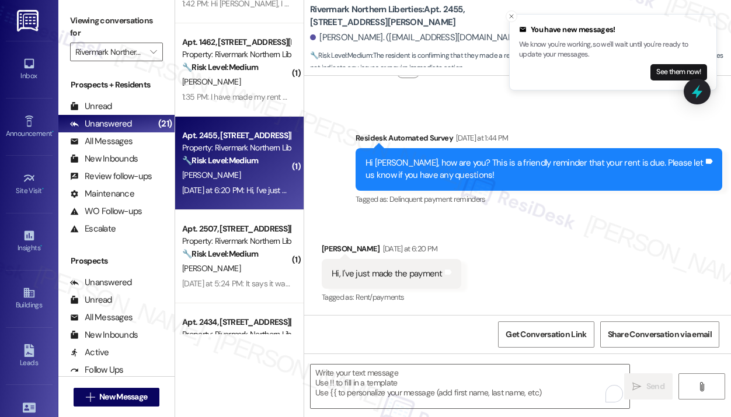
scroll to position [1004, 0]
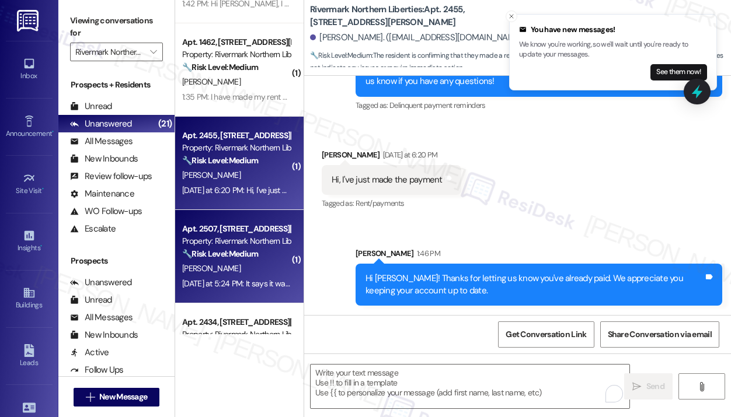
click at [238, 228] on div "Apt. 2507, [STREET_ADDRESS][PERSON_NAME]" at bounding box center [236, 229] width 108 height 12
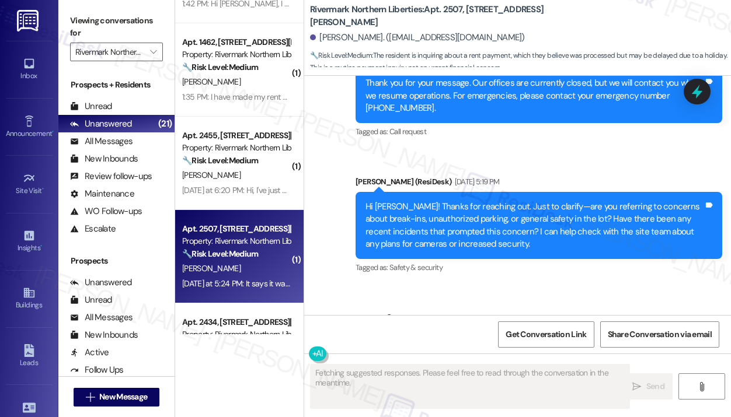
scroll to position [2935, 0]
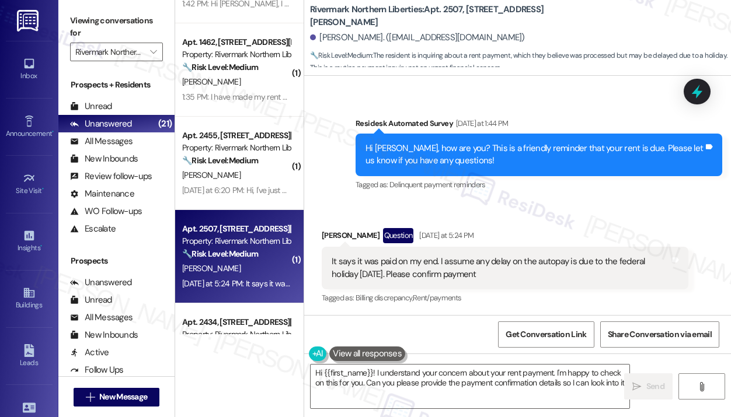
type textarea "Hi {{first_name}}! I understand your concern about your rent payment. I'm happy…"
click at [577, 238] on div "[PERSON_NAME] Question [DATE] at 5:24 PM" at bounding box center [505, 237] width 367 height 19
click at [577, 239] on div "[PERSON_NAME] Question [DATE] at 5:24 PM" at bounding box center [505, 237] width 367 height 19
drag, startPoint x: 520, startPoint y: 276, endPoint x: 329, endPoint y: 259, distance: 191.7
click at [329, 259] on div "It says it was paid on my end. I assume any delay on the autopay is due to the …" at bounding box center [505, 268] width 367 height 43
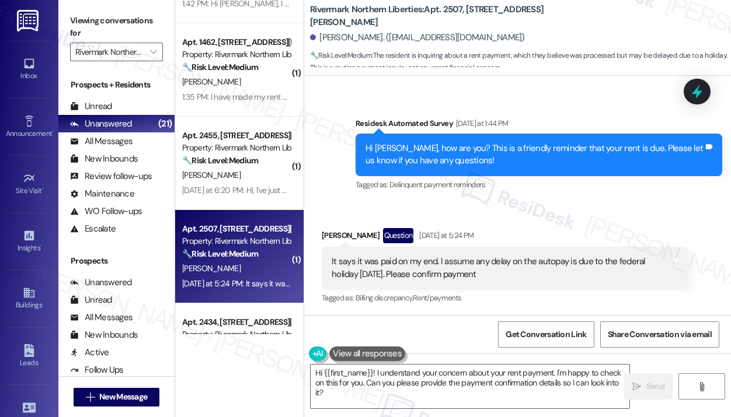
drag, startPoint x: 378, startPoint y: 269, endPoint x: 553, endPoint y: 291, distance: 176.6
click at [553, 291] on div "Tagged as: Billing discrepancy , Click to highlight conversations about Billing…" at bounding box center [505, 298] width 367 height 17
click at [702, 93] on icon at bounding box center [697, 92] width 20 height 20
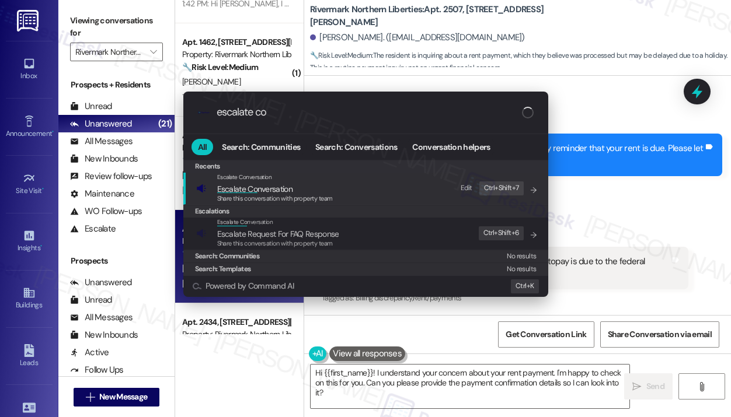
type input "escalate con"
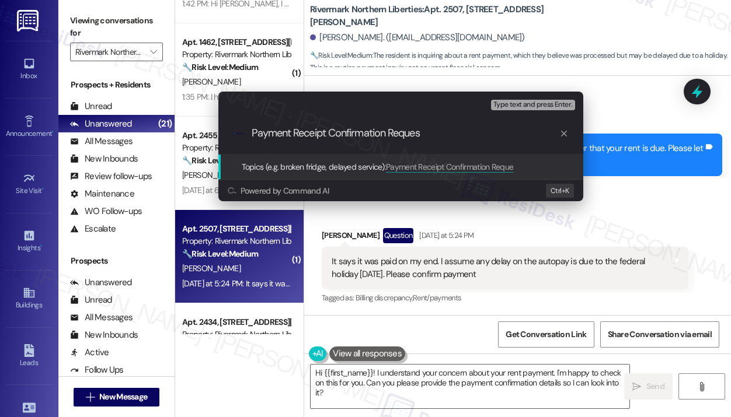
type input "Payment Receipt Confirmation Request"
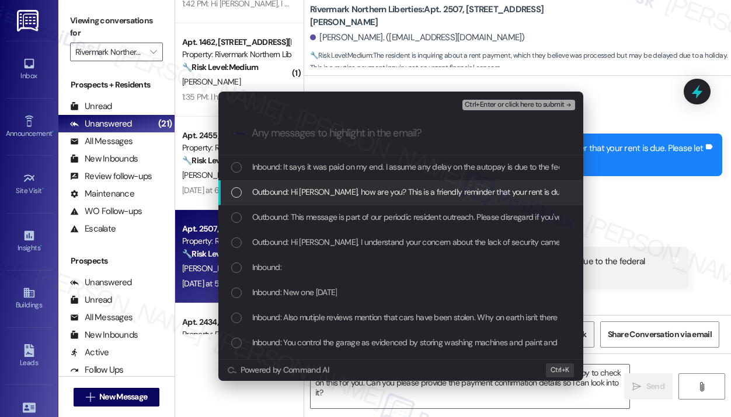
click at [369, 193] on span "Outbound: Hi [PERSON_NAME], how are you? This is a friendly reminder that your …" at bounding box center [486, 192] width 468 height 13
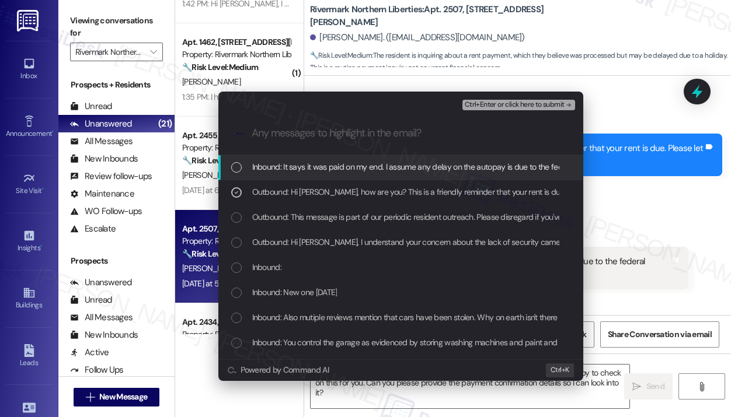
click at [369, 168] on span "Inbound: It says it was paid on my end. I assume any delay on the autopay is du…" at bounding box center [481, 167] width 459 height 13
click at [516, 106] on span "Ctrl+Enter or click here to submit" at bounding box center [515, 105] width 100 height 8
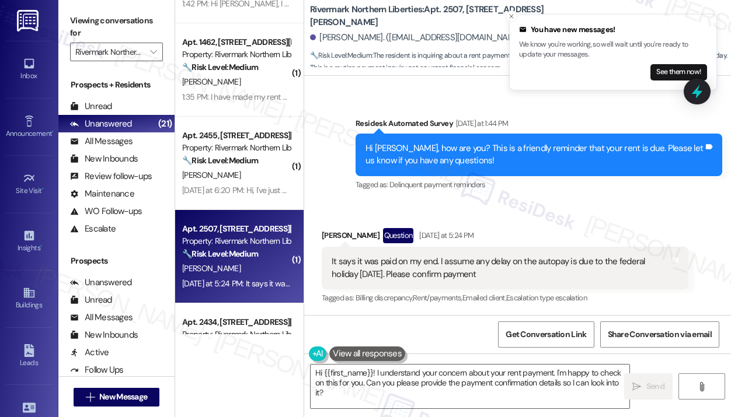
click at [582, 203] on div "Received via SMS [PERSON_NAME] Question [DATE] at 5:24 PM It says it was paid o…" at bounding box center [517, 258] width 427 height 113
click at [512, 385] on textarea "Hi {{first_name}}! I understand your concern about your rent payment. I'm happy…" at bounding box center [470, 387] width 319 height 44
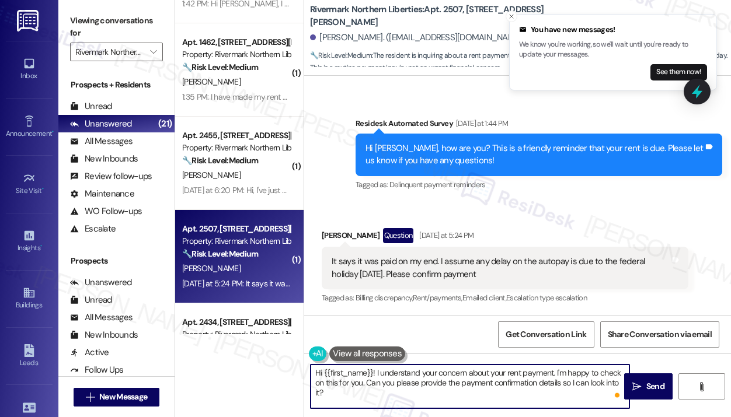
drag, startPoint x: 369, startPoint y: 379, endPoint x: 378, endPoint y: 390, distance: 14.5
click at [378, 390] on textarea "Hi {{first_name}}! I understand your concern about your rent payment. I'm happy…" at bounding box center [470, 387] width 319 height 44
type textarea "Hi {{first_name}}! I understand your concern about your rent payment. I'm happy…"
click at [642, 385] on span " Send" at bounding box center [648, 387] width 37 height 12
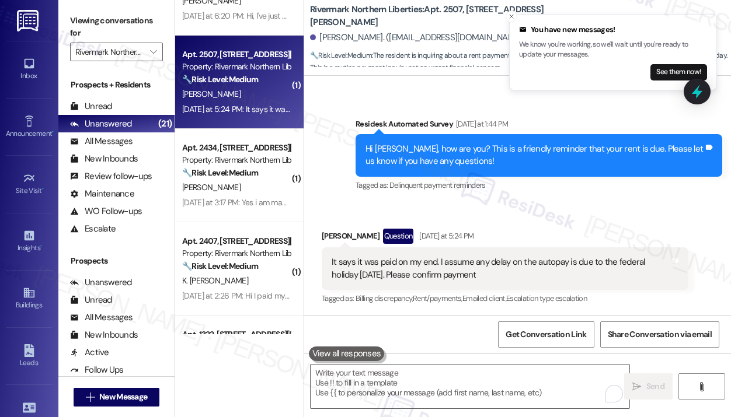
scroll to position [525, 0]
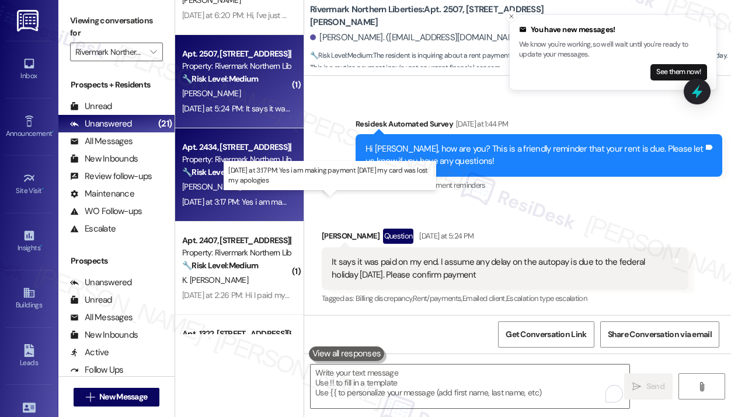
click at [263, 201] on div "[DATE] at 3:17 PM: Yes i am making payment [DATE] my card was lost my apologies…" at bounding box center [320, 202] width 277 height 11
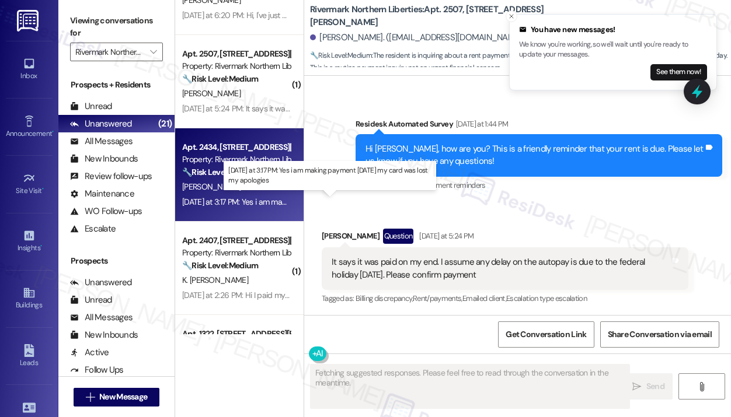
scroll to position [180, 0]
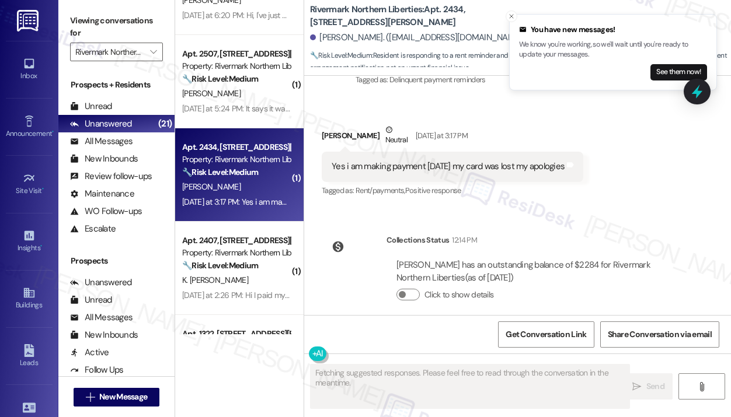
click at [521, 225] on div "Collections Status 12:14 PM [PERSON_NAME] has an outstanding balance of $2284 f…" at bounding box center [505, 276] width 384 height 102
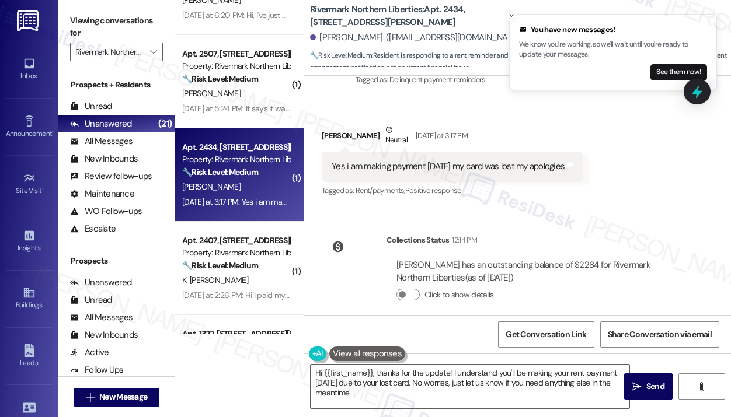
type textarea "Hi {{first_name}}, thanks for the update! I understand you'll be making your re…"
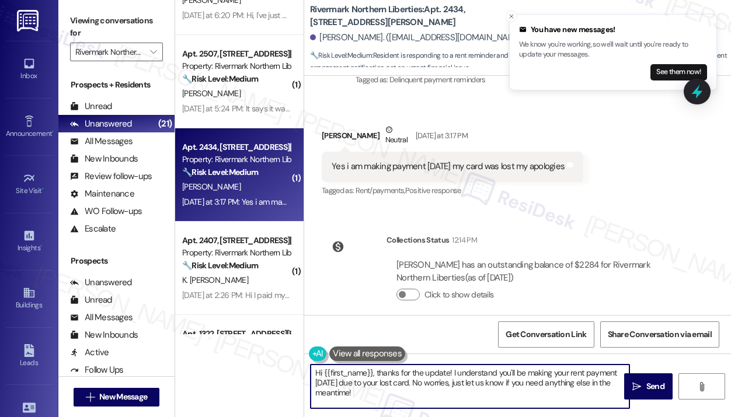
click at [434, 395] on textarea "Hi {{first_name}}, thanks for the update! I understand you'll be making your re…" at bounding box center [470, 387] width 319 height 44
click at [642, 379] on button " Send" at bounding box center [648, 387] width 48 height 26
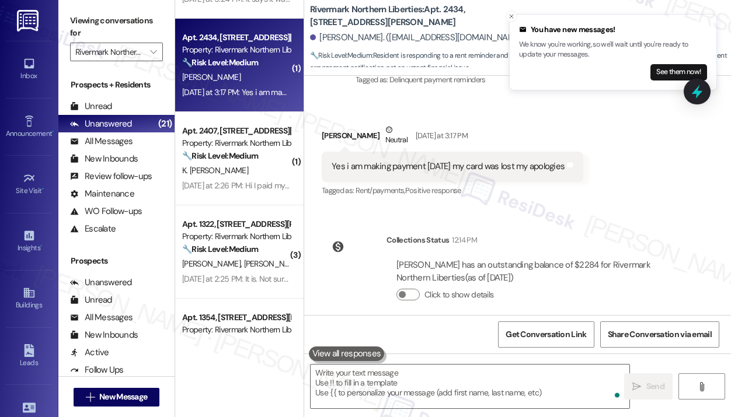
scroll to position [642, 0]
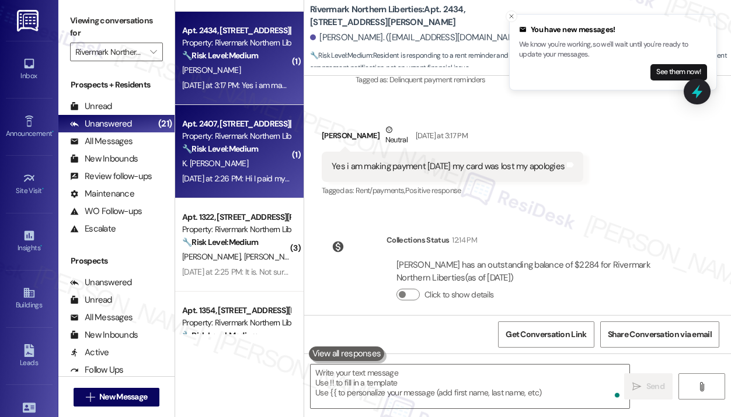
click at [252, 165] on div "K. [PERSON_NAME]" at bounding box center [236, 163] width 110 height 15
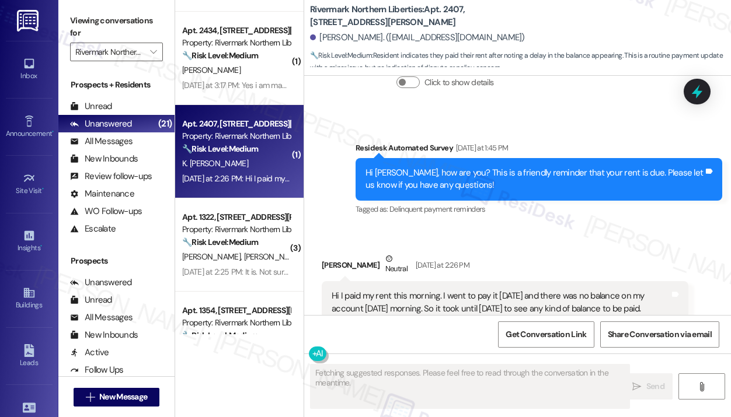
scroll to position [316, 0]
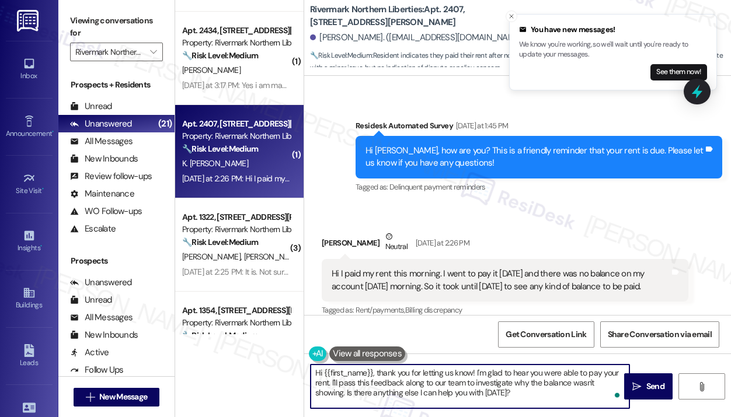
drag, startPoint x: 500, startPoint y: 397, endPoint x: 379, endPoint y: 369, distance: 123.5
click at [379, 369] on textarea "Hi {{first_name}}, thank you for letting us know! I'm glad to hear you were abl…" at bounding box center [470, 387] width 319 height 44
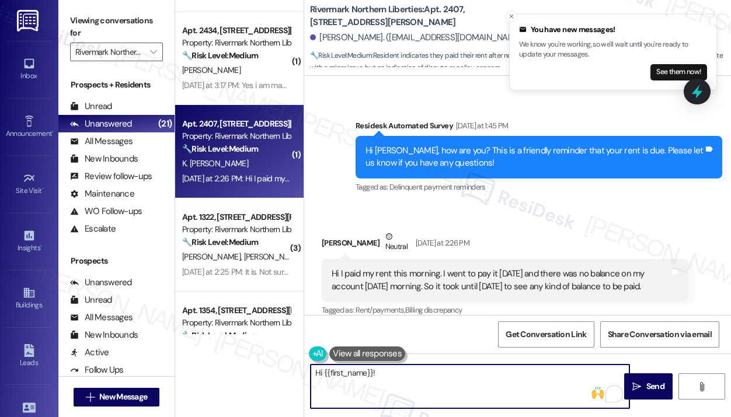
paste textarea "Thanks for letting us know you've already paid. We appreciate you keeping your …"
type textarea "Hi {{first_name}}! Thanks for letting us know you've already paid. We appreciat…"
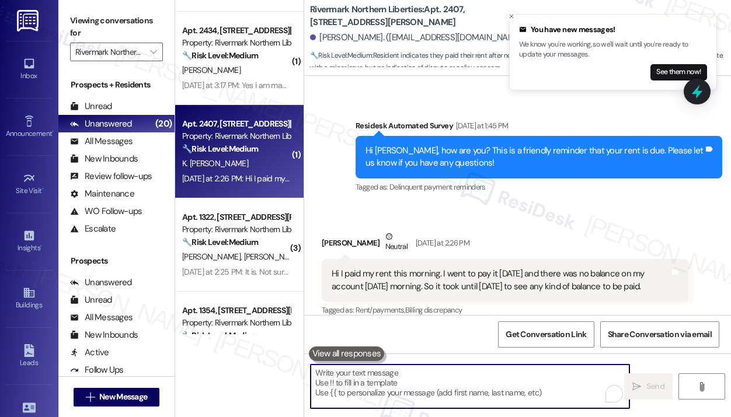
scroll to position [410, 0]
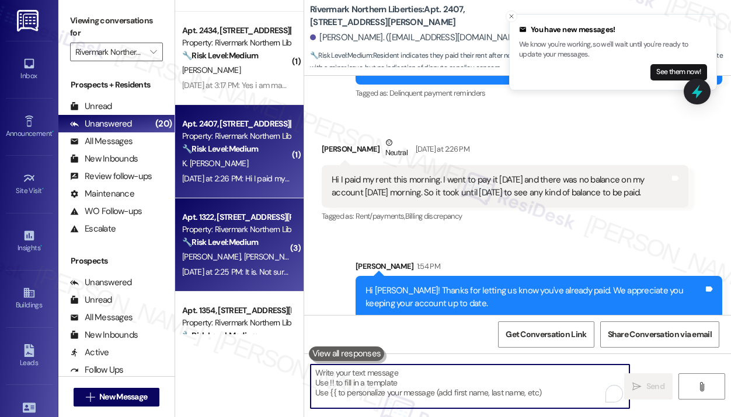
click at [259, 252] on span "[PERSON_NAME]" at bounding box center [273, 257] width 58 height 11
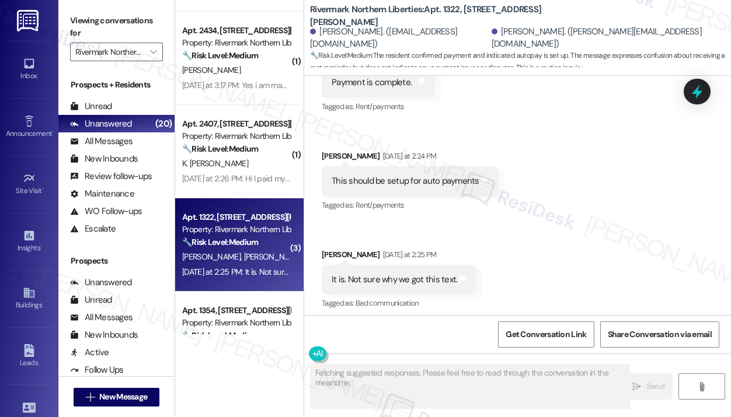
scroll to position [257, 0]
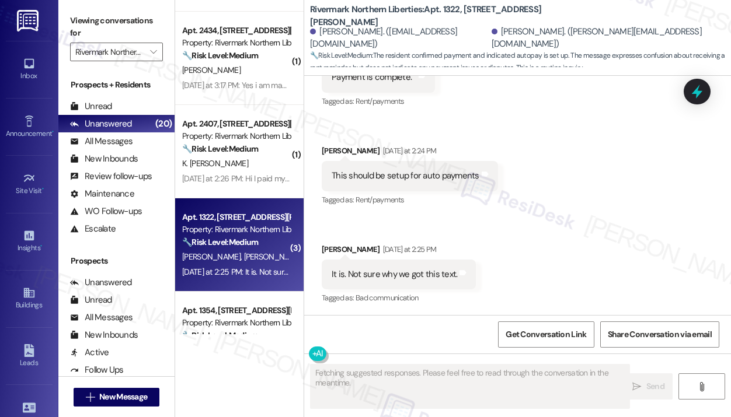
click at [568, 240] on div "Received via SMS [PERSON_NAME] [DATE] at 1:47 PM Payment is complete. Tags and …" at bounding box center [517, 167] width 427 height 295
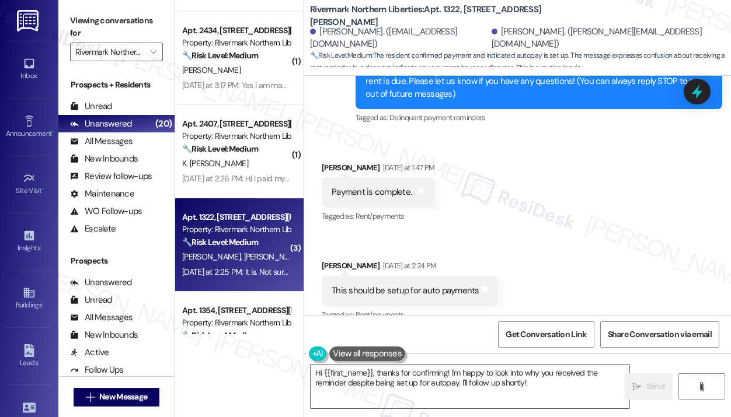
scroll to position [142, 0]
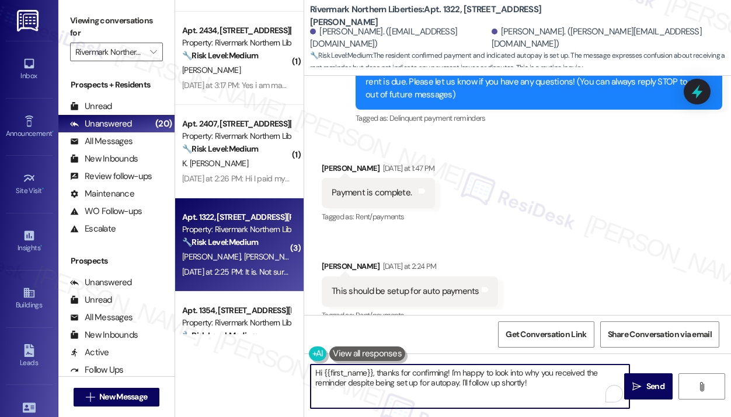
drag, startPoint x: 512, startPoint y: 381, endPoint x: 313, endPoint y: 372, distance: 199.3
click at [313, 372] on textarea "Hi {{first_name}}, thanks for confirming! I'm happy to look into why you receiv…" at bounding box center [470, 387] width 319 height 44
paste textarea "! Thanks for letting us know you've already paid. We appreciate you keeping you…"
type textarea "Hi {{first_name}}! Thanks for letting us know you've already paid. We appreciat…"
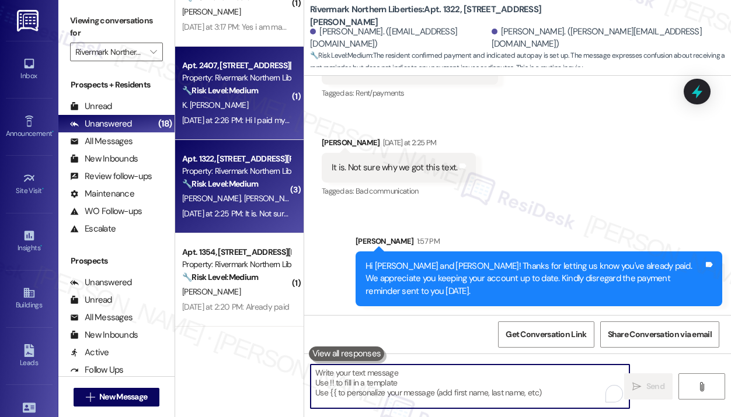
scroll to position [817, 0]
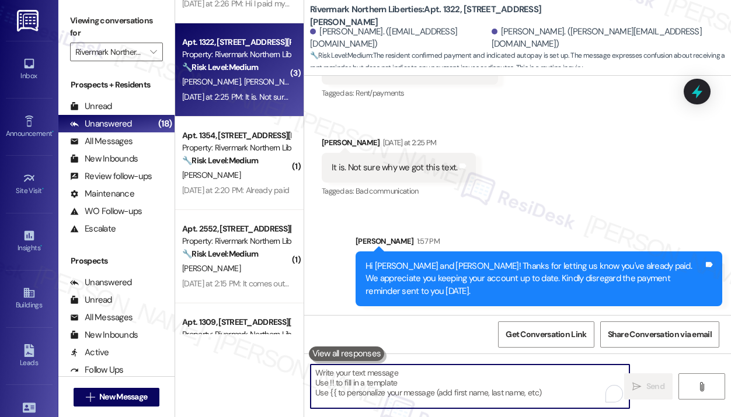
click at [263, 184] on div "[DATE] at 2:20 PM: Already paid [DATE] at 2:20 PM: Already paid" at bounding box center [236, 190] width 110 height 15
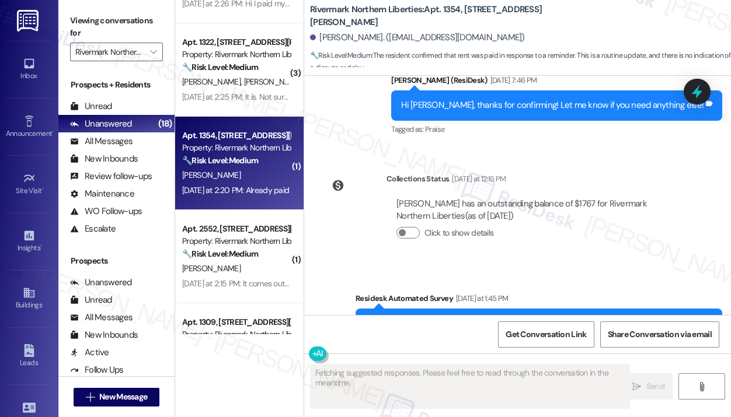
scroll to position [1618, 0]
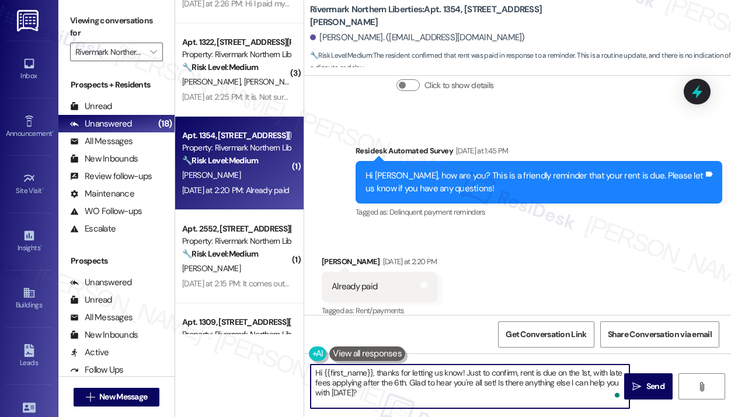
click at [469, 389] on textarea "Hi {{first_name}}, thanks for letting us know! Just to confirm, rent is due on …" at bounding box center [470, 387] width 319 height 44
paste textarea "! Thanks for letting us know you've already paid. We appreciate you keeping you…"
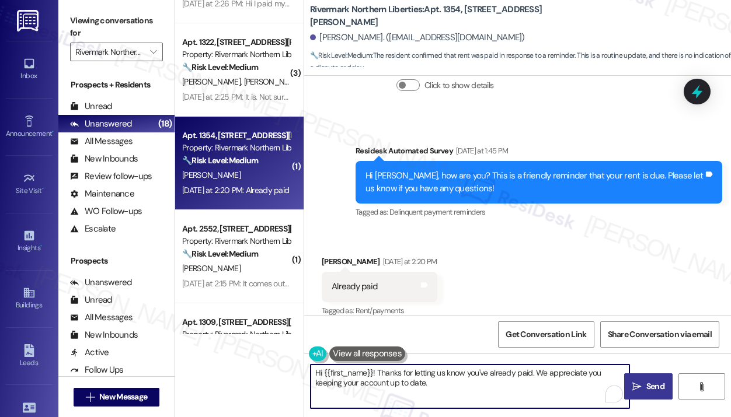
type textarea "Hi {{first_name}}! Thanks for letting us know you've already paid. We appreciat…"
click at [646, 384] on span "Send" at bounding box center [655, 387] width 18 height 12
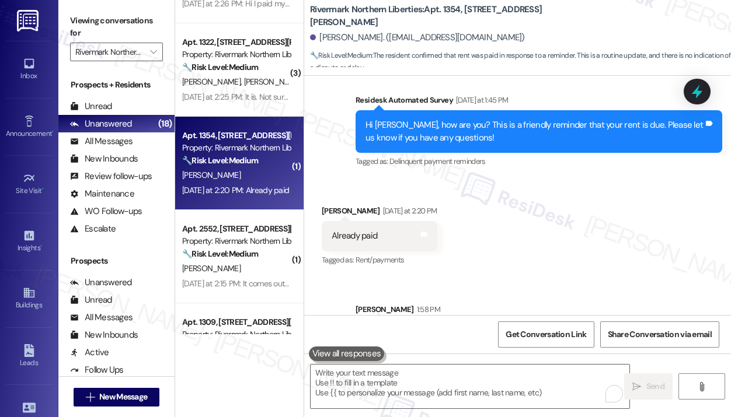
scroll to position [1712, 0]
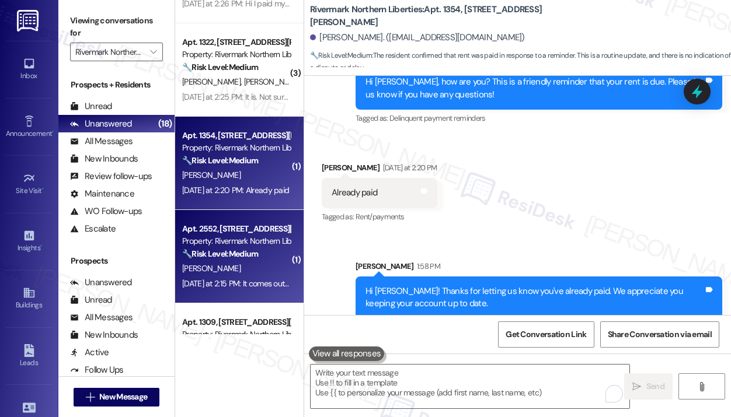
click at [240, 266] on div "[PERSON_NAME]" at bounding box center [236, 269] width 110 height 15
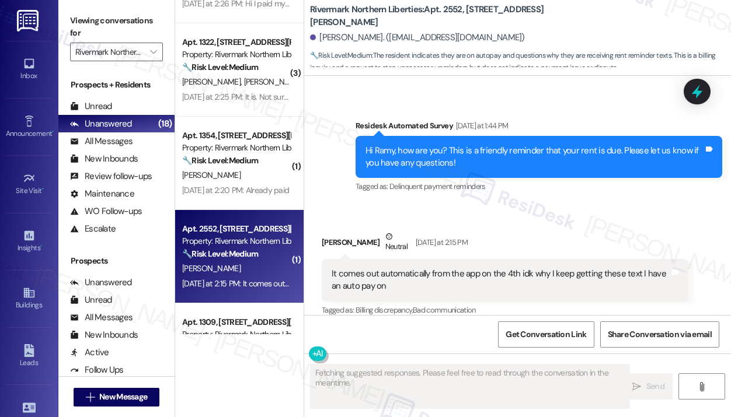
scroll to position [1618, 0]
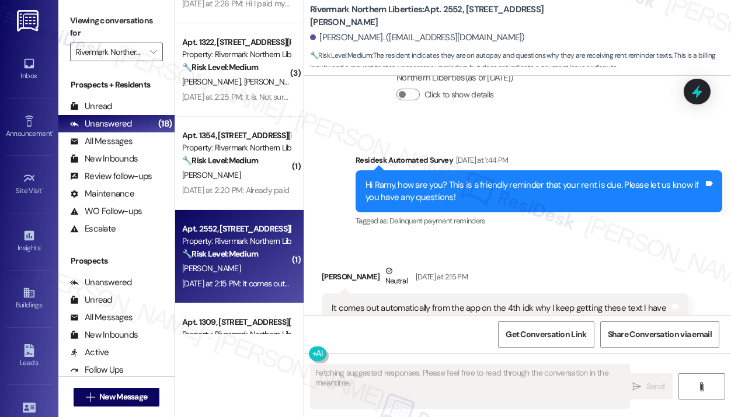
click at [563, 239] on div "Received via SMS [PERSON_NAME] Neutral [DATE] at 2:15 PM It comes out automatic…" at bounding box center [517, 300] width 427 height 123
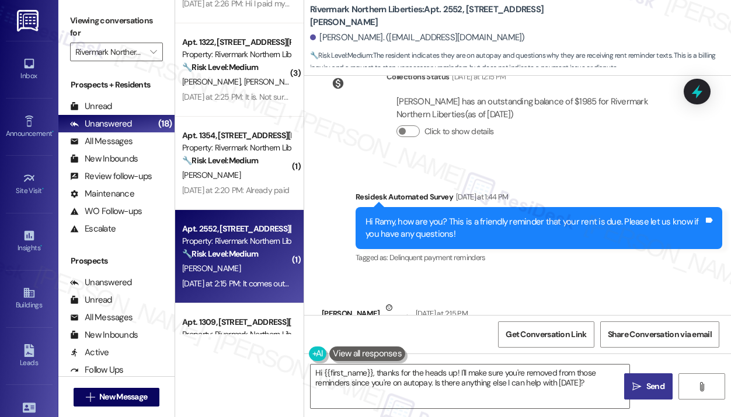
scroll to position [1652, 0]
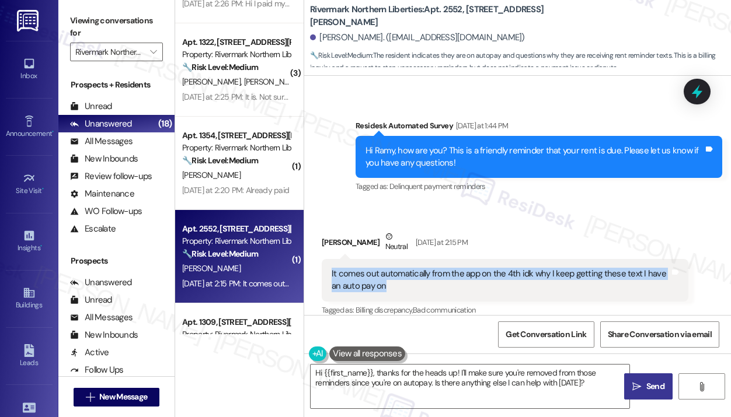
drag, startPoint x: 429, startPoint y: 273, endPoint x: 324, endPoint y: 260, distance: 105.3
click at [324, 260] on div "It comes out automatically from the app on the 4th idk why I keep getting these…" at bounding box center [505, 280] width 367 height 43
copy div "It comes out automatically from the app on the 4th idk why I keep getting these…"
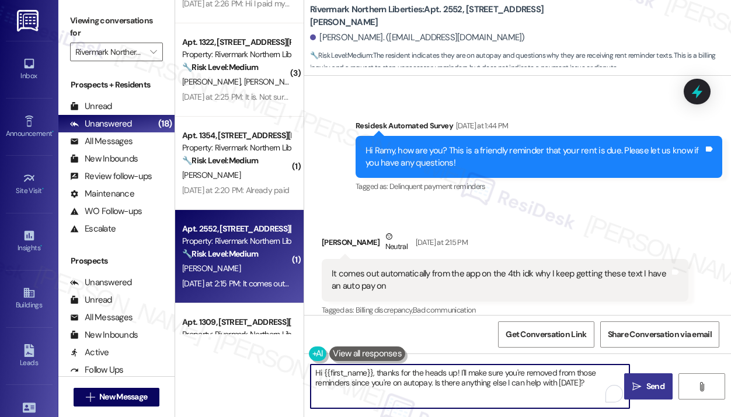
click at [464, 382] on textarea "Hi {{first_name}}, thanks for the heads up! I'll make sure you're removed from …" at bounding box center [470, 387] width 319 height 44
drag, startPoint x: 581, startPoint y: 388, endPoint x: 374, endPoint y: 372, distance: 208.4
click at [374, 372] on textarea "Hi {{first_name}}, thanks for the heads up! I'll make sure you're removed from …" at bounding box center [470, 387] width 319 height 44
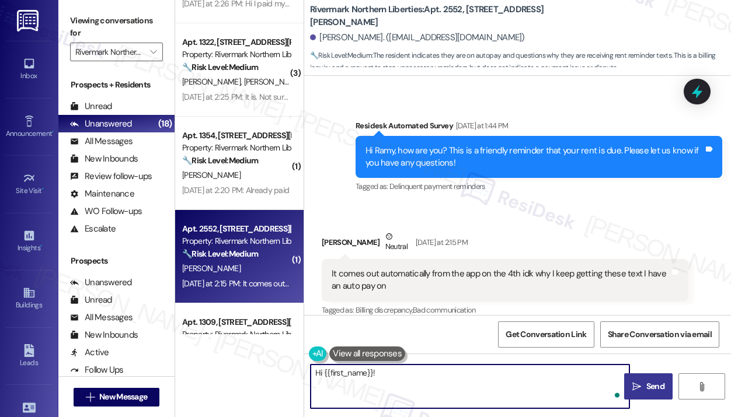
paste textarea "Sorry for any inconvenience the payment reminders may have caused — I understan…"
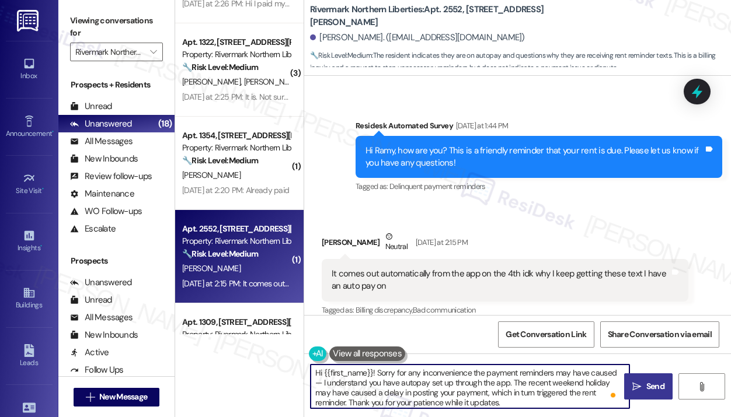
type textarea "Hi {{first_name}}! Sorry for any inconvenience the payment reminders may have c…"
click at [645, 381] on span "Send" at bounding box center [655, 387] width 23 height 12
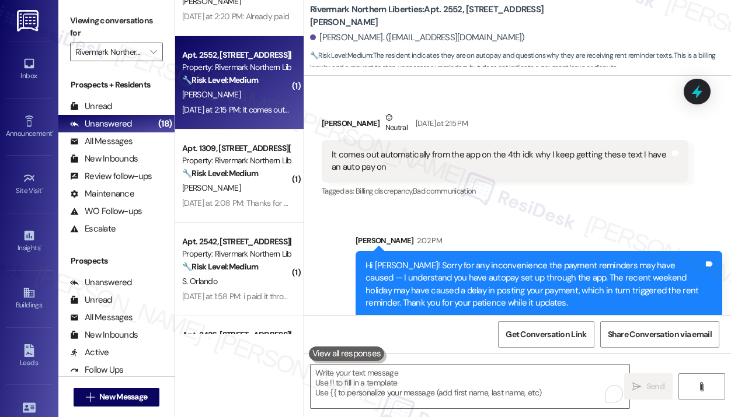
scroll to position [993, 0]
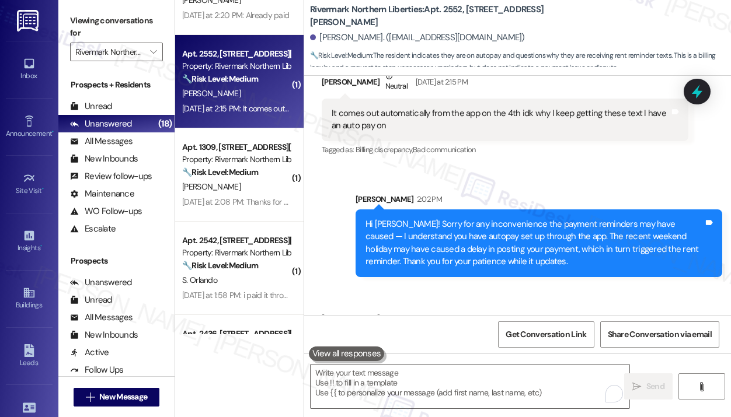
click at [269, 204] on div "[DATE] at 2:08 PM: Thanks for the reminder [PERSON_NAME], lost track of the 1st…" at bounding box center [390, 202] width 417 height 11
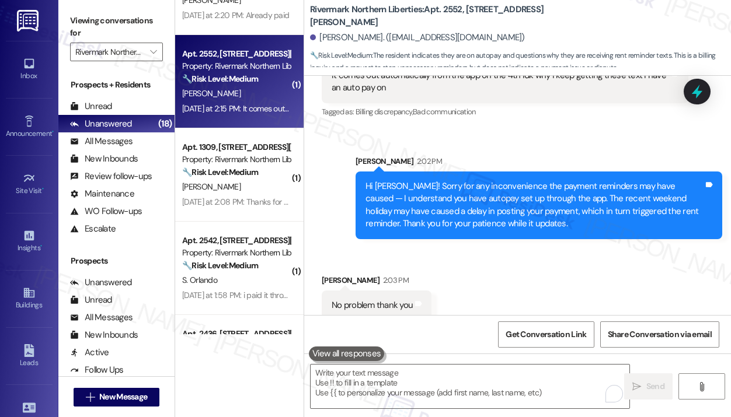
scroll to position [1852, 0]
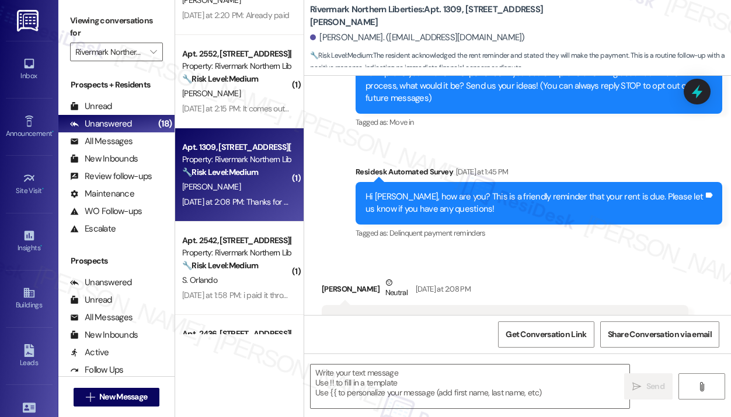
type textarea "Fetching suggested responses. Please feel free to read through the conversation…"
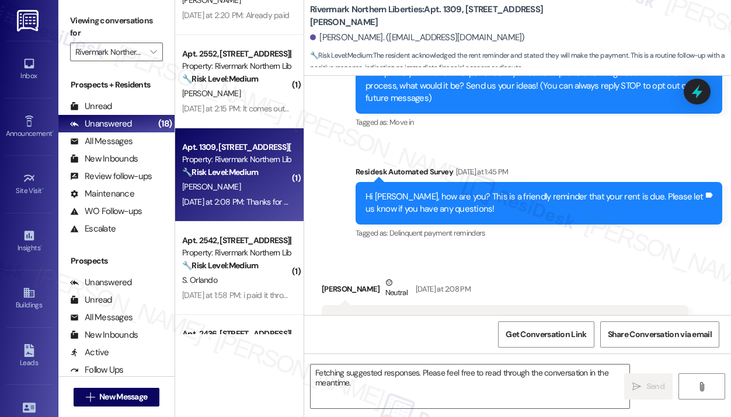
scroll to position [184, 0]
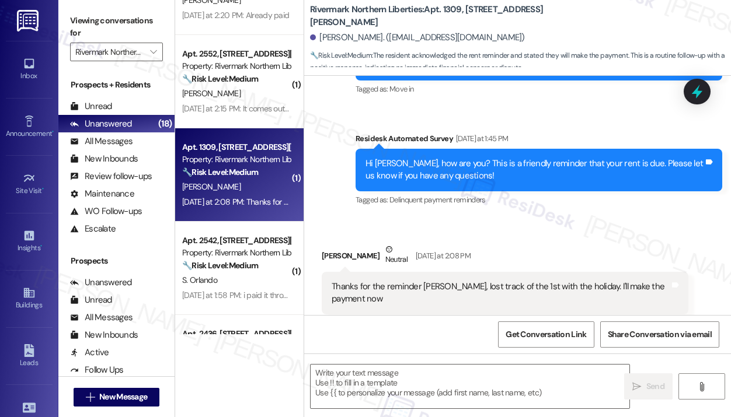
click at [542, 235] on div "Received via SMS [PERSON_NAME] Neutral [DATE] at 2:08 PM Thanks for the reminde…" at bounding box center [505, 288] width 384 height 106
click at [479, 384] on textarea at bounding box center [470, 387] width 319 height 44
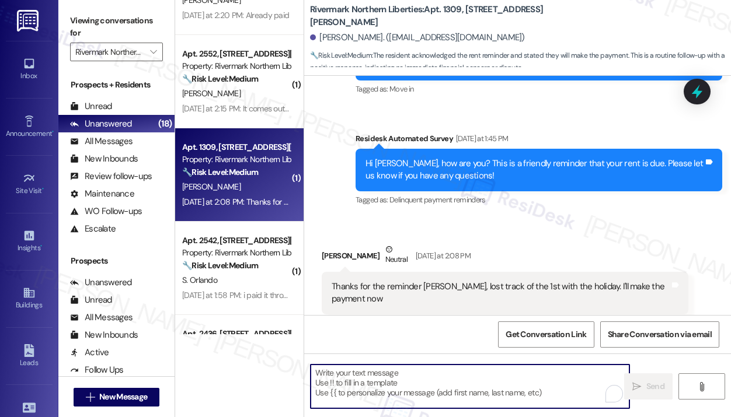
click at [402, 384] on textarea "To enrich screen reader interactions, please activate Accessibility in Grammarl…" at bounding box center [470, 387] width 319 height 44
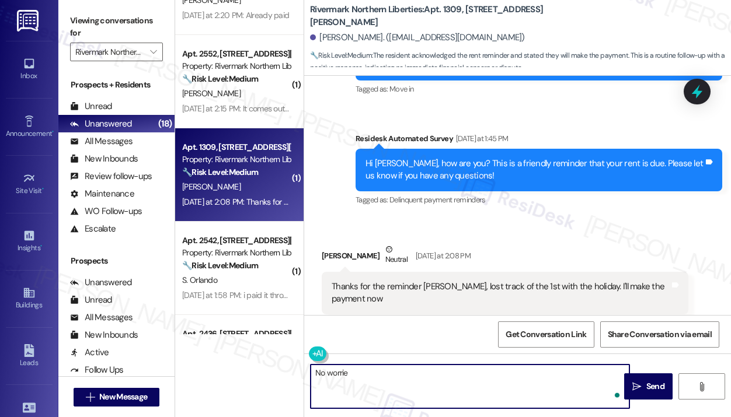
type textarea "No worries"
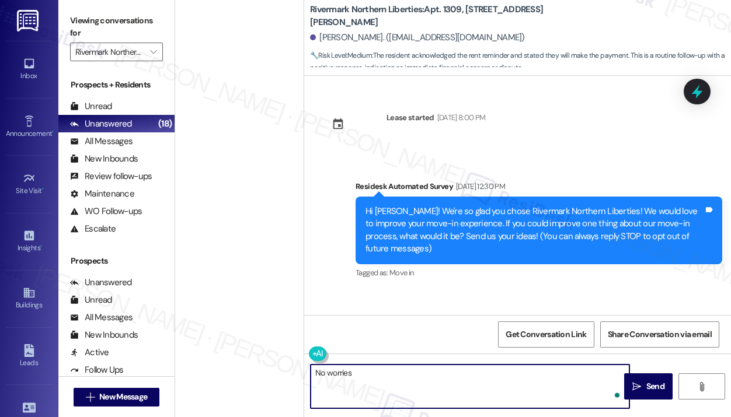
scroll to position [184, 0]
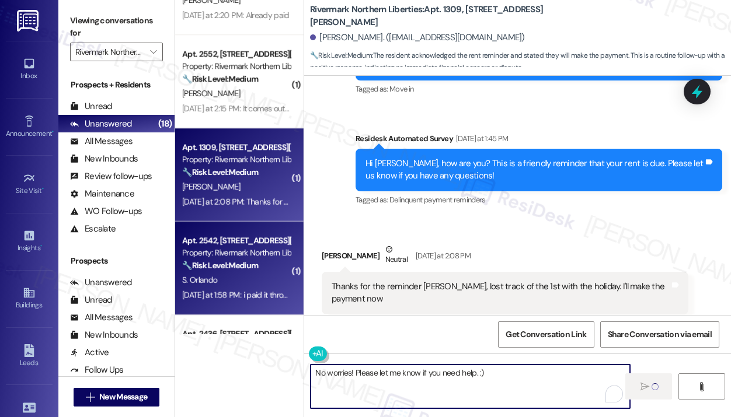
type textarea "No worries! Please let me know if you need help. :)"
click at [264, 266] on div "🔧 Risk Level: Medium The initial message is a standard rent reminder. The resid…" at bounding box center [236, 266] width 108 height 12
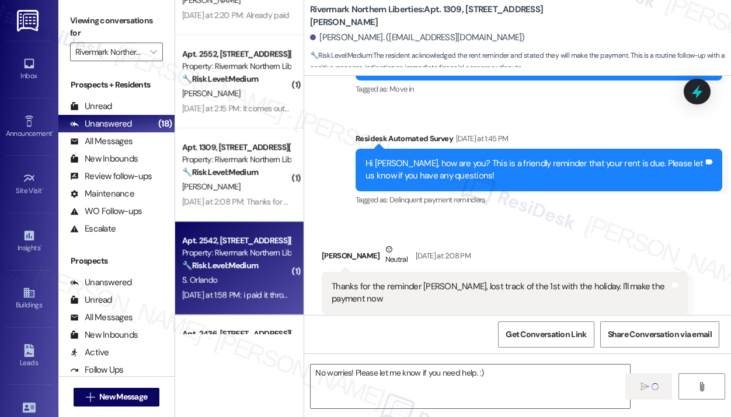
type textarea "Fetching suggested responses. Please feel free to read through the conversation…"
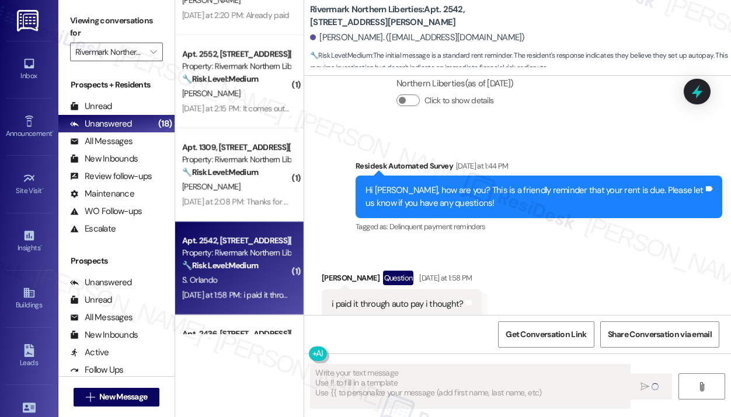
scroll to position [1329, 0]
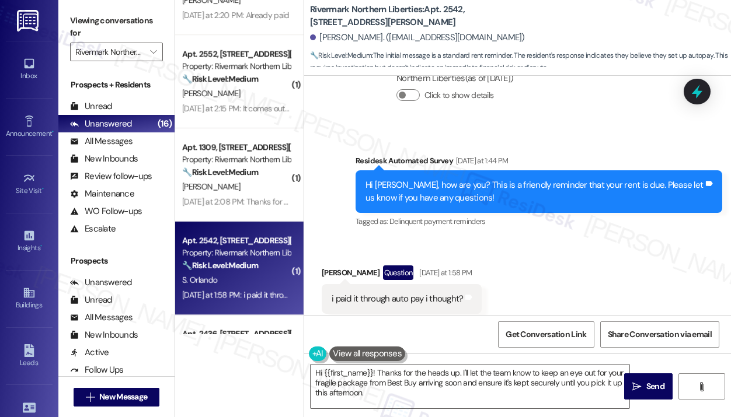
click at [603, 243] on div "Received via SMS [PERSON_NAME] Question [DATE] at 1:58 PM i paid it through aut…" at bounding box center [517, 289] width 427 height 101
click at [596, 263] on div "Received via SMS [PERSON_NAME] Question [DATE] at 1:58 PM i paid it through aut…" at bounding box center [517, 289] width 427 height 101
click at [445, 293] on div "i paid it through auto pay i thought?" at bounding box center [397, 299] width 131 height 12
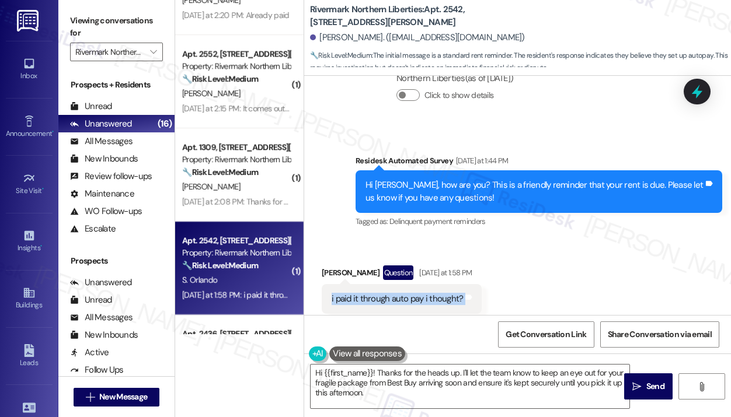
copy div "i paid it through auto pay i thought? Tags and notes"
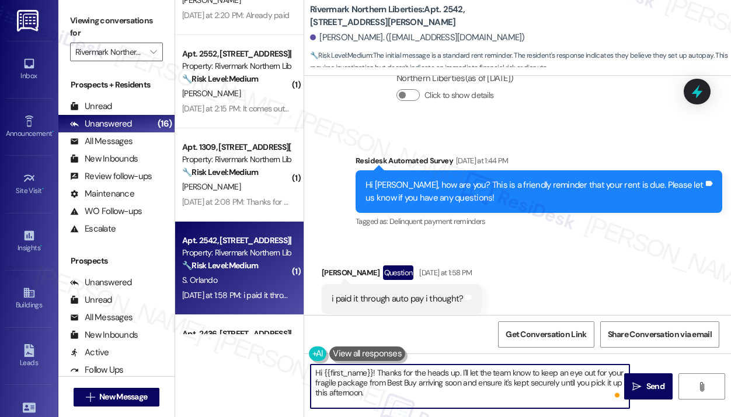
drag, startPoint x: 430, startPoint y: 399, endPoint x: 376, endPoint y: 365, distance: 63.2
click at [376, 365] on textarea "Hi {{first_name}}! Thanks for the heads up. I'll let the team know to keep an e…" at bounding box center [470, 387] width 319 height 44
paste textarea "you for reaching out — I understand you believe the payment went through on aut…"
type textarea "Hi {{first_name}}! Thank you for reaching out — I understand you believe the pa…"
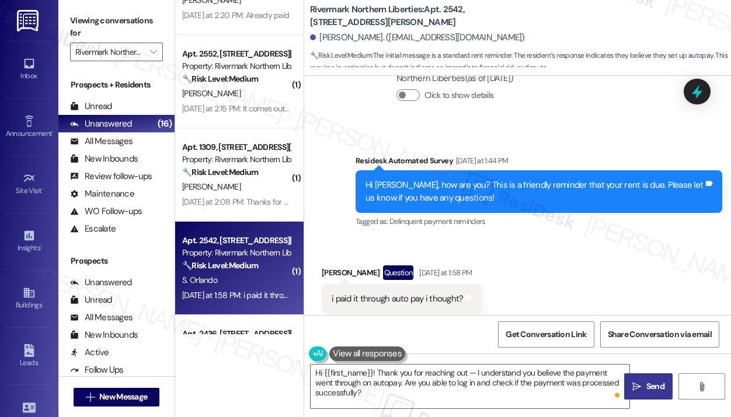
click at [644, 385] on span "Send" at bounding box center [655, 387] width 23 height 12
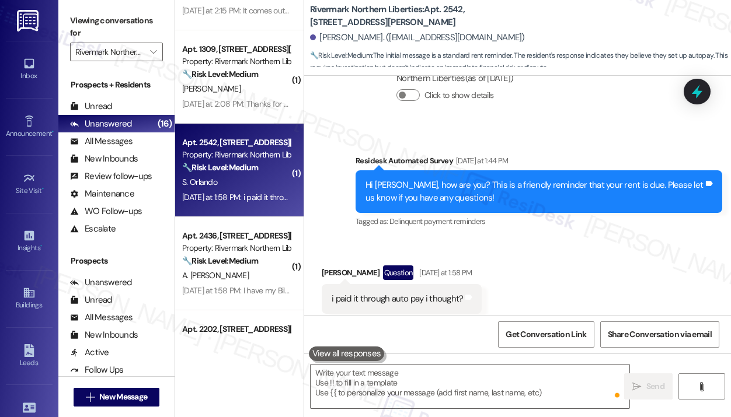
scroll to position [1109, 0]
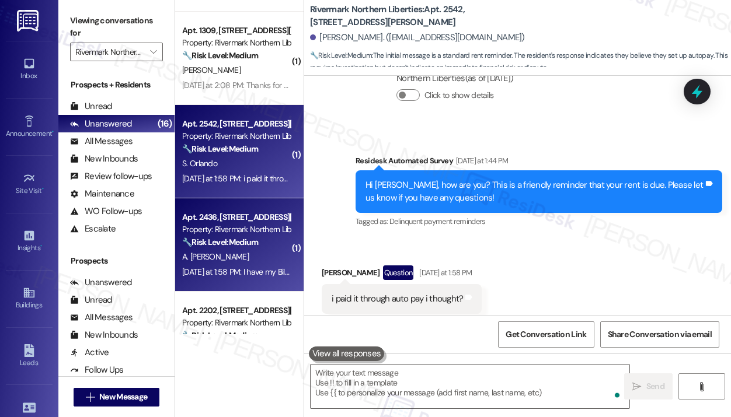
click at [229, 224] on div "Property: Rivermark Northern Liberties" at bounding box center [236, 230] width 108 height 12
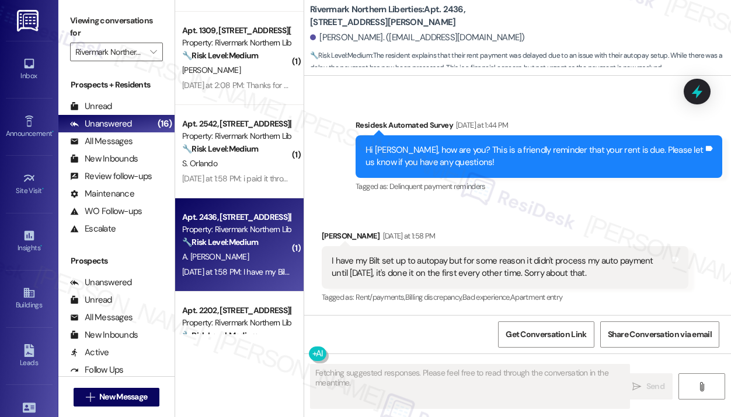
scroll to position [1033, 0]
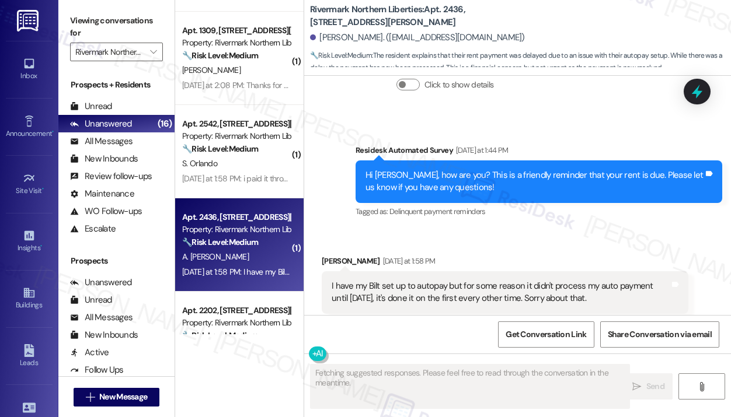
click at [603, 199] on div "Survey, sent via SMS Residesk Automated Survey [DATE] at 1:44 PM Hi [PERSON_NAM…" at bounding box center [539, 181] width 384 height 93
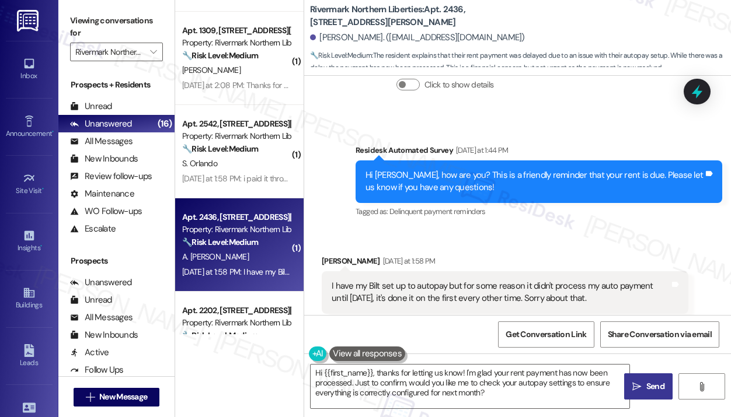
click at [572, 229] on div "Received via SMS [PERSON_NAME] [DATE] at 1:58 PM I have my Bilt set up to autop…" at bounding box center [517, 284] width 427 height 111
click at [507, 396] on textarea "Hi {{first_name}}, thanks for letting us know! I'm glad your rent payment has n…" at bounding box center [470, 387] width 319 height 44
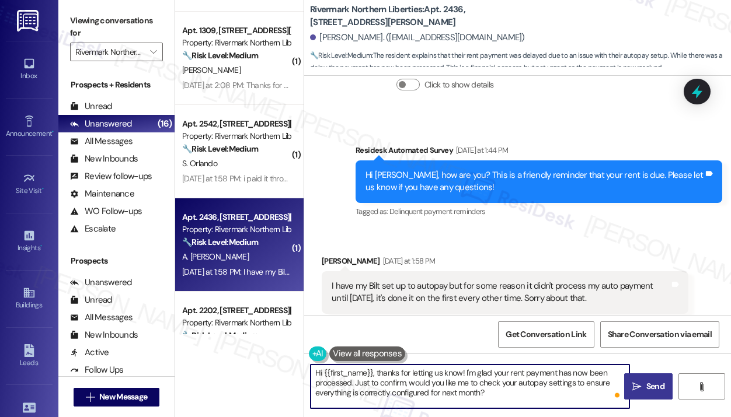
drag, startPoint x: 507, startPoint y: 396, endPoint x: 357, endPoint y: 381, distance: 151.4
click at [357, 381] on textarea "Hi {{first_name}}, thanks for letting us know! I'm glad your rent payment has n…" at bounding box center [470, 387] width 319 height 44
type textarea "Hi {{first_name}}, thanks for letting us know! I'm glad your rent payment has n…"
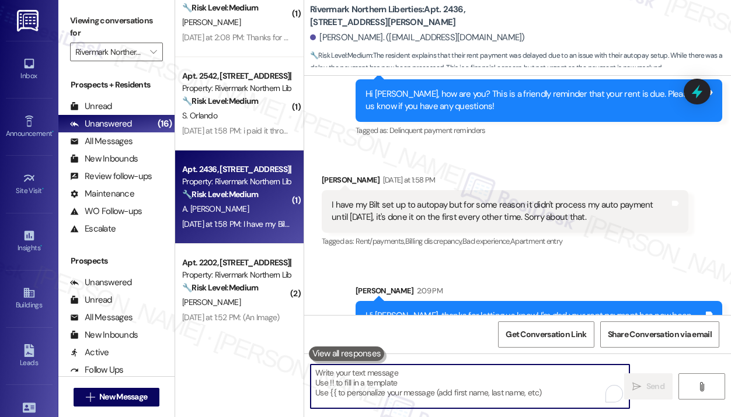
scroll to position [1226, 0]
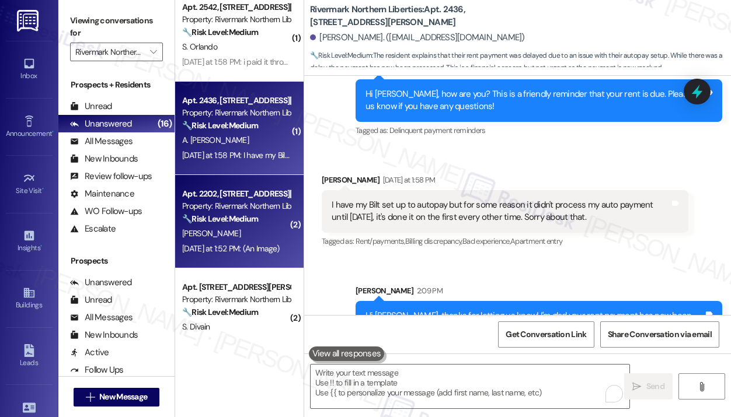
click at [257, 214] on strong "🔧 Risk Level: Medium" at bounding box center [220, 219] width 76 height 11
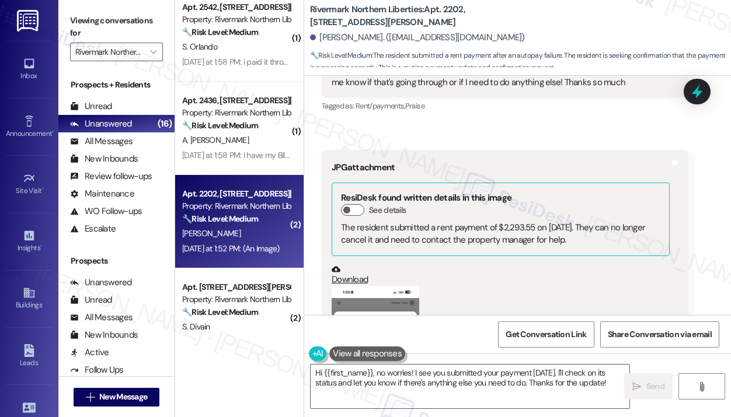
scroll to position [518, 0]
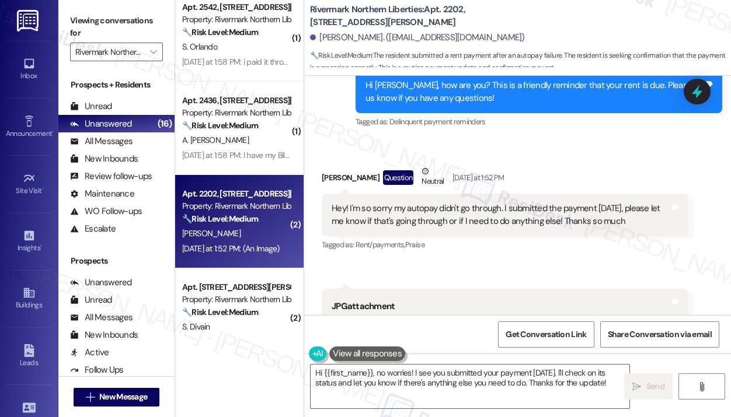
click at [590, 156] on div "Received via SMS [PERSON_NAME] Question Neutral [DATE] at 1:52 PM Hey! I'm so s…" at bounding box center [505, 209] width 384 height 106
click at [537, 252] on div "Received via SMS [PERSON_NAME] Question Neutral [DATE] at 1:52 PM Hey! I'm so s…" at bounding box center [517, 379] width 427 height 480
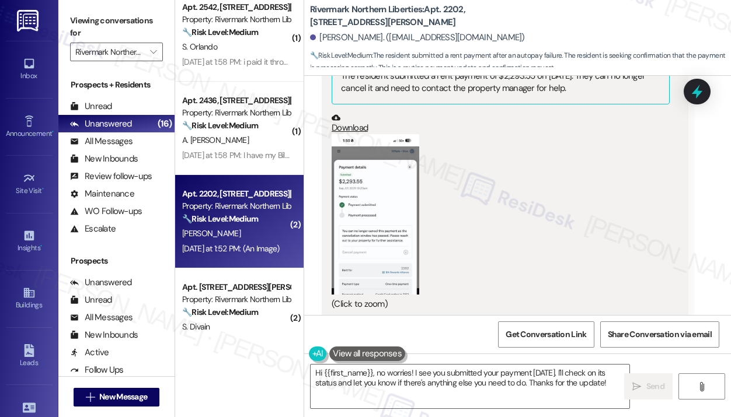
scroll to position [809, 0]
click at [394, 253] on button "Zoom image" at bounding box center [376, 214] width 88 height 161
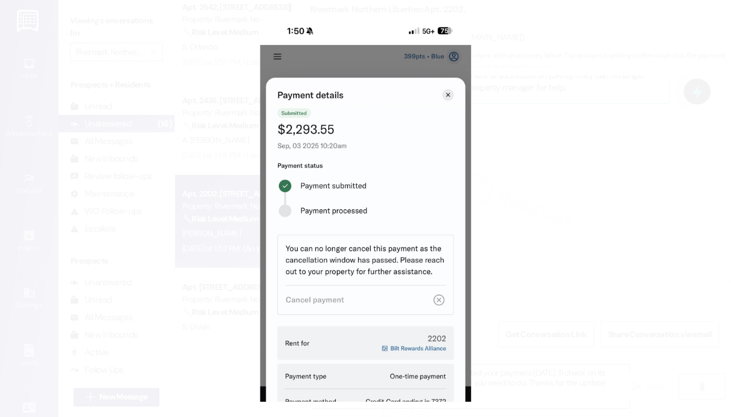
click at [617, 161] on button "Unzoom image" at bounding box center [365, 208] width 731 height 417
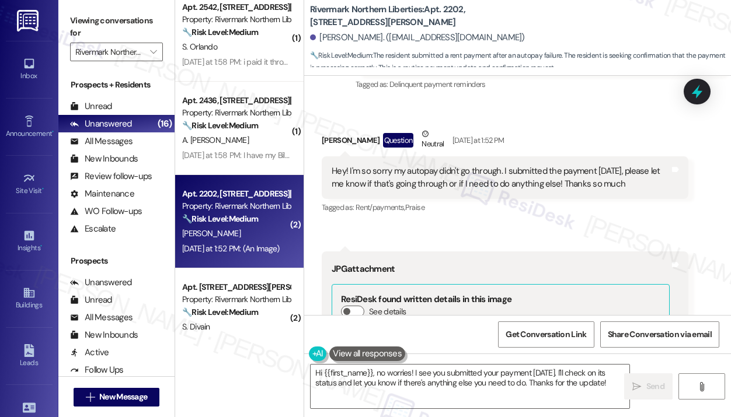
scroll to position [517, 0]
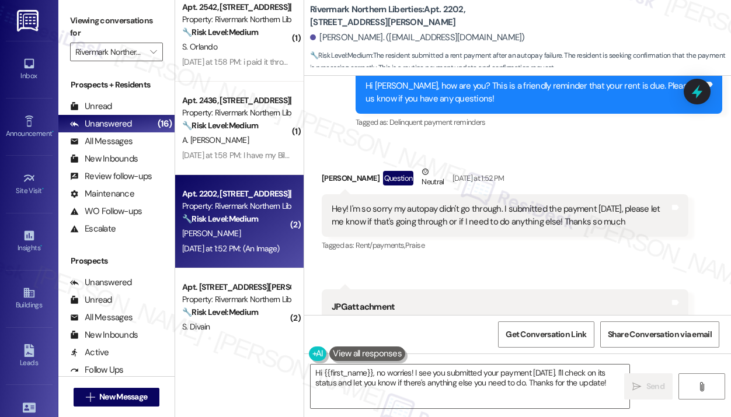
click at [552, 207] on div "Hey! I'm so sorry my autopay didn't go through. I submitted the payment [DATE],…" at bounding box center [501, 215] width 338 height 25
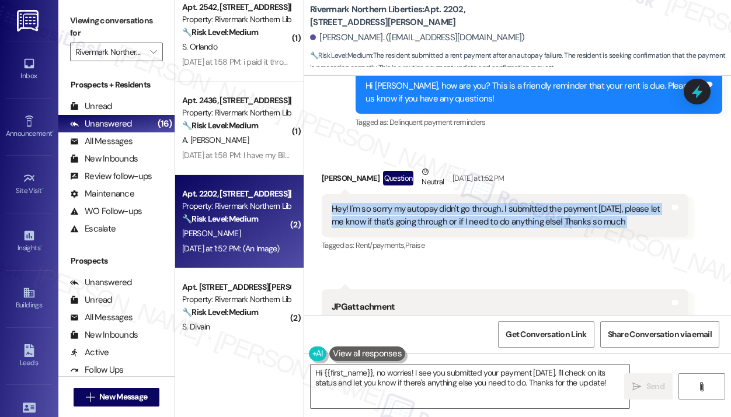
click at [552, 207] on div "Hey! I'm so sorry my autopay didn't go through. I submitted the payment [DATE],…" at bounding box center [501, 215] width 338 height 25
copy div "Hey! I'm so sorry my autopay didn't go through. I submitted the payment [DATE],…"
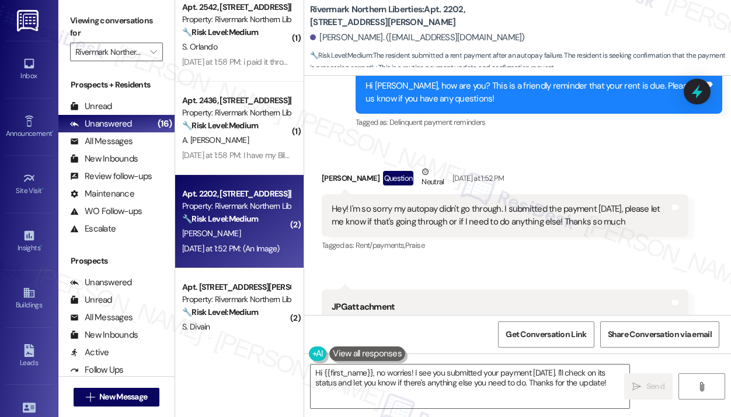
click at [543, 254] on div "Received via SMS [PERSON_NAME] Question Neutral [DATE] at 1:52 PM Hey! I'm so s…" at bounding box center [517, 380] width 427 height 480
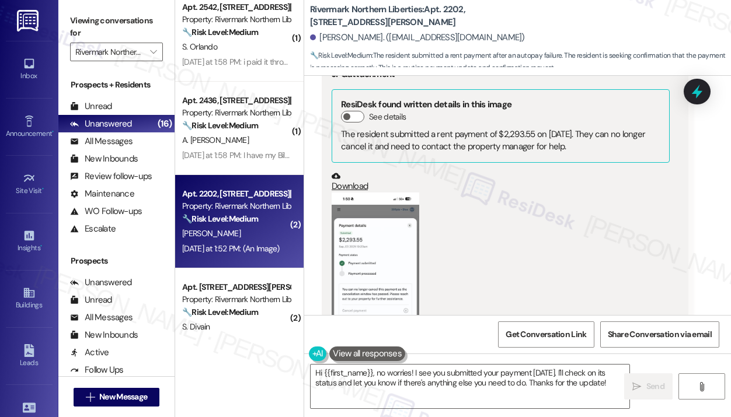
scroll to position [809, 0]
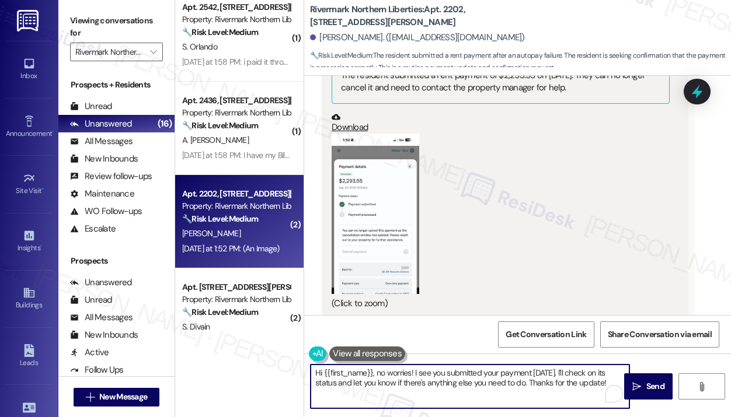
click at [510, 379] on textarea "Hi {{first_name}}, no worries! I see you submitted your payment [DATE]. I'll ch…" at bounding box center [470, 387] width 319 height 44
paste textarea "Thank you for reaching out — no worries at all! Since you submitted the payment…"
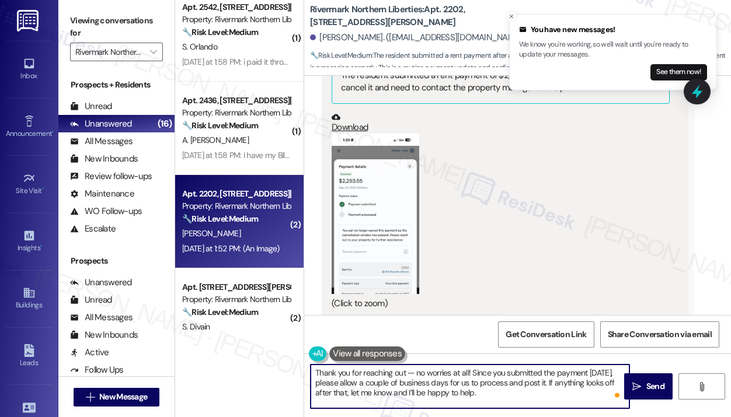
click at [516, 399] on textarea "Thank you for reaching out — no worries at all! Since you submitted the payment…" at bounding box center [470, 387] width 319 height 44
type textarea "Thank you for reaching out — no worries at all! Since you submitted the payment…"
click at [657, 385] on span "Send" at bounding box center [655, 387] width 18 height 12
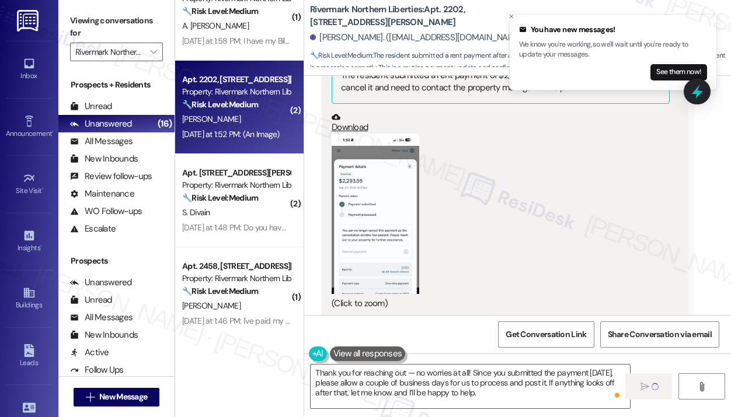
scroll to position [1343, 0]
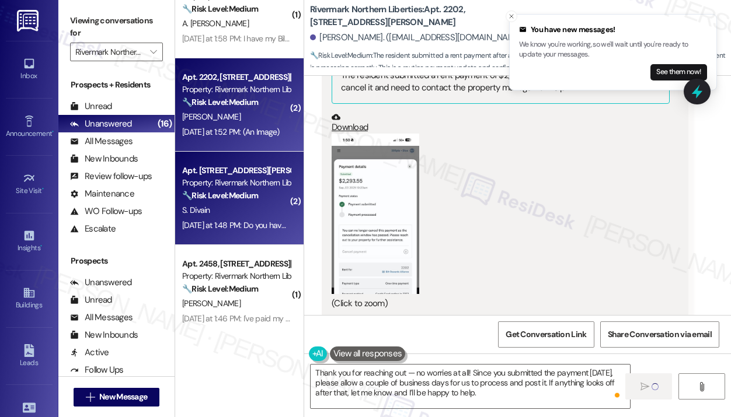
click at [249, 193] on strong "🔧 Risk Level: Medium" at bounding box center [220, 195] width 76 height 11
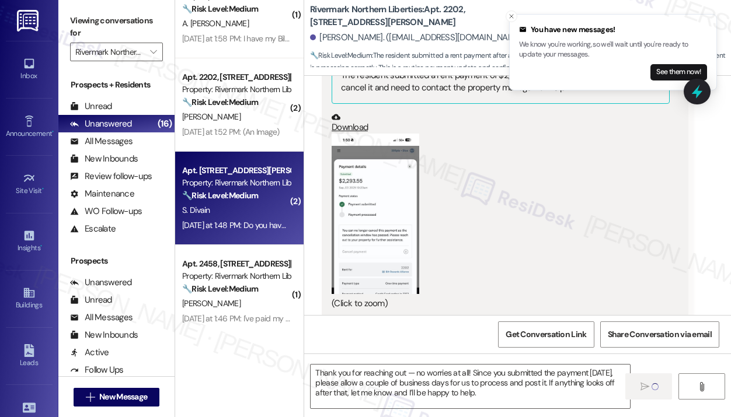
type textarea "Fetching suggested responses. Please feel free to read through the conversation…"
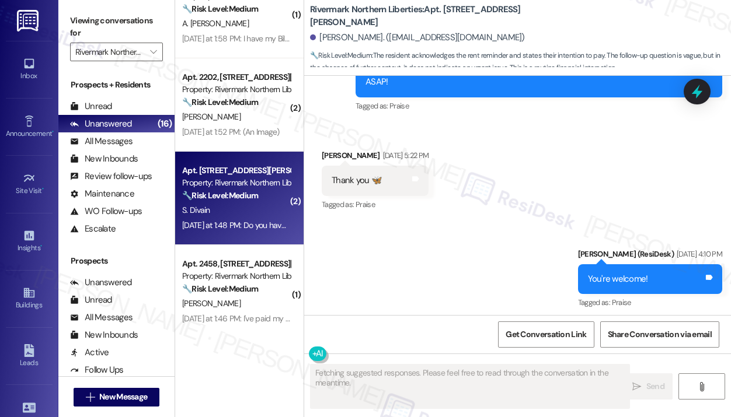
scroll to position [6266, 0]
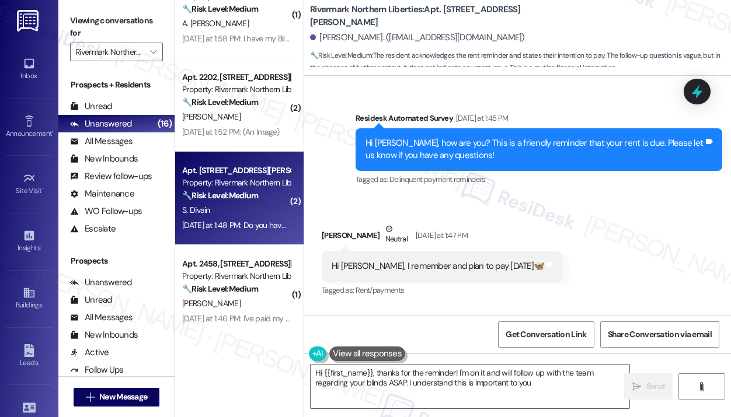
type textarea "Hi {{first_name}}, thanks for the reminder! I'm on it and will follow up with t…"
click at [595, 263] on div "Received via SMS [PERSON_NAME] Neutral [DATE] at 1:47 PM Hi [PERSON_NAME], I re…" at bounding box center [517, 293] width 427 height 193
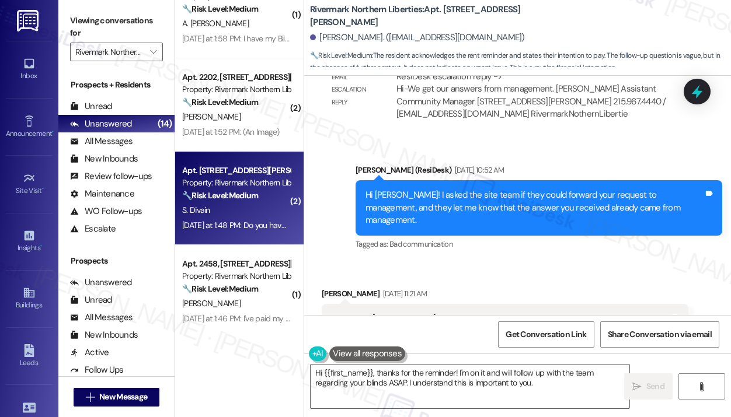
scroll to position [5507, 0]
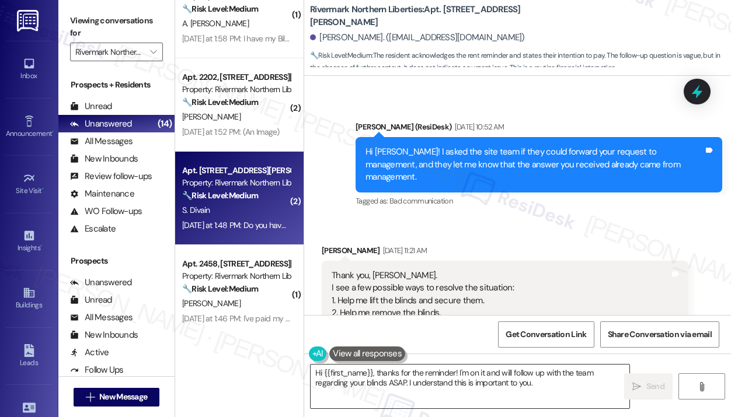
click at [565, 393] on textarea "Hi {{first_name}}, thanks for the reminder! I'm on it and will follow up with t…" at bounding box center [470, 387] width 319 height 44
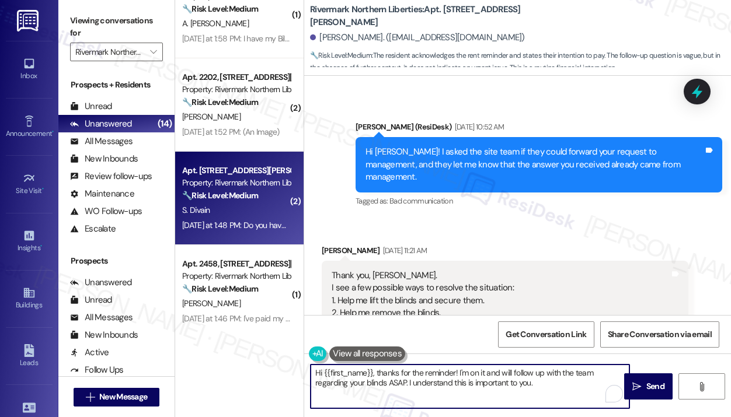
click at [565, 393] on textarea "Hi {{first_name}}, thanks for the reminder! I'm on it and will follow up with t…" at bounding box center [470, 387] width 319 height 44
click at [655, 388] on span "Send" at bounding box center [655, 387] width 18 height 12
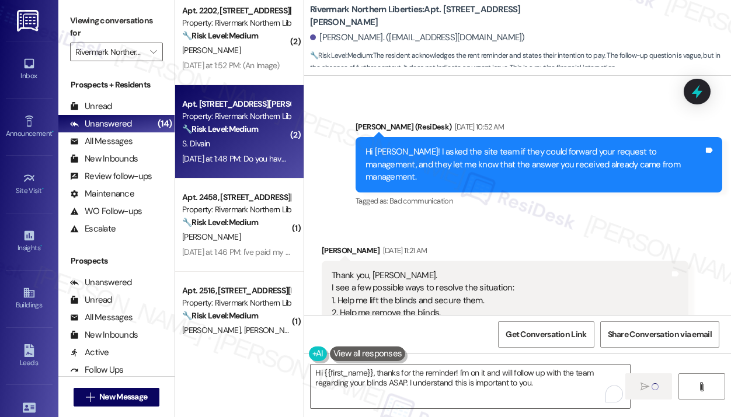
scroll to position [1460, 0]
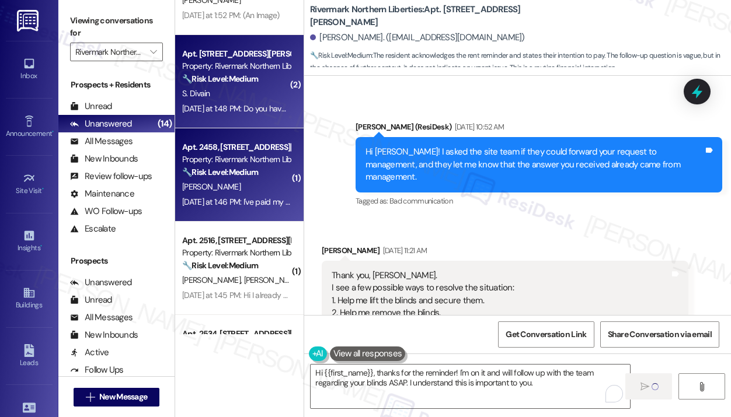
click at [268, 176] on div "🔧 Risk Level: Medium The resident confirmed payment of rent after a friendly re…" at bounding box center [236, 172] width 108 height 12
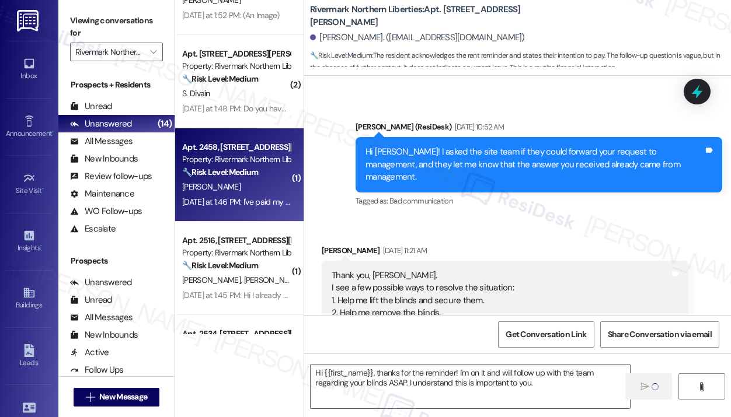
type textarea "Fetching suggested responses. Please feel free to read through the conversation…"
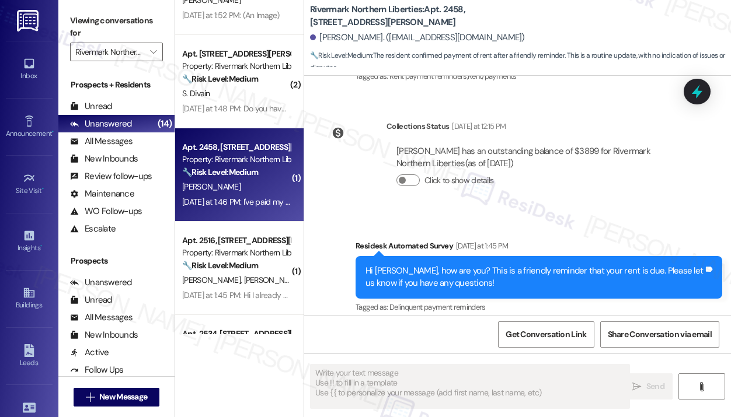
scroll to position [5219, 0]
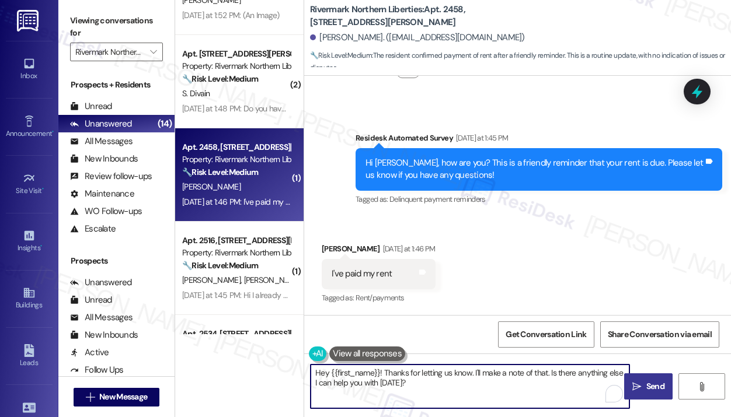
click at [500, 385] on textarea "Hey {{first_name}}! Thanks for letting us know. I'll make a note of that. Is th…" at bounding box center [470, 387] width 319 height 44
click at [602, 260] on div "Received via SMS [PERSON_NAME] [DATE] at 1:46 PM I've paid my rent Tags and not…" at bounding box center [517, 266] width 427 height 99
drag, startPoint x: 453, startPoint y: 389, endPoint x: 294, endPoint y: 368, distance: 160.3
click at [294, 368] on div "( 1 ) Apt. 2542, [STREET_ADDRESS][PERSON_NAME] Property: Rivermark Northern Lib…" at bounding box center [453, 208] width 556 height 417
paste textarea "i {{first_name}}! Thanks for letting us know you've already paid. We appreciate…"
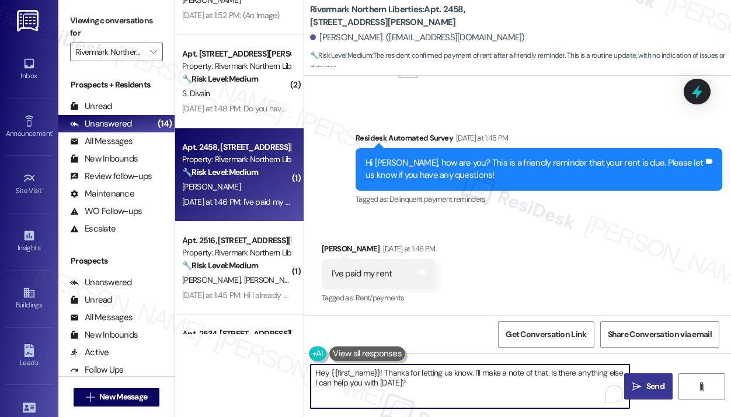
type textarea "Hi {{first_name}}! Thanks for letting us know you've already paid. We appreciat…"
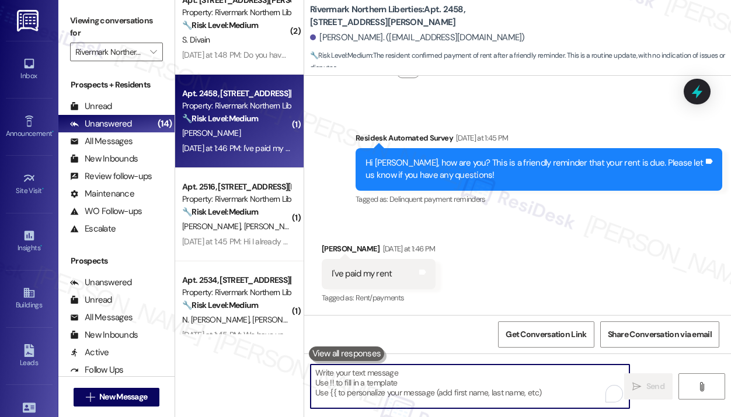
scroll to position [1576, 0]
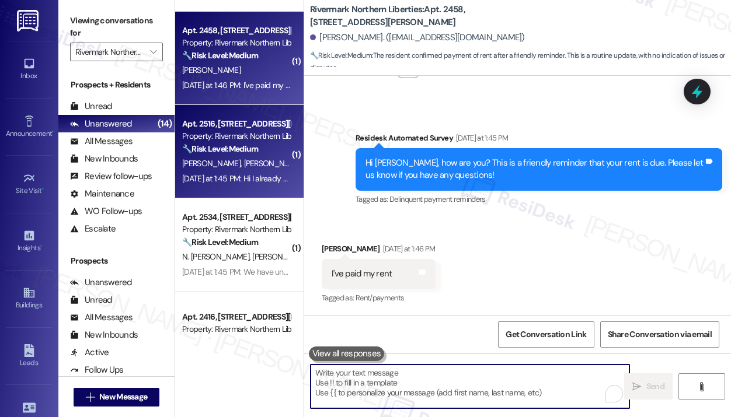
click at [246, 159] on span "[PERSON_NAME]" at bounding box center [273, 163] width 58 height 11
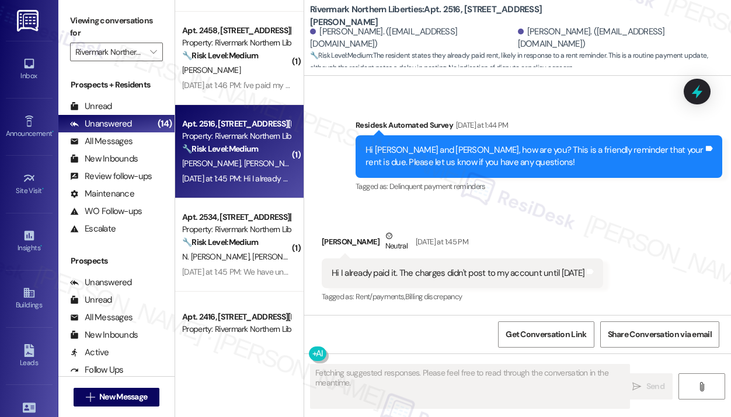
scroll to position [576, 0]
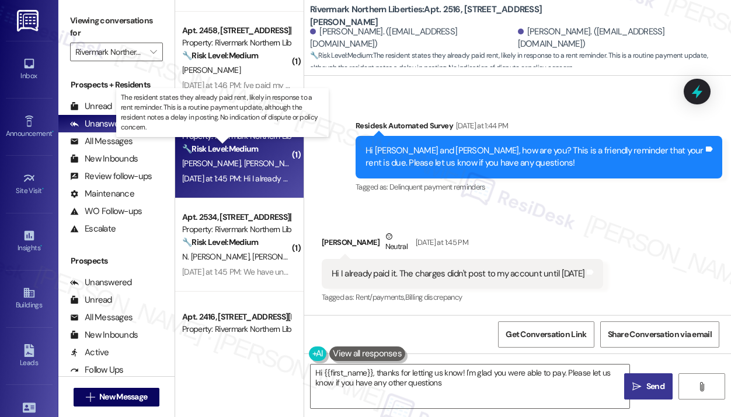
type textarea "Hi {{first_name}}, thanks for letting us know! I'm glad you were able to pay. P…"
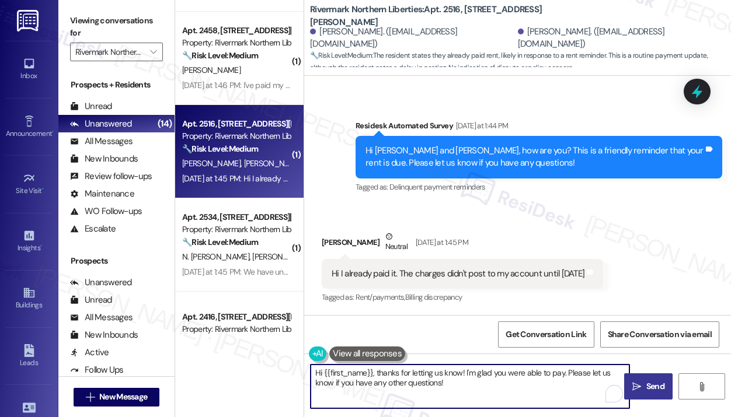
drag, startPoint x: 504, startPoint y: 382, endPoint x: 301, endPoint y: 372, distance: 203.4
click at [301, 372] on div "( 1 ) Apt. 2436, [STREET_ADDRESS][PERSON_NAME] Property: Rivermark Northern Lib…" at bounding box center [453, 208] width 556 height 417
click at [488, 398] on textarea "Hi {{first_name}}, thanks for letting us know! I'm glad you were able to pay. P…" at bounding box center [470, 387] width 319 height 44
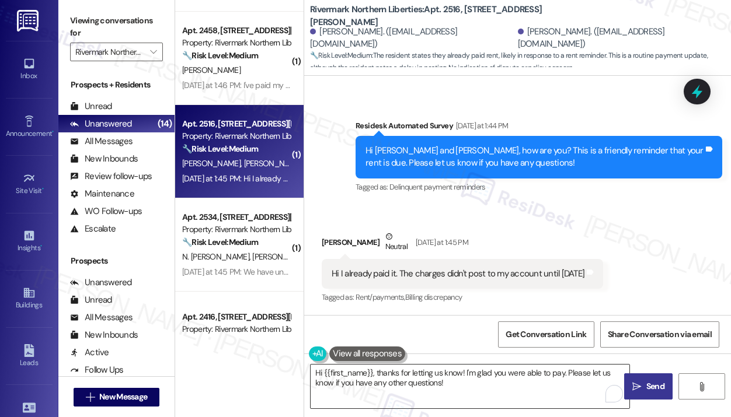
click at [516, 364] on div "Hi {{first_name}}, thanks for letting us know! I'm glad you were able to pay. P…" at bounding box center [470, 386] width 320 height 45
click at [645, 378] on button " Send" at bounding box center [648, 387] width 48 height 26
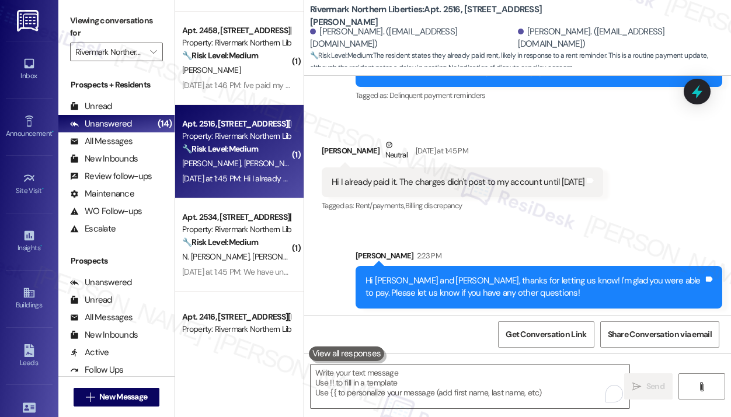
scroll to position [670, 0]
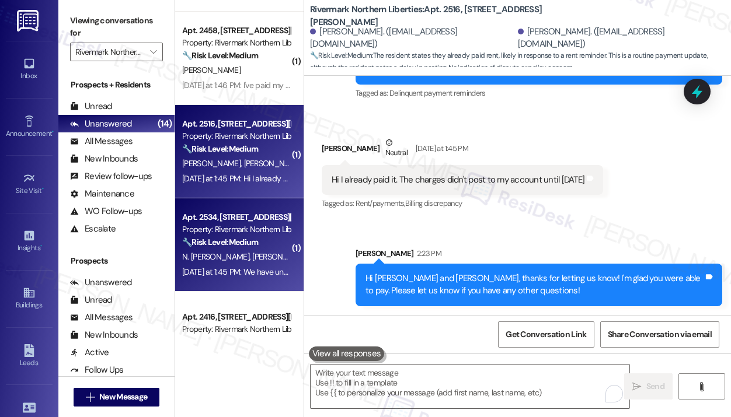
click at [267, 260] on span "[PERSON_NAME]" at bounding box center [281, 257] width 58 height 11
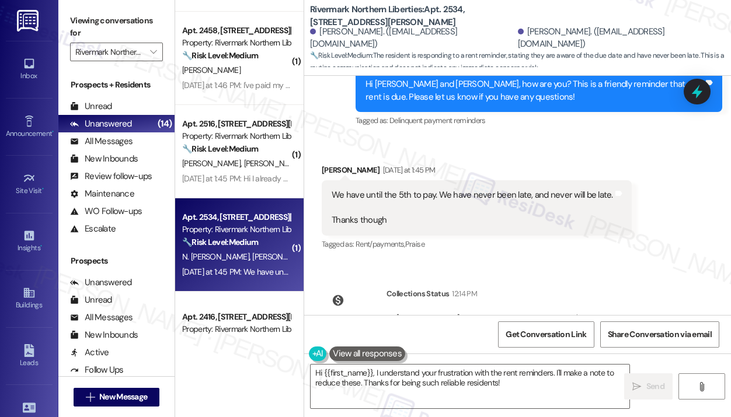
scroll to position [712, 0]
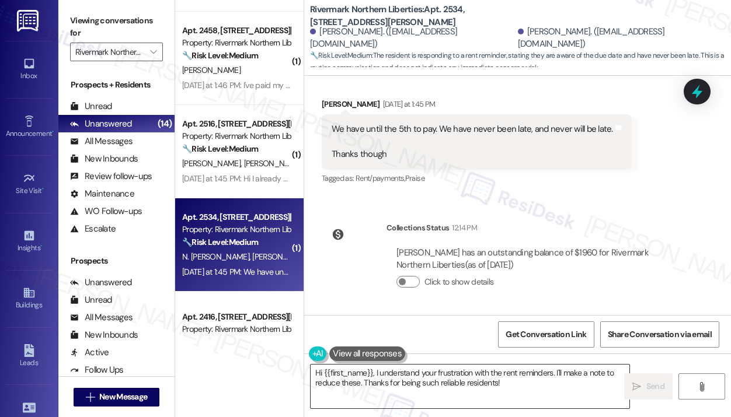
click at [528, 395] on textarea "Hi {{first_name}}, I understand your frustration with the rent reminders. I'll …" at bounding box center [470, 387] width 319 height 44
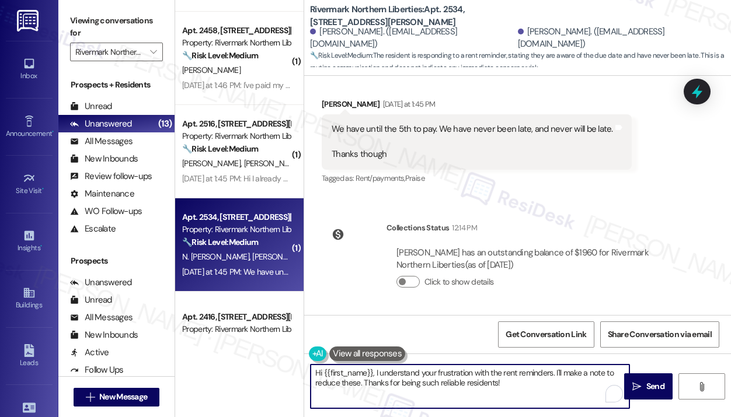
click at [445, 133] on div "We have until the 5th to pay. We have never been late, and never will be late. …" at bounding box center [472, 141] width 281 height 37
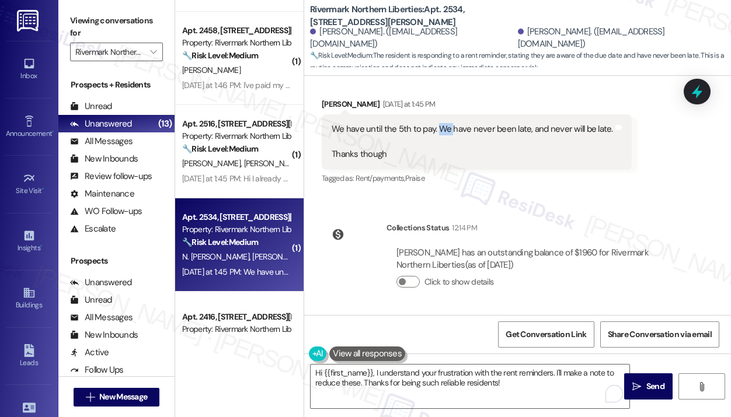
click at [445, 133] on div "We have until the 5th to pay. We have never been late, and never will be late. …" at bounding box center [472, 141] width 281 height 37
drag, startPoint x: 443, startPoint y: 130, endPoint x: 610, endPoint y: 211, distance: 185.9
click at [610, 211] on div "Lease started [DATE] 7:00 PM Survey, sent via SMS Residesk Automated Survey [DA…" at bounding box center [517, 195] width 427 height 239
click at [469, 125] on div "We have until the 5th to pay. We have never been late, and never will be late. …" at bounding box center [472, 141] width 281 height 37
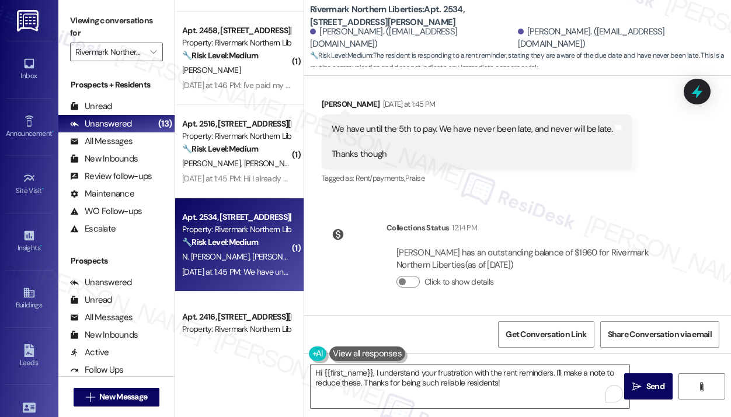
click at [472, 126] on div "We have until the 5th to pay. We have never been late, and never will be late. …" at bounding box center [472, 141] width 281 height 37
click at [472, 127] on div "We have until the 5th to pay. We have never been late, and never will be late. …" at bounding box center [472, 141] width 281 height 37
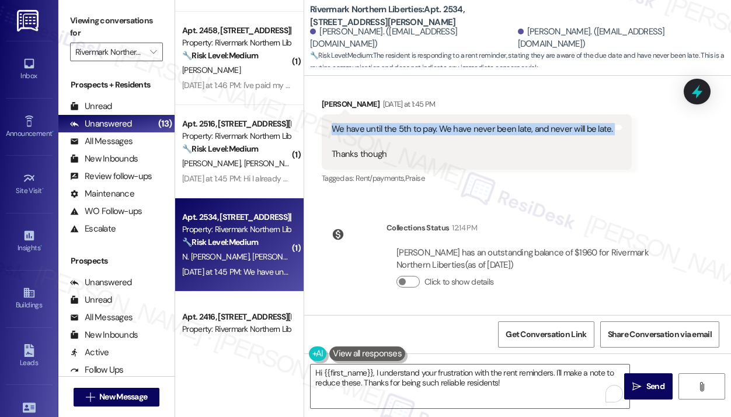
copy div "We have until the 5th to pay. We have never been late, and never will be late."
click at [559, 190] on div "Received via SMS [PERSON_NAME] [DATE] at 1:45 PM We have until the 5th to pay. …" at bounding box center [477, 142] width 328 height 106
click at [540, 126] on div "We have until the 5th to pay. We have never been late, and never will be late. …" at bounding box center [472, 141] width 281 height 37
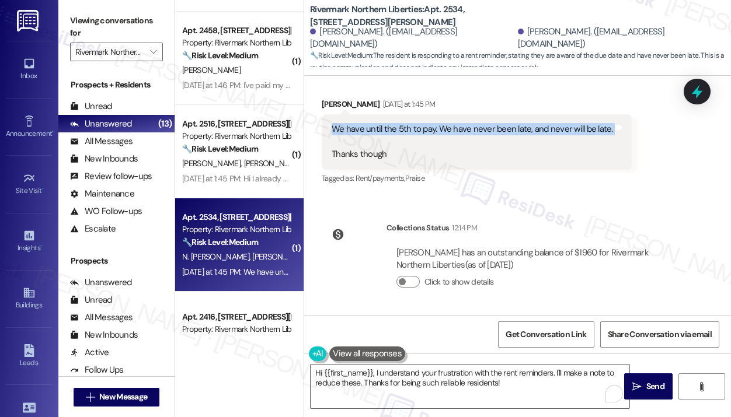
copy div "We have until the 5th to pay. We have never been late, and never will be late."
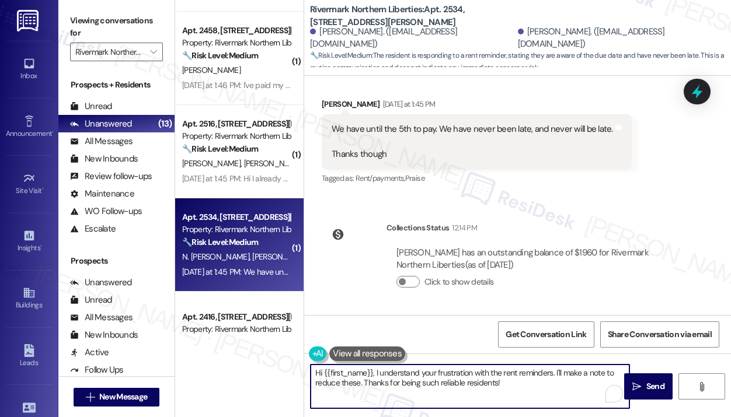
drag, startPoint x: 516, startPoint y: 386, endPoint x: 375, endPoint y: 371, distance: 142.1
click at [375, 371] on textarea "Hi {{first_name}}, I understand your frustration with the rent reminders. I'll …" at bounding box center [470, 387] width 319 height 44
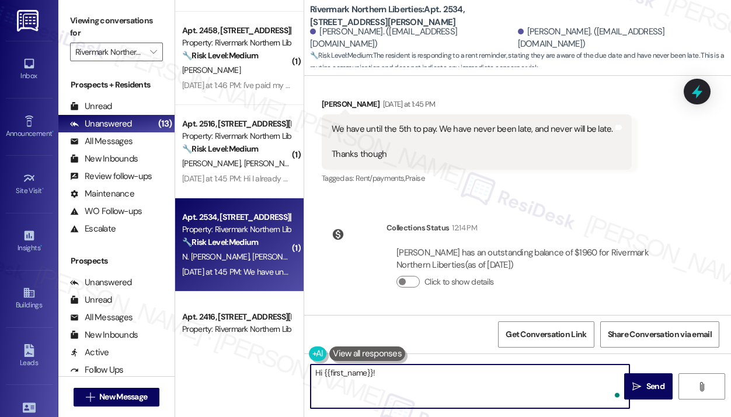
paste textarea "Thank you for reaching out — I understand you have until the 5th to pay and tha…"
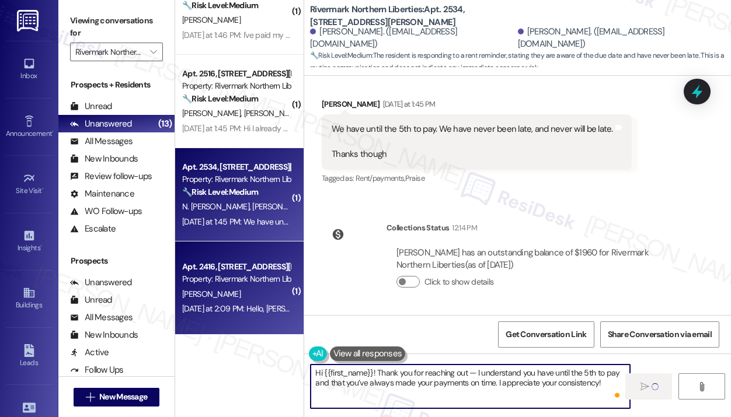
scroll to position [1627, 0]
type textarea "Hi {{first_name}}! Thank you for reaching out — I understand you have until the…"
click at [257, 270] on div "Apt. 2416, 501 N. Christopher Columbus Blvd" at bounding box center [236, 266] width 108 height 12
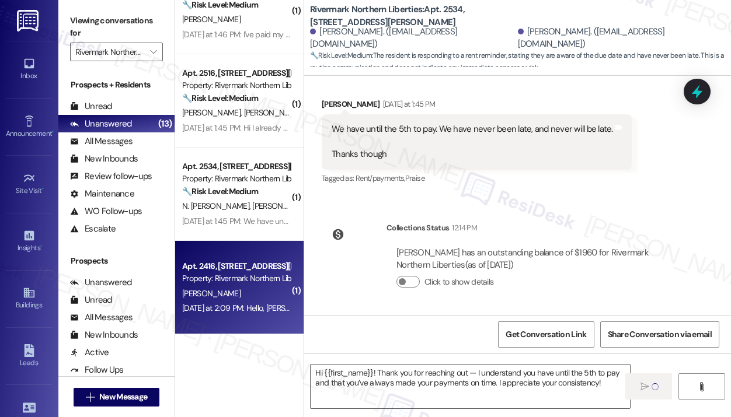
type textarea "Fetching suggested responses. Please feel free to read through the conversation…"
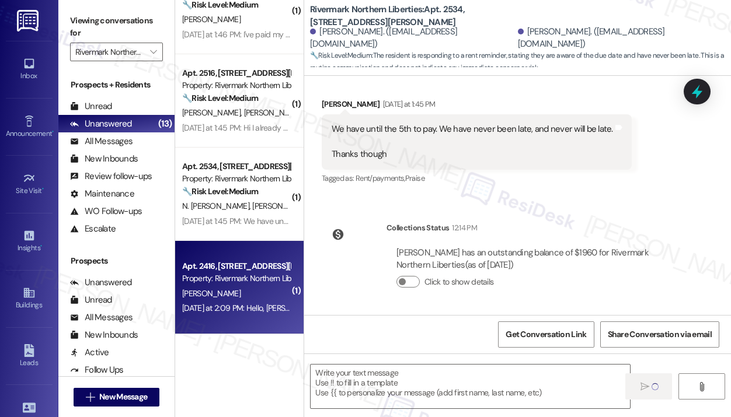
scroll to position [53, 0]
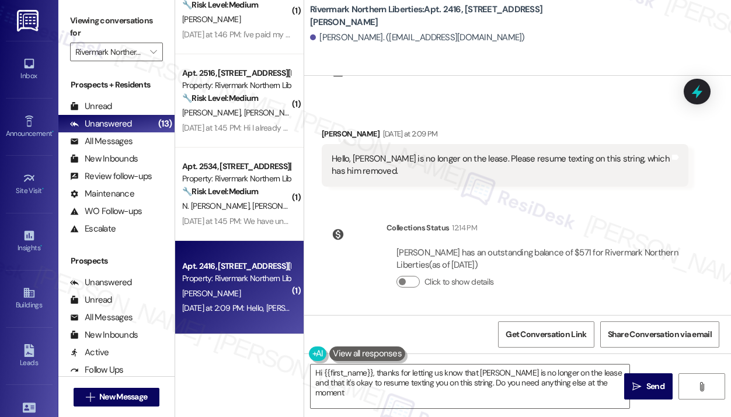
type textarea "Hi {{first_name}}, thanks for letting us know that Andrew Moffatt is no longer …"
click at [598, 222] on div "Collections Status 12:14 PM" at bounding box center [537, 230] width 302 height 16
click at [598, 220] on div "Collections Status 12:14 PM Kristy Walsh has an outstanding balance of $571 for…" at bounding box center [505, 264] width 384 height 102
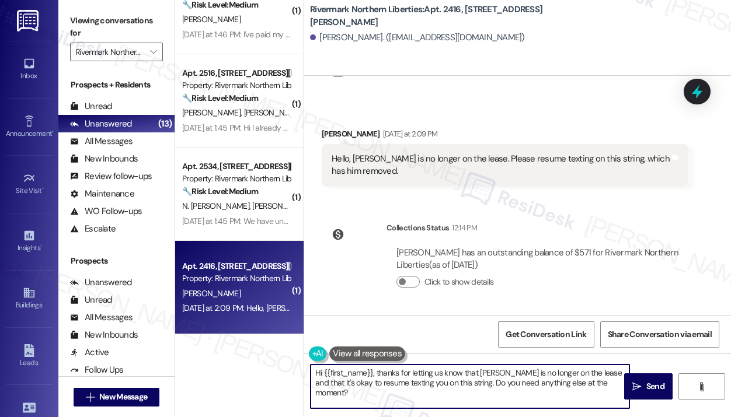
click at [525, 389] on textarea "Hi {{first_name}}, thanks for letting us know that Andrew Moffatt is no longer …" at bounding box center [470, 387] width 319 height 44
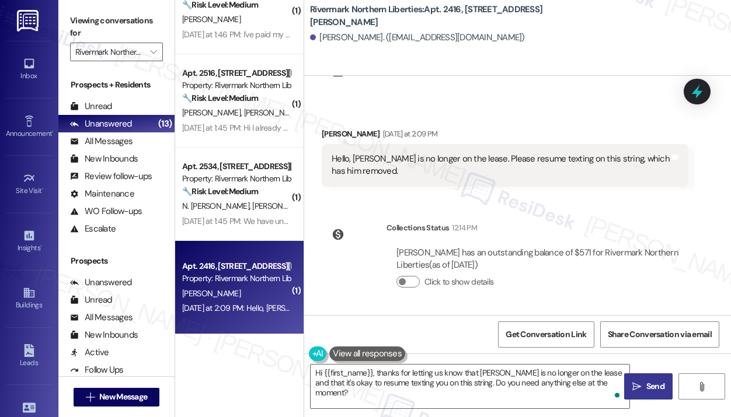
click at [647, 388] on span "Send" at bounding box center [655, 387] width 18 height 12
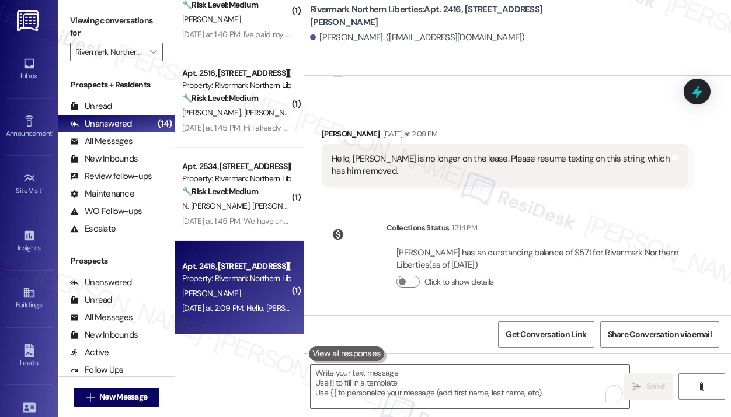
click at [556, 282] on div "Click to show details" at bounding box center [537, 282] width 282 height 12
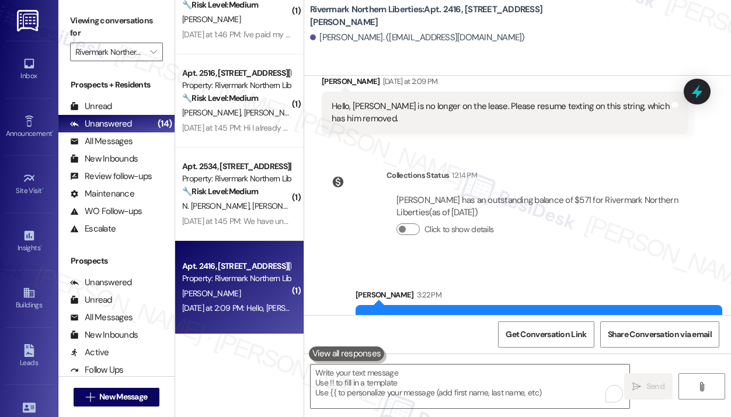
scroll to position [147, 0]
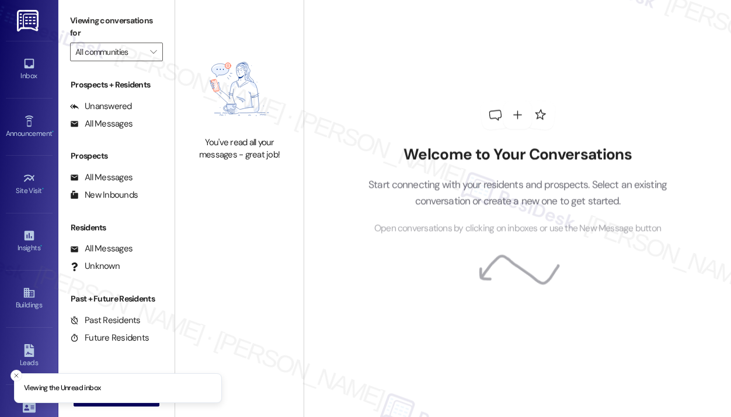
type input "Rivermark Northern Liberties"
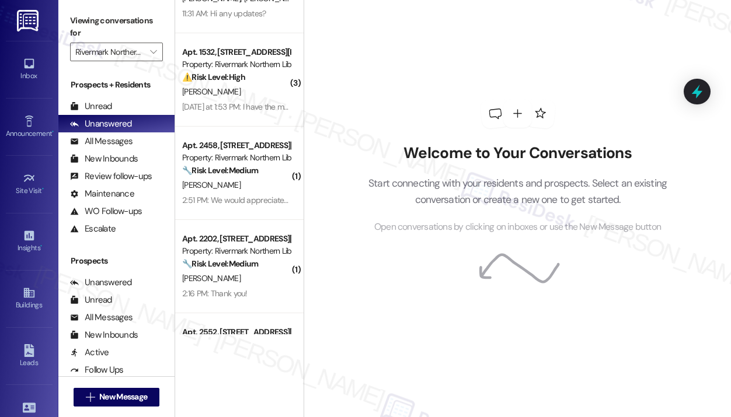
scroll to position [261, 0]
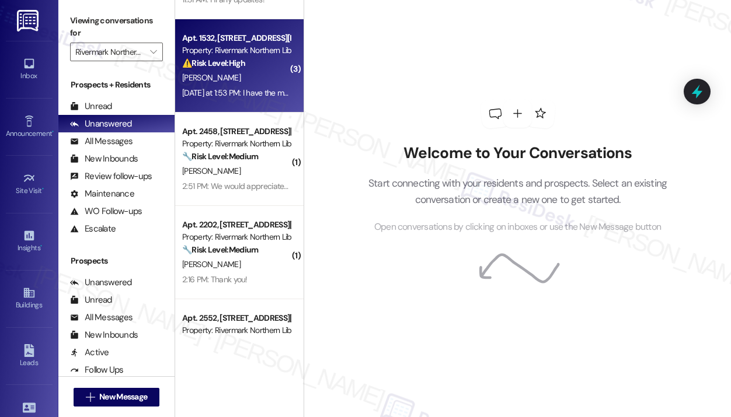
click at [254, 92] on div "[DATE] at 1:53 PM: I have the money in my account and autopay set up [DATE] at …" at bounding box center [301, 93] width 238 height 11
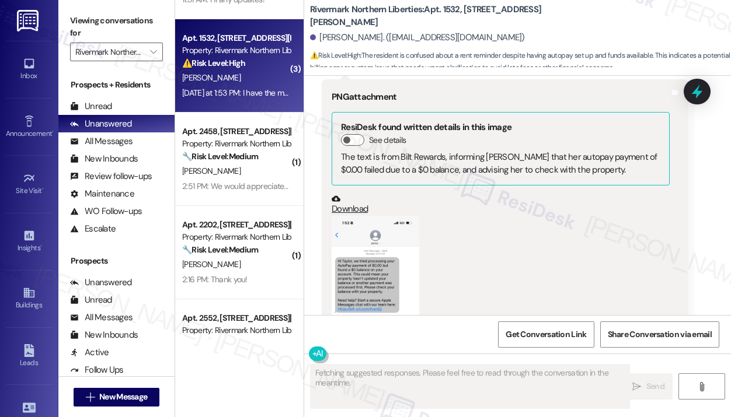
scroll to position [1404, 0]
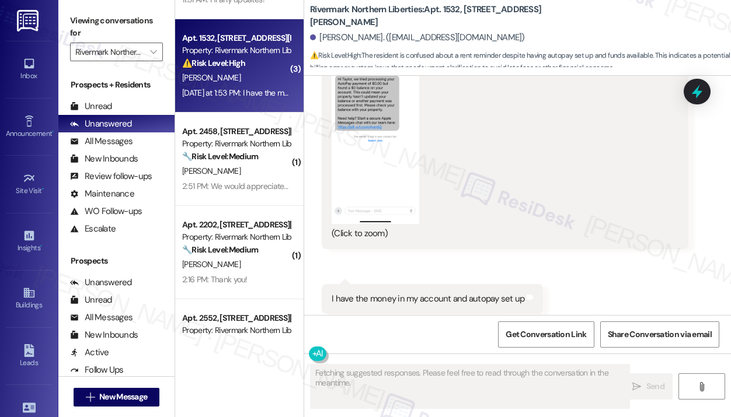
click at [611, 262] on div "Received via SMS [PERSON_NAME] Neutral [DATE] at 1:52 PM Hi I got a weird text …" at bounding box center [517, 44] width 427 height 593
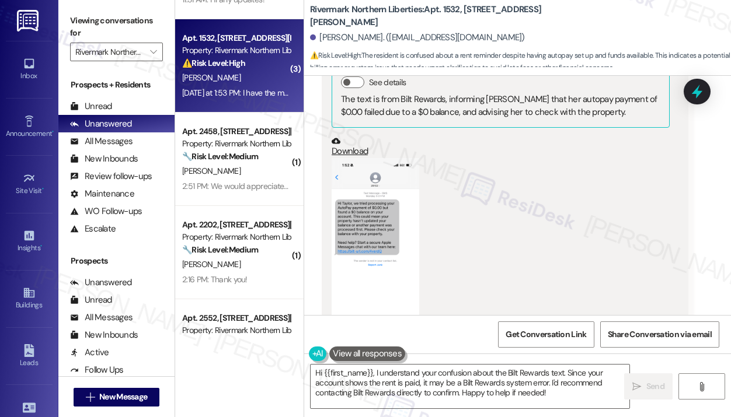
scroll to position [1287, 0]
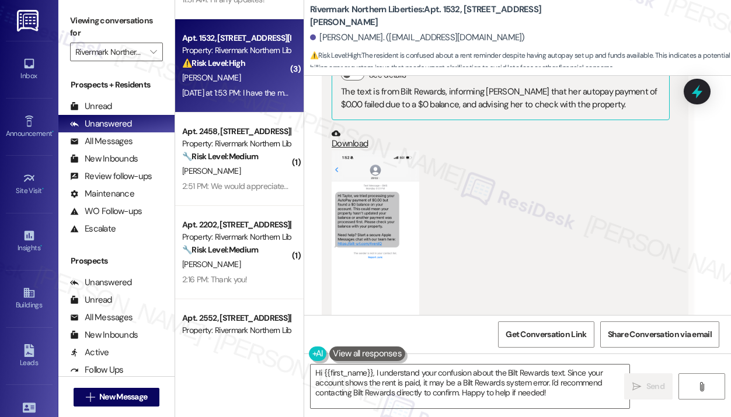
click at [360, 203] on button "Zoom image" at bounding box center [376, 246] width 88 height 190
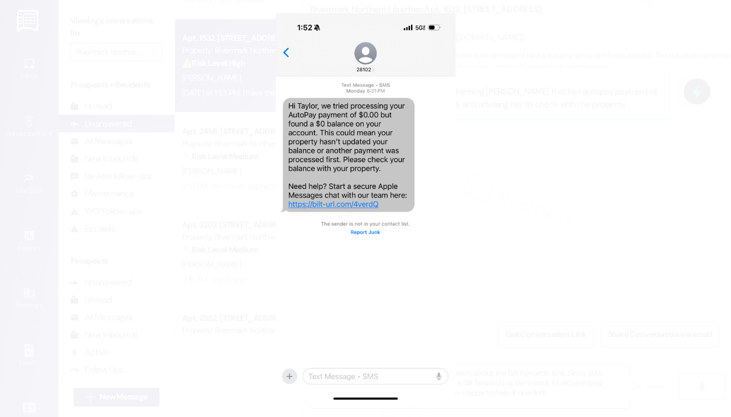
click at [577, 109] on button "Unzoom image" at bounding box center [365, 208] width 731 height 417
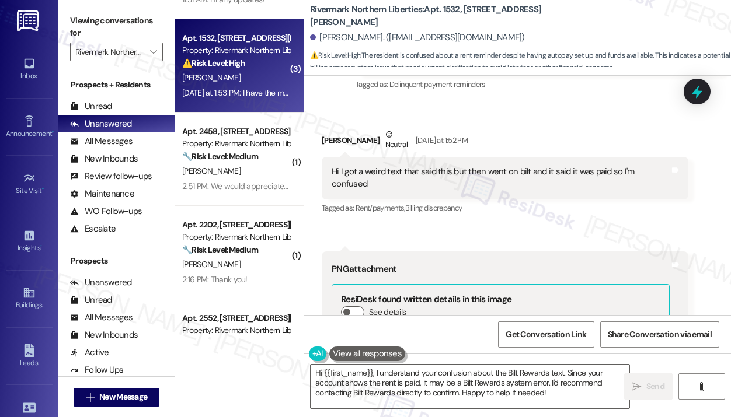
scroll to position [995, 0]
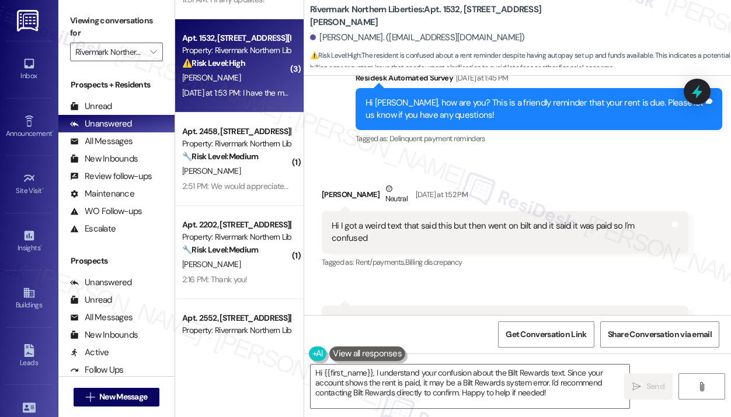
click at [574, 220] on div "Hi I got a weird text that said this but then went on bilt and it said it was p…" at bounding box center [501, 232] width 338 height 25
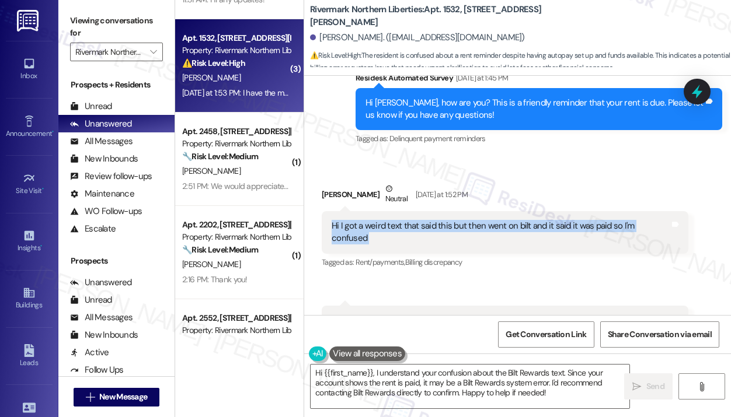
click at [574, 220] on div "Hi I got a weird text that said this but then went on bilt and it said it was p…" at bounding box center [501, 232] width 338 height 25
copy div "Hi I got a weird text that said this but then went on bilt and it said it was p…"
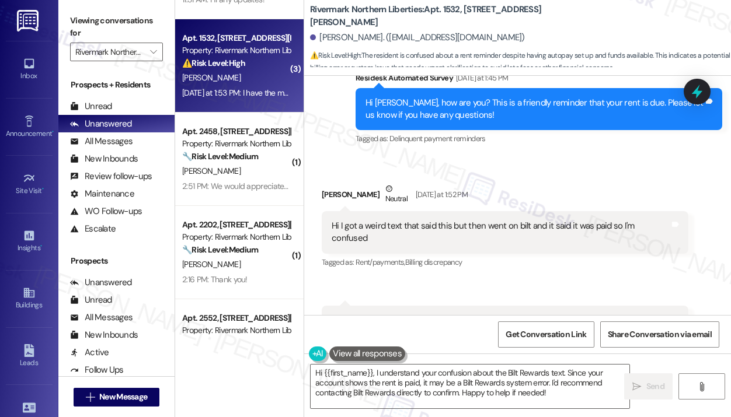
click at [514, 137] on div "Survey, sent via SMS Residesk Automated Survey Yesterday at 1:45 PM Hi Taylor, …" at bounding box center [539, 109] width 384 height 93
click at [326, 174] on div "Received via SMS Taylor Coppock Neutral Yesterday at 1:52 PM Hi I got a weird t…" at bounding box center [505, 227] width 384 height 106
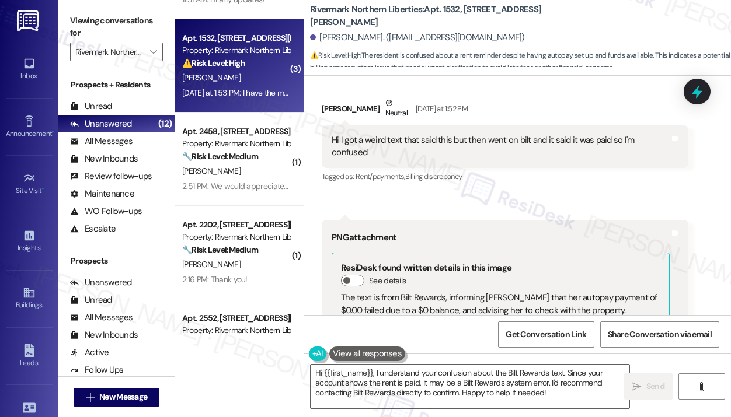
scroll to position [1053, 0]
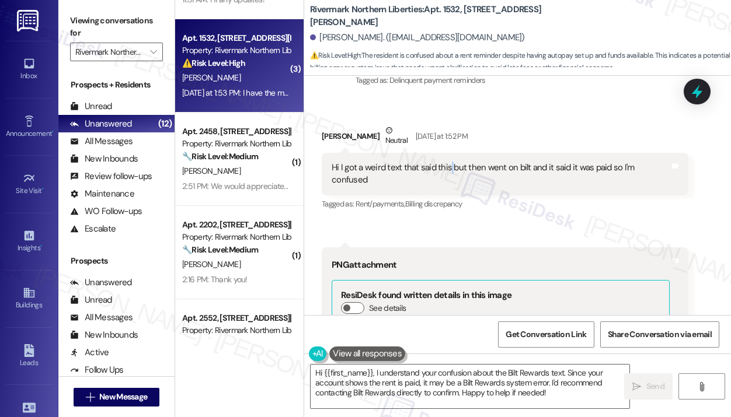
click at [450, 162] on div "Hi I got a weird text that said this but then went on bilt and it said it was p…" at bounding box center [501, 174] width 338 height 25
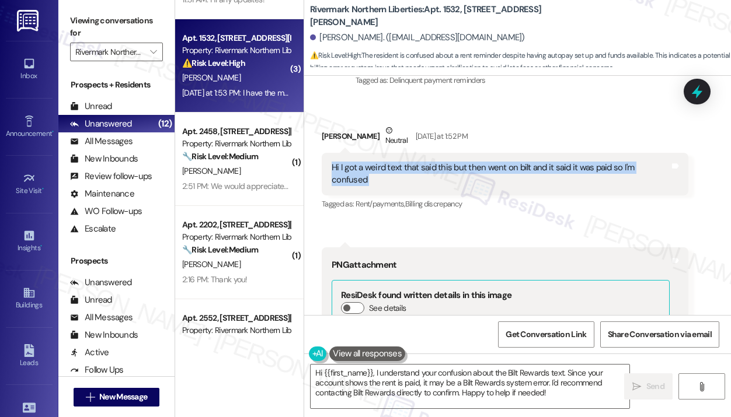
click at [450, 162] on div "Hi I got a weird text that said this but then went on bilt and it said it was p…" at bounding box center [501, 174] width 338 height 25
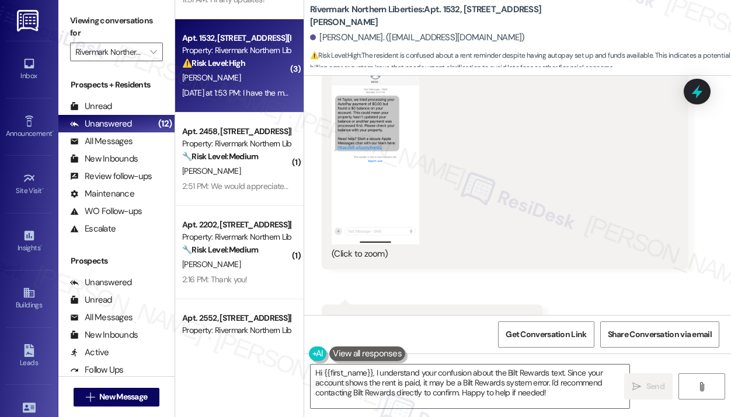
scroll to position [1404, 0]
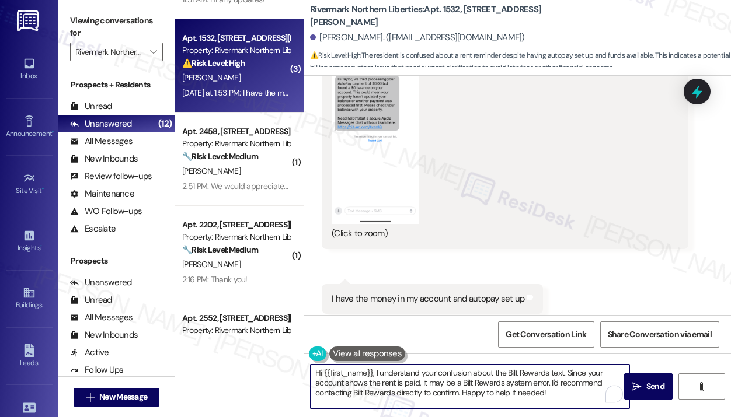
drag, startPoint x: 567, startPoint y: 389, endPoint x: 375, endPoint y: 367, distance: 193.9
click at [375, 367] on textarea "Hi {{first_name}}, I understand your confusion about the Bilt Rewards text. Sin…" at bounding box center [470, 387] width 319 height 44
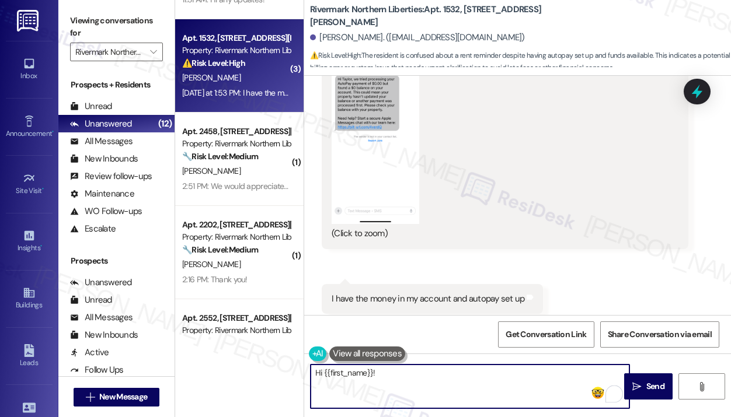
paste textarea "Sorry for the inconvenience — I understand you received a confusing text even t…"
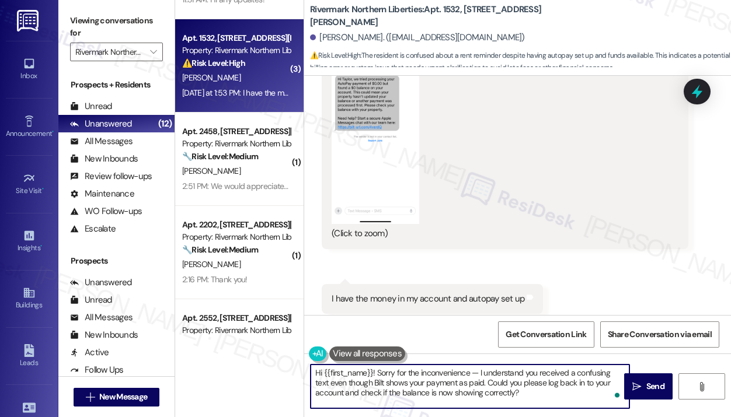
click at [510, 392] on textarea "Hi {{first_name}}! Sorry for the inconvenience — I understand you received a co…" at bounding box center [470, 387] width 319 height 44
type textarea "Hi {{first_name}}! Sorry for the inconvenience — I understand you received a co…"
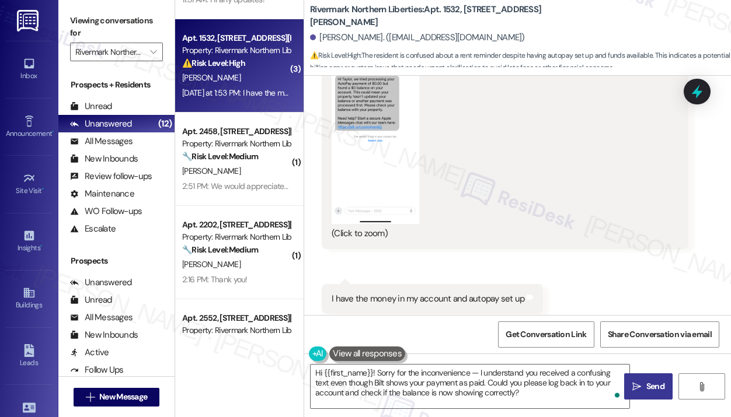
click at [645, 386] on span "Send" at bounding box center [655, 387] width 23 height 12
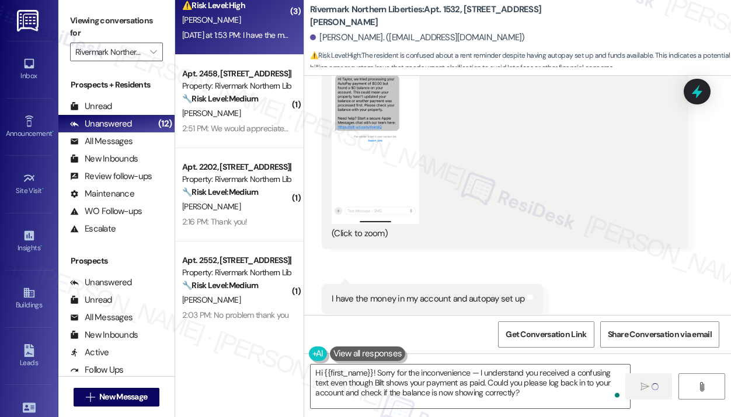
scroll to position [319, 0]
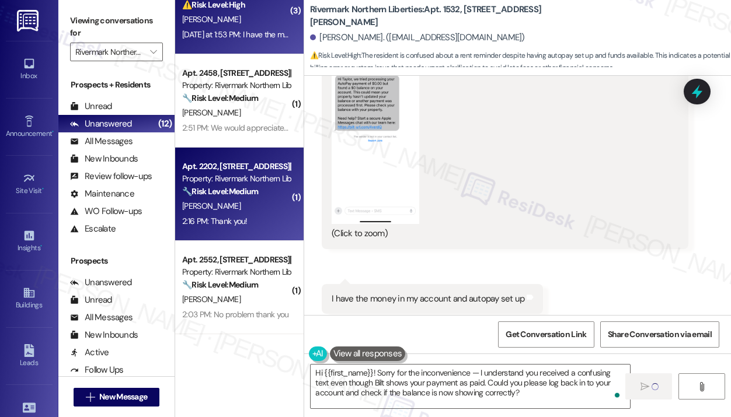
click at [276, 207] on div "N. Thomas" at bounding box center [236, 206] width 110 height 15
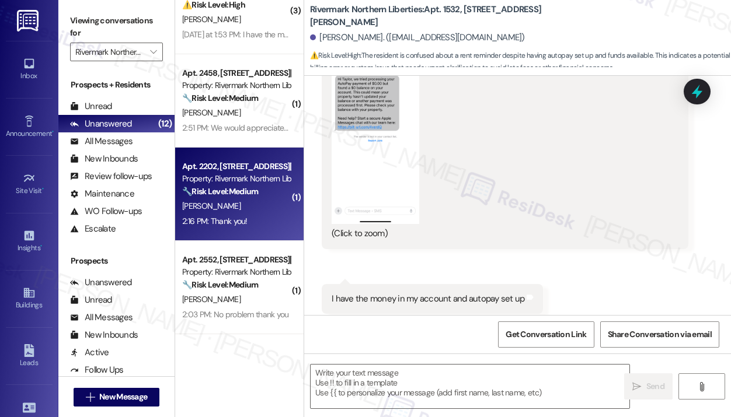
type textarea "Fetching suggested responses. Please feel free to read through the conversation…"
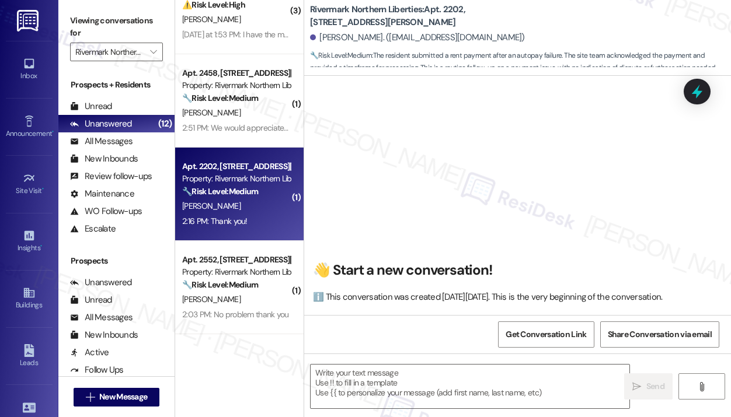
scroll to position [1032, 0]
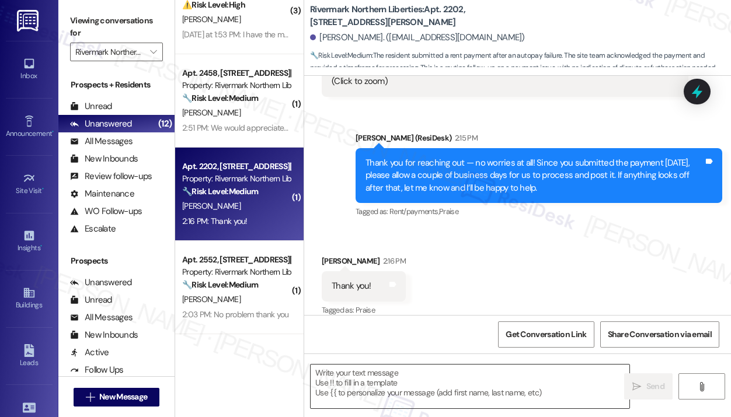
type textarea "Fetching suggested responses. Please feel free to read through the conversation…"
click at [415, 377] on textarea at bounding box center [470, 387] width 319 height 44
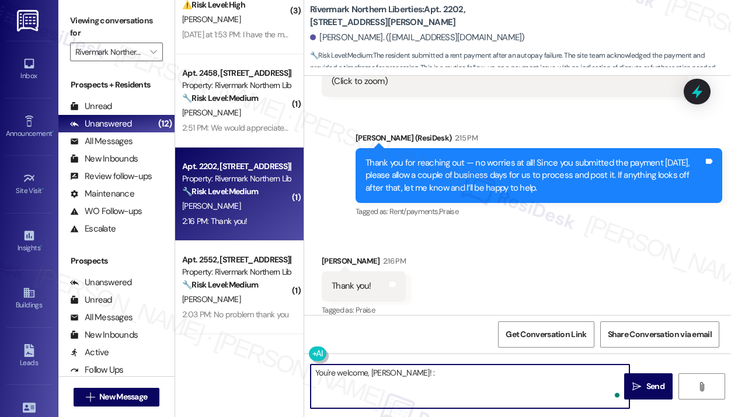
type textarea "You're welcome, Naomi! :)"
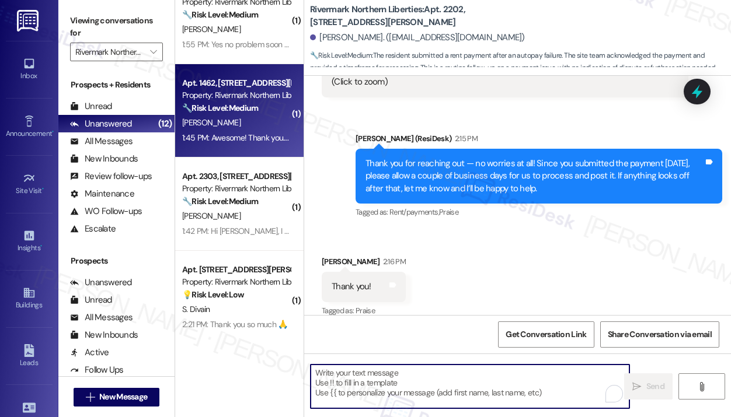
scroll to position [786, 0]
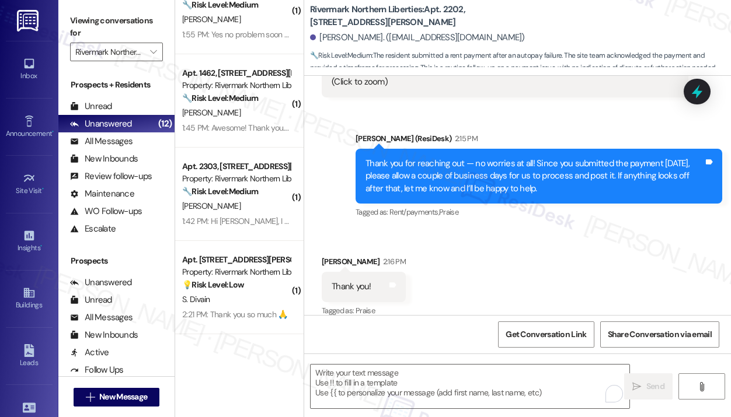
click at [525, 229] on div "Received via SMS Naomi Thomas 2:16 PM Thank you! Tags and notes Tagged as: Prai…" at bounding box center [517, 278] width 427 height 99
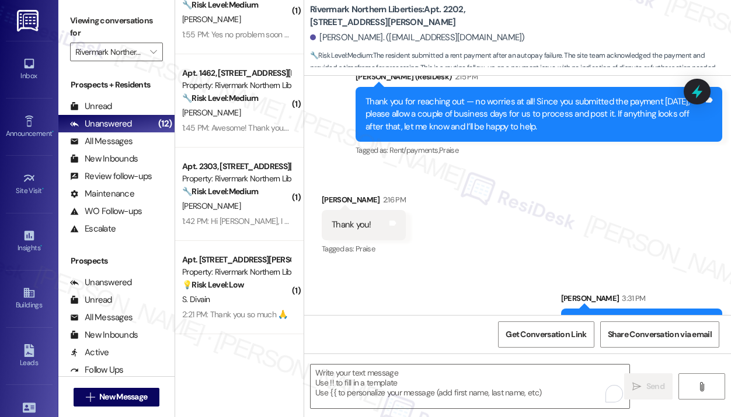
scroll to position [1113, 0]
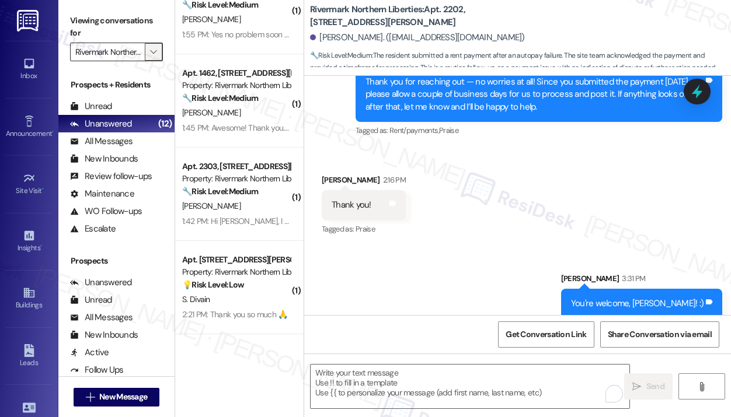
click at [147, 46] on button "" at bounding box center [153, 52] width 19 height 19
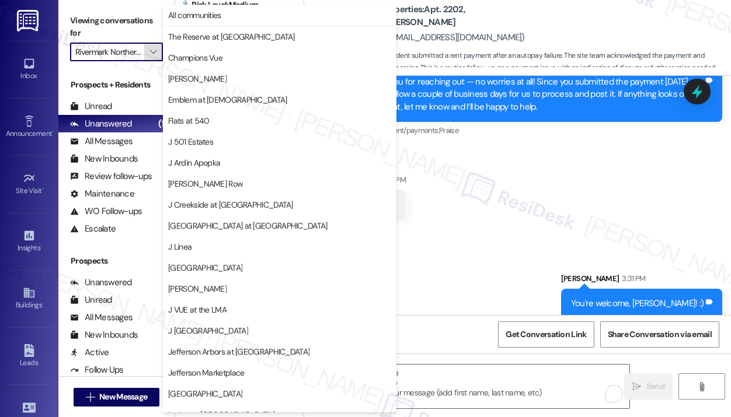
scroll to position [180, 0]
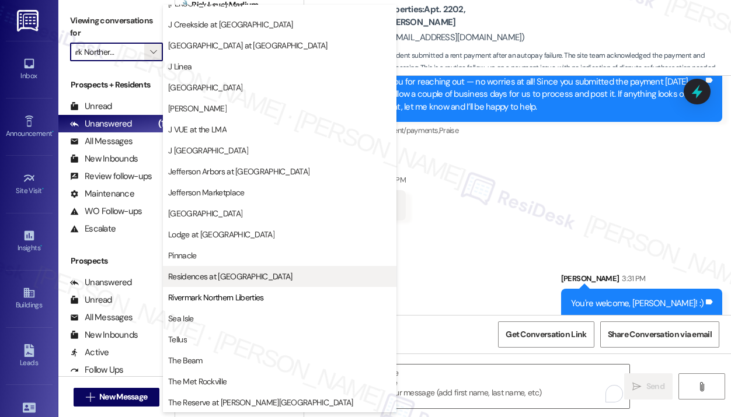
click at [219, 280] on span "Residences at [GEOGRAPHIC_DATA]" at bounding box center [230, 277] width 124 height 12
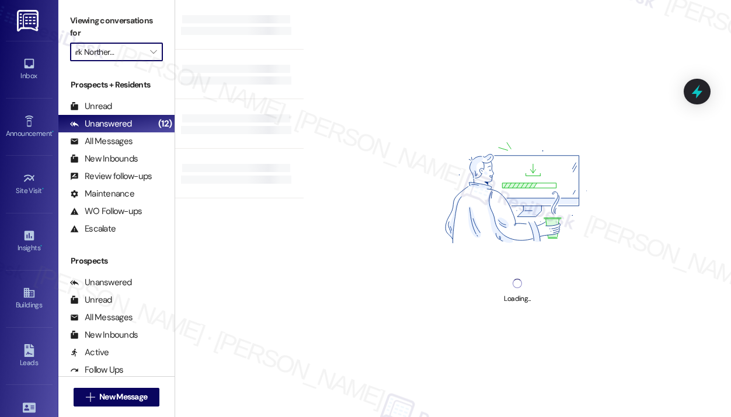
type input "Residences at [GEOGRAPHIC_DATA]"
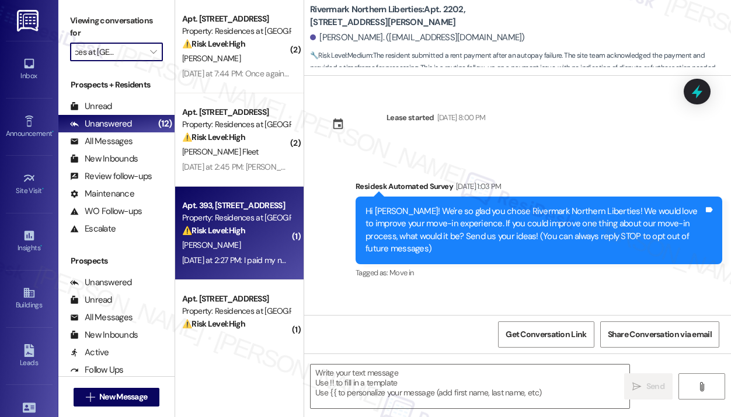
scroll to position [1031, 0]
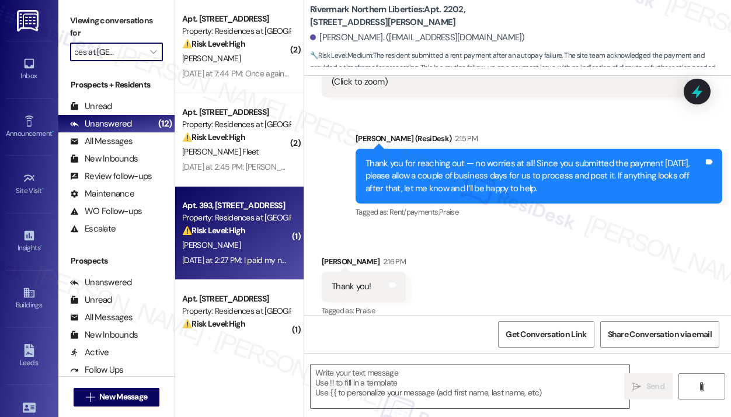
type textarea "Fetching suggested responses. Please feel free to read through the conversation…"
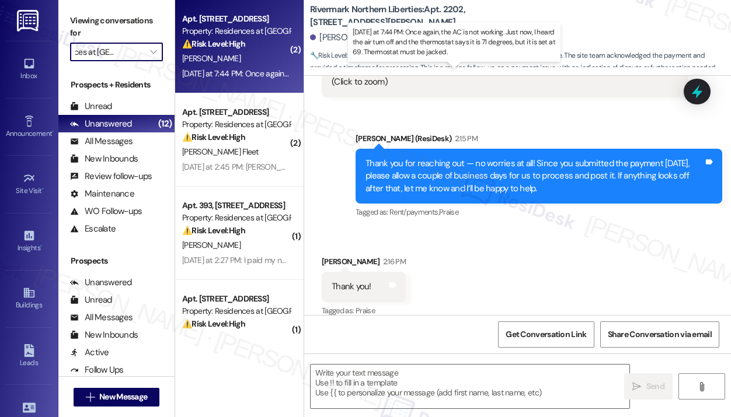
click at [269, 76] on div "Yesterday at 7:44 PM: Once again, the AC is not working. Just now, I heard the …" at bounding box center [472, 73] width 580 height 11
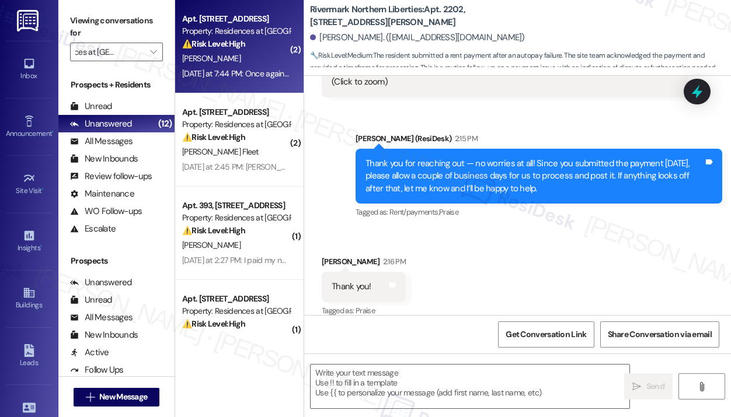
scroll to position [0, 0]
type textarea "Fetching suggested responses. Please feel free to read through the conversation…"
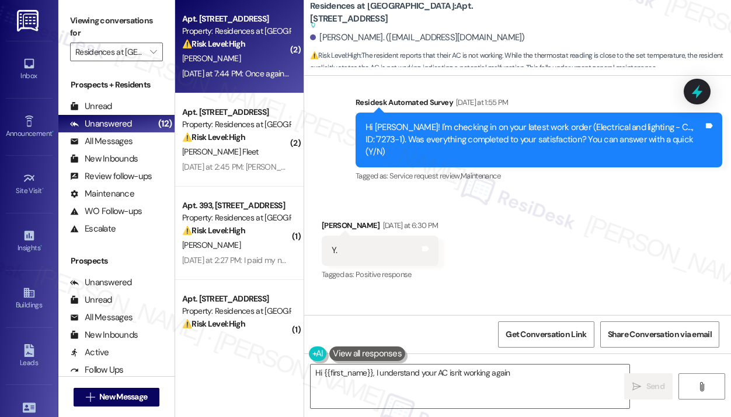
scroll to position [11756, 0]
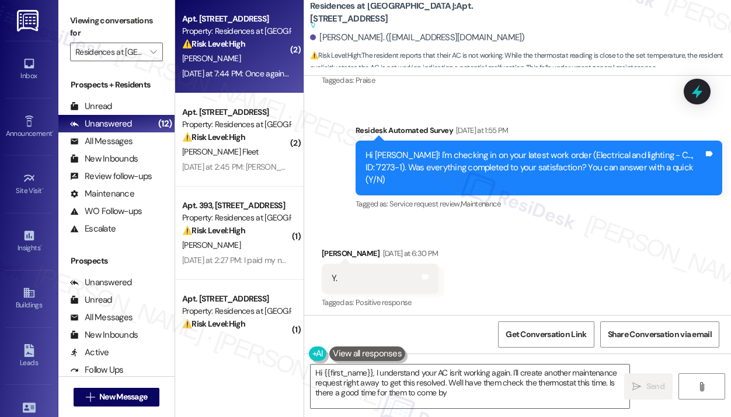
type textarea "Hi {{first_name}}, I understand your AC isn't working again. I'll create anothe…"
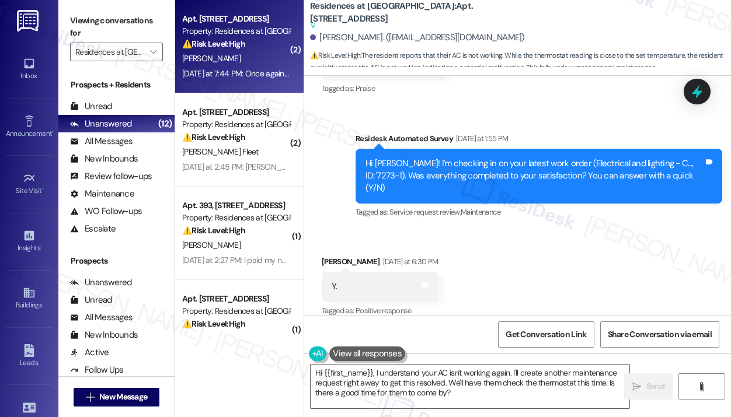
scroll to position [11639, 0]
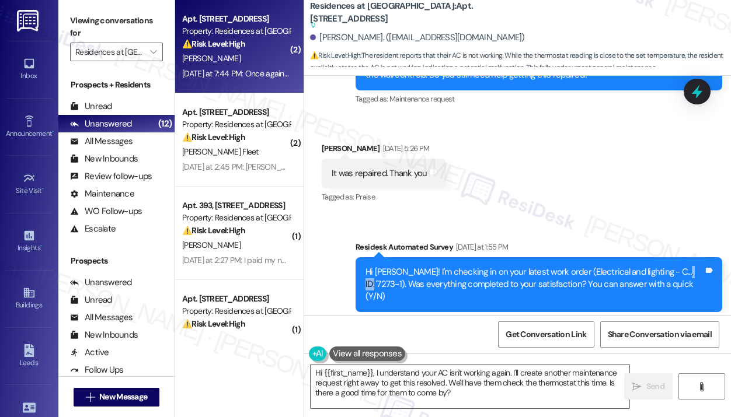
drag, startPoint x: 681, startPoint y: 144, endPoint x: 661, endPoint y: 144, distance: 19.3
click at [661, 266] on div "Hi David! I'm checking in on your latest work order (Electrical and lighting - …" at bounding box center [534, 284] width 338 height 37
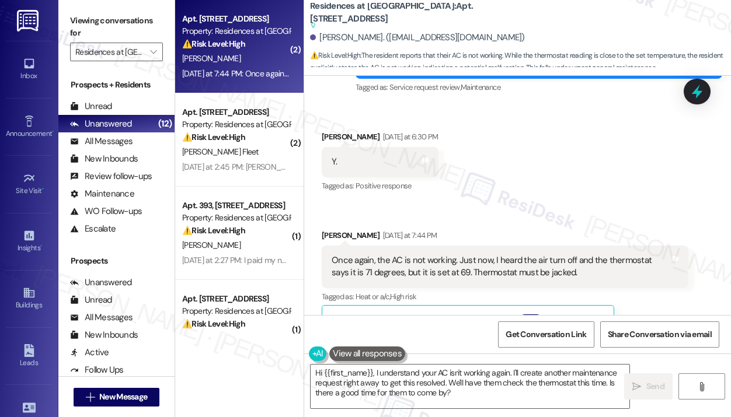
scroll to position [11814, 0]
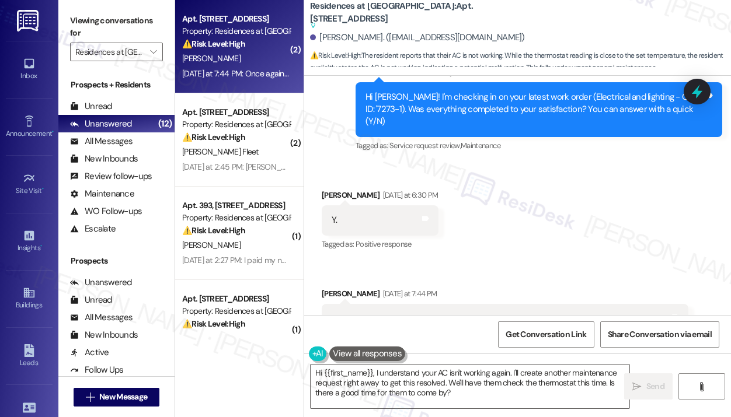
click at [566, 163] on div "Received via SMS David Ambrose Yesterday at 6:30 PM Y. Tags and notes Tagged as…" at bounding box center [517, 366] width 427 height 406
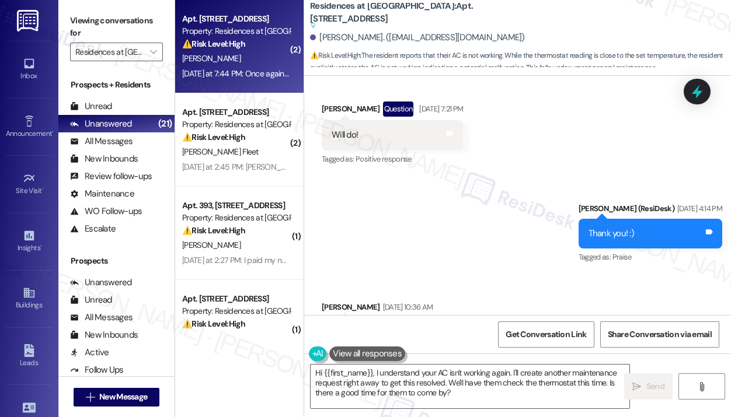
scroll to position [11172, 0]
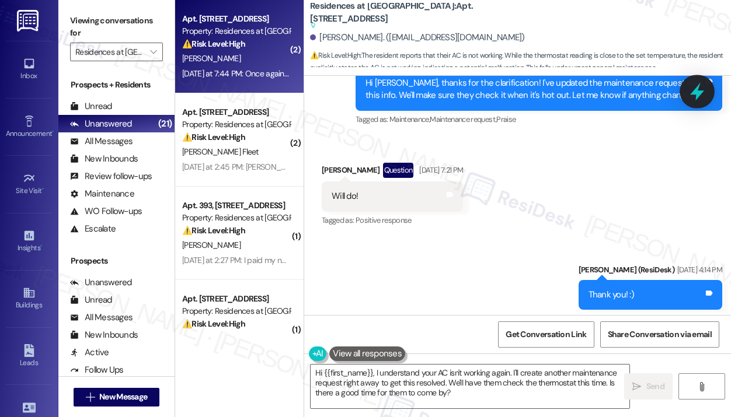
click at [698, 89] on icon at bounding box center [697, 92] width 14 height 18
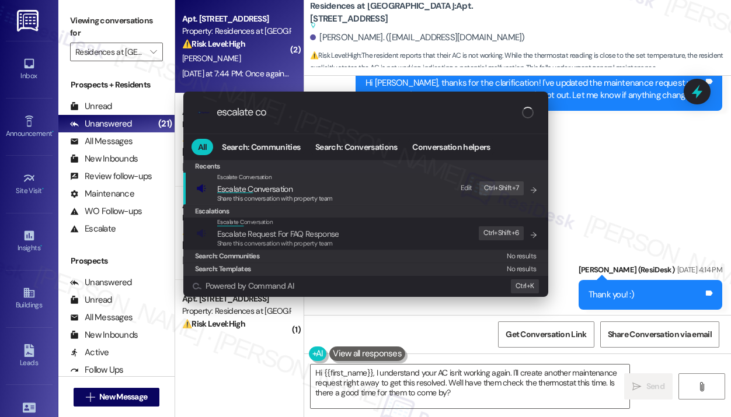
type input "escalate con"
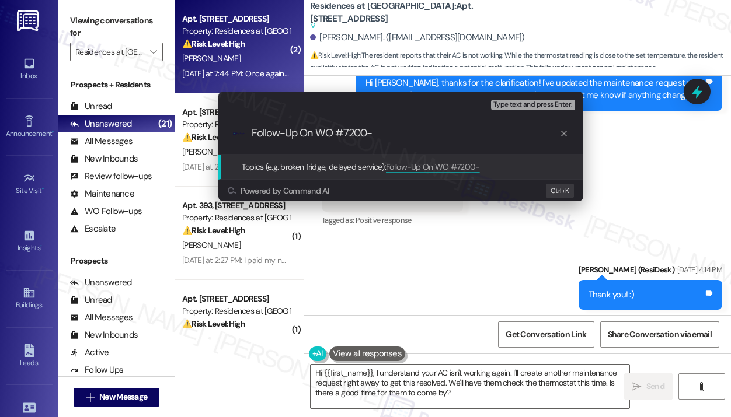
type input "Follow-Up On WO #7200-1"
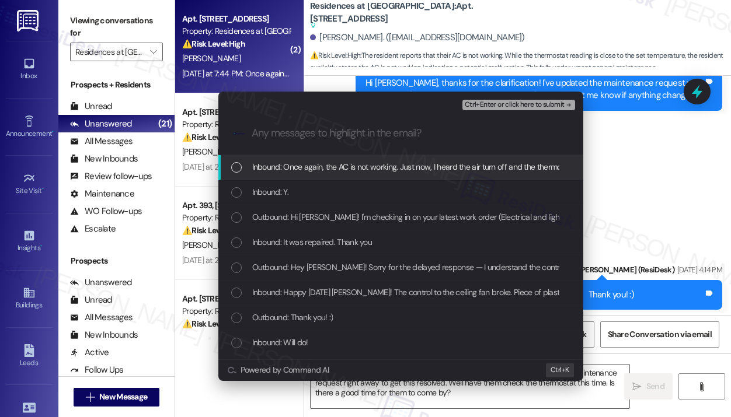
click at [423, 170] on span "Inbound: Once again, the AC is not working. Just now, I heard the air turn off …" at bounding box center [526, 167] width 548 height 13
click at [494, 105] on span "Ctrl+Enter or click here to submit" at bounding box center [515, 105] width 100 height 8
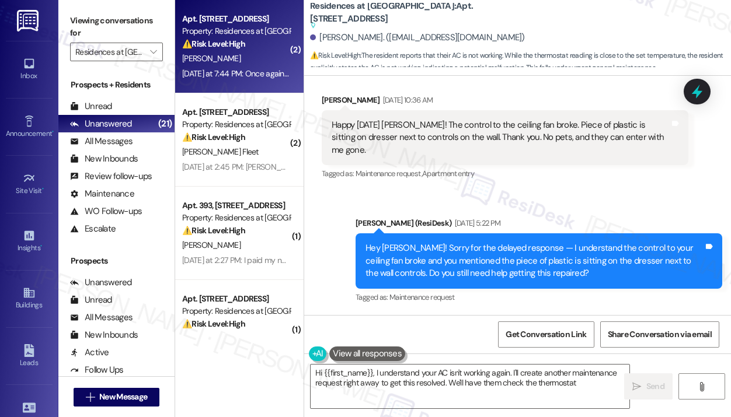
scroll to position [11931, 0]
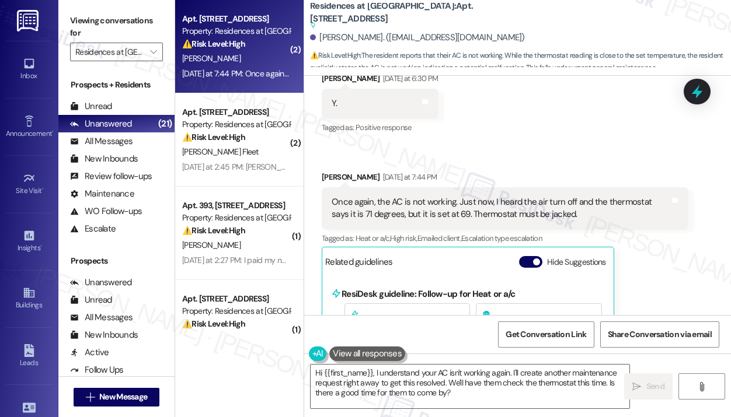
click at [642, 209] on div "David Ambrose Yesterday at 7:44 PM Once again, the AC is not working. Just now,…" at bounding box center [505, 307] width 367 height 273
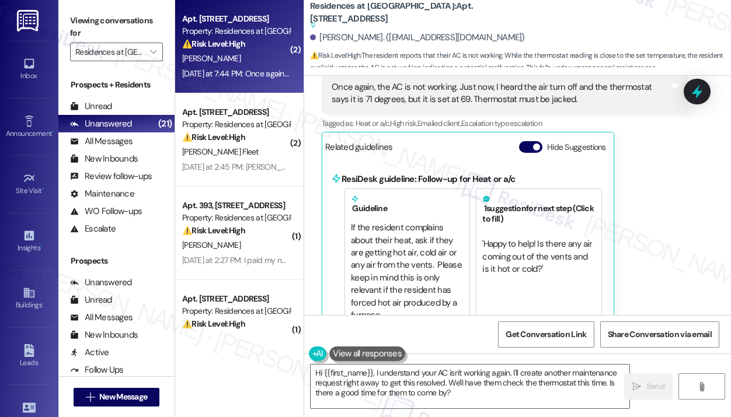
scroll to position [12048, 0]
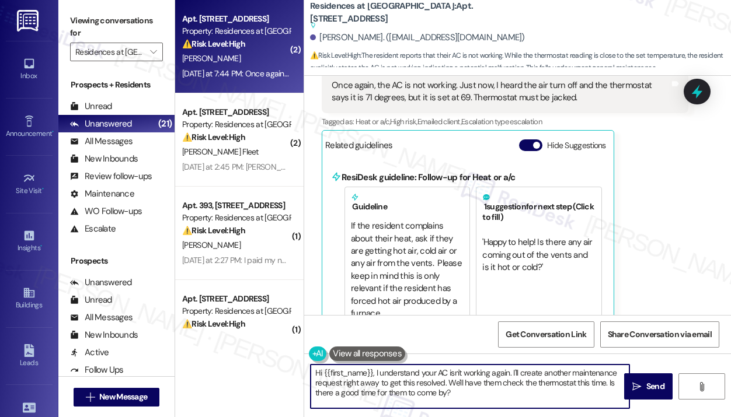
click at [521, 393] on textarea "Hi {{first_name}}, I understand your AC isn't working again. I'll create anothe…" at bounding box center [470, 387] width 319 height 44
click at [493, 401] on textarea "Hi {{first_name}}, I understand your AC isn't working again. I'll create anothe…" at bounding box center [470, 387] width 319 height 44
click at [375, 381] on textarea "Hi {{first_name}}, I understand your AC isn't working again. I'll create anothe…" at bounding box center [470, 387] width 319 height 44
drag, startPoint x: 527, startPoint y: 399, endPoint x: 521, endPoint y: 376, distance: 23.5
click at [521, 376] on textarea "Hi {{first_name}}, I understand your AC isn't working again. I'll create anothe…" at bounding box center [470, 387] width 319 height 44
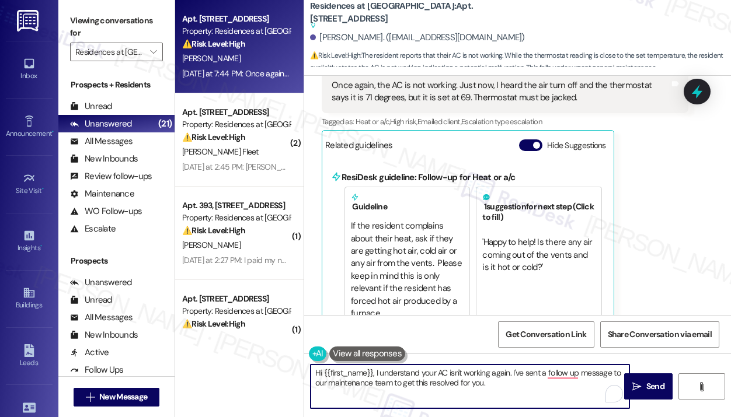
paste textarea "’t working again. I’ve followed up with our maintenance team to get this resolv…"
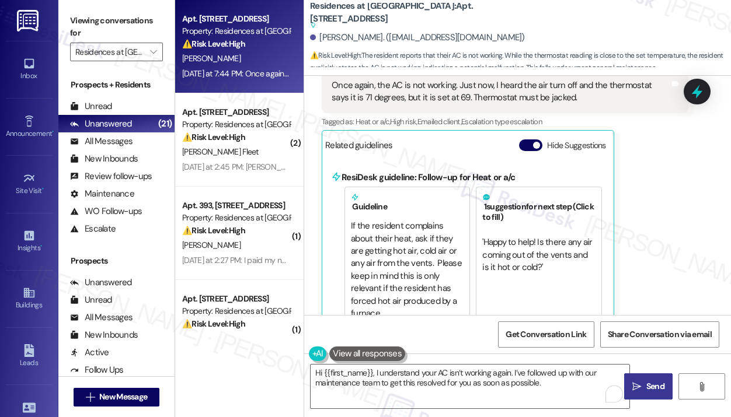
click at [649, 389] on span "Send" at bounding box center [655, 387] width 18 height 12
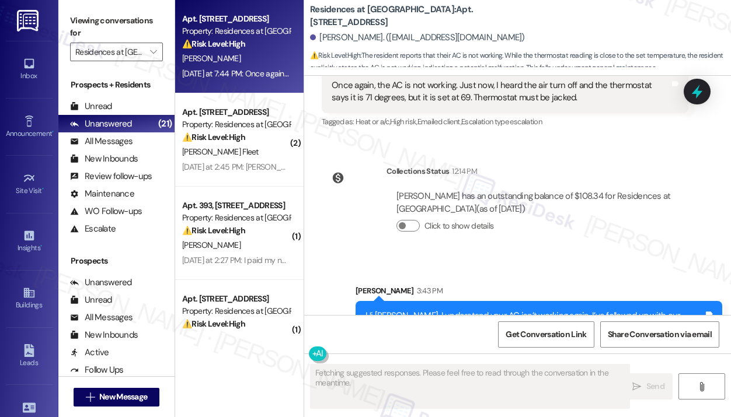
scroll to position [11734, 0]
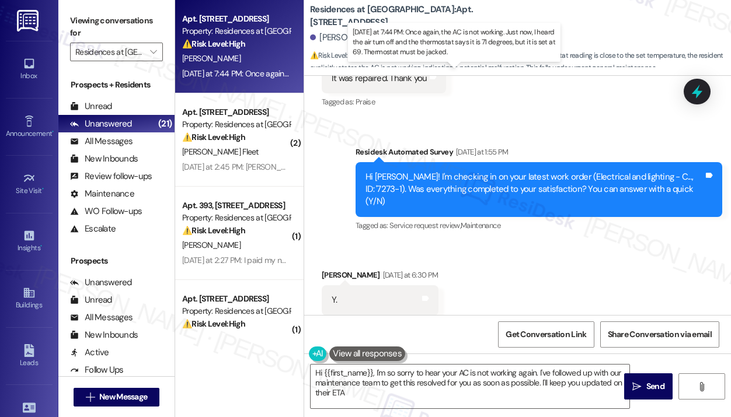
type textarea "Hi {{first_name}}, I'm so sorry to hear your AC is not working again. I've foll…"
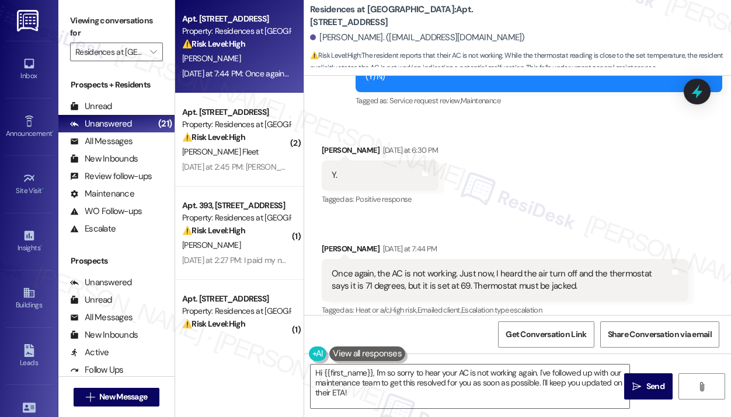
scroll to position [11949, 0]
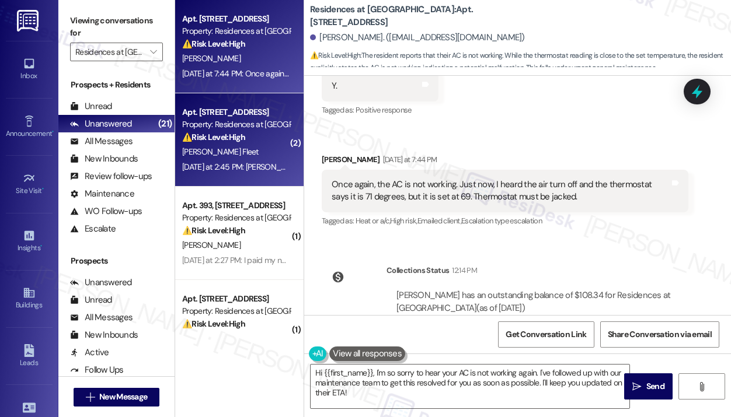
click at [257, 145] on div "J. Fleet" at bounding box center [236, 152] width 110 height 15
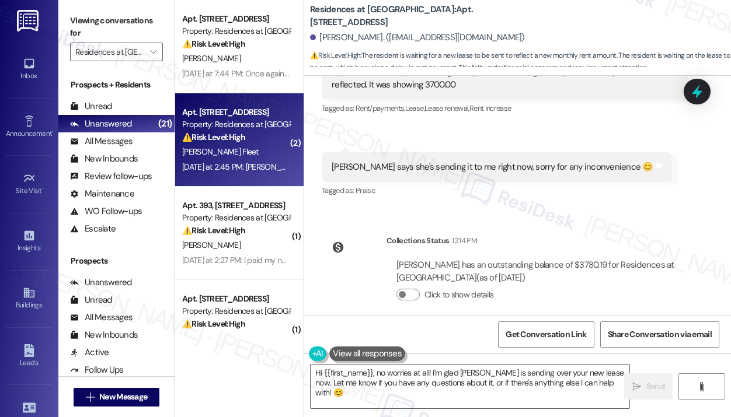
scroll to position [4821, 0]
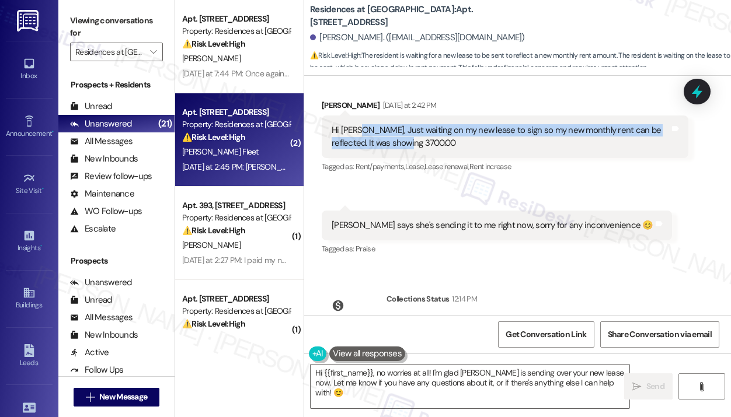
drag, startPoint x: 423, startPoint y: 130, endPoint x: 356, endPoint y: 116, distance: 68.6
click at [356, 124] on div "Hi Jay, Just waiting on my new lease to sign so my new monthly rent can be refl…" at bounding box center [501, 136] width 338 height 25
copy div "Just waiting on my new lease to sign so my new monthly rent can be reflected. I…"
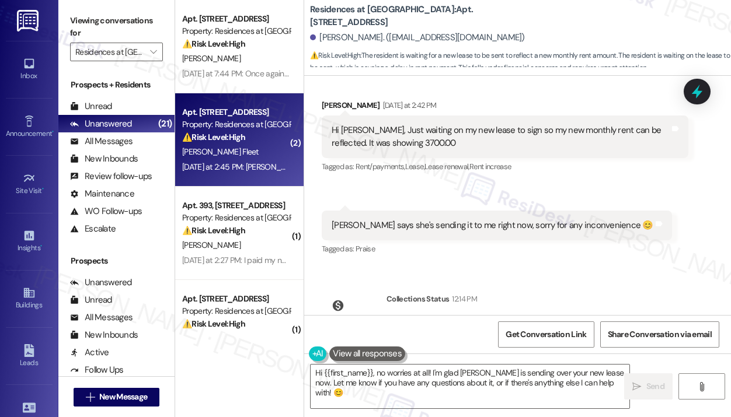
click at [461, 220] on div "Danielle says she's sending it to me right now, sorry for any inconvenience 😊" at bounding box center [493, 226] width 322 height 12
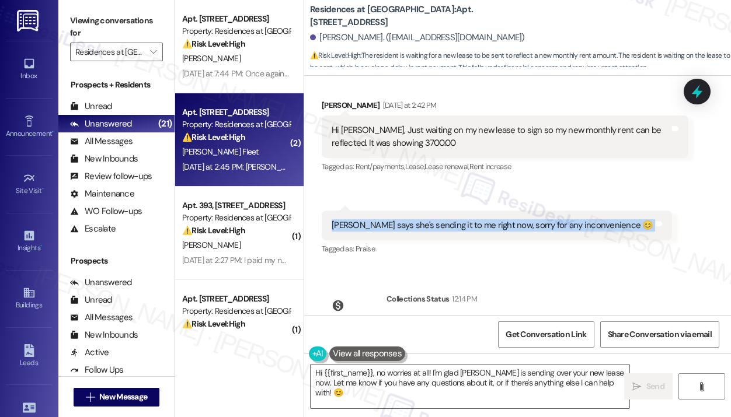
click at [462, 220] on div "Danielle says she's sending it to me right now, sorry for any inconvenience 😊" at bounding box center [493, 226] width 322 height 12
copy div "Danielle says she's sending it to me right now, sorry for any inconvenience 😊 T…"
click at [447, 374] on textarea "Hi {{first_name}}, no worries at all! I'm glad Danielle is sending over your ne…" at bounding box center [470, 387] width 319 height 44
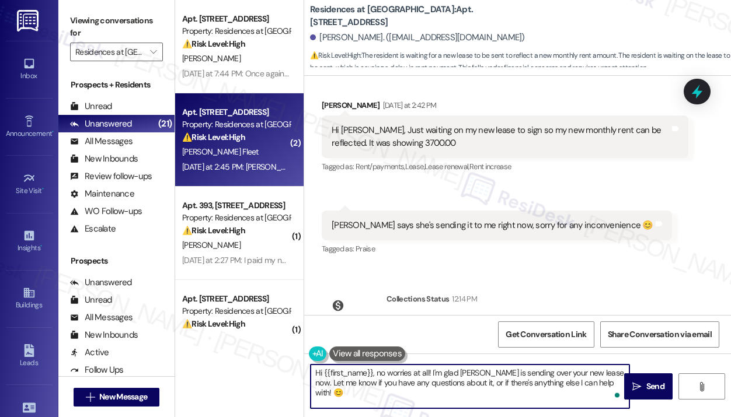
paste textarea "Thank you for reaching out — I understand you were waiting on your new lease so…"
click at [405, 373] on textarea "Thank you for reaching out — I understand you were waiting on your new lease so…" at bounding box center [470, 387] width 319 height 44
type textarea "Thank you for reaching out, Jasmine — I understand you were waiting on your new…"
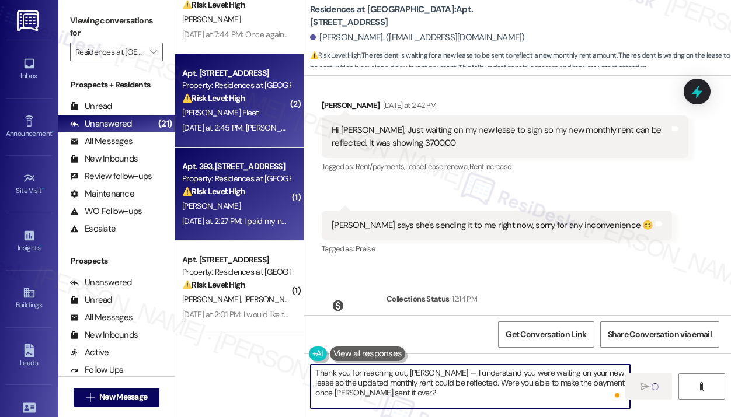
scroll to position [58, 0]
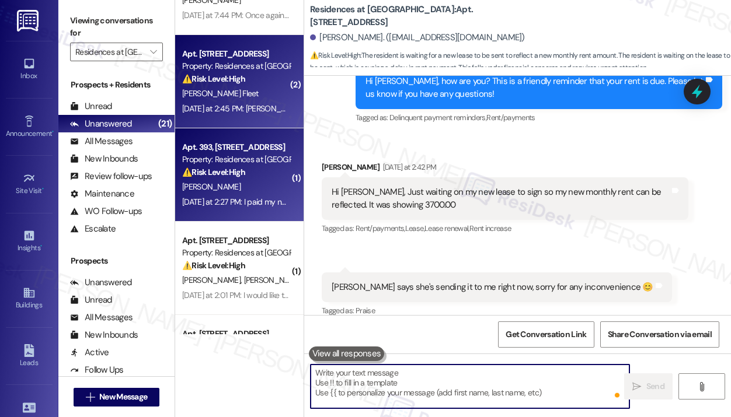
click at [264, 205] on div "Yesterday at 2:27 PM: I paid my normal rent on 1 SEP. The remaining balance is …" at bounding box center [475, 202] width 587 height 11
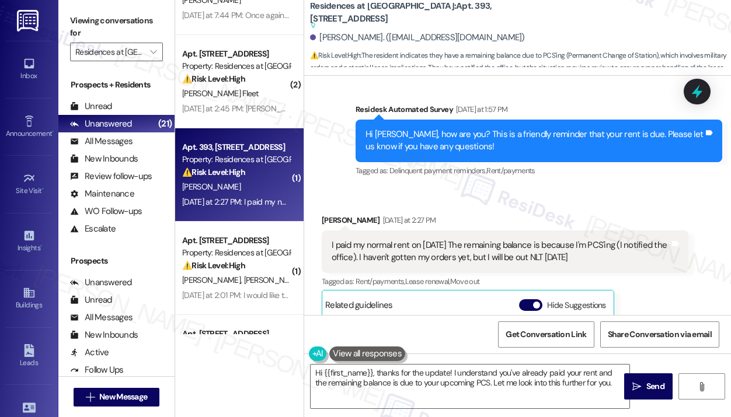
scroll to position [3813, 0]
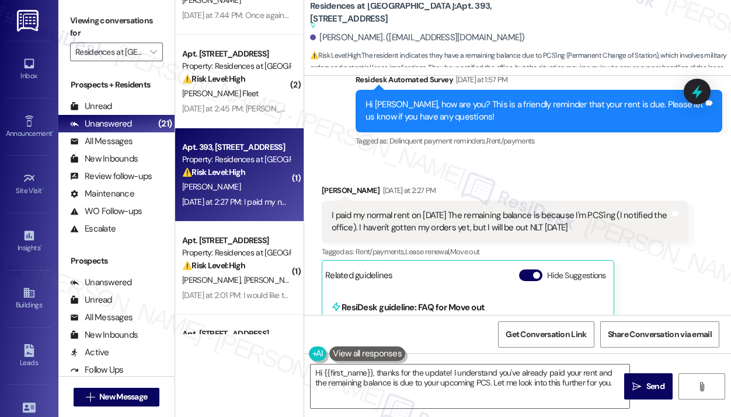
click at [475, 210] on div "I paid my normal rent on [DATE] The remaining balance is because I'm PCS'ing (I…" at bounding box center [501, 222] width 338 height 25
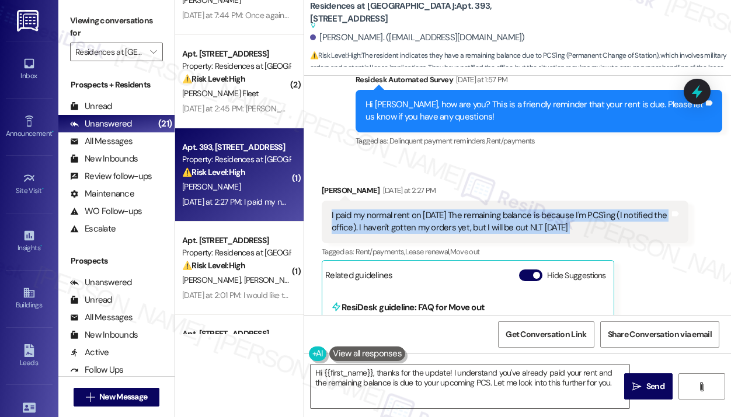
click at [475, 210] on div "I paid my normal rent on [DATE] The remaining balance is because I'm PCS'ing (I…" at bounding box center [501, 222] width 338 height 25
copy div "I paid my normal rent on 1 SEP. The remaining balance is because I'm PCS'ing (I…"
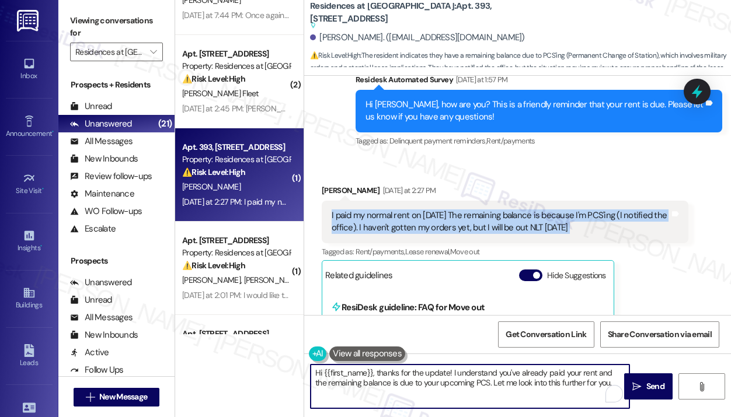
click at [469, 388] on textarea "Hi {{first_name}}, thanks for the update! I understand you've already paid your…" at bounding box center [470, 387] width 319 height 44
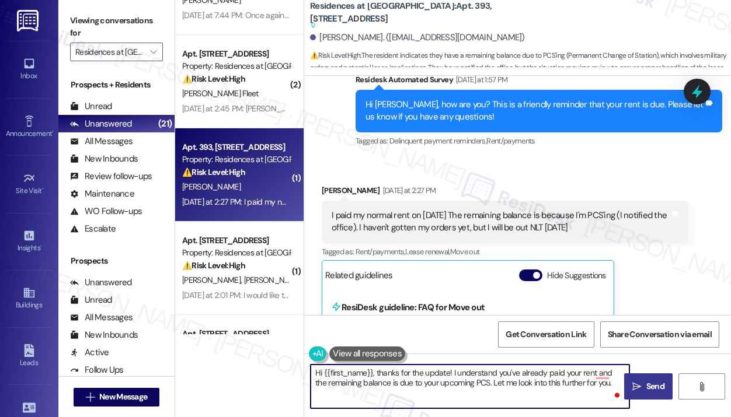
drag, startPoint x: 371, startPoint y: 373, endPoint x: 654, endPoint y: 382, distance: 282.7
click at [654, 382] on div "Hi {{first_name}}, thanks for the update! I understand you've already paid your…" at bounding box center [517, 398] width 427 height 88
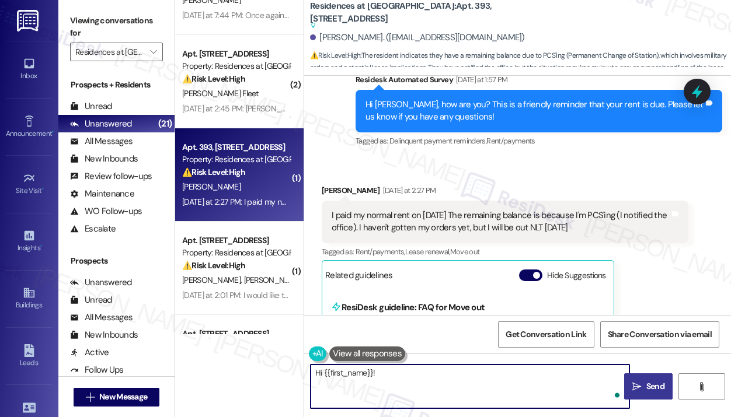
paste textarea "Thank you for reaching out — I understand you paid your normal rent on Septembe…"
type textarea "Hi {{first_name}}! Thank you for reaching out — I understand you paid your norm…"
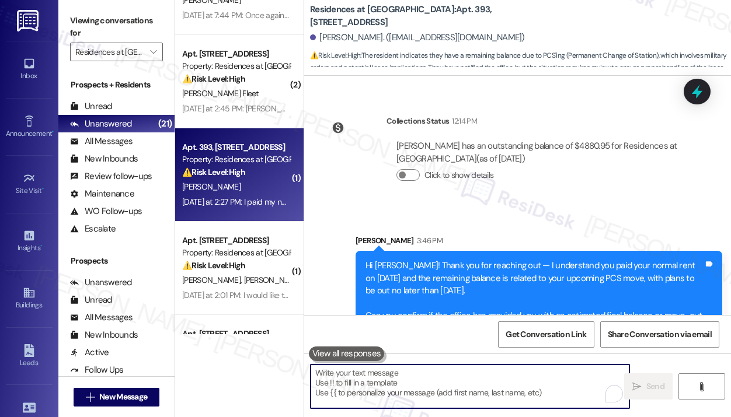
scroll to position [175, 0]
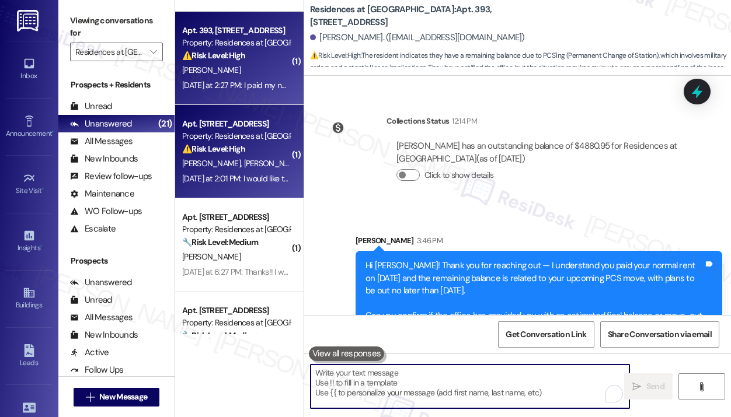
click at [257, 186] on div "Yesterday at 2:01 PM: I would like to know why I am looking at a $103 convenien…" at bounding box center [236, 179] width 110 height 15
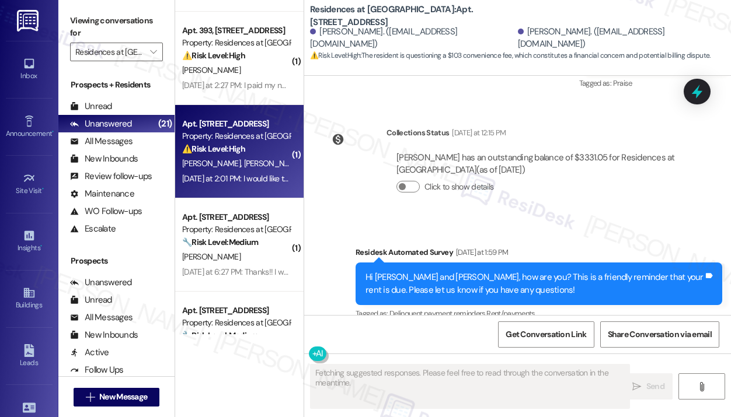
scroll to position [5607, 0]
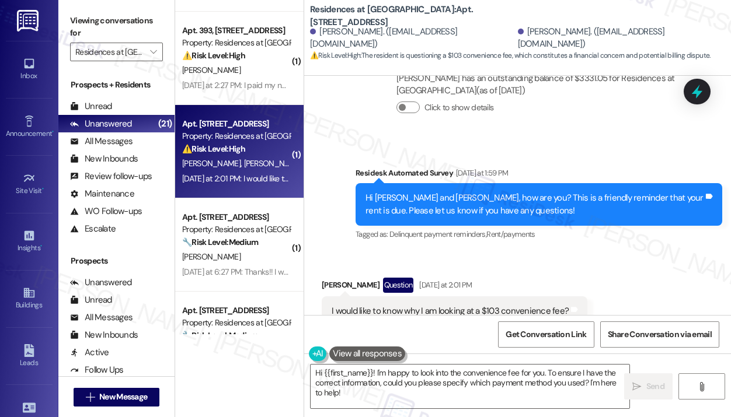
click at [517, 305] on div "I would like to know why I am looking at a $103 convenience fee?" at bounding box center [450, 311] width 237 height 12
copy div "I would like to know why I am looking at a $103 convenience fee? Tags and notes"
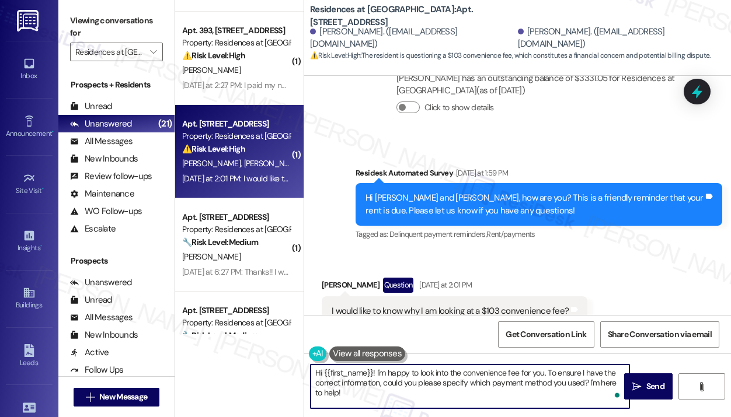
drag, startPoint x: 377, startPoint y: 374, endPoint x: 383, endPoint y: 404, distance: 30.5
click at [383, 404] on textarea "Hi {{first_name}}! I'm happy to look into the convenience fee for you. To ensur…" at bounding box center [470, 387] width 319 height 44
paste textarea "Thank you for reaching out — I understand you’re seeing a $103 convenience fee …"
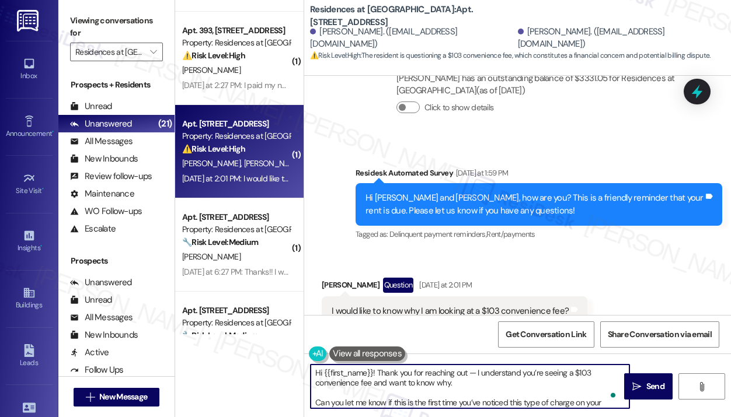
scroll to position [9, 0]
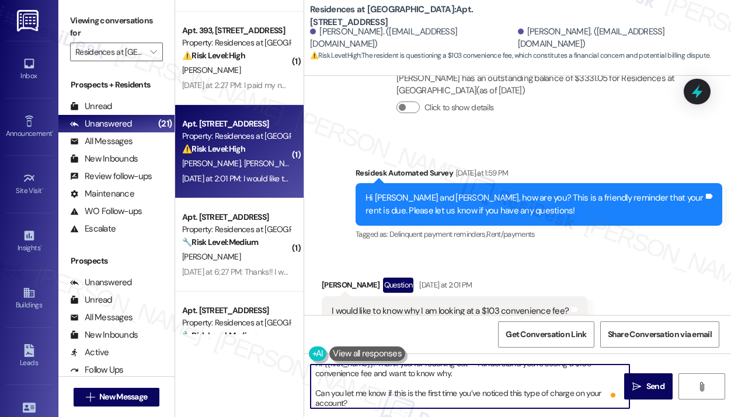
click at [402, 392] on textarea "Hi {{first_name}}! Thank you for reaching out — I understand you’re seeing a $1…" at bounding box center [470, 387] width 319 height 44
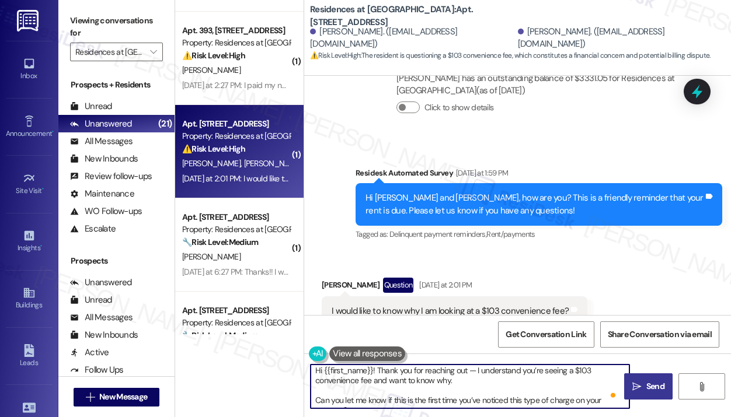
type textarea "Hi {{first_name}}! Thank you for reaching out — I understand you’re seeing a $1…"
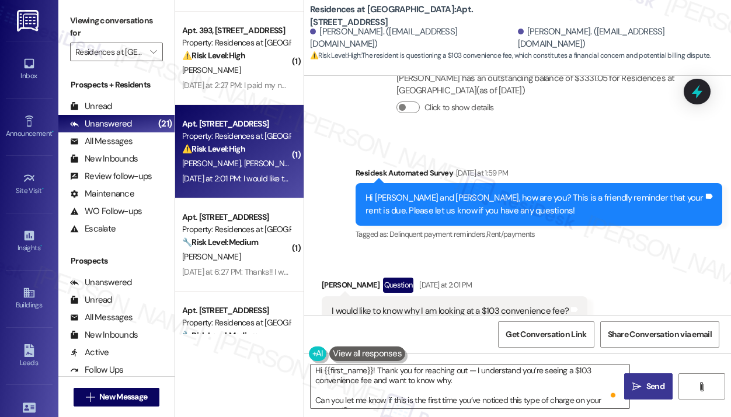
click at [654, 382] on span "Send" at bounding box center [655, 387] width 18 height 12
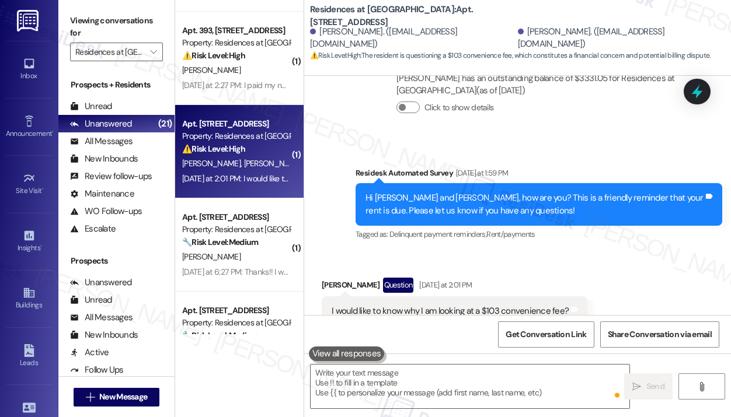
scroll to position [5607, 0]
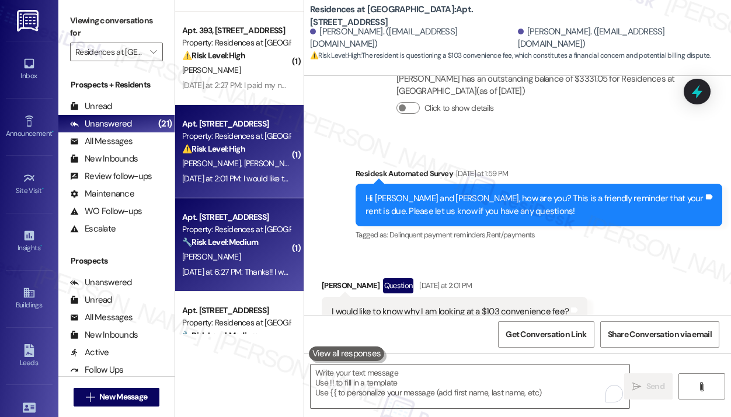
click at [263, 250] on div "S. Ware" at bounding box center [236, 257] width 110 height 15
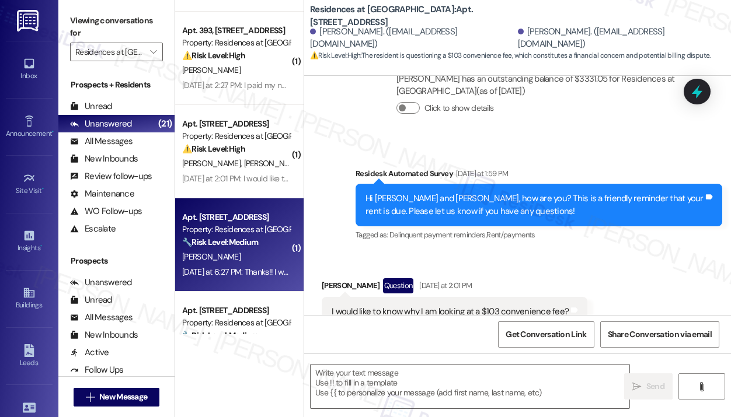
type textarea "Fetching suggested responses. Please feel free to read through the conversation…"
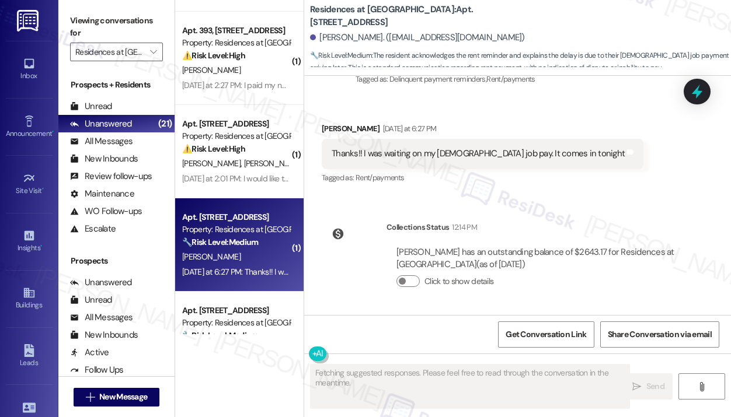
scroll to position [2937, 0]
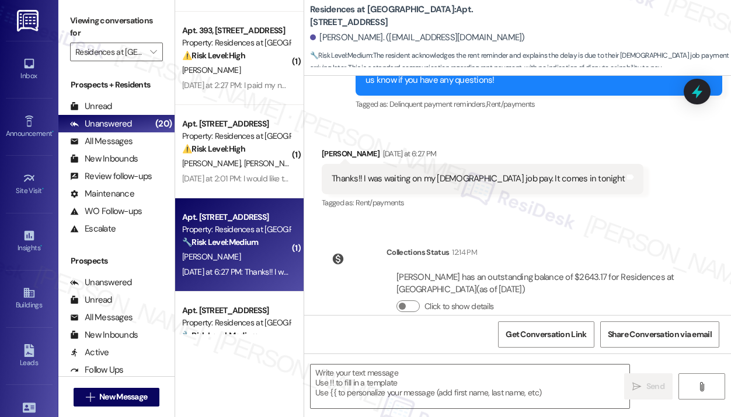
click at [470, 199] on div "Survey, sent via SMS Residesk Automated Survey Mar 20, 2023 at 1:10 PM Hi Sandr…" at bounding box center [517, 195] width 427 height 239
click at [460, 173] on div "Thanks!! I was waiting on my part time job pay. It comes in tonight" at bounding box center [478, 179] width 293 height 12
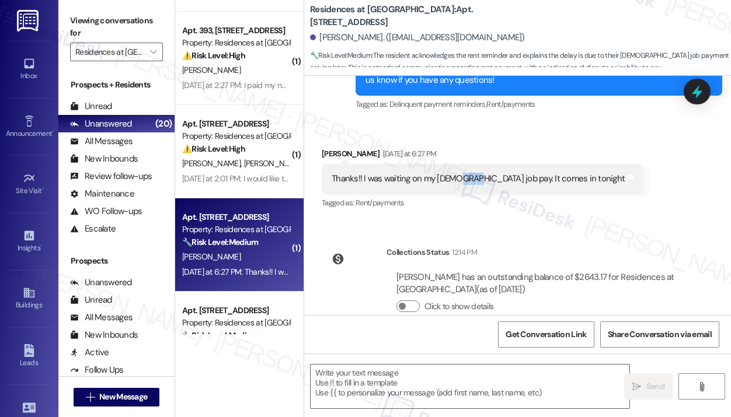
click at [460, 173] on div "Thanks!! I was waiting on my part time job pay. It comes in tonight" at bounding box center [478, 179] width 293 height 12
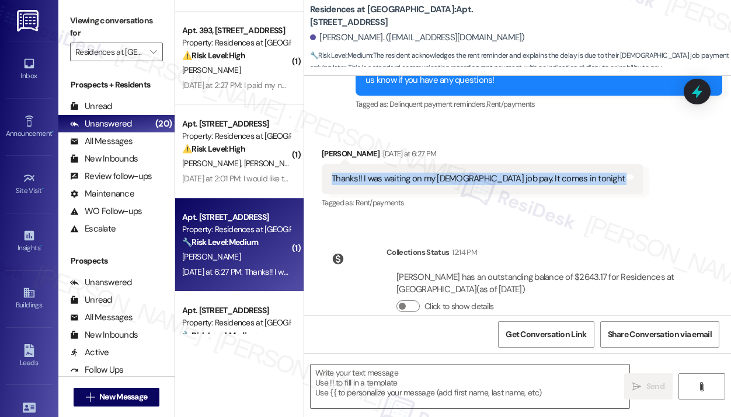
click at [460, 173] on div "Thanks!! I was waiting on my part time job pay. It comes in tonight" at bounding box center [478, 179] width 293 height 12
copy div "Thanks!! I was waiting on my part time job pay. It comes in tonight Tags and no…"
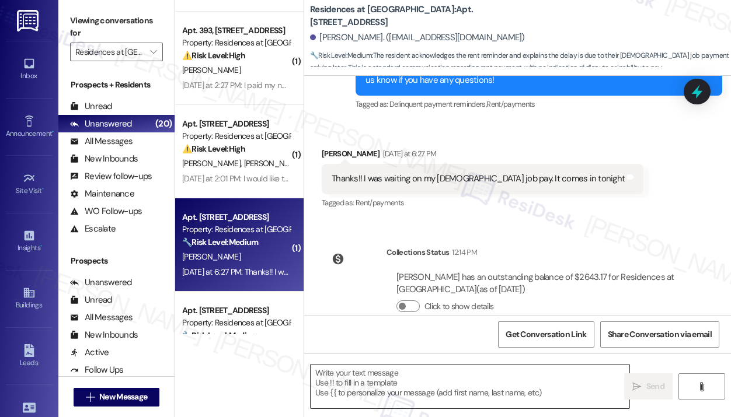
click at [485, 387] on textarea at bounding box center [470, 387] width 319 height 44
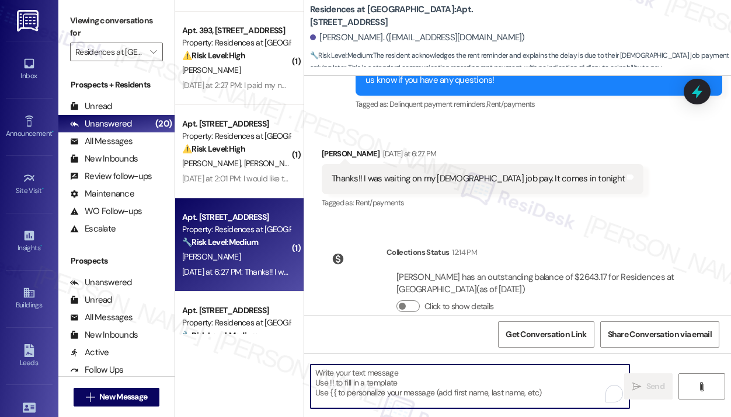
paste textarea "Thank you for reaching out — I understand you were expecting your part-time job…"
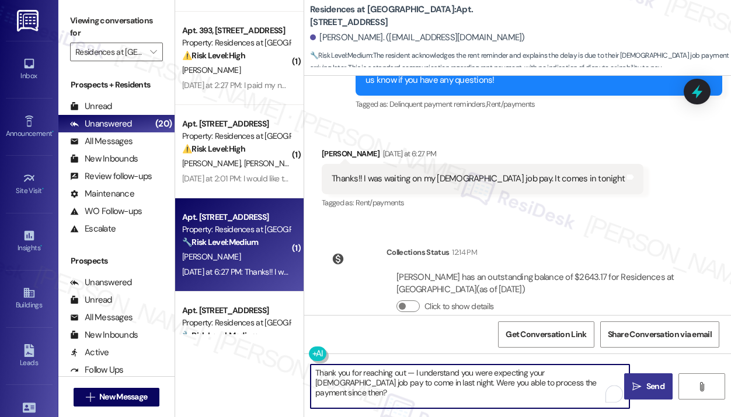
type textarea "Thank you for reaching out — I understand you were expecting your part-time job…"
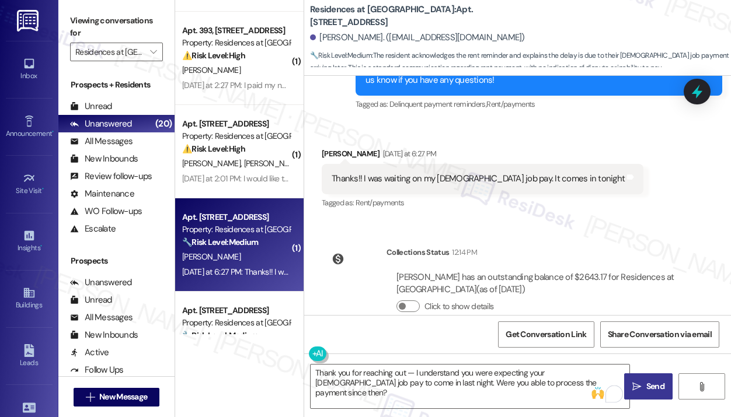
click at [660, 387] on span "Send" at bounding box center [655, 387] width 18 height 12
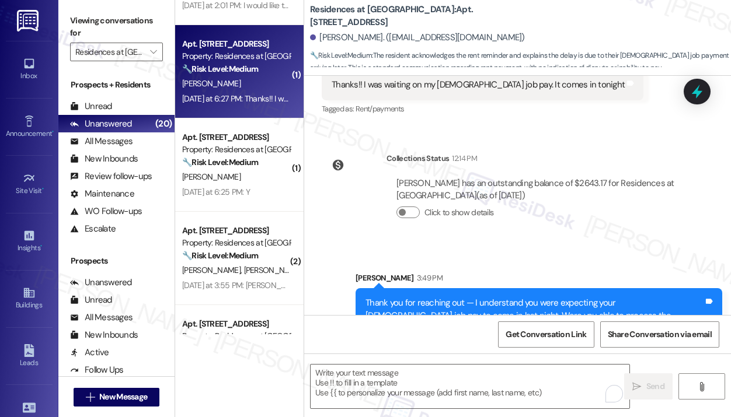
scroll to position [350, 0]
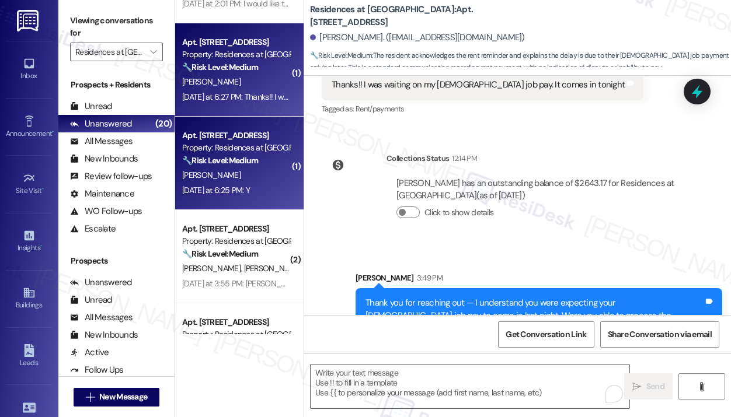
click at [242, 185] on div "Yesterday at 6:25 PM: Y Yesterday at 6:25 PM: Y" at bounding box center [236, 190] width 110 height 15
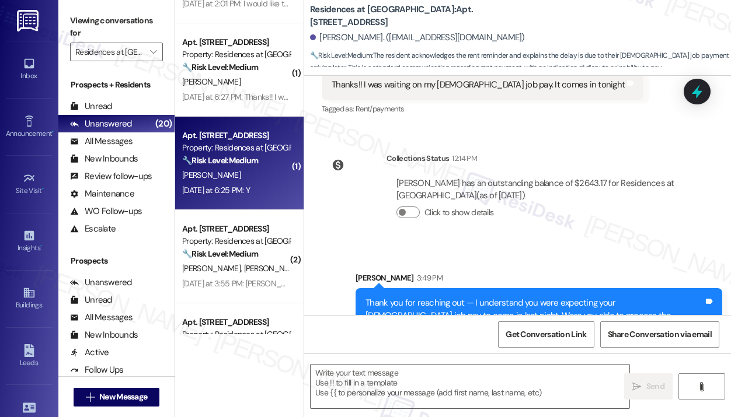
type textarea "Fetching suggested responses. Please feel free to read through the conversation…"
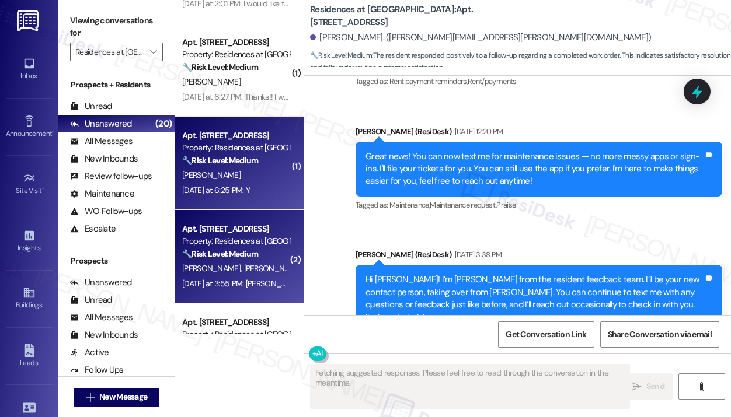
scroll to position [2634, 0]
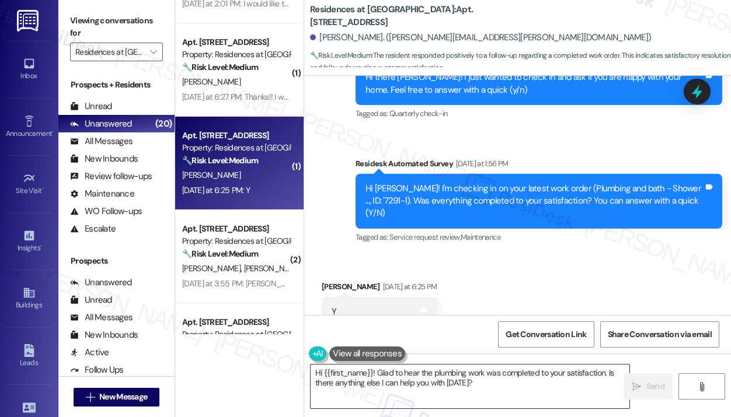
click at [417, 383] on textarea "Hi {{first_name}}! Glad to hear the plumbing work was completed to your satisfa…" at bounding box center [470, 387] width 319 height 44
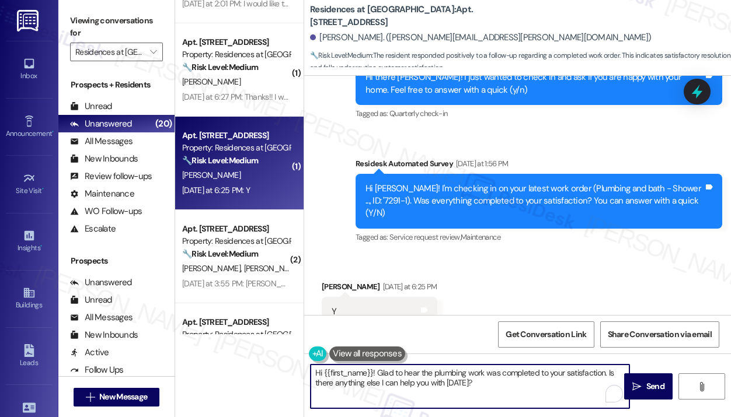
click at [525, 389] on textarea "Hi {{first_name}}! Glad to hear the plumbing work was completed to your satisfa…" at bounding box center [470, 387] width 319 height 44
drag, startPoint x: 563, startPoint y: 386, endPoint x: 608, endPoint y: 376, distance: 46.0
click at [608, 376] on textarea "Hi {{first_name}}! Glad to hear the plumbing work was completed to your satisfa…" at bounding box center [470, 387] width 319 height 44
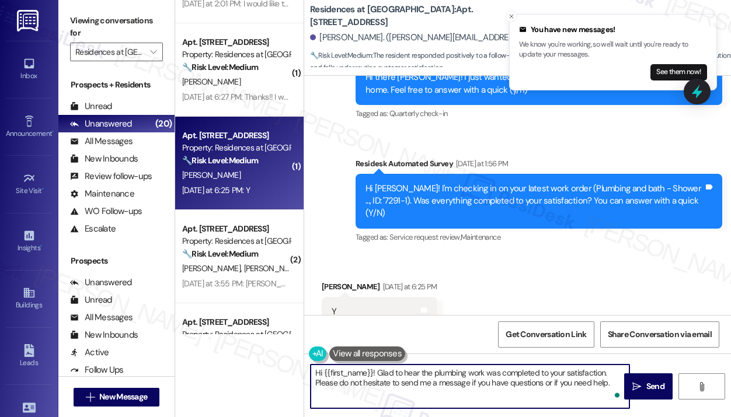
type textarea "Hi {{first_name}}! Glad to hear the plumbing work was completed to your satisfa…"
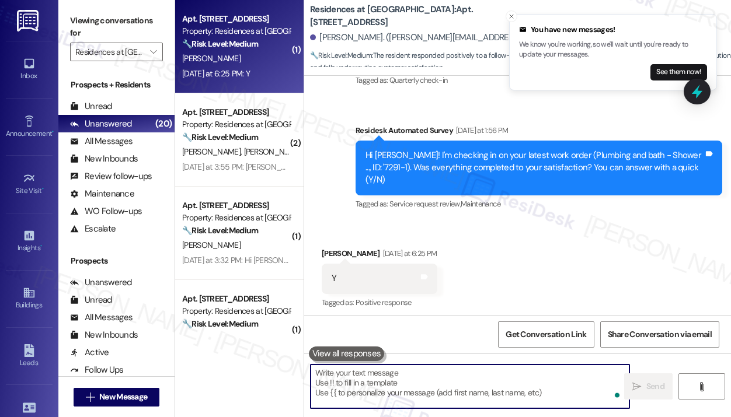
scroll to position [2728, 0]
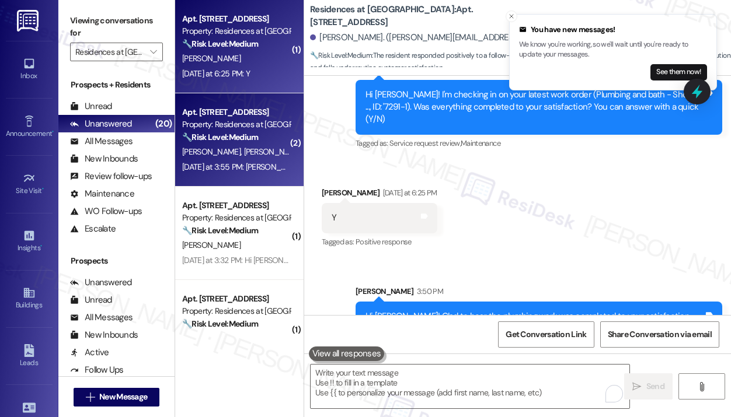
click at [244, 151] on span "[PERSON_NAME]" at bounding box center [273, 152] width 58 height 11
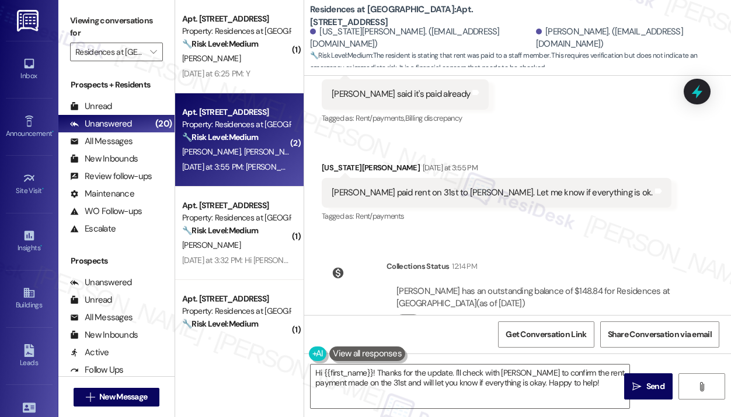
scroll to position [2266, 0]
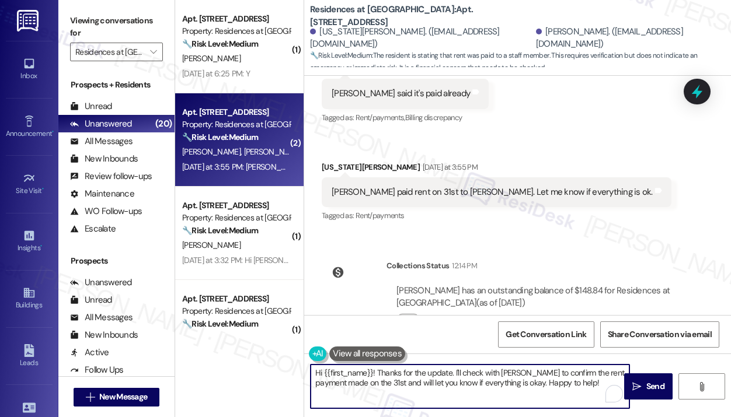
click at [583, 389] on textarea "Hi {{first_name}}! Thanks for the update. I'll check with Chris to confirm the …" at bounding box center [470, 387] width 319 height 44
drag, startPoint x: 584, startPoint y: 385, endPoint x: 294, endPoint y: 374, distance: 289.8
click at [294, 374] on div "( 1 ) Apt. 180, 10125 Junction Drive Property: Residences at Annapolis Junction…" at bounding box center [453, 208] width 556 height 417
paste textarea "letting us know you've already paid. We appreciate you keeping your account up …"
click at [374, 375] on textarea "Hi {{first_name}}! Thanks for letting us know you've already paid. We appreciat…" at bounding box center [470, 387] width 319 height 44
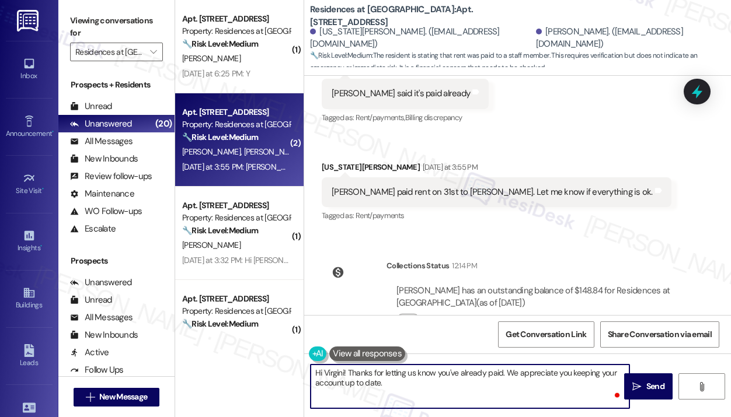
type textarea "Hi Virginia! Thanks for letting us know you've already paid. We appreciate you …"
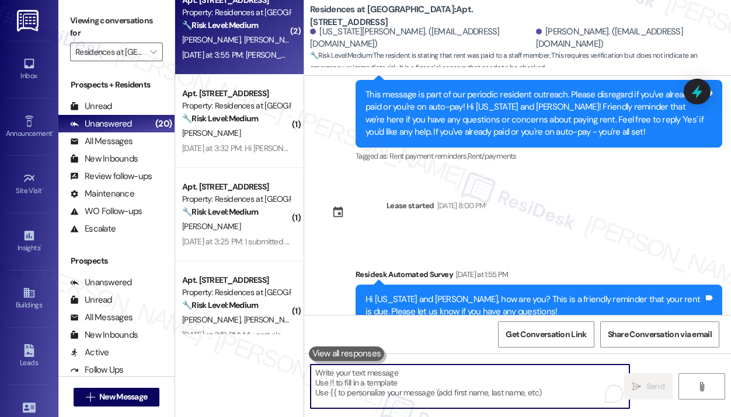
scroll to position [584, 0]
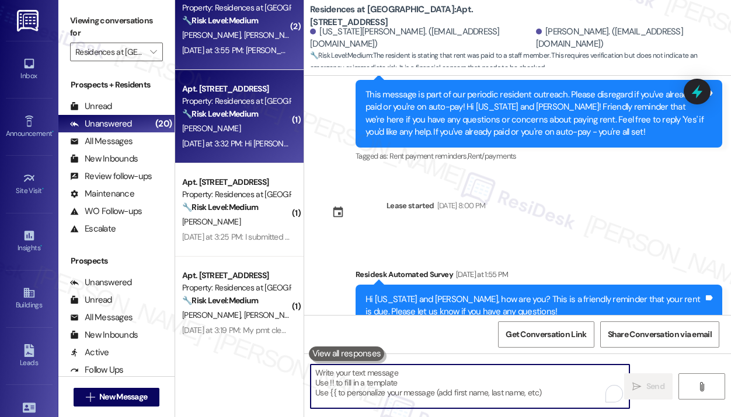
click at [259, 146] on div "Yesterday at 3:32 PM: Hi jay, just submitted, I hit the wrong button again, did…" at bounding box center [346, 143] width 328 height 11
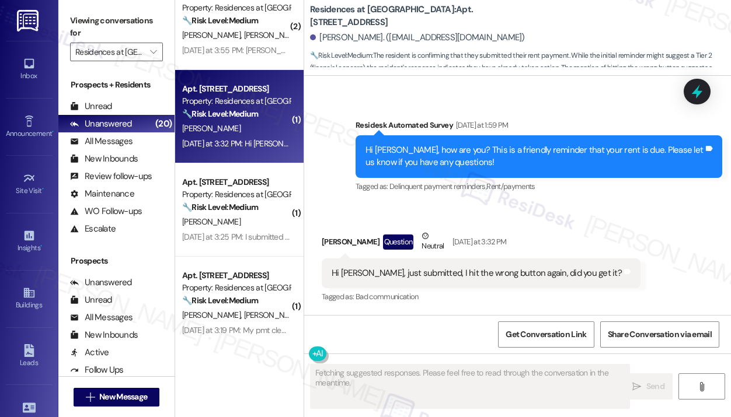
scroll to position [1394, 0]
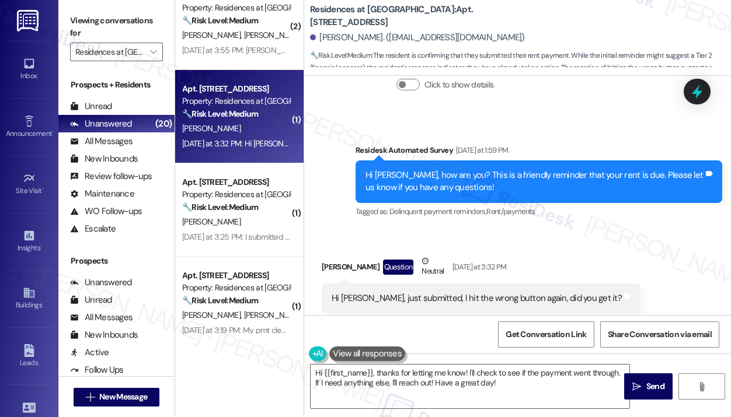
click at [647, 249] on div "Received via SMS Lucas Schaffer Question Neutral Yesterday at 3:32 PM Hi jay, j…" at bounding box center [517, 284] width 427 height 111
click at [494, 292] on div "Hi jay, just submitted, I hit the wrong button again, did you get it?" at bounding box center [477, 298] width 290 height 12
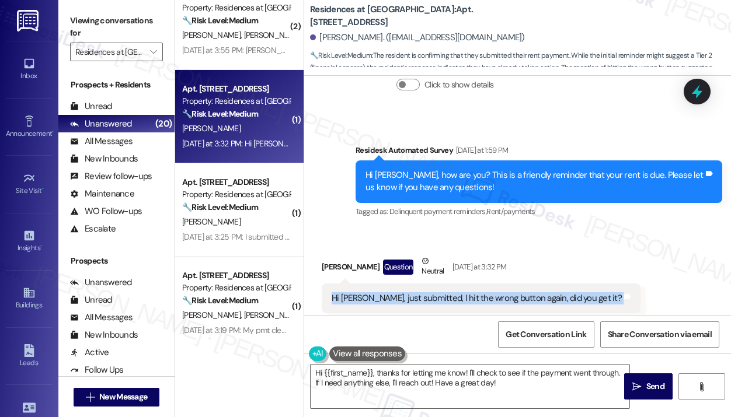
click at [494, 292] on div "Hi jay, just submitted, I hit the wrong button again, did you get it?" at bounding box center [477, 298] width 290 height 12
copy div "Hi jay, just submitted, I hit the wrong button again, did you get it? Tags and …"
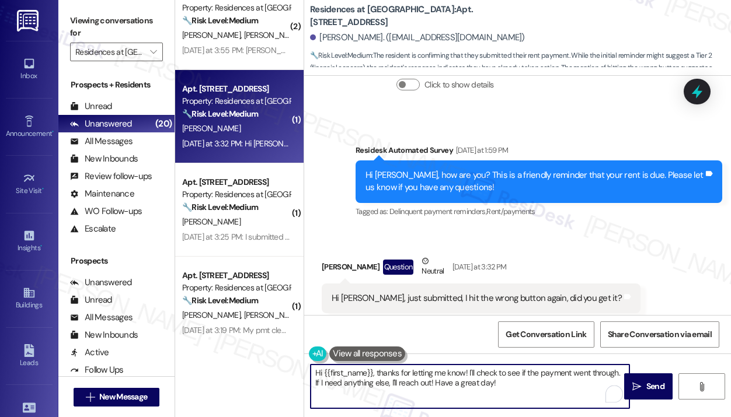
drag, startPoint x: 538, startPoint y: 387, endPoint x: 272, endPoint y: 347, distance: 268.6
click at [309, 373] on div "Hi {{first_name}}, thanks for letting me know! I'll check to see if the payment…" at bounding box center [464, 386] width 320 height 45
paste textarea "Thank you for reaching out — I understand you just submitted the payment but ar…"
click at [516, 396] on textarea "Thank you for reaching out — I understand you just submitted the payment but ar…" at bounding box center [470, 387] width 319 height 44
click at [513, 388] on textarea "Thank you for reaching out — I understand you just submitted the payment but ar…" at bounding box center [470, 387] width 319 height 44
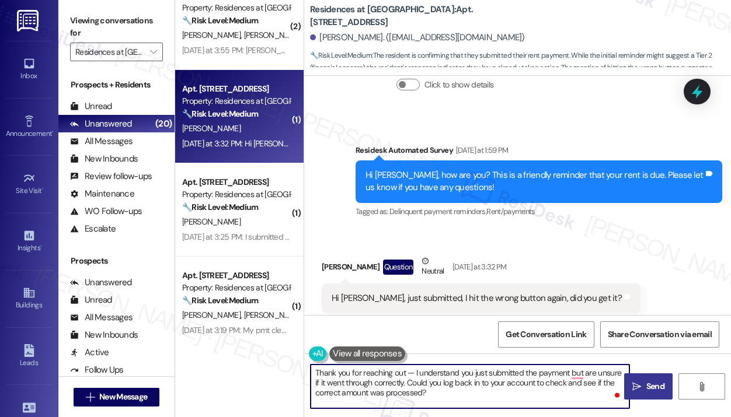
type textarea "Thank you for reaching out — I understand you just submitted the payment but ar…"
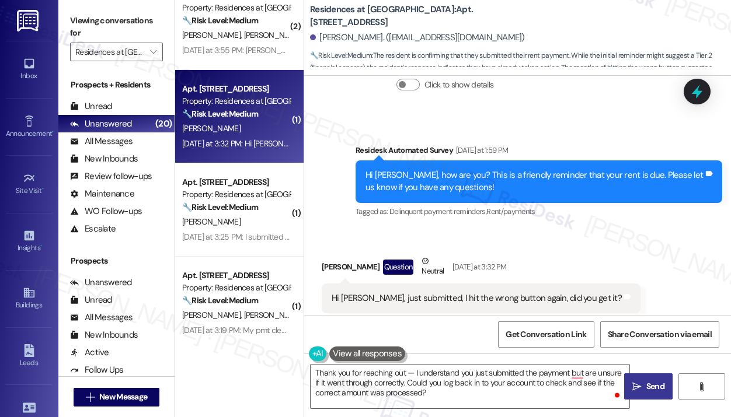
click at [640, 387] on icon "" at bounding box center [636, 386] width 9 height 9
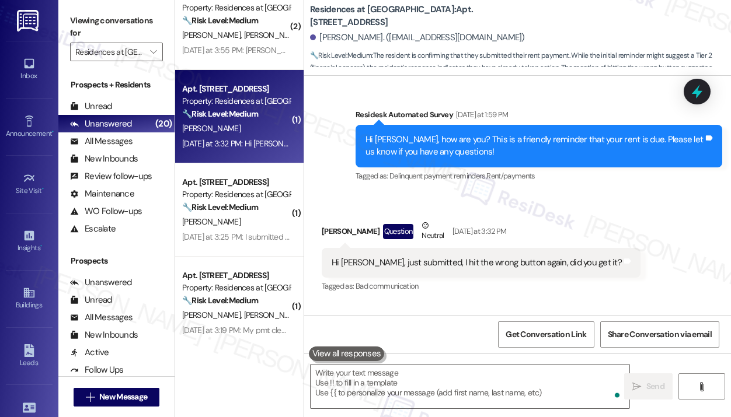
scroll to position [1500, 0]
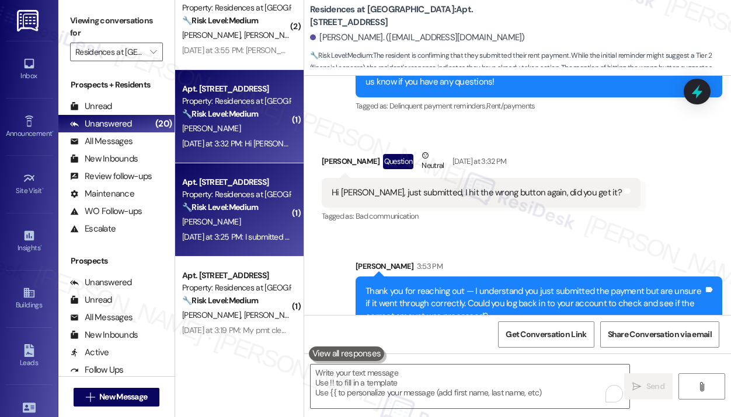
click at [259, 238] on div "Yesterday at 3:25 PM: I submitted my payment this morning. Yesterday at 3:25 PM…" at bounding box center [277, 237] width 191 height 11
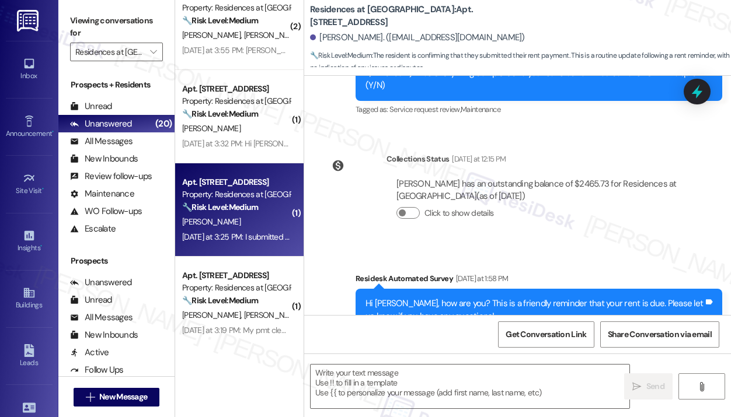
type textarea "Fetching suggested responses. Please feel free to read through the conversation…"
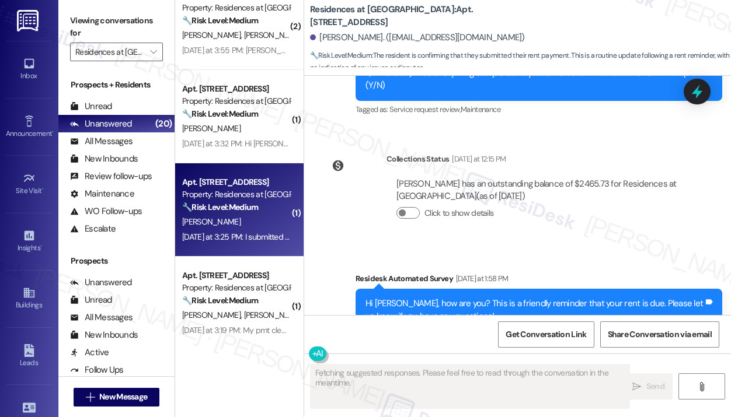
scroll to position [390, 0]
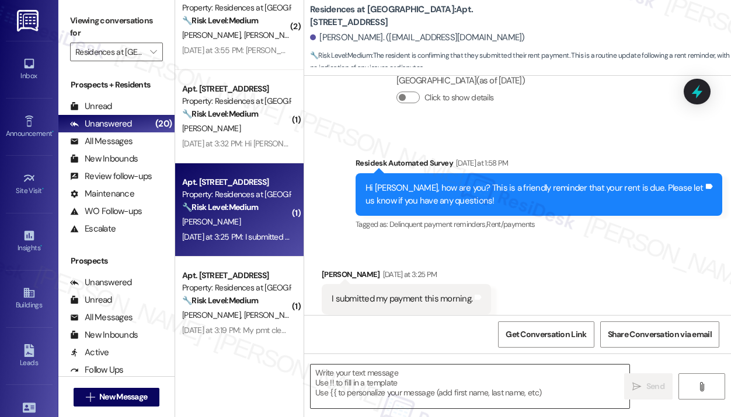
click at [358, 388] on textarea at bounding box center [470, 387] width 319 height 44
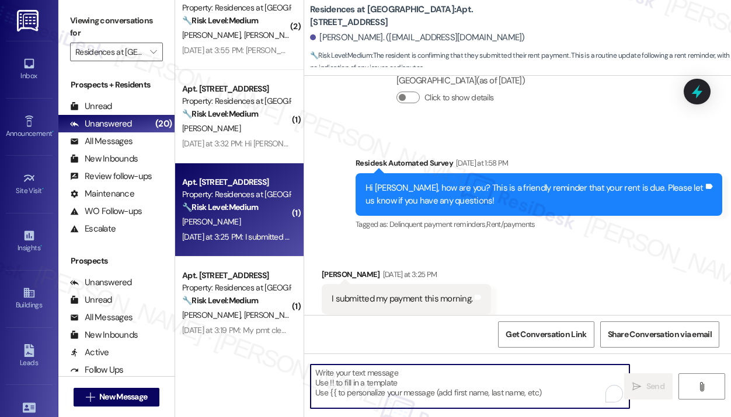
paste textarea "Hi {{first_name}}! Thanks for letting us know you've already paid. We appreciat…"
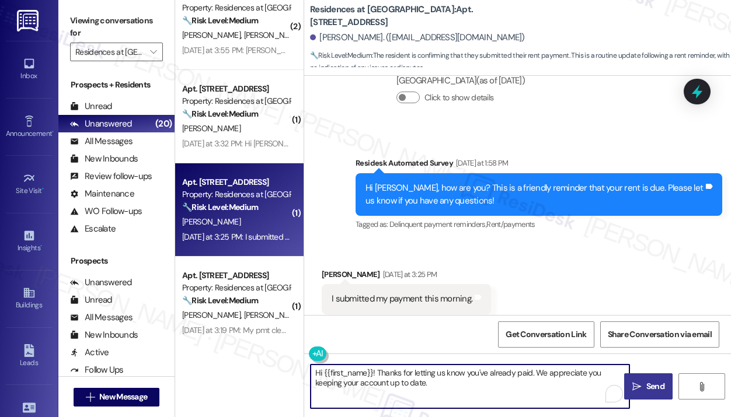
type textarea "Hi {{first_name}}! Thanks for letting us know you've already paid. We appreciat…"
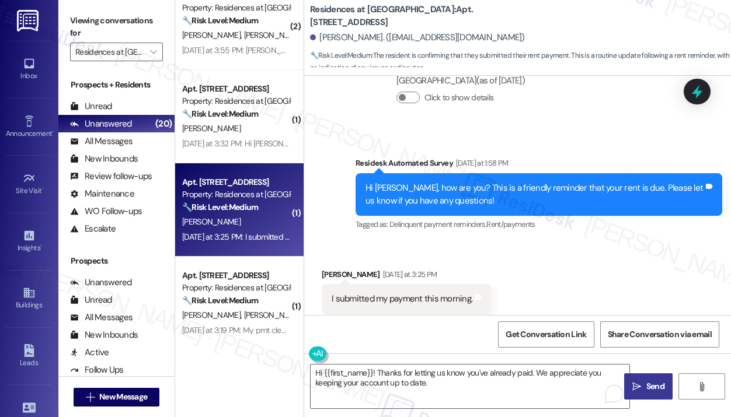
click at [659, 384] on span "Send" at bounding box center [655, 387] width 18 height 12
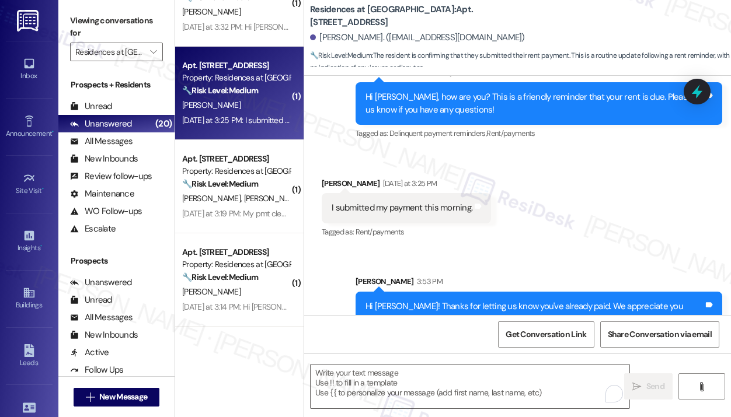
scroll to position [484, 0]
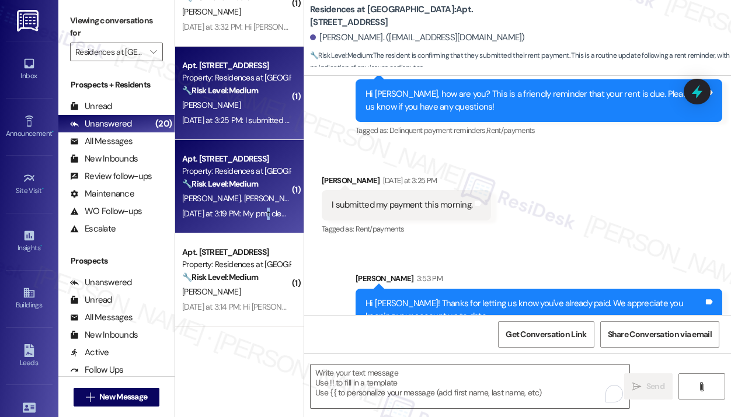
click at [266, 227] on div "Apt. 384, 10125 Junction Drive Property: Residences at Annapolis Junction 🔧 Ris…" at bounding box center [239, 186] width 128 height 93
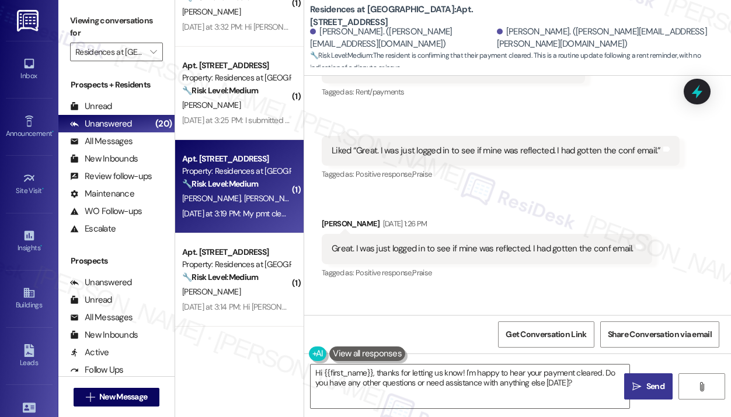
scroll to position [552, 0]
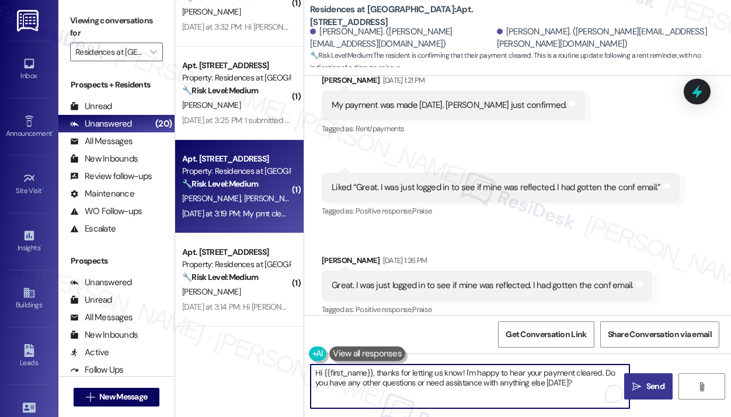
click at [469, 395] on textarea "Hi {{first_name}}, thanks for letting us know! I'm happy to hear your payment c…" at bounding box center [470, 387] width 319 height 44
paste textarea "! Thanks for letting us know you've already paid. We appreciate you keeping you…"
type textarea "Hi {{first_name}}! Thanks for letting us know you've already paid. We appreciat…"
click at [660, 381] on span "Send" at bounding box center [655, 387] width 18 height 12
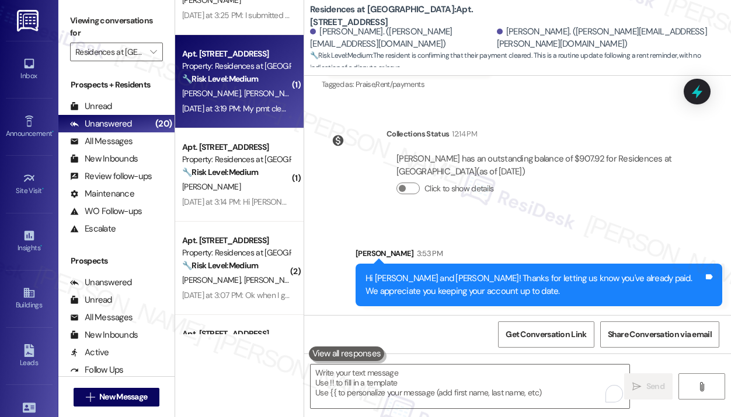
scroll to position [817, 0]
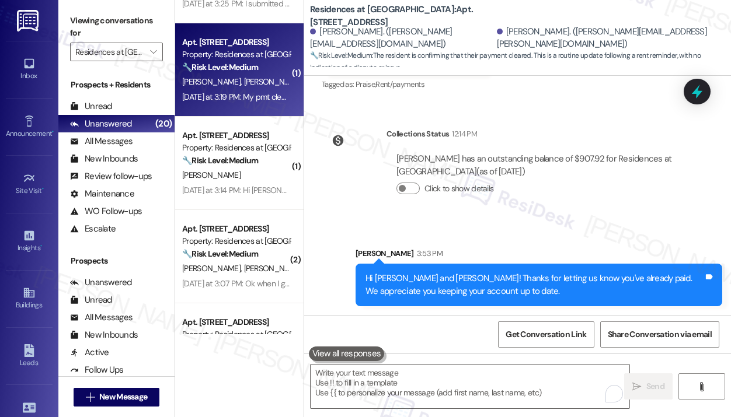
click at [231, 168] on div "Apt. 287, 10125 Junction Drive Property: Residences at Annapolis Junction 🔧 Ris…" at bounding box center [236, 148] width 110 height 40
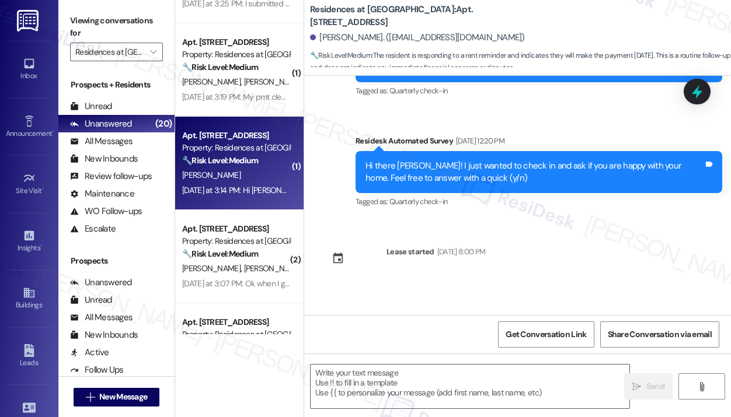
type textarea "Fetching suggested responses. Please feel free to read through the conversation…"
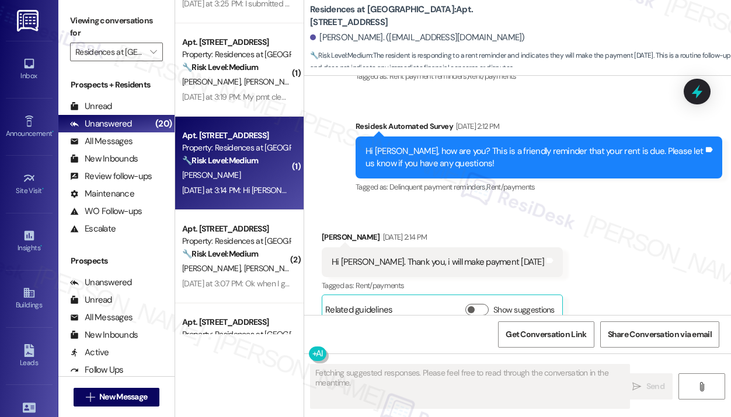
scroll to position [3586, 0]
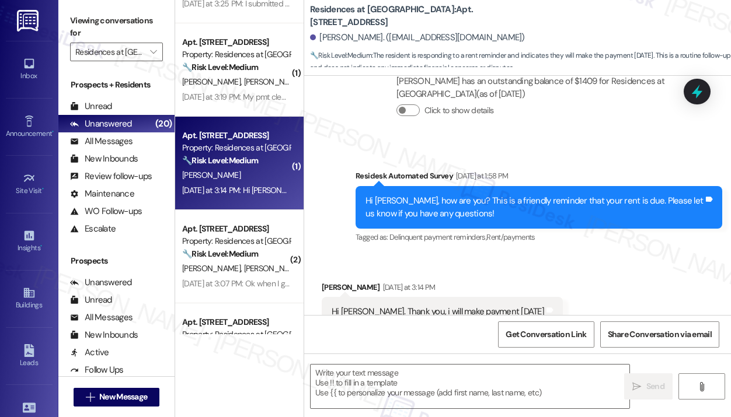
click at [451, 306] on div "Hi Jay. Thank you, i will make payment today" at bounding box center [438, 312] width 213 height 12
click at [452, 306] on div "Hi Jay. Thank you, i will make payment today" at bounding box center [438, 312] width 213 height 12
copy div "Hi Jay. Thank you, i will make payment today Tags and notes"
click at [462, 387] on textarea at bounding box center [470, 387] width 319 height 44
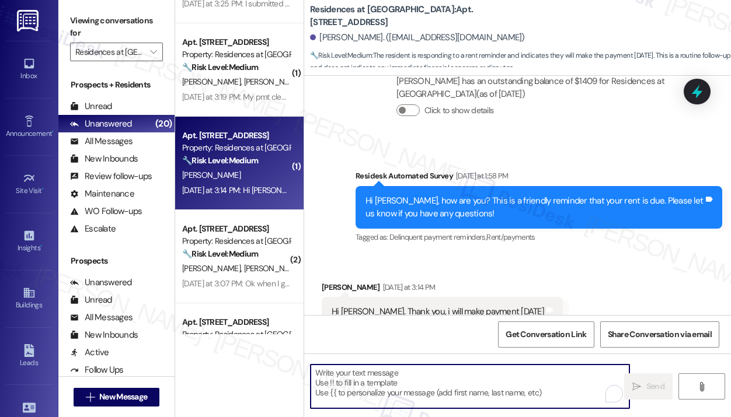
paste textarea "Thank you for reaching out — I understand you planned to make the payment yeste…"
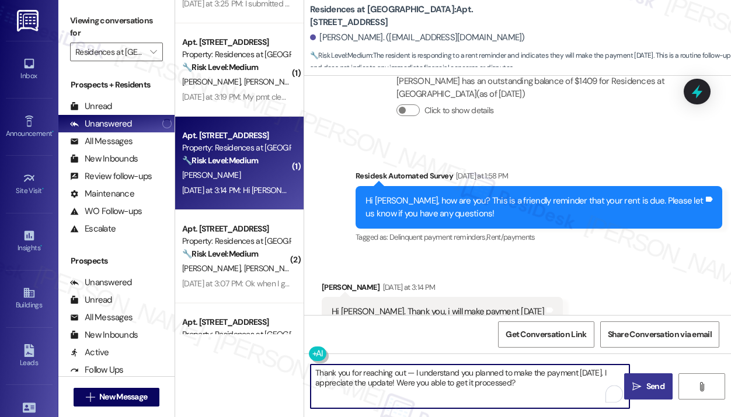
type textarea "Thank you for reaching out — I understand you planned to make the payment yeste…"
click at [652, 382] on span "Send" at bounding box center [655, 387] width 18 height 12
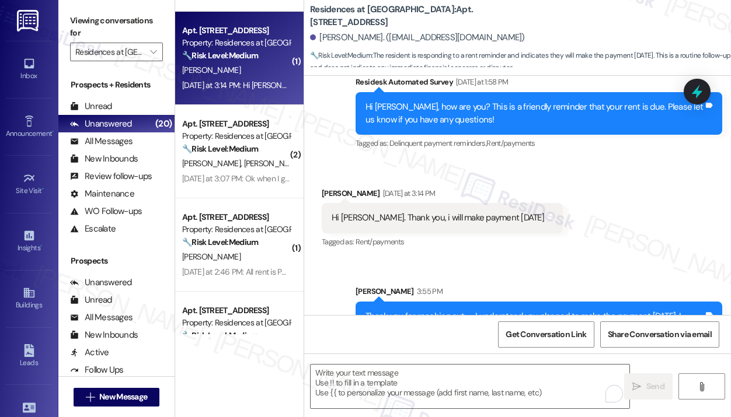
scroll to position [934, 0]
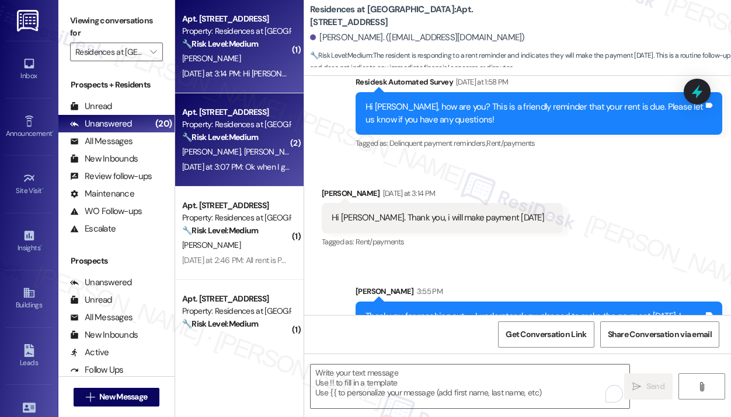
click at [245, 168] on div "Yesterday at 3:07 PM: Ok when I get home I will send you the money, I forgot Ye…" at bounding box center [304, 167] width 244 height 11
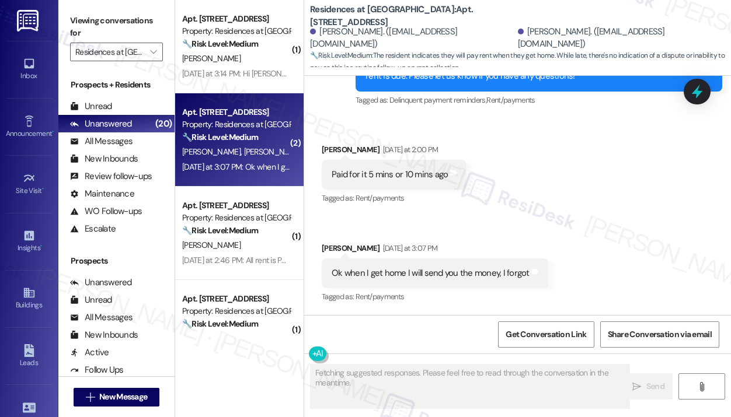
scroll to position [2200, 0]
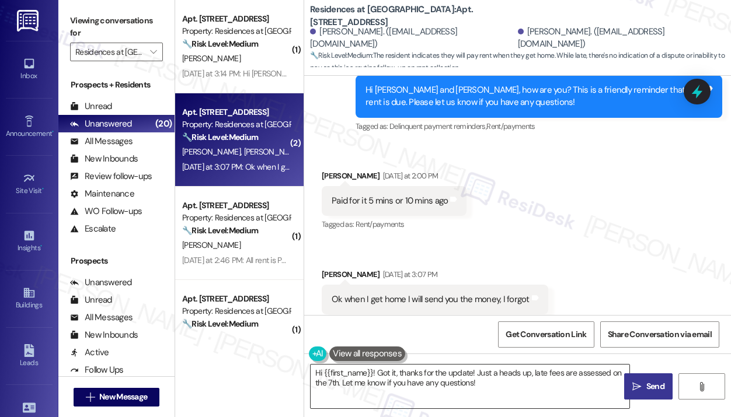
click at [537, 381] on textarea "Hi {{first_name}}! Got it, thanks for the update! Just a heads up, late fees ar…" at bounding box center [470, 387] width 319 height 44
click at [405, 195] on div "Paid for it 5 mins or 10 mins ago" at bounding box center [390, 201] width 116 height 12
click at [406, 195] on div "Paid for it 5 mins or 10 mins ago" at bounding box center [390, 201] width 116 height 12
click at [416, 294] on div "Ok when I get home I will send you the money, I forgot" at bounding box center [431, 300] width 198 height 12
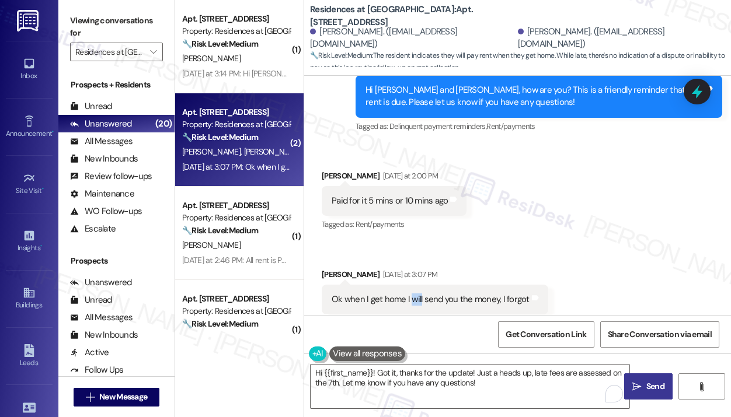
click at [416, 294] on div "Ok when I get home I will send you the money, I forgot" at bounding box center [431, 300] width 198 height 12
copy div "Ok when I get home I will send you the money, I forgot Tags and notes"
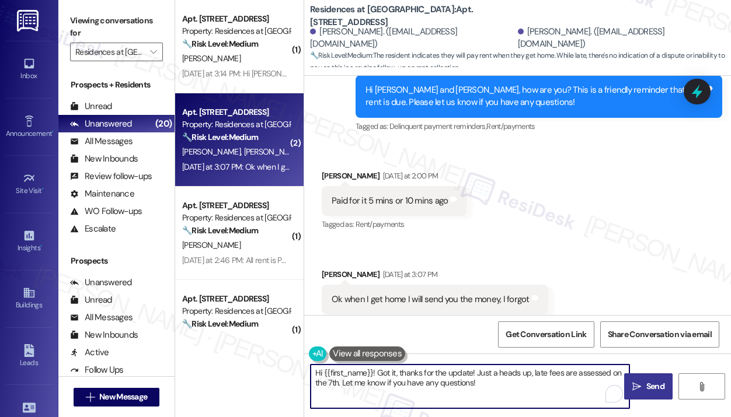
click at [523, 397] on textarea "Hi {{first_name}}! Got it, thanks for the update! Just a heads up, late fees ar…" at bounding box center [470, 387] width 319 height 44
drag, startPoint x: 523, startPoint y: 397, endPoint x: 326, endPoint y: 375, distance: 198.5
click at [326, 375] on textarea "Hi {{first_name}}! Got it, thanks for the update! Just a heads up, late fees ar…" at bounding box center [470, 387] width 319 height 44
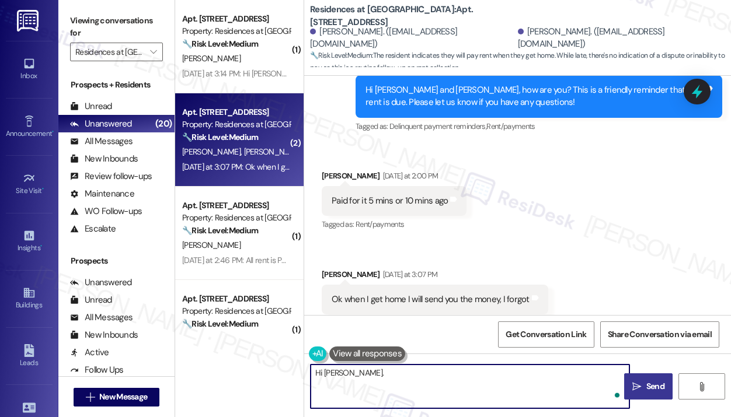
paste textarea "Thank you for reaching out — I understand you planned to send the money when yo…"
type textarea "Hi Alicia. Thank you for reaching out — I understand you planned to send the mo…"
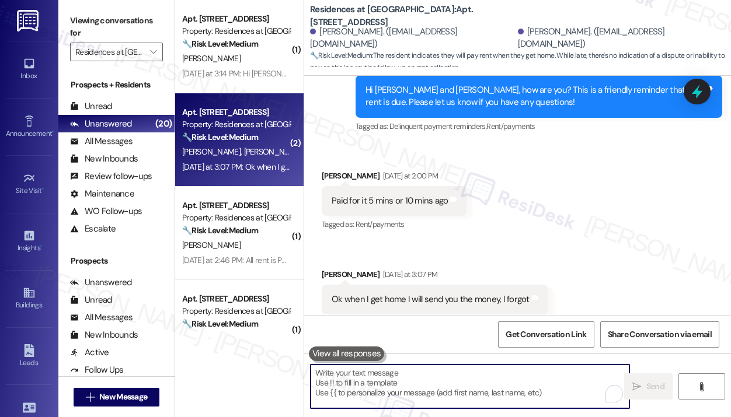
scroll to position [993, 0]
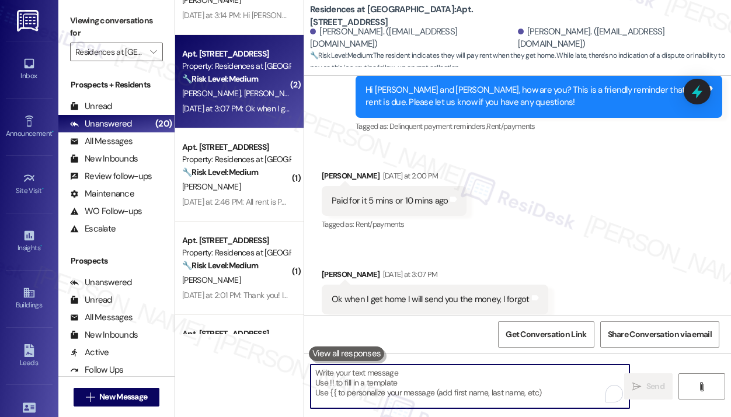
click at [236, 172] on strong "🔧 Risk Level: Medium" at bounding box center [220, 172] width 76 height 11
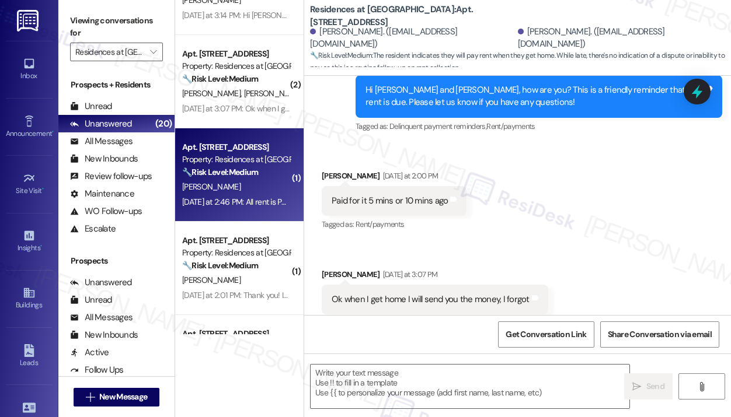
type textarea "Fetching suggested responses. Please feel free to read through the conversation…"
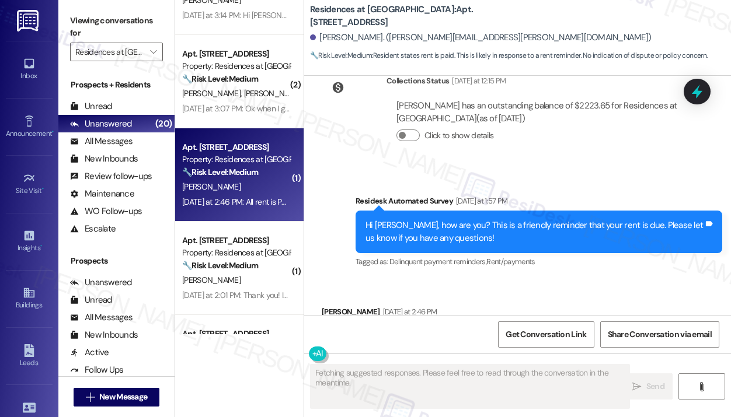
scroll to position [4398, 0]
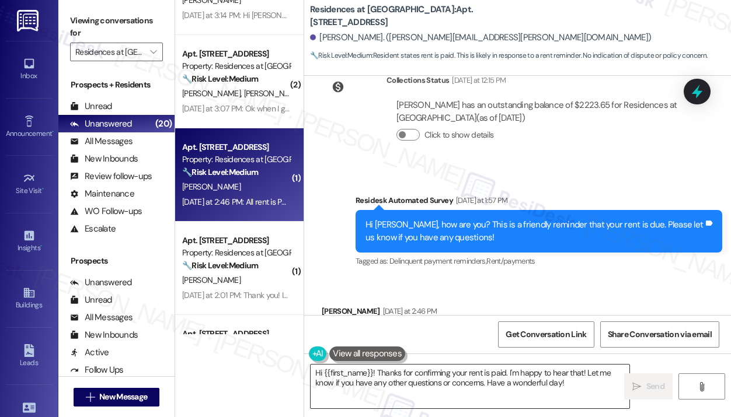
click at [438, 373] on textarea "Hi {{first_name}}! Thanks for confirming your rent is paid. I'm happy to hear t…" at bounding box center [470, 387] width 319 height 44
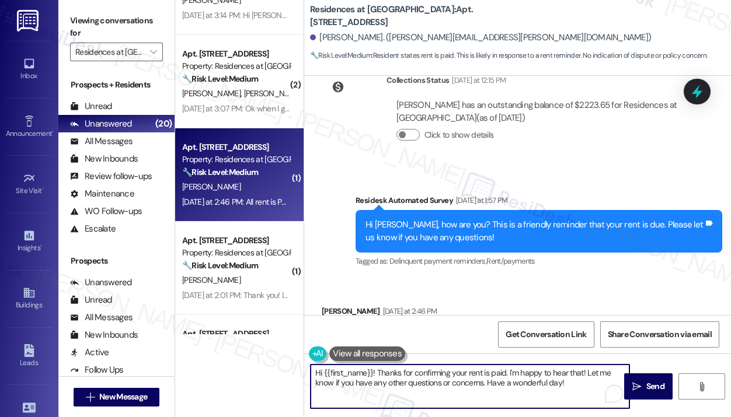
click at [439, 374] on textarea "Hi {{first_name}}! Thanks for confirming your rent is paid. I'm happy to hear t…" at bounding box center [470, 387] width 319 height 44
paste textarea "letting us know you've already paid. We appreciate you keeping your account up …"
type textarea "Hi {{first_name}}! Thanks for letting us know you've already paid. We appreciat…"
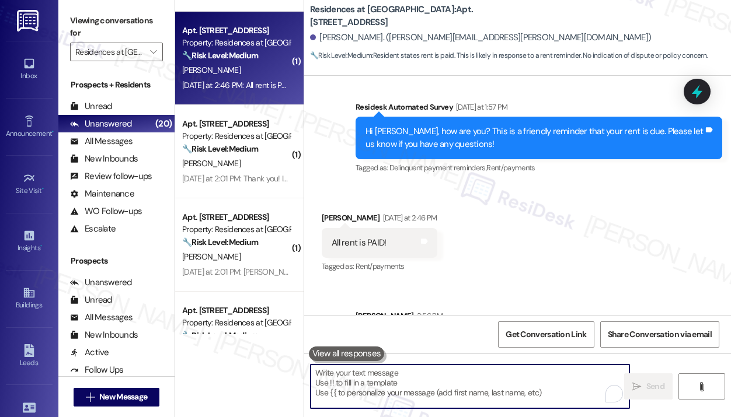
scroll to position [4492, 0]
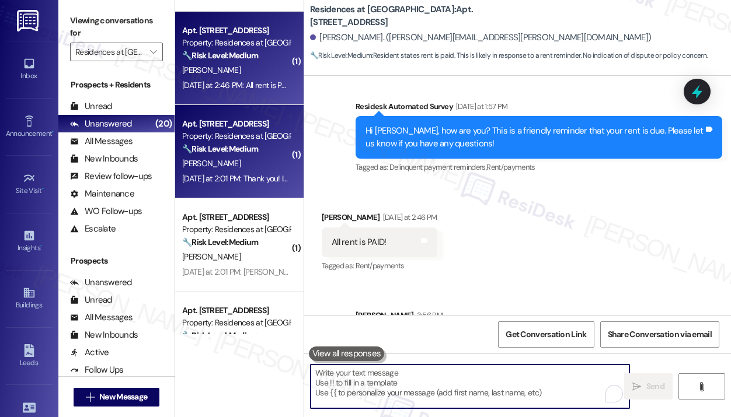
click at [225, 164] on div "C. Burgess" at bounding box center [236, 163] width 110 height 15
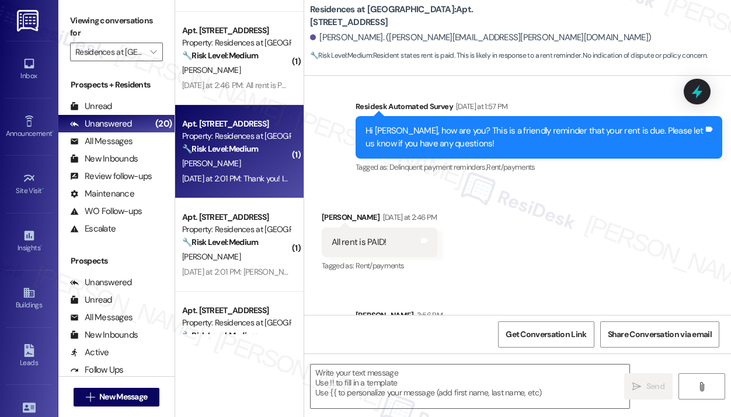
type textarea "Fetching suggested responses. Please feel free to read through the conversation…"
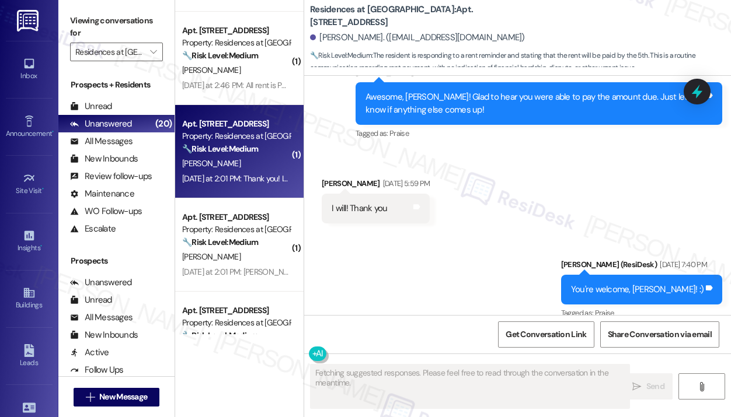
scroll to position [4336, 0]
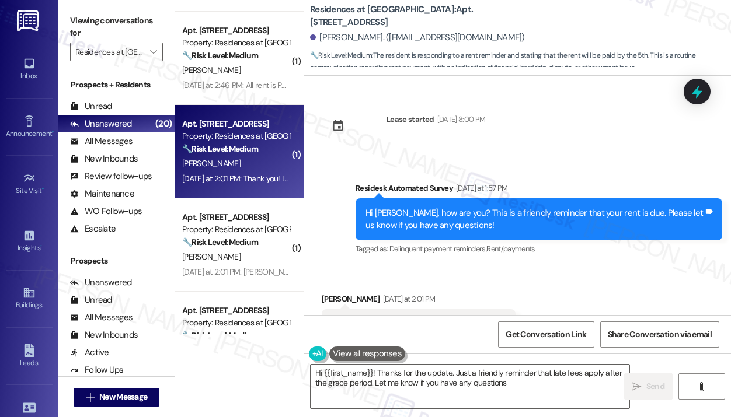
type textarea "Hi {{first_name}}! Thanks for the update. Just a friendly reminder that late fe…"
click at [610, 277] on div "Received via SMS Charlynn Burgess Yesterday at 2:01 PM Thank you! It will be pa…" at bounding box center [517, 316] width 427 height 99
click at [462, 318] on div "Thank you! It will be paid on or before the 5th" at bounding box center [414, 324] width 165 height 12
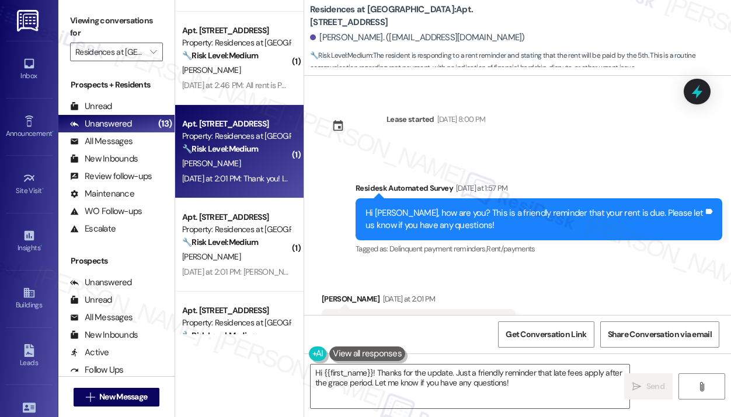
copy div "Thank you! It will be paid on or before the 5th Tags and notes"
click at [640, 267] on div "Received via SMS Charlynn Burgess Yesterday at 2:01 PM Thank you! It will be pa…" at bounding box center [517, 316] width 427 height 99
click at [702, 90] on icon at bounding box center [697, 92] width 20 height 20
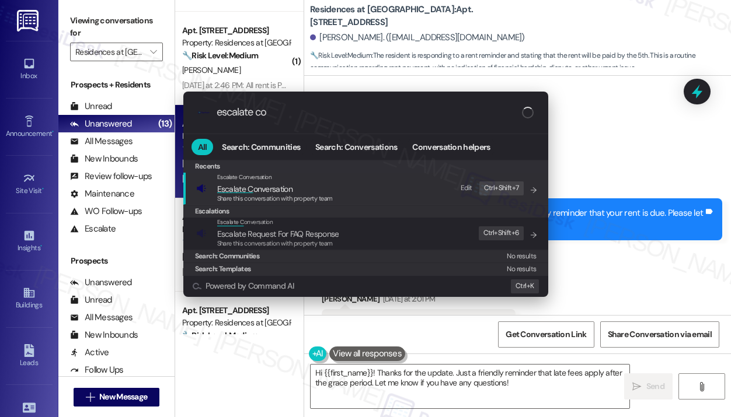
type input "escalate con"
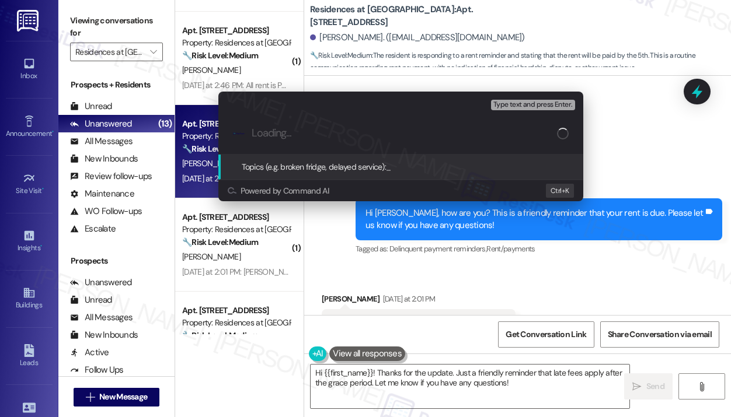
paste input "Rent Payment Will Be Made on or Before the 5th"
type input "Rent Payment Will Be Made on or Before the 5th"
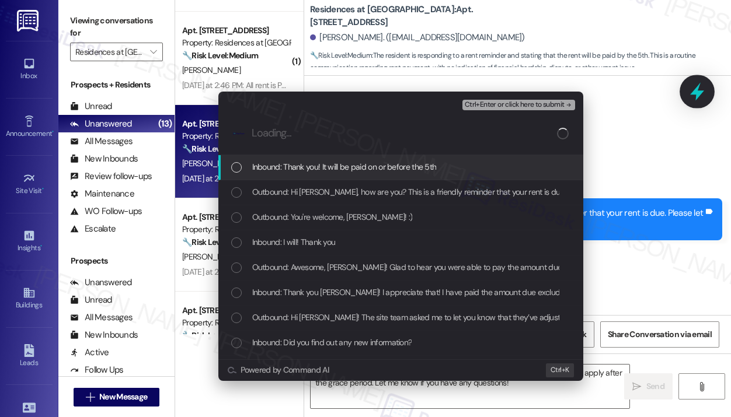
click at [705, 90] on div "Escalate Conversation High risk Rent Payment Will Be Made on or Before the 5th …" at bounding box center [365, 208] width 731 height 417
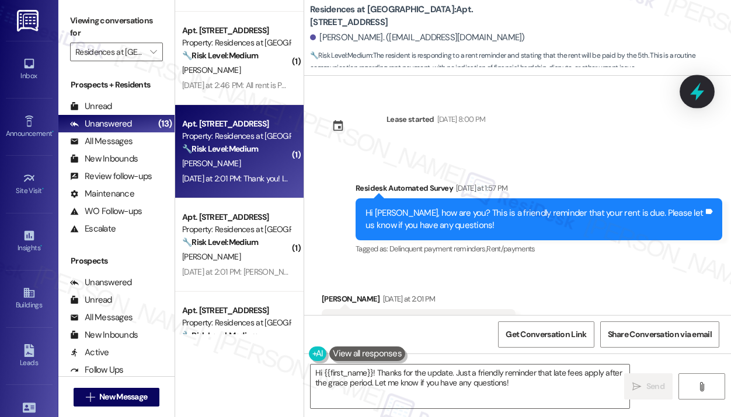
click at [704, 86] on icon at bounding box center [697, 92] width 20 height 20
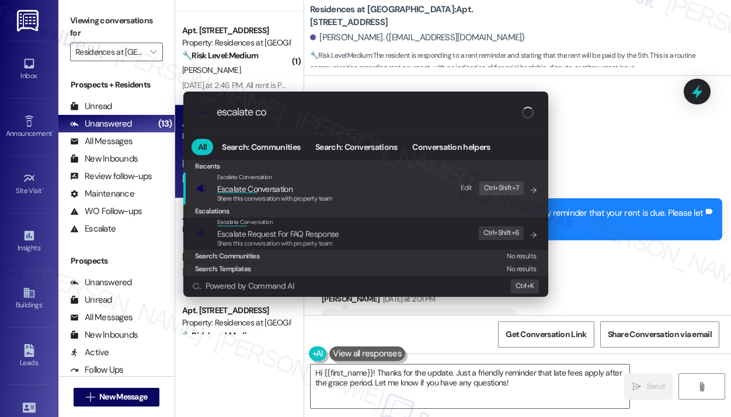
type input "escalate con"
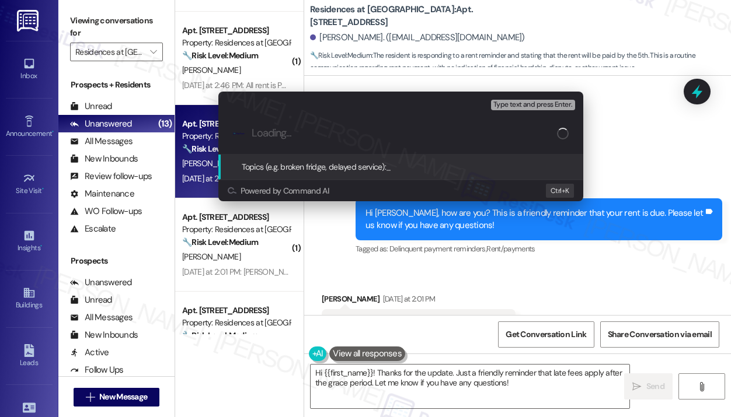
paste input "Rent Payment Will Be Made on or Before the 5th"
type input "Rent Payment Will Be Made on or Before the 5th"
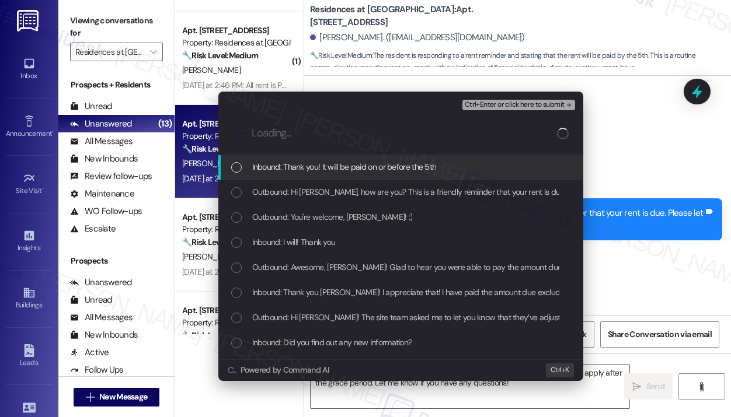
click at [318, 169] on span "Inbound: Thank you! It will be paid on or before the 5th" at bounding box center [344, 167] width 184 height 13
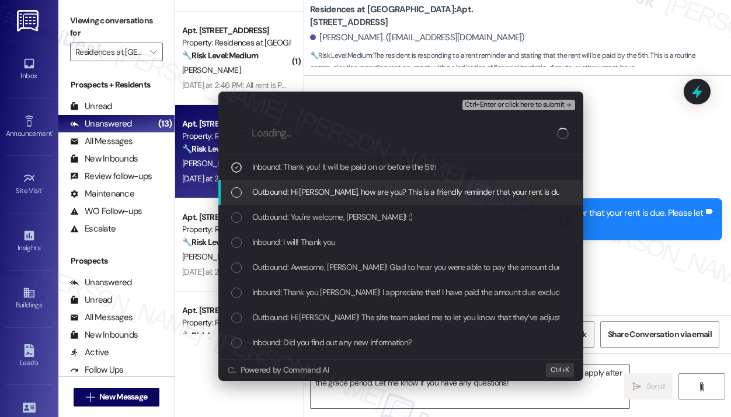
click at [321, 190] on span "Outbound: Hi Charlynn, how are you? This is a friendly reminder that your rent …" at bounding box center [486, 192] width 468 height 13
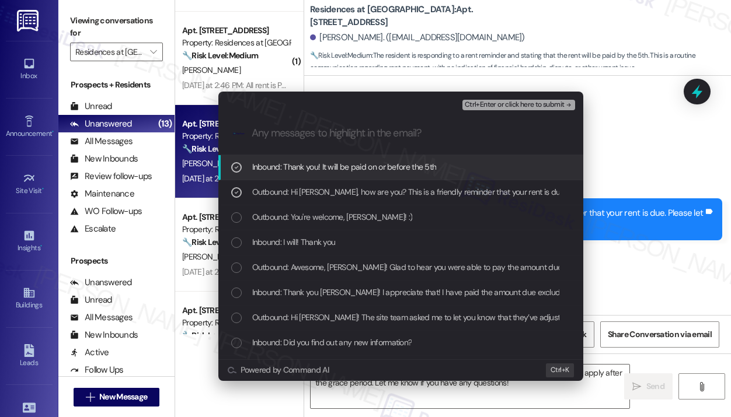
click at [497, 105] on span "Ctrl+Enter or click here to submit" at bounding box center [515, 105] width 100 height 8
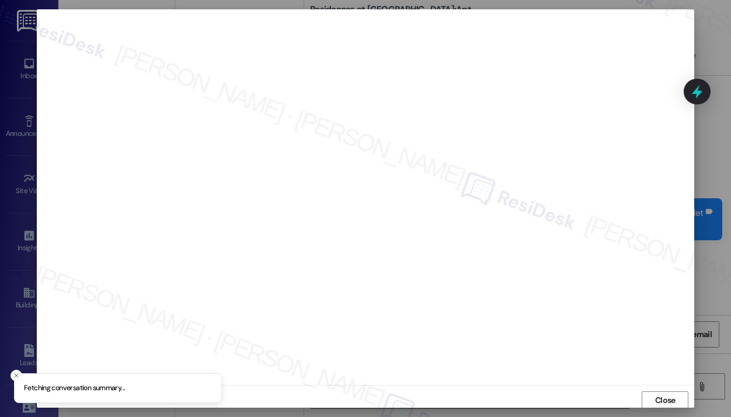
scroll to position [2, 0]
click at [719, 228] on div at bounding box center [365, 208] width 731 height 417
click at [717, 226] on div at bounding box center [365, 208] width 731 height 417
click at [672, 398] on span "Close" at bounding box center [665, 399] width 20 height 12
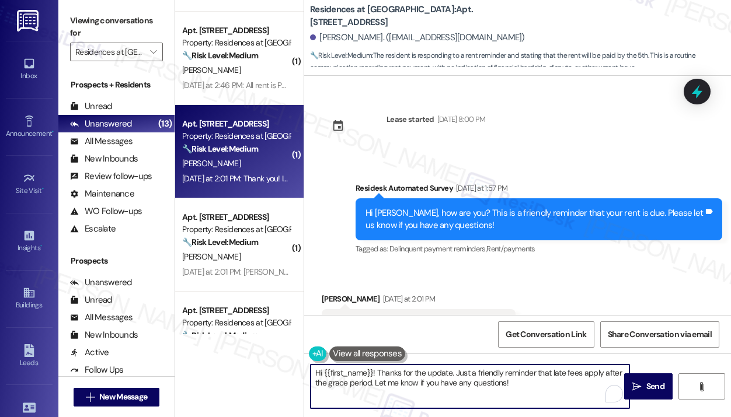
click at [567, 384] on textarea "Hi {{first_name}}! Thanks for the update. Just a friendly reminder that late fe…" at bounding box center [470, 387] width 319 height 44
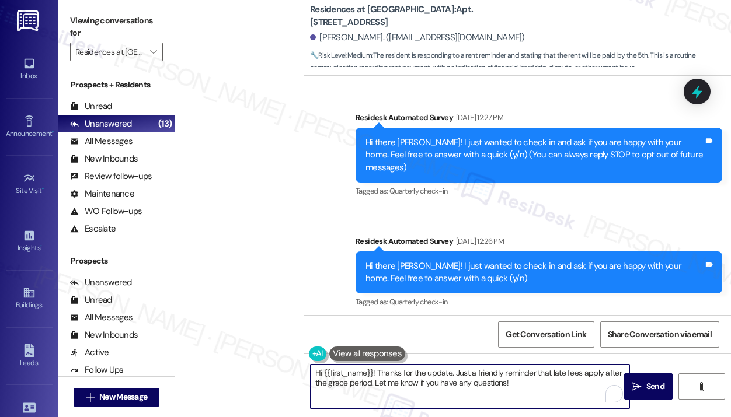
scroll to position [4336, 0]
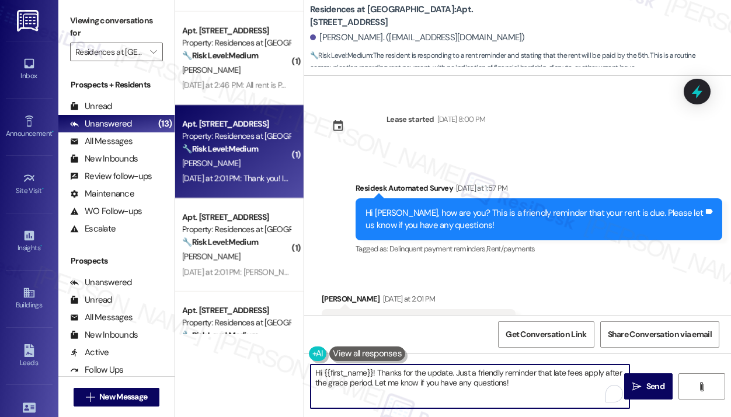
drag, startPoint x: 374, startPoint y: 384, endPoint x: 454, endPoint y: 375, distance: 80.4
click at [454, 375] on textarea "Hi {{first_name}}! Thanks for the update. Just a friendly reminder that late fe…" at bounding box center [470, 387] width 319 height 44
type textarea "Hi {{first_name}}! Thanks for the update. Let me know if you have any questions!"
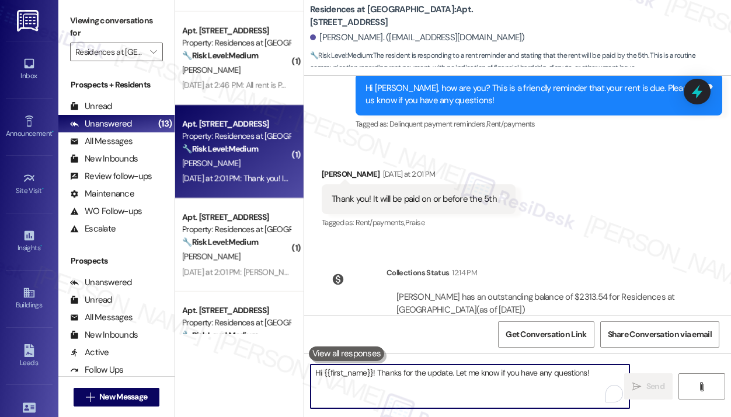
scroll to position [4537, 0]
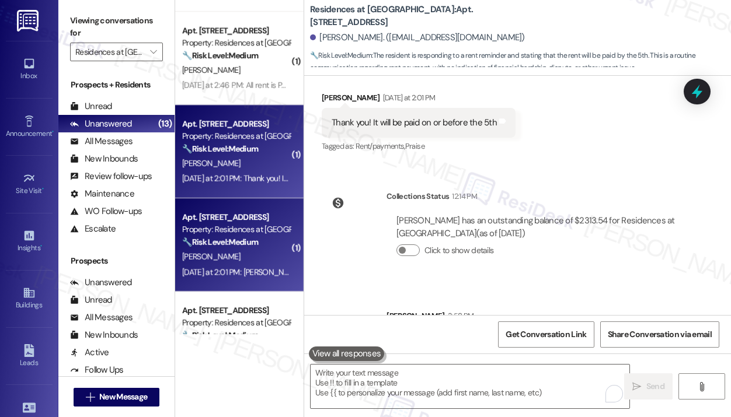
click at [259, 258] on div "[PERSON_NAME]" at bounding box center [236, 257] width 110 height 15
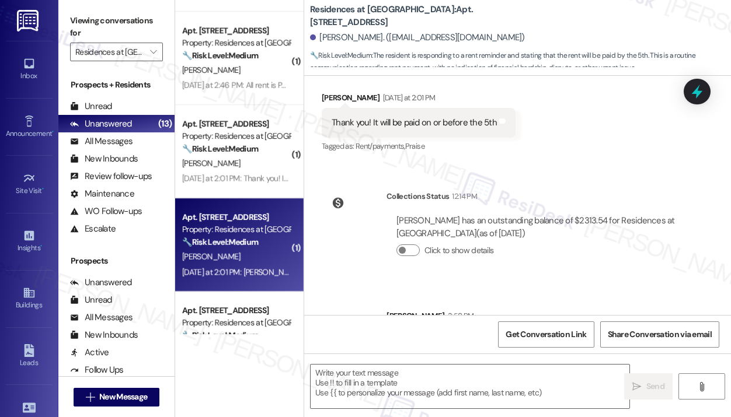
type textarea "Fetching suggested responses. Please feel free to read through the conversation…"
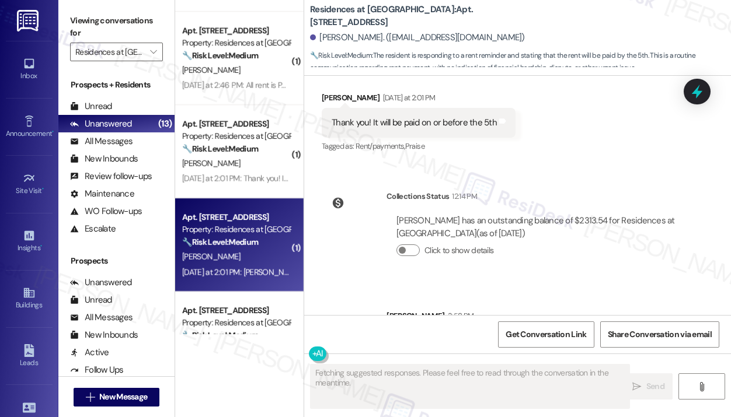
scroll to position [3104, 0]
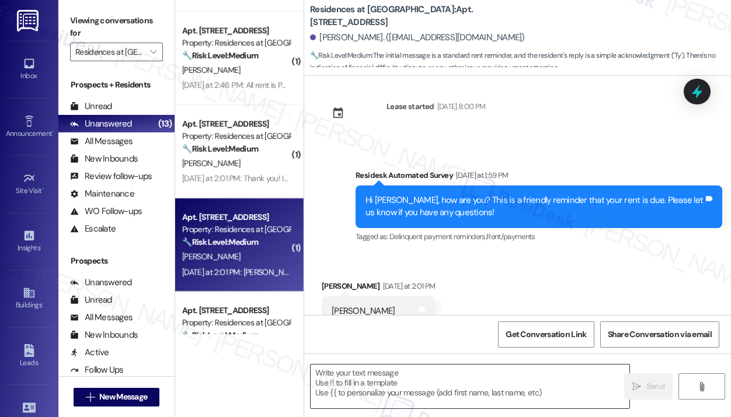
click at [390, 385] on textarea at bounding box center [470, 387] width 319 height 44
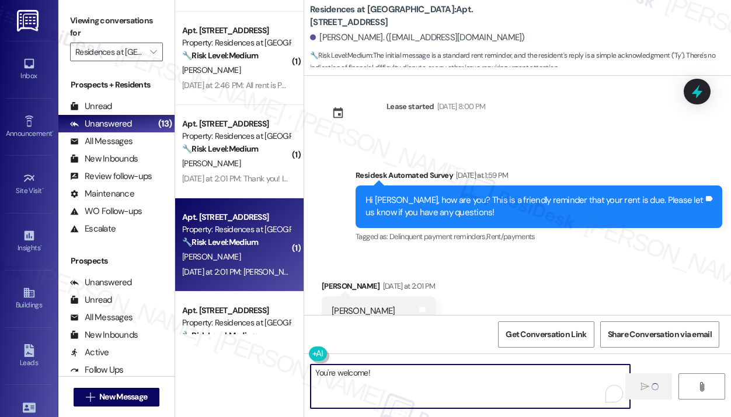
type textarea "You're welcome!"
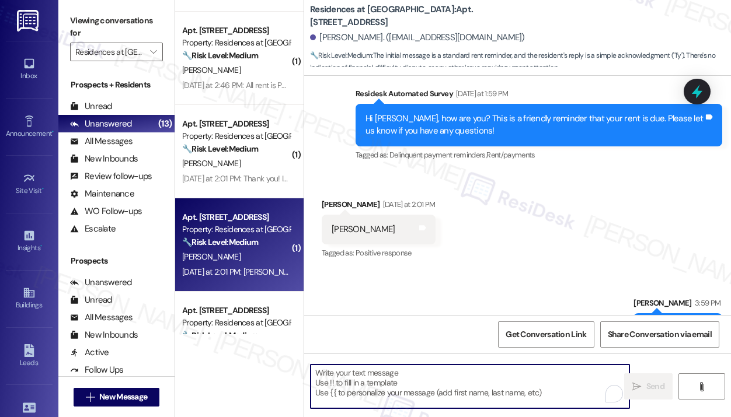
scroll to position [1226, 0]
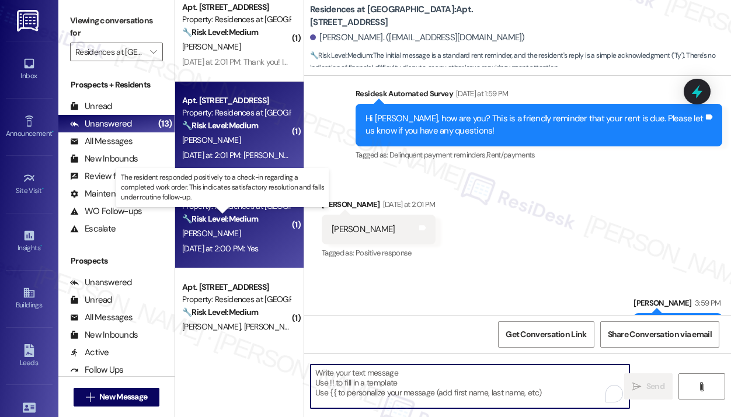
click at [228, 218] on strong "🔧 Risk Level: Medium" at bounding box center [220, 219] width 76 height 11
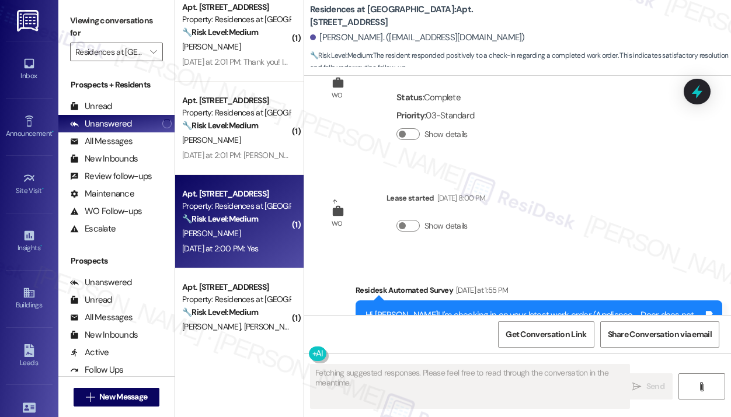
scroll to position [4082, 0]
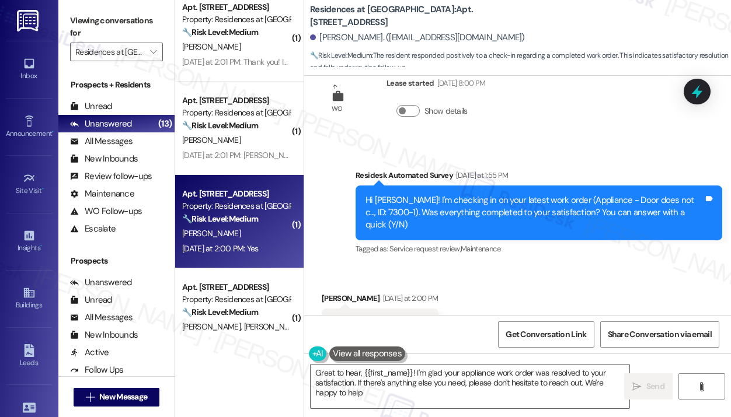
type textarea "Great to hear, {{first_name}}! I'm glad your appliance work order was resolved …"
click at [417, 392] on textarea "Great to hear, {{first_name}}! I'm glad your appliance work order was resolved …" at bounding box center [470, 387] width 319 height 44
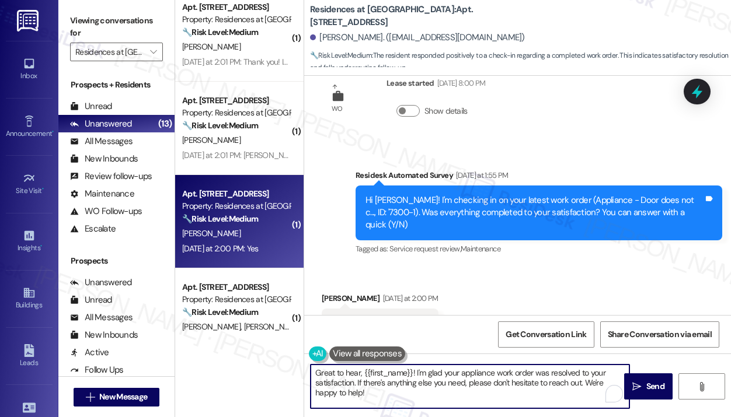
drag, startPoint x: 417, startPoint y: 395, endPoint x: 390, endPoint y: 384, distance: 29.6
click at [390, 384] on textarea "Great to hear, {{first_name}}! I'm glad your appliance work order was resolved …" at bounding box center [470, 387] width 319 height 44
click at [391, 385] on textarea "Great to hear, {{first_name}}! I'm glad your appliance work order was resolved …" at bounding box center [470, 387] width 319 height 44
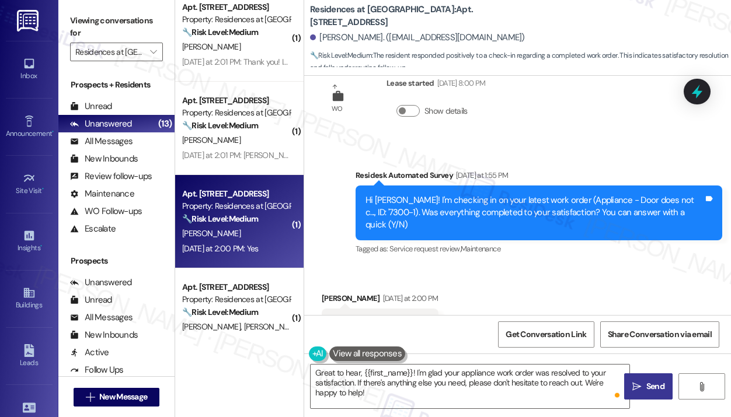
click at [645, 388] on span "Send" at bounding box center [655, 387] width 23 height 12
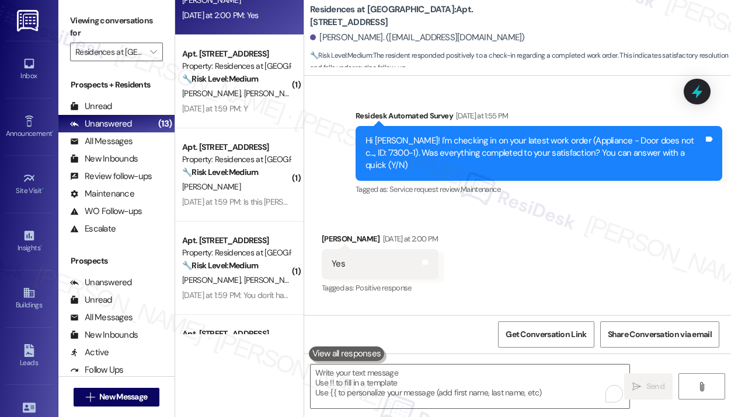
scroll to position [4188, 0]
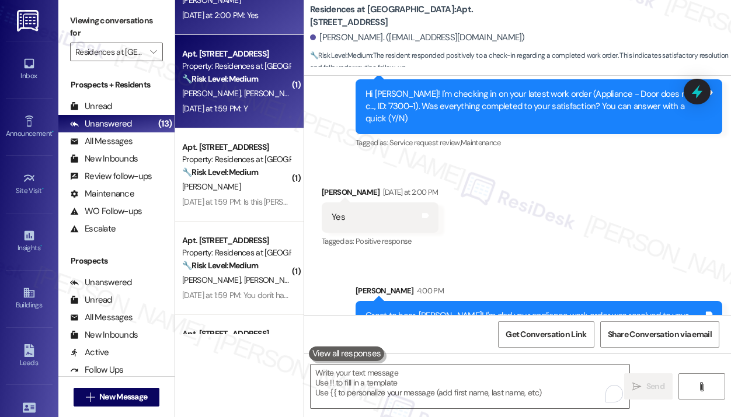
click at [282, 107] on div "[DATE] at 1:59 PM: Y [DATE] at 1:59 PM: Y" at bounding box center [236, 109] width 110 height 15
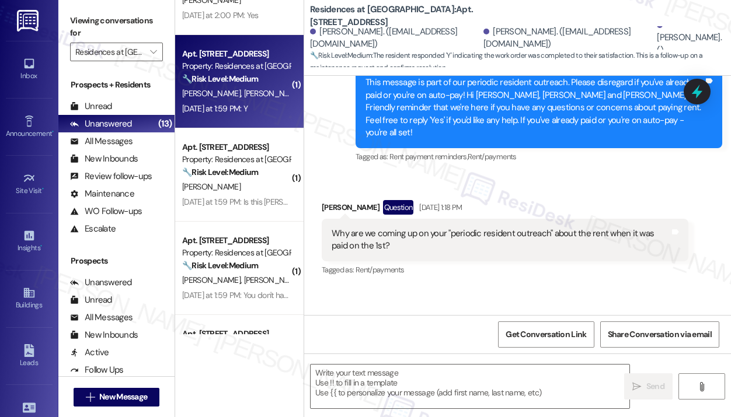
type textarea "Fetching suggested responses. Please feel free to read through the conversation…"
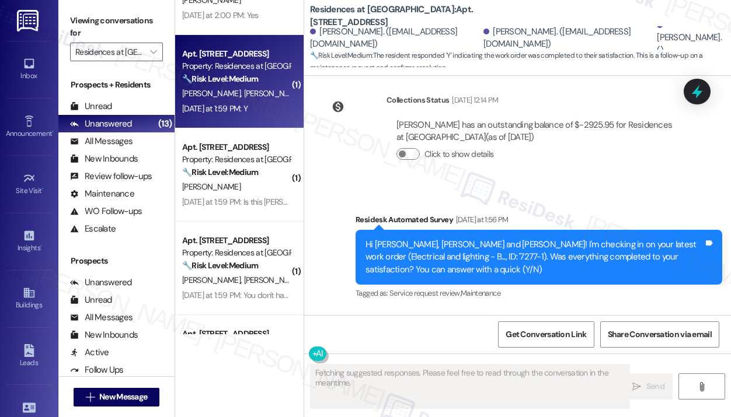
scroll to position [1554, 0]
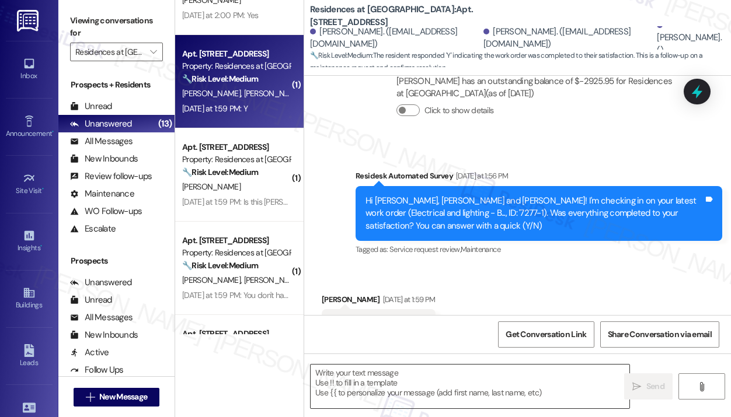
click at [429, 378] on textarea at bounding box center [470, 387] width 319 height 44
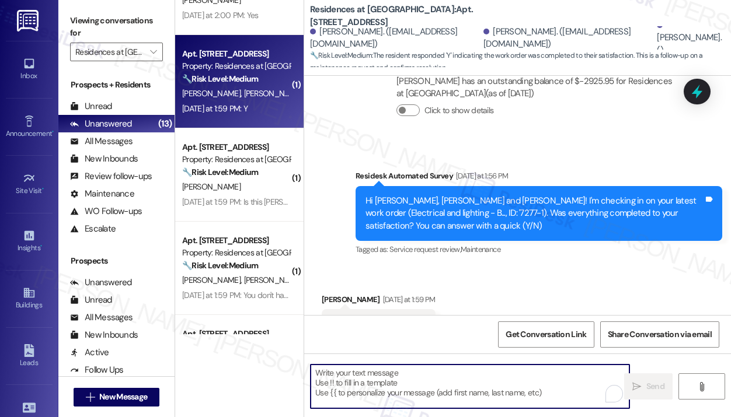
paste textarea "That’s wonderful to hear! We’re so glad that you’re satisfied with the recent w…"
type textarea "That’s wonderful to hear! We’re so glad that you’re satisfied with the recent w…"
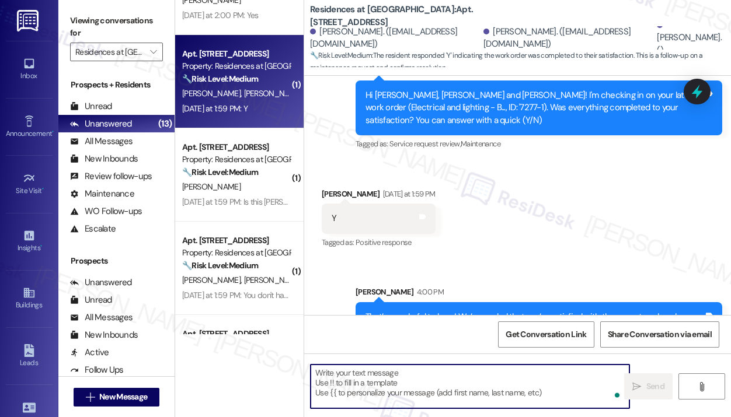
scroll to position [1661, 0]
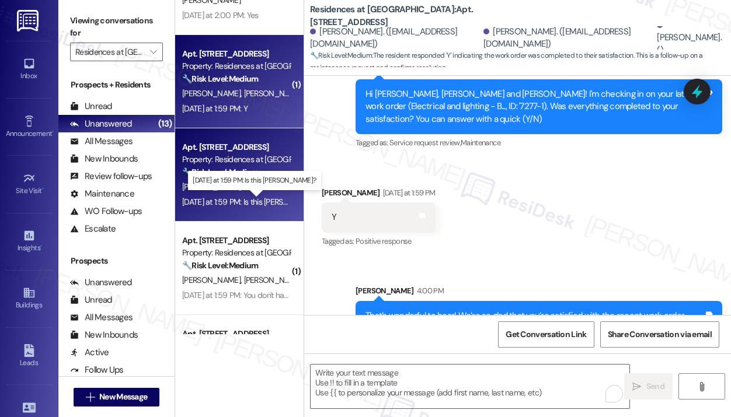
click at [268, 201] on div "[DATE] at 1:59 PM: Is this [PERSON_NAME]? [DATE] at 1:59 PM: Is this [PERSON_NA…" at bounding box center [254, 202] width 144 height 11
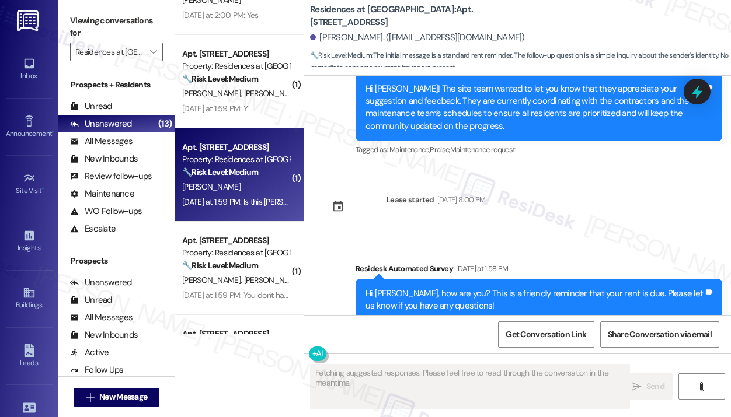
scroll to position [5200, 0]
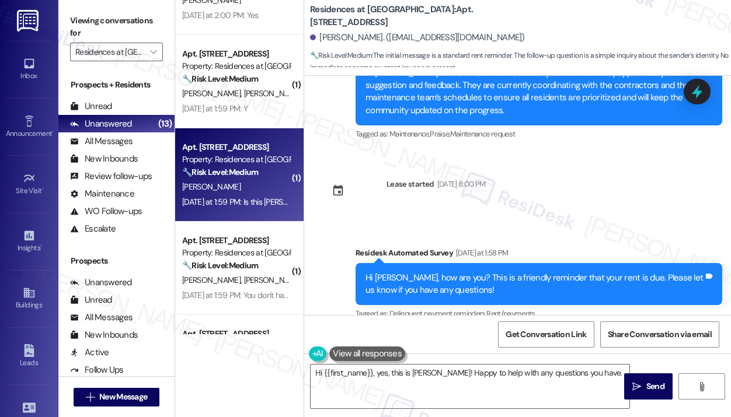
click at [597, 332] on div "Received via SMS [PERSON_NAME] Question [DATE] at 1:59 PM Is this [PERSON_NAME]…" at bounding box center [517, 373] width 427 height 83
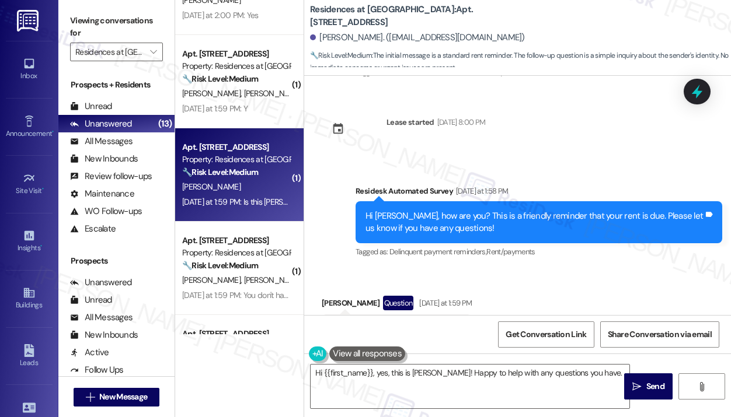
scroll to position [5203, 0]
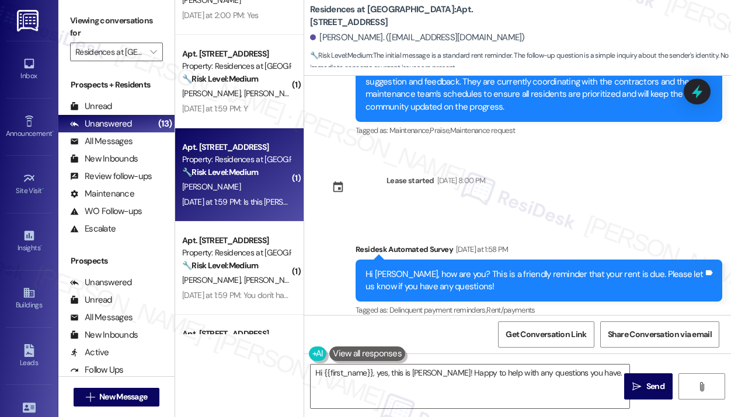
click at [525, 328] on div "Received via SMS [PERSON_NAME] Question [DATE] at 1:59 PM Is this [PERSON_NAME]…" at bounding box center [517, 369] width 427 height 83
click at [399, 382] on div "Is this [PERSON_NAME]?" at bounding box center [378, 388] width 92 height 12
copy div "Is this [PERSON_NAME]? Tags and notes"
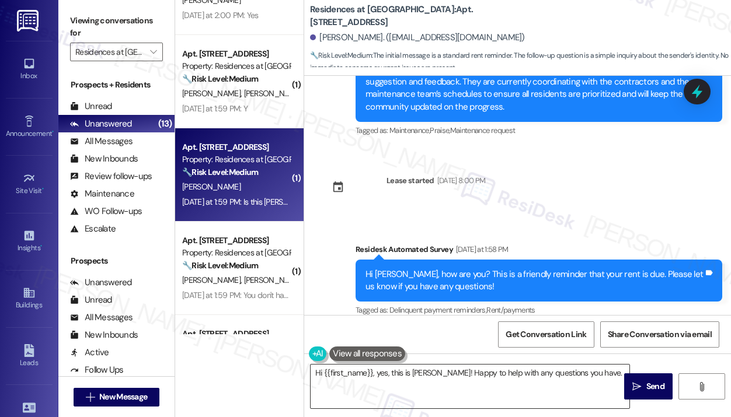
click at [450, 389] on textarea "Hi {{first_name}}, yes, this is [PERSON_NAME]! Happy to help with any questions…" at bounding box center [470, 387] width 319 height 44
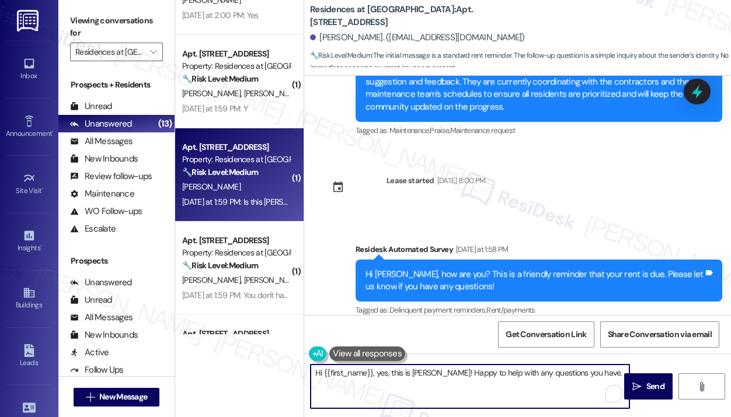
paste textarea "Thank you for reaching out — I go by [PERSON_NAME]. Do you have any questions o…"
click at [452, 388] on textarea "Thank you for reaching out — I go by [PERSON_NAME]. Do you have any questions o…" at bounding box center [470, 387] width 319 height 44
type textarea "Thank you for reaching out — I go by [PERSON_NAME]. Do you have any questions o…"
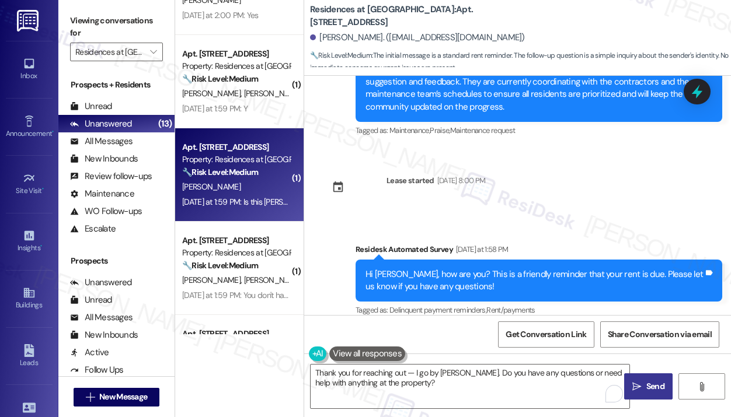
click at [647, 388] on span "Send" at bounding box center [655, 387] width 18 height 12
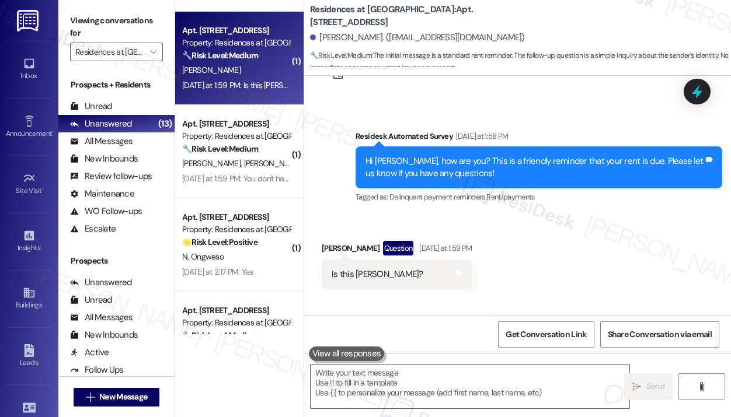
scroll to position [5413, 0]
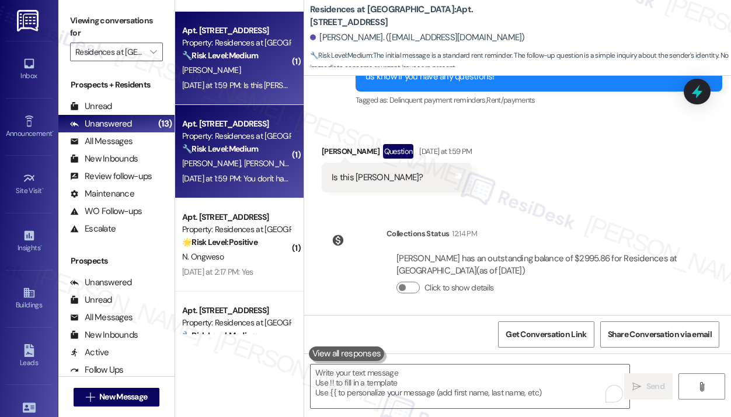
click at [238, 170] on div "[PERSON_NAME] [PERSON_NAME]" at bounding box center [236, 163] width 110 height 15
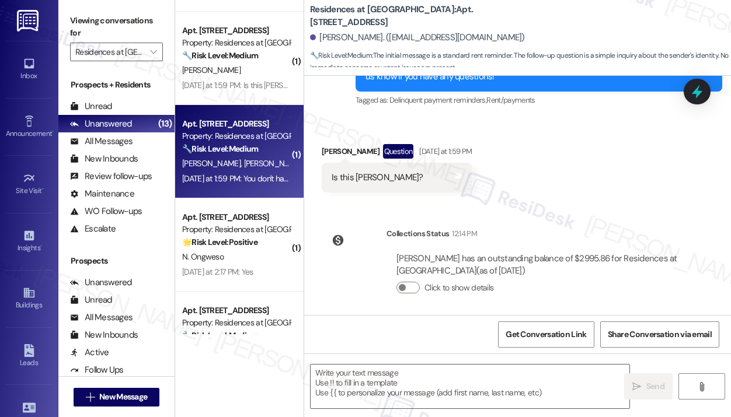
type textarea "Fetching suggested responses. Please feel free to read through the conversation…"
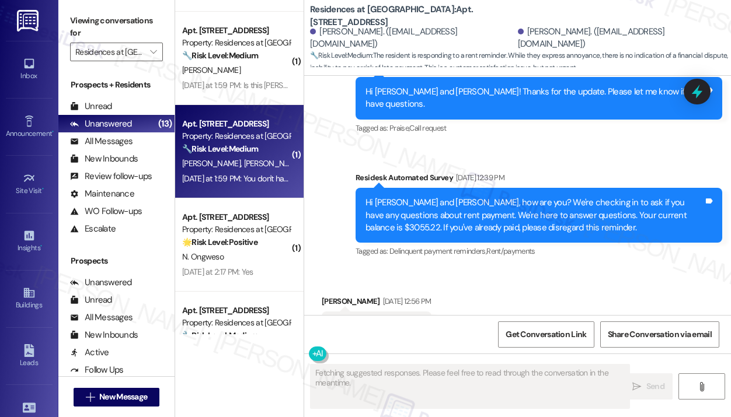
scroll to position [9549, 0]
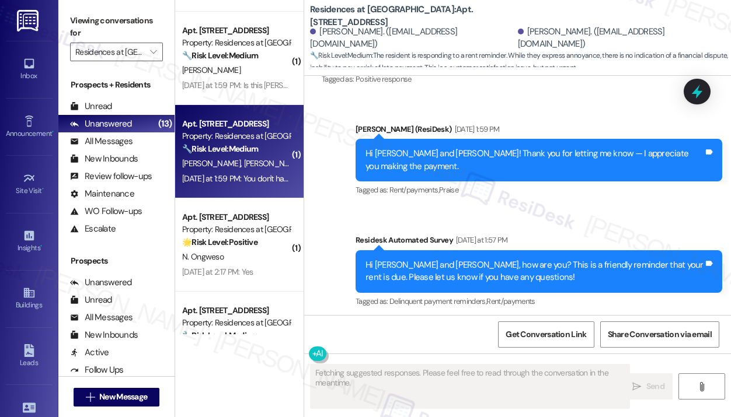
click at [576, 336] on div "Received via SMS [PERSON_NAME] Question Neutral [DATE] at 1:59 PM You don't hav…" at bounding box center [505, 389] width 384 height 106
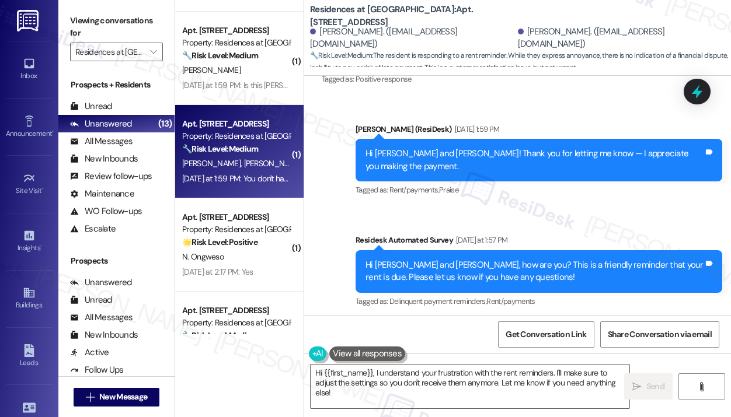
click at [391, 319] on div "Received via SMS [PERSON_NAME] Question Neutral [DATE] at 1:59 PM You don't hav…" at bounding box center [517, 380] width 427 height 123
drag, startPoint x: 435, startPoint y: 271, endPoint x: 326, endPoint y: 256, distance: 110.1
click at [329, 374] on div "You don't have to keep sending friendly reminders. We are aware the rent is due…" at bounding box center [505, 395] width 367 height 43
copy div "You don't have to keep sending friendly reminders. We are aware the rent is due…"
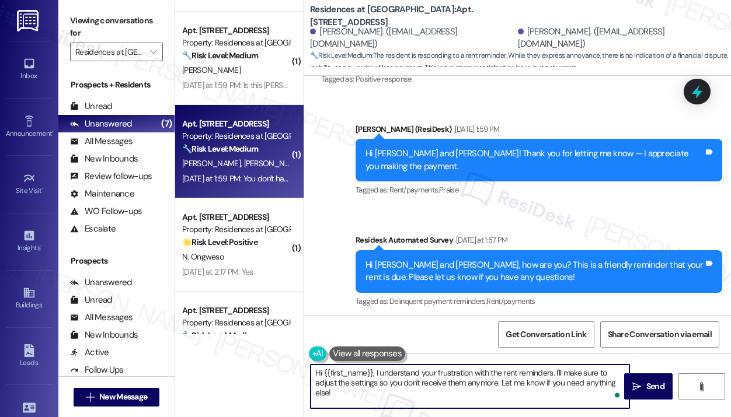
drag, startPoint x: 388, startPoint y: 398, endPoint x: 377, endPoint y: 374, distance: 26.7
click at [377, 374] on textarea "Hi {{first_name}}, I understand your frustration with the rent reminders. I'll …" at bounding box center [470, 387] width 319 height 44
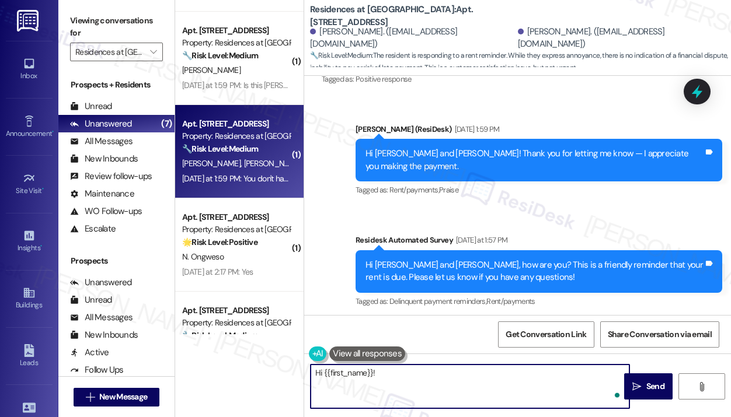
paste textarea "Thank you for reaching out — I understand the reminders can feel repetitive. Th…"
type textarea "Hi {{first_name}}! Thank you for reaching out — I understand the reminders can …"
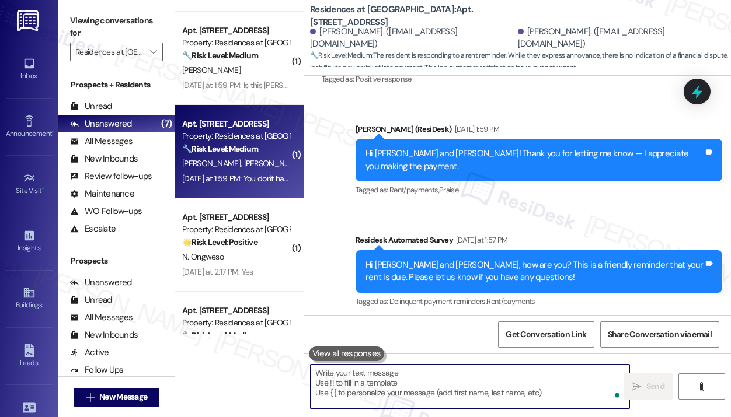
scroll to position [1627, 0]
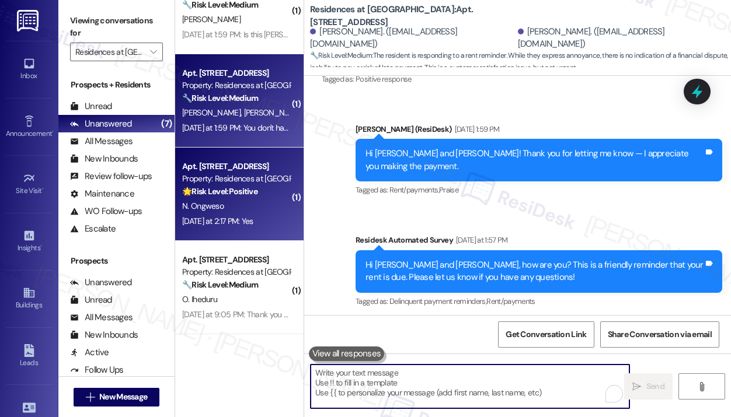
click at [257, 179] on div "Property: Residences at [GEOGRAPHIC_DATA]" at bounding box center [236, 179] width 108 height 12
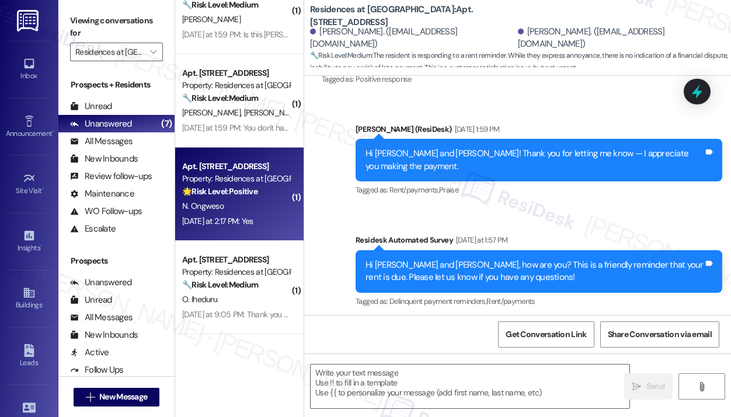
type textarea "Fetching suggested responses. Please feel free to read through the conversation…"
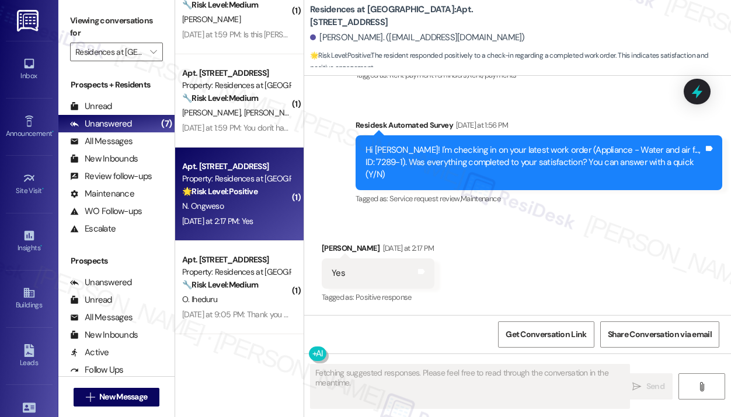
scroll to position [943, 0]
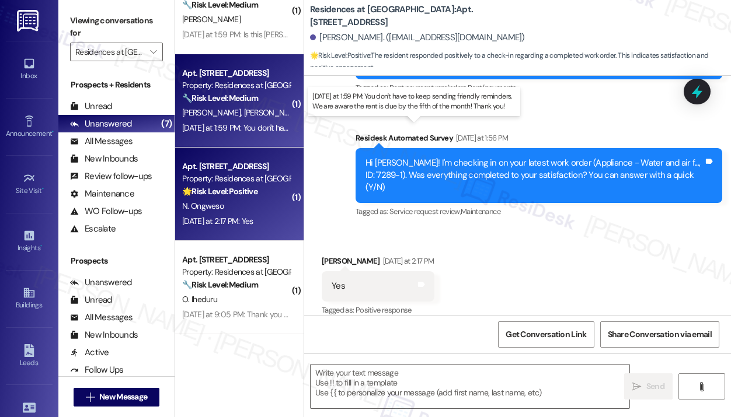
click at [264, 131] on div "[DATE] at 1:59 PM: You don't have to keep sending friendly reminders. We are aw…" at bounding box center [409, 128] width 455 height 11
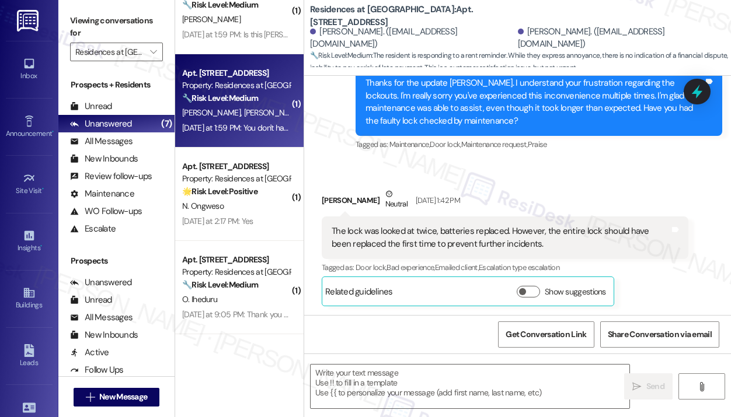
type textarea "Fetching suggested responses. Please feel free to read through the conversation…"
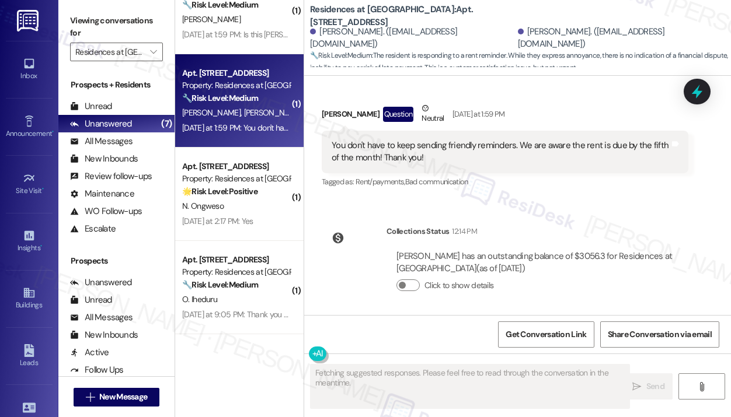
scroll to position [9793, 0]
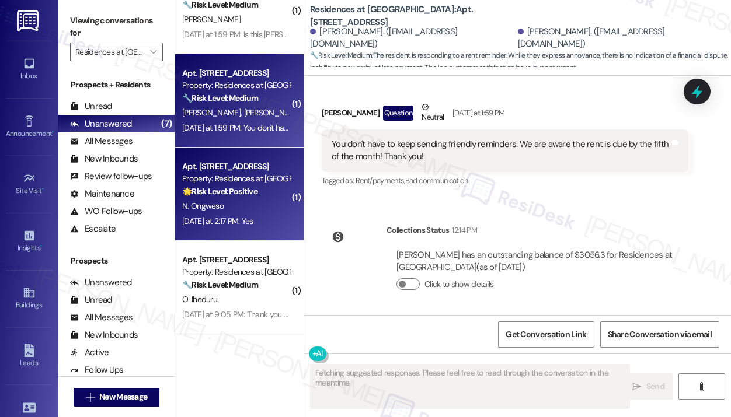
click at [269, 215] on div "[DATE] at 2:17 PM: Yes [DATE] at 2:17 PM: Yes" at bounding box center [236, 221] width 110 height 15
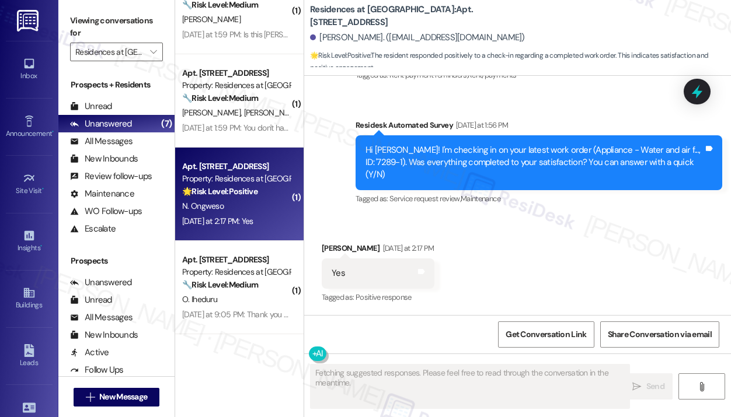
scroll to position [943, 0]
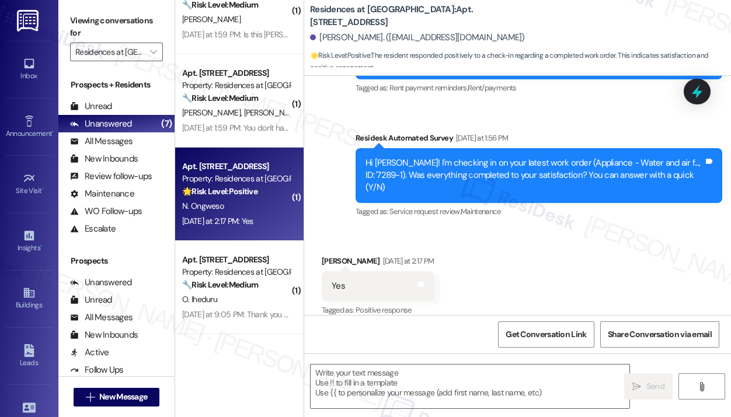
click at [529, 260] on div "Received via SMS [PERSON_NAME] [DATE] at 2:17 PM Yes Tags and notes Tagged as: …" at bounding box center [517, 278] width 427 height 99
click at [378, 392] on textarea at bounding box center [470, 387] width 319 height 44
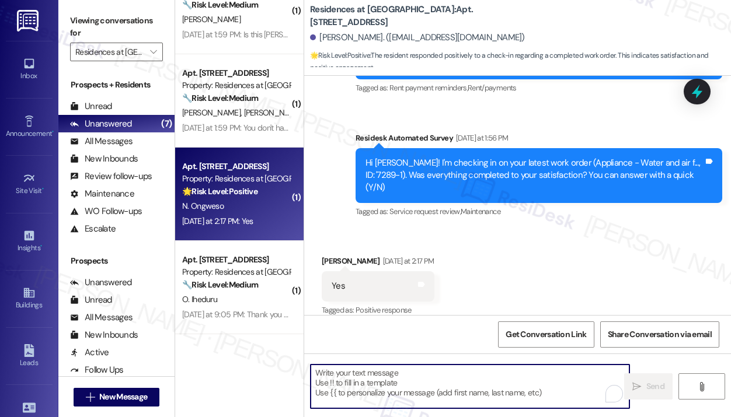
paste textarea "That’s wonderful to hear! We’re so glad that you’re satisfied with the recent w…"
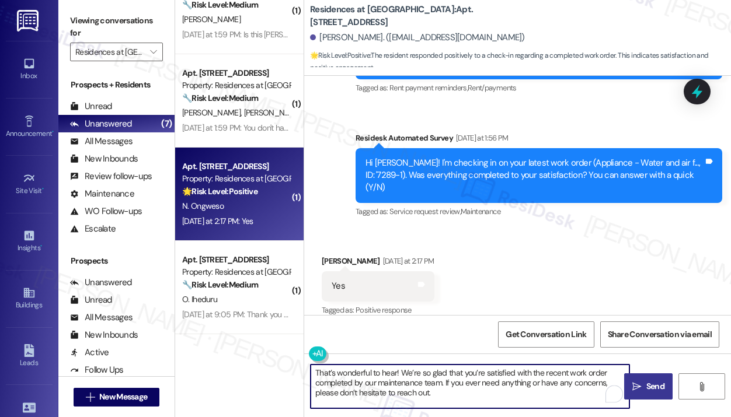
type textarea "That’s wonderful to hear! We’re so glad that you’re satisfied with the recent w…"
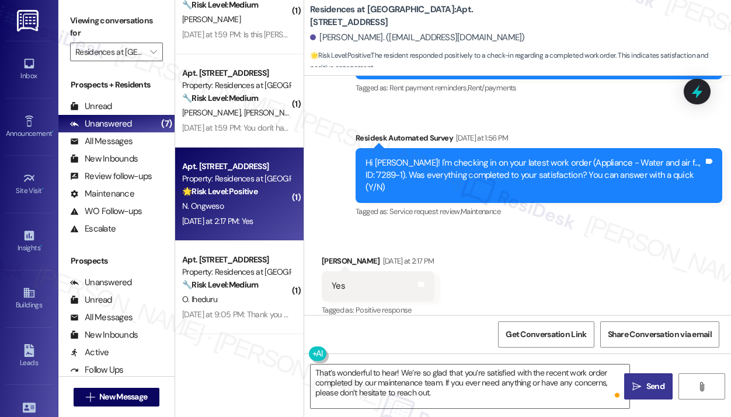
click at [636, 387] on icon "" at bounding box center [636, 386] width 9 height 9
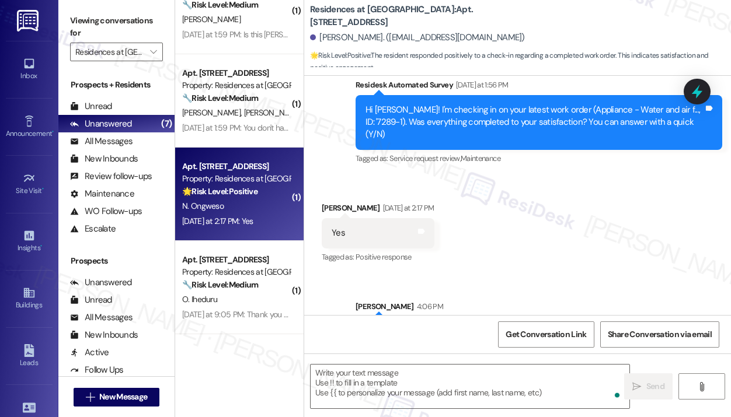
scroll to position [1050, 0]
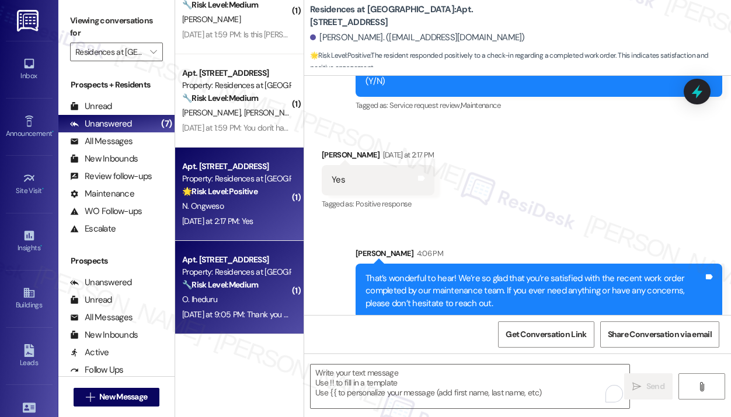
click at [260, 271] on div "Property: Residences at [GEOGRAPHIC_DATA]" at bounding box center [236, 272] width 108 height 12
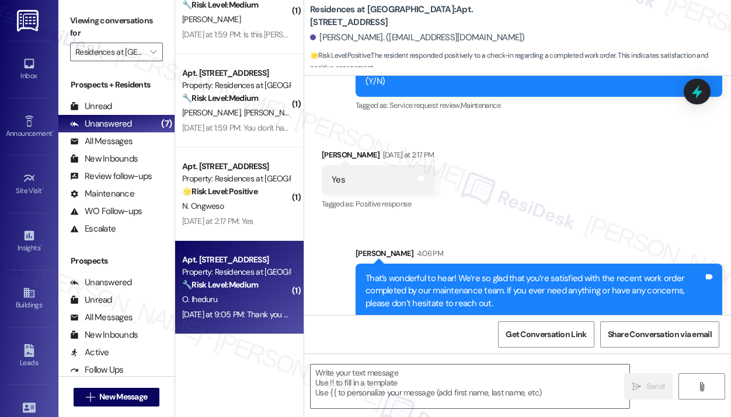
type textarea "Fetching suggested responses. Please feel free to read through the conversation…"
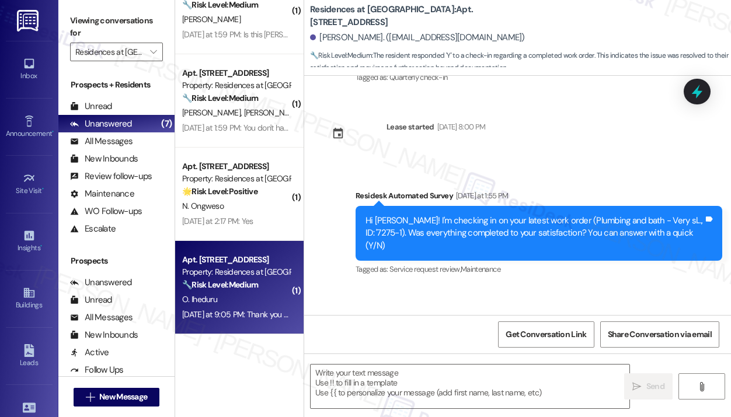
scroll to position [3556, 0]
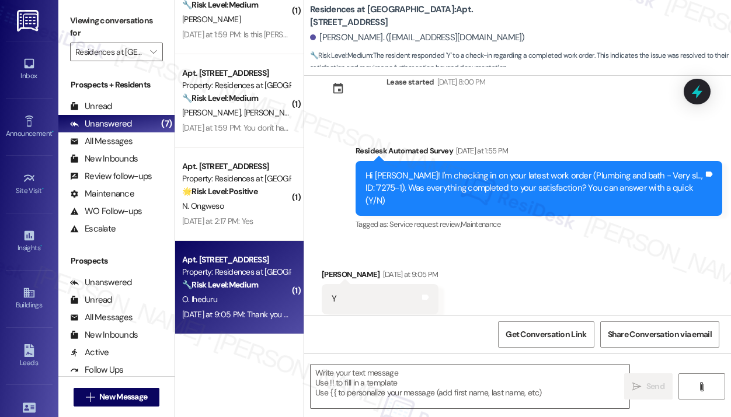
click at [511, 258] on div "Received via SMS [PERSON_NAME] [DATE] at 9:05 PM Y Tags and notes Tagged as: Po…" at bounding box center [517, 291] width 427 height 99
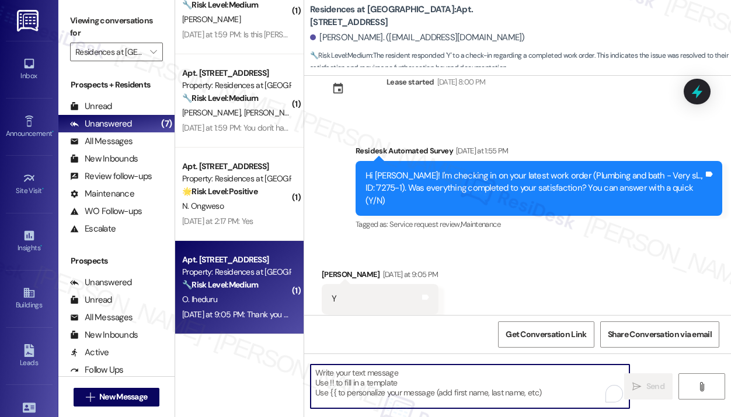
click at [437, 372] on textarea "To enrich screen reader interactions, please activate Accessibility in Grammarl…" at bounding box center [470, 387] width 319 height 44
paste textarea "That’s wonderful to hear! We’re so glad that you’re satisfied with the recent w…"
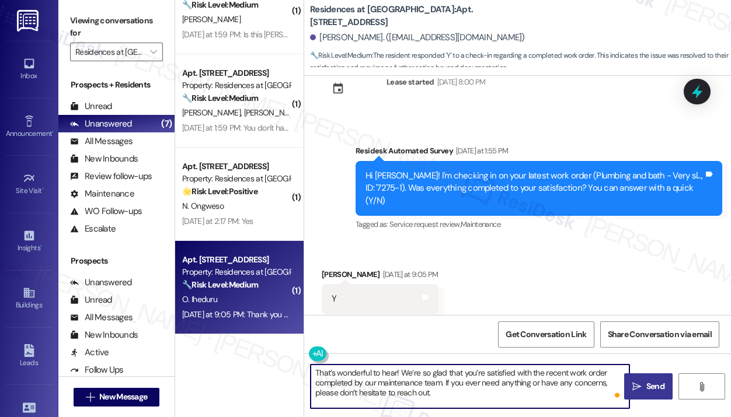
type textarea "That’s wonderful to hear! We’re so glad that you’re satisfied with the recent w…"
click at [645, 388] on span "Send" at bounding box center [655, 387] width 23 height 12
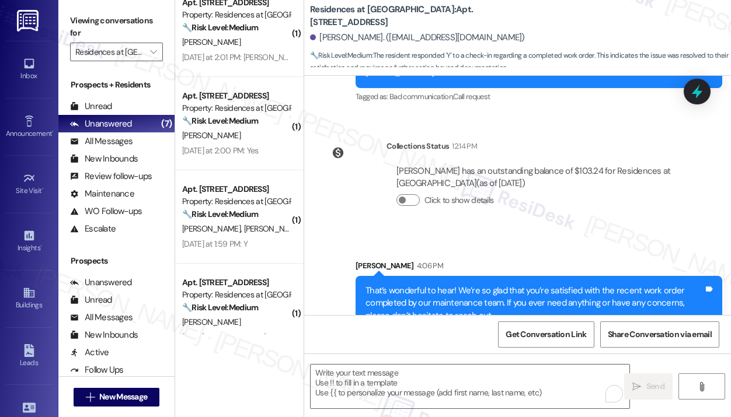
scroll to position [1218, 0]
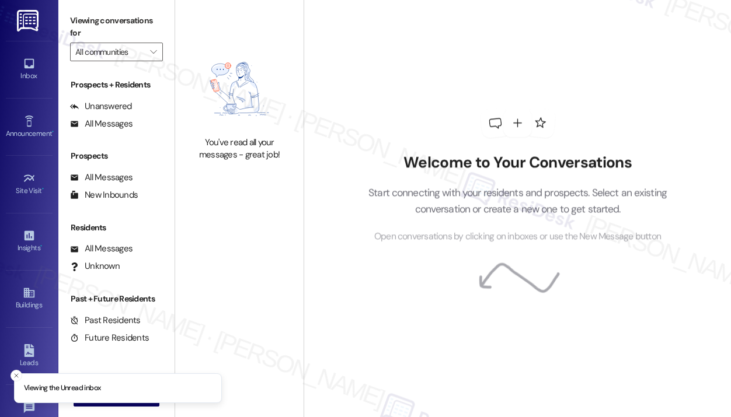
type input "Residences at [GEOGRAPHIC_DATA]"
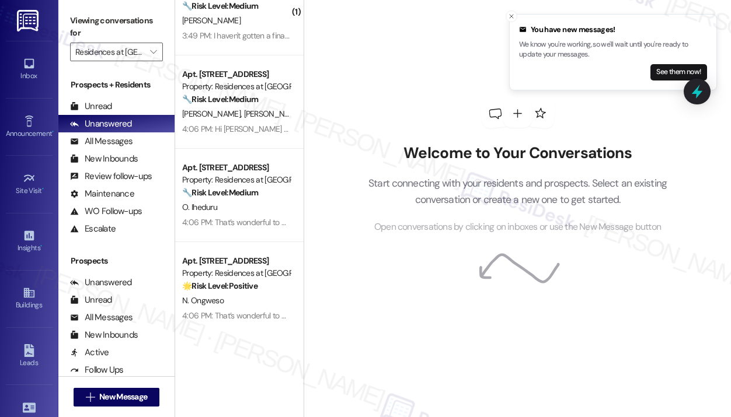
scroll to position [319, 0]
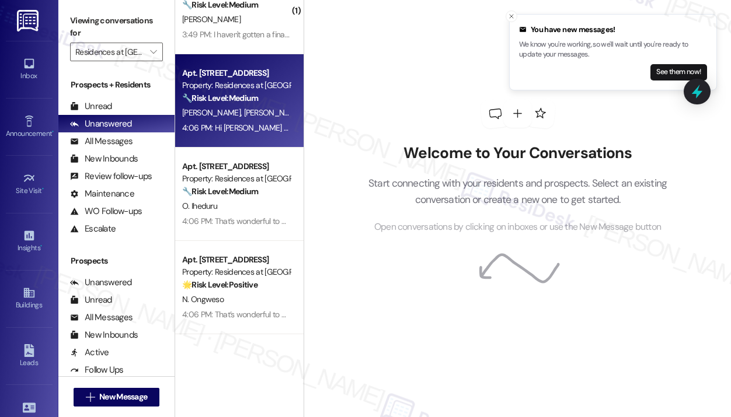
click at [247, 119] on div "[PERSON_NAME] [PERSON_NAME]" at bounding box center [236, 113] width 110 height 15
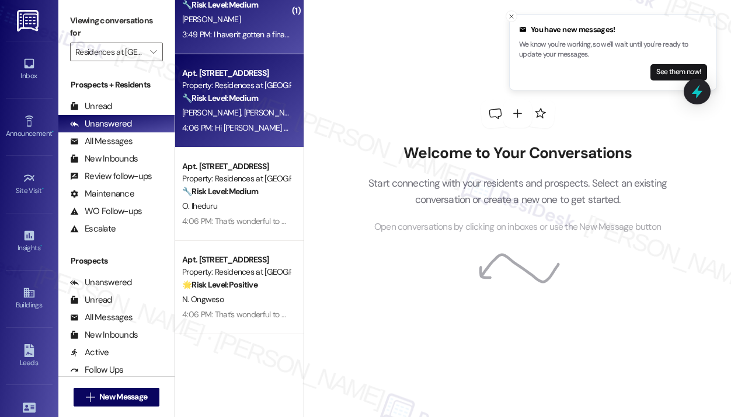
click at [252, 32] on div "3:49 PM: I haven't gotten a final balance statement yet. But I am waiting on my…" at bounding box center [376, 34] width 389 height 11
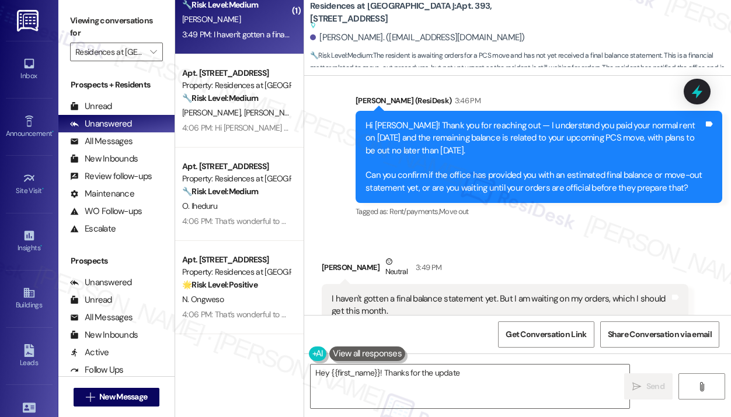
scroll to position [4164, 0]
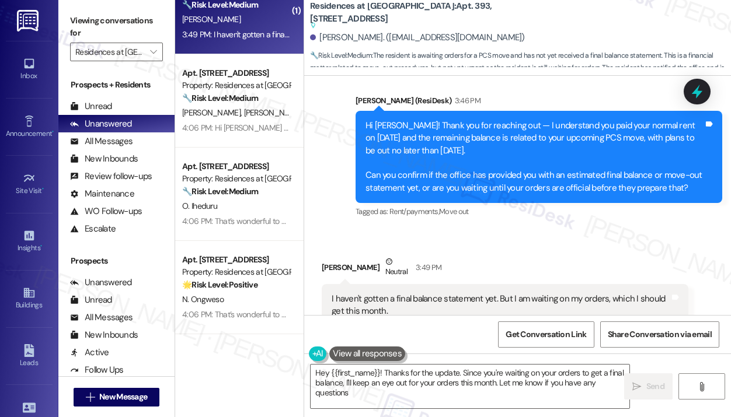
type textarea "Hey {{first_name}}! Thanks for the update. Since you're waiting on your orders …"
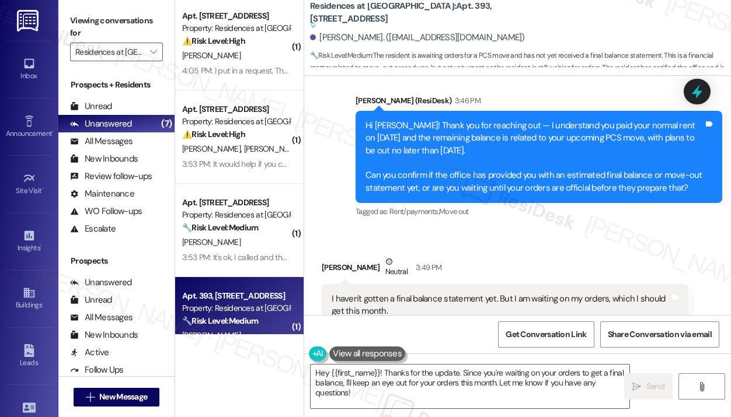
scroll to position [0, 0]
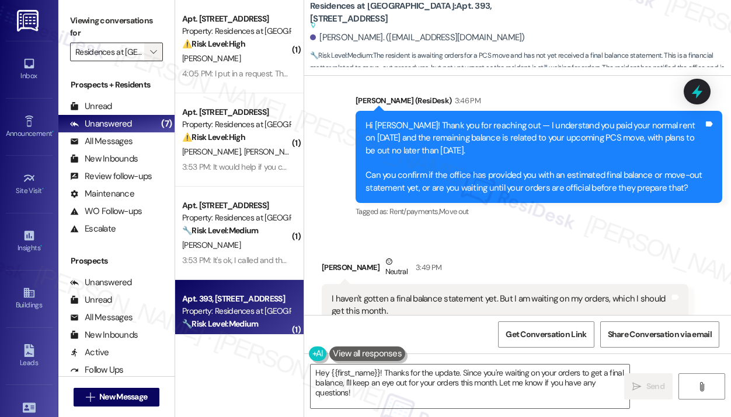
click at [152, 53] on icon "" at bounding box center [153, 51] width 6 height 9
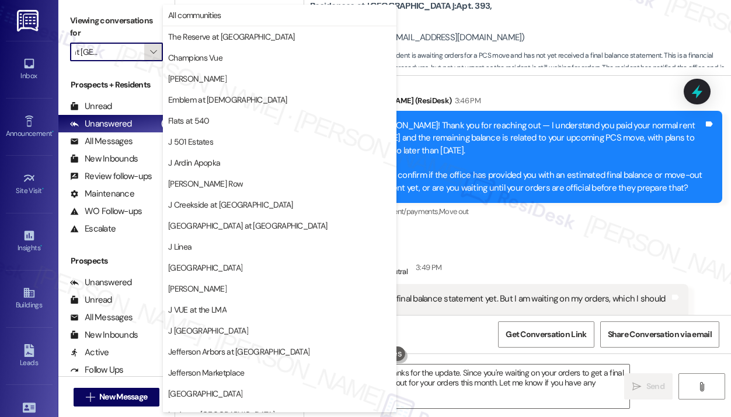
scroll to position [180, 0]
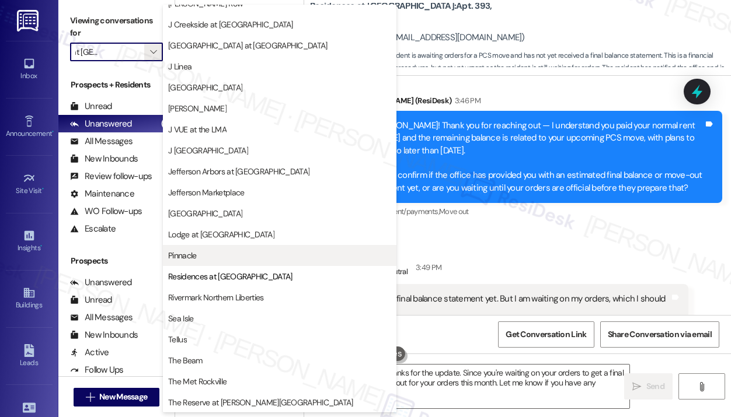
click at [216, 256] on span "Pinnacle" at bounding box center [279, 256] width 223 height 12
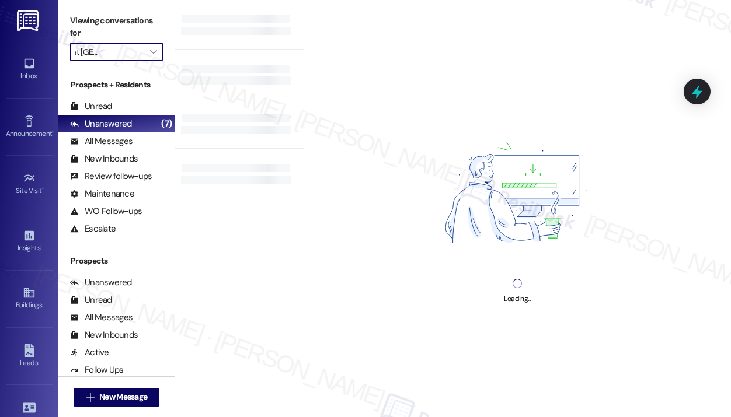
type input "Pinnacle"
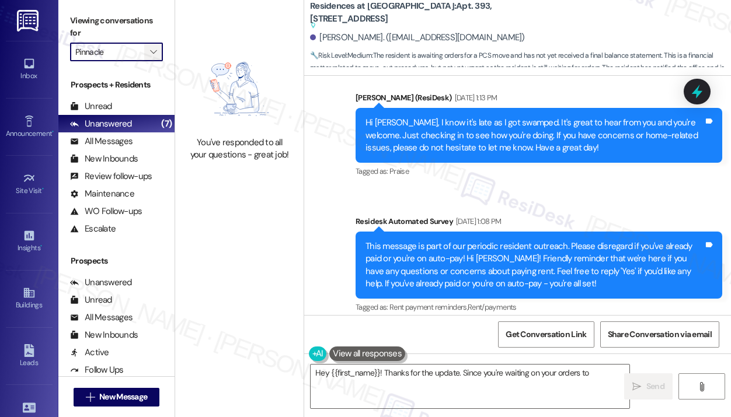
scroll to position [4163, 0]
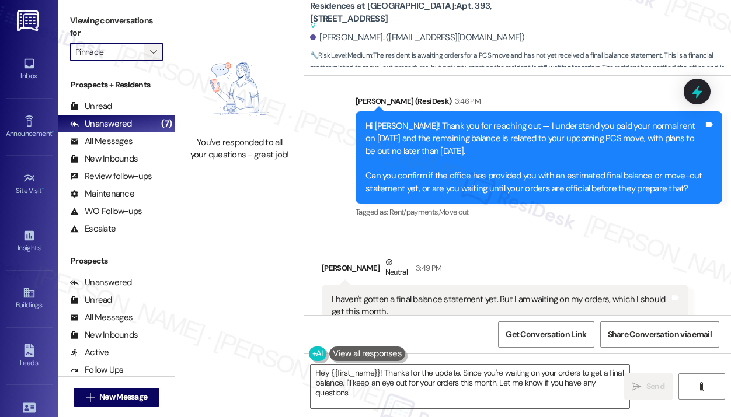
type textarea "Hey {{first_name}}! Thanks for the update. Since you're waiting on your orders …"
click at [158, 53] on span "" at bounding box center [153, 52] width 11 height 19
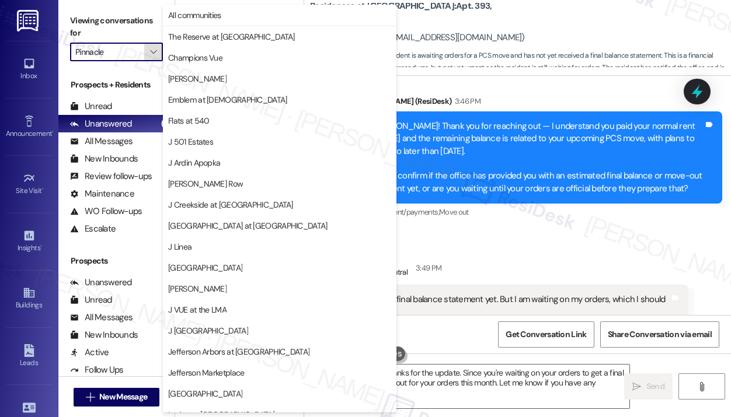
scroll to position [180, 0]
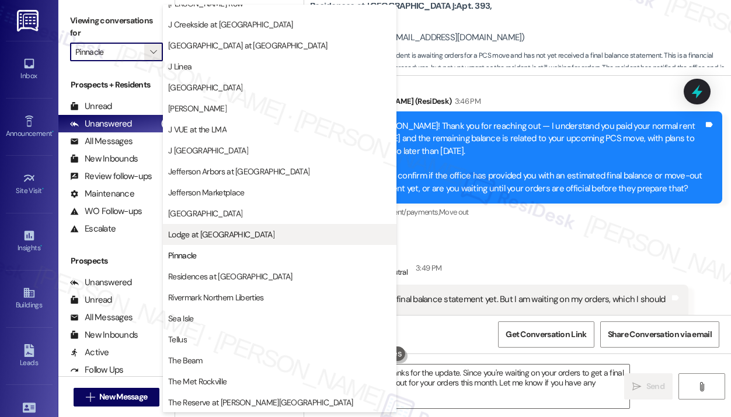
click at [201, 234] on span "Lodge at [GEOGRAPHIC_DATA]" at bounding box center [221, 235] width 106 height 12
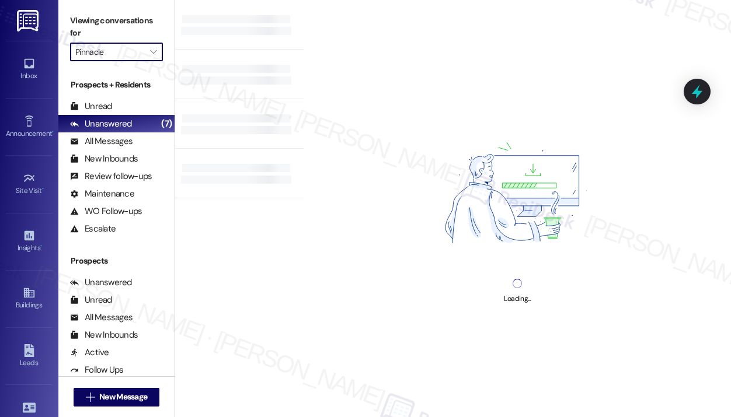
type input "Lodge at [GEOGRAPHIC_DATA]"
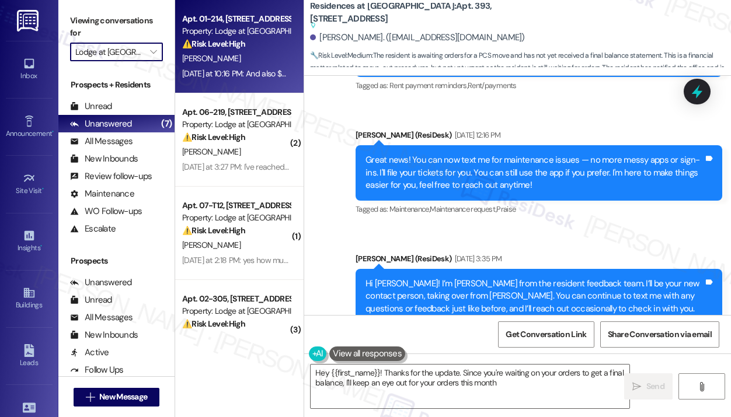
type textarea "Hey {{first_name}}! Thanks for the update. Since you're waiting on your orders …"
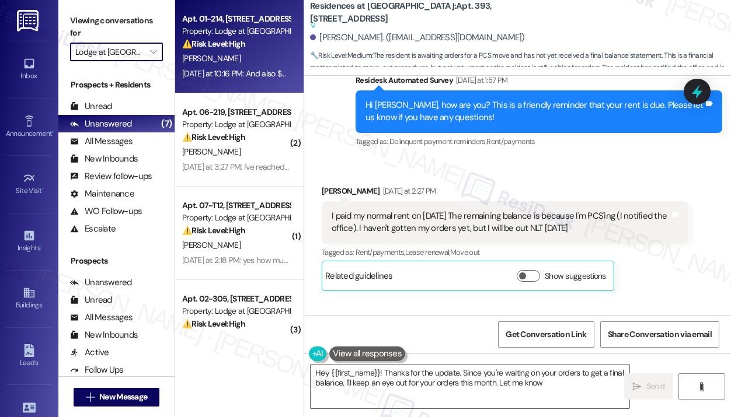
click at [223, 79] on div "[DATE] at 10:16 PM: And also $26 for parcel? [DATE] at 10:16 PM: And also $26 f…" at bounding box center [236, 74] width 110 height 15
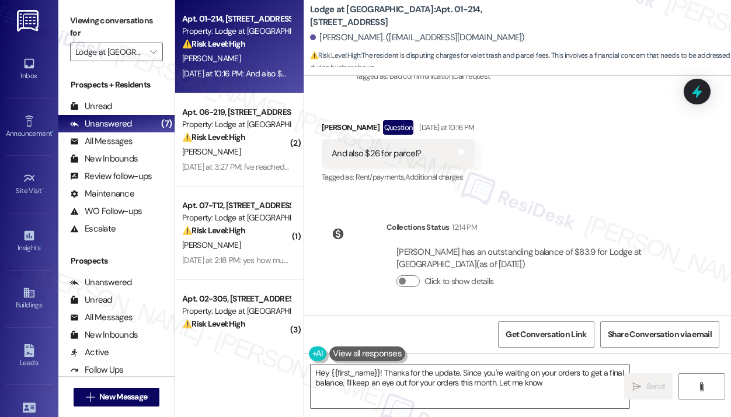
scroll to position [2077, 0]
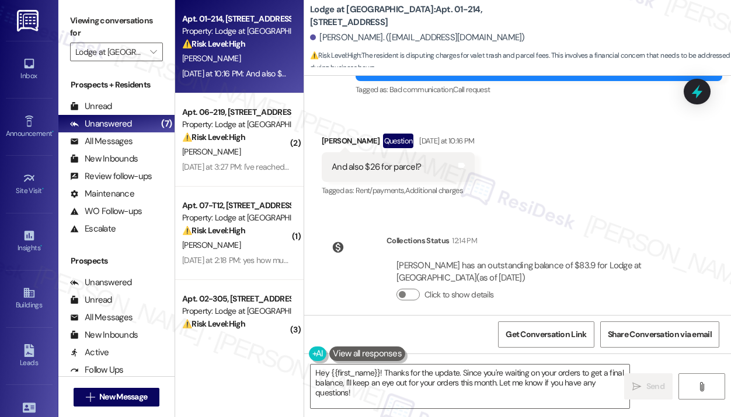
click at [574, 184] on div "Received via SMS [PERSON_NAME] Question [DATE] at 10:16 PM And also $26 for par…" at bounding box center [517, 157] width 427 height 101
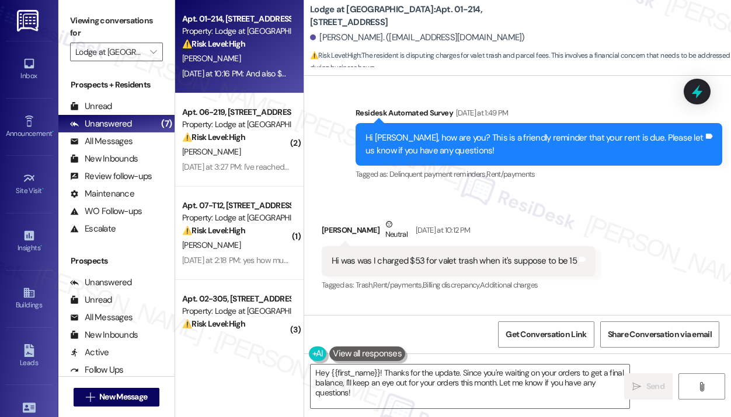
scroll to position [1787, 0]
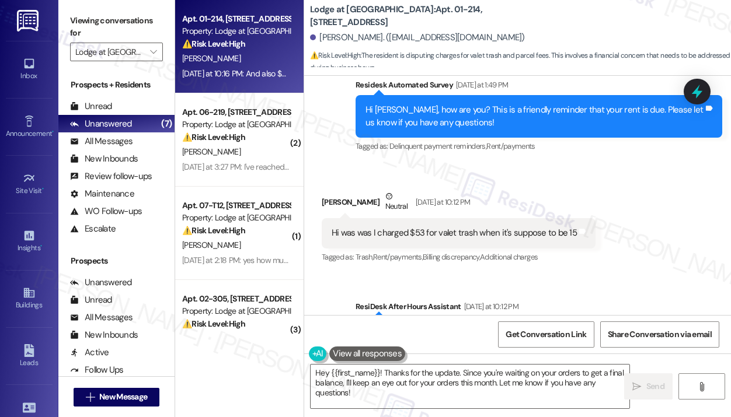
click at [515, 227] on div "Hi was was I charged $53 for valet trash when it's suppose to be 15" at bounding box center [454, 233] width 245 height 12
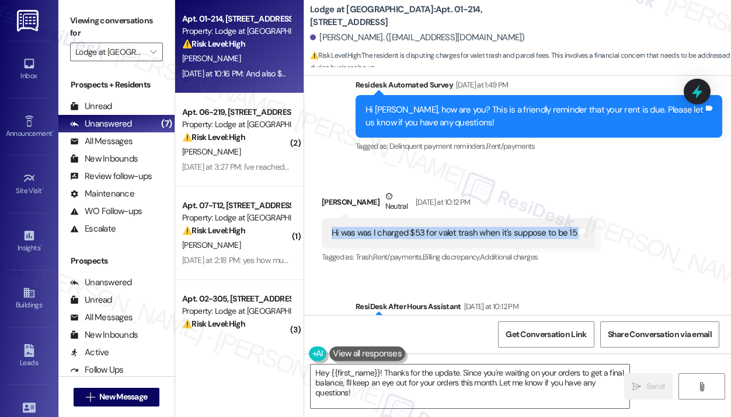
click at [515, 227] on div "Hi was was I charged $53 for valet trash when it's suppose to be 15" at bounding box center [454, 233] width 245 height 12
copy div "Hi was was I charged $53 for valet trash when it's suppose to be 15 Tags and no…"
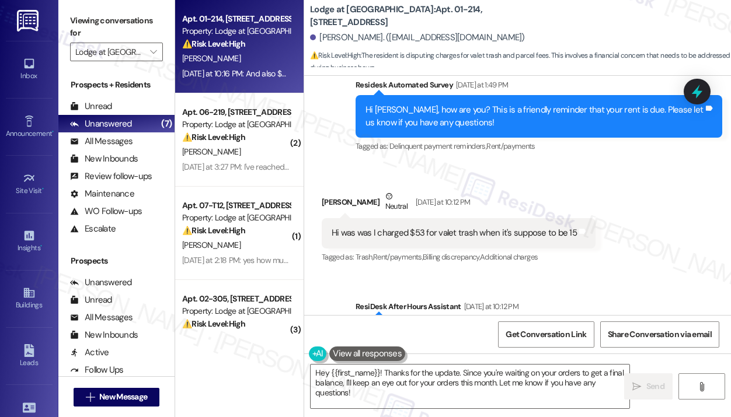
click at [543, 182] on div "Received via SMS [PERSON_NAME] Neutral [DATE] at 10:12 PM Hi was was I charged …" at bounding box center [458, 228] width 291 height 93
click at [648, 168] on div "Received via SMS [PERSON_NAME] Neutral [DATE] at 10:12 PM Hi was was I charged …" at bounding box center [517, 219] width 427 height 111
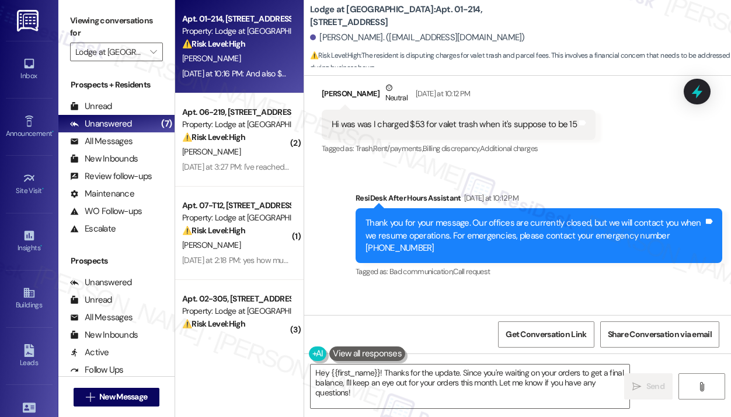
scroll to position [2020, 0]
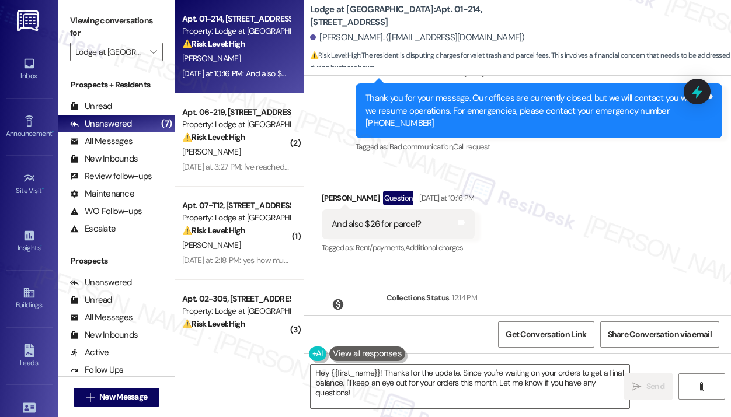
click at [399, 218] on div "And also $26 for parcel?" at bounding box center [376, 224] width 89 height 12
click at [400, 218] on div "And also $26 for parcel?" at bounding box center [376, 224] width 89 height 12
click at [401, 218] on div "And also $26 for parcel?" at bounding box center [376, 224] width 89 height 12
click at [402, 218] on div "And also $26 for parcel?" at bounding box center [376, 224] width 89 height 12
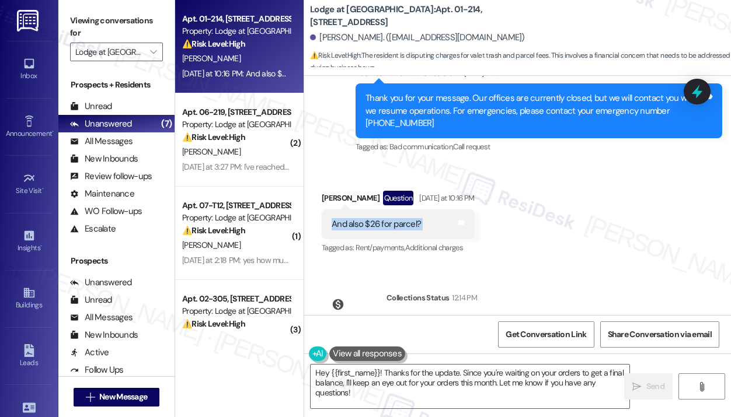
click at [402, 218] on div "And also $26 for parcel?" at bounding box center [376, 224] width 89 height 12
copy div "And also $26 for parcel? Tags and notes"
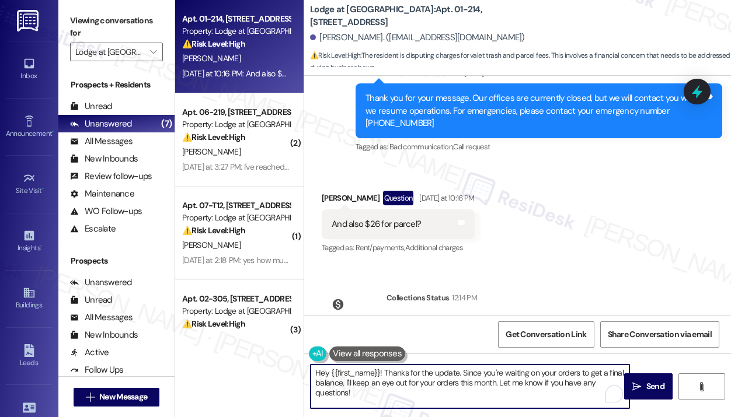
drag, startPoint x: 427, startPoint y: 394, endPoint x: 384, endPoint y: 371, distance: 49.1
click at [384, 371] on textarea "Hey {{first_name}}! Thanks for the update. Since you're waiting on your orders …" at bounding box center [470, 387] width 319 height 44
paste textarea "you for reaching out — I understand you’re concerned about being charged $53 fo…"
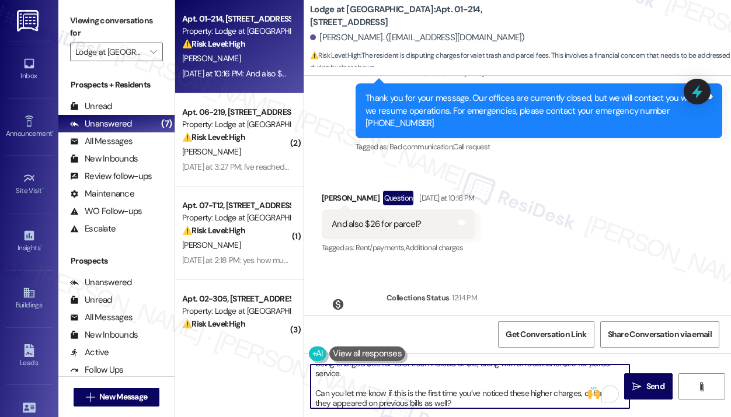
scroll to position [0, 0]
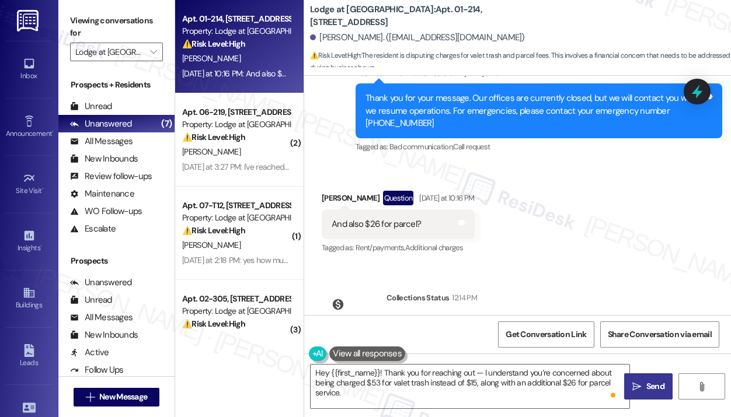
click at [646, 384] on span "Send" at bounding box center [655, 387] width 18 height 12
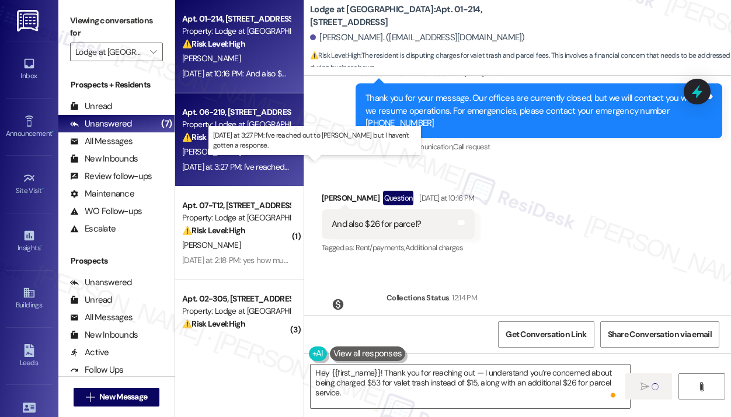
type textarea "Fetching suggested responses. Please feel free to read through the conversation…"
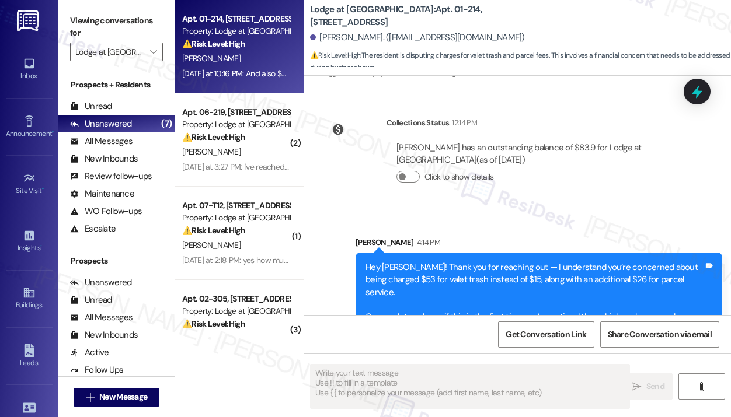
scroll to position [2209, 0]
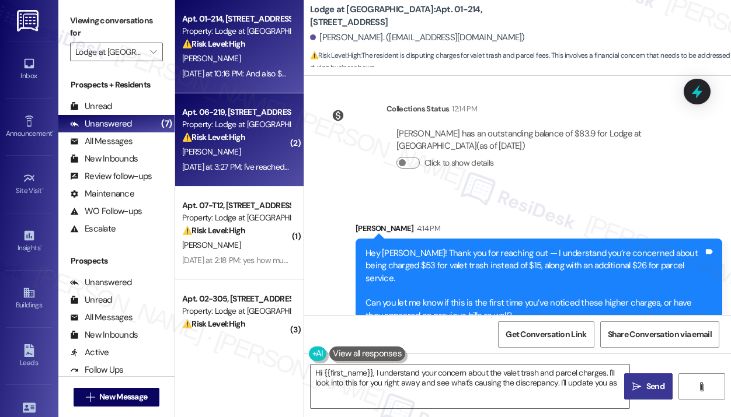
type textarea "Hi {{first_name}}, I understand your concern about the valet trash and parcel c…"
click at [270, 162] on div "[DATE] at 3:27 PM: I've reached out to [PERSON_NAME] but I haven't gotten a res…" at bounding box center [328, 167] width 292 height 11
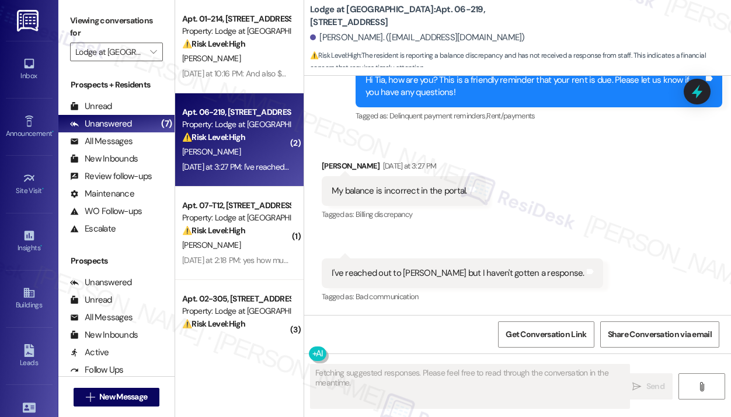
scroll to position [374, 0]
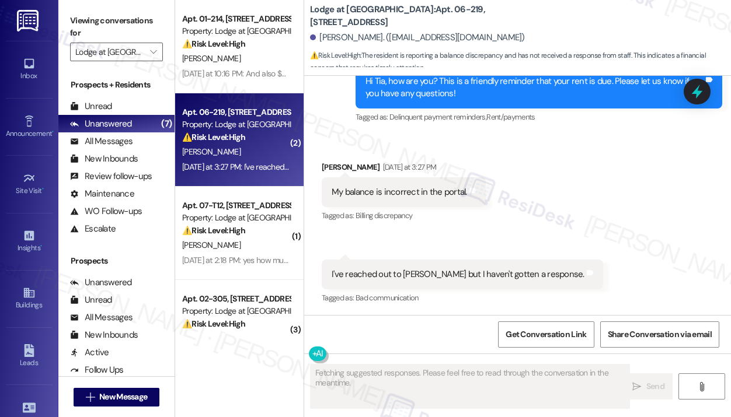
drag, startPoint x: 589, startPoint y: 212, endPoint x: 593, endPoint y: 219, distance: 8.4
click at [593, 219] on div "Received via SMS [PERSON_NAME] [DATE] at 3:27 PM My balance is incorrect in the…" at bounding box center [517, 225] width 427 height 181
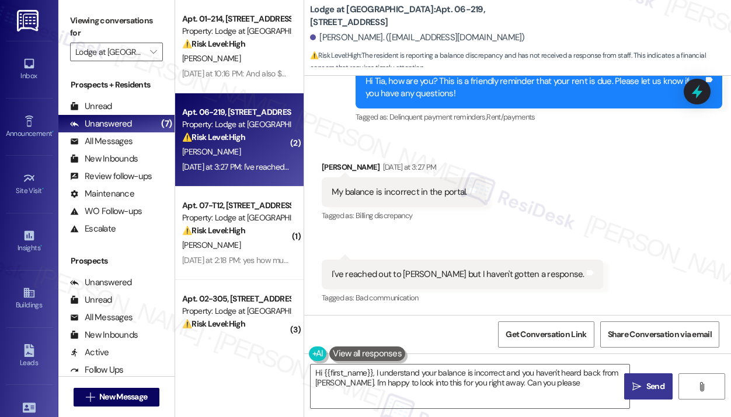
click at [413, 192] on div "My balance is incorrect in the portal." at bounding box center [399, 192] width 135 height 12
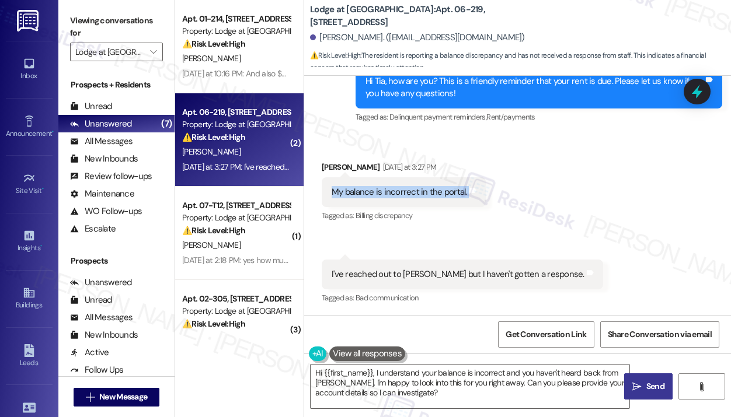
click at [413, 192] on div "My balance is incorrect in the portal." at bounding box center [399, 192] width 135 height 12
copy div "My balance is incorrect in the portal. Tags and notes"
click at [458, 277] on div "I've reached out to [PERSON_NAME] but I haven't gotten a response." at bounding box center [458, 275] width 253 height 12
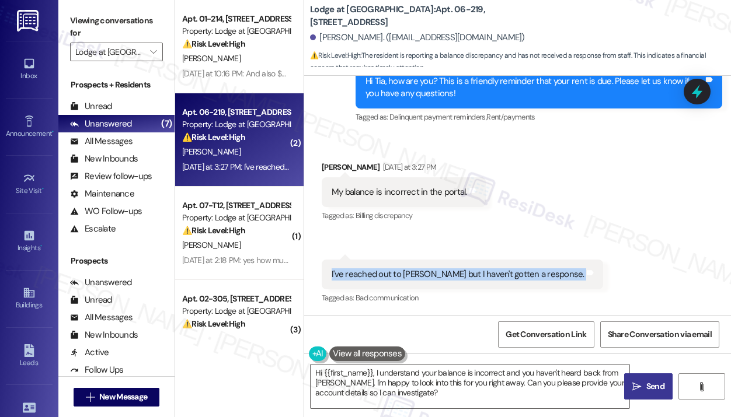
click at [458, 277] on div "I've reached out to [PERSON_NAME] but I haven't gotten a response." at bounding box center [458, 275] width 253 height 12
copy div "I've reached out to [PERSON_NAME] but I haven't gotten a response. Tags and not…"
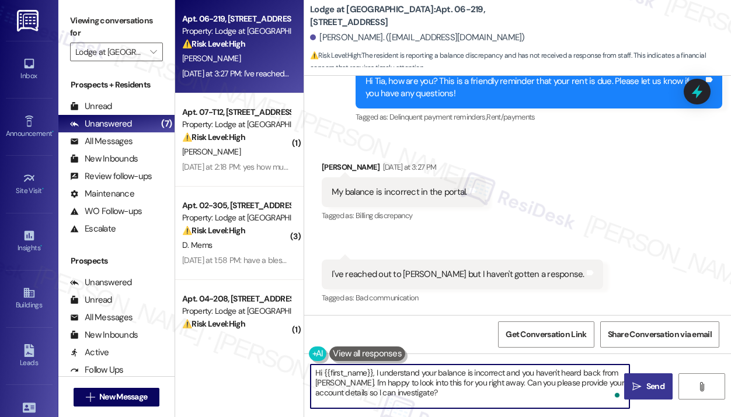
drag, startPoint x: 440, startPoint y: 395, endPoint x: 376, endPoint y: 376, distance: 66.9
click at [376, 376] on textarea "Hi {{first_name}}, I understand your balance is incorrect and you haven't heard…" at bounding box center [470, 387] width 319 height 44
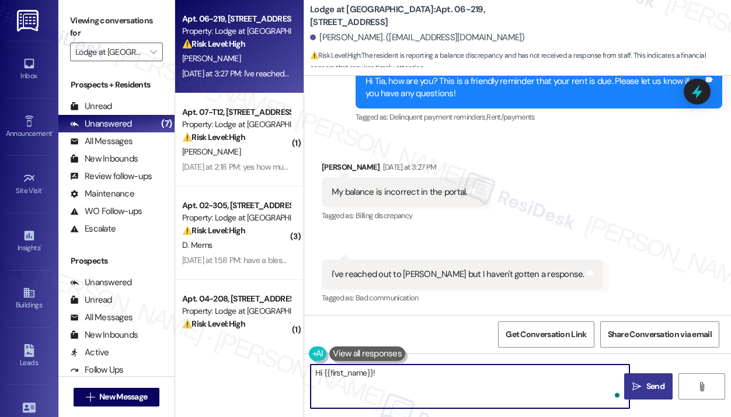
paste textarea "Thank you for reaching out — I understand your balance in the portal looks inco…"
type textarea "Hi {{first_name}}! Thank you for reaching out — I understand your balance in th…"
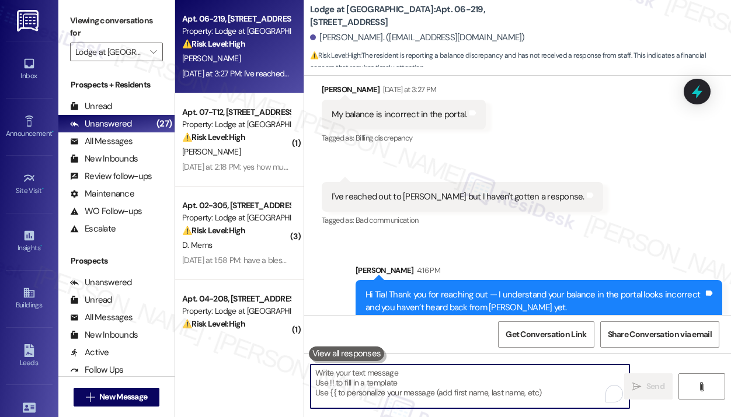
scroll to position [506, 0]
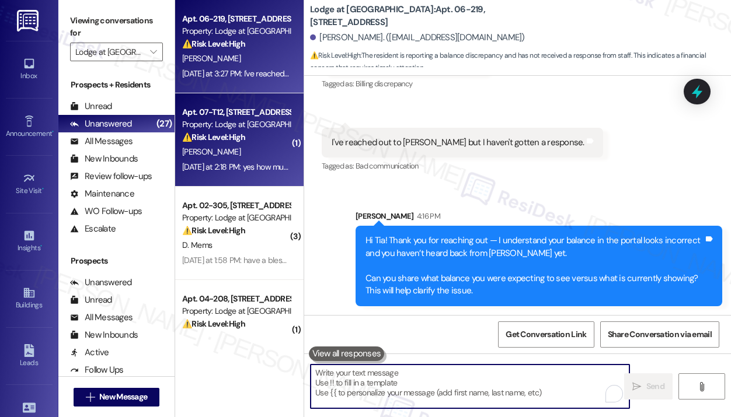
click at [266, 160] on div "[DATE] at 2:18 PM: yes how much is due [DATE] at 2:18 PM: yes how much is due" at bounding box center [236, 167] width 110 height 15
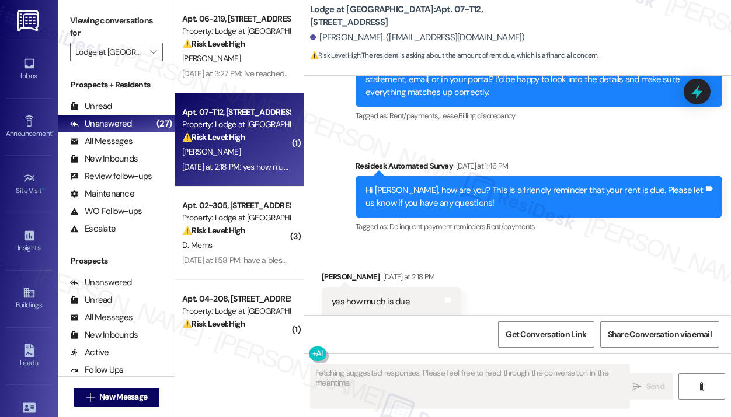
scroll to position [1488, 0]
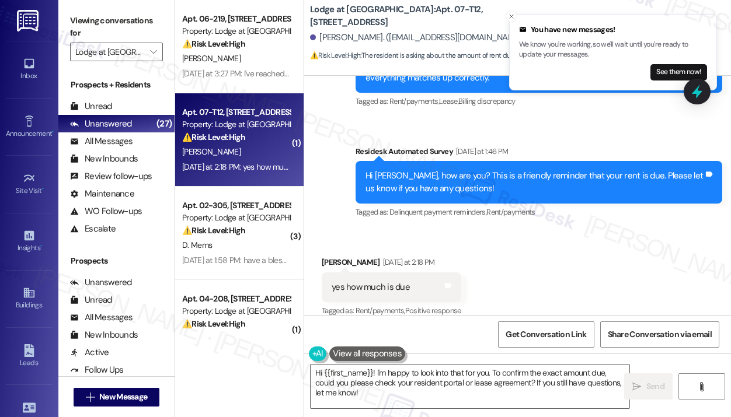
click at [552, 236] on div "Received via SMS [PERSON_NAME] [DATE] at 2:18 PM yes how much is due Tags and n…" at bounding box center [517, 279] width 427 height 99
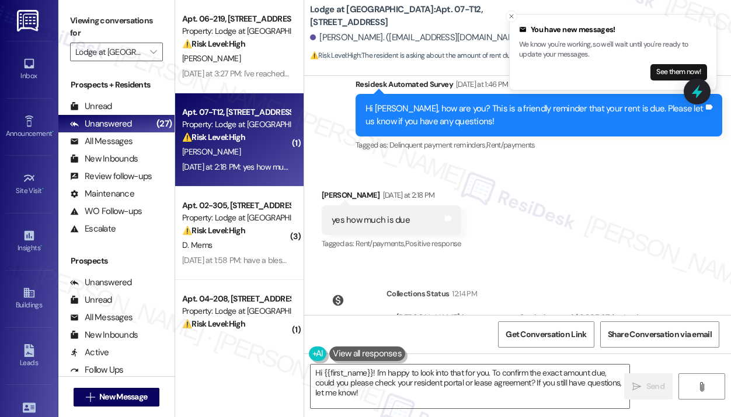
scroll to position [1608, 0]
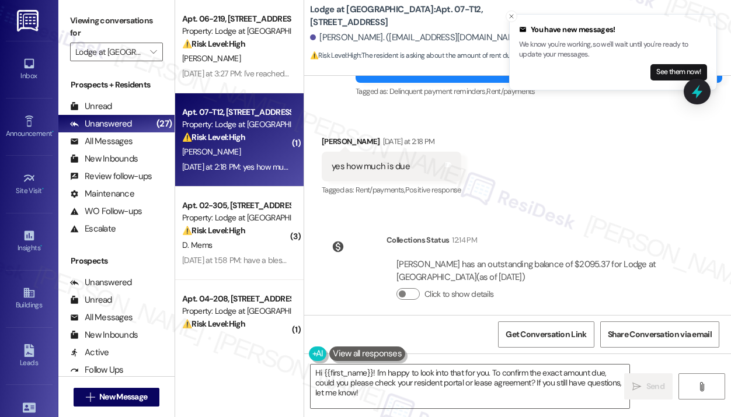
click at [547, 210] on div "Survey, sent via SMS Residesk Automated Survey [DATE] 12:30 PM Hi [PERSON_NAME]…" at bounding box center [517, 195] width 427 height 239
click at [560, 207] on div "Survey, sent via SMS Residesk Automated Survey [DATE] 12:30 PM Hi [PERSON_NAME]…" at bounding box center [517, 195] width 427 height 239
drag, startPoint x: 591, startPoint y: 252, endPoint x: 556, endPoint y: 252, distance: 34.5
click at [556, 259] on div "[PERSON_NAME] has an outstanding balance of $2095.37 for Lodge at [GEOGRAPHIC_D…" at bounding box center [537, 271] width 282 height 25
copy div "$2095.37"
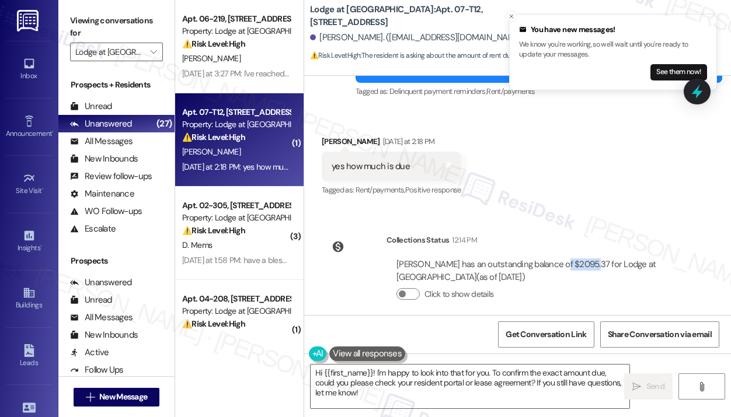
copy div "$2095.37"
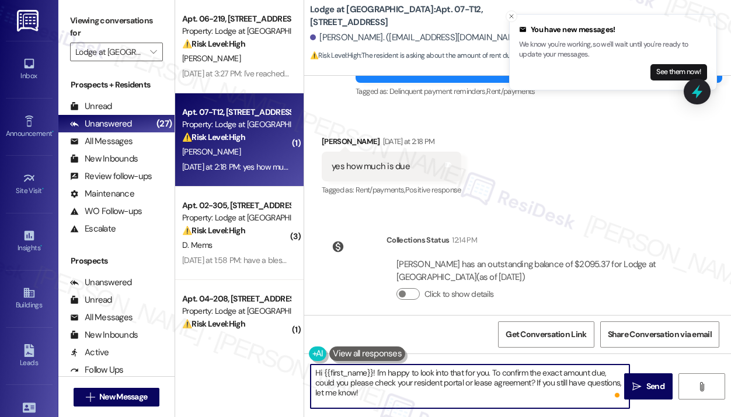
drag, startPoint x: 385, startPoint y: 396, endPoint x: 377, endPoint y: 373, distance: 24.7
click at [377, 373] on textarea "Hi {{first_name}}! I'm happy to look into that for you. To confirm the exact am…" at bounding box center [470, 387] width 319 height 44
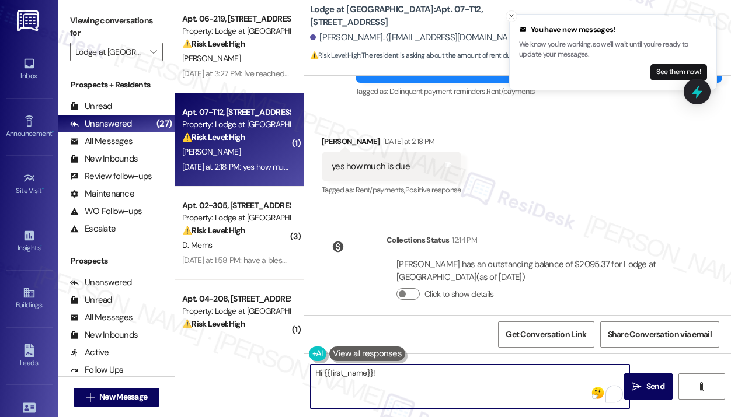
paste textarea "Thank you for reaching out — as of [DATE], your amount due is $2,095.37. Do you…"
type textarea "Hi {{first_name}}! Thank you for reaching out — as of [DATE], your amount due i…"
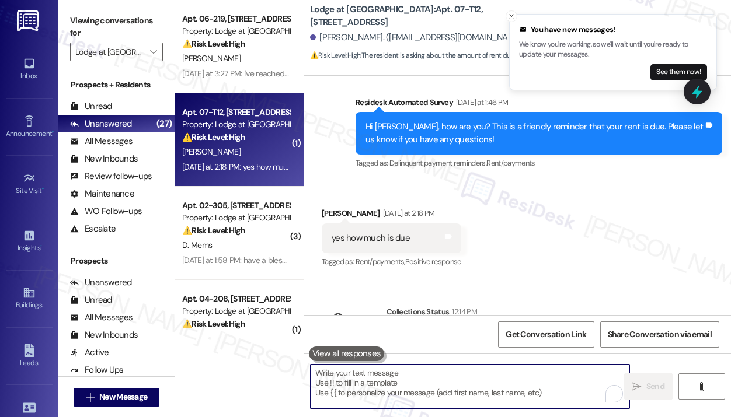
scroll to position [1702, 0]
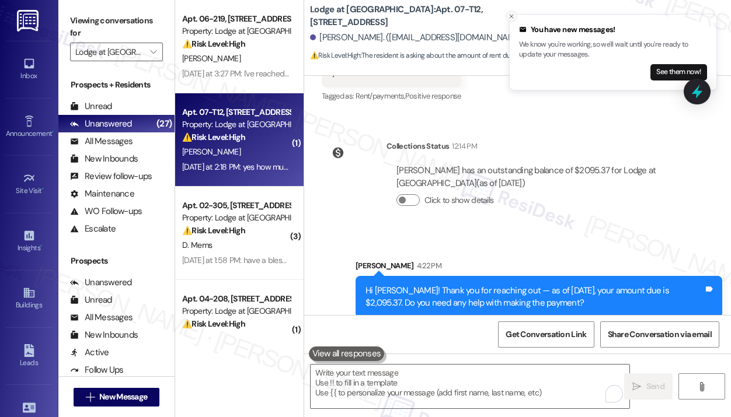
click at [513, 18] on icon "Close toast" at bounding box center [511, 16] width 7 height 7
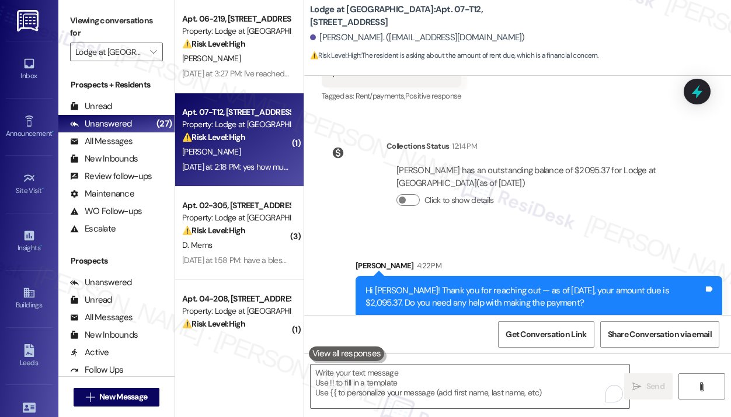
click at [242, 162] on div "[DATE] at 2:18 PM: yes how much is due [DATE] at 2:18 PM: yes how much is due" at bounding box center [248, 167] width 132 height 11
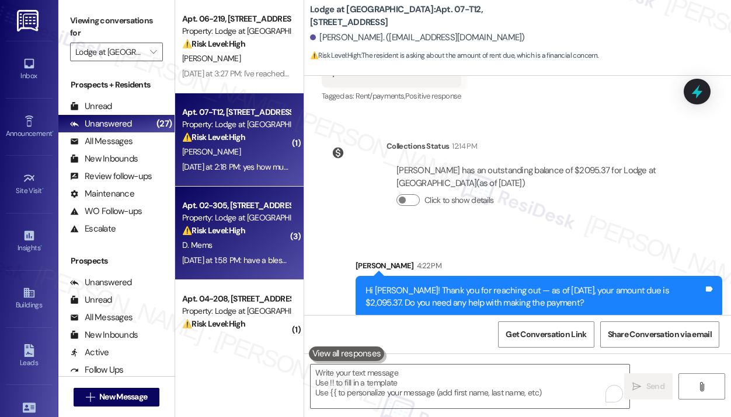
click at [245, 228] on strong "⚠️ Risk Level: High" at bounding box center [213, 230] width 63 height 11
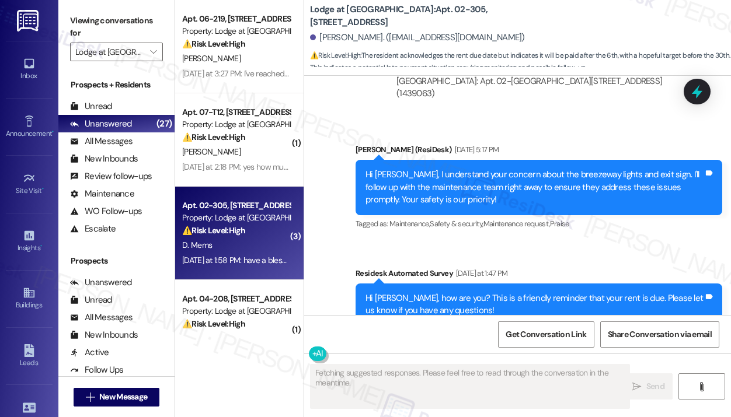
scroll to position [1589, 0]
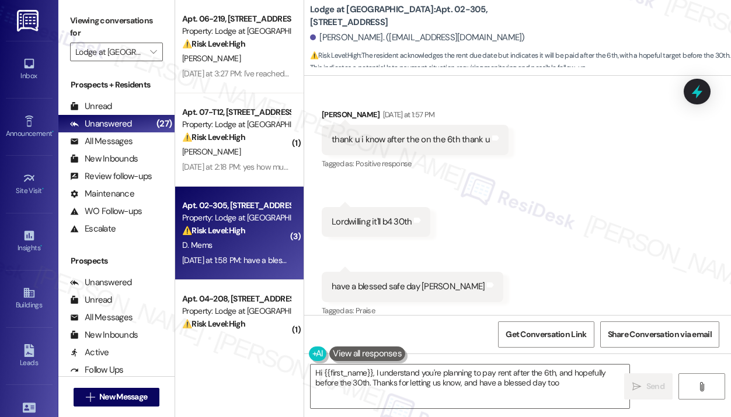
type textarea "Hi {{first_name}}, I understand you're planning to pay rent after the 6th, and …"
click at [574, 240] on div "Received via SMS [PERSON_NAME] Mems [DATE] at 1:57 PM thank u i know after the …" at bounding box center [517, 205] width 427 height 246
click at [577, 252] on div "Received via SMS [PERSON_NAME] Mems [DATE] at 1:57 PM thank u i know after the …" at bounding box center [517, 205] width 427 height 246
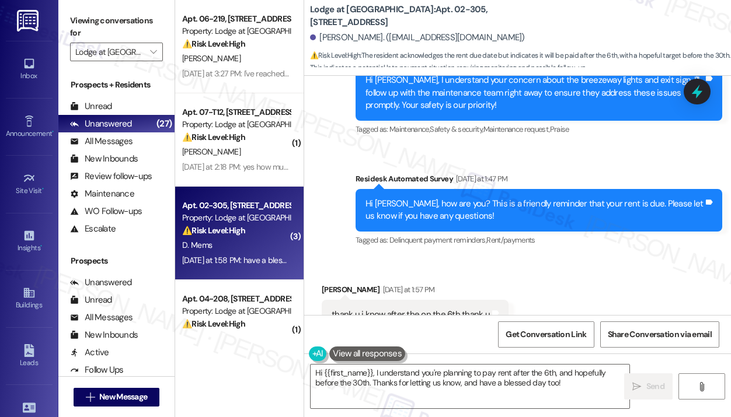
scroll to position [1355, 0]
